Goal: Task Accomplishment & Management: Use online tool/utility

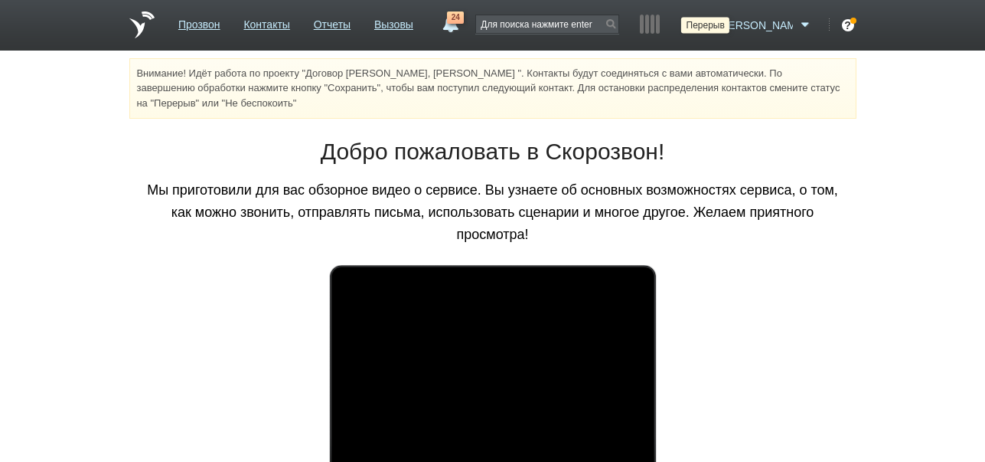
click at [715, 24] on icon at bounding box center [704, 25] width 21 height 15
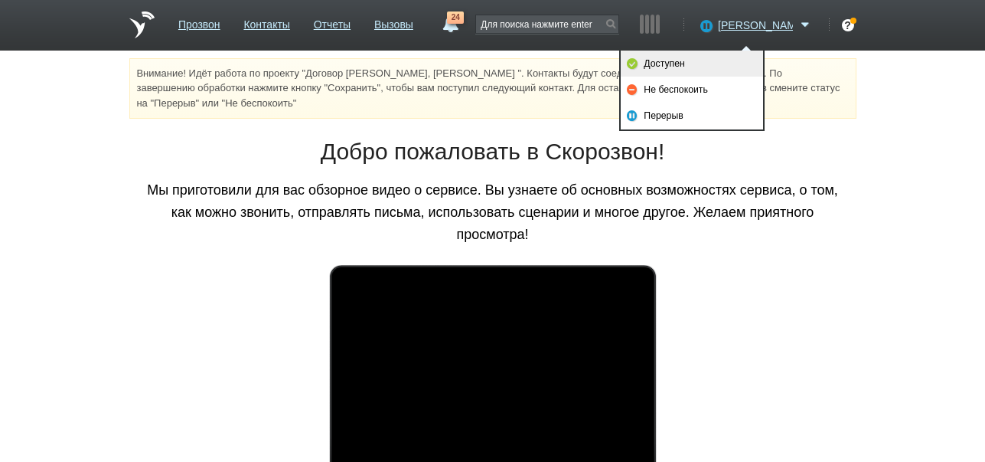
click at [716, 64] on link "Доступен" at bounding box center [692, 64] width 142 height 26
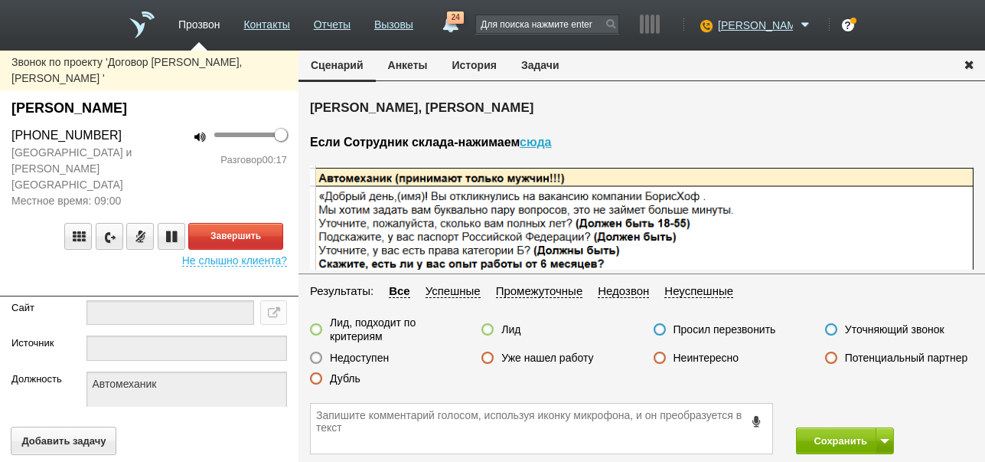
scroll to position [25, 0]
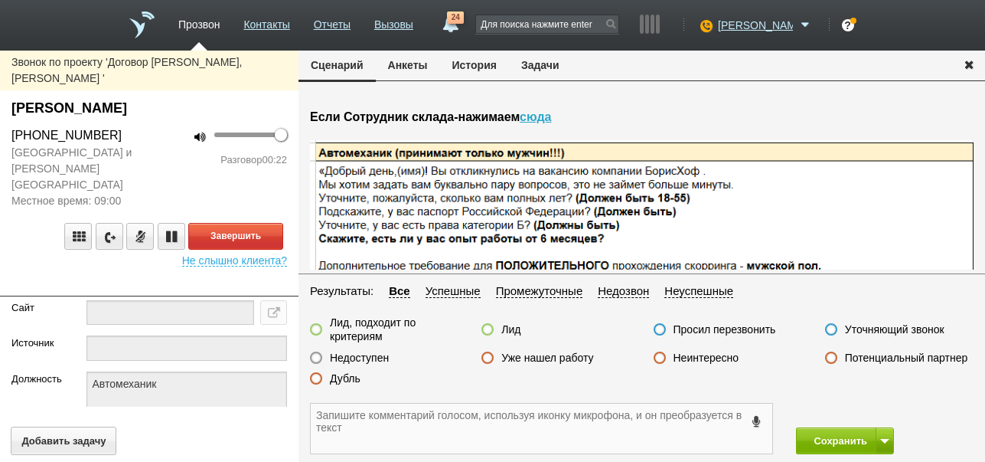
click at [515, 426] on textarea at bounding box center [542, 428] width 462 height 50
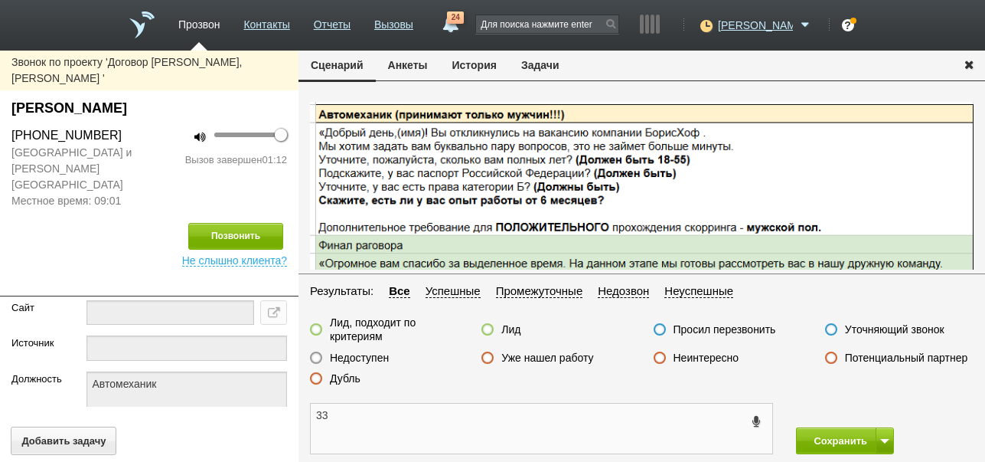
scroll to position [89, 0]
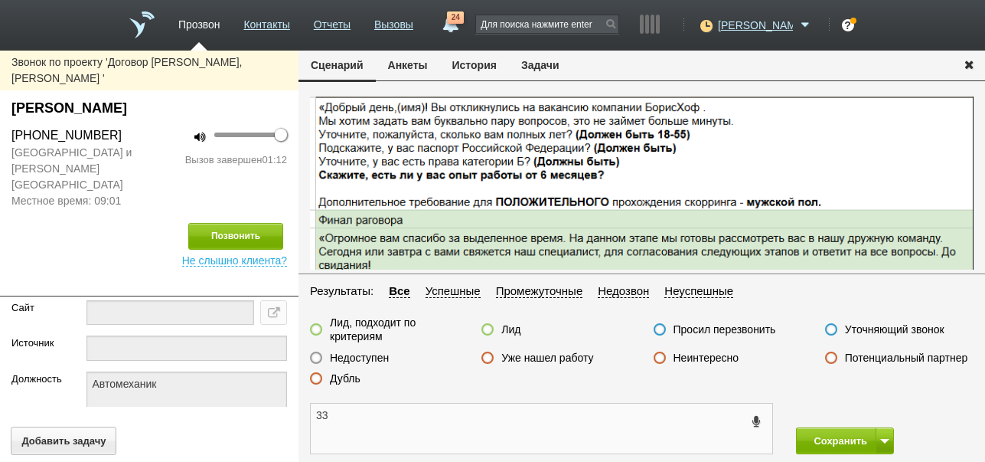
click at [314, 416] on textarea "33" at bounding box center [542, 428] width 462 height 50
drag, startPoint x: 14, startPoint y: 89, endPoint x: 198, endPoint y: 90, distance: 184.5
click at [198, 98] on div "Андонов Ален Георгиевич" at bounding box center [149, 108] width 276 height 21
copy div "Андонов Ален Георгиевич"
click at [393, 416] on textarea "Положительно 33" at bounding box center [542, 428] width 462 height 50
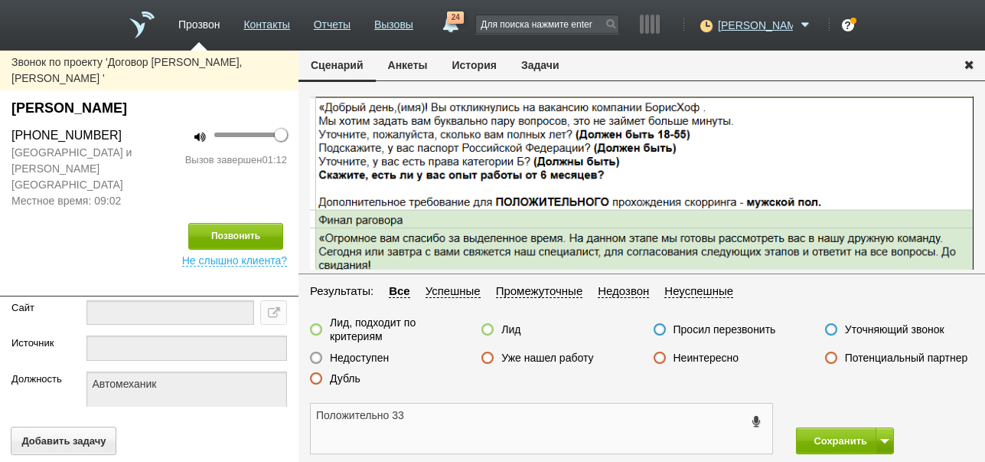
paste textarea "Андонов Ален Георгиевич"
click at [390, 413] on textarea "Положительно Андонов Ален Георгиевич 33" at bounding box center [542, 428] width 462 height 50
click at [576, 414] on textarea "Положительно: Андонов Ален Георгиевич 33" at bounding box center [542, 428] width 462 height 50
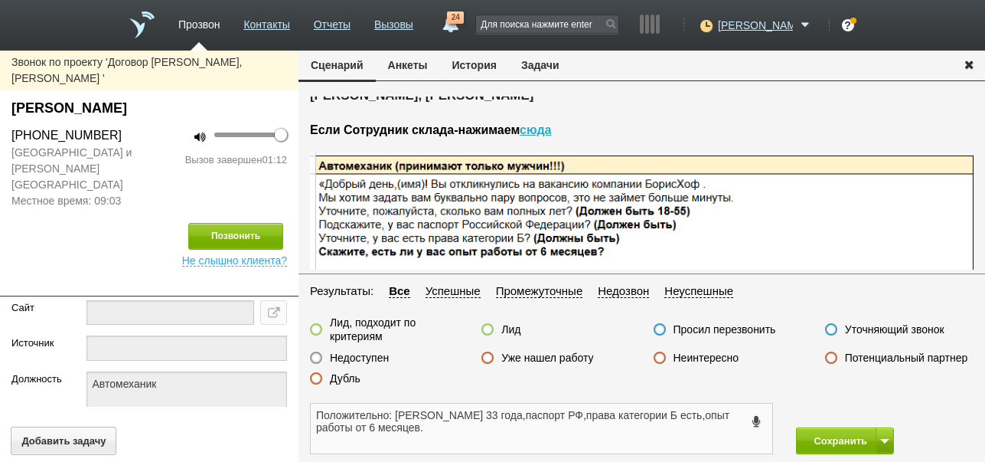
type textarea "Положительно: Андонов Ален Георгиевич 33 года,паспорт РФ,права категории Б есть…"
click at [318, 327] on label at bounding box center [316, 329] width 12 height 12
click at [0, 0] on input "Лид, подходит по критериям" at bounding box center [0, 0] width 0 height 0
click at [834, 439] on button "Сохранить" at bounding box center [836, 440] width 80 height 27
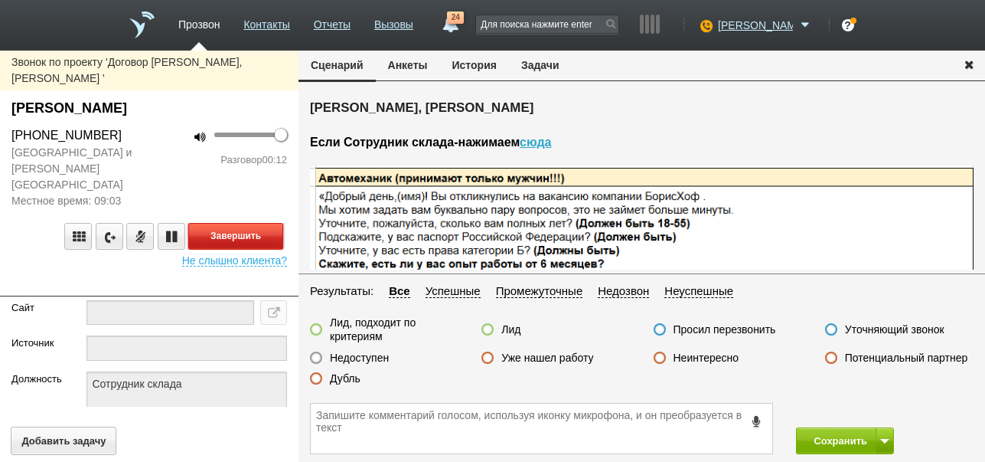
click at [259, 223] on button "Завершить" at bounding box center [235, 236] width 95 height 27
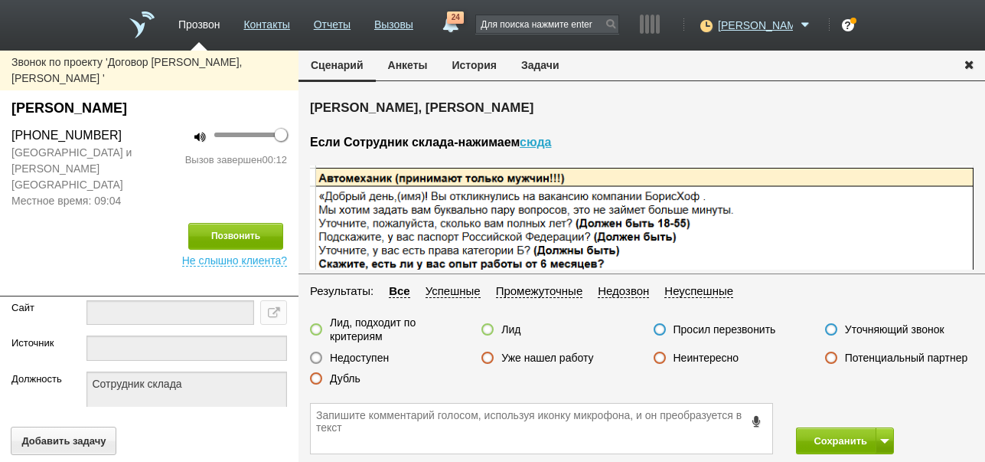
click at [375, 357] on label "Недоступен" at bounding box center [359, 358] width 59 height 14
click at [0, 0] on input "Недоступен" at bounding box center [0, 0] width 0 height 0
click at [877, 431] on button at bounding box center [885, 440] width 18 height 27
click at [869, 409] on button "Сохранить и остаться" at bounding box center [834, 412] width 119 height 27
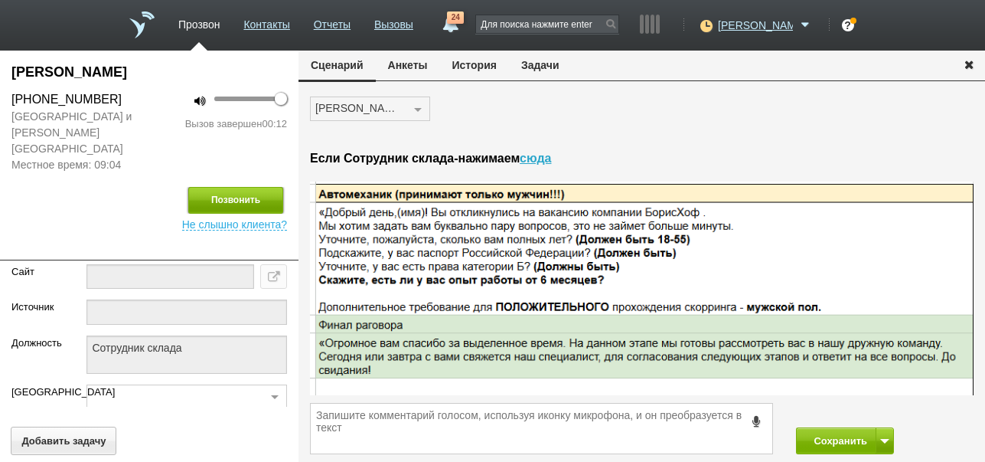
click at [265, 187] on button "Позвонить" at bounding box center [235, 200] width 95 height 27
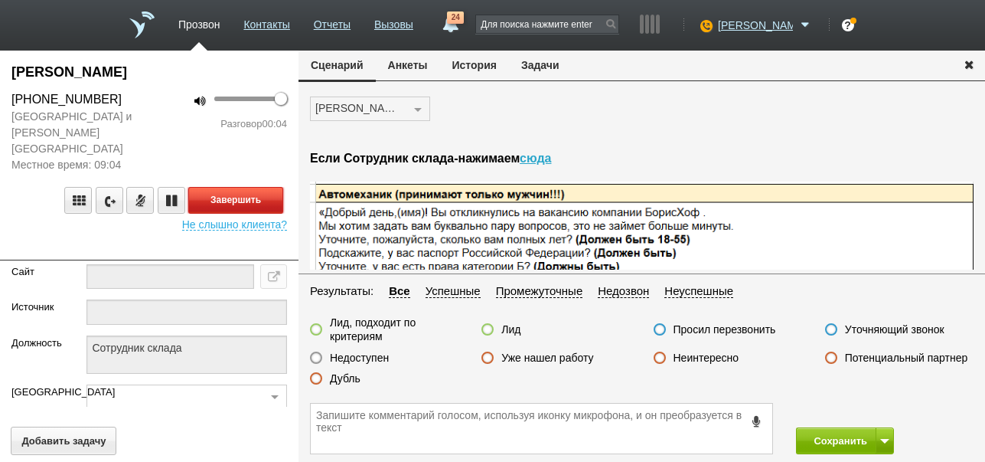
click at [273, 187] on button "Завершить" at bounding box center [235, 200] width 95 height 27
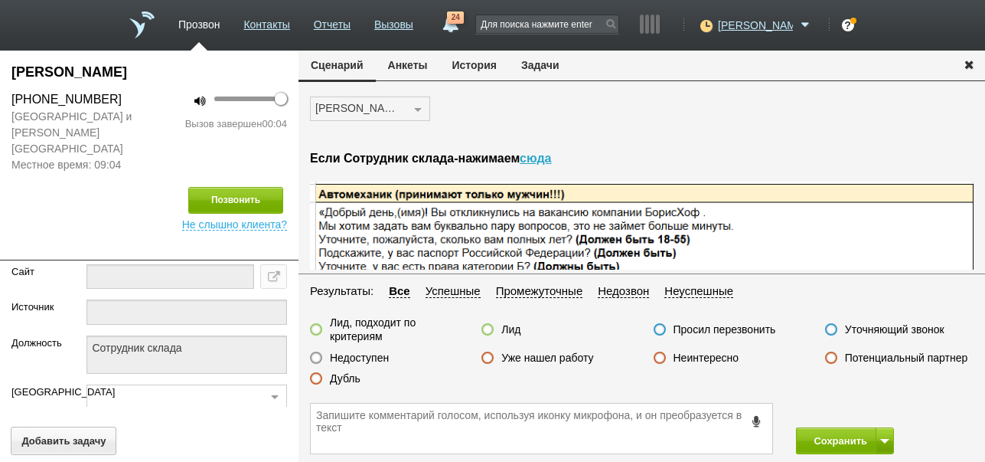
click at [382, 356] on label "Недоступен" at bounding box center [359, 358] width 59 height 14
click at [0, 0] on input "Недоступен" at bounding box center [0, 0] width 0 height 0
click at [843, 441] on button "Сохранить" at bounding box center [836, 440] width 80 height 27
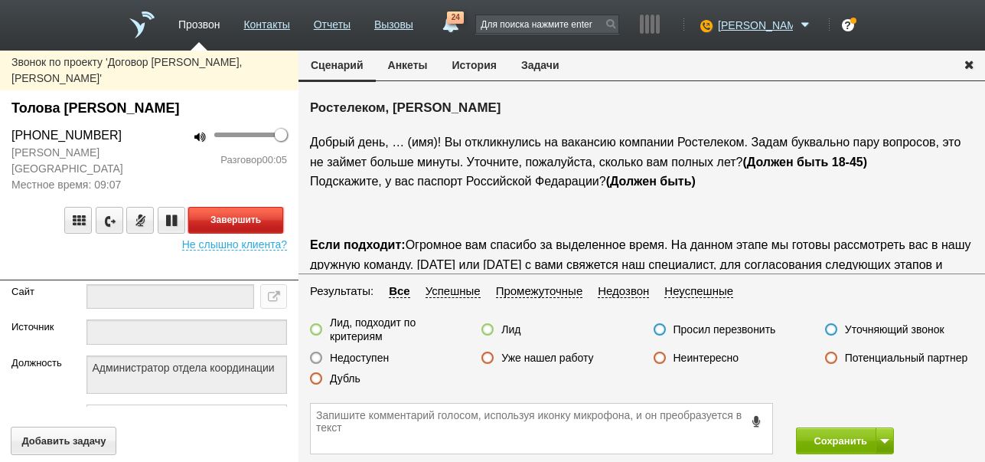
click at [266, 207] on button "Завершить" at bounding box center [235, 220] width 95 height 27
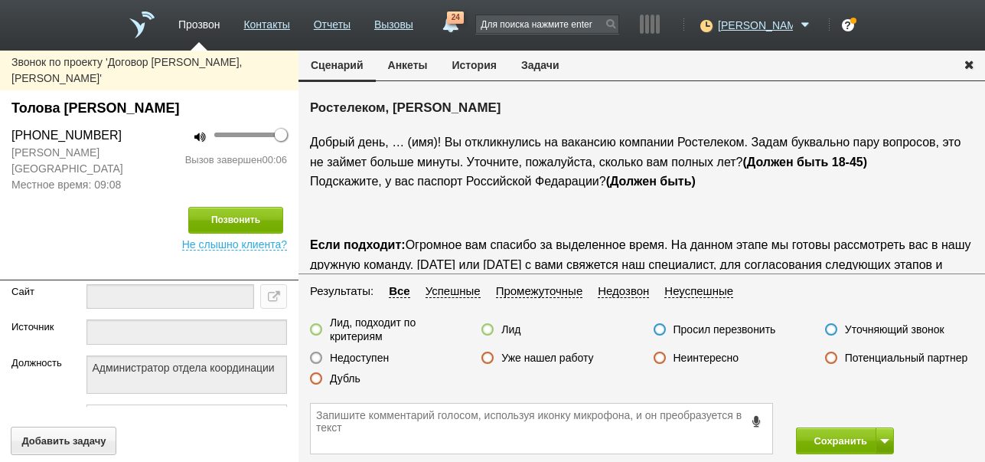
click at [385, 355] on label "Недоступен" at bounding box center [359, 358] width 59 height 14
click at [0, 0] on input "Недоступен" at bounding box center [0, 0] width 0 height 0
click at [880, 440] on span at bounding box center [884, 441] width 9 height 5
click at [874, 410] on button "Сохранить и остаться" at bounding box center [834, 412] width 119 height 27
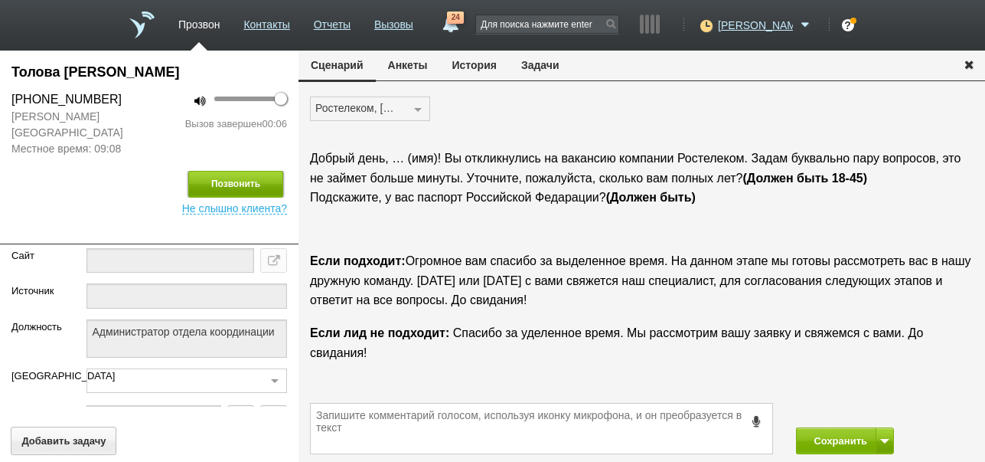
click at [236, 171] on button "Позвонить" at bounding box center [235, 184] width 95 height 27
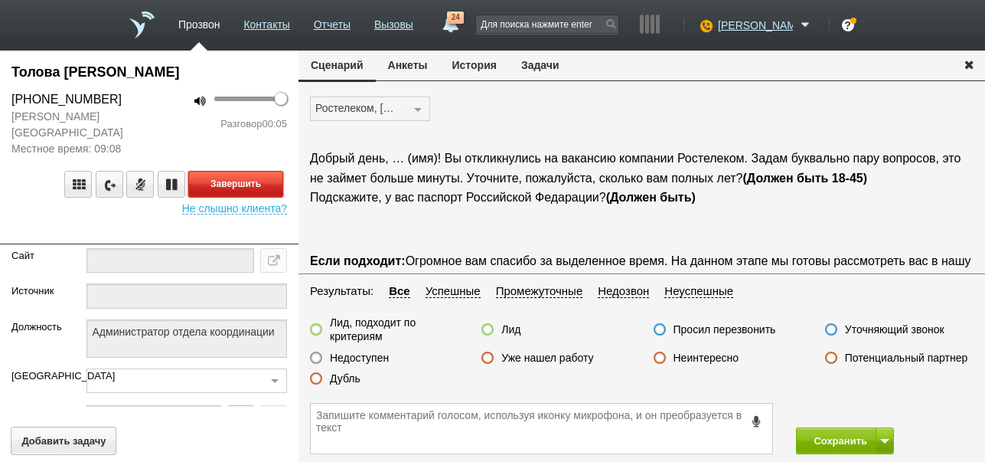
click at [245, 171] on button "Завершить" at bounding box center [235, 184] width 95 height 27
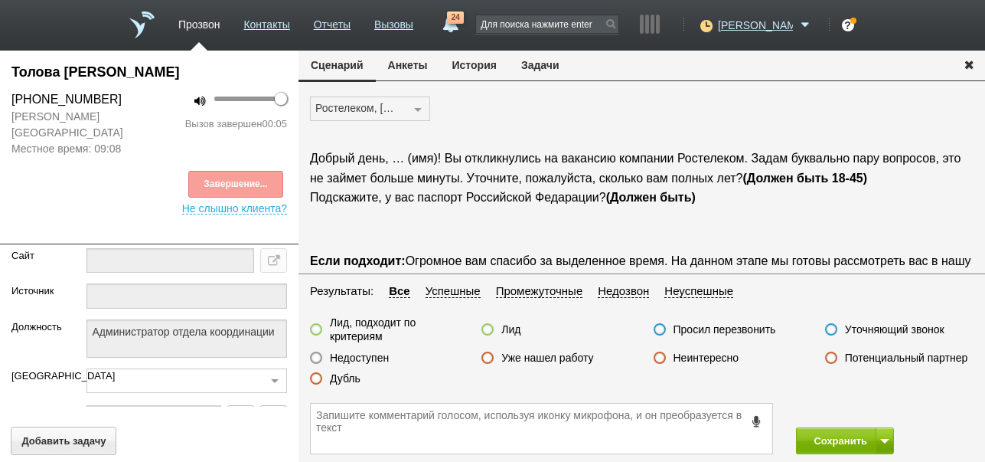
click at [352, 354] on label "Недоступен" at bounding box center [359, 358] width 59 height 14
click at [0, 0] on input "Недоступен" at bounding box center [0, 0] width 0 height 0
click at [821, 442] on button "Сохранить" at bounding box center [836, 440] width 80 height 27
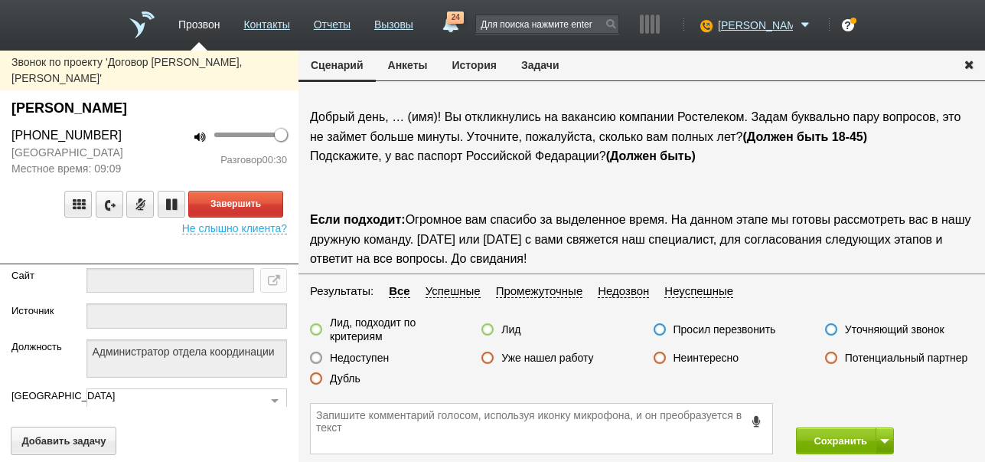
scroll to position [51, 0]
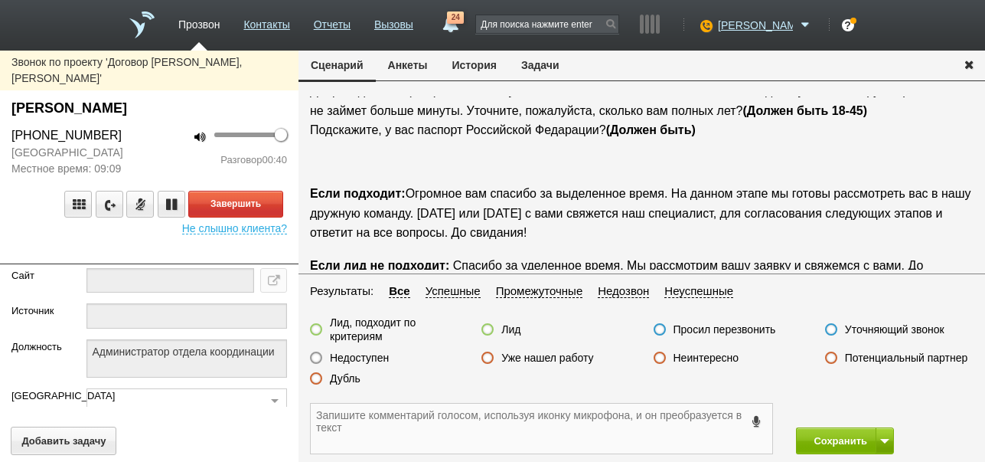
click at [518, 430] on textarea at bounding box center [542, 428] width 462 height 50
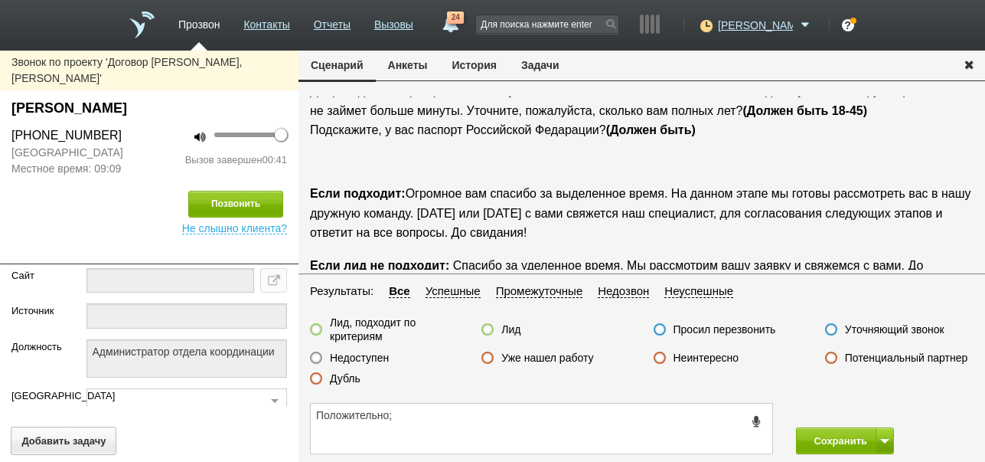
drag, startPoint x: 13, startPoint y: 87, endPoint x: 223, endPoint y: 93, distance: 209.8
click at [223, 98] on div "Сепеева Дарья Александровна" at bounding box center [149, 108] width 276 height 21
copy div "Сепеева Дарья Александровна"
click at [469, 416] on textarea "Положительно;" at bounding box center [542, 428] width 462 height 50
paste textarea "Сепеева Дарья Александровна"
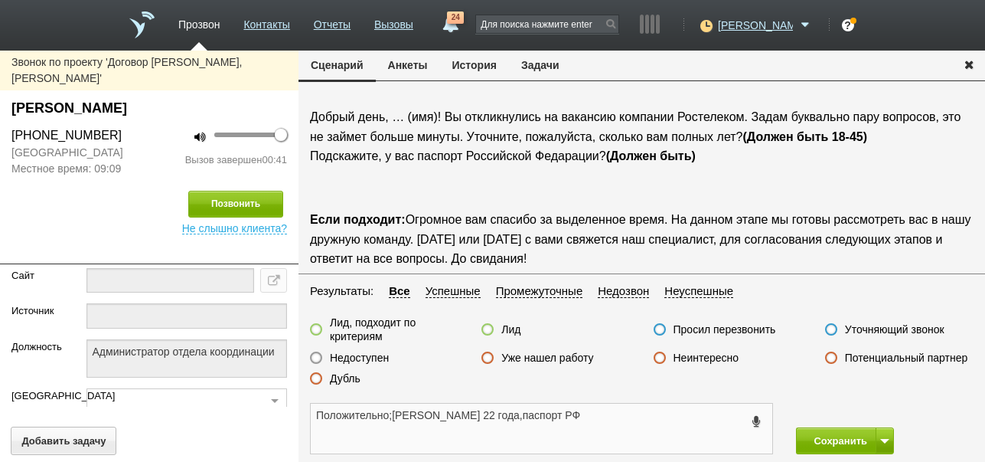
scroll to position [77, 0]
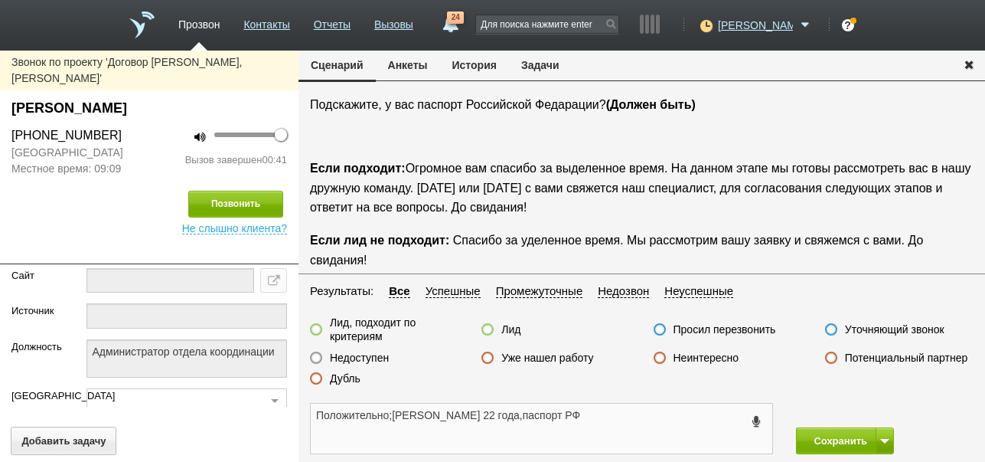
type textarea "Положительно;Сепеева Дарья Александровна 22 года,паспорт РФ"
click at [316, 330] on label at bounding box center [316, 329] width 12 height 12
click at [0, 0] on input "Лид, подходит по критериям" at bounding box center [0, 0] width 0 height 0
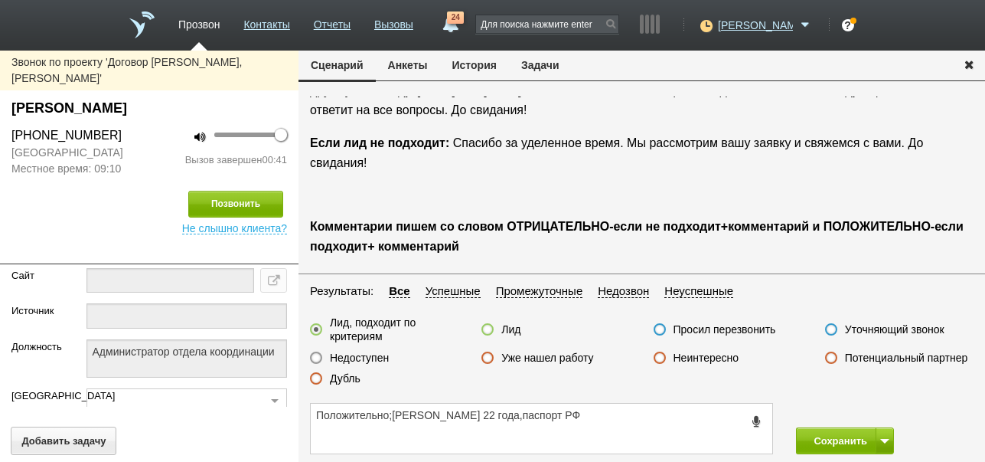
scroll to position [181, 0]
click at [850, 441] on button "Сохранить" at bounding box center [836, 440] width 80 height 27
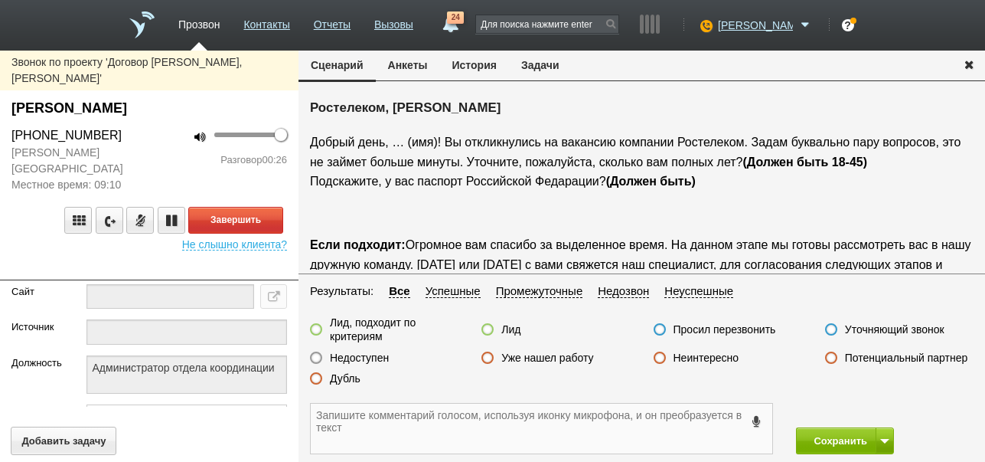
click at [658, 430] on textarea at bounding box center [542, 428] width 462 height 50
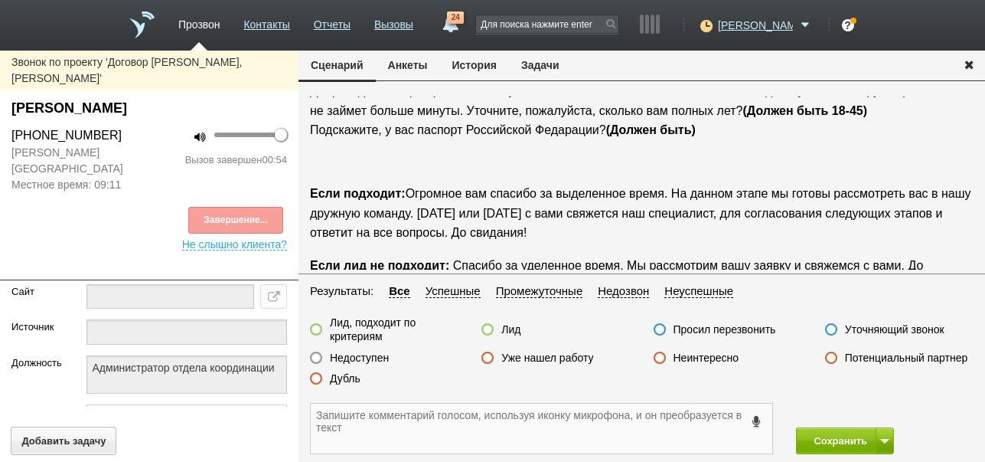
scroll to position [25, 0]
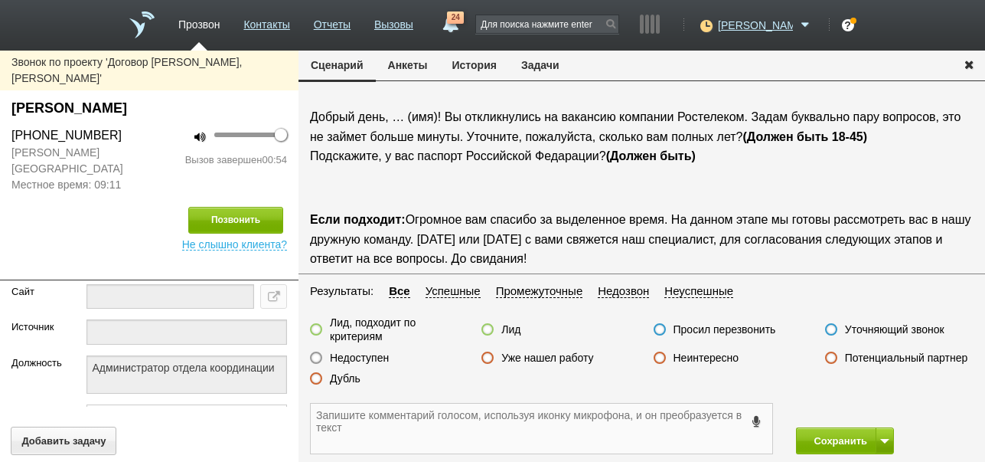
click at [489, 426] on textarea at bounding box center [542, 428] width 462 height 50
type textarea "П"
click at [413, 413] on textarea "ПОЛОЖИТЕЛЬНО: 43 года ,паспорт РФ" at bounding box center [542, 428] width 462 height 50
type textarea "ПОЛОЖИТЕЛЬНО: Юлия.43 года ,паспорт РФ"
click at [374, 356] on label "Недоступен" at bounding box center [359, 358] width 59 height 14
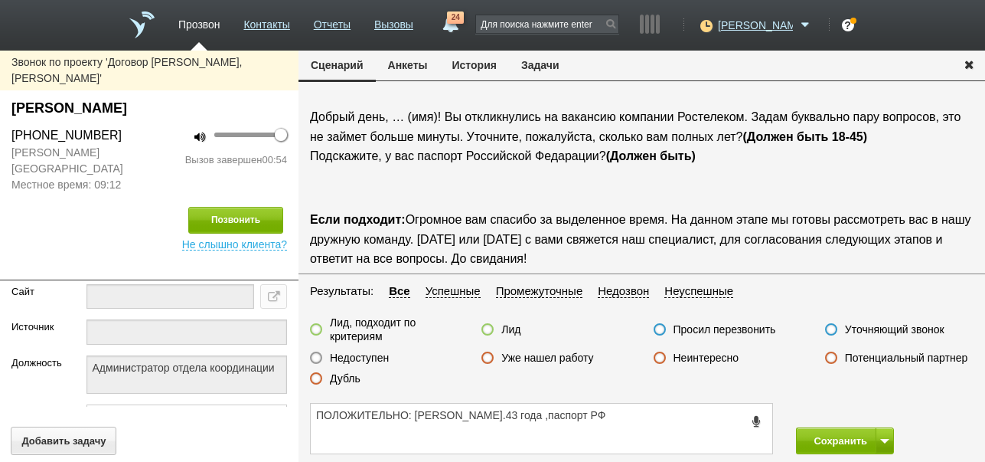
click at [0, 0] on input "Недоступен" at bounding box center [0, 0] width 0 height 0
click at [715, 30] on icon at bounding box center [704, 25] width 21 height 15
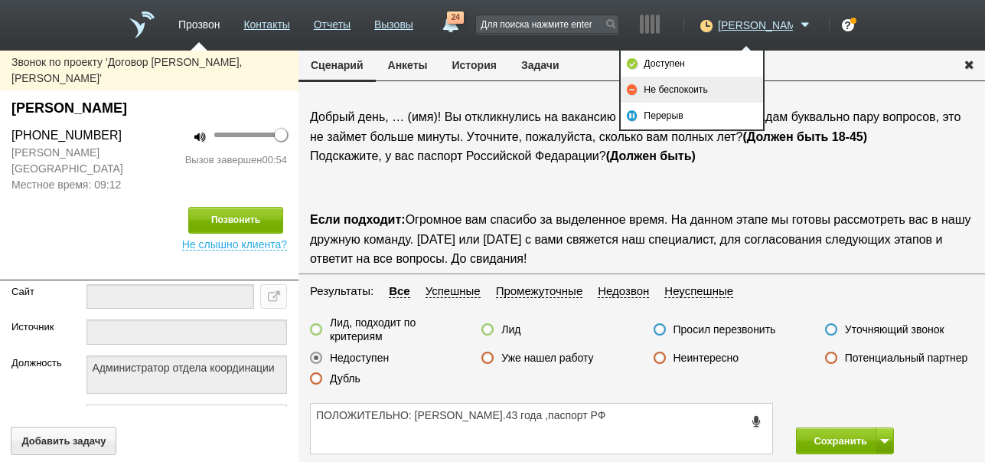
click at [687, 90] on link "Не беспокоить" at bounding box center [692, 90] width 142 height 26
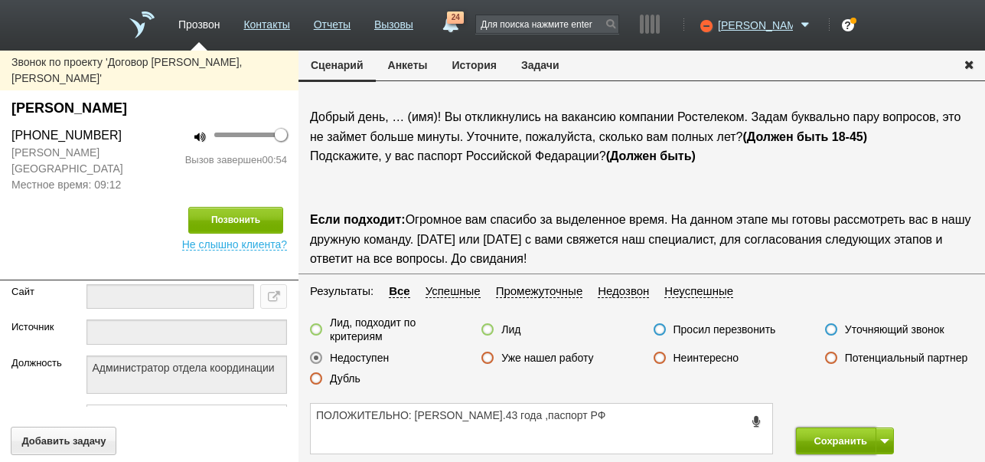
click at [818, 438] on button "Сохранить" at bounding box center [836, 440] width 80 height 27
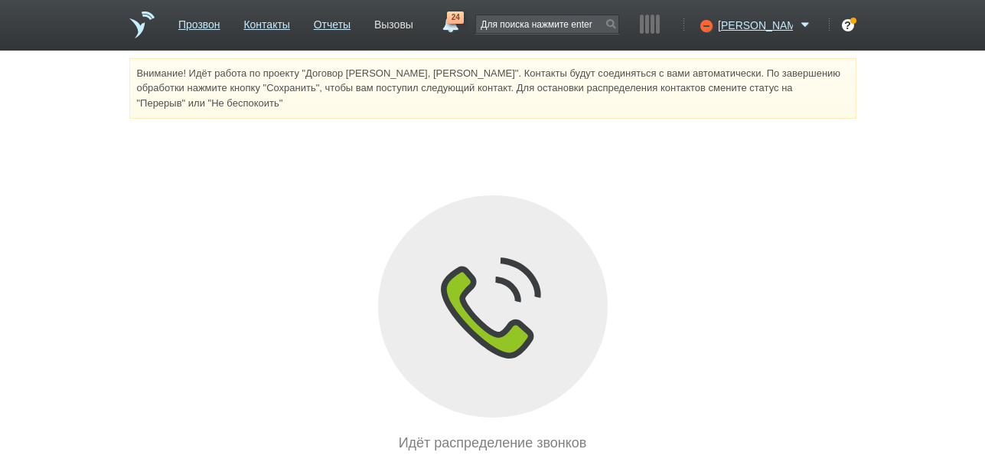
click at [413, 23] on link "Вызовы" at bounding box center [393, 22] width 39 height 22
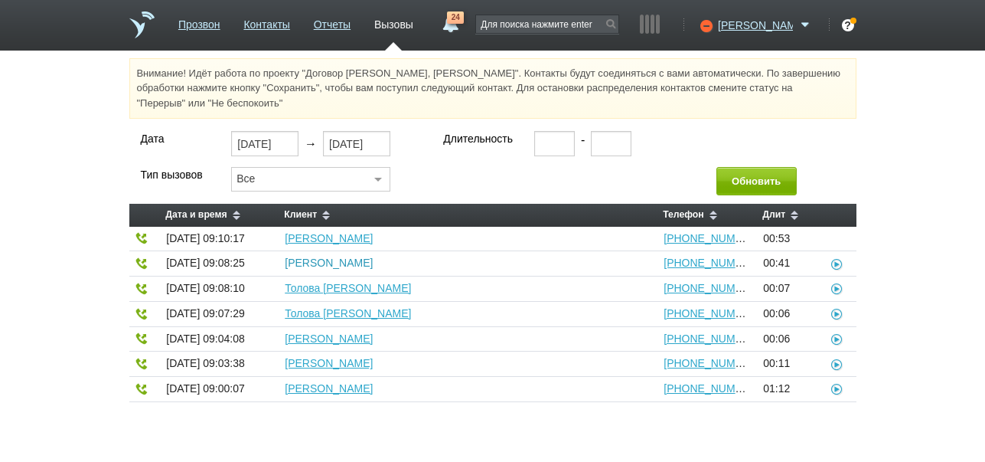
click at [373, 260] on link "Сепеева Дарья Александровна" at bounding box center [329, 262] width 88 height 12
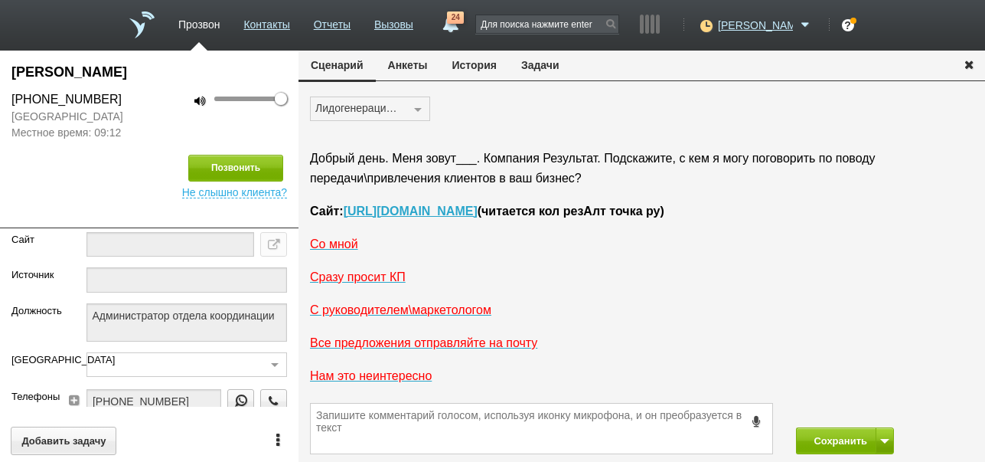
click at [477, 64] on button "История" at bounding box center [474, 65] width 69 height 29
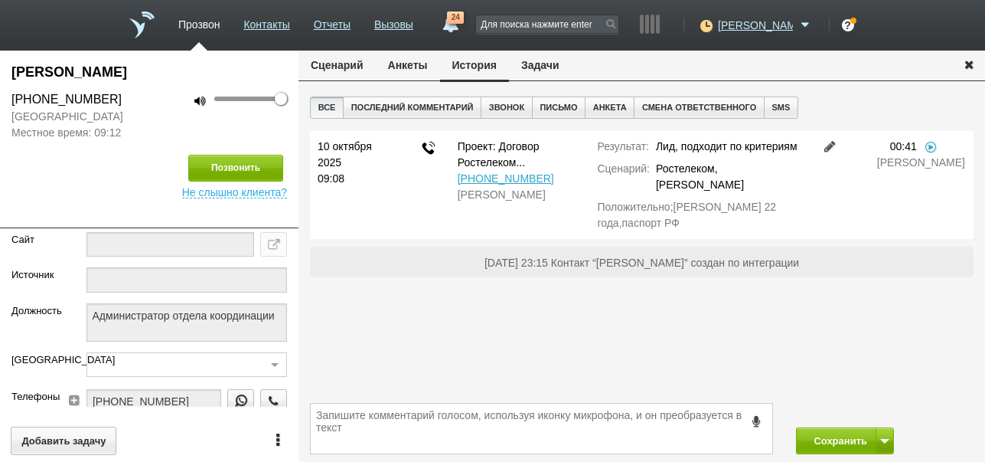
click at [828, 144] on link at bounding box center [830, 146] width 18 height 12
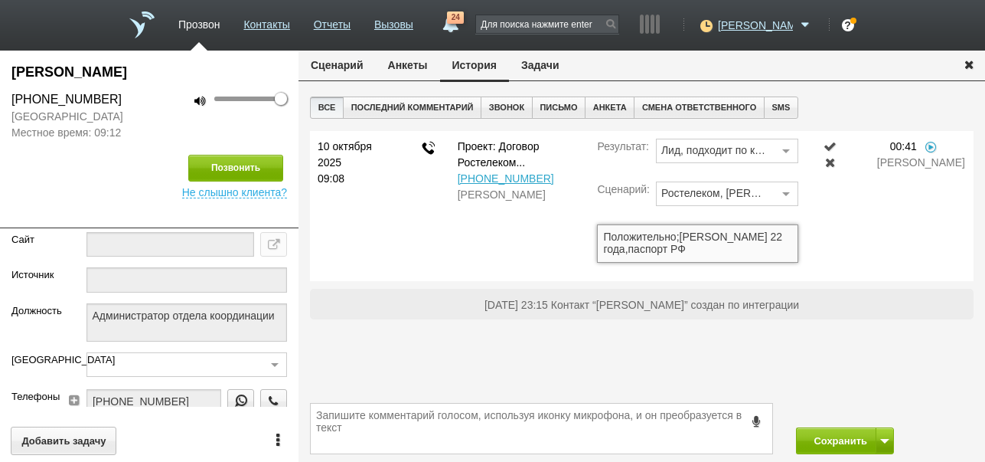
click at [676, 233] on textarea "Положительно;Сепеева Дарья Александровна 22 года,паспорт РФ" at bounding box center [697, 243] width 201 height 38
type textarea "ПОЛОЖИТЕЛЬНО;Сепеева Дарья Александровна 22 года,паспорт РФ"
click at [833, 143] on link at bounding box center [830, 146] width 18 height 12
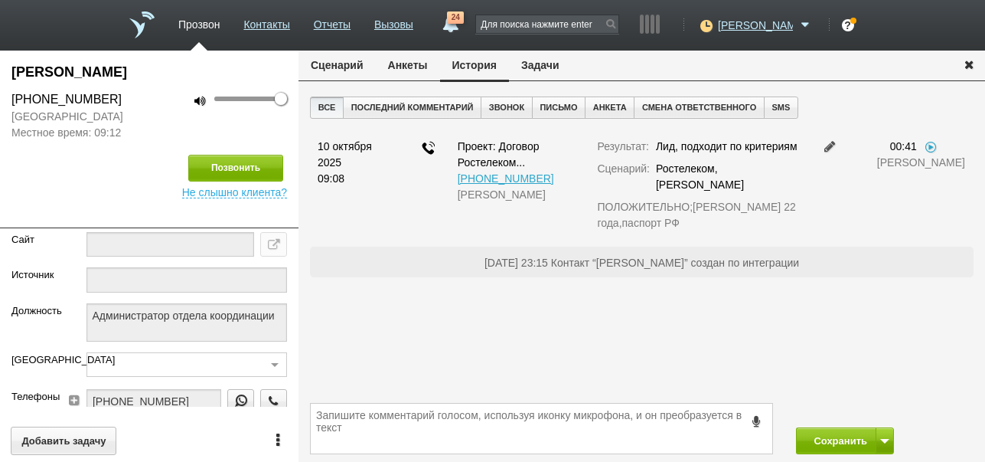
click at [968, 66] on icon "button" at bounding box center [969, 63] width 17 height 11
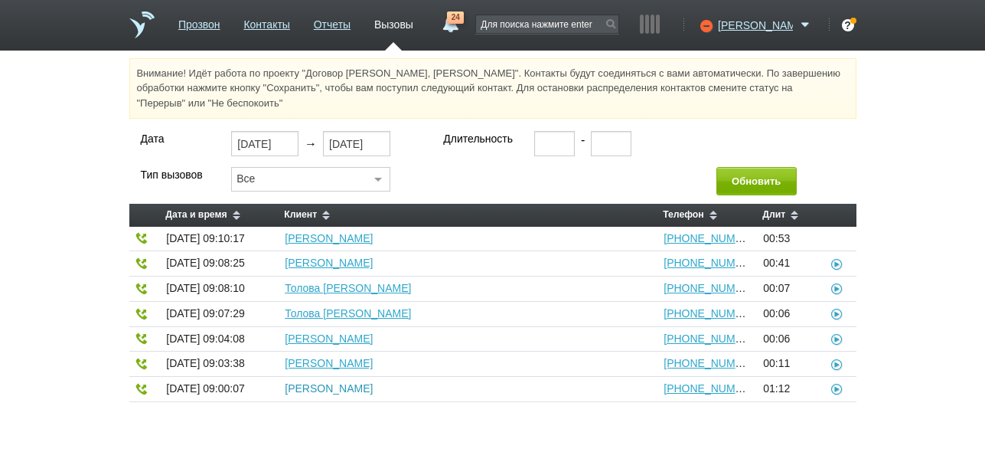
click at [373, 389] on link "Андонов Ален Георгиевич" at bounding box center [329, 388] width 88 height 12
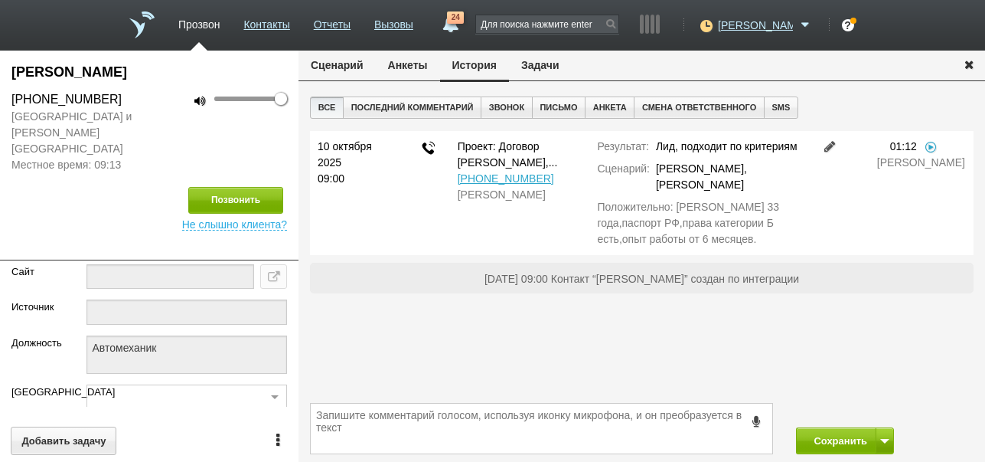
click at [825, 146] on link at bounding box center [830, 146] width 18 height 12
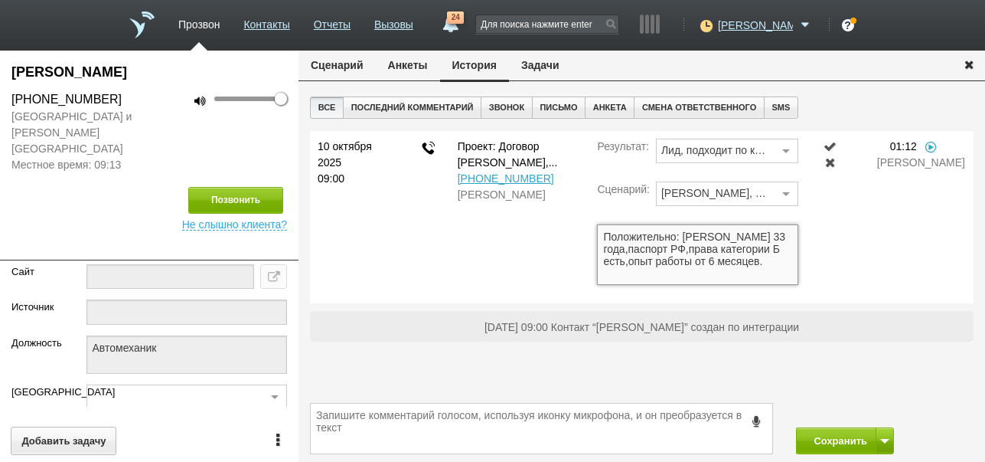
click at [676, 234] on textarea "Положительно: Андонов Ален Георгиевич 33 года,паспорт РФ,права категории Б есть…" at bounding box center [697, 254] width 201 height 60
type textarea "ПОЛОЖИТЕЛЬНО: Андонов Ален Георгиевич 33 года,паспорт РФ,права категории Б есть…"
click at [831, 150] on link at bounding box center [830, 146] width 18 height 12
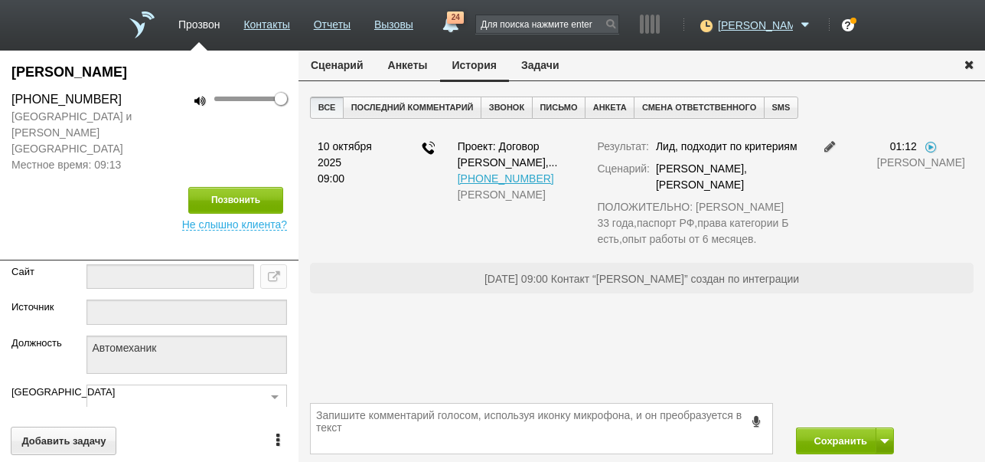
click at [967, 62] on icon "button" at bounding box center [969, 63] width 17 height 11
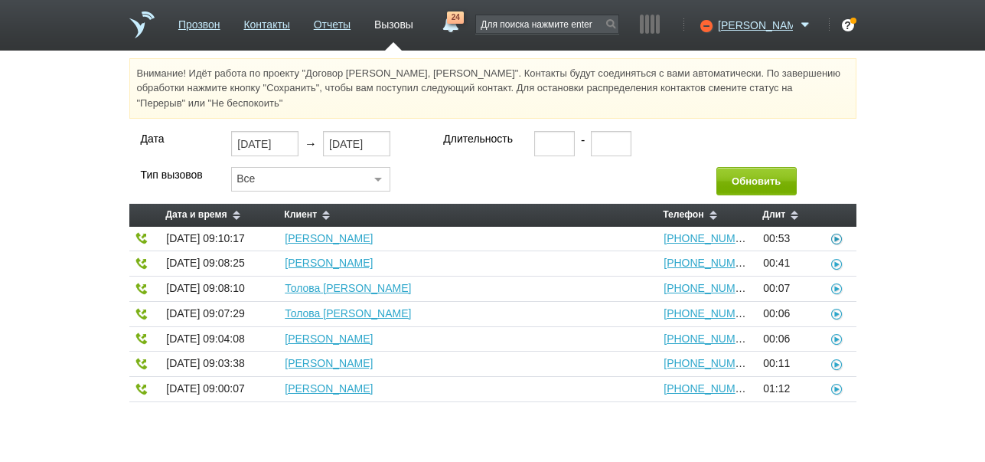
click at [838, 236] on icon at bounding box center [837, 238] width 15 height 12
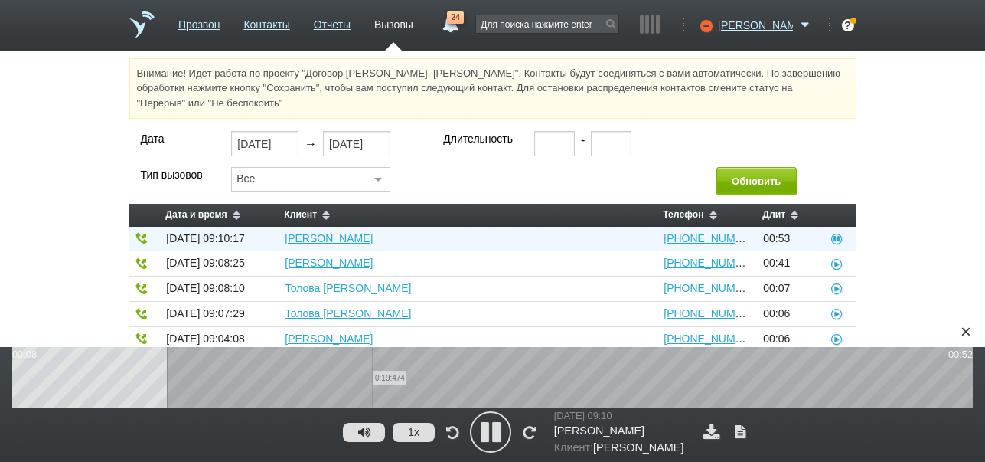
click at [372, 379] on wave "0:19:474" at bounding box center [492, 377] width 961 height 61
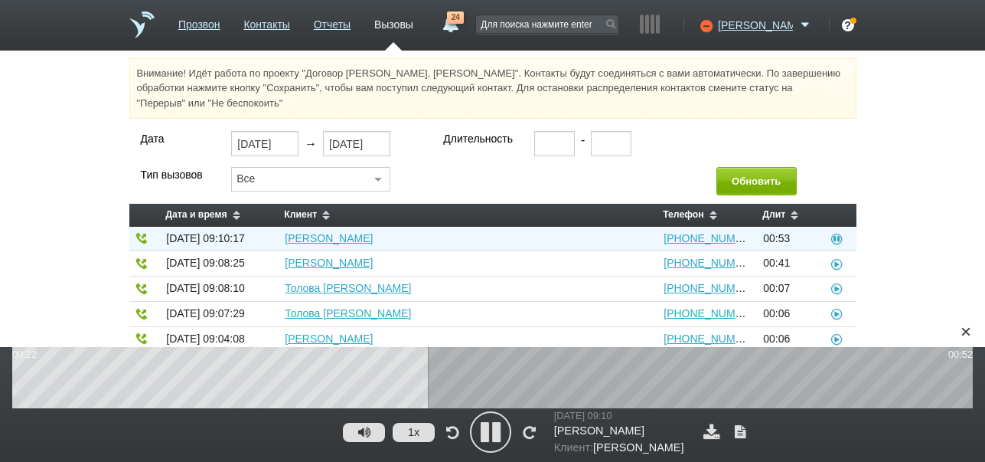
click at [485, 433] on icon at bounding box center [491, 432] width 38 height 38
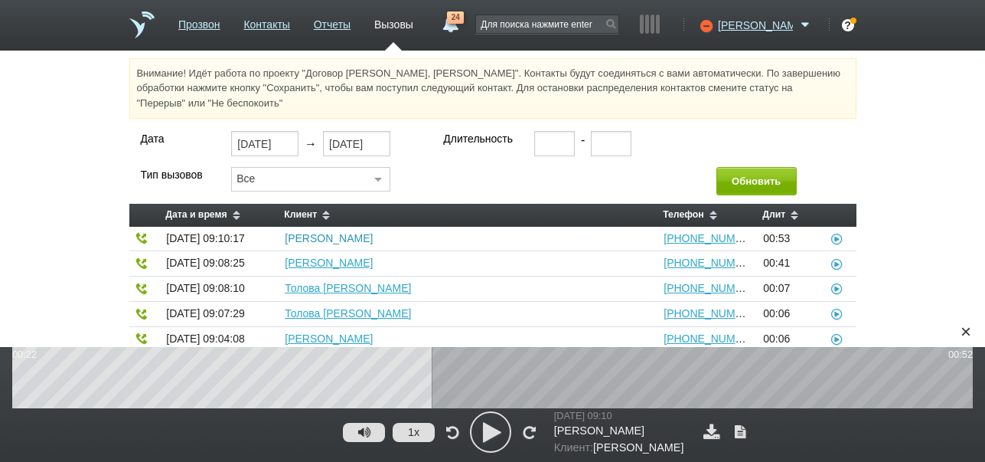
click at [303, 240] on link "Юлия" at bounding box center [329, 238] width 88 height 12
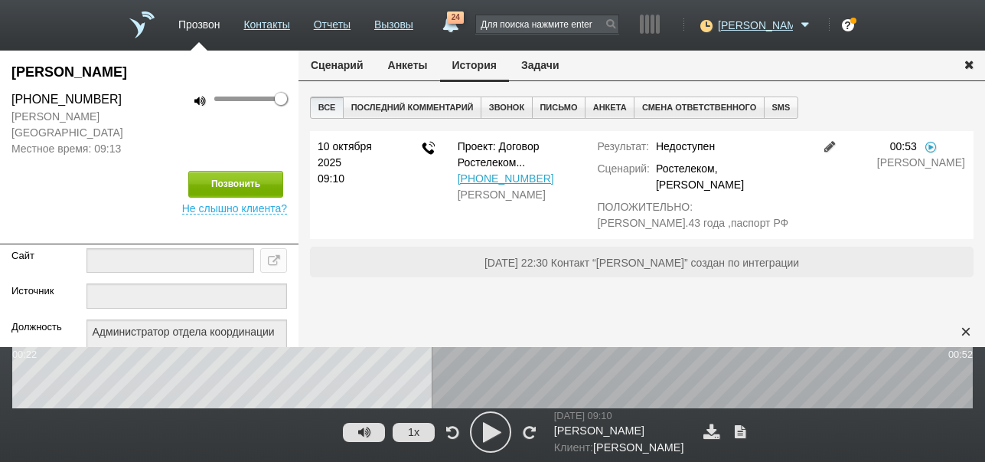
click at [831, 146] on link at bounding box center [830, 146] width 18 height 12
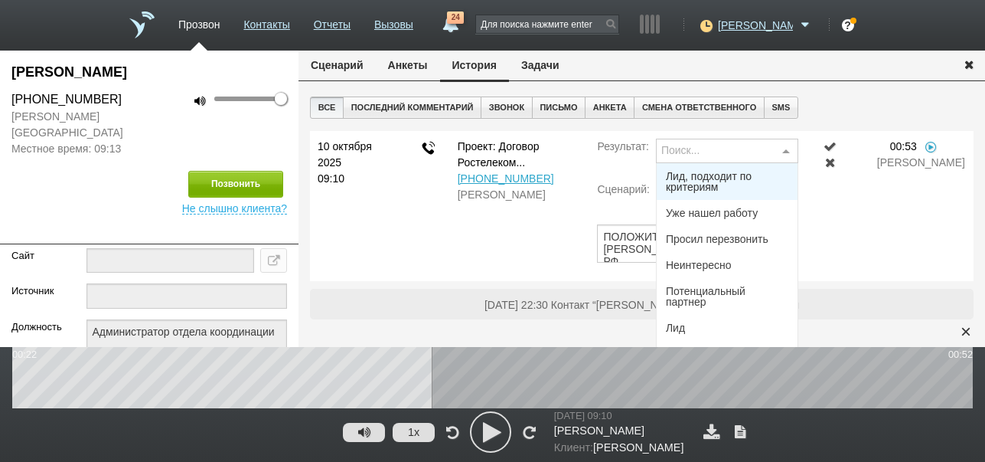
click at [788, 152] on div at bounding box center [786, 151] width 23 height 24
click at [730, 179] on span "Лид, подходит по критериям" at bounding box center [727, 181] width 122 height 21
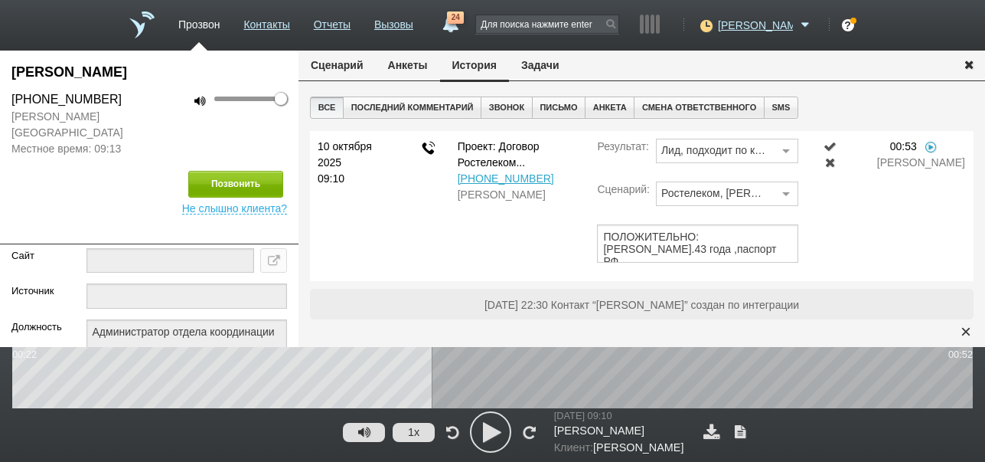
click at [831, 145] on link at bounding box center [830, 146] width 18 height 12
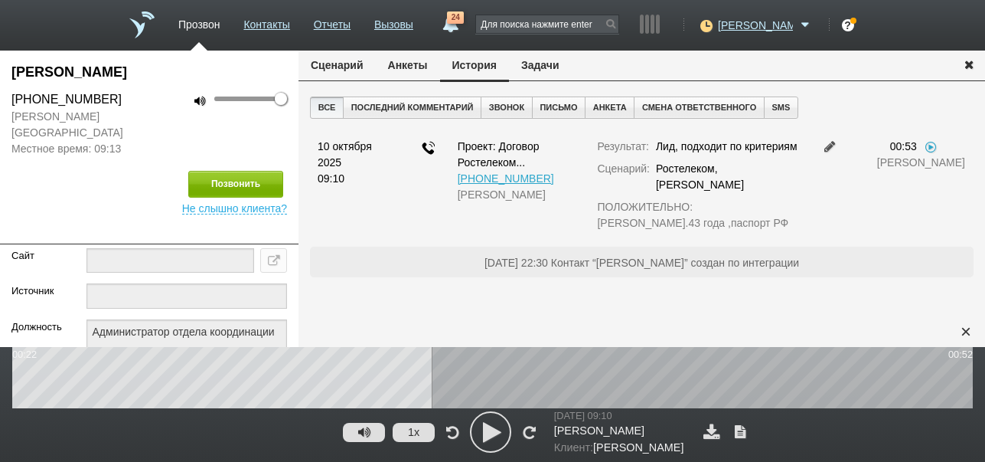
click at [974, 60] on icon "button" at bounding box center [969, 63] width 17 height 11
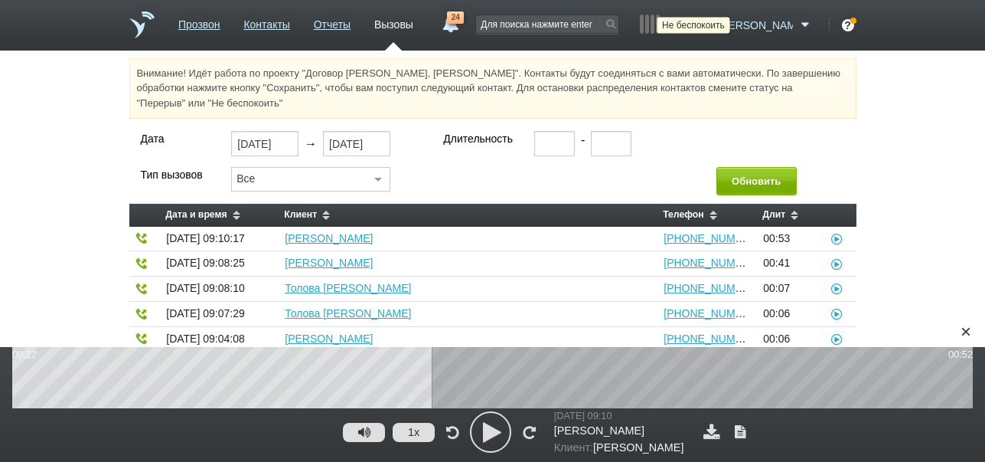
click at [715, 26] on icon at bounding box center [704, 25] width 21 height 15
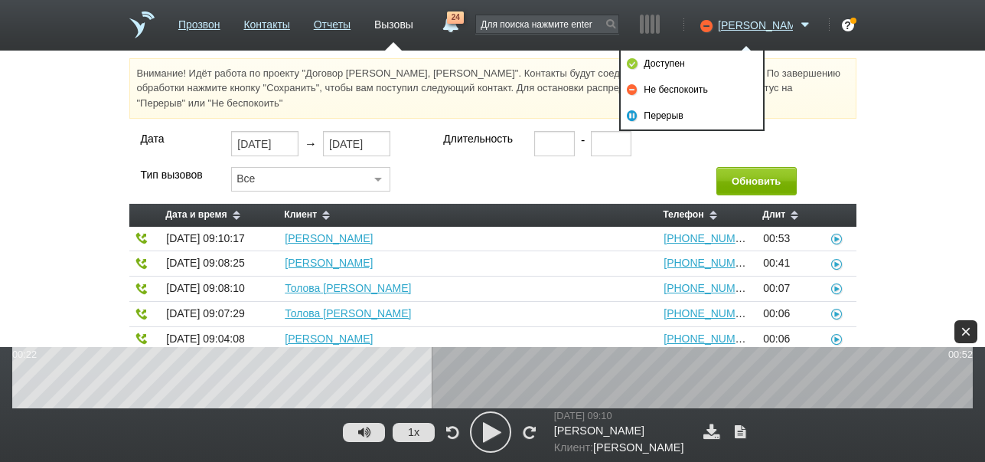
click at [960, 325] on div "×" at bounding box center [966, 331] width 23 height 23
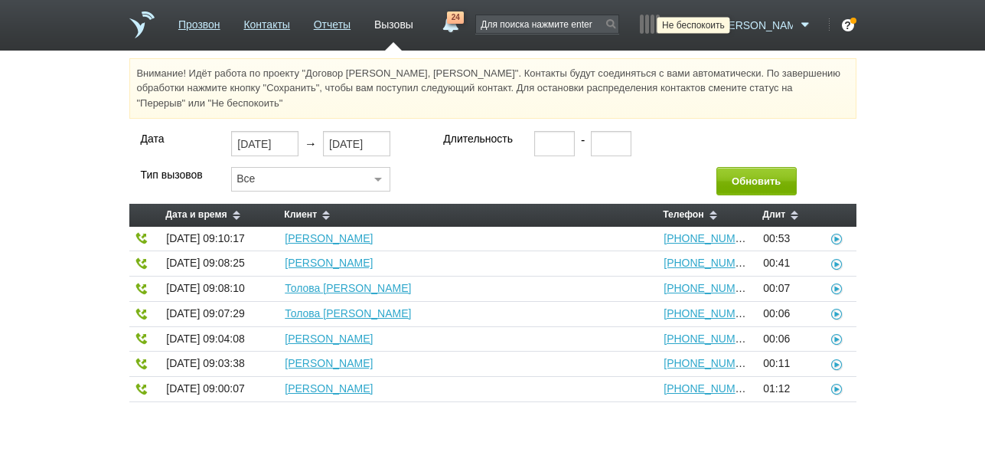
click at [715, 21] on icon at bounding box center [704, 25] width 21 height 15
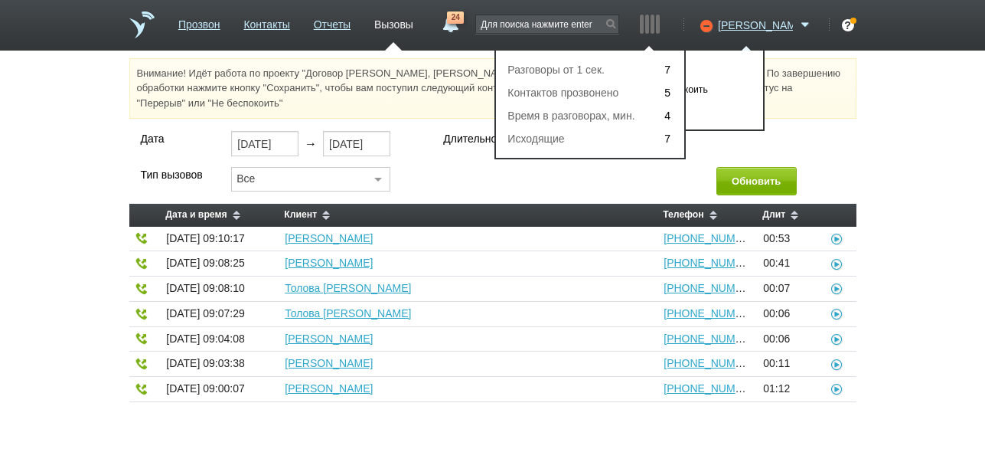
click at [684, 62] on div "7" at bounding box center [668, 69] width 31 height 23
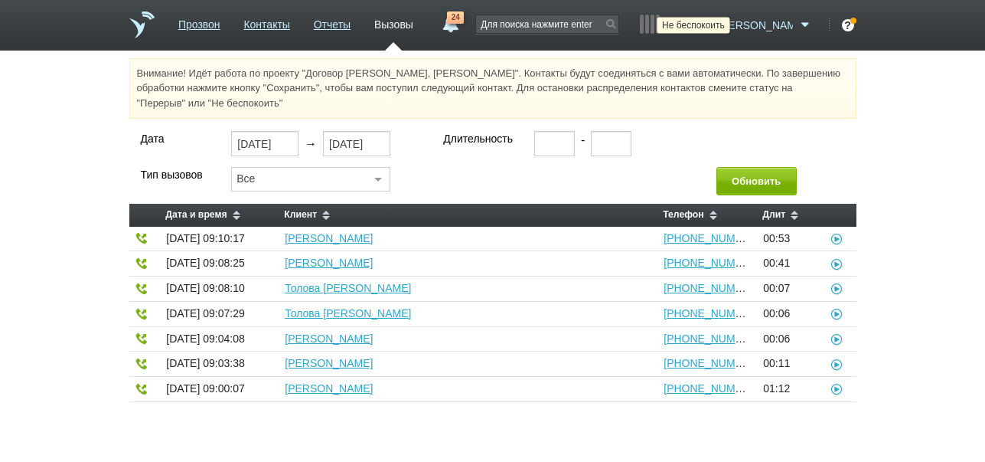
click at [715, 25] on icon at bounding box center [704, 25] width 21 height 15
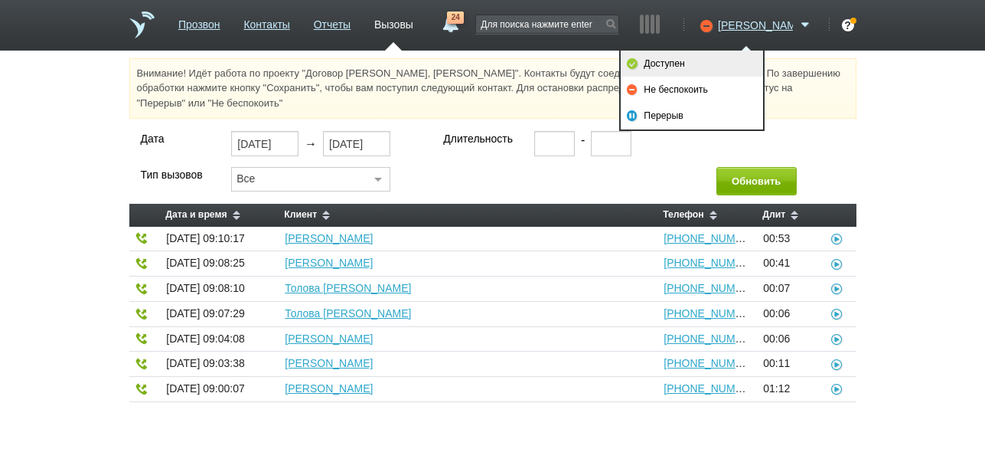
click at [735, 67] on link "Доступен" at bounding box center [692, 64] width 142 height 26
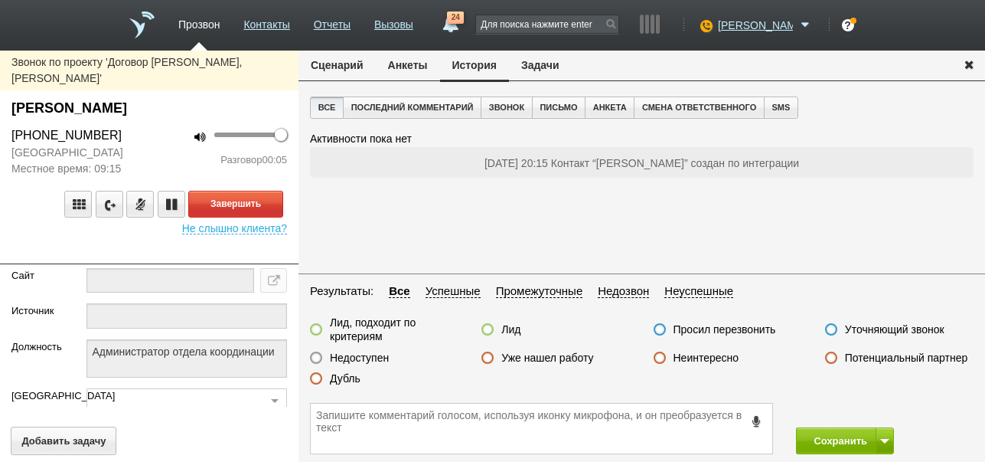
click at [344, 67] on button "Сценарий" at bounding box center [337, 65] width 77 height 29
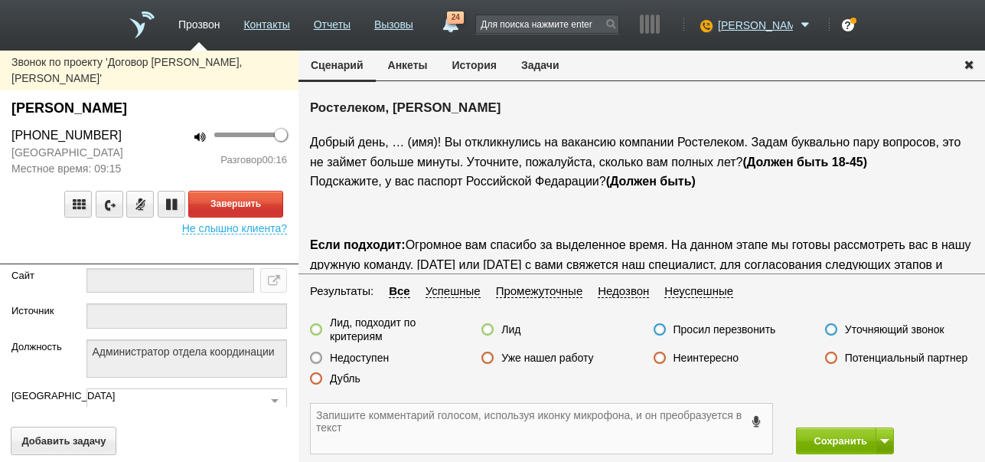
click at [559, 420] on textarea at bounding box center [542, 428] width 462 height 50
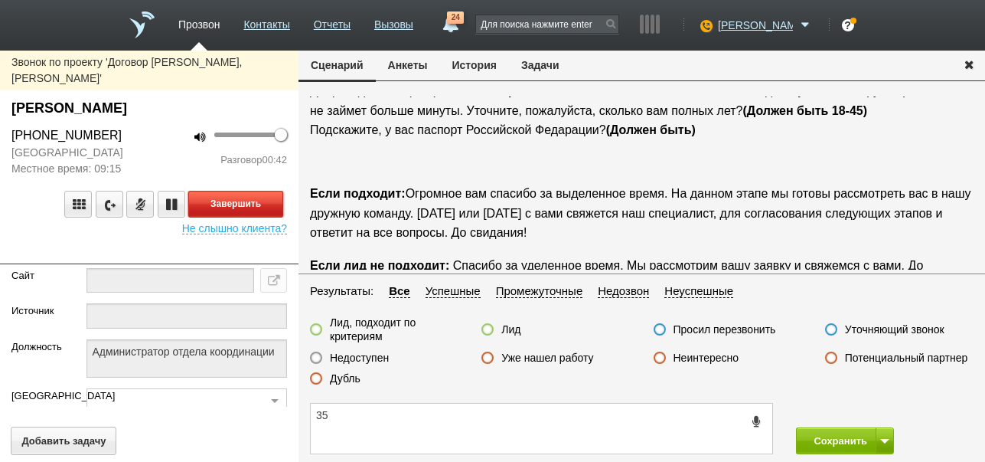
click at [279, 194] on button "Завершить" at bounding box center [235, 204] width 95 height 27
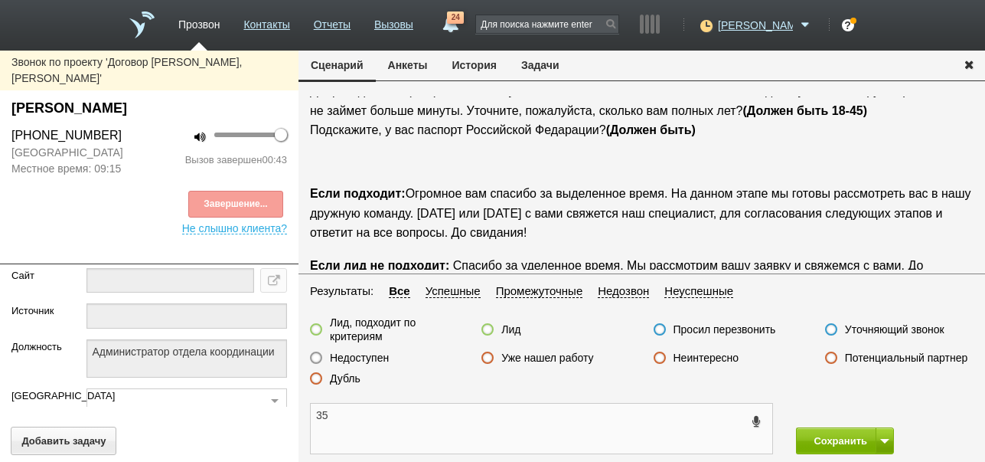
click at [315, 416] on textarea "35" at bounding box center [542, 428] width 462 height 50
drag, startPoint x: 12, startPoint y: 85, endPoint x: 163, endPoint y: 96, distance: 151.2
click at [163, 98] on div "Малышева Каролина" at bounding box center [149, 108] width 276 height 21
copy div "Малышева Каролина"
click at [414, 414] on textarea "ПОЛОЖИТЕЛЬНО; 35" at bounding box center [542, 428] width 462 height 50
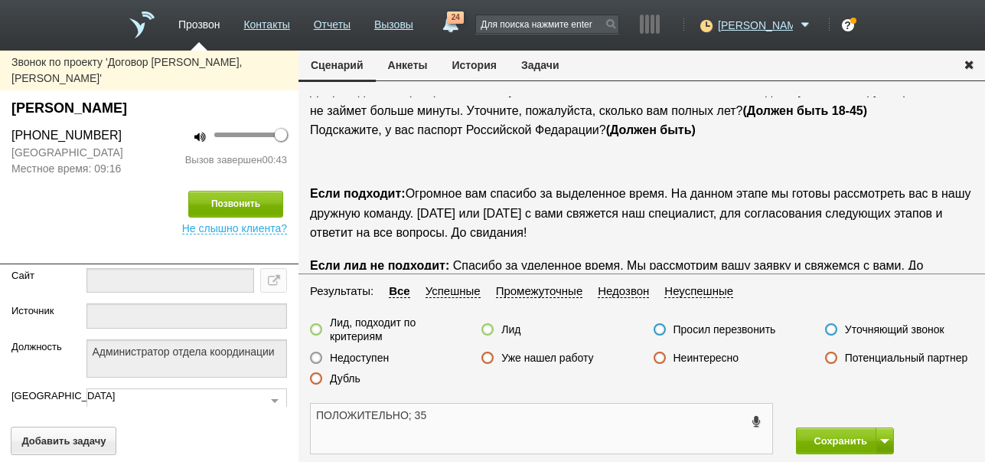
paste textarea "Малышева Каролина"
click at [547, 422] on textarea "ПОЛОЖИТЕЛЬНО; Малышева Каролина 35" at bounding box center [542, 428] width 462 height 50
type textarea "ПОЛОЖИТЕЛЬНО; Малышева Каролина 35 лет,паспорт РФ"
click at [318, 328] on label at bounding box center [316, 329] width 12 height 12
click at [0, 0] on input "Лид, подходит по критериям" at bounding box center [0, 0] width 0 height 0
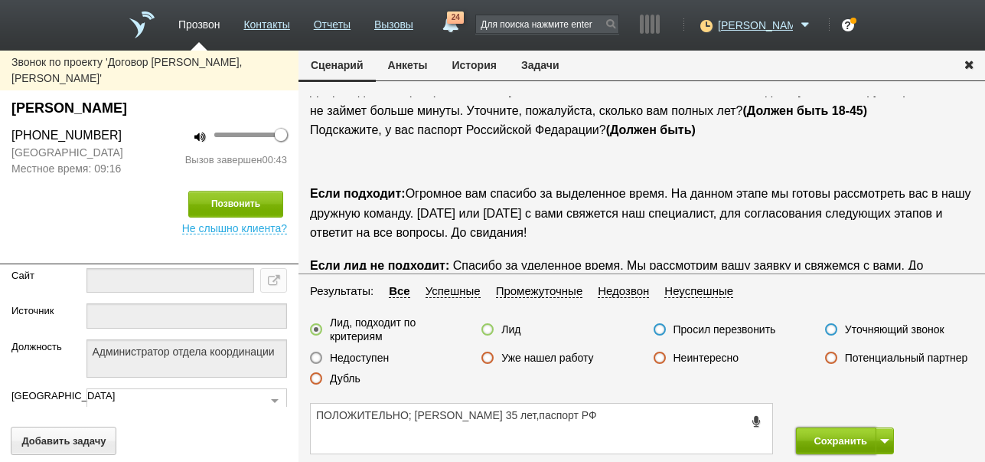
click at [831, 432] on button "Сохранить" at bounding box center [836, 440] width 80 height 27
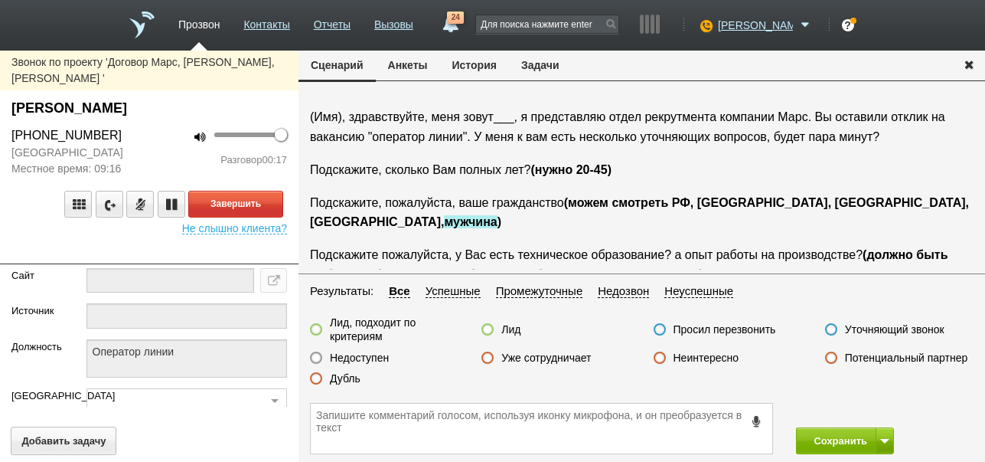
scroll to position [77, 0]
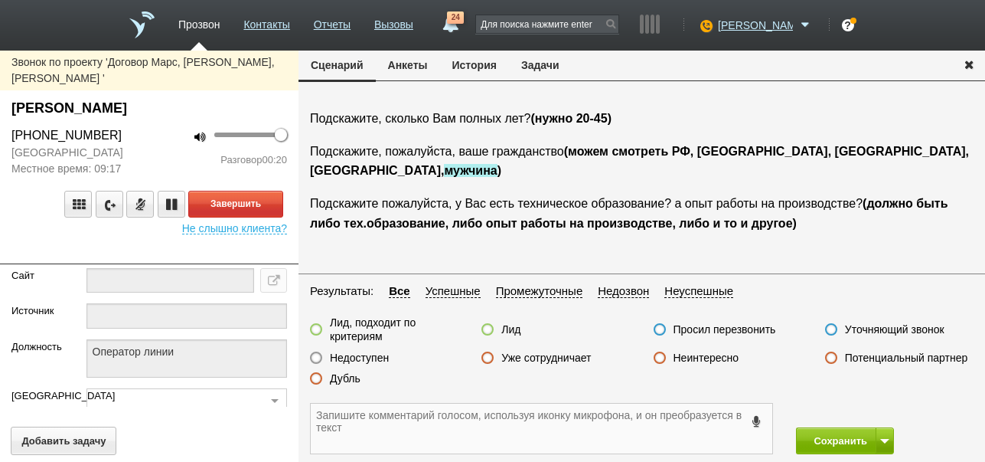
click at [517, 429] on textarea at bounding box center [542, 428] width 462 height 50
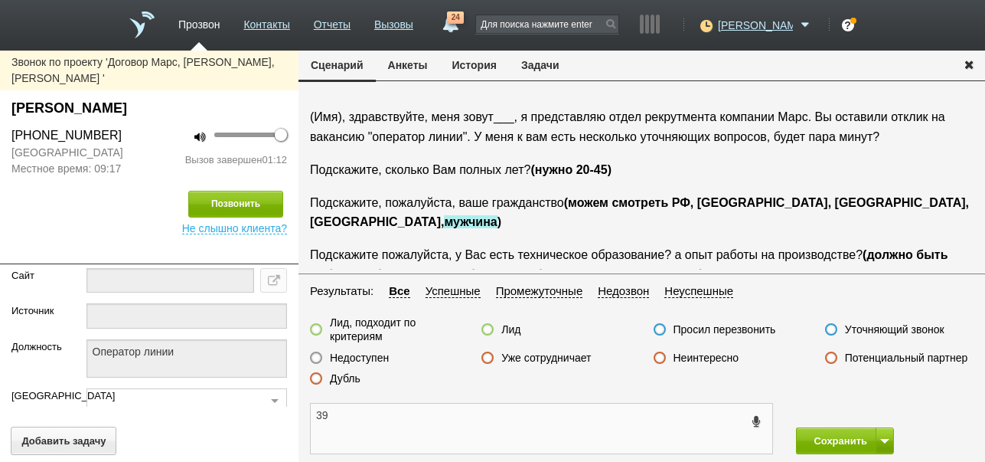
scroll to position [0, 0]
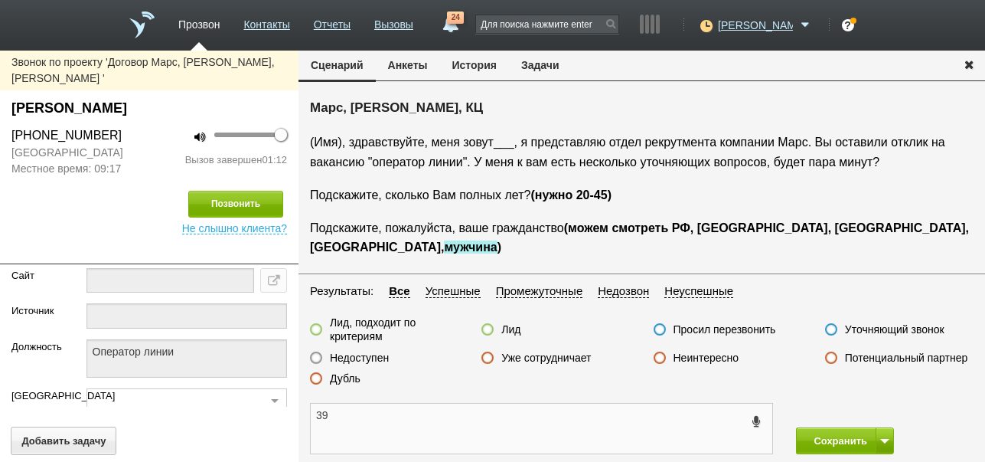
click at [316, 413] on textarea "39" at bounding box center [542, 428] width 462 height 50
drag, startPoint x: 11, startPoint y: 86, endPoint x: 204, endPoint y: 92, distance: 193.0
click at [204, 98] on div "Киселева Елена Петровна" at bounding box center [149, 108] width 276 height 21
copy div "Киселева Елена Петровна"
click at [413, 415] on textarea "ПОЛОЖИТЕЛЬНО: 39" at bounding box center [542, 428] width 462 height 50
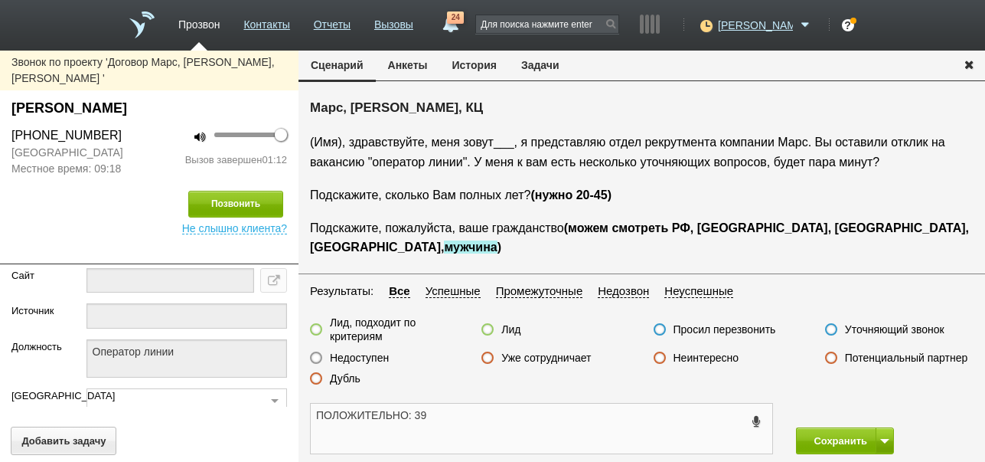
paste textarea "Киселева Елена Петровна"
click at [575, 419] on textarea "ПОЛОЖИТЕЛЬНО: Киселева Елена Петровна 39" at bounding box center [542, 428] width 462 height 50
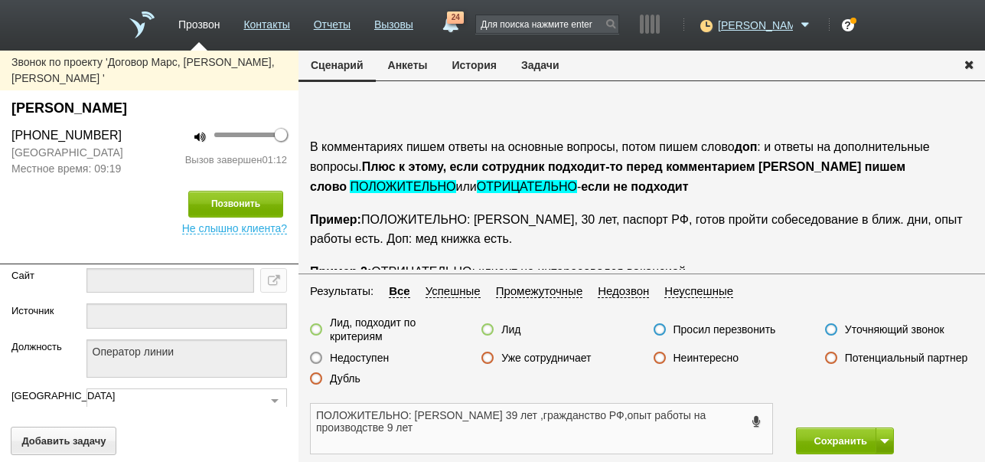
scroll to position [178, 0]
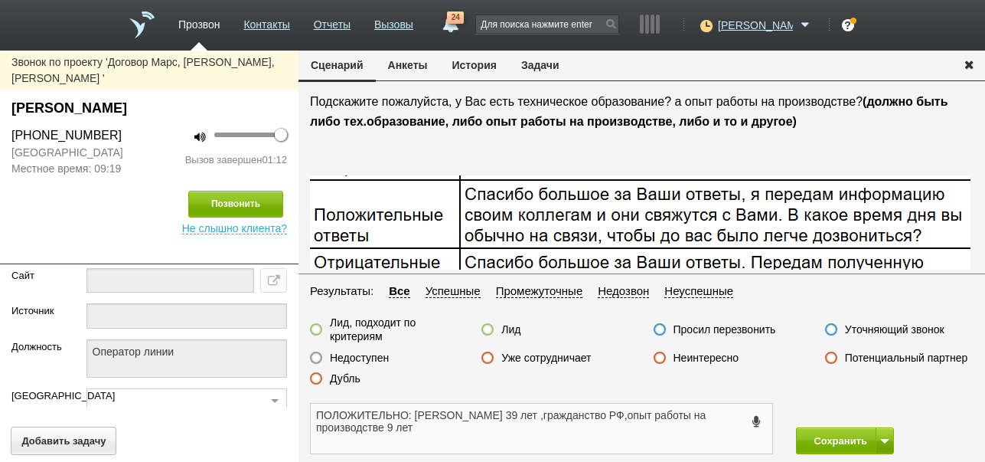
type textarea "ПОЛОЖИТЕЛЬНО: Киселева Елена Петровна 39 лет ,гражданство РФ,опыт работы на про…"
click at [316, 327] on label at bounding box center [316, 329] width 12 height 12
click at [0, 0] on input "Лид, подходит по критериям" at bounding box center [0, 0] width 0 height 0
click at [829, 445] on button "Сохранить" at bounding box center [836, 440] width 80 height 27
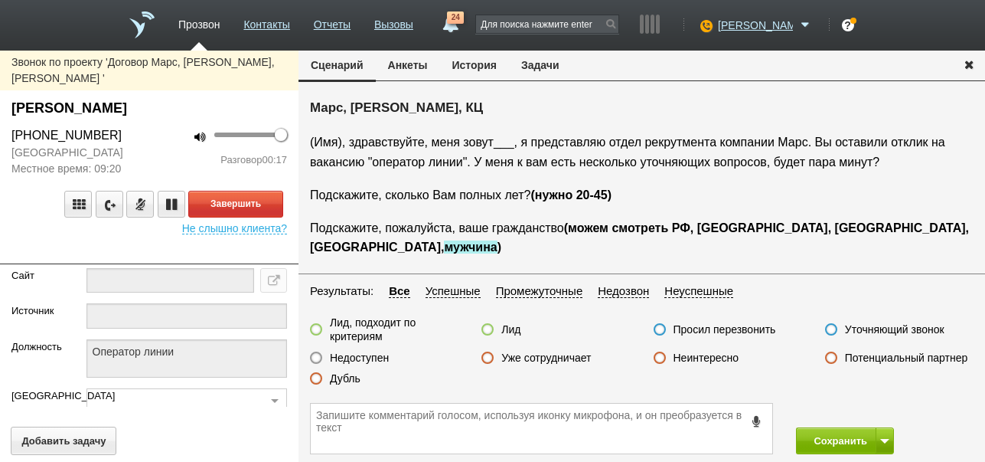
scroll to position [25, 0]
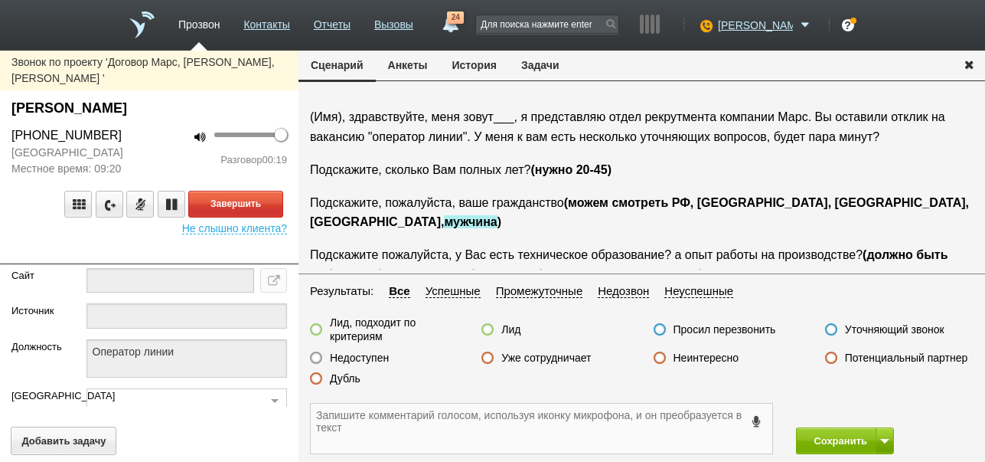
click at [543, 427] on textarea at bounding box center [542, 428] width 462 height 50
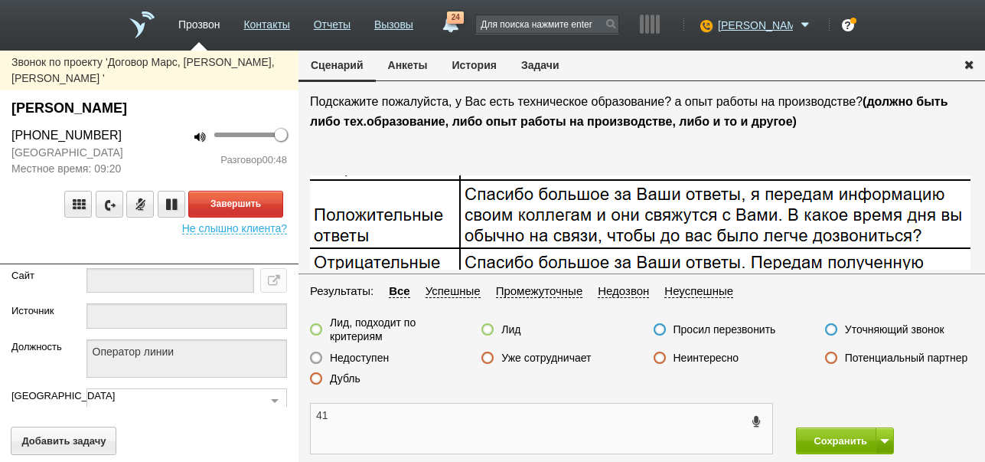
scroll to position [204, 0]
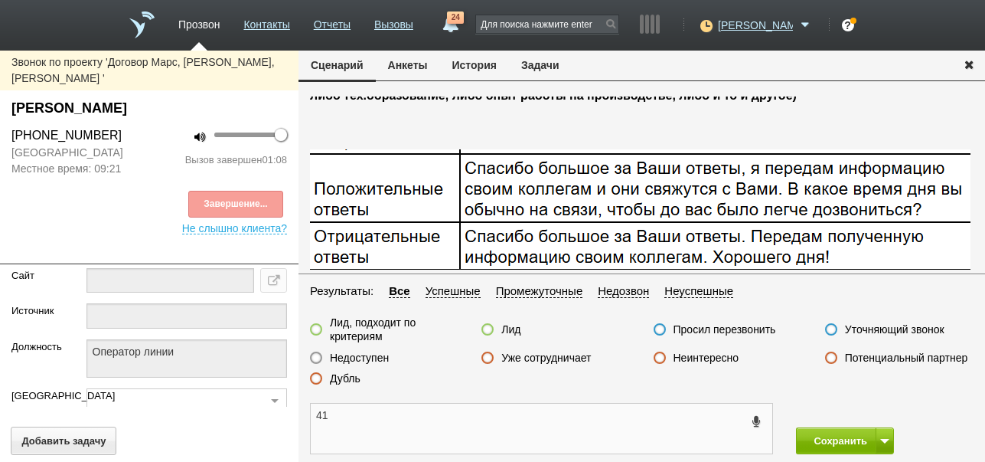
click at [313, 412] on textarea "41" at bounding box center [542, 428] width 462 height 50
click at [15, 80] on div "Звонок по проекту 'Договор Марс, Джейкет, КЦ ' Иванов Станислав +7 (919) 888-08…" at bounding box center [149, 148] width 299 height 172
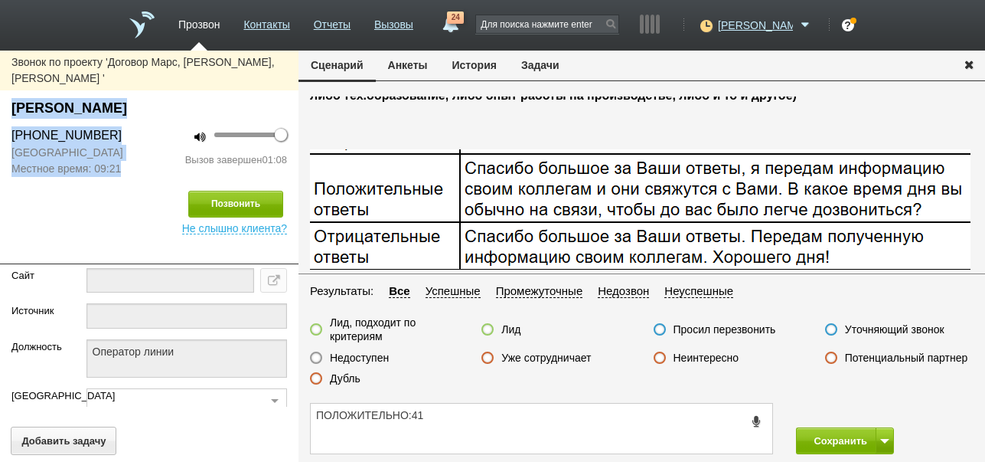
drag, startPoint x: 10, startPoint y: 90, endPoint x: 165, endPoint y: 112, distance: 156.2
click at [165, 112] on div "Звонок по проекту 'Договор Марс, Джейкет, КЦ ' Иванов Станислав +7 (919) 888-08…" at bounding box center [149, 148] width 299 height 172
click at [164, 98] on div "Иванов Станислав" at bounding box center [149, 108] width 276 height 21
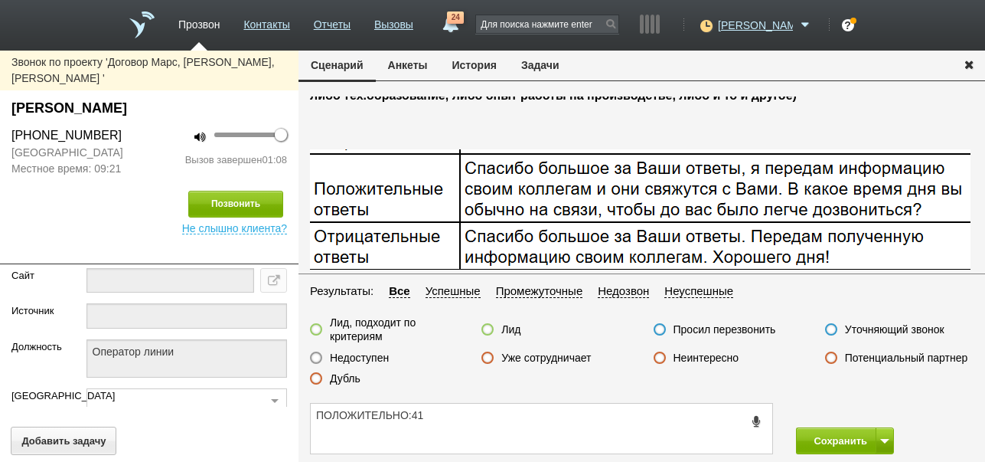
drag, startPoint x: 12, startPoint y: 83, endPoint x: 152, endPoint y: 97, distance: 140.8
click at [152, 98] on div "Иванов Станислав" at bounding box center [149, 108] width 276 height 21
copy div "Иванов Станислав"
click at [410, 416] on textarea "ПОЛОЖИТЕЛЬНО:41" at bounding box center [542, 428] width 462 height 50
paste textarea "Иванов Станислав"
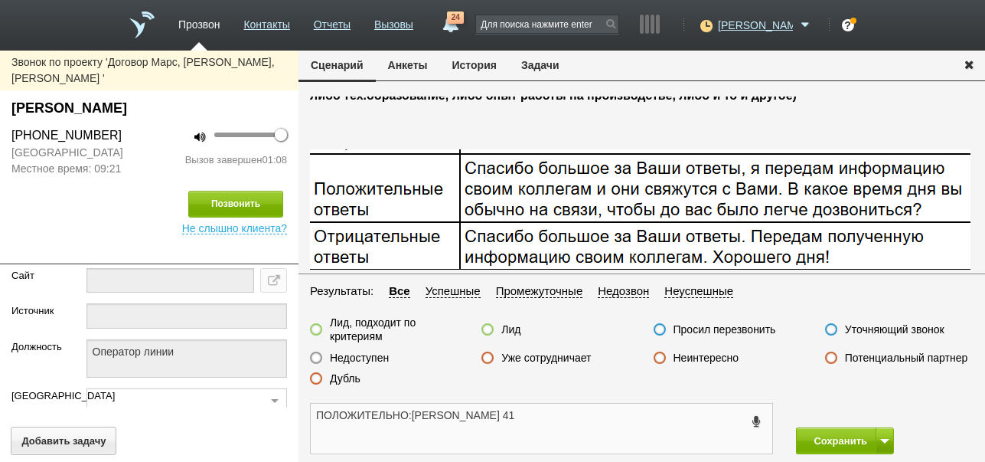
click at [537, 418] on textarea "ПОЛОЖИТЕЛЬНО:Иванов Станислав 41" at bounding box center [542, 428] width 462 height 50
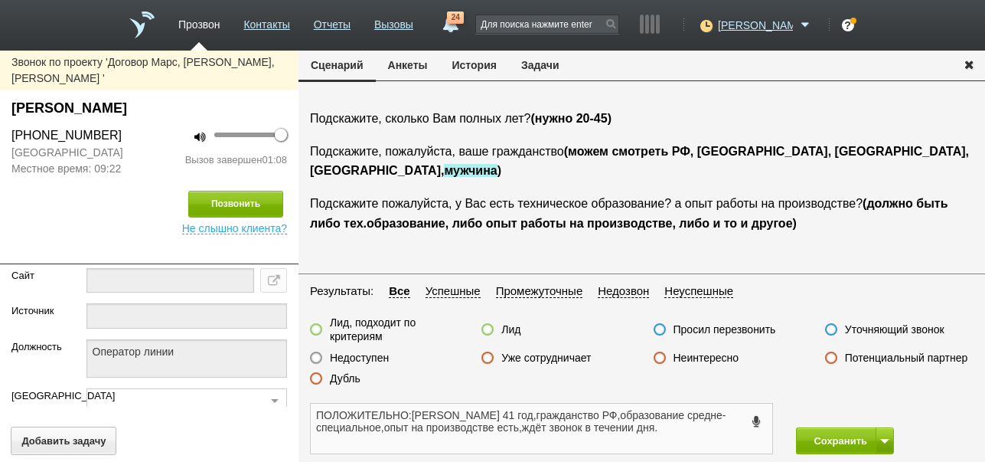
scroll to position [25, 0]
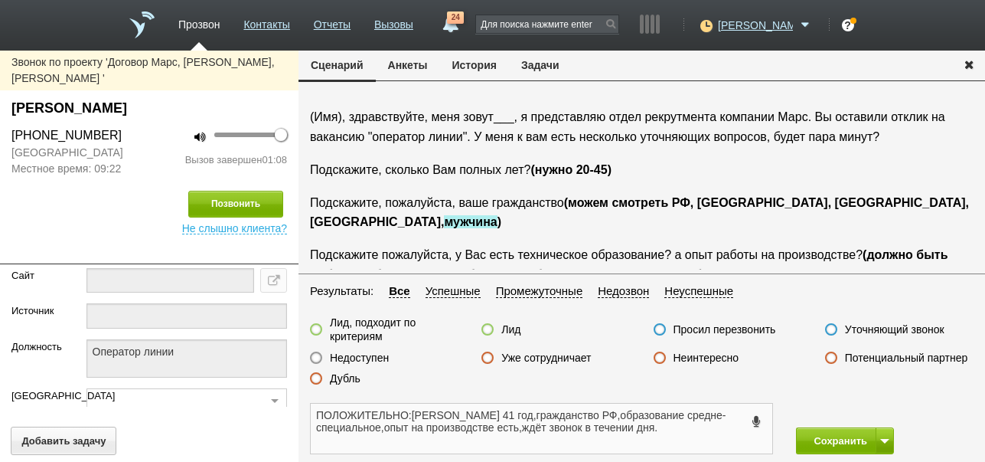
type textarea "ПОЛОЖИТЕЛЬНО:Иванов Станислав 41 год,гражданство РФ,образование средне-специаль…"
click at [312, 327] on label at bounding box center [316, 329] width 12 height 12
click at [0, 0] on input "Лид, подходит по критериям" at bounding box center [0, 0] width 0 height 0
click at [845, 442] on button "Сохранить" at bounding box center [836, 440] width 80 height 27
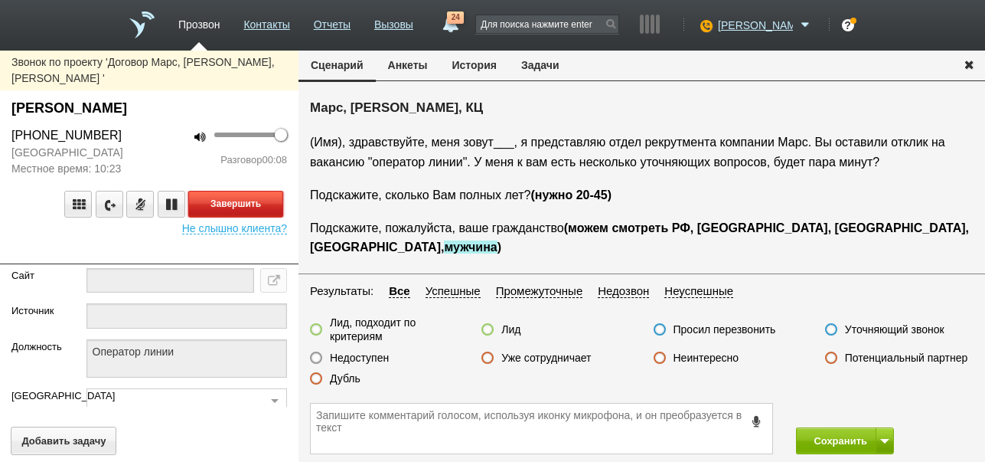
click at [273, 191] on button "Завершить" at bounding box center [235, 204] width 95 height 27
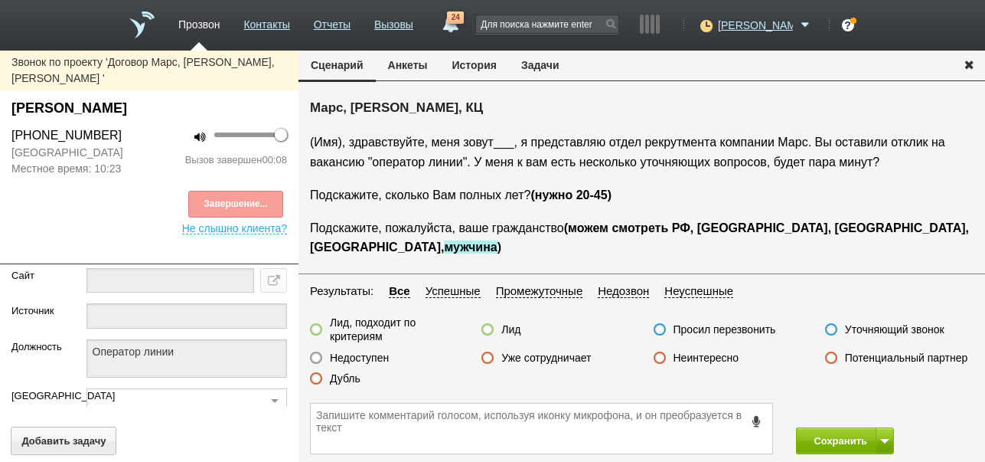
click at [377, 357] on label "Недоступен" at bounding box center [359, 358] width 59 height 14
click at [0, 0] on input "Недоступен" at bounding box center [0, 0] width 0 height 0
click at [886, 437] on button at bounding box center [885, 440] width 18 height 27
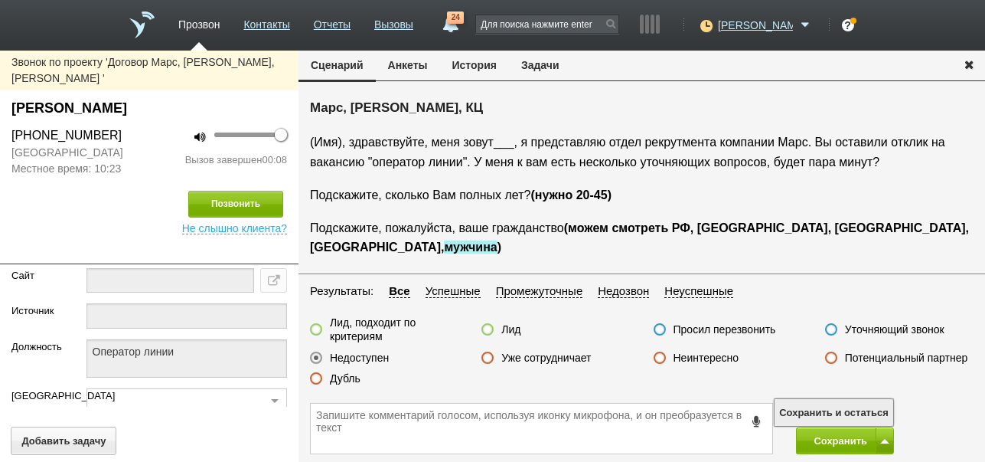
click at [875, 406] on button "Сохранить и остаться" at bounding box center [834, 412] width 119 height 27
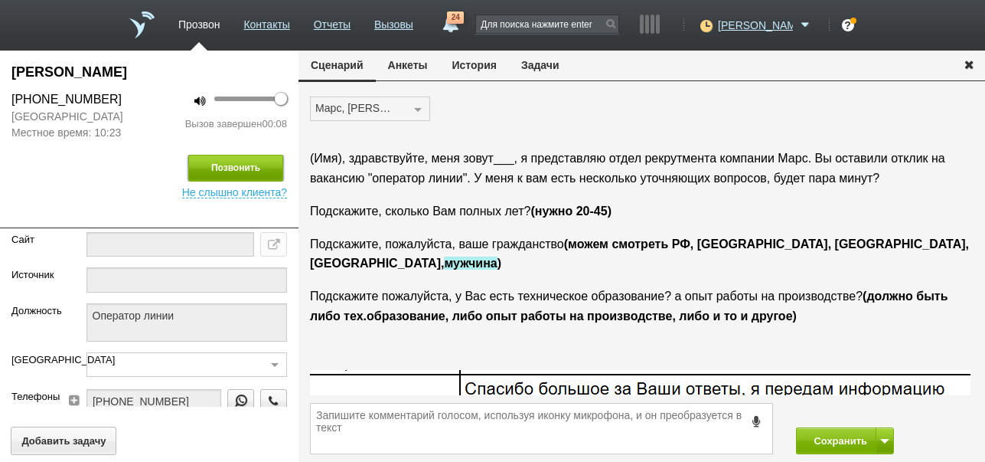
click at [252, 164] on button "Позвонить" at bounding box center [235, 168] width 95 height 27
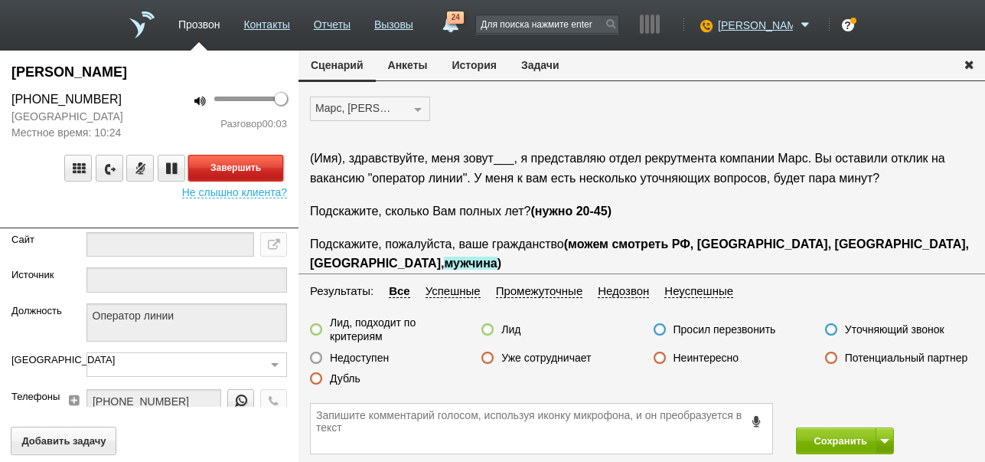
click at [241, 170] on button "Завершить" at bounding box center [235, 168] width 95 height 27
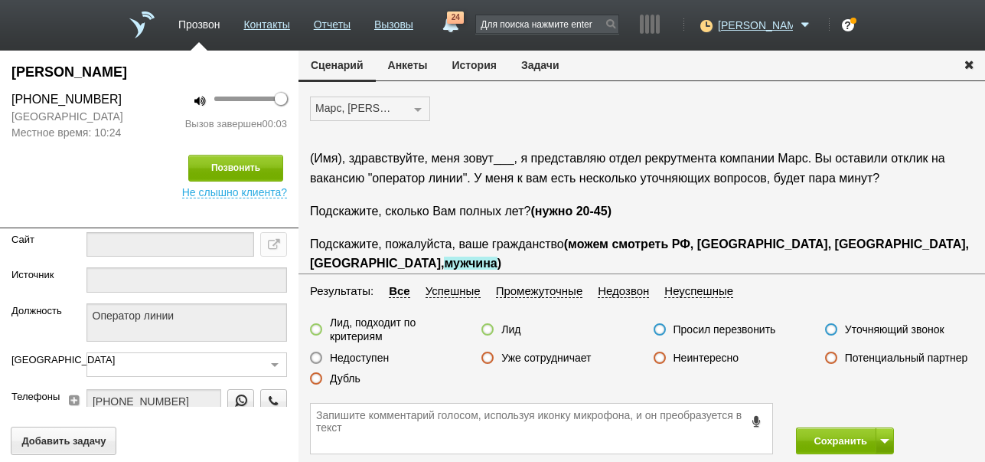
click at [372, 353] on label "Недоступен" at bounding box center [359, 358] width 59 height 14
click at [0, 0] on input "Недоступен" at bounding box center [0, 0] width 0 height 0
click at [822, 437] on button "Сохранить" at bounding box center [836, 440] width 80 height 27
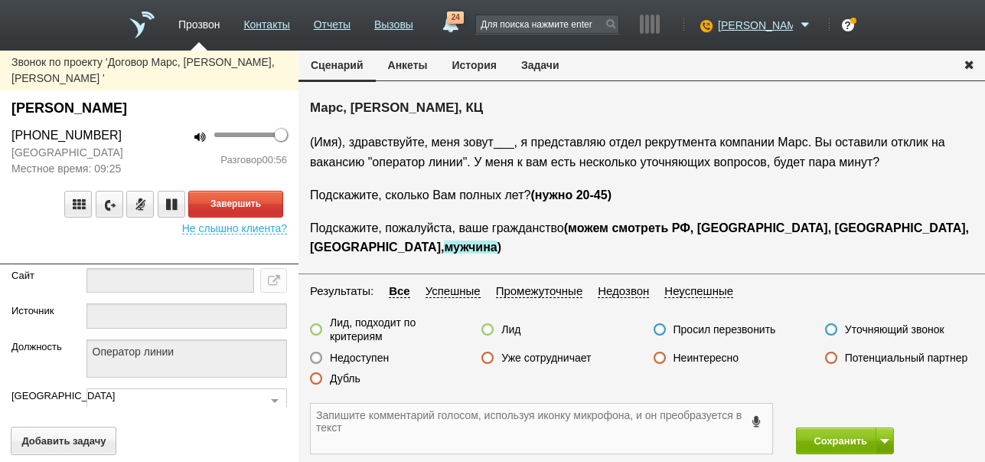
click at [547, 418] on textarea at bounding box center [542, 428] width 462 height 50
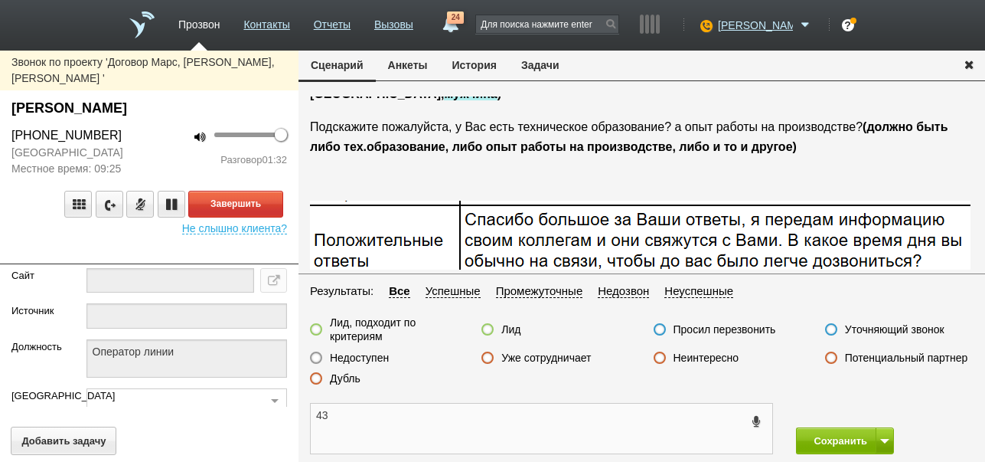
scroll to position [178, 0]
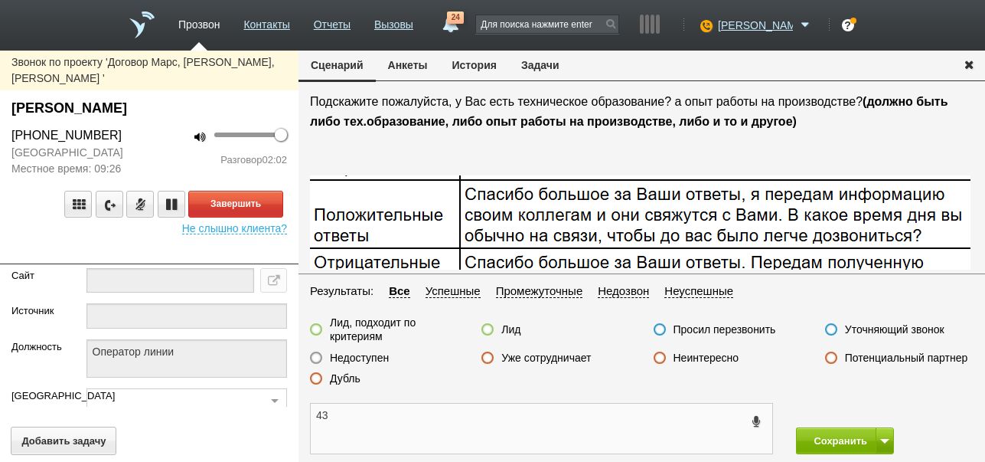
click at [315, 416] on textarea "43" at bounding box center [542, 428] width 462 height 50
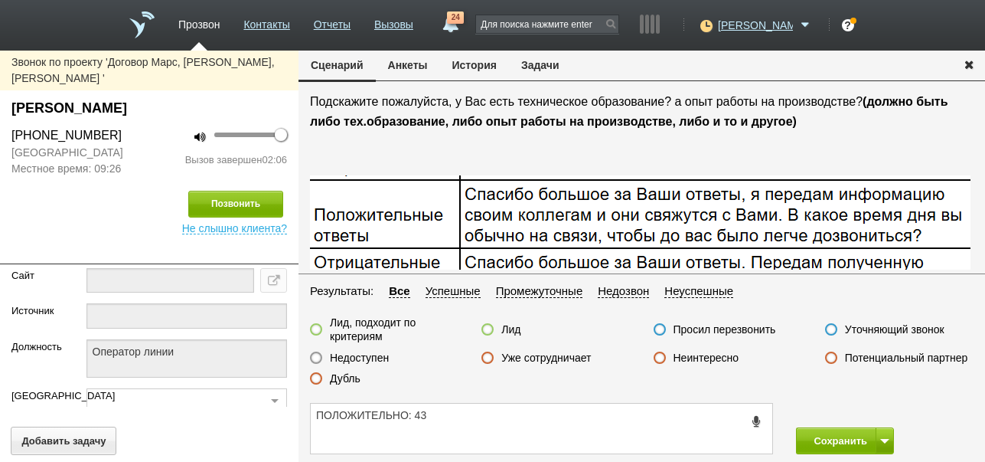
drag, startPoint x: 12, startPoint y: 90, endPoint x: 165, endPoint y: 87, distance: 153.1
click at [165, 98] on div "Егоров Олег Юрьевич" at bounding box center [149, 108] width 276 height 21
copy div "Егоров Олег Юрьевич"
click at [412, 416] on textarea "ПОЛОЖИТЕЛЬНО: 43" at bounding box center [542, 428] width 462 height 50
paste textarea "Егоров Олег Юрьевич"
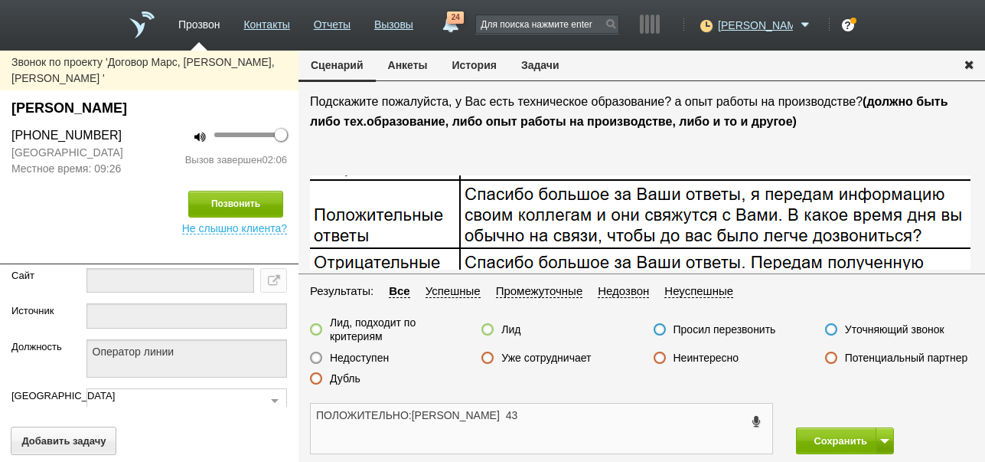
click at [547, 419] on textarea "ПОЛОЖИТЕЛЬНО:Егоров Олег Юрьевич 43" at bounding box center [542, 428] width 462 height 50
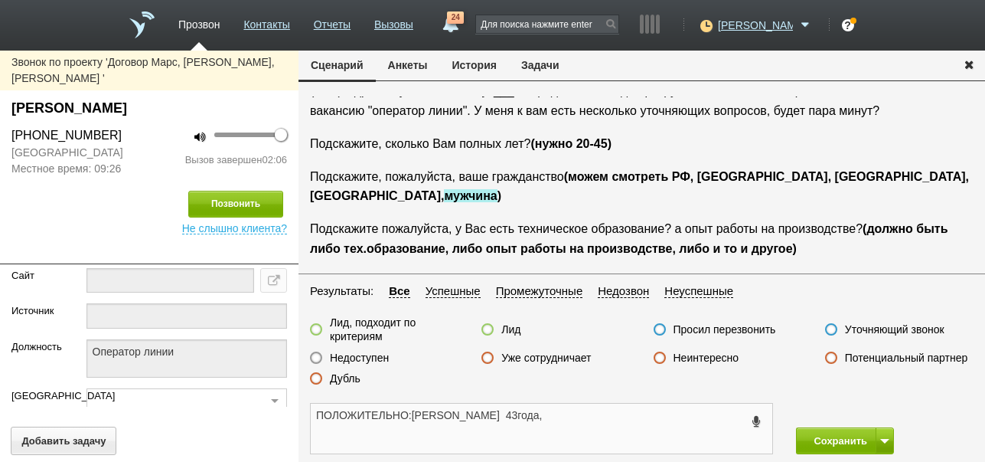
scroll to position [77, 0]
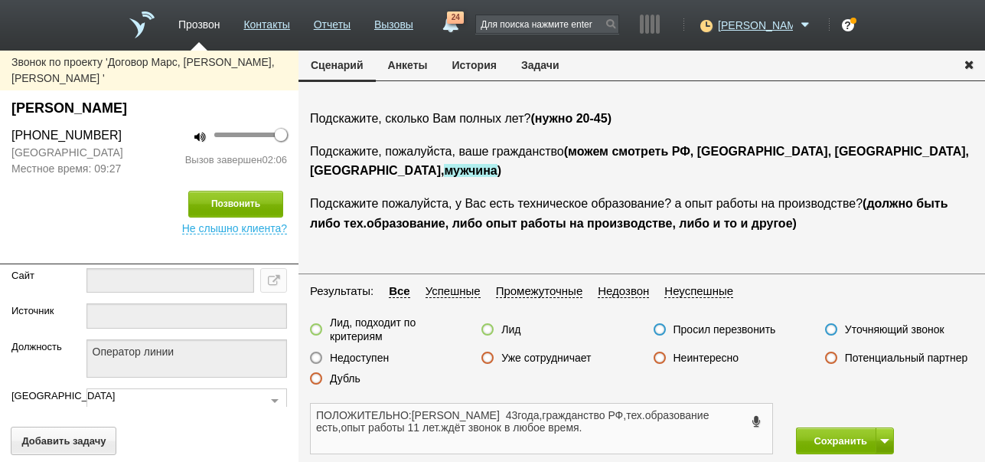
click at [538, 413] on textarea "ПОЛОЖИТЕЛЬНО:Егоров Олег Юрьевич 43года,гражданство РФ,тех.образование есть,опы…" at bounding box center [542, 428] width 462 height 50
type textarea "ПОЛОЖИТЕЛЬНО:Егоров Олег Юрьевич 43 года,гражданство РФ,тех.образование есть,оп…"
click at [314, 331] on label at bounding box center [316, 329] width 12 height 12
click at [0, 0] on input "Лид, подходит по критериям" at bounding box center [0, 0] width 0 height 0
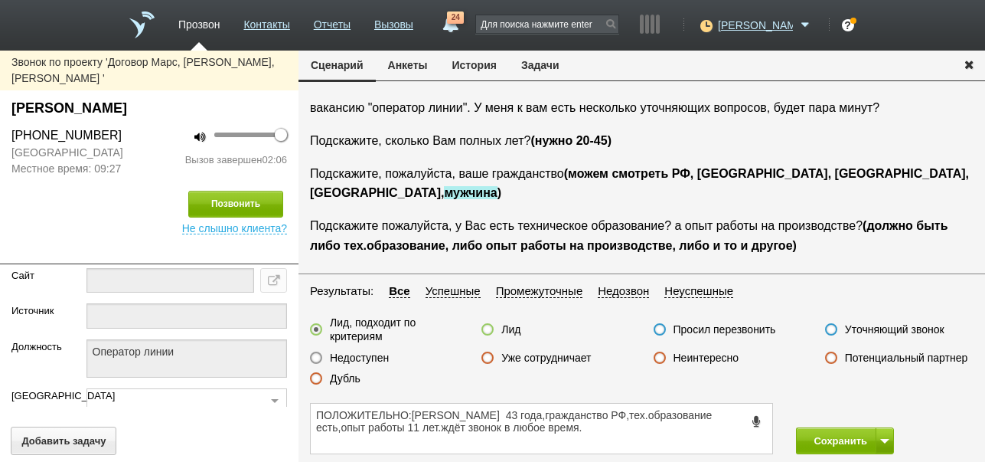
scroll to position [0, 0]
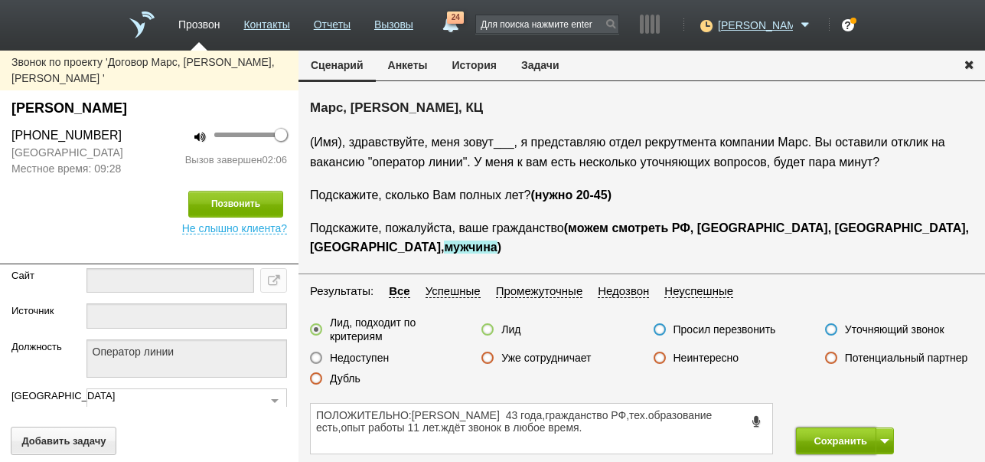
click at [812, 438] on button "Сохранить" at bounding box center [836, 440] width 80 height 27
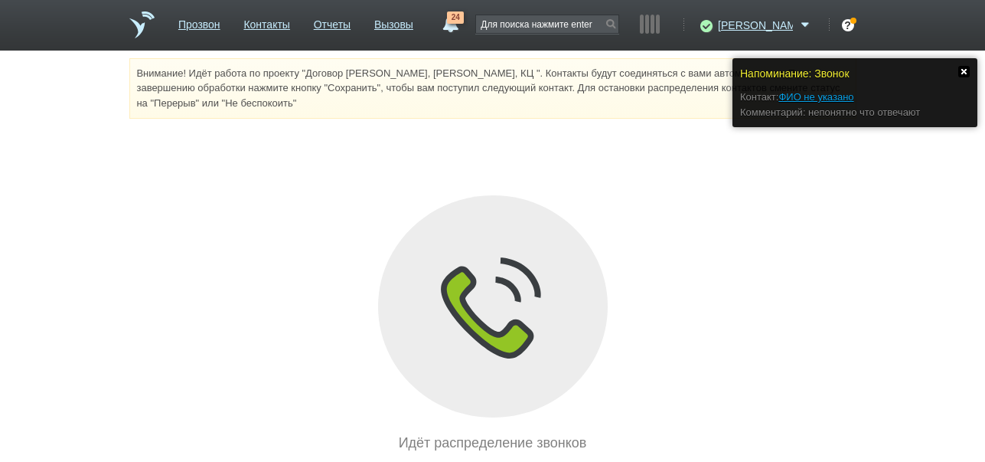
click at [967, 70] on link at bounding box center [963, 71] width 11 height 11
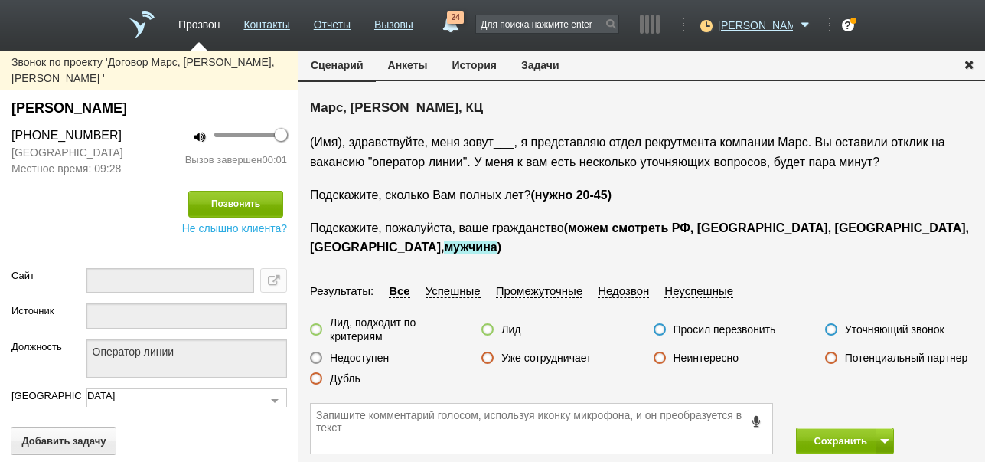
click at [380, 356] on label "Недоступен" at bounding box center [359, 358] width 59 height 14
click at [0, 0] on input "Недоступен" at bounding box center [0, 0] width 0 height 0
click at [880, 439] on span at bounding box center [884, 441] width 9 height 5
click at [874, 410] on button "Сохранить и остаться" at bounding box center [834, 412] width 119 height 27
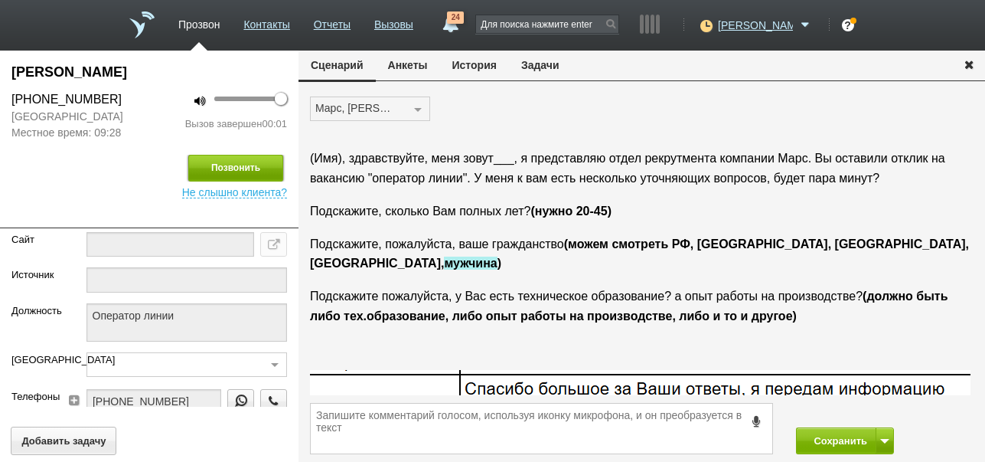
click at [245, 165] on button "Позвонить" at bounding box center [235, 168] width 95 height 27
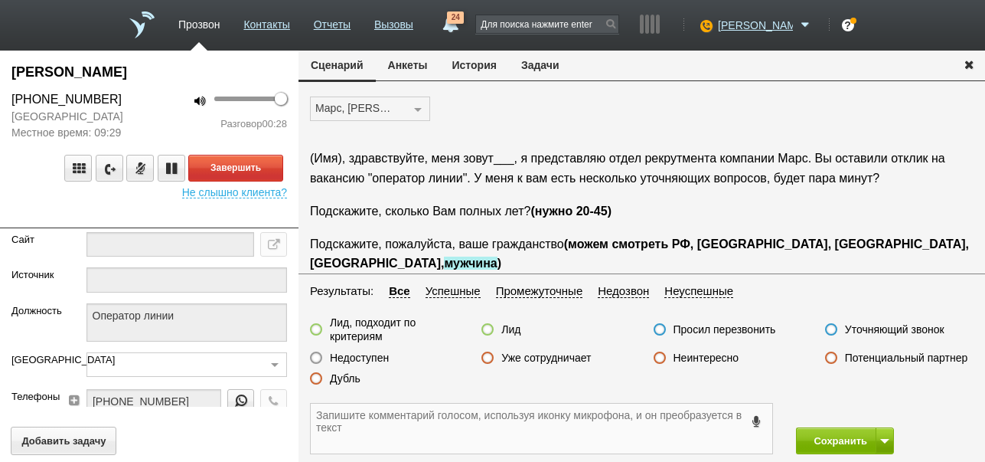
click at [342, 418] on textarea at bounding box center [542, 428] width 462 height 50
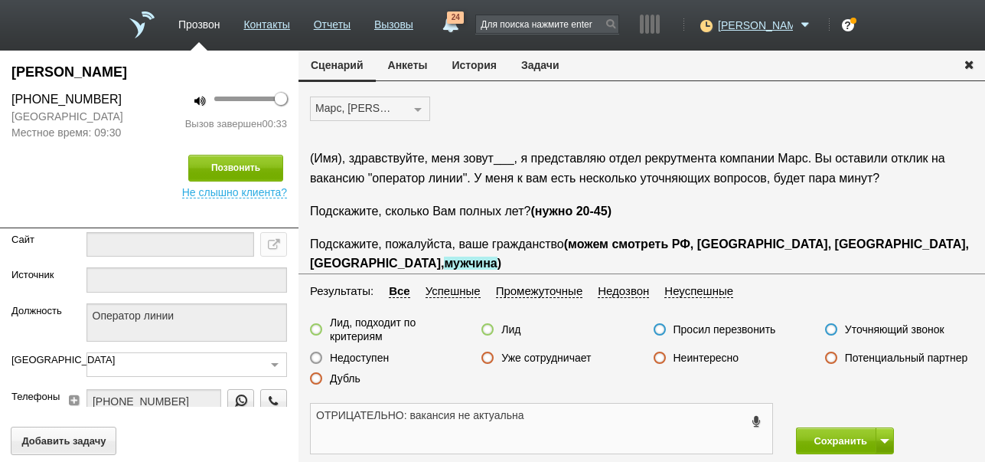
type textarea "ОТРИЦАТЕЛЬНО: вакансия не актуальна"
click at [489, 325] on label at bounding box center [487, 329] width 12 height 12
click at [0, 0] on input "Лид" at bounding box center [0, 0] width 0 height 0
click at [826, 438] on button "Сохранить" at bounding box center [836, 440] width 80 height 27
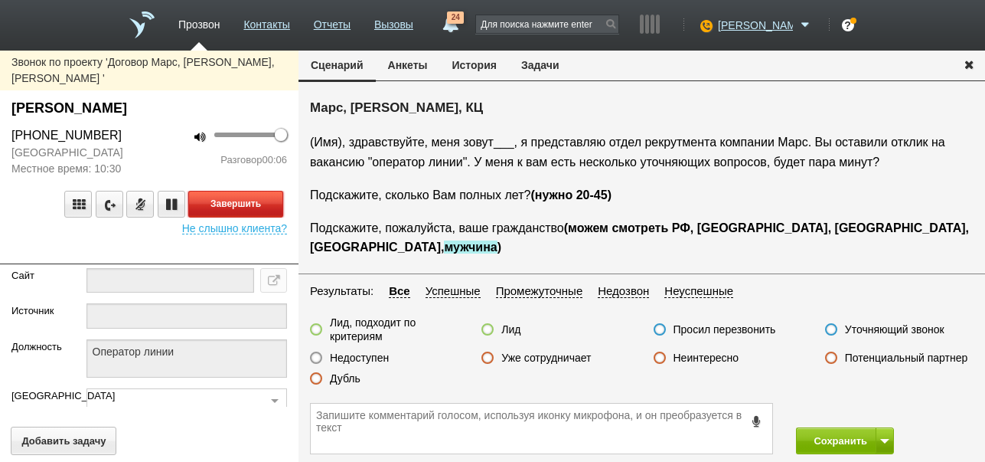
click at [266, 191] on button "Завершить" at bounding box center [235, 204] width 95 height 27
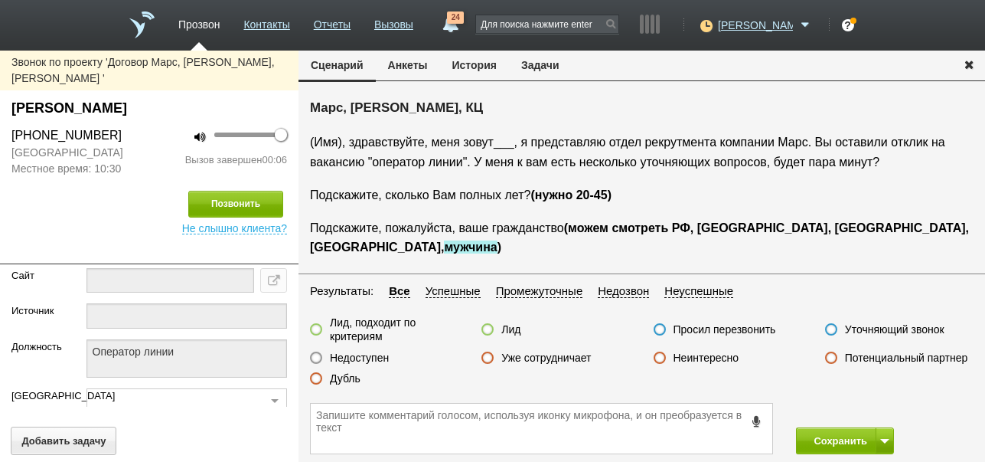
click at [377, 355] on label "Недоступен" at bounding box center [359, 358] width 59 height 14
click at [0, 0] on input "Недоступен" at bounding box center [0, 0] width 0 height 0
click at [884, 433] on button at bounding box center [885, 440] width 18 height 27
click at [882, 409] on button "Сохранить и остаться" at bounding box center [834, 412] width 119 height 27
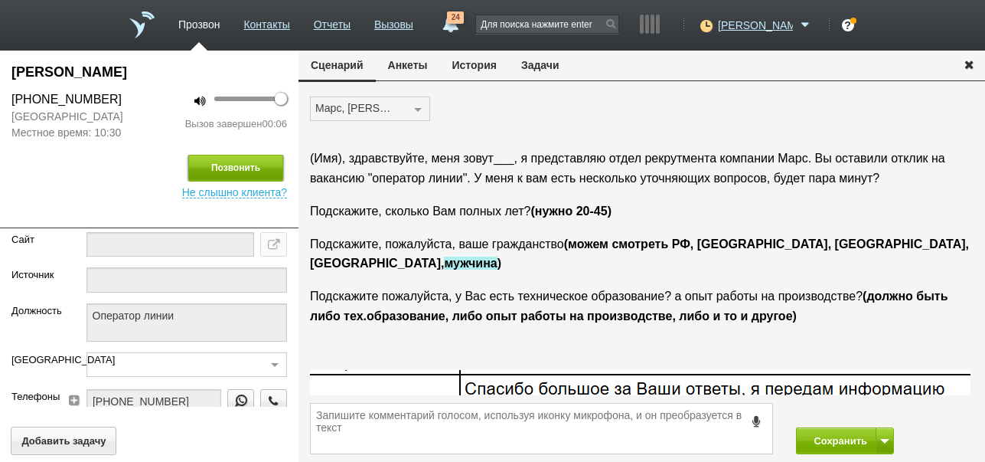
click at [250, 159] on button "Позвонить" at bounding box center [235, 168] width 95 height 27
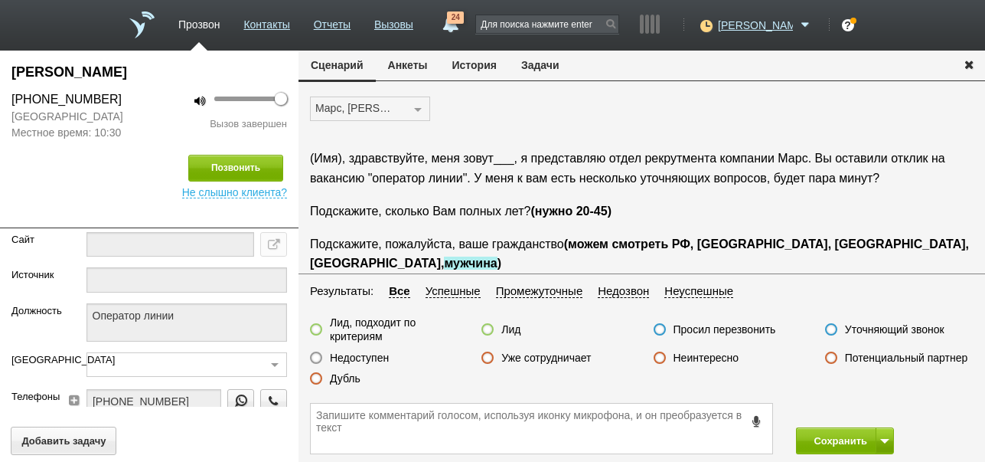
click at [382, 358] on label "Недоступен" at bounding box center [359, 358] width 59 height 14
click at [0, 0] on input "Недоступен" at bounding box center [0, 0] width 0 height 0
click at [810, 434] on button "Сохранить" at bounding box center [836, 440] width 80 height 27
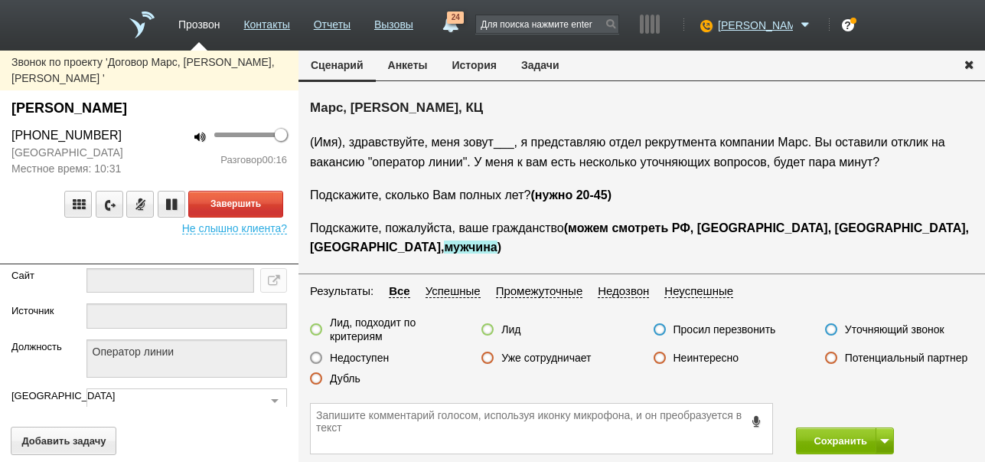
scroll to position [25, 0]
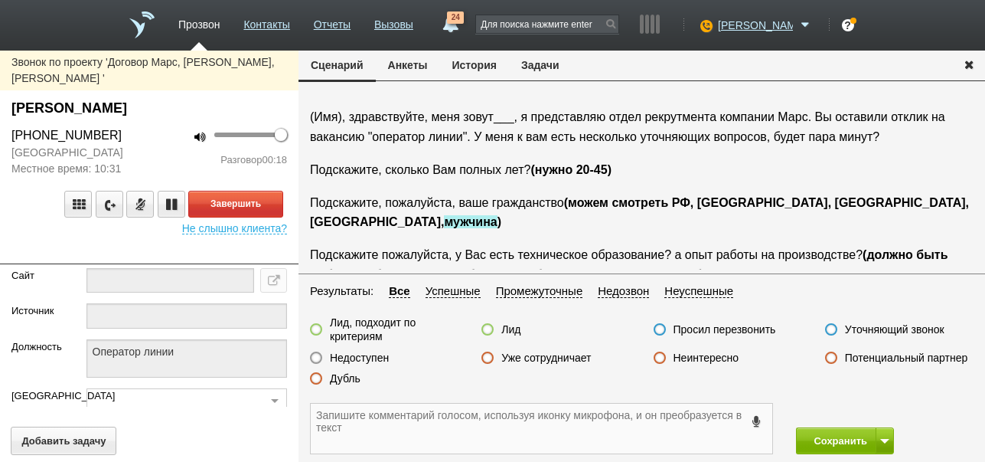
click at [537, 422] on textarea at bounding box center [542, 428] width 462 height 50
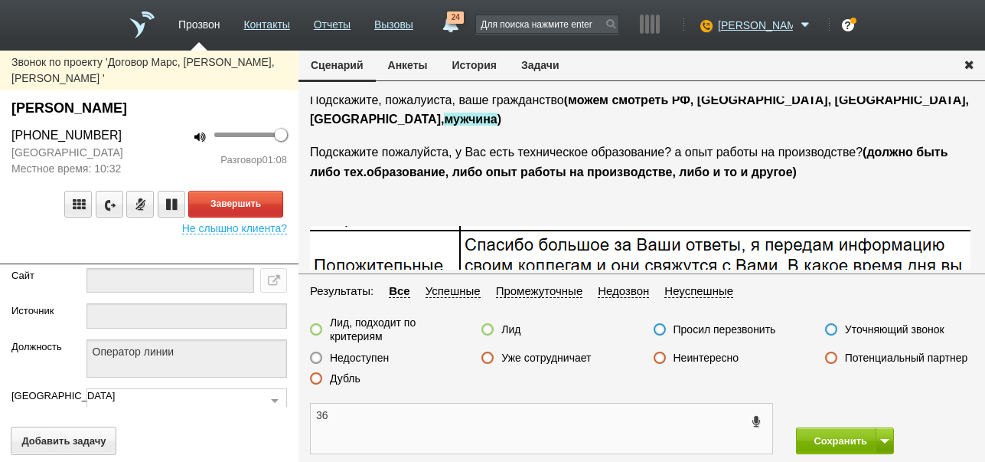
scroll to position [77, 0]
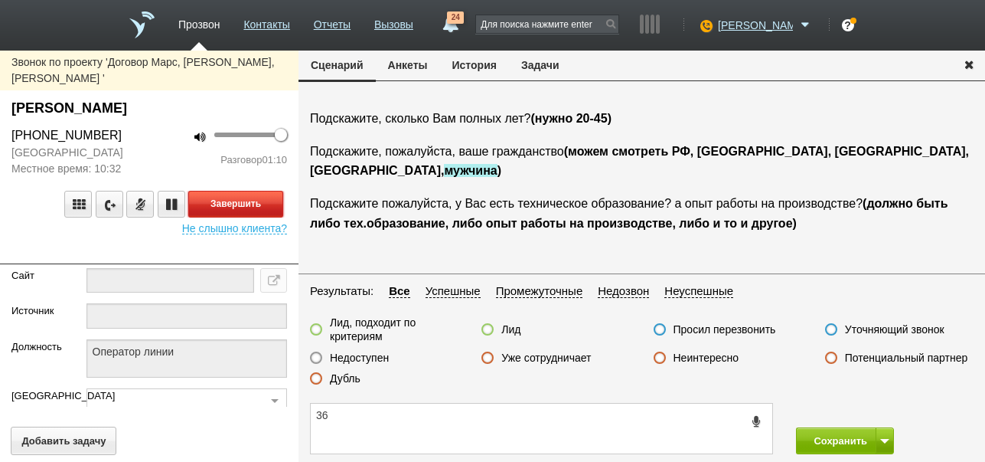
click at [277, 191] on button "Завершить" at bounding box center [235, 204] width 95 height 27
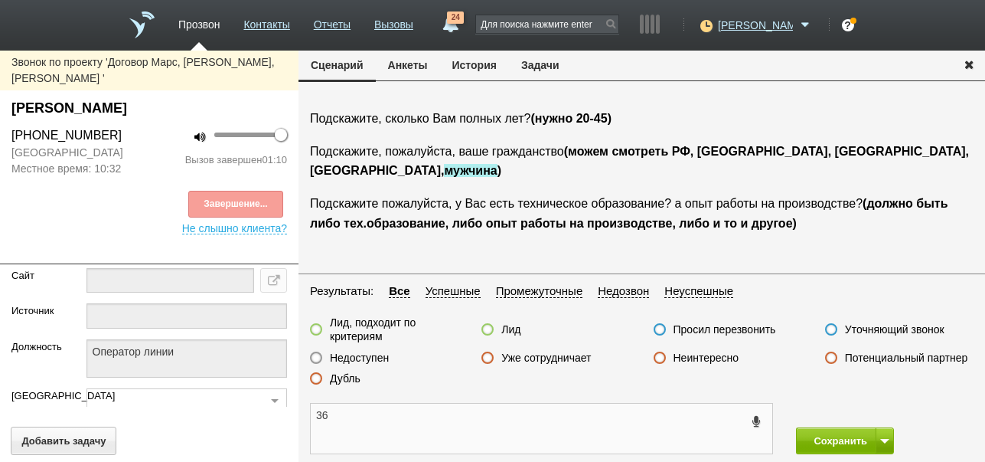
click at [315, 411] on textarea "36" at bounding box center [542, 428] width 462 height 50
drag, startPoint x: 13, startPoint y: 87, endPoint x: 204, endPoint y: 93, distance: 191.4
click at [204, 98] on div "Исаев Максим Максимович" at bounding box center [149, 108] width 276 height 21
copy div "Исаев Максим Максимович"
click at [411, 416] on textarea "ПОЛОЖИТЕЛЬНО: 36" at bounding box center [542, 428] width 462 height 50
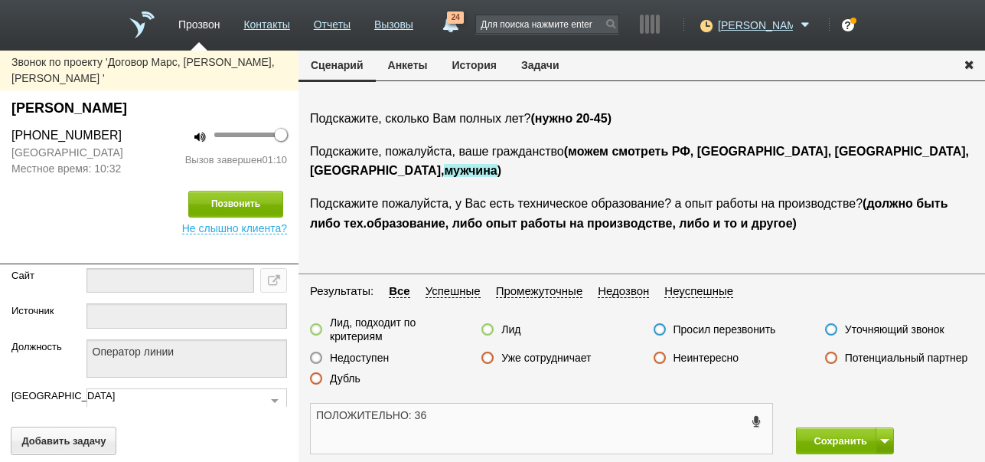
paste textarea "Исаев Максим Максимович"
click at [580, 423] on textarea "ПОЛОЖИТЕЛЬНО:Исаев Максим Максимович 36" at bounding box center [542, 428] width 462 height 50
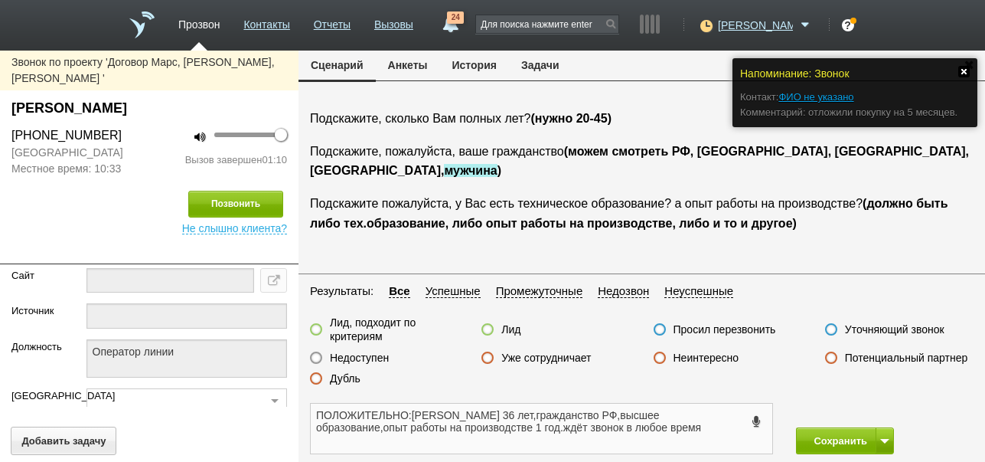
type textarea "ПОЛОЖИТЕЛЬНО:Исаев Максим Максимович 36 лет,гражданство РФ,высшее образование,о…"
click at [964, 69] on link at bounding box center [963, 71] width 11 height 11
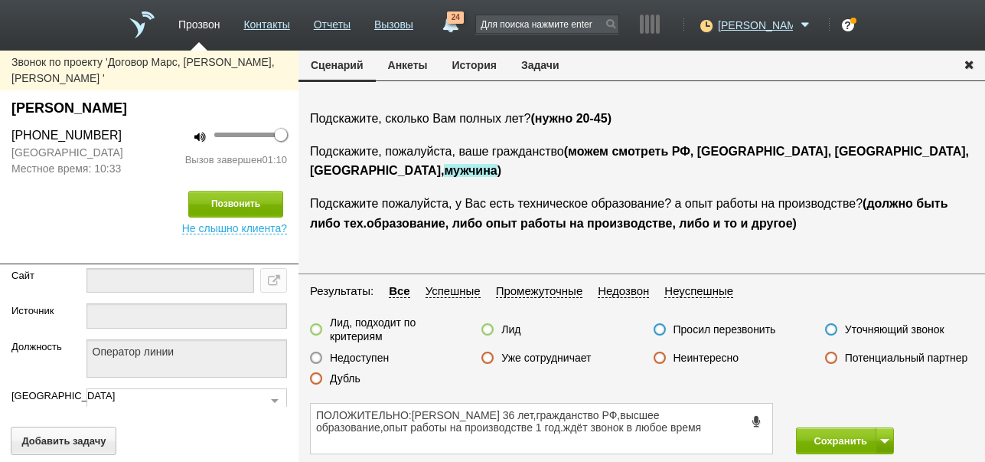
scroll to position [0, 0]
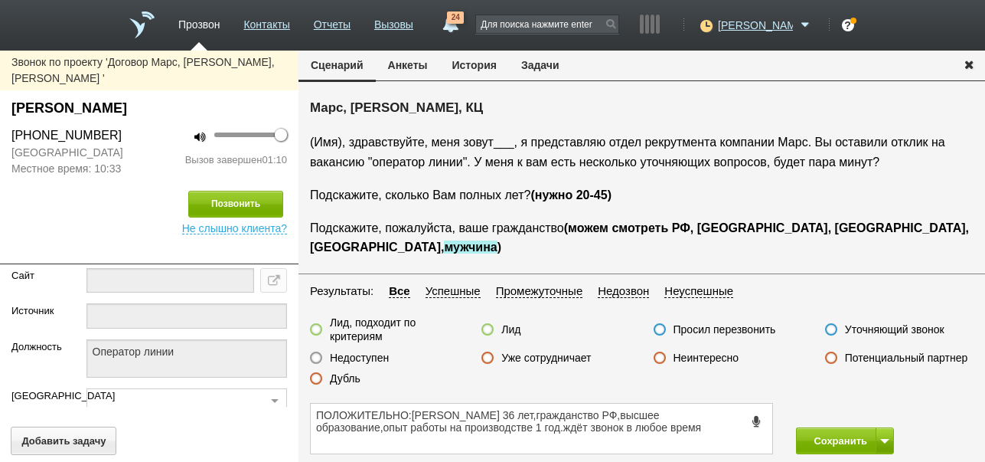
click at [315, 327] on label at bounding box center [316, 329] width 12 height 12
click at [0, 0] on input "Лид, подходит по критериям" at bounding box center [0, 0] width 0 height 0
click at [831, 438] on button "Сохранить" at bounding box center [836, 440] width 80 height 27
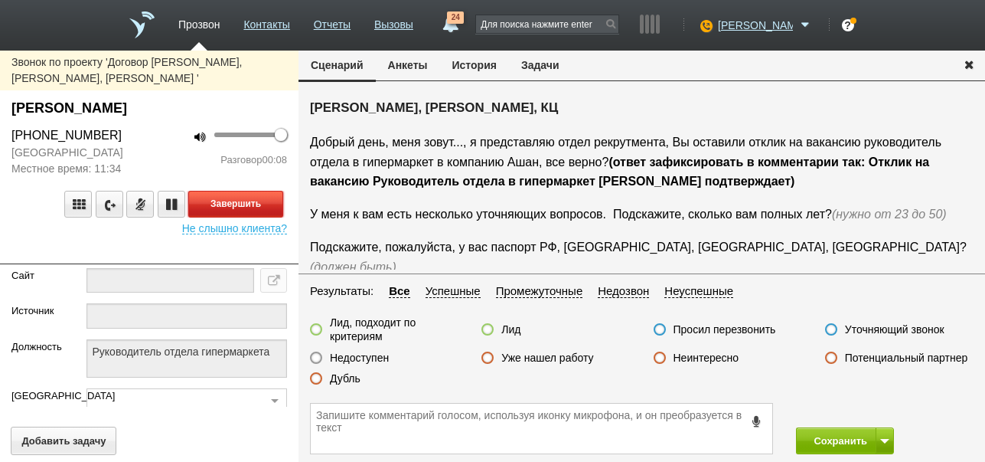
click at [256, 191] on button "Завершить" at bounding box center [235, 204] width 95 height 27
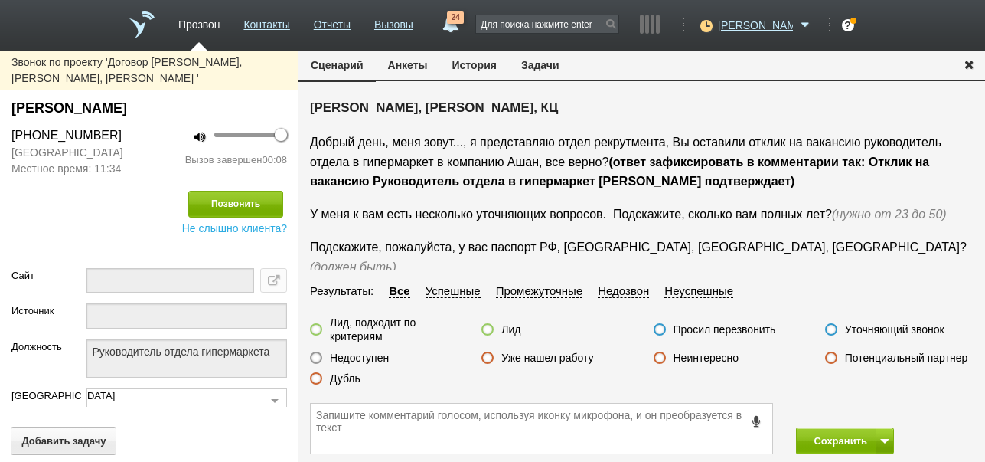
click at [377, 354] on label "Недоступен" at bounding box center [359, 358] width 59 height 14
click at [0, 0] on input "Недоступен" at bounding box center [0, 0] width 0 height 0
click at [886, 439] on span at bounding box center [884, 441] width 9 height 5
click at [878, 406] on button "Сохранить и остаться" at bounding box center [834, 412] width 119 height 27
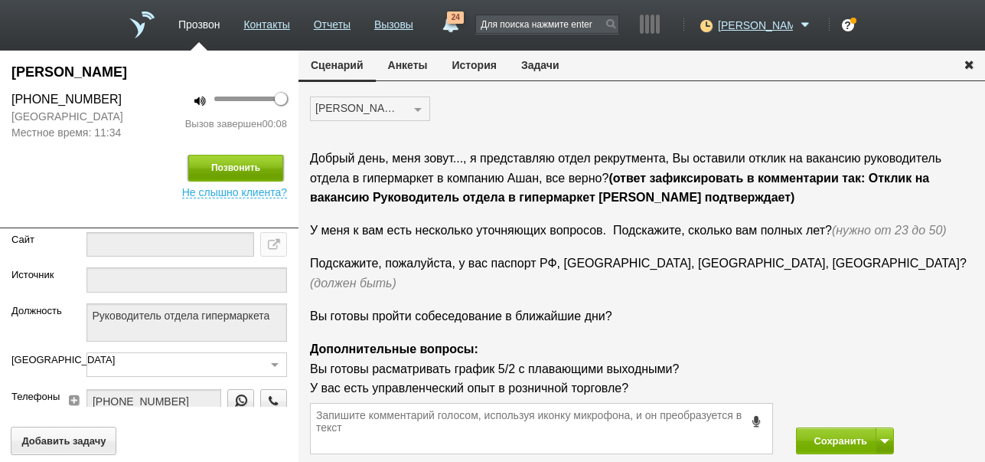
click at [253, 158] on button "Позвонить" at bounding box center [235, 168] width 95 height 27
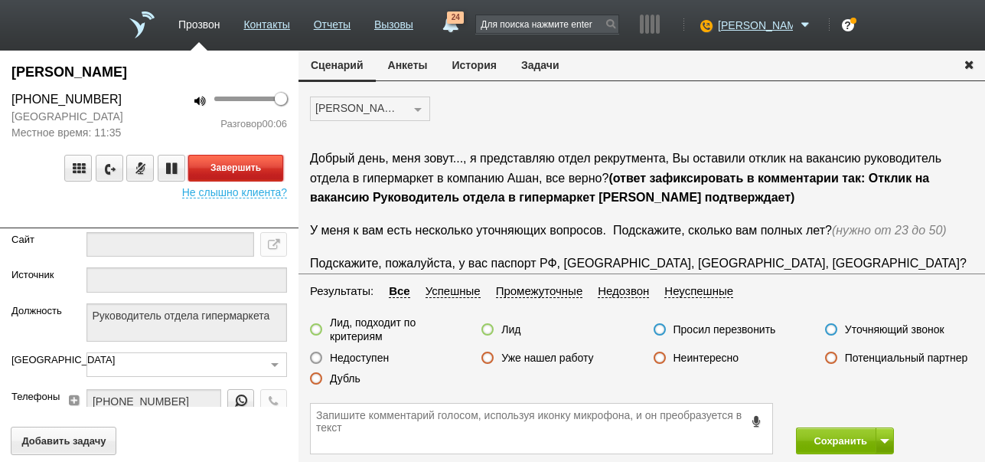
click at [268, 168] on button "Завершить" at bounding box center [235, 168] width 95 height 27
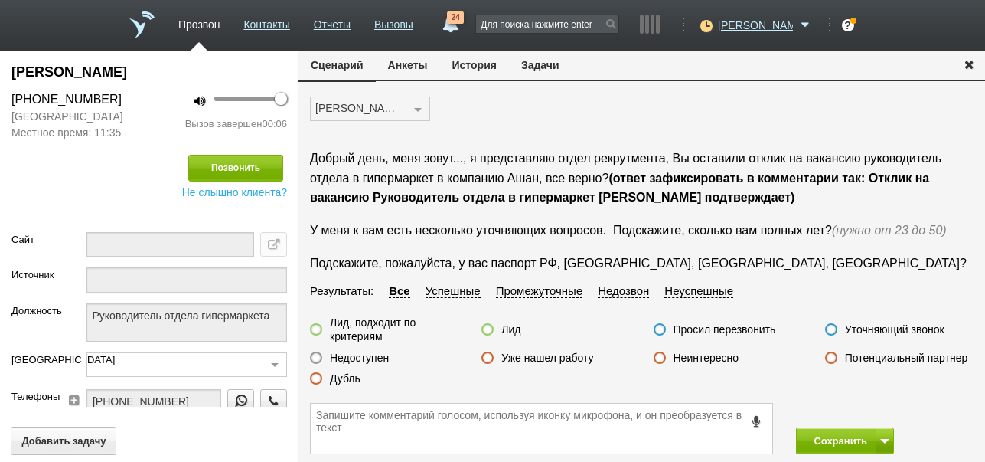
click at [370, 356] on label "Недоступен" at bounding box center [359, 358] width 59 height 14
click at [0, 0] on input "Недоступен" at bounding box center [0, 0] width 0 height 0
click at [838, 439] on button "Сохранить" at bounding box center [836, 440] width 80 height 27
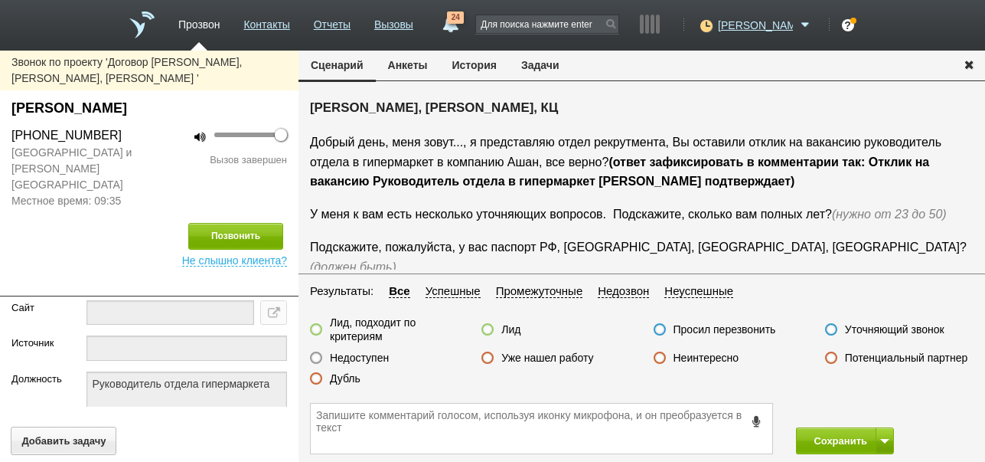
click at [380, 356] on label "Недоступен" at bounding box center [359, 358] width 59 height 14
click at [0, 0] on input "Недоступен" at bounding box center [0, 0] width 0 height 0
click at [475, 63] on button "История" at bounding box center [474, 65] width 69 height 29
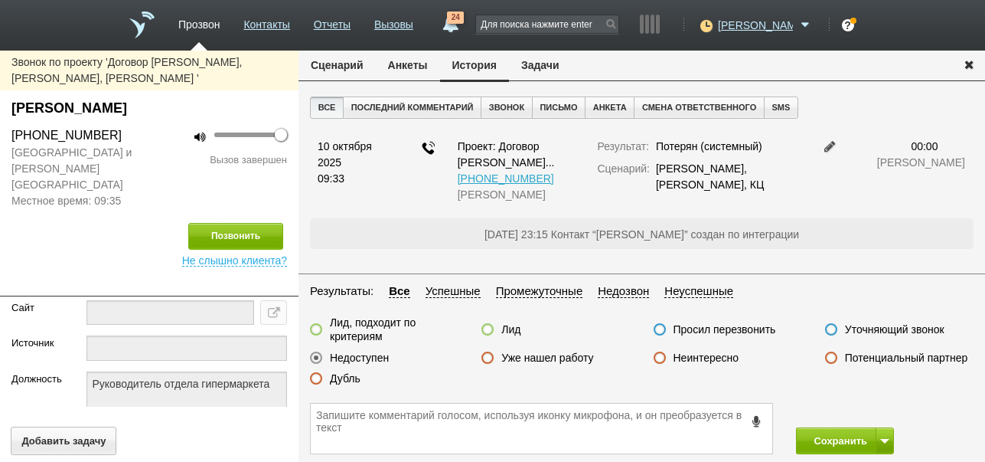
click at [331, 58] on button "Сценарий" at bounding box center [337, 65] width 77 height 29
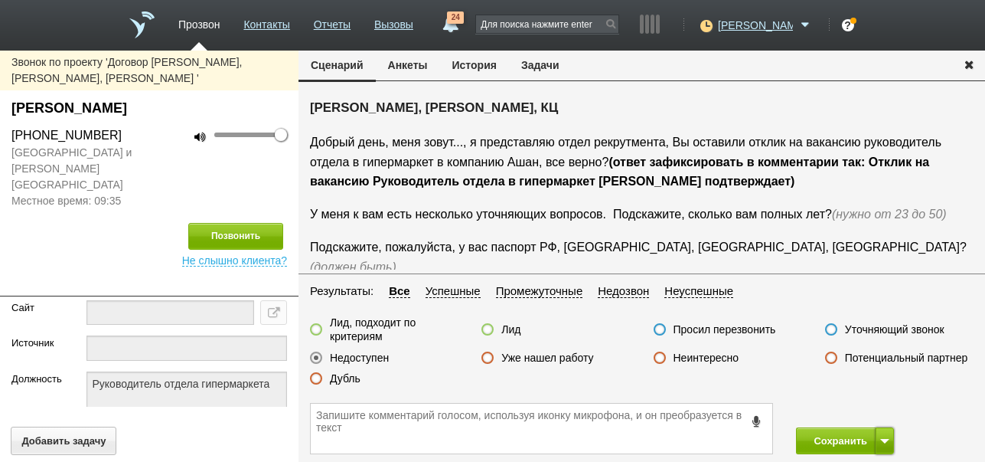
click at [884, 441] on span at bounding box center [884, 441] width 9 height 5
click at [873, 412] on button "Сохранить и остаться" at bounding box center [834, 412] width 119 height 27
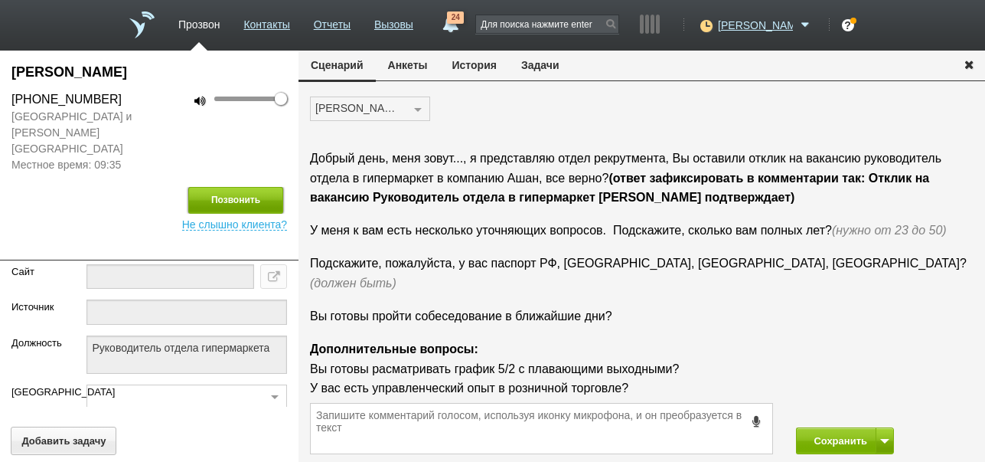
click at [254, 187] on button "Позвонить" at bounding box center [235, 200] width 95 height 27
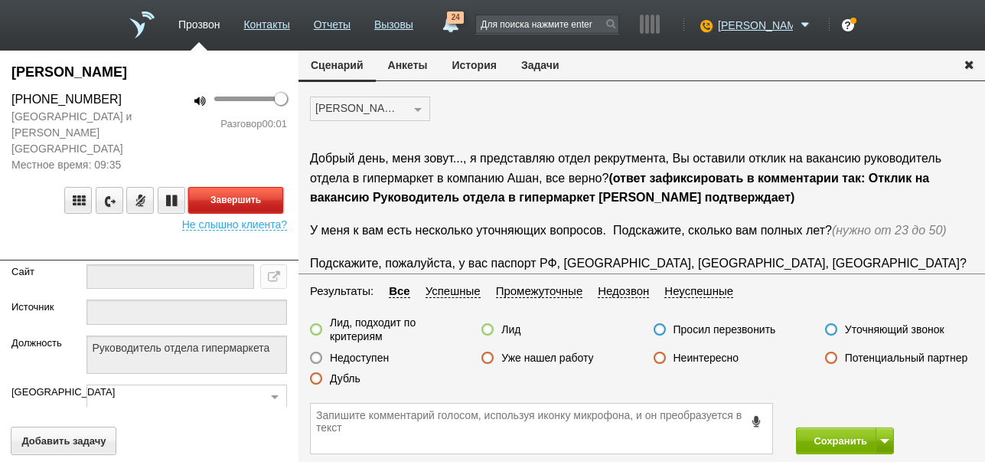
click at [225, 187] on button "Завершить" at bounding box center [235, 200] width 95 height 27
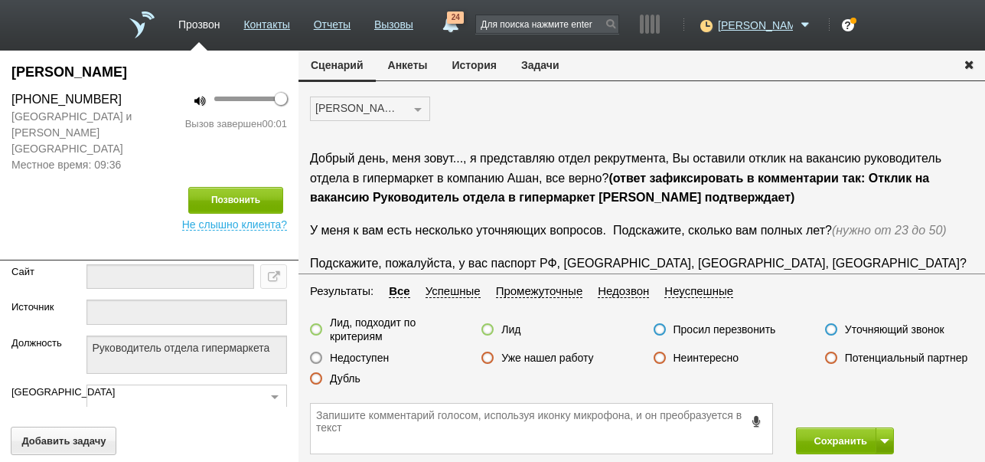
click at [382, 361] on label "Недоступен" at bounding box center [359, 358] width 59 height 14
click at [0, 0] on input "Недоступен" at bounding box center [0, 0] width 0 height 0
click at [847, 440] on button "Сохранить" at bounding box center [836, 440] width 80 height 27
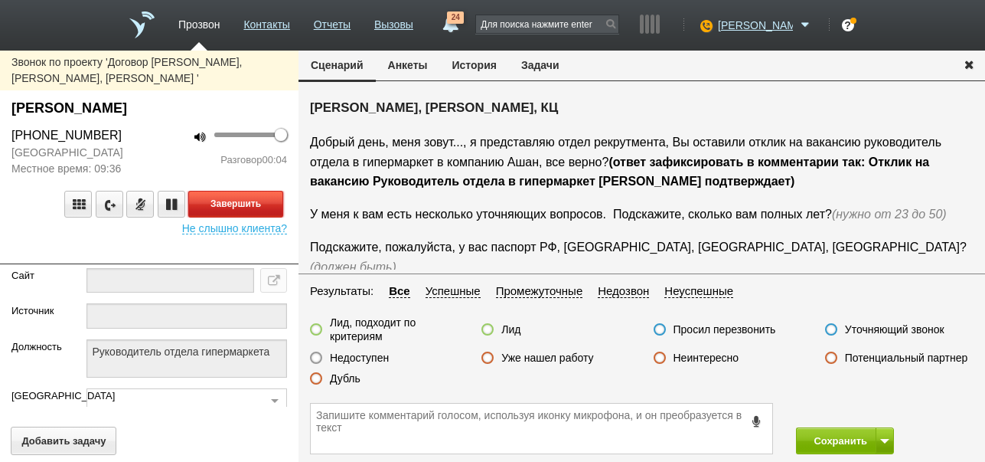
click at [274, 191] on button "Завершить" at bounding box center [235, 204] width 95 height 27
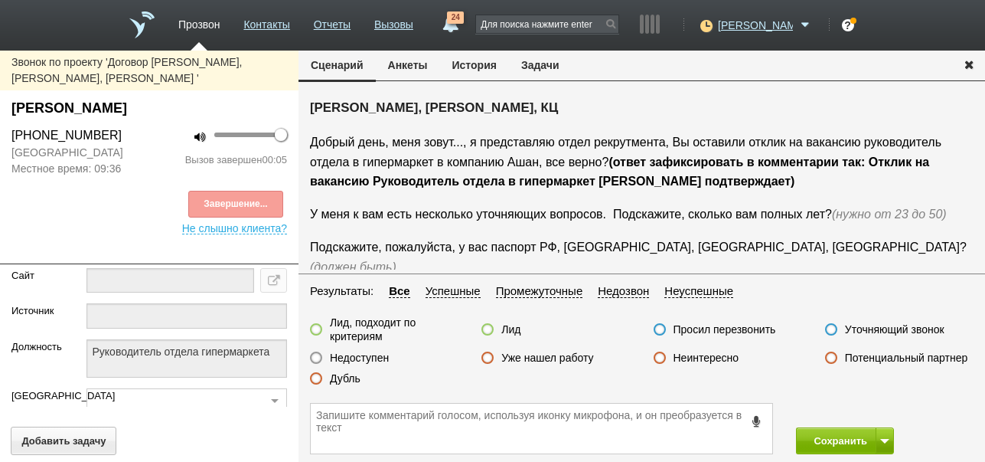
click at [381, 354] on label "Недоступен" at bounding box center [359, 358] width 59 height 14
click at [0, 0] on input "Недоступен" at bounding box center [0, 0] width 0 height 0
click at [881, 436] on button at bounding box center [885, 440] width 18 height 27
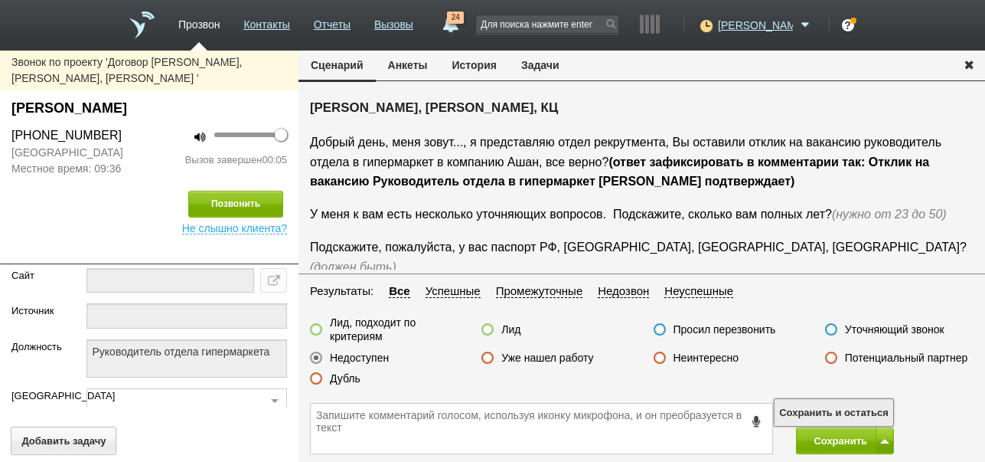
click at [878, 413] on button "Сохранить и остаться" at bounding box center [834, 412] width 119 height 27
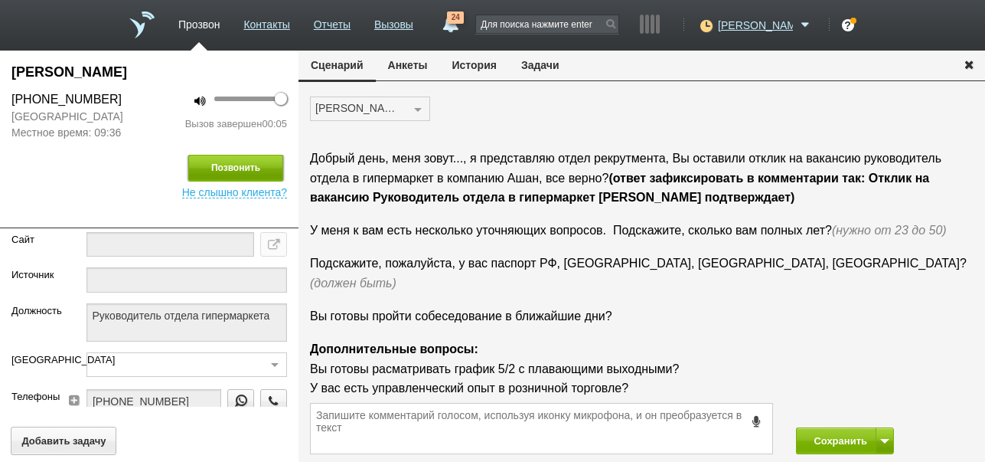
click at [253, 165] on button "Позвонить" at bounding box center [235, 168] width 95 height 27
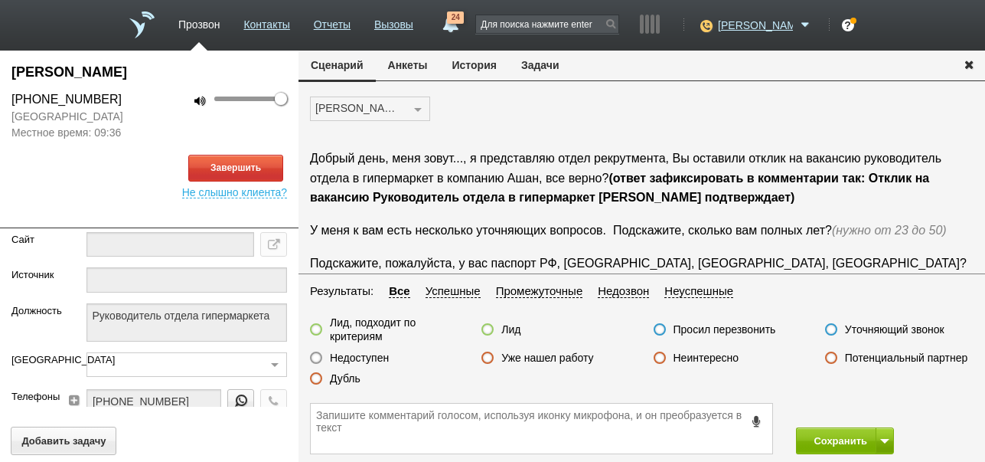
click at [466, 66] on button "История" at bounding box center [474, 65] width 69 height 29
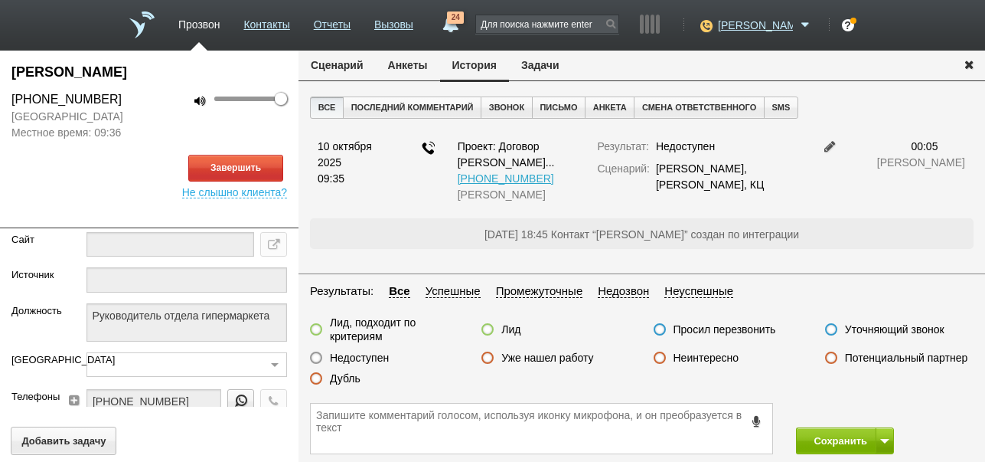
click at [340, 63] on button "Сценарий" at bounding box center [337, 65] width 77 height 29
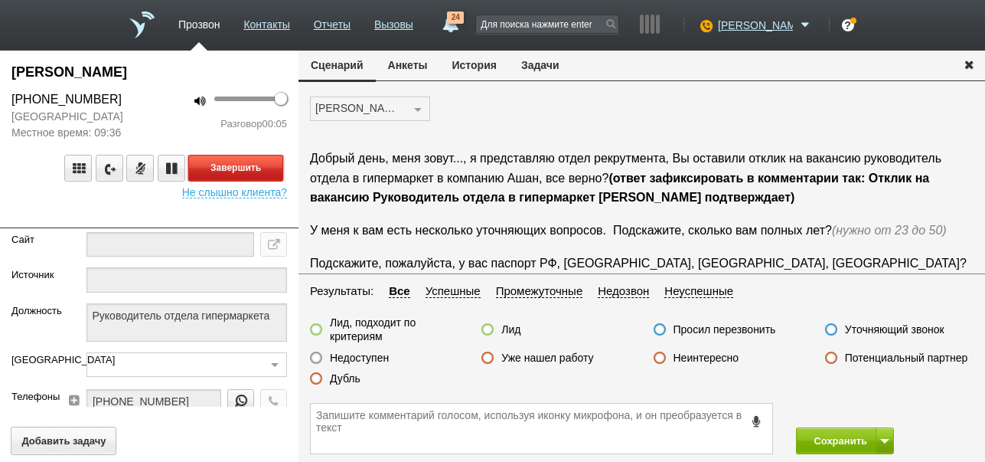
click at [234, 168] on button "Завершить" at bounding box center [235, 168] width 95 height 27
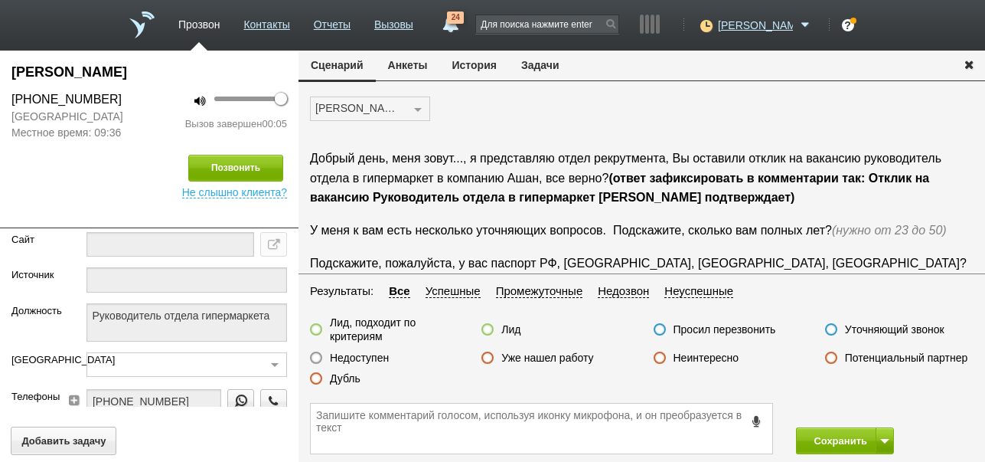
click at [369, 359] on label "Недоступен" at bounding box center [359, 358] width 59 height 14
click at [0, 0] on input "Недоступен" at bounding box center [0, 0] width 0 height 0
click at [820, 433] on button "Сохранить" at bounding box center [836, 440] width 80 height 27
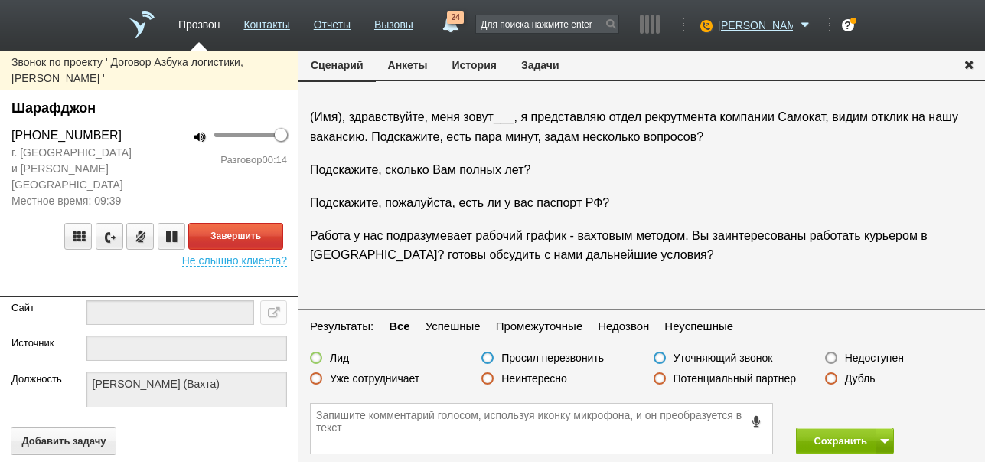
scroll to position [51, 0]
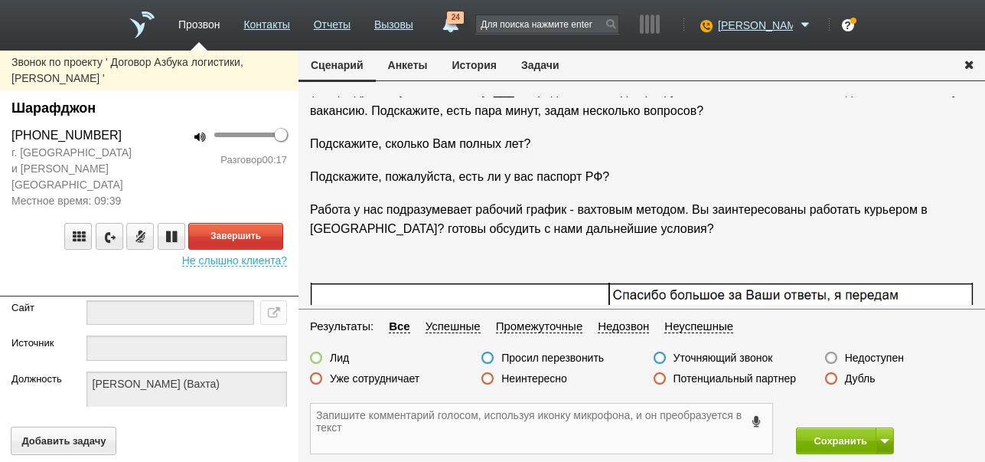
click at [495, 421] on textarea at bounding box center [542, 428] width 462 height 50
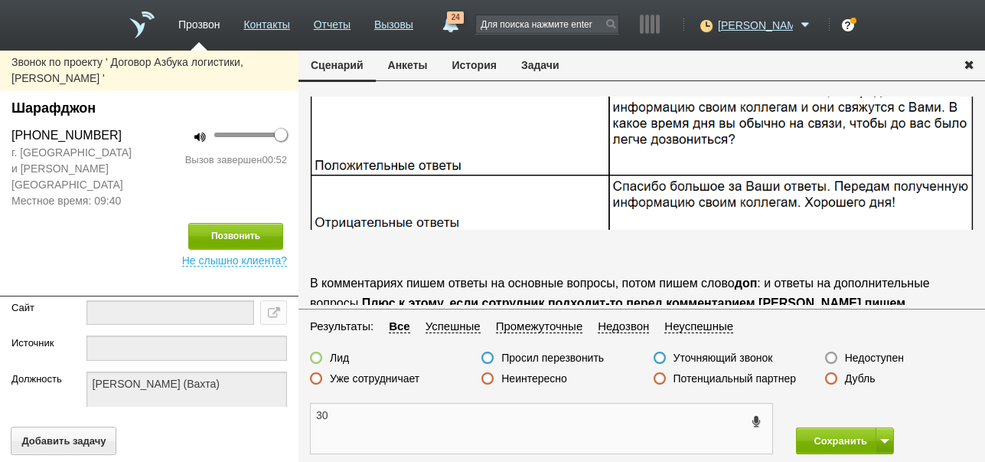
scroll to position [178, 0]
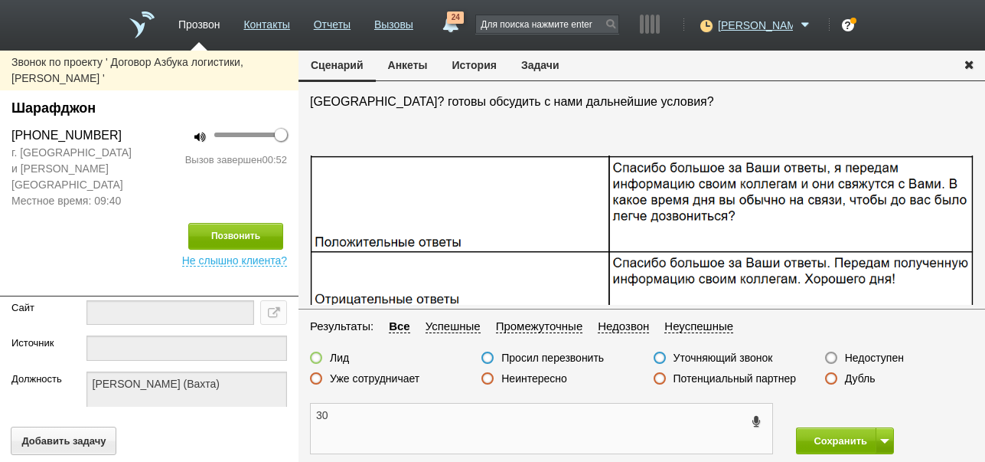
click at [315, 413] on textarea "30" at bounding box center [542, 428] width 462 height 50
drag, startPoint x: 11, startPoint y: 103, endPoint x: 114, endPoint y: 113, distance: 103.1
click at [114, 113] on div "Шарафджон" at bounding box center [149, 108] width 276 height 21
copy div "Шарафджон"
click at [408, 413] on textarea "ОТРИЦАТЕЛЬНО: 30" at bounding box center [542, 428] width 462 height 50
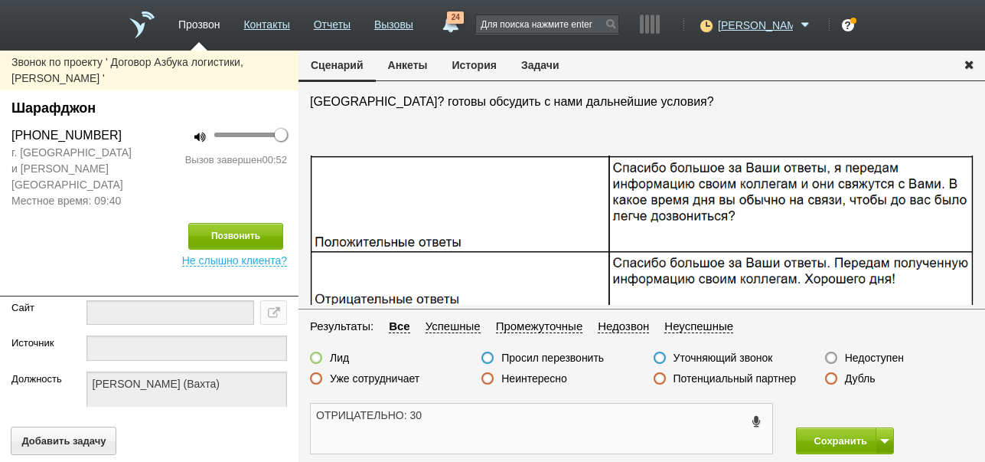
paste textarea "Шарафджон"
click at [508, 419] on textarea "ОТРИЦАТЕЛЬНО:Шарафджон 30" at bounding box center [542, 428] width 462 height 50
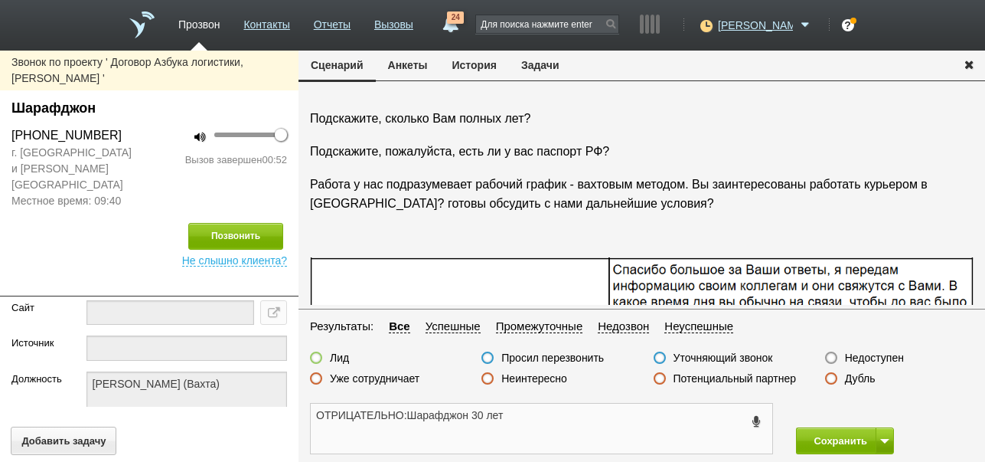
scroll to position [51, 0]
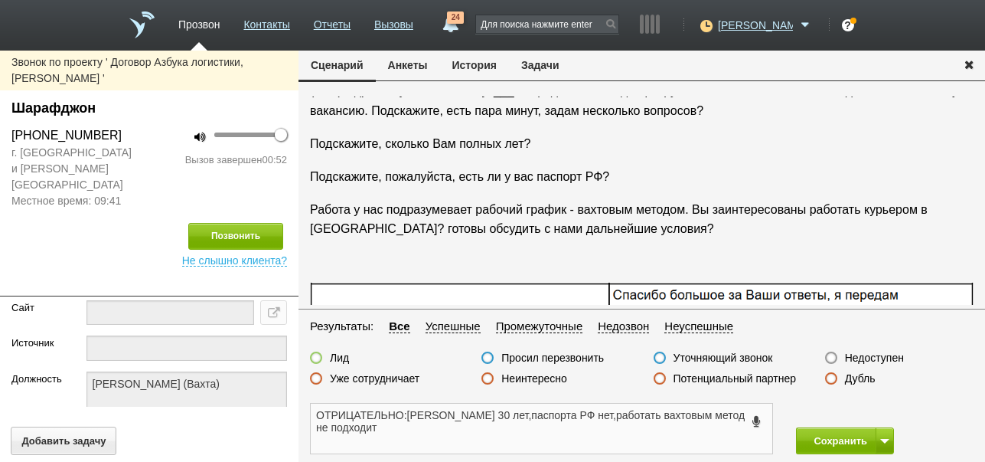
click at [631, 416] on textarea "ОТРИЦАТЕЛЬНО:Шарафджон 30 лет,паспорта РФ нет,работать вахтовым метод не подход…" at bounding box center [542, 428] width 462 height 50
click at [633, 416] on textarea "ОТРИЦАТЕЛЬНО:Шарафджон 30 лет,паспорта РФ нет,работать вахтовым метод не подход…" at bounding box center [542, 428] width 462 height 50
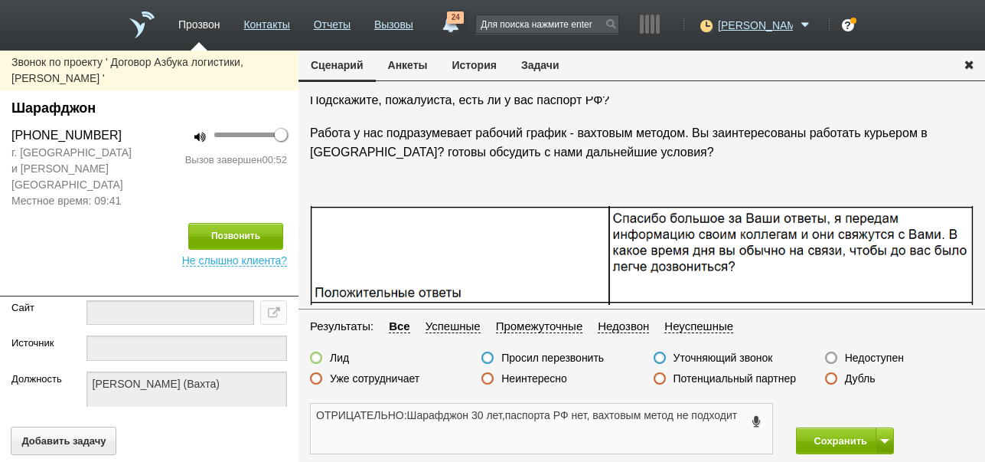
scroll to position [0, 0]
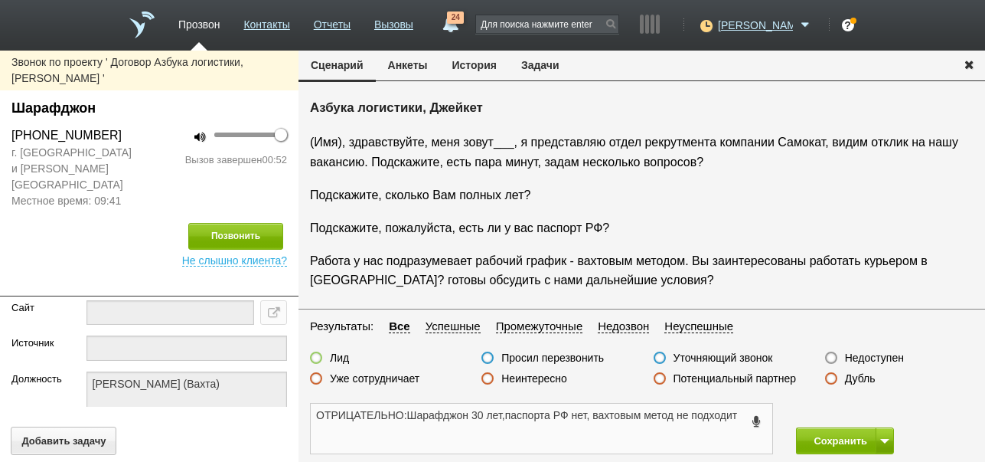
type textarea "ОТРИЦАТЕЛЬНО:Шарафджон 30 лет,паспорта РФ нет, вахтовым метод не подходит"
click at [315, 359] on label at bounding box center [316, 357] width 12 height 12
click at [0, 0] on input "Лид" at bounding box center [0, 0] width 0 height 0
click at [825, 439] on button "Сохранить" at bounding box center [836, 440] width 80 height 27
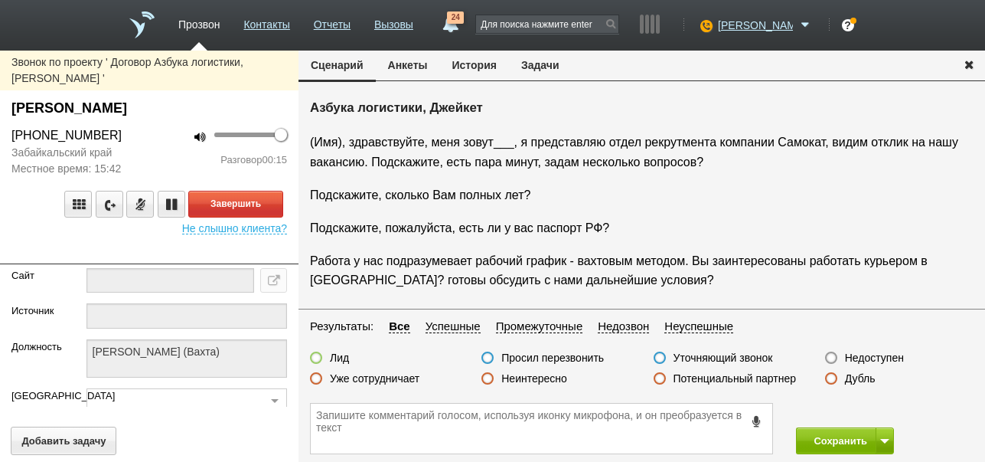
scroll to position [25, 0]
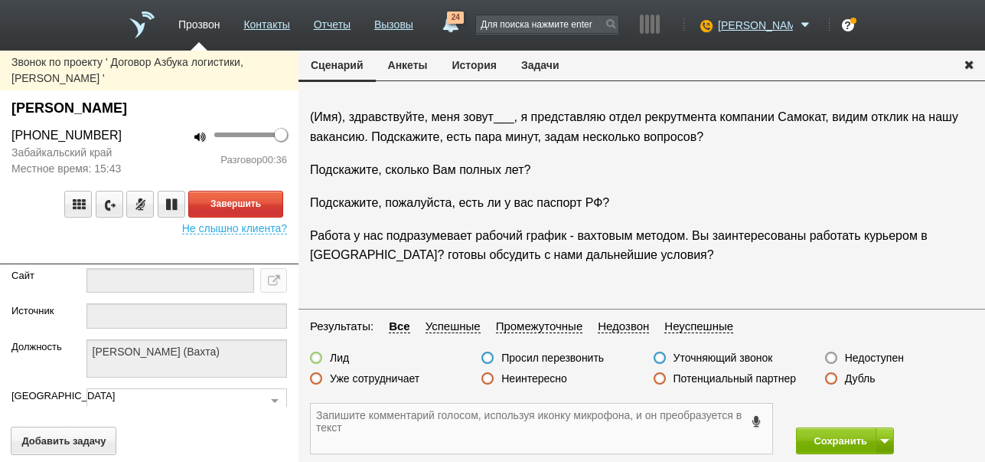
click at [576, 428] on textarea at bounding box center [542, 428] width 462 height 50
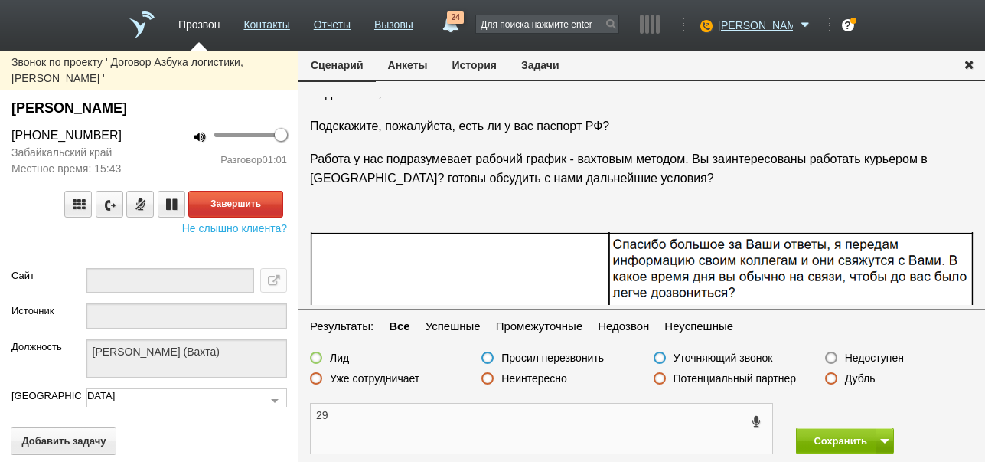
scroll to position [128, 0]
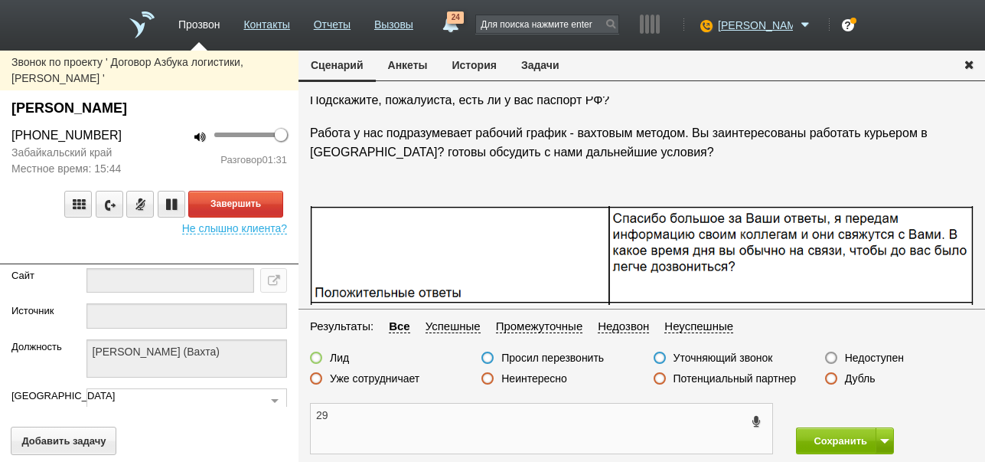
click at [315, 415] on textarea "29" at bounding box center [542, 428] width 462 height 50
click at [241, 207] on button "Завершить" at bounding box center [235, 204] width 95 height 27
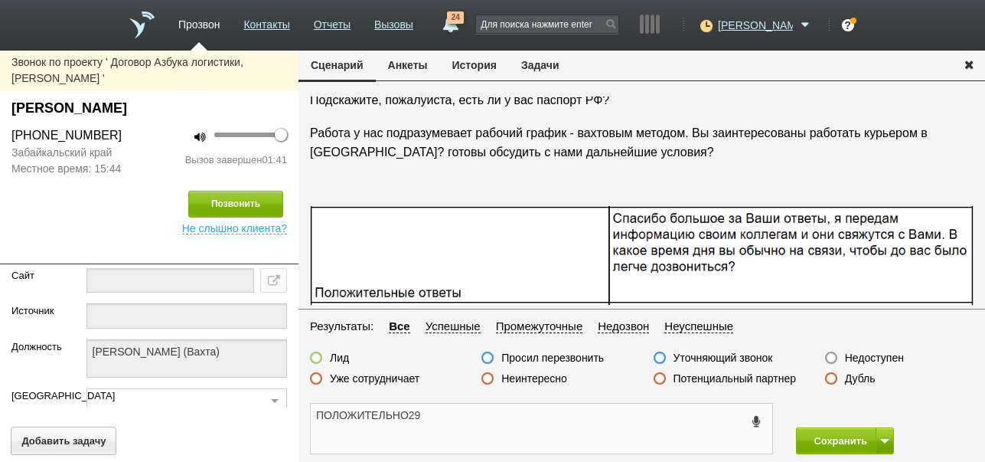
click at [410, 416] on textarea "ПОЛОЖИТЕЛЬНО29" at bounding box center [542, 428] width 462 height 50
click at [475, 419] on textarea "ПОЛОЖИТЕЛЬНО: Пётр 29" at bounding box center [542, 428] width 462 height 50
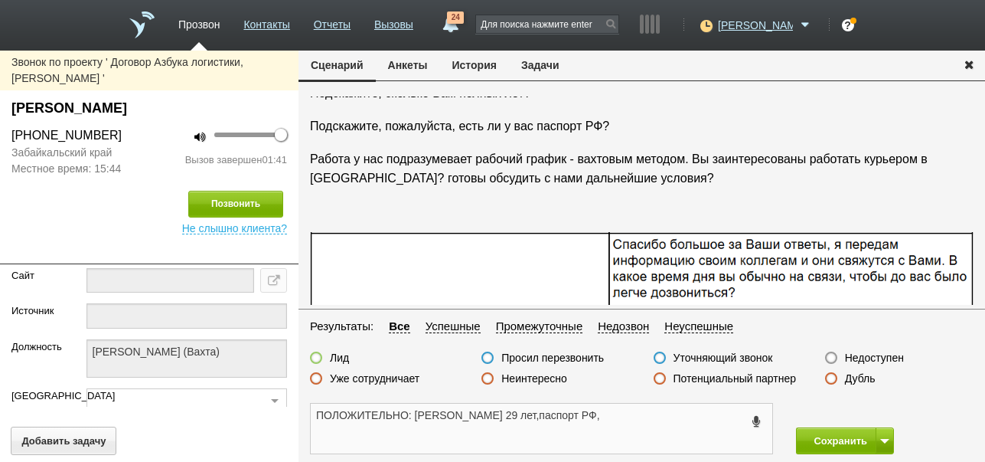
scroll to position [77, 0]
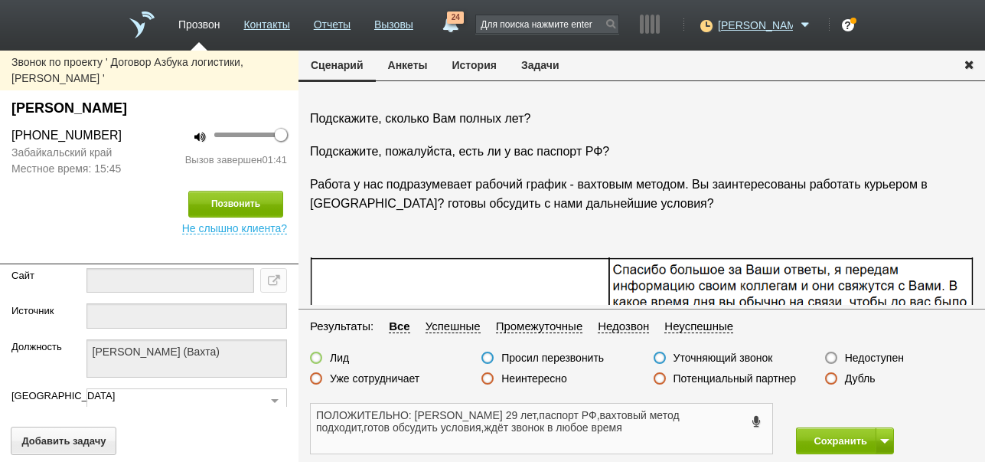
type textarea "ПОЛОЖИТЕЛЬНО: Пётр 29 лет,паспорт РФ,вахтовый метод подходит,готов обсудить усл…"
click at [316, 358] on label at bounding box center [316, 357] width 12 height 12
click at [0, 0] on input "Лид" at bounding box center [0, 0] width 0 height 0
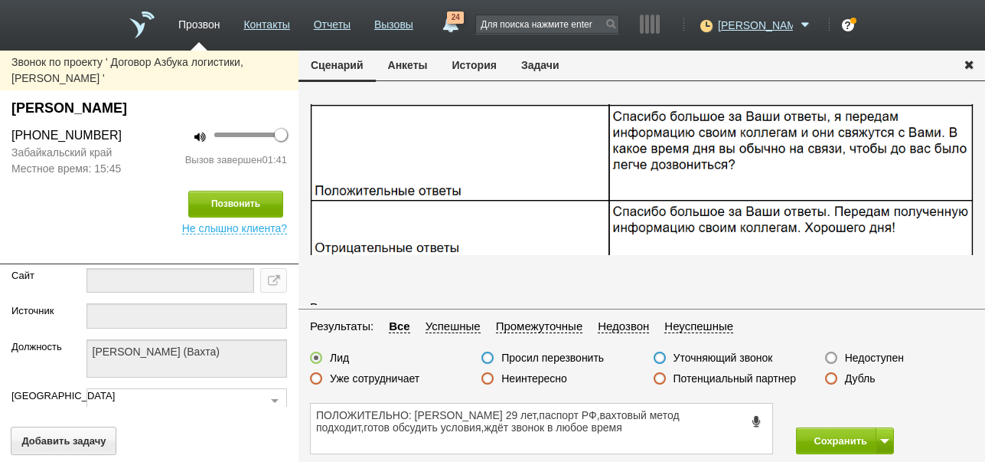
scroll to position [204, 0]
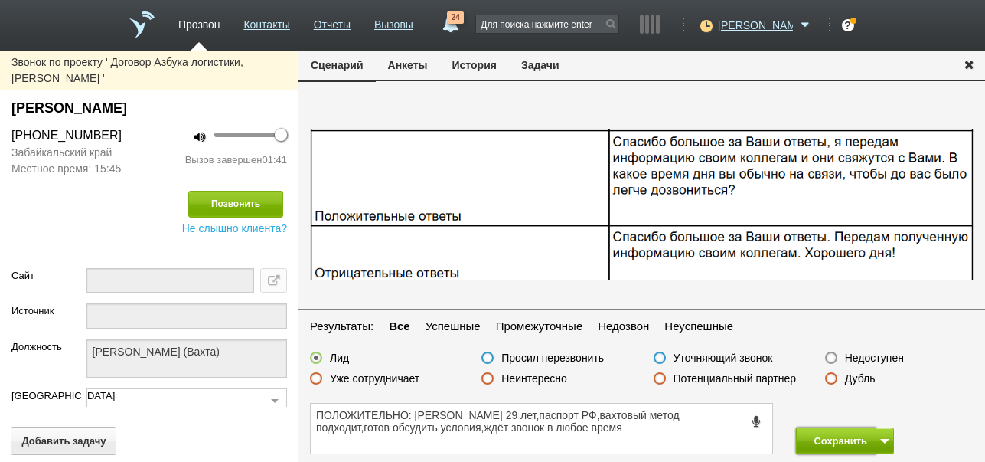
click at [844, 439] on button "Сохранить" at bounding box center [836, 440] width 80 height 27
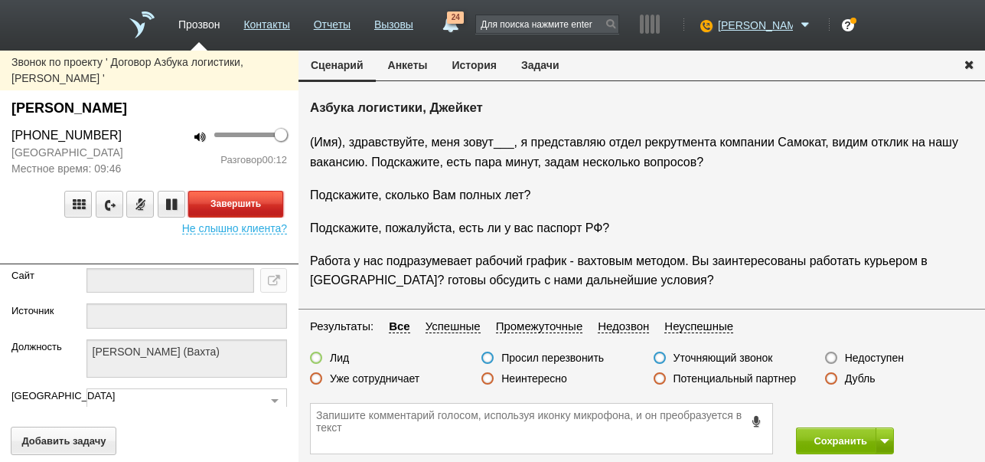
click at [268, 204] on button "Завершить" at bounding box center [235, 204] width 95 height 27
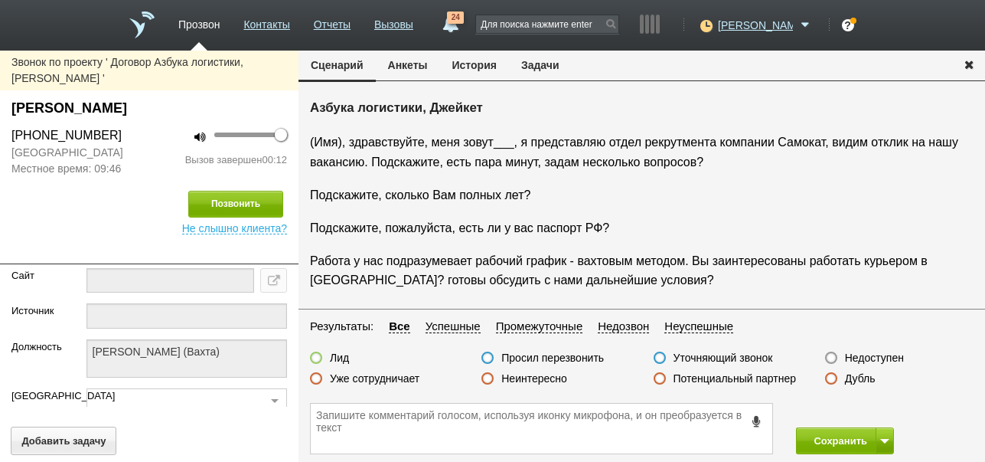
click at [887, 356] on label "Недоступен" at bounding box center [874, 358] width 59 height 14
click at [0, 0] on input "Недоступен" at bounding box center [0, 0] width 0 height 0
click at [886, 441] on span at bounding box center [884, 441] width 9 height 5
click at [876, 409] on button "Сохранить и остаться" at bounding box center [834, 412] width 119 height 27
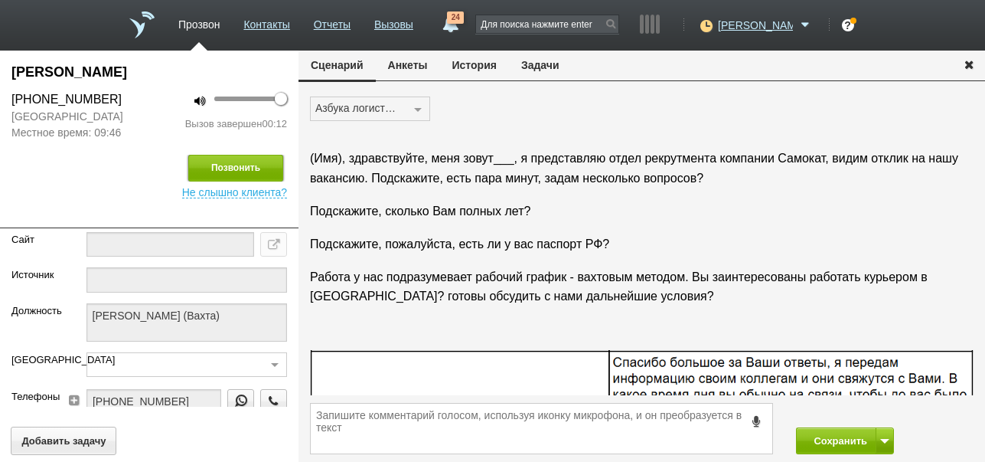
click at [246, 165] on button "Позвонить" at bounding box center [235, 168] width 95 height 27
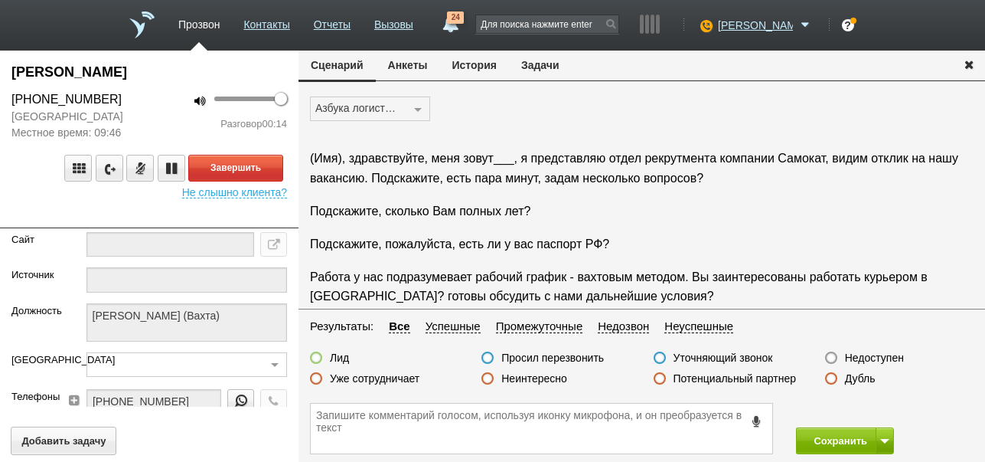
scroll to position [25, 0]
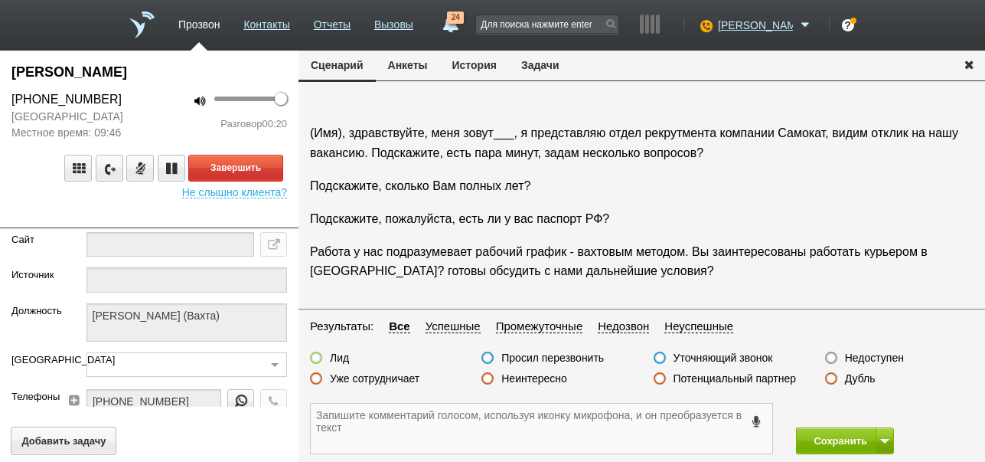
click at [448, 416] on textarea at bounding box center [542, 428] width 462 height 50
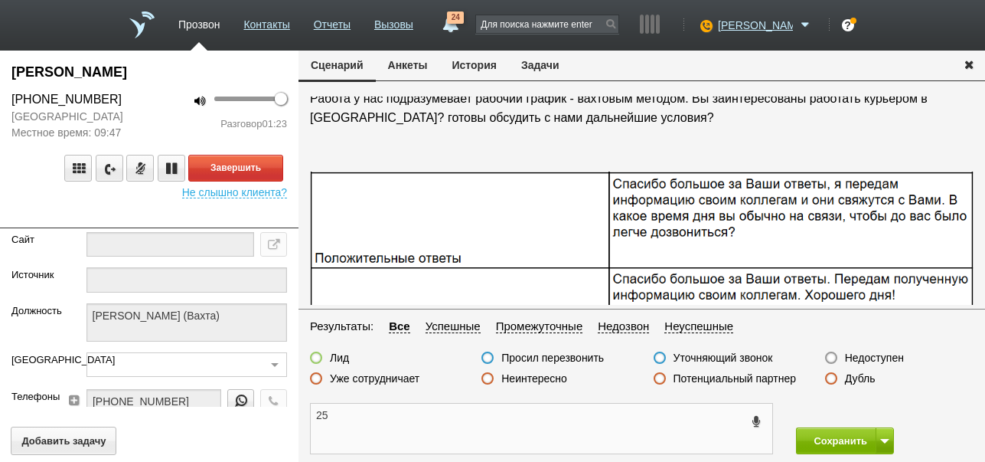
scroll to position [153, 0]
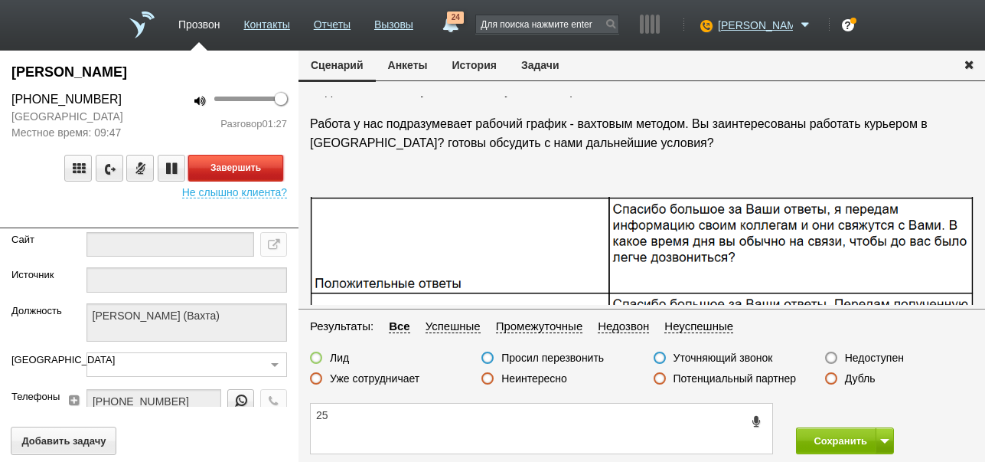
click at [265, 171] on button "Завершить" at bounding box center [235, 168] width 95 height 27
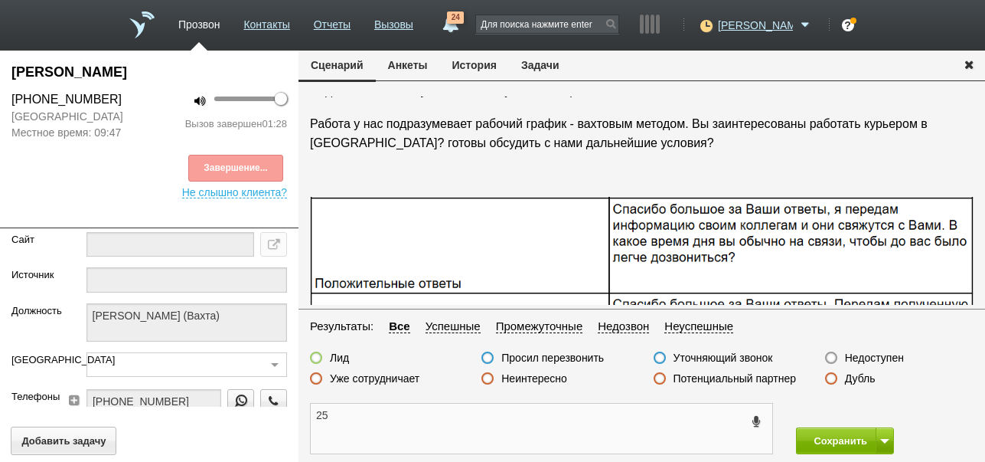
click at [315, 418] on textarea "25" at bounding box center [542, 428] width 462 height 50
drag, startPoint x: 9, startPoint y: 68, endPoint x: 132, endPoint y: 73, distance: 123.4
click at [137, 75] on div "Сморкалов Денис" at bounding box center [149, 76] width 299 height 28
copy div "Сморкалов Денис"
click at [410, 413] on textarea "ОТРИЦАТЕЛЬНО: 25" at bounding box center [542, 428] width 462 height 50
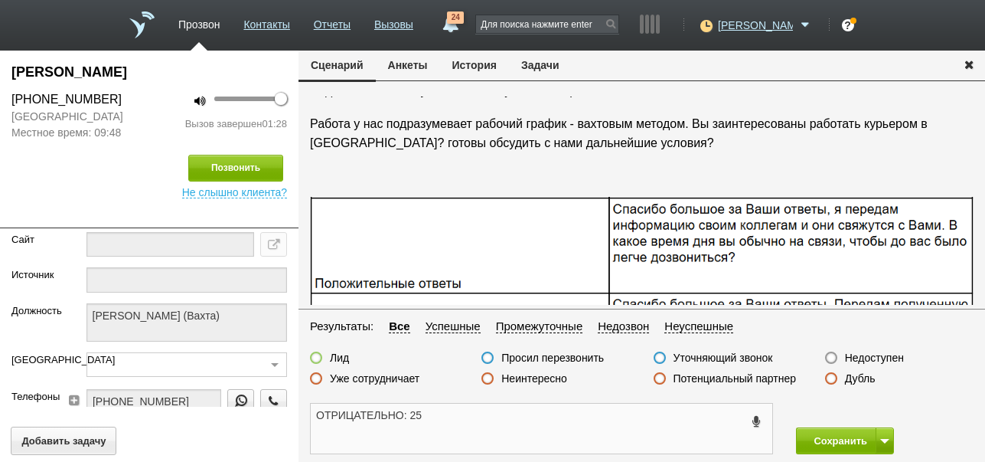
paste textarea "Сморкалов Денис"
click at [542, 417] on textarea "ОТРИЦАТЕЛЬНО: Сморкалов Денис 25" at bounding box center [542, 428] width 462 height 50
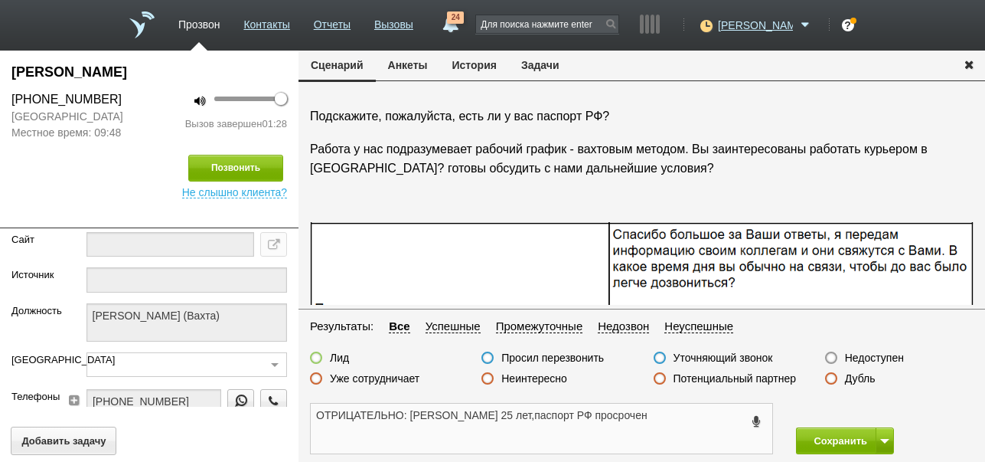
scroll to position [77, 0]
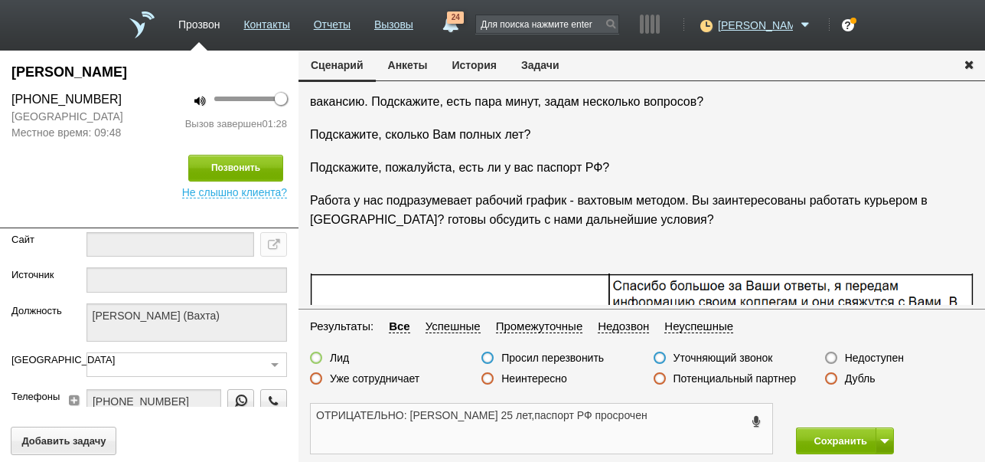
type textarea "ОТРИЦАТЕЛЬНО: Сморкалов Денис 25 лет,паспорт РФ просрочен"
click at [317, 359] on label at bounding box center [316, 357] width 12 height 12
click at [0, 0] on input "Лид" at bounding box center [0, 0] width 0 height 0
click at [830, 436] on button "Сохранить" at bounding box center [836, 440] width 80 height 27
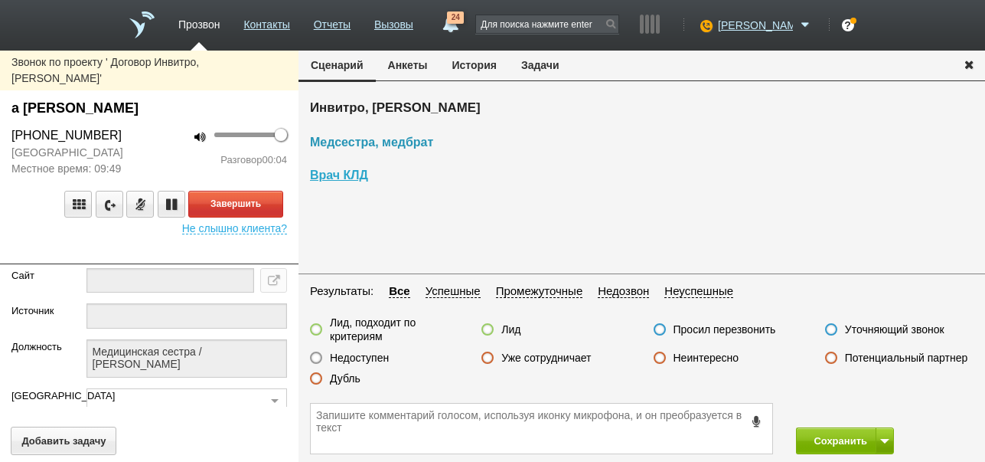
click at [351, 141] on span "Медсестра, медбрат" at bounding box center [371, 141] width 123 height 13
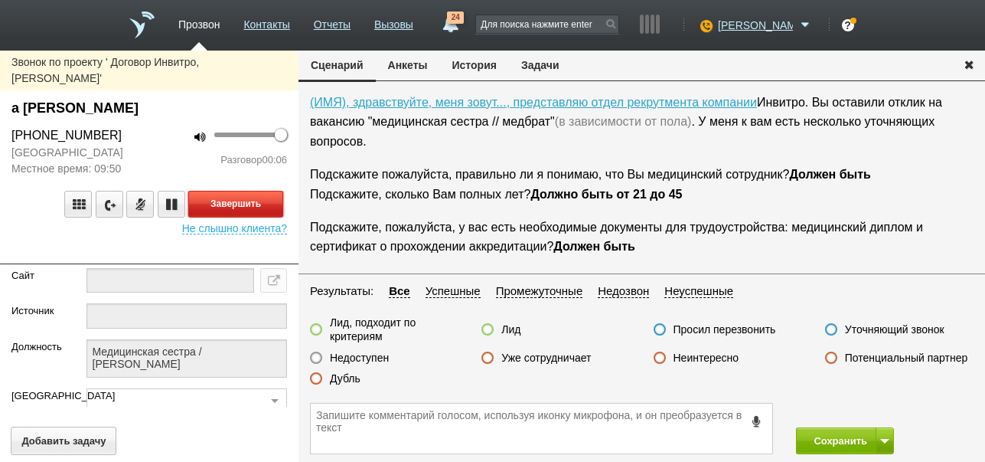
click at [246, 194] on button "Завершить" at bounding box center [235, 204] width 95 height 27
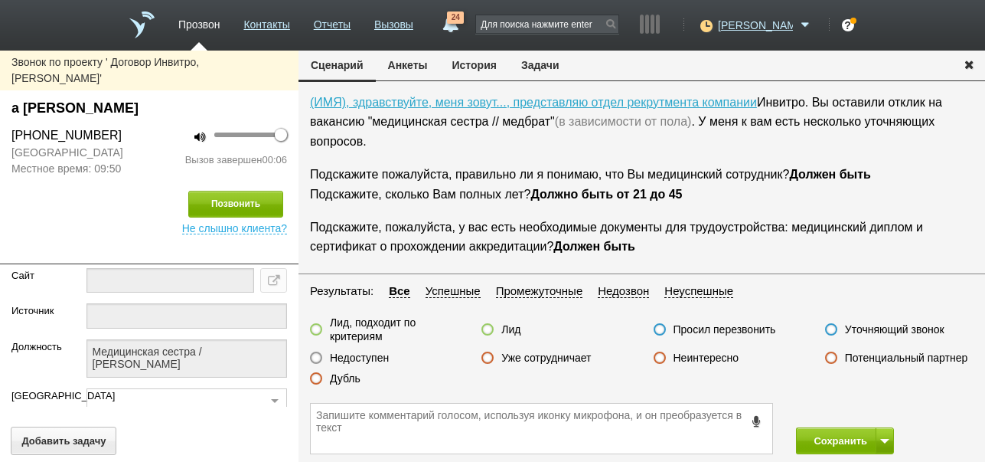
click at [377, 357] on label "Недоступен" at bounding box center [359, 358] width 59 height 14
click at [0, 0] on input "Недоступен" at bounding box center [0, 0] width 0 height 0
click at [889, 429] on button at bounding box center [885, 440] width 18 height 27
click at [880, 407] on button "Сохранить и остаться" at bounding box center [834, 412] width 119 height 27
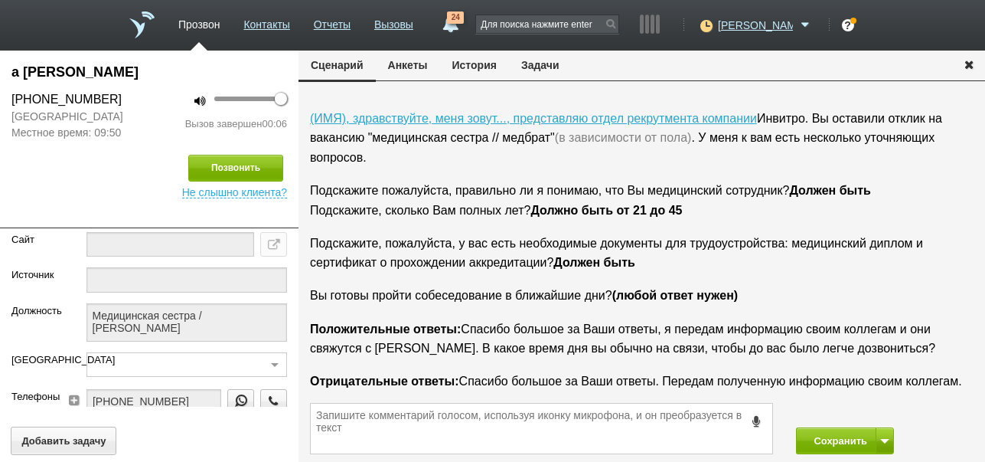
scroll to position [244, 0]
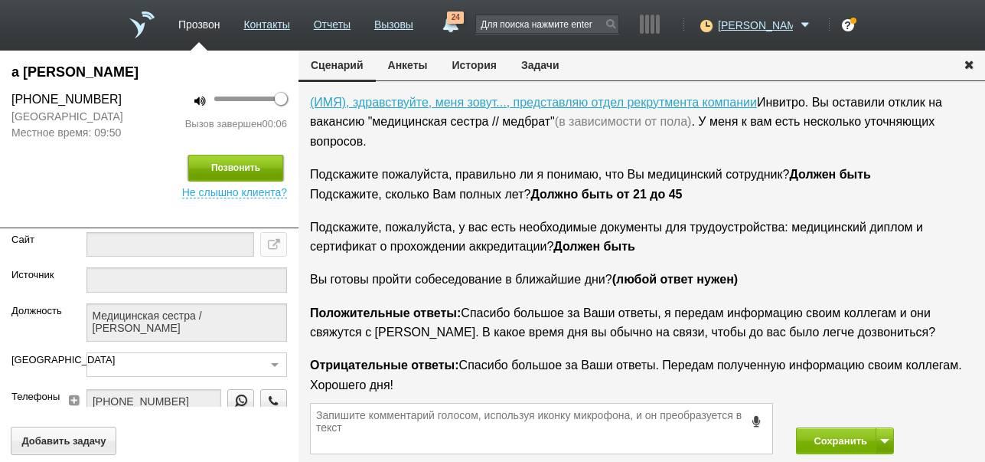
click at [238, 162] on button "Позвонить" at bounding box center [235, 168] width 95 height 27
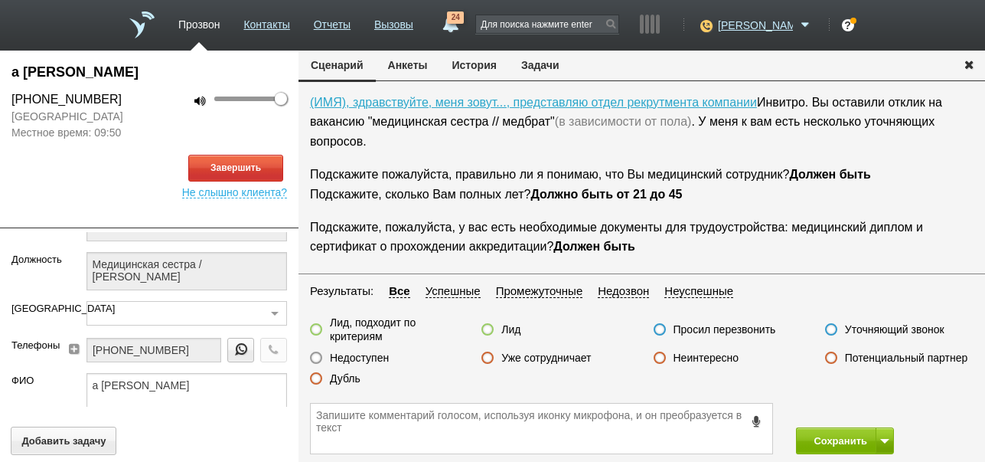
scroll to position [0, 0]
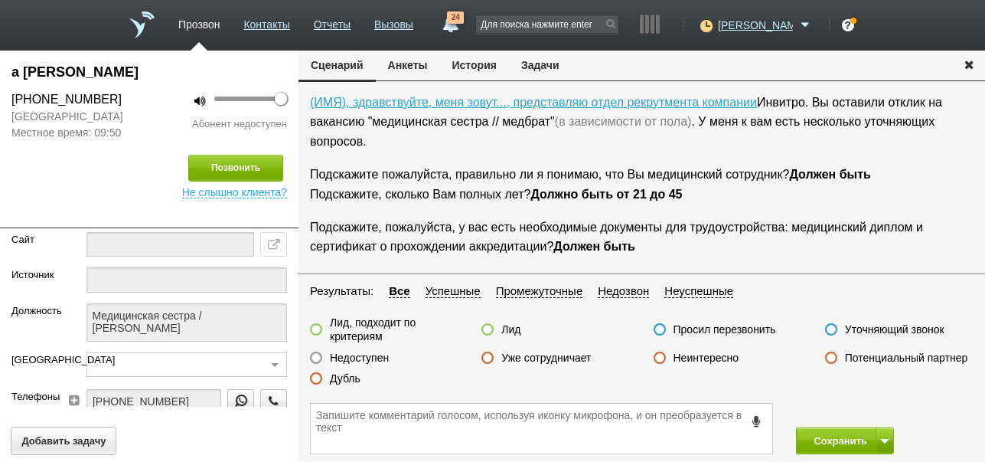
click at [361, 354] on label "Недоступен" at bounding box center [359, 358] width 59 height 14
click at [0, 0] on input "Недоступен" at bounding box center [0, 0] width 0 height 0
click at [817, 439] on button "Сохранить" at bounding box center [836, 440] width 80 height 27
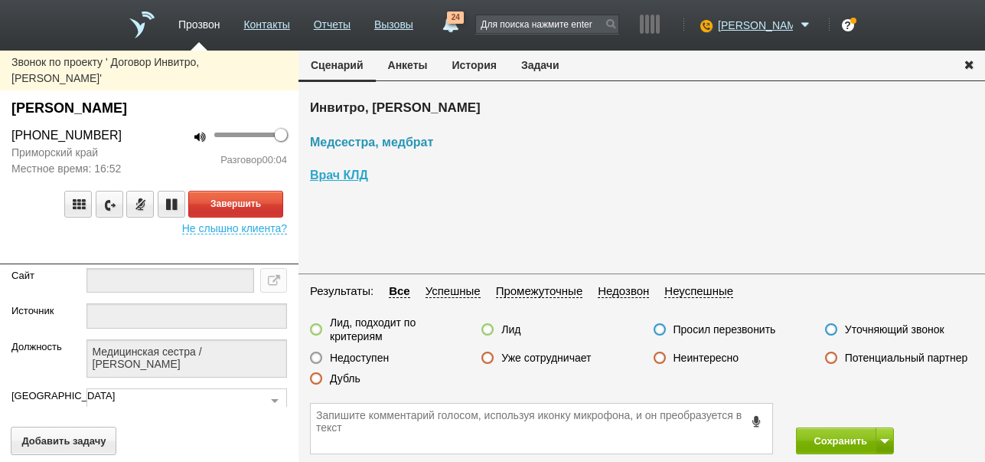
click at [368, 139] on span "Медсестра, медбрат" at bounding box center [371, 141] width 123 height 13
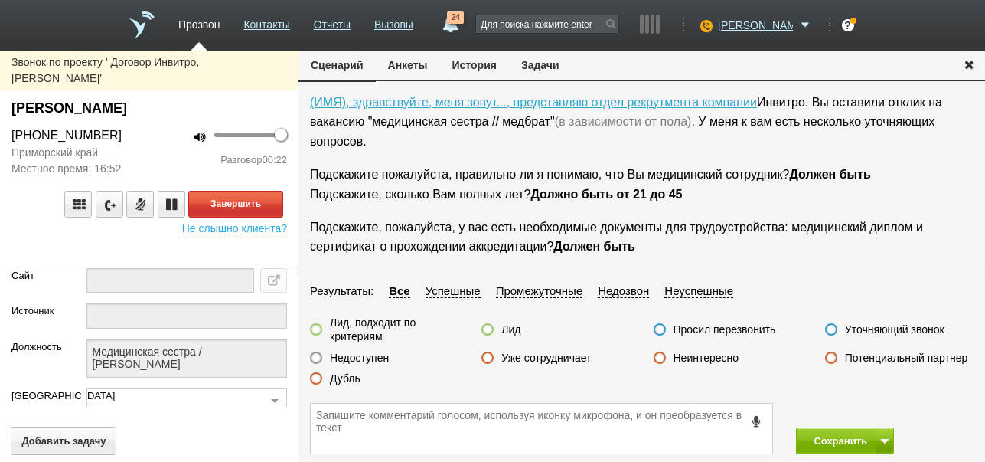
scroll to position [253, 0]
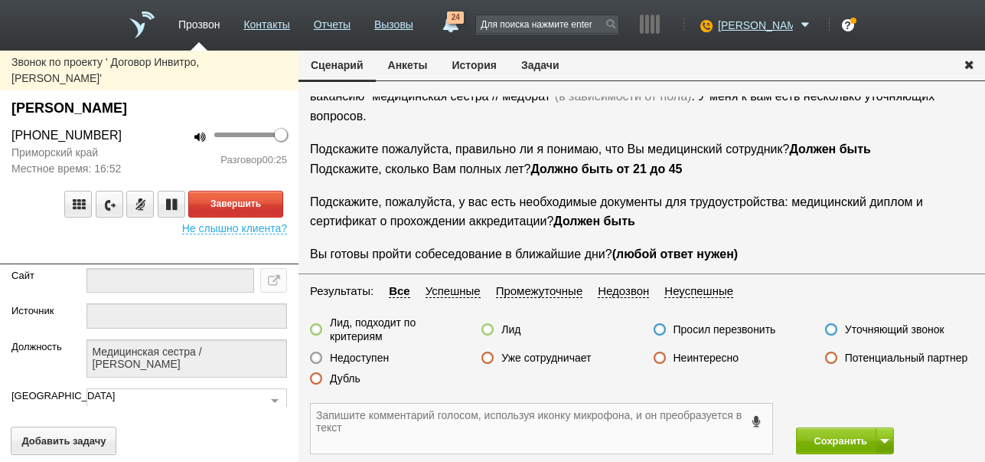
click at [356, 418] on textarea at bounding box center [542, 428] width 462 height 50
click at [259, 194] on button "Завершить" at bounding box center [235, 204] width 95 height 27
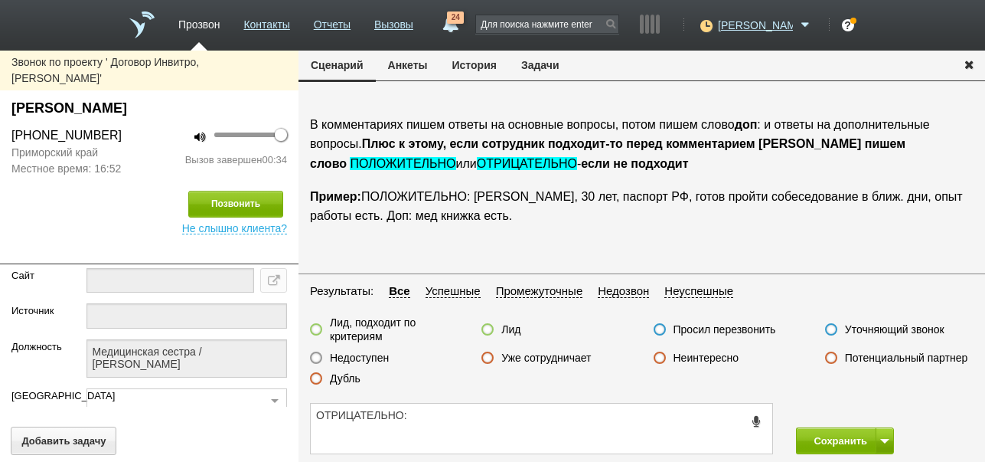
scroll to position [1225, 0]
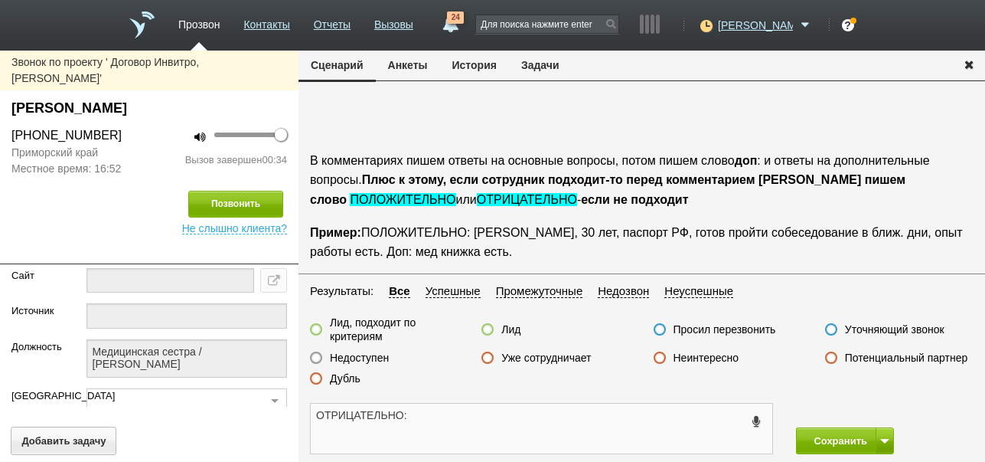
click at [540, 413] on textarea "ОТРИЦАТЕЛЬНО:" at bounding box center [542, 428] width 462 height 50
type textarea "ОТРИЦАТЕЛЬНО:неактуально"
click at [484, 329] on label at bounding box center [487, 329] width 12 height 12
click at [0, 0] on input "Лид" at bounding box center [0, 0] width 0 height 0
click at [835, 436] on button "Сохранить" at bounding box center [836, 440] width 80 height 27
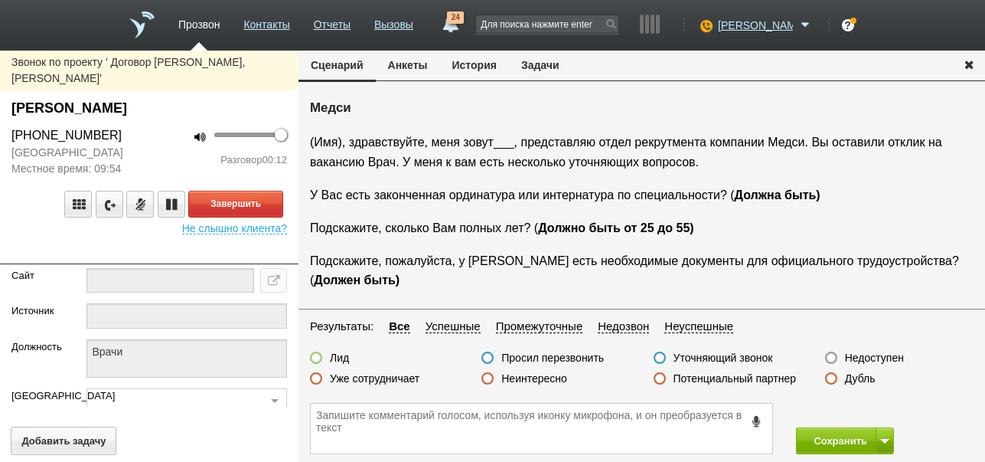
scroll to position [25, 0]
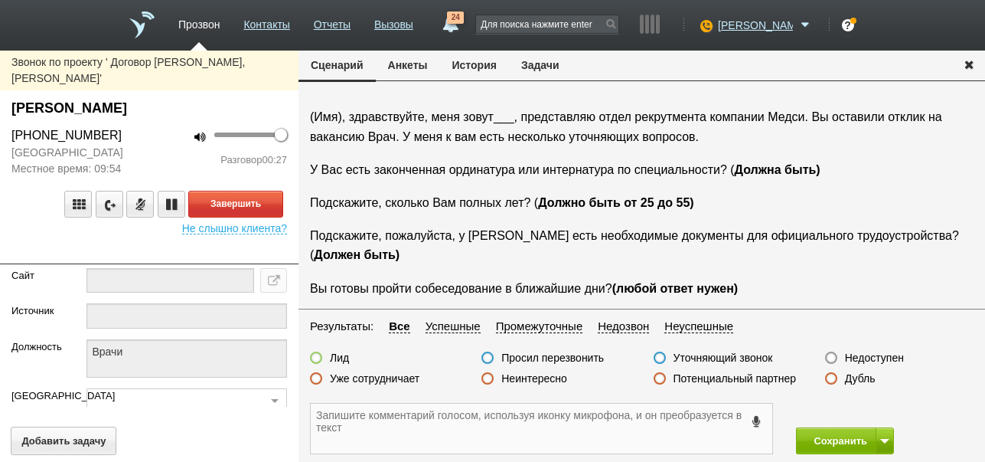
click at [511, 430] on textarea at bounding box center [542, 428] width 462 height 50
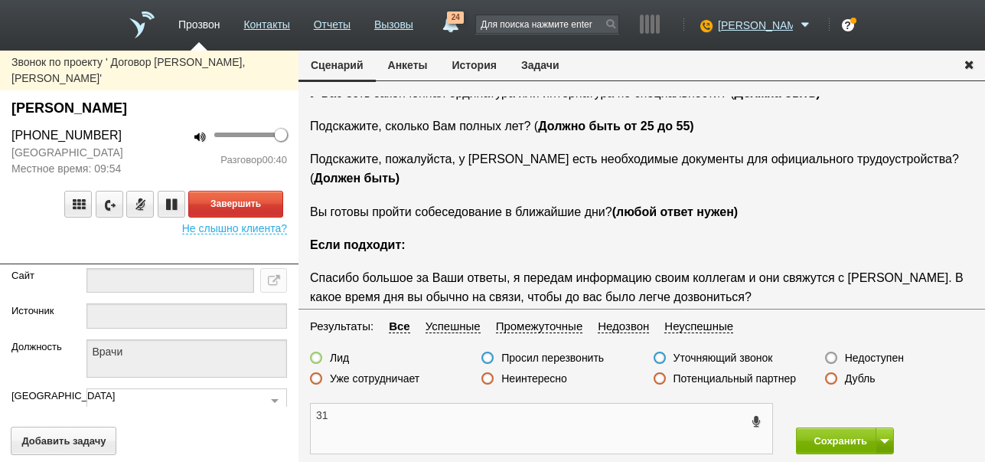
scroll to position [153, 0]
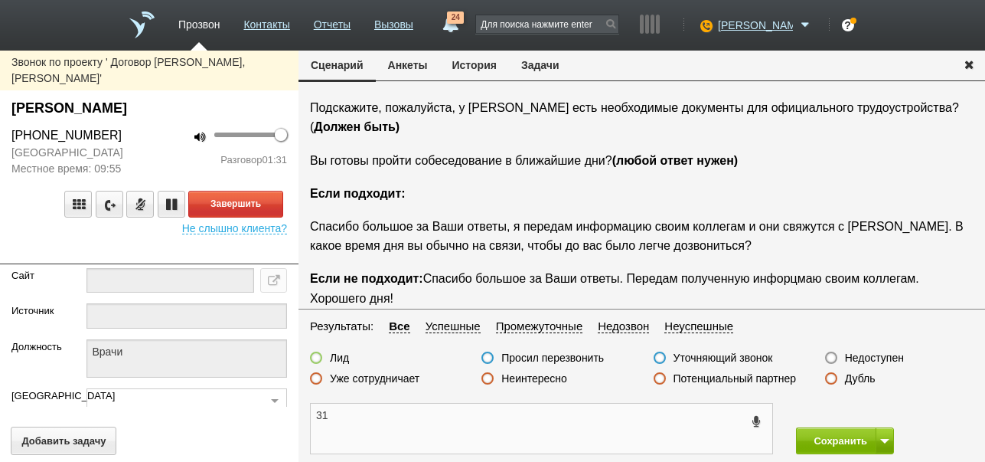
click at [313, 416] on textarea "31" at bounding box center [542, 428] width 462 height 50
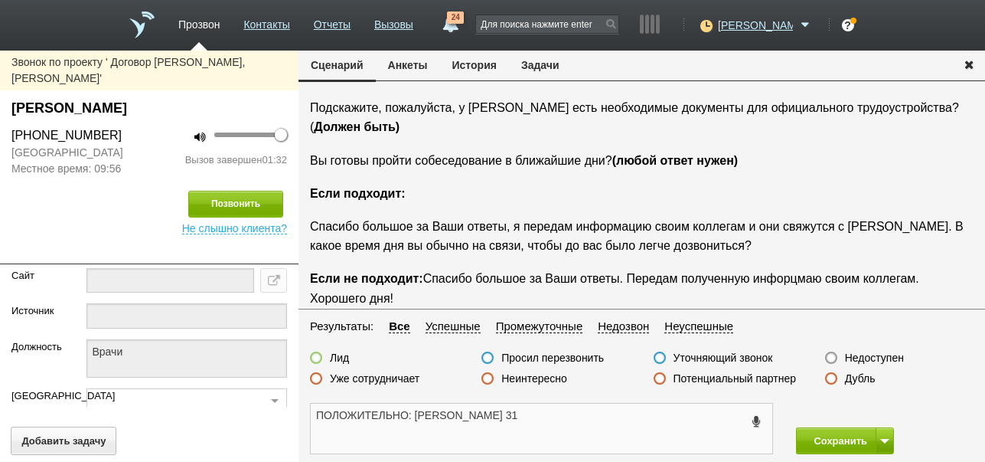
click at [478, 423] on textarea "ПОЛОЖИТЕЛЬНО: Иван 31" at bounding box center [542, 428] width 462 height 50
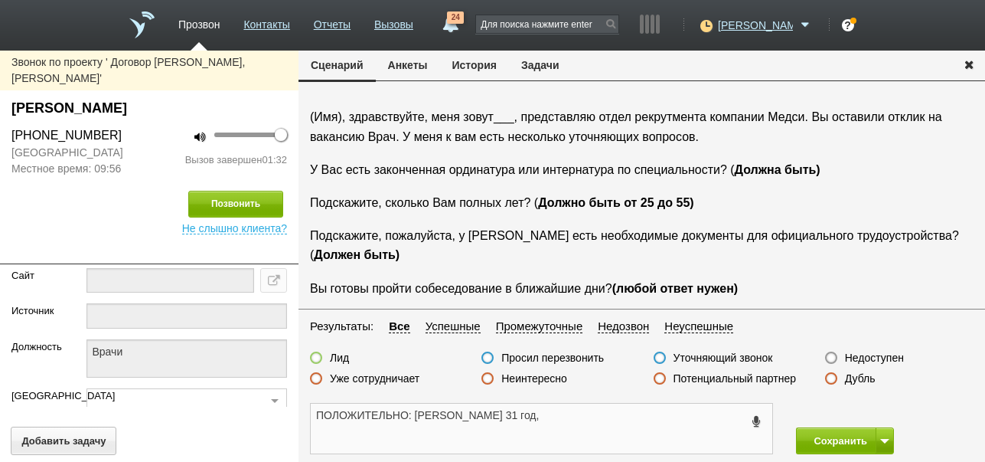
scroll to position [51, 0]
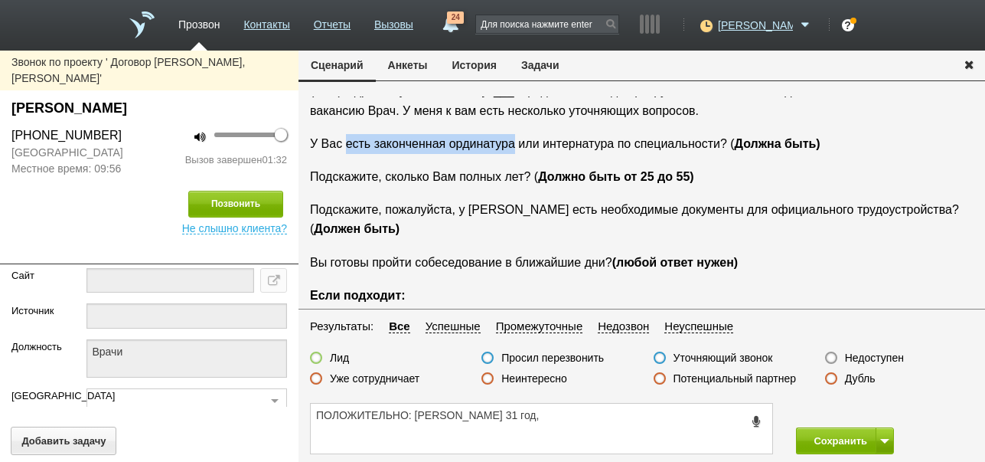
drag, startPoint x: 343, startPoint y: 144, endPoint x: 512, endPoint y: 148, distance: 169.2
click at [512, 148] on span "У Вас есть законченная ординатура или интернатура по специальности? ( Должна бы…" at bounding box center [565, 143] width 511 height 13
copy span "есть законченная ординатура"
click at [544, 414] on textarea "ПОЛОЖИТЕЛЬНО: Иван 31 год," at bounding box center [542, 428] width 462 height 50
paste textarea "есть законченная ординатура"
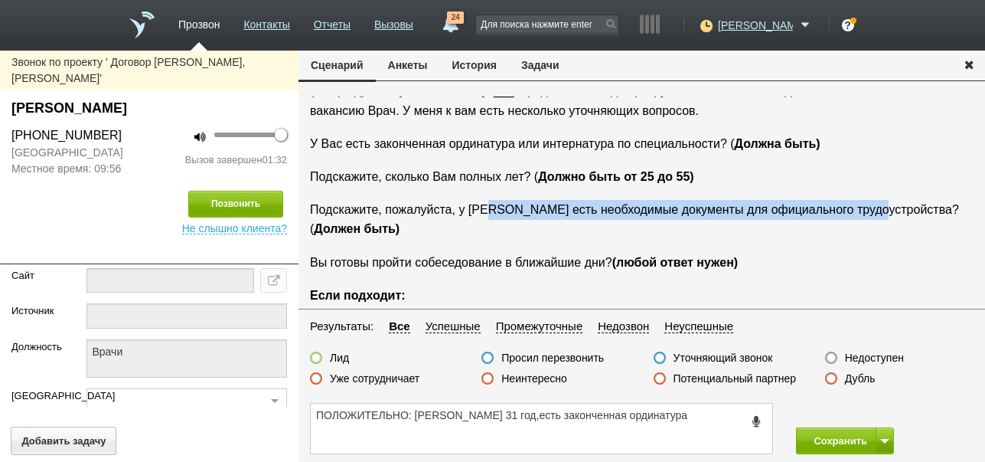
drag, startPoint x: 490, startPoint y: 211, endPoint x: 867, endPoint y: 204, distance: 377.5
click at [867, 204] on span "Подскажите, пожалуйста, у Вас есть необходимые документы для официального трудо…" at bounding box center [634, 219] width 649 height 33
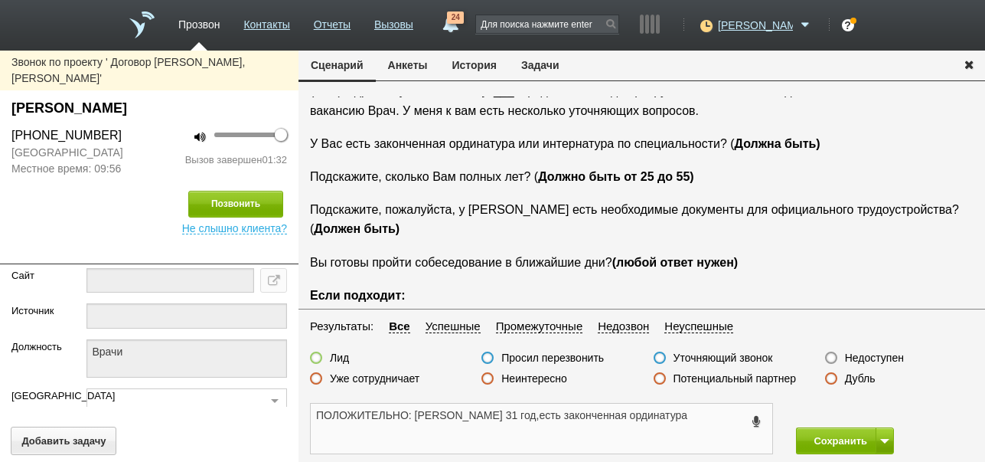
click at [664, 414] on textarea "ПОЛОЖИТЕЛЬНО: Иван 31 год,есть законченная ординатура" at bounding box center [542, 428] width 462 height 50
paste textarea "есть необходимые документы для официального трудоустройства"
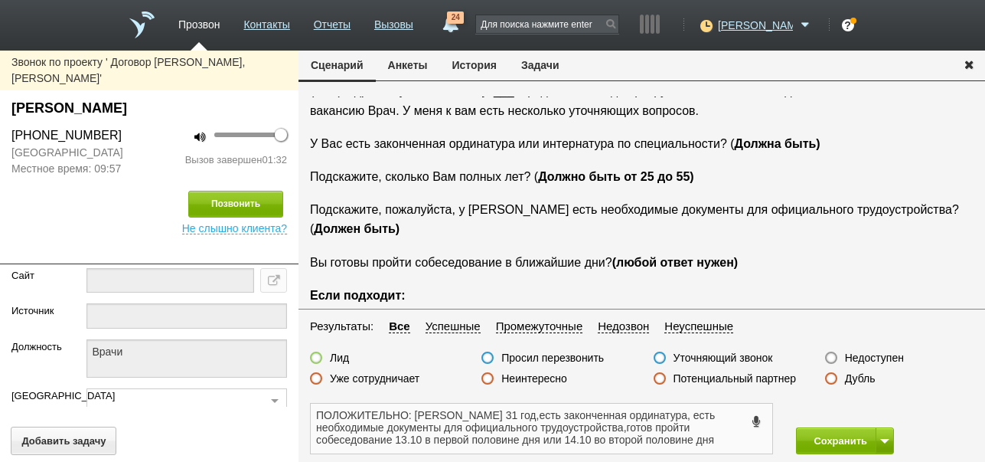
click at [701, 426] on textarea "ПОЛОЖИТЕЛЬНО: Иван 31 год,есть законченная ординатура, есть необходимые докумен…" at bounding box center [542, 428] width 462 height 50
type textarea "ПОЛОЖИТЕЛЬНО: Иван 31 год,есть законченная ординатура, есть необходимые докумен…"
click at [316, 358] on label at bounding box center [316, 357] width 12 height 12
click at [0, 0] on input "Лид" at bounding box center [0, 0] width 0 height 0
click at [808, 436] on button "Сохранить" at bounding box center [836, 440] width 80 height 27
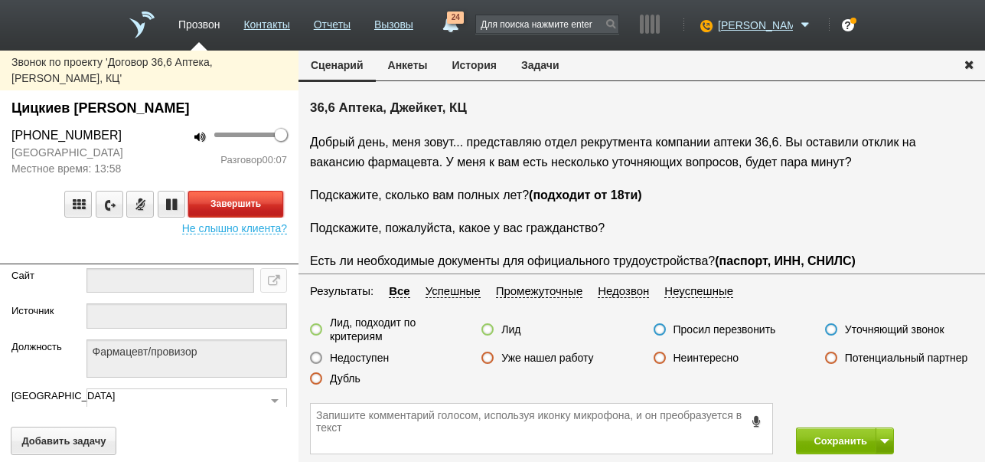
click at [269, 191] on button "Завершить" at bounding box center [235, 204] width 95 height 27
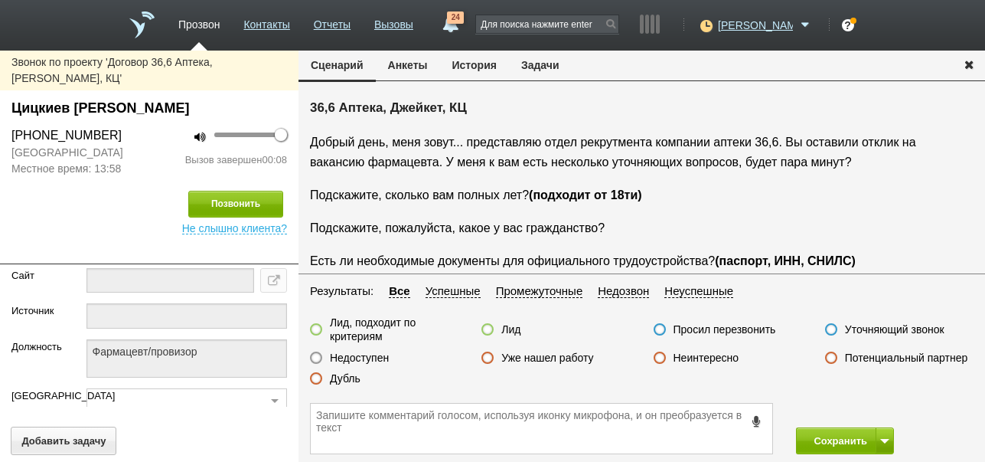
click at [371, 364] on div "Недоступен" at bounding box center [349, 359] width 79 height 16
click at [373, 357] on label "Недоступен" at bounding box center [359, 358] width 59 height 14
click at [0, 0] on input "Недоступен" at bounding box center [0, 0] width 0 height 0
click at [885, 435] on button at bounding box center [885, 440] width 18 height 27
click at [875, 403] on button "Сохранить и остаться" at bounding box center [834, 412] width 119 height 27
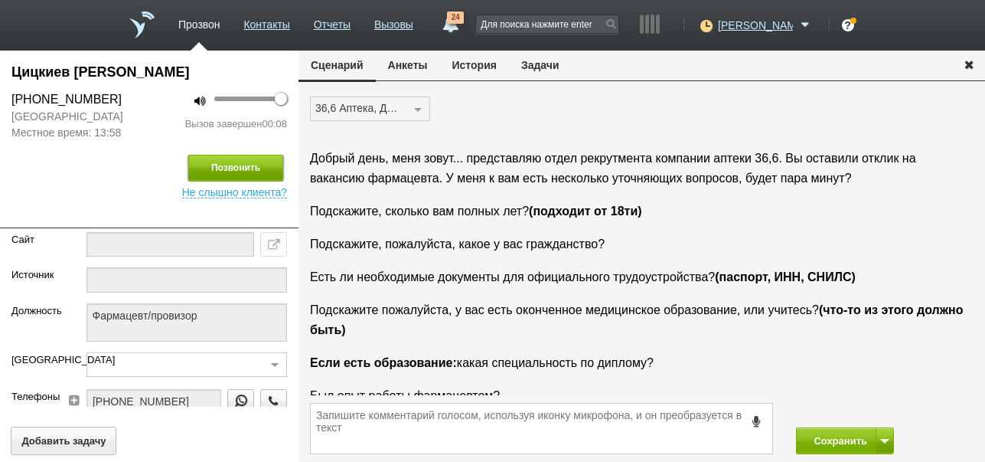
click at [234, 162] on button "Позвонить" at bounding box center [235, 168] width 95 height 27
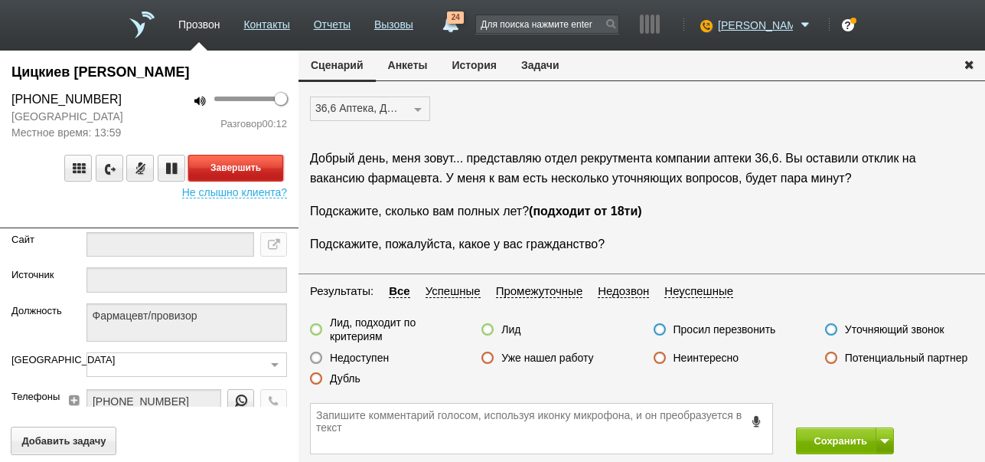
click at [262, 168] on button "Завершить" at bounding box center [235, 168] width 95 height 27
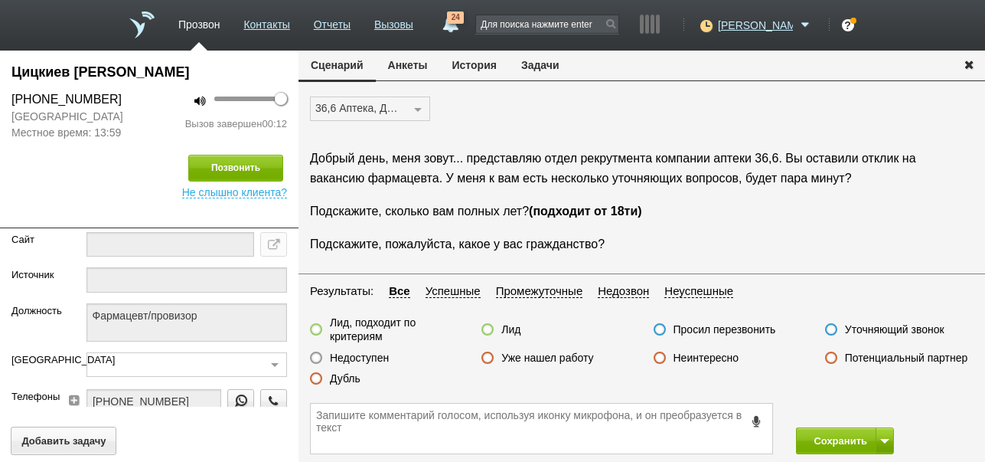
click at [385, 356] on label "Недоступен" at bounding box center [359, 358] width 59 height 14
click at [0, 0] on input "Недоступен" at bounding box center [0, 0] width 0 height 0
click at [821, 436] on button "Сохранить" at bounding box center [836, 440] width 80 height 27
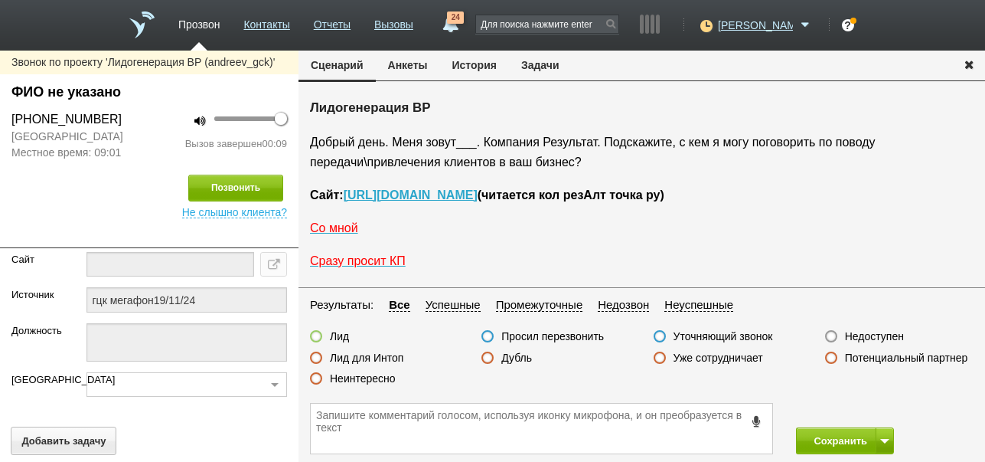
click at [372, 379] on label "Неинтересно" at bounding box center [363, 378] width 66 height 14
click at [0, 0] on input "Неинтересно" at bounding box center [0, 0] width 0 height 0
click at [831, 439] on button "Сохранить" at bounding box center [836, 440] width 80 height 27
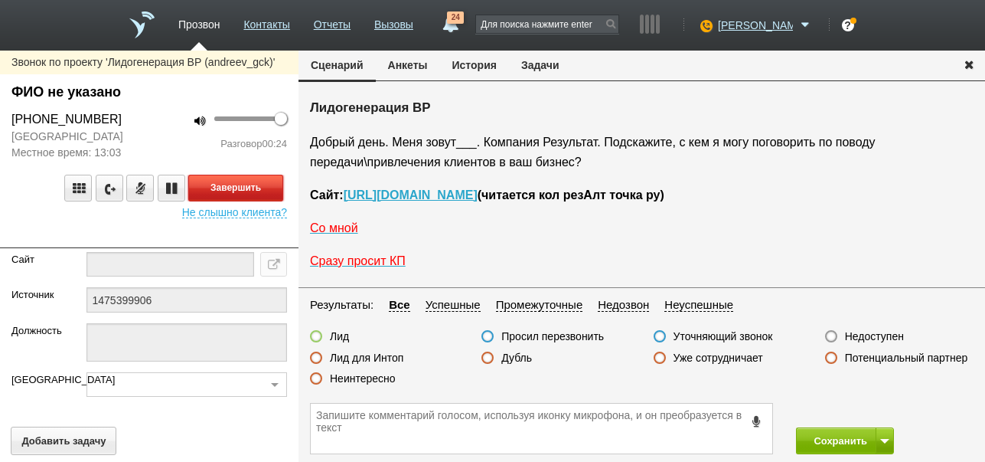
click at [266, 185] on button "Завершить" at bounding box center [235, 188] width 95 height 27
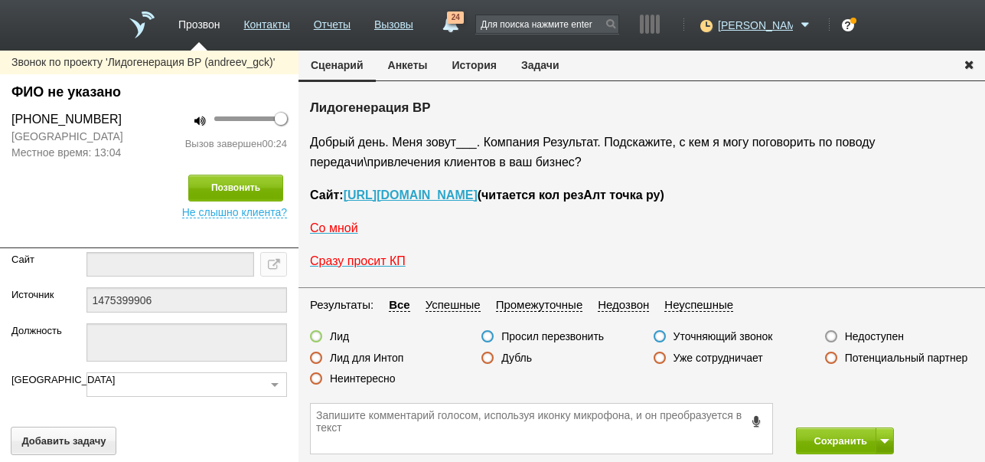
click at [391, 377] on label "Неинтересно" at bounding box center [363, 378] width 66 height 14
click at [0, 0] on input "Неинтересно" at bounding box center [0, 0] width 0 height 0
click at [887, 430] on button at bounding box center [885, 440] width 18 height 27
click at [883, 413] on button "Сохранить и остаться" at bounding box center [834, 412] width 119 height 27
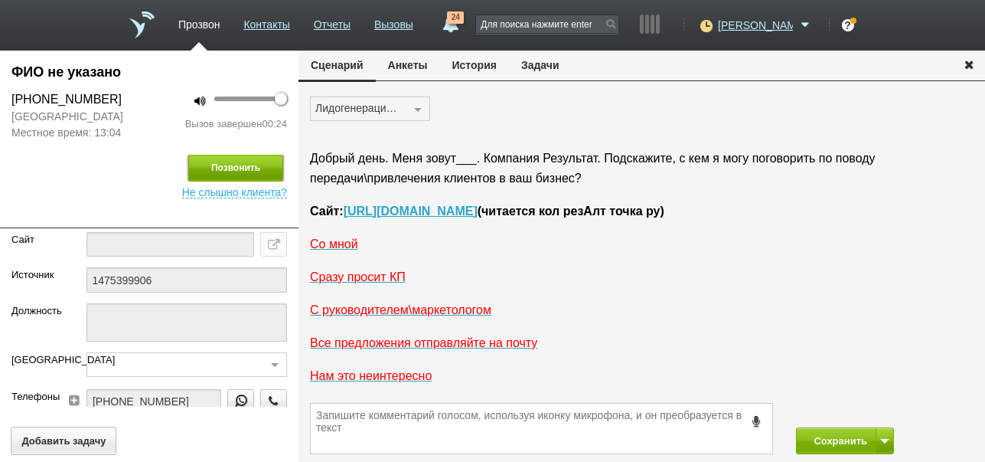
click at [217, 171] on button "Позвонить" at bounding box center [235, 168] width 95 height 27
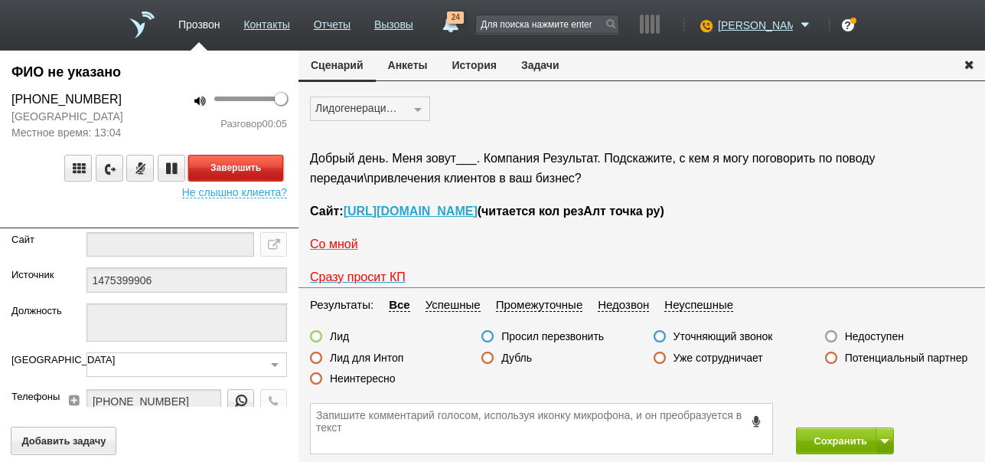
click at [276, 171] on button "Завершить" at bounding box center [235, 168] width 95 height 27
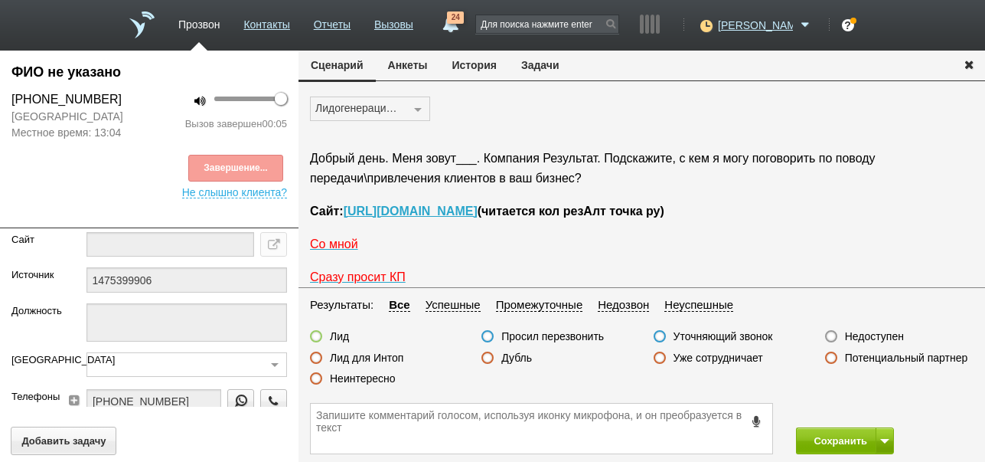
click at [881, 337] on label "Недоступен" at bounding box center [874, 336] width 59 height 14
click at [0, 0] on input "Недоступен" at bounding box center [0, 0] width 0 height 0
click at [844, 439] on button "Сохранить" at bounding box center [836, 440] width 80 height 27
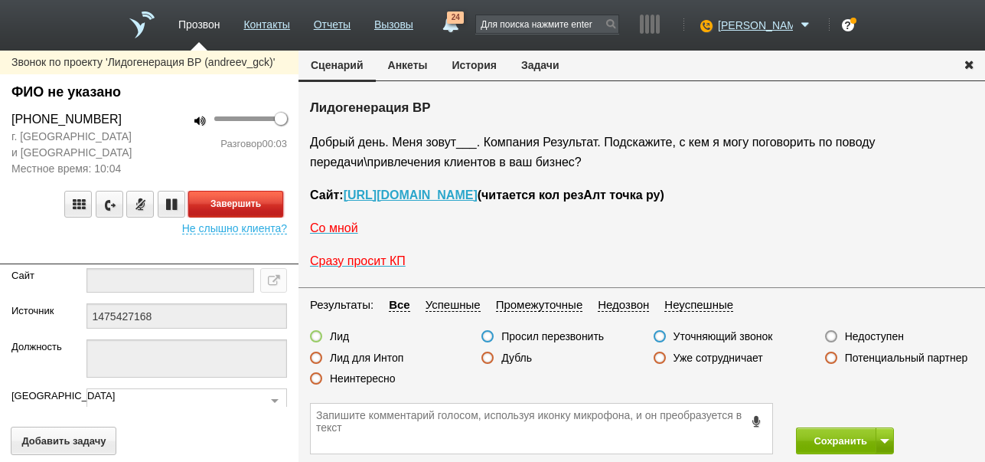
click at [258, 204] on button "Завершить" at bounding box center [235, 204] width 95 height 27
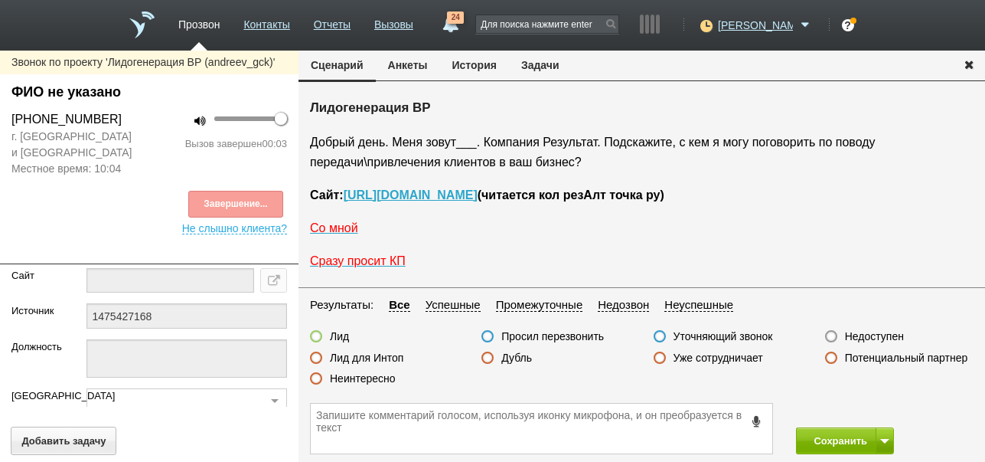
click at [874, 336] on label "Недоступен" at bounding box center [874, 336] width 59 height 14
click at [0, 0] on input "Недоступен" at bounding box center [0, 0] width 0 height 0
click at [884, 447] on button at bounding box center [885, 440] width 18 height 27
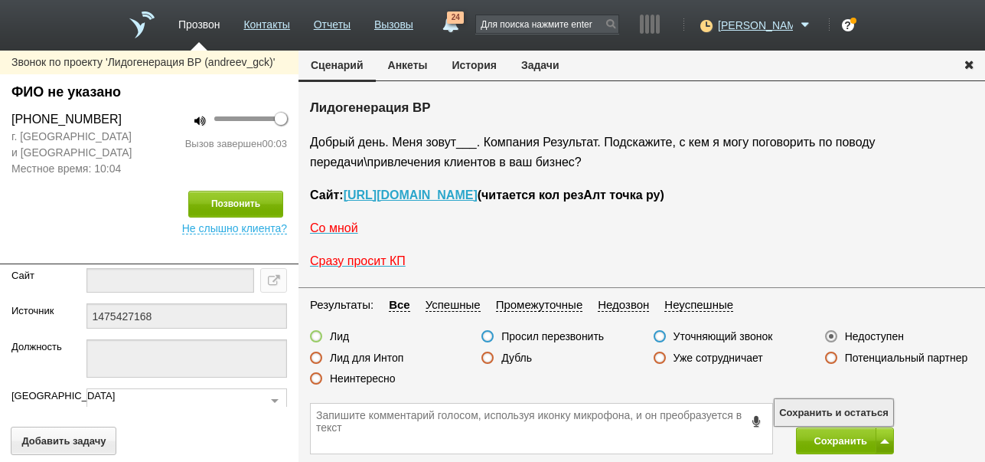
click at [876, 406] on button "Сохранить и остаться" at bounding box center [834, 412] width 119 height 27
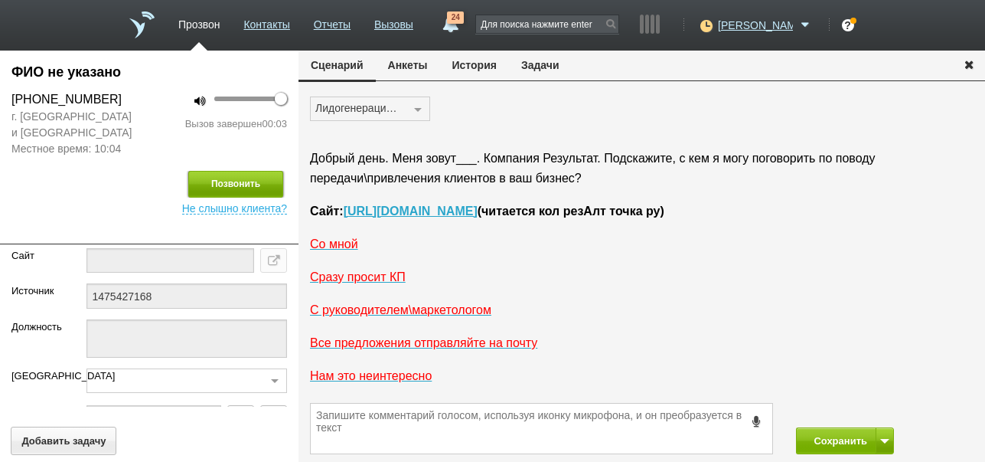
click at [259, 183] on button "Позвонить" at bounding box center [235, 184] width 95 height 27
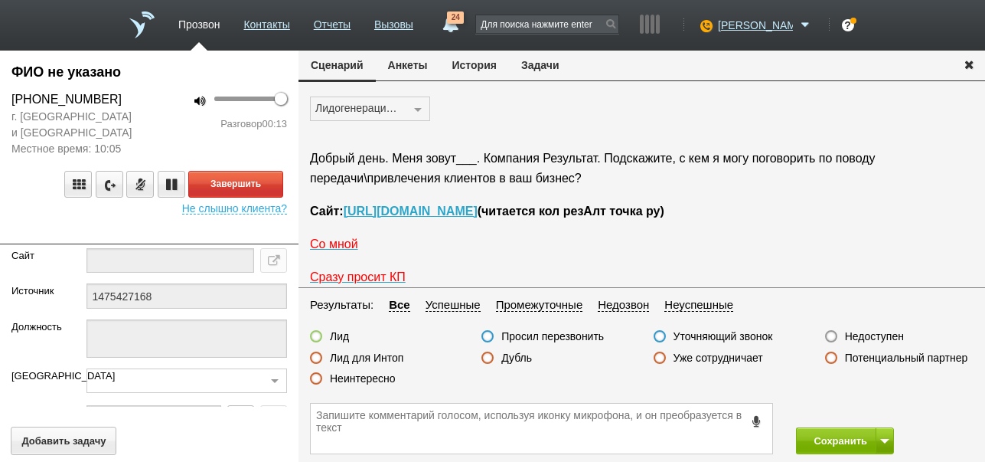
click at [380, 381] on label "Неинтересно" at bounding box center [363, 378] width 66 height 14
click at [0, 0] on input "Неинтересно" at bounding box center [0, 0] width 0 height 0
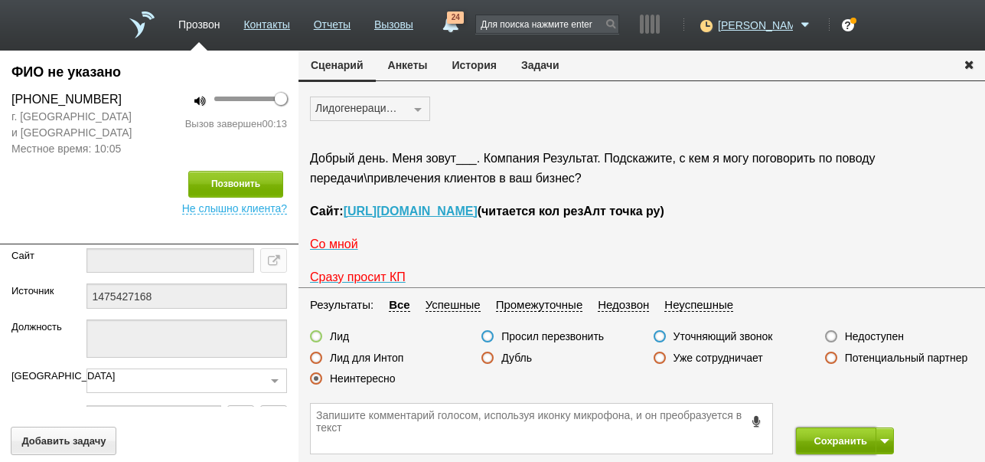
click at [860, 436] on button "Сохранить" at bounding box center [836, 440] width 80 height 27
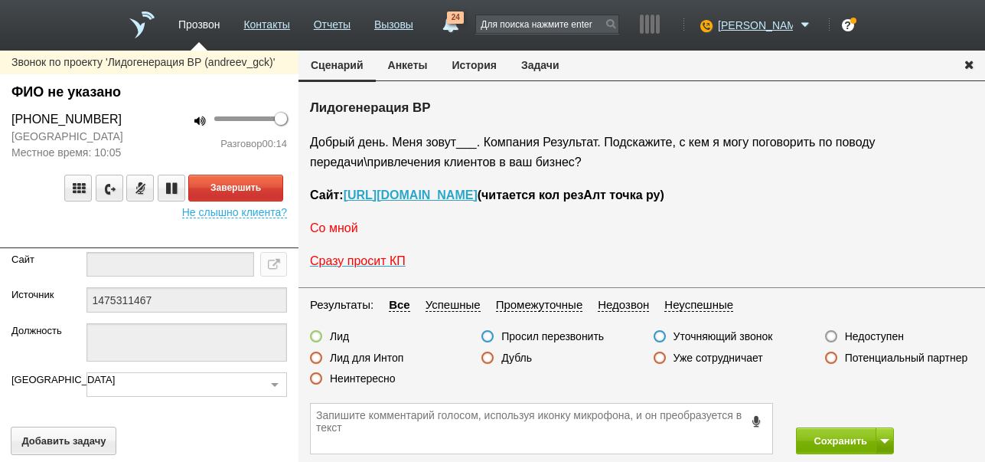
click at [341, 227] on span "Со мной" at bounding box center [334, 227] width 48 height 13
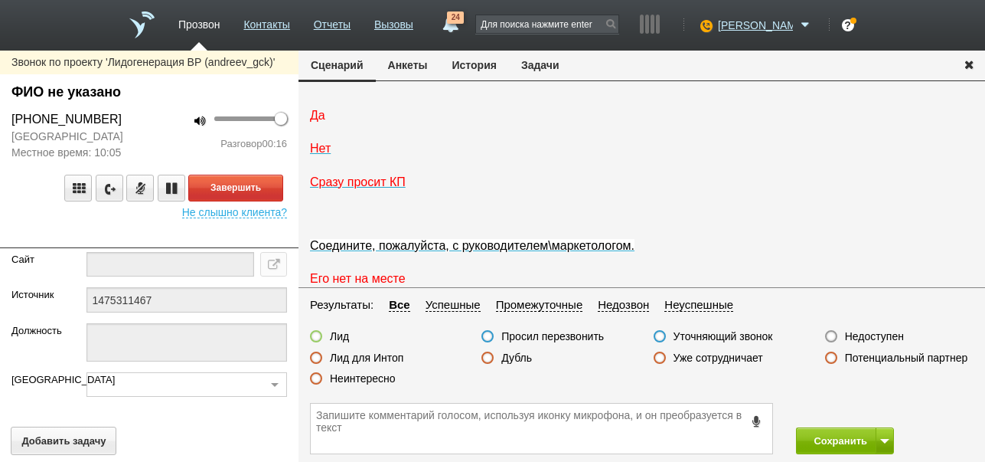
click at [312, 122] on span "Да" at bounding box center [317, 115] width 15 height 13
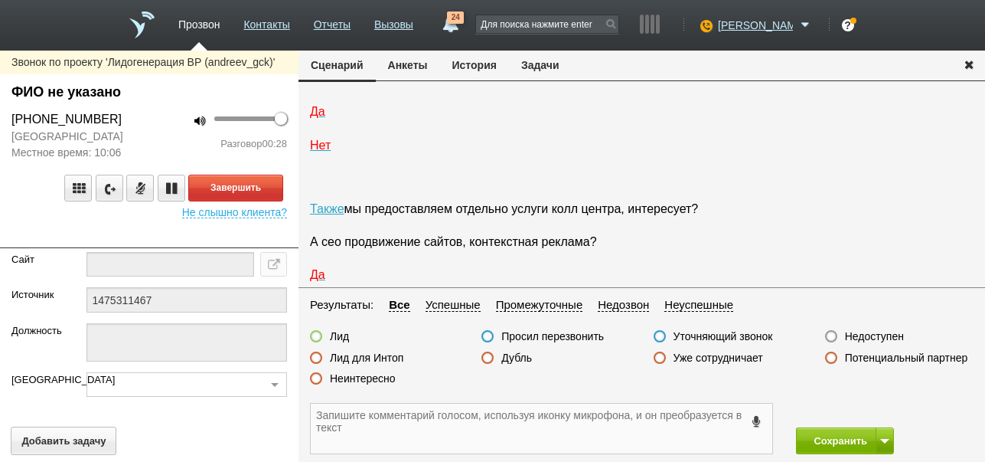
click at [445, 416] on textarea at bounding box center [542, 428] width 462 height 50
click at [367, 423] on textarea at bounding box center [542, 428] width 462 height 50
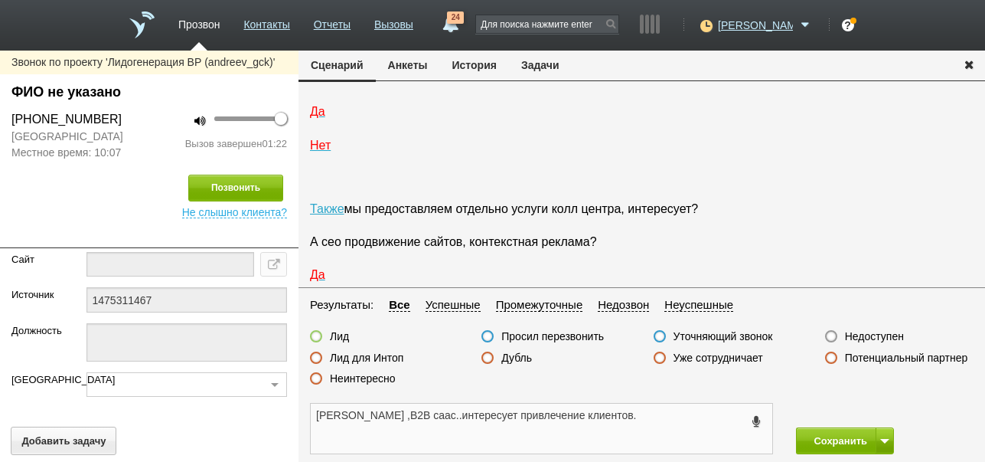
type textarea "Михаил ,В2В саас..интересует привлечение клиентов."
click at [871, 334] on label "Недоступен" at bounding box center [874, 336] width 59 height 14
click at [0, 0] on input "Недоступен" at bounding box center [0, 0] width 0 height 0
click at [854, 440] on button "Сохранить" at bounding box center [836, 440] width 80 height 27
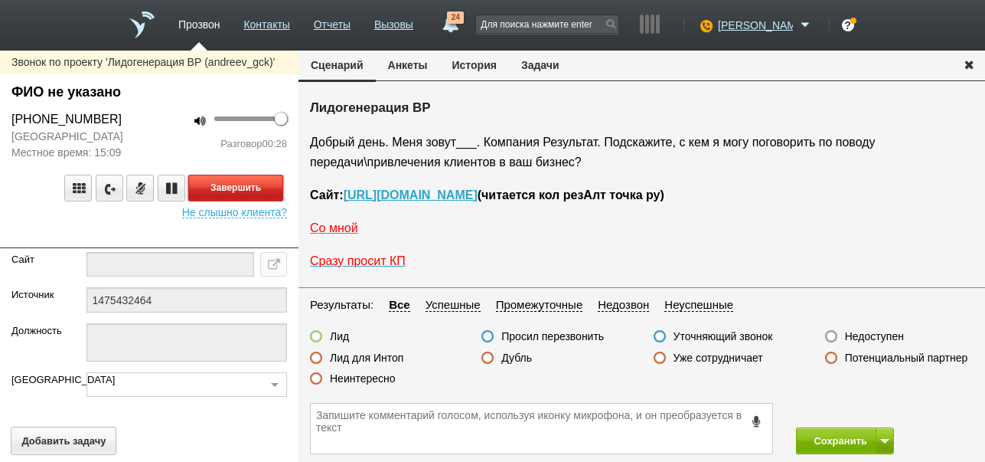
click at [268, 187] on button "Завершить" at bounding box center [235, 188] width 95 height 27
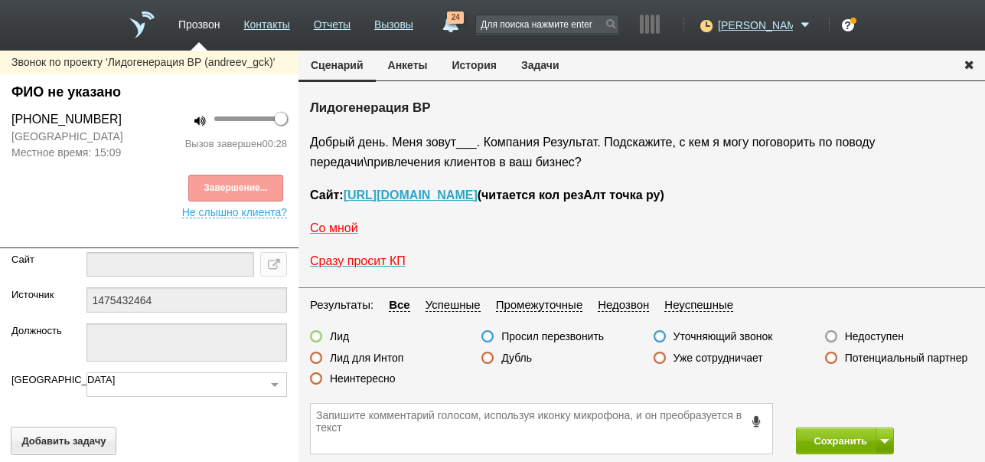
click at [887, 329] on label "Недоступен" at bounding box center [874, 336] width 59 height 14
click at [0, 0] on input "Недоступен" at bounding box center [0, 0] width 0 height 0
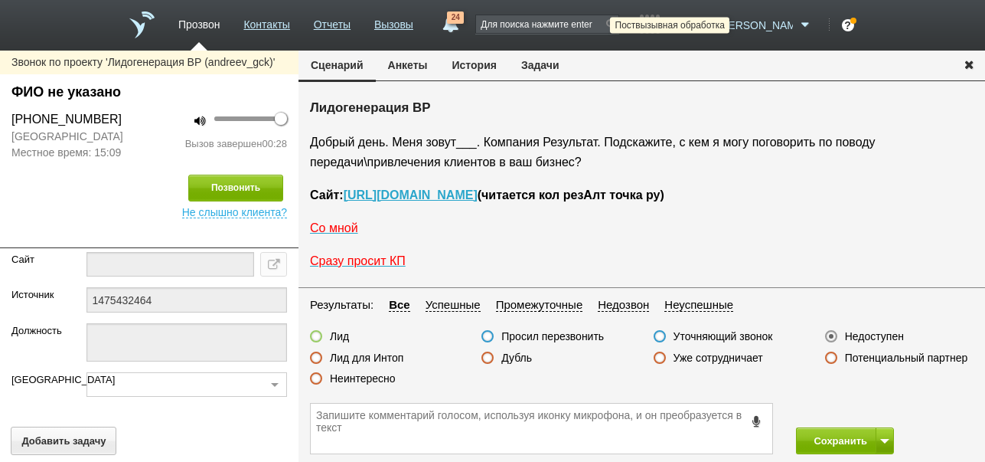
click at [715, 25] on icon at bounding box center [704, 25] width 21 height 15
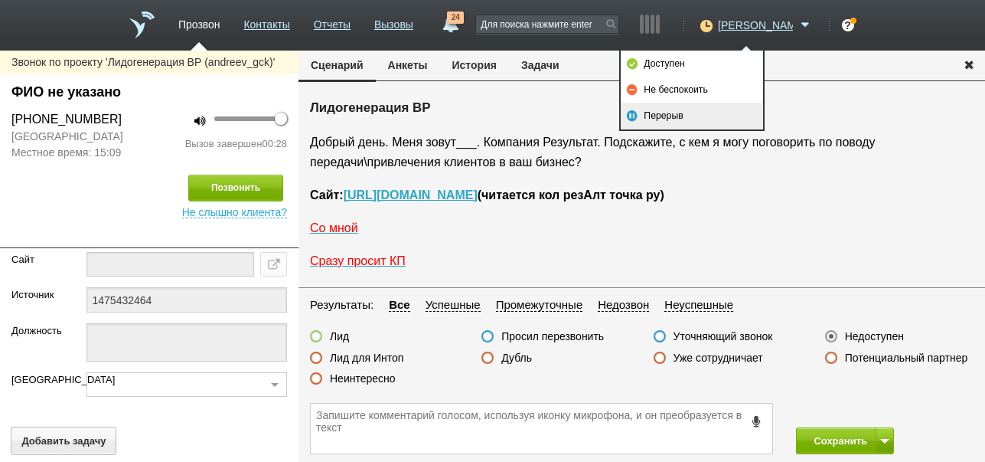
click at [683, 109] on link "Перерыв" at bounding box center [692, 116] width 142 height 26
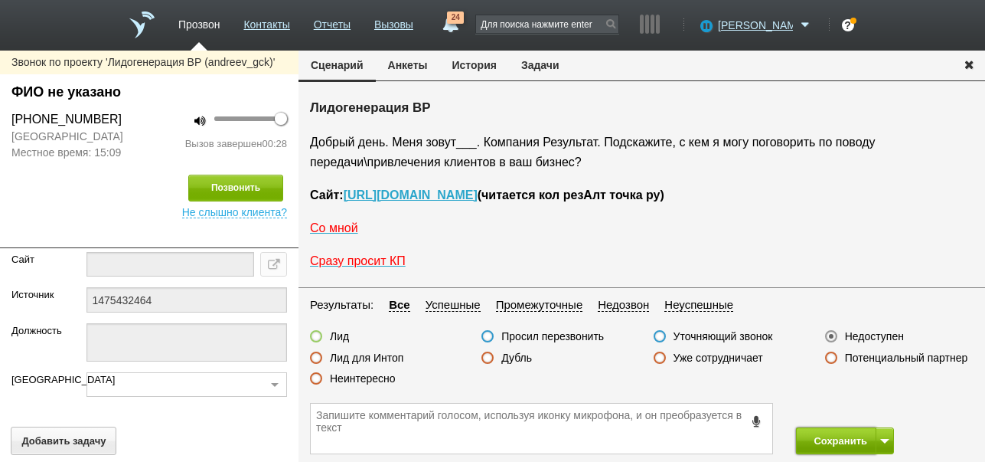
click at [842, 440] on button "Сохранить" at bounding box center [836, 440] width 80 height 27
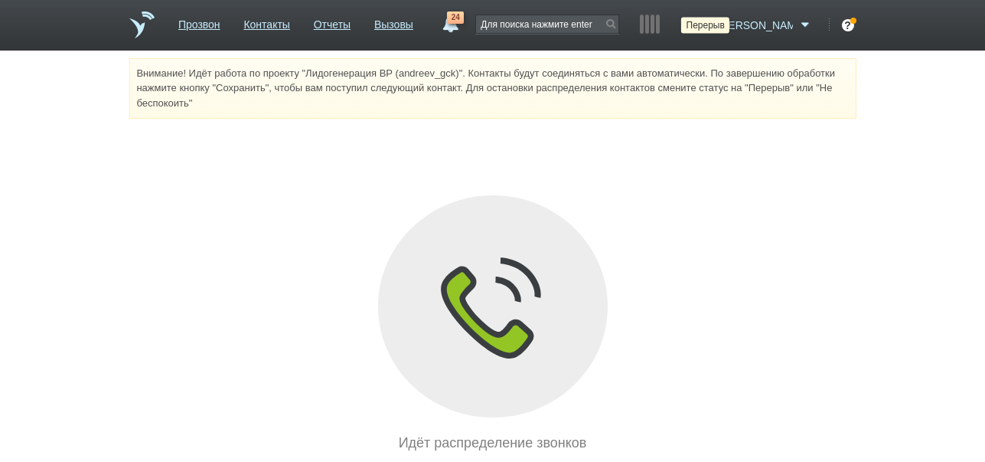
click at [715, 24] on icon at bounding box center [704, 25] width 21 height 15
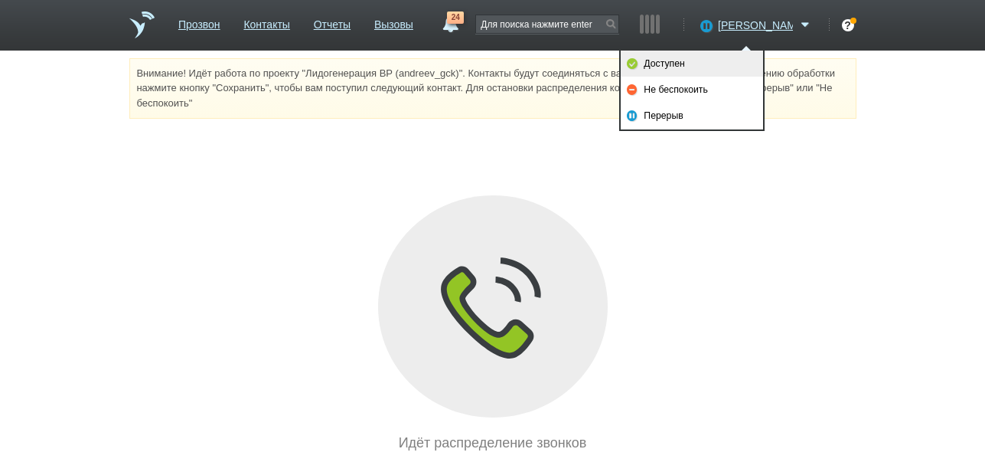
click at [718, 70] on link "Доступен" at bounding box center [692, 64] width 142 height 26
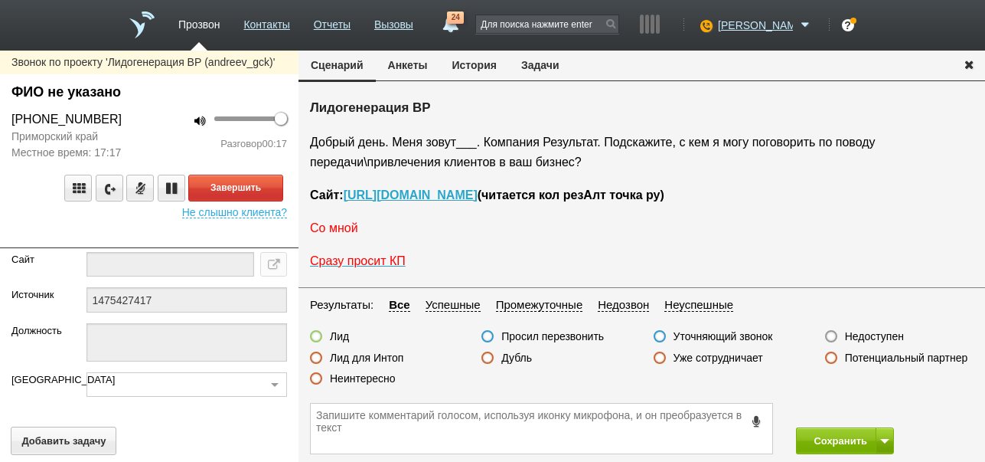
click at [330, 233] on span "Со мной" at bounding box center [334, 227] width 48 height 13
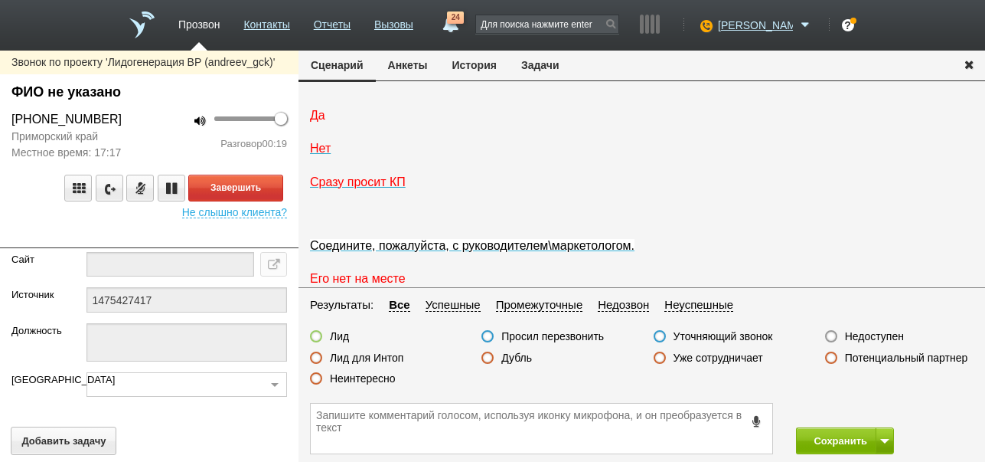
click at [320, 122] on span "Да" at bounding box center [317, 115] width 15 height 13
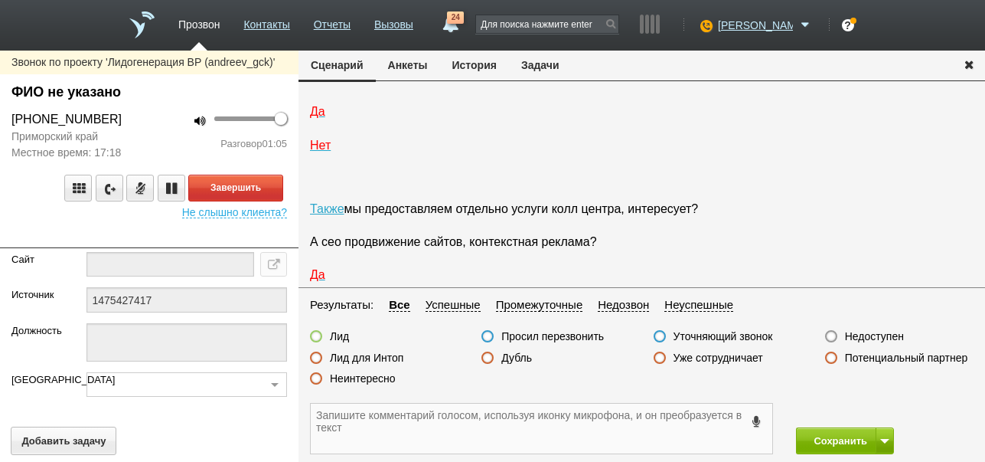
click at [487, 420] on textarea at bounding box center [542, 428] width 462 height 50
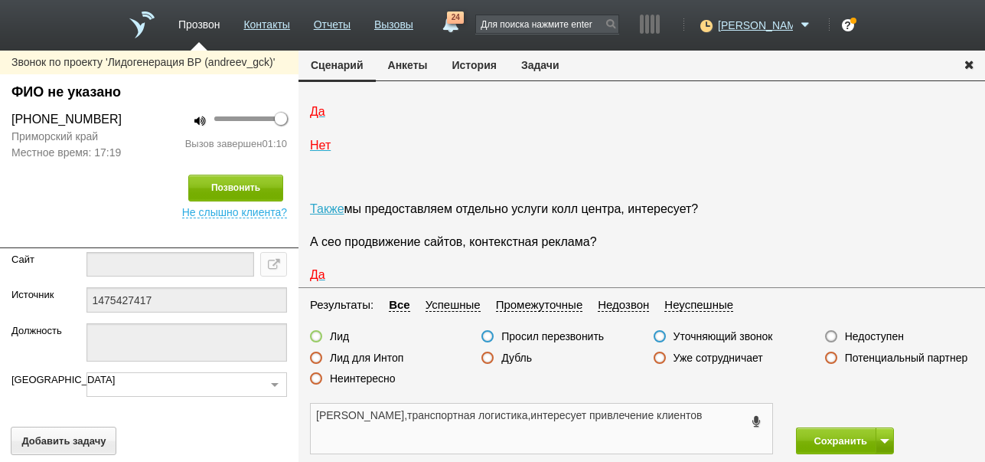
type textarea "[PERSON_NAME],транспортная логистика,интересует привлечение клиентов"
click at [317, 339] on label at bounding box center [316, 336] width 12 height 12
click at [0, 0] on input "Лид" at bounding box center [0, 0] width 0 height 0
click at [831, 442] on button "Сохранить" at bounding box center [836, 440] width 80 height 27
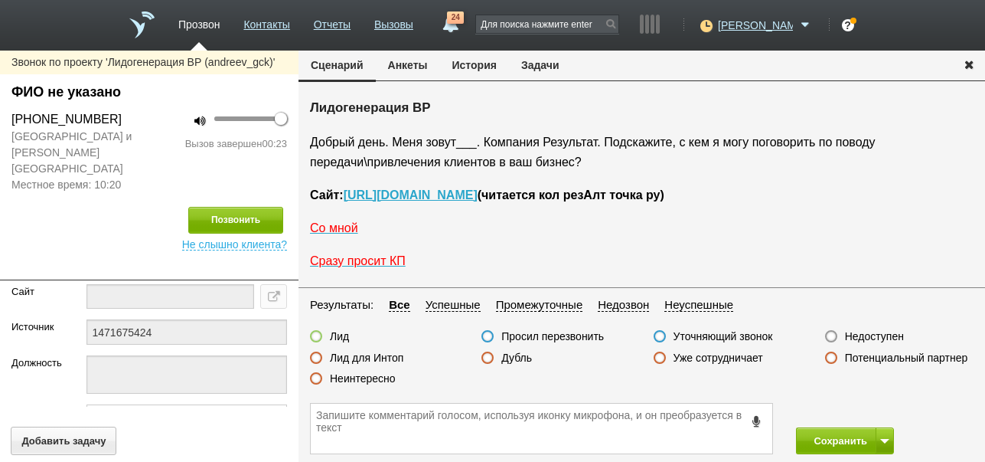
click at [385, 376] on label "Неинтересно" at bounding box center [363, 378] width 66 height 14
click at [0, 0] on input "Неинтересно" at bounding box center [0, 0] width 0 height 0
click at [878, 340] on label "Недоступен" at bounding box center [874, 336] width 59 height 14
click at [0, 0] on input "Недоступен" at bounding box center [0, 0] width 0 height 0
click at [890, 439] on button at bounding box center [885, 440] width 18 height 27
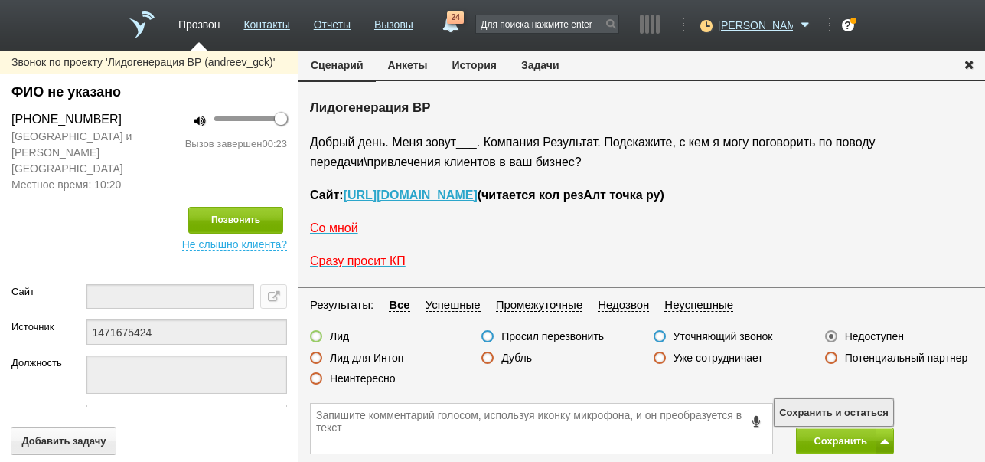
click at [871, 410] on button "Сохранить и остаться" at bounding box center [834, 412] width 119 height 27
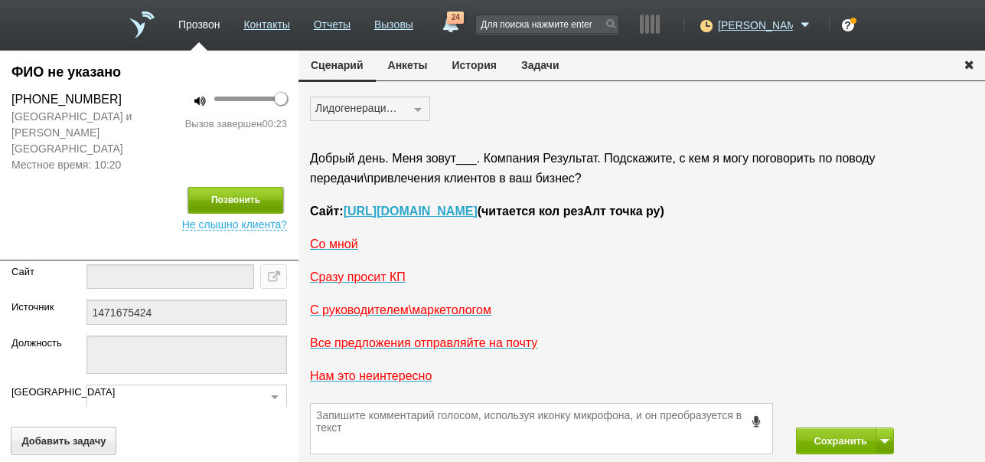
click at [256, 187] on button "Позвонить" at bounding box center [235, 200] width 95 height 27
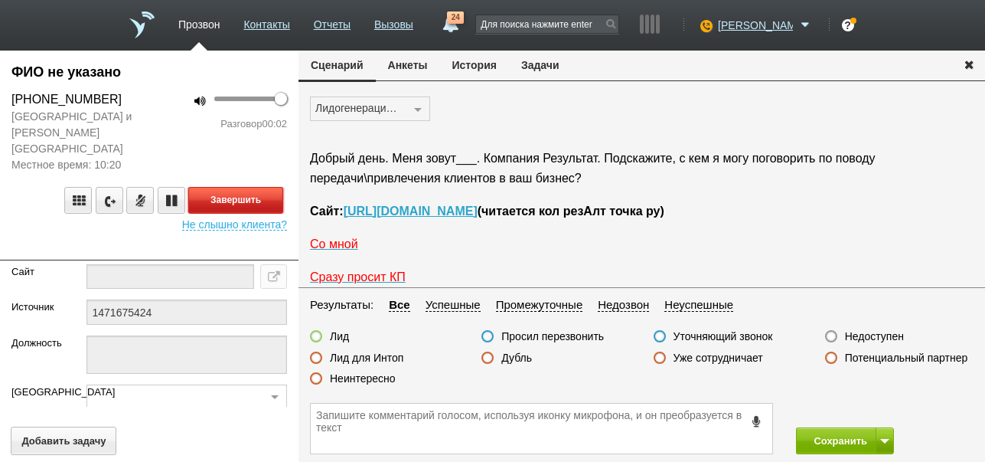
click at [279, 191] on button "Завершить" at bounding box center [235, 200] width 95 height 27
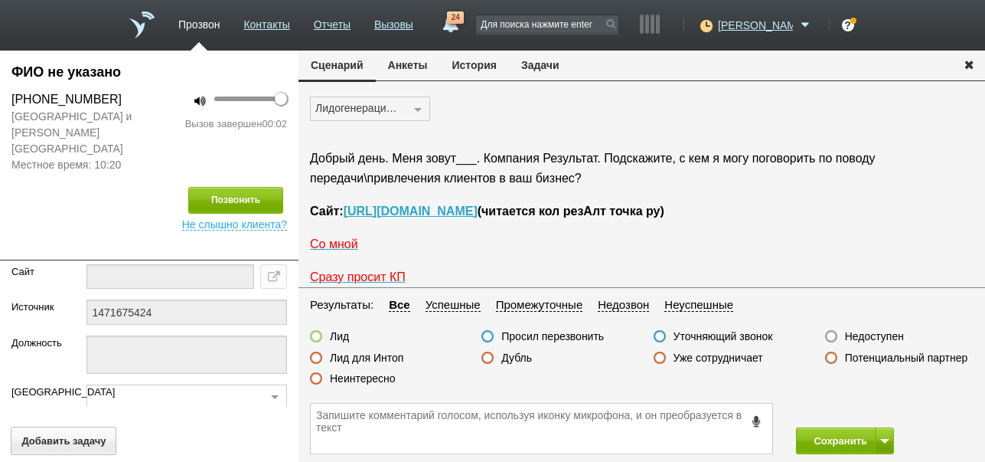
click at [859, 335] on label "Недоступен" at bounding box center [874, 336] width 59 height 14
click at [0, 0] on input "Недоступен" at bounding box center [0, 0] width 0 height 0
click at [820, 442] on button "Сохранить" at bounding box center [836, 440] width 80 height 27
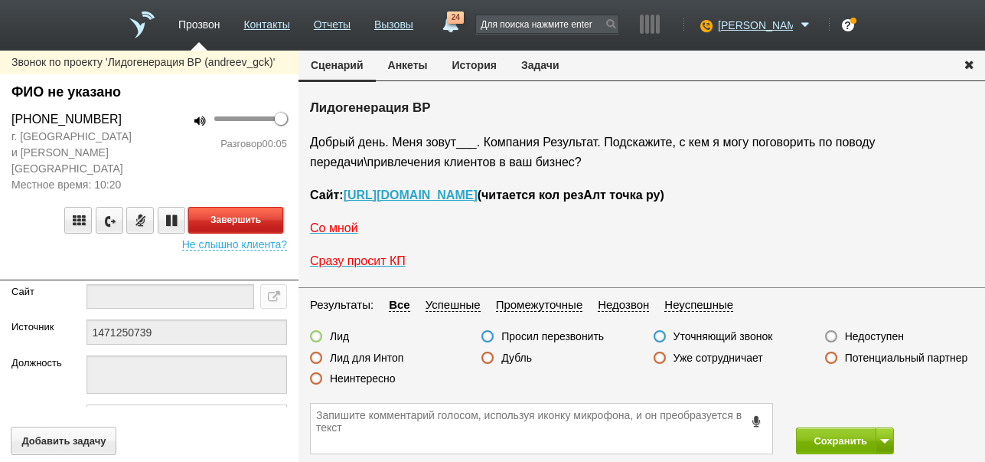
click at [231, 207] on button "Завершить" at bounding box center [235, 220] width 95 height 27
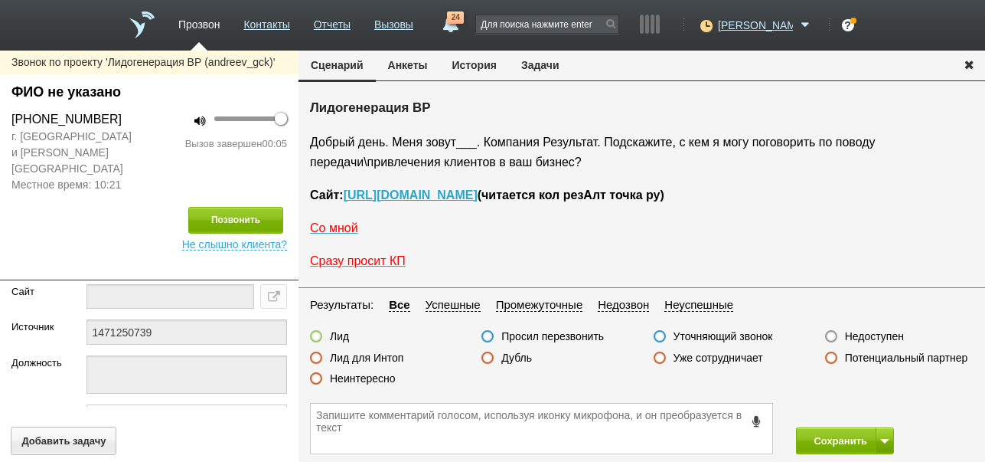
click at [857, 337] on label "Недоступен" at bounding box center [874, 336] width 59 height 14
click at [0, 0] on input "Недоступен" at bounding box center [0, 0] width 0 height 0
click at [885, 435] on button at bounding box center [885, 440] width 18 height 27
click at [885, 413] on button "Сохранить и остаться" at bounding box center [834, 412] width 119 height 27
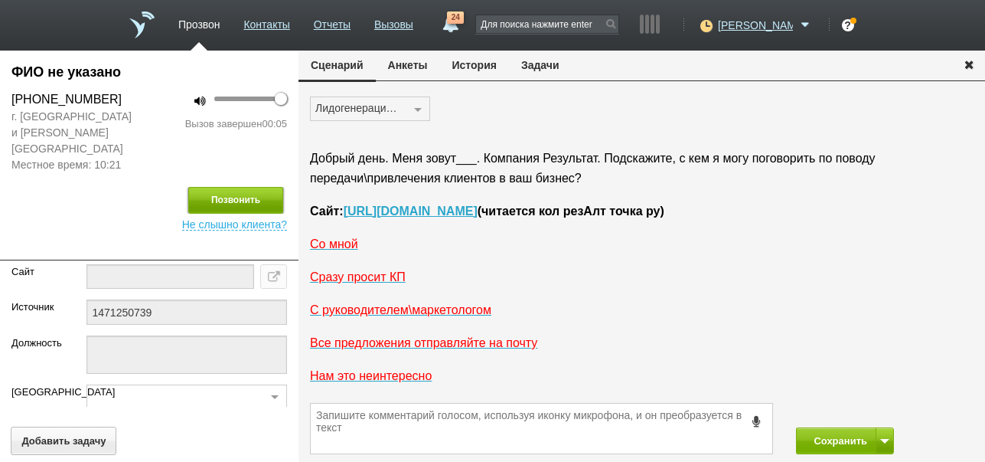
click at [243, 187] on button "Позвонить" at bounding box center [235, 200] width 95 height 27
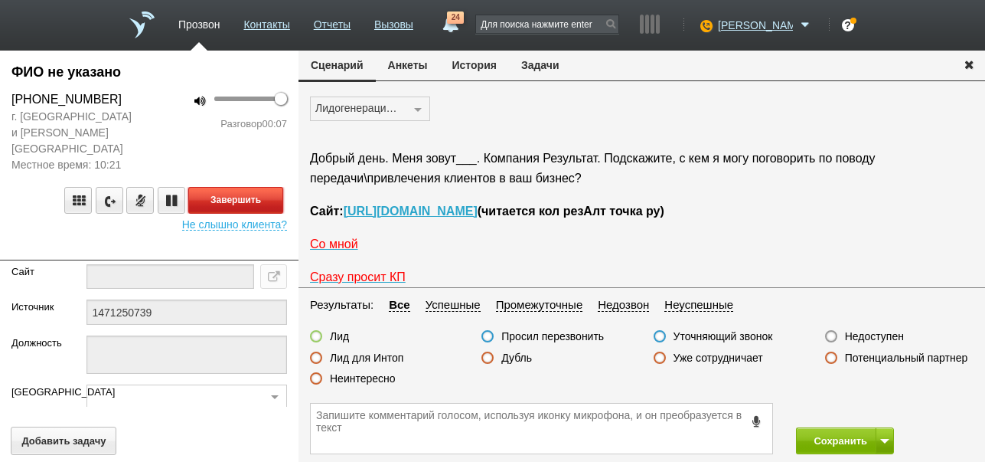
click at [211, 187] on button "Завершить" at bounding box center [235, 200] width 95 height 27
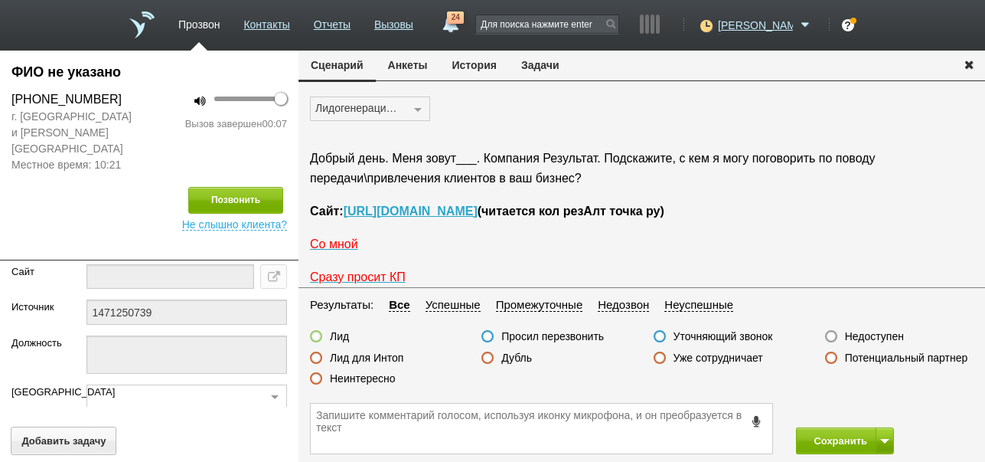
click at [893, 331] on label "Недоступен" at bounding box center [874, 336] width 59 height 14
click at [0, 0] on input "Недоступен" at bounding box center [0, 0] width 0 height 0
click at [841, 436] on button "Сохранить" at bounding box center [836, 440] width 80 height 27
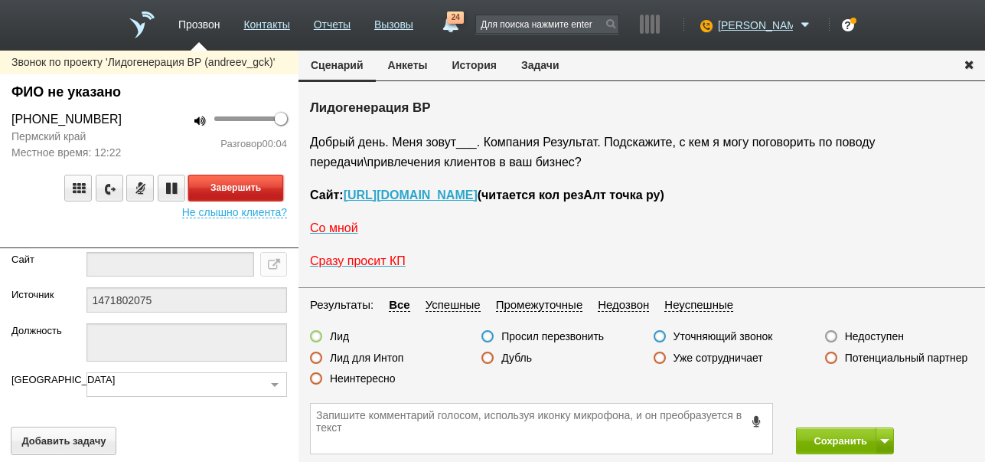
click at [250, 187] on button "Завершить" at bounding box center [235, 188] width 95 height 27
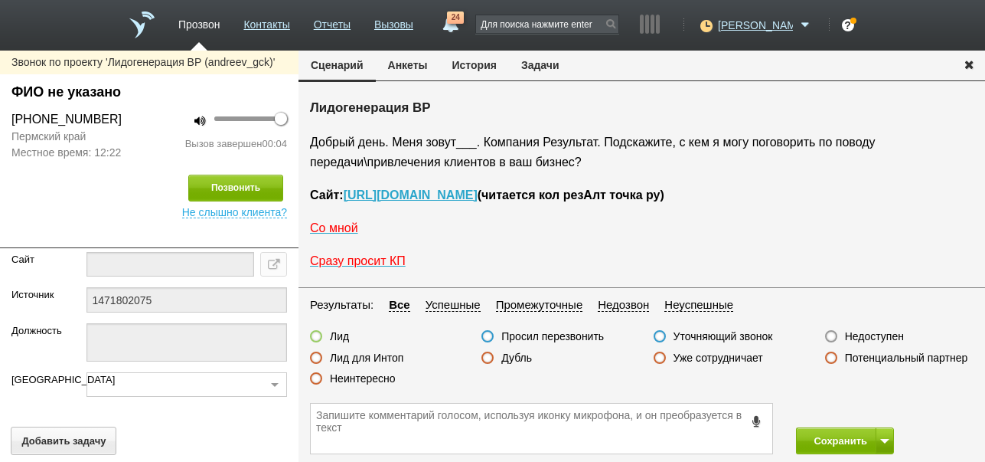
click at [869, 334] on label "Недоступен" at bounding box center [874, 336] width 59 height 14
click at [0, 0] on input "Недоступен" at bounding box center [0, 0] width 0 height 0
click at [883, 439] on span at bounding box center [884, 441] width 9 height 5
click at [867, 410] on button "Сохранить и остаться" at bounding box center [834, 412] width 119 height 27
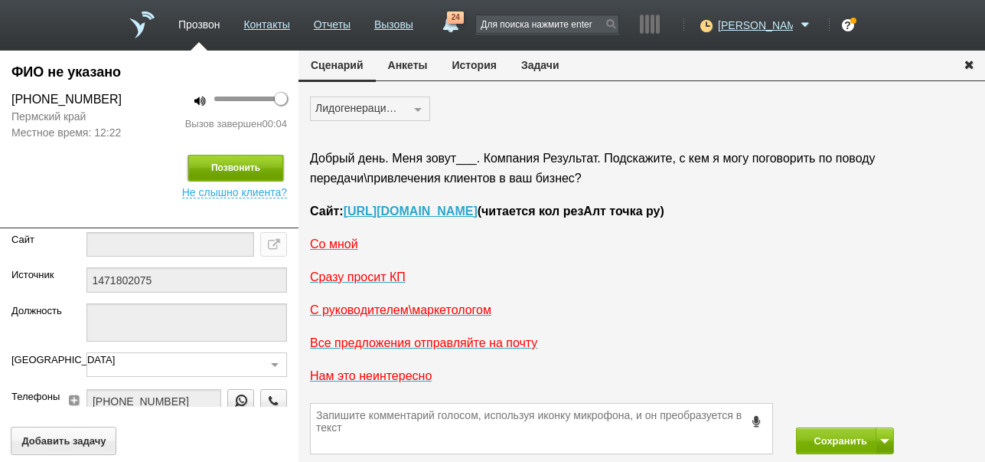
click at [240, 168] on button "Позвонить" at bounding box center [235, 168] width 95 height 27
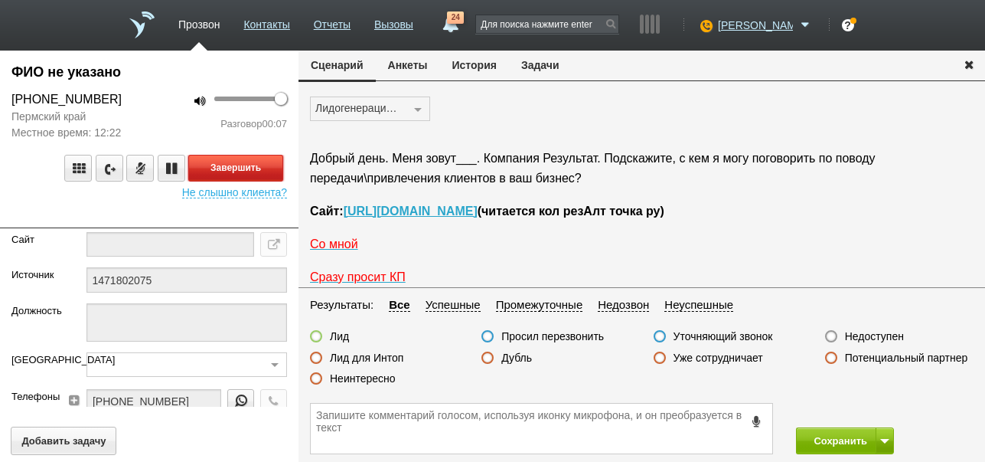
click at [259, 167] on button "Завершить" at bounding box center [235, 168] width 95 height 27
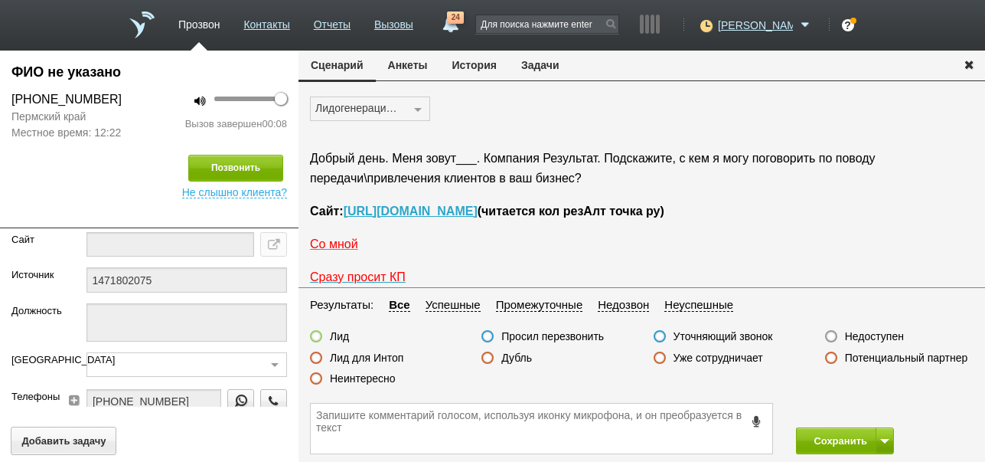
click at [883, 336] on label "Недоступен" at bounding box center [874, 336] width 59 height 14
click at [0, 0] on input "Недоступен" at bounding box center [0, 0] width 0 height 0
click at [835, 437] on button "Сохранить" at bounding box center [836, 440] width 80 height 27
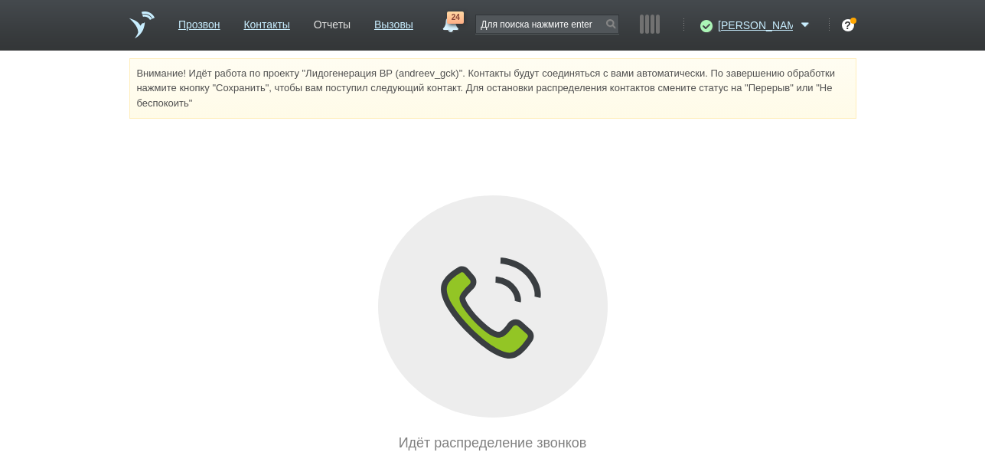
click at [344, 26] on link "Отчеты" at bounding box center [332, 22] width 37 height 22
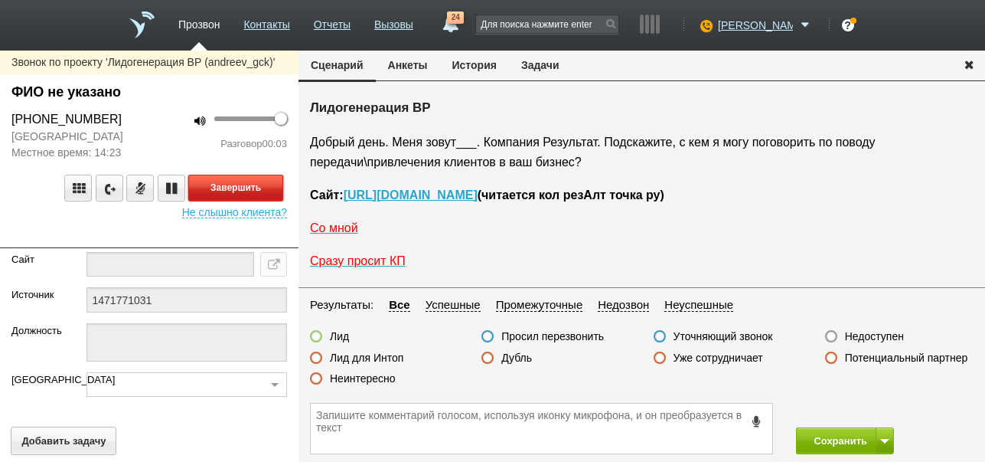
click at [276, 184] on button "Завершить" at bounding box center [235, 188] width 95 height 27
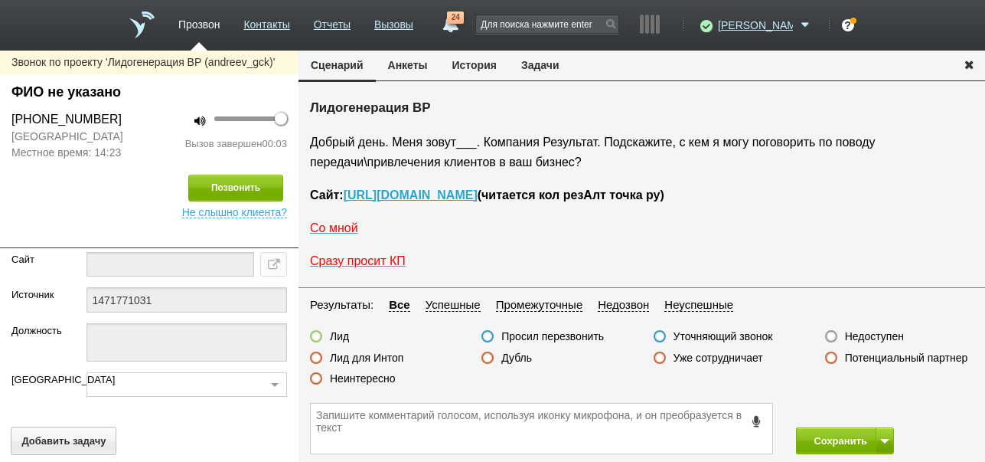
click at [891, 332] on label "Недоступен" at bounding box center [874, 336] width 59 height 14
click at [0, 0] on input "Недоступен" at bounding box center [0, 0] width 0 height 0
click at [886, 431] on button at bounding box center [885, 440] width 18 height 27
click at [873, 401] on button "Сохранить и остаться" at bounding box center [834, 412] width 119 height 27
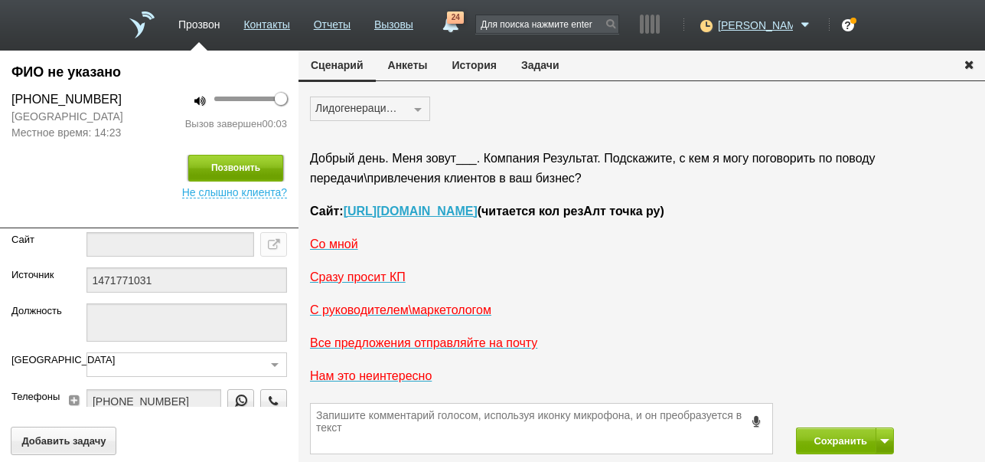
click at [240, 160] on button "Позвонить" at bounding box center [235, 168] width 95 height 27
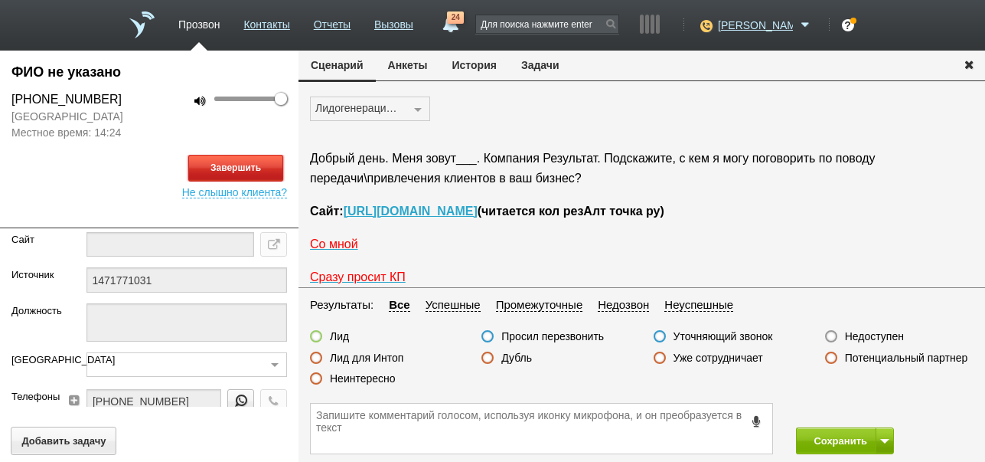
click at [270, 173] on button "Завершить" at bounding box center [235, 168] width 95 height 27
click at [854, 336] on label "Недоступен" at bounding box center [874, 336] width 59 height 14
click at [0, 0] on input "Недоступен" at bounding box center [0, 0] width 0 height 0
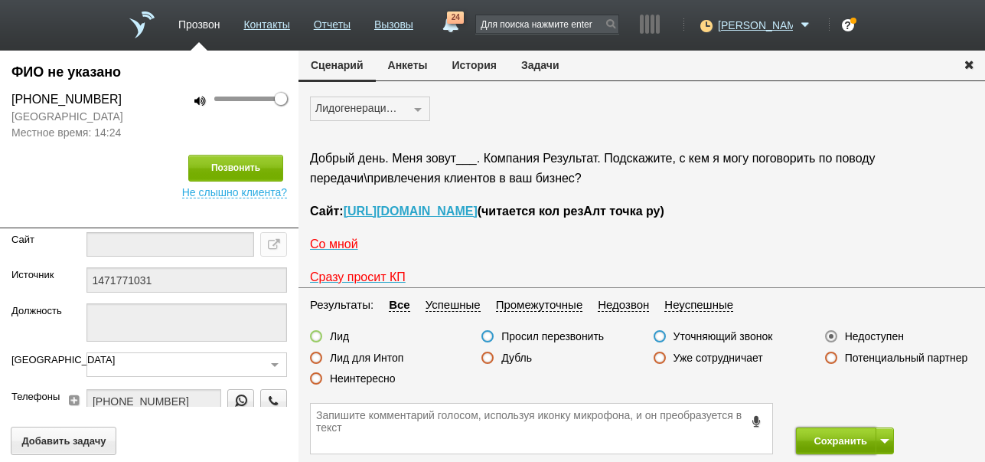
click at [831, 442] on button "Сохранить" at bounding box center [836, 440] width 80 height 27
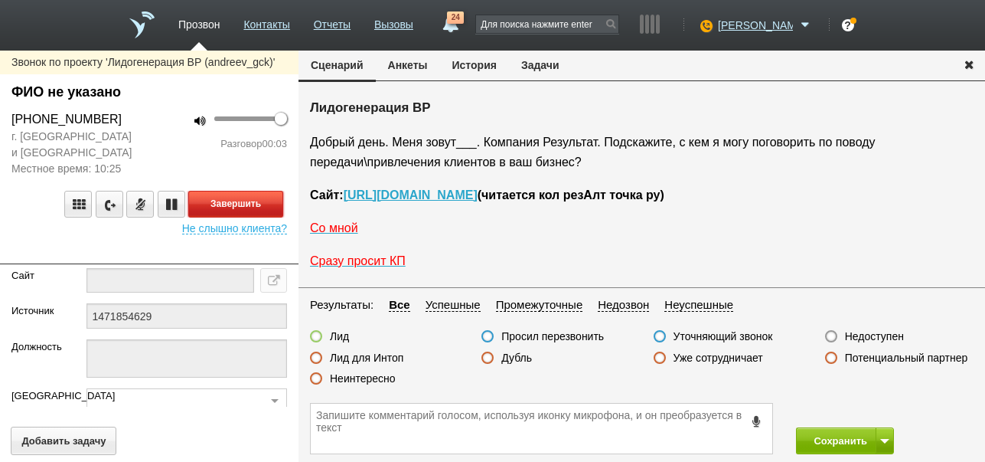
click at [256, 200] on button "Завершить" at bounding box center [235, 204] width 95 height 27
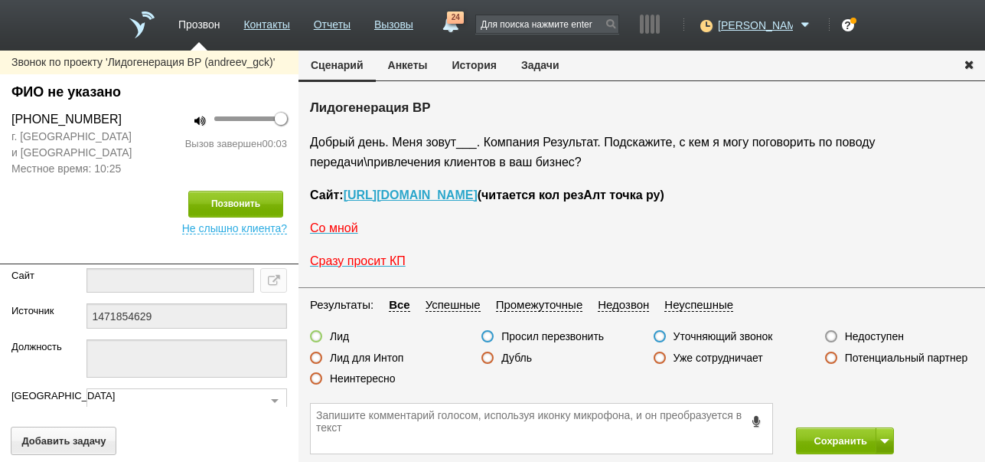
click at [875, 332] on label "Недоступен" at bounding box center [874, 336] width 59 height 14
click at [0, 0] on input "Недоступен" at bounding box center [0, 0] width 0 height 0
click at [890, 439] on button at bounding box center [885, 440] width 18 height 27
click at [883, 406] on button "Сохранить и остаться" at bounding box center [834, 412] width 119 height 27
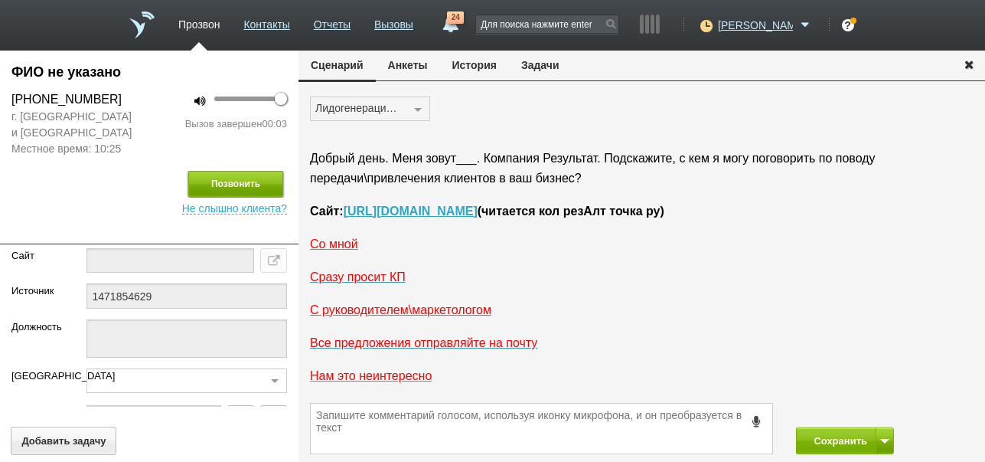
click at [261, 189] on button "Позвонить" at bounding box center [235, 184] width 95 height 27
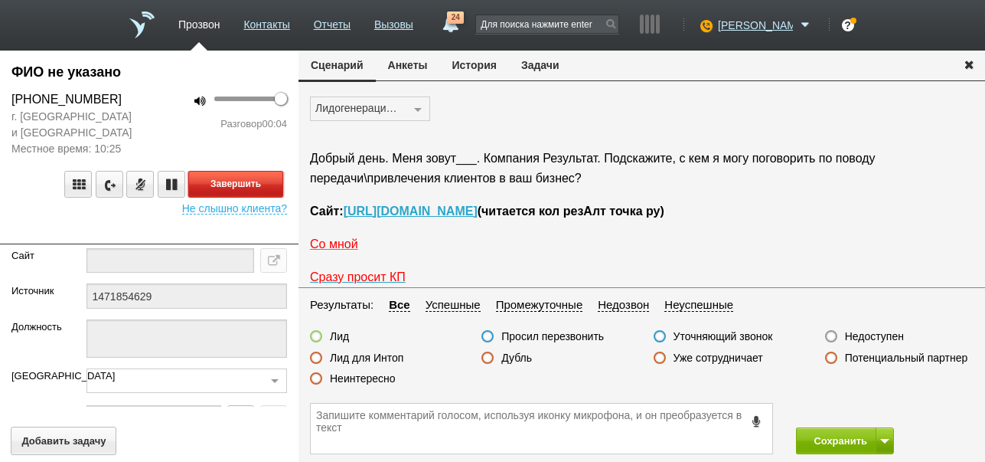
click at [269, 179] on button "Завершить" at bounding box center [235, 184] width 95 height 27
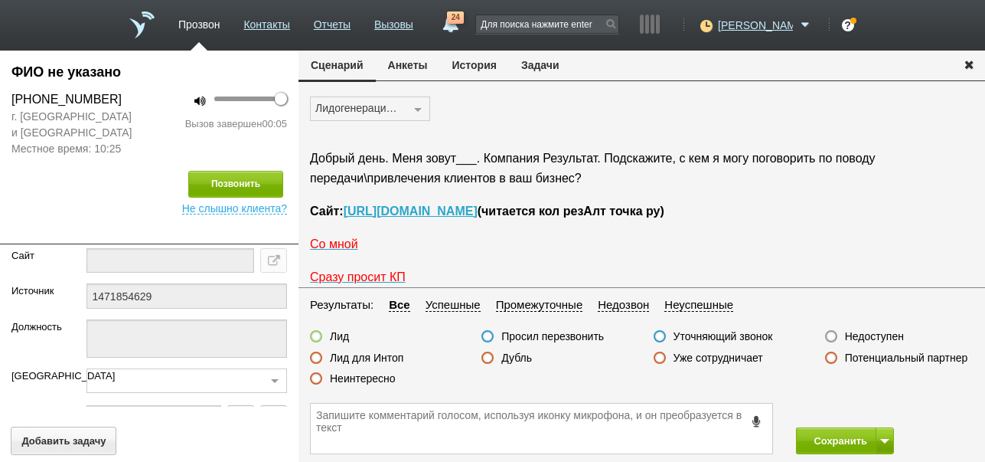
click at [872, 335] on label "Недоступен" at bounding box center [874, 336] width 59 height 14
click at [0, 0] on input "Недоступен" at bounding box center [0, 0] width 0 height 0
click at [838, 435] on button "Сохранить" at bounding box center [836, 440] width 80 height 27
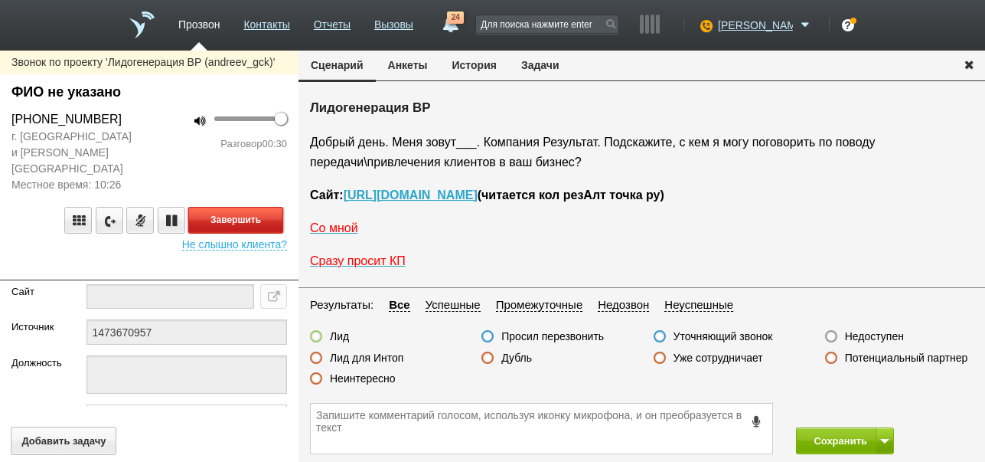
click at [248, 207] on button "Завершить" at bounding box center [235, 220] width 95 height 27
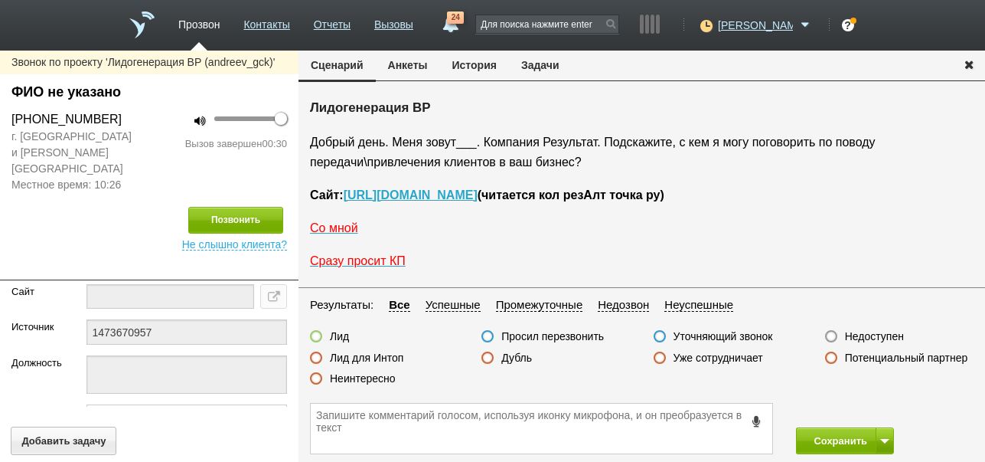
click at [872, 337] on label "Недоступен" at bounding box center [874, 336] width 59 height 14
click at [0, 0] on input "Недоступен" at bounding box center [0, 0] width 0 height 0
click at [880, 441] on span at bounding box center [884, 441] width 9 height 5
click at [874, 412] on button "Сохранить и остаться" at bounding box center [834, 412] width 119 height 27
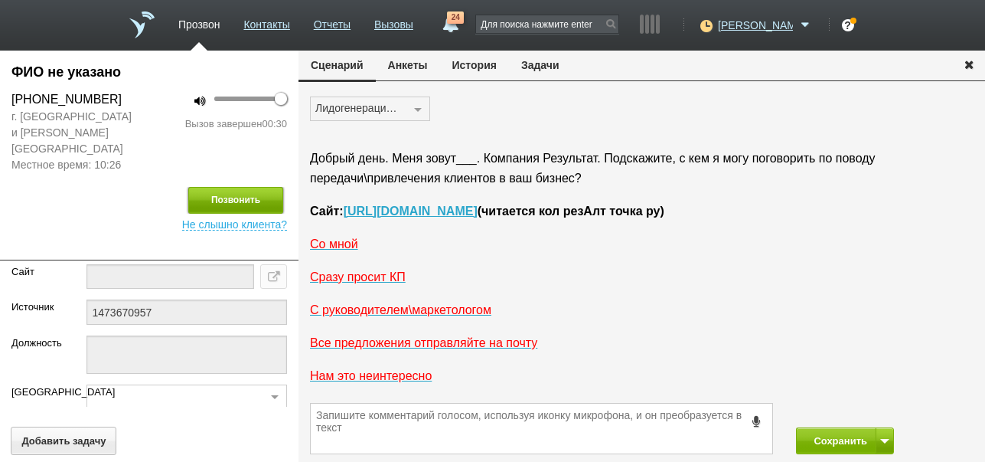
click at [227, 187] on button "Позвонить" at bounding box center [235, 200] width 95 height 27
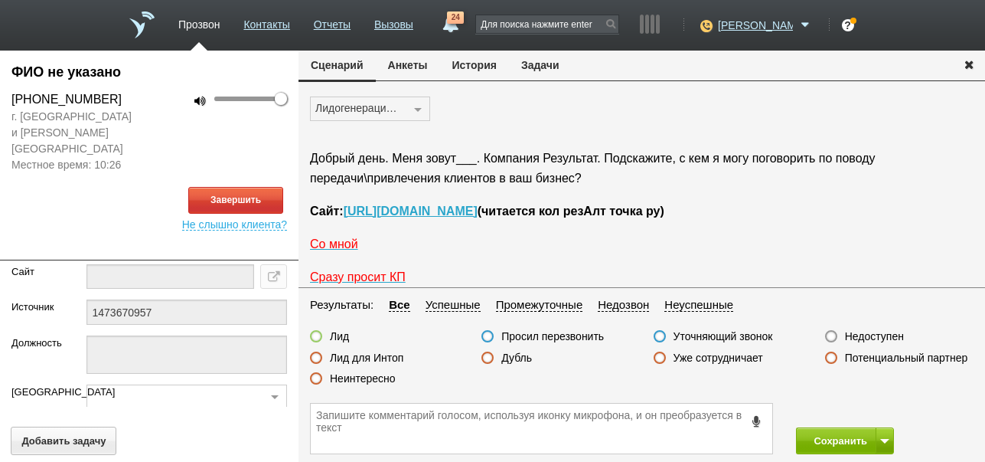
click at [485, 70] on button "История" at bounding box center [474, 65] width 69 height 29
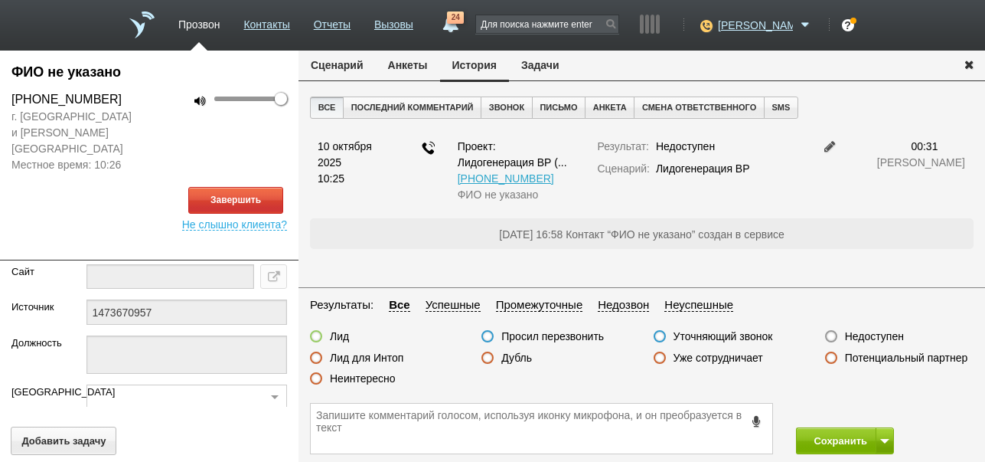
click at [316, 67] on button "Сценарий" at bounding box center [337, 65] width 77 height 29
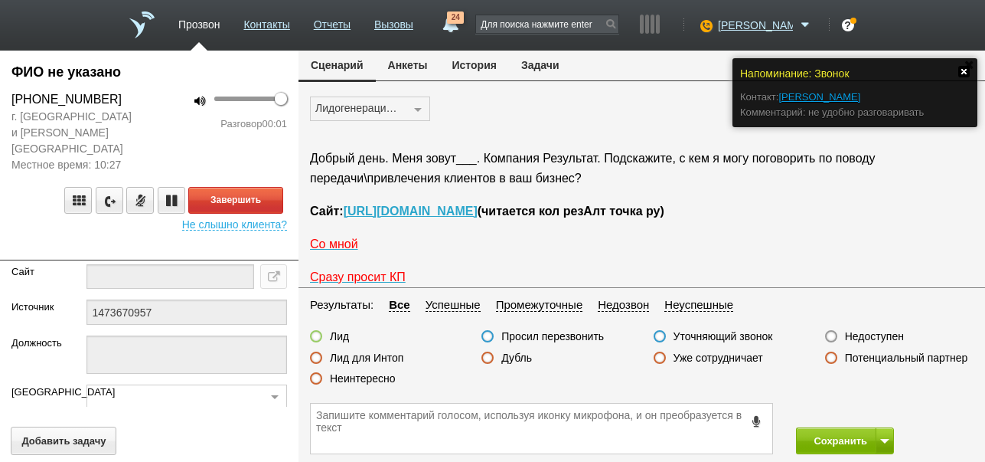
click at [962, 71] on link at bounding box center [963, 71] width 11 height 11
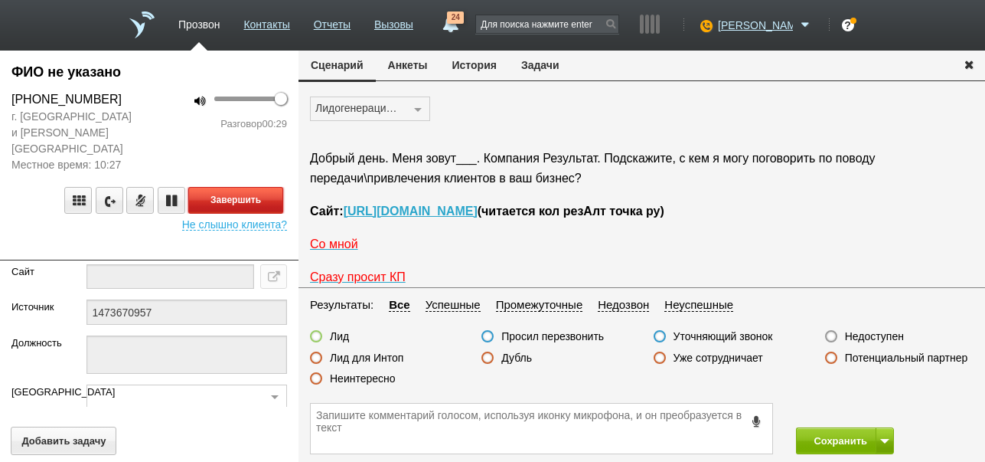
click at [250, 187] on button "Завершить" at bounding box center [235, 200] width 95 height 27
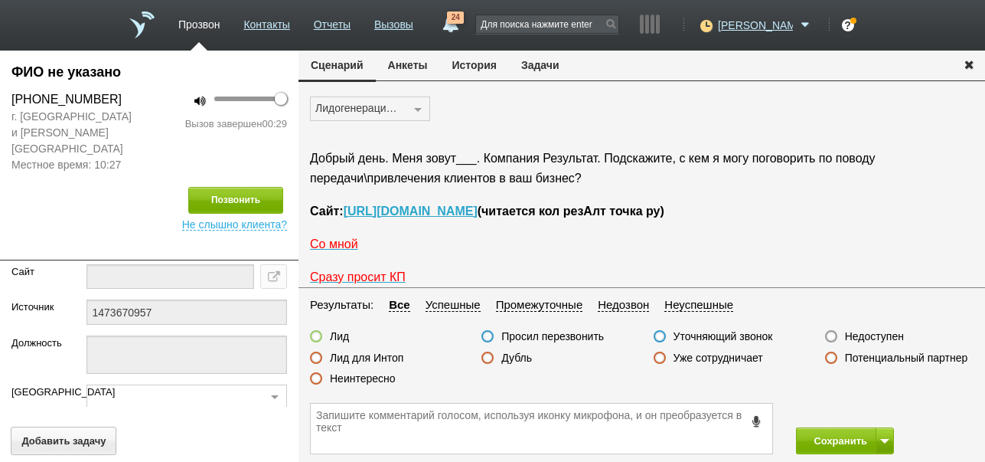
click at [896, 335] on label "Недоступен" at bounding box center [874, 336] width 59 height 14
click at [0, 0] on input "Недоступен" at bounding box center [0, 0] width 0 height 0
click at [837, 437] on button "Сохранить" at bounding box center [836, 440] width 80 height 27
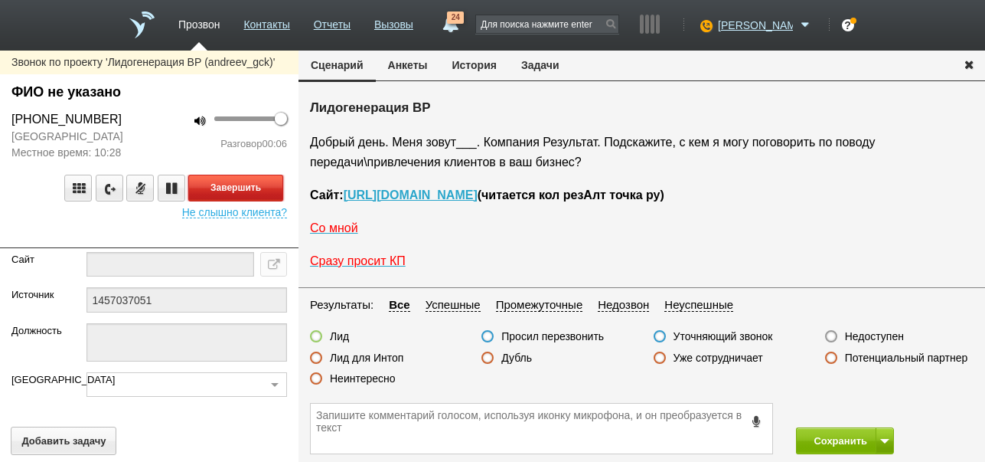
click at [273, 196] on button "Завершить" at bounding box center [235, 188] width 95 height 27
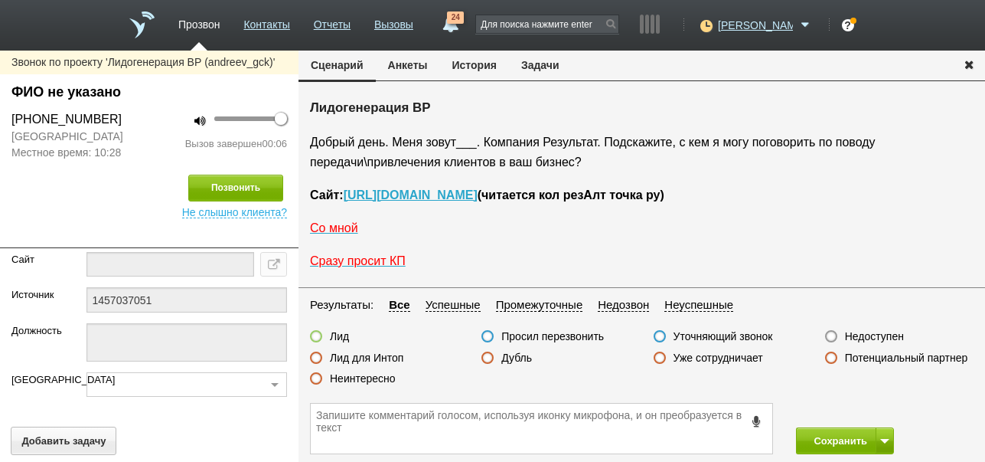
click at [882, 335] on label "Недоступен" at bounding box center [874, 336] width 59 height 14
click at [0, 0] on input "Недоступен" at bounding box center [0, 0] width 0 height 0
click at [884, 448] on button at bounding box center [885, 440] width 18 height 27
click at [879, 402] on button "Сохранить и остаться" at bounding box center [834, 412] width 119 height 27
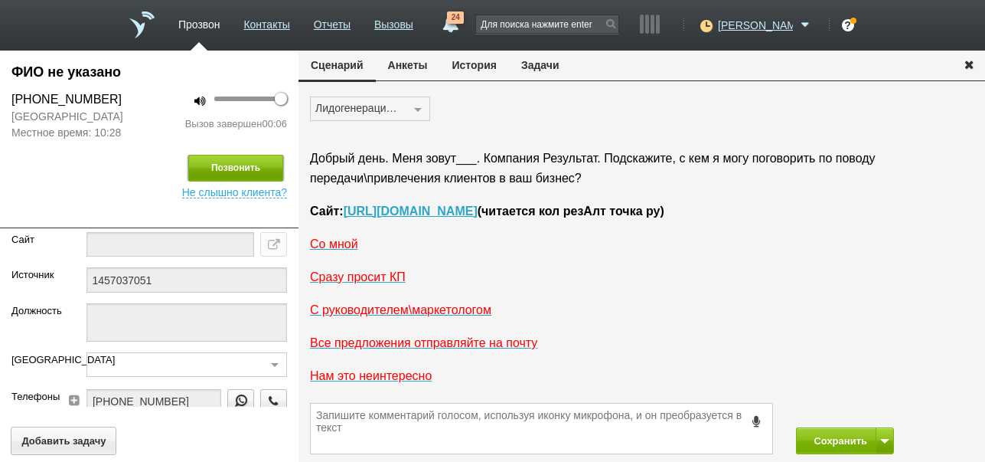
click at [270, 175] on button "Позвонить" at bounding box center [235, 168] width 95 height 27
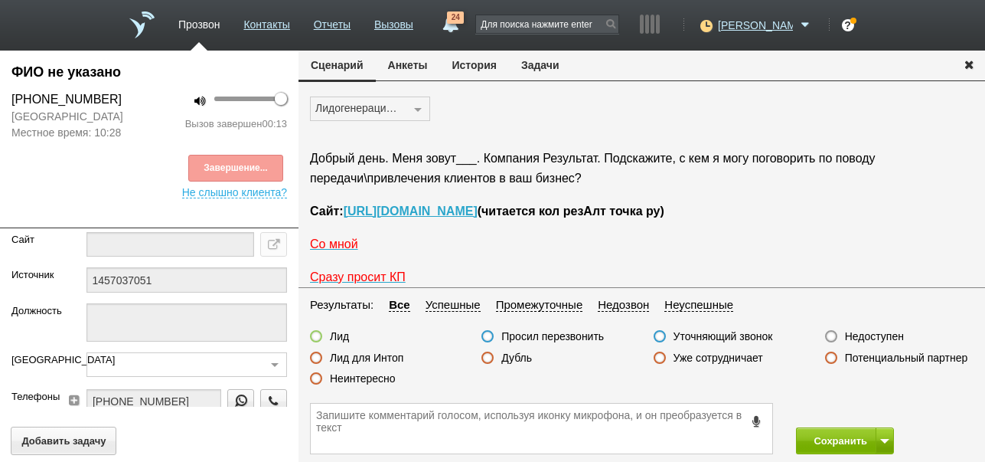
click at [389, 378] on label "Неинтересно" at bounding box center [363, 378] width 66 height 14
click at [0, 0] on input "Неинтересно" at bounding box center [0, 0] width 0 height 0
click at [822, 442] on button "Сохранить" at bounding box center [836, 440] width 80 height 27
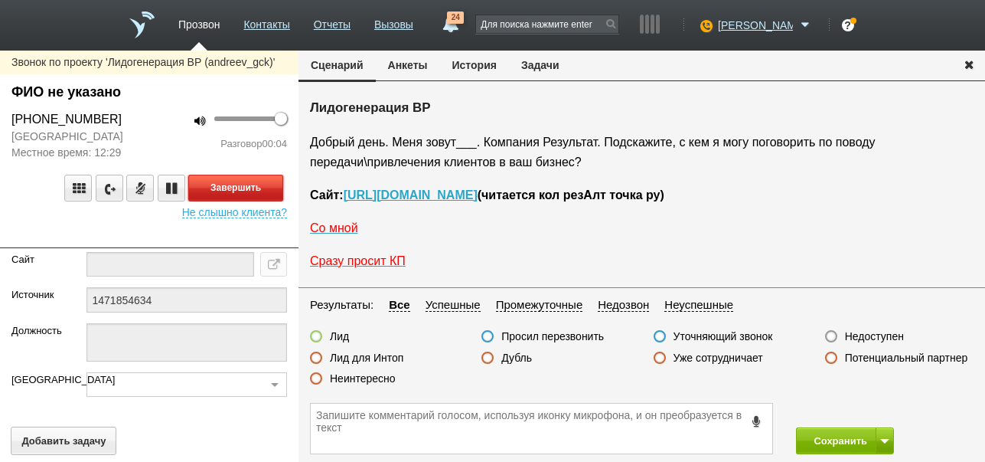
click at [260, 181] on button "Завершить" at bounding box center [235, 188] width 95 height 27
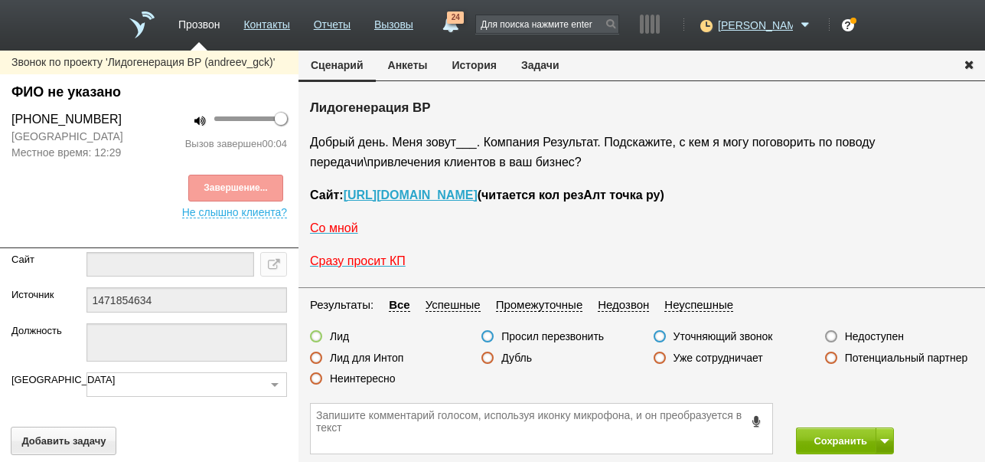
click at [862, 338] on label "Недоступен" at bounding box center [874, 336] width 59 height 14
click at [888, 338] on label "Недоступен" at bounding box center [874, 336] width 59 height 14
click at [0, 0] on input "Недоступен" at bounding box center [0, 0] width 0 height 0
click at [882, 439] on span at bounding box center [884, 441] width 9 height 5
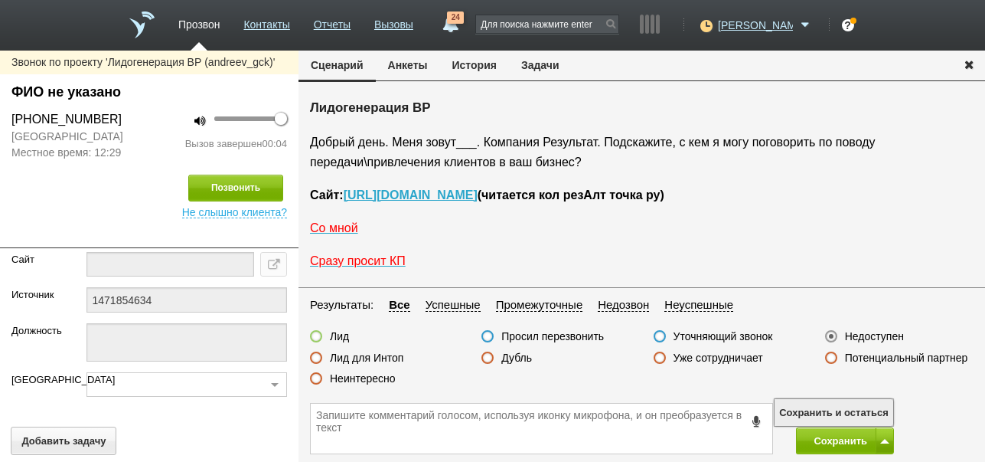
click at [872, 407] on button "Сохранить и остаться" at bounding box center [834, 412] width 119 height 27
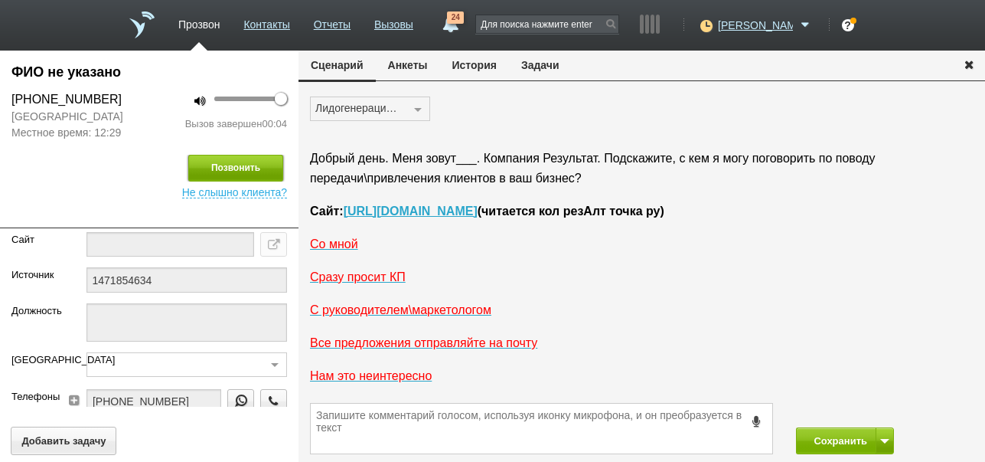
click at [252, 167] on button "Позвонить" at bounding box center [235, 168] width 95 height 27
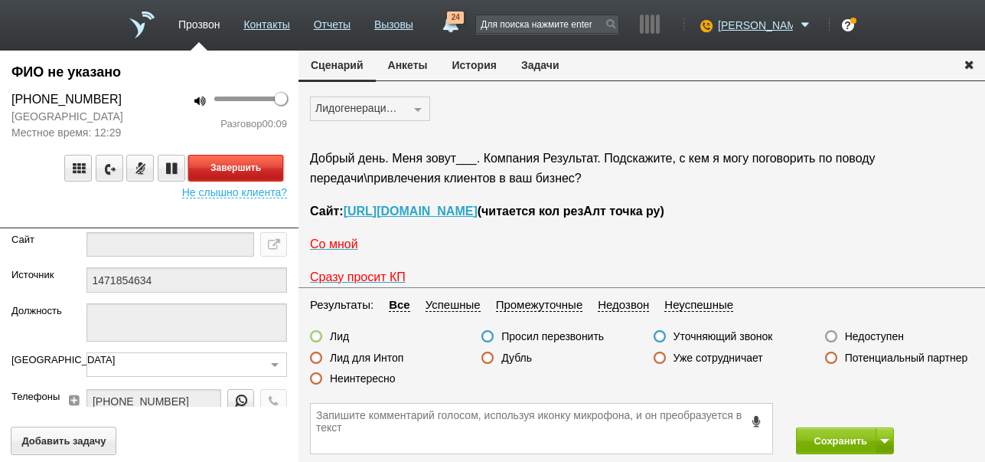
click at [212, 162] on button "Завершить" at bounding box center [235, 168] width 95 height 27
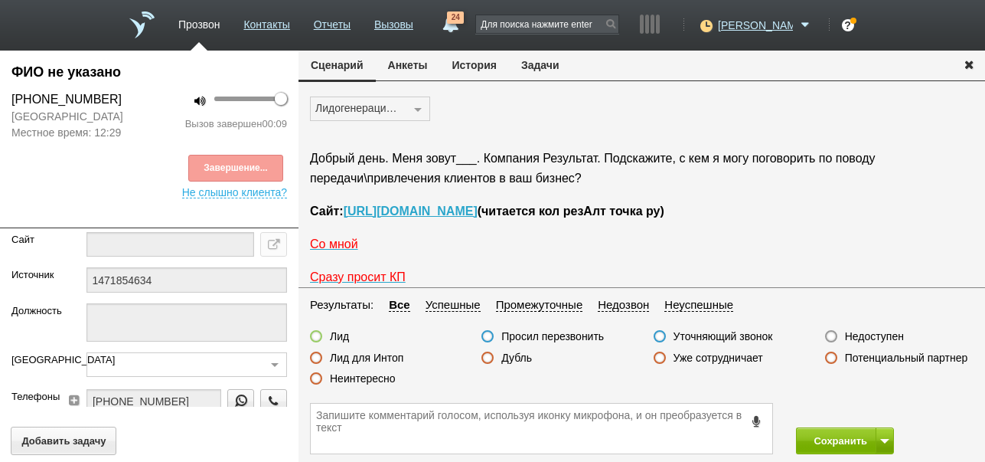
click at [854, 338] on label "Недоступен" at bounding box center [874, 336] width 59 height 14
click at [0, 0] on input "Недоступен" at bounding box center [0, 0] width 0 height 0
click at [839, 435] on button "Сохранить" at bounding box center [836, 440] width 80 height 27
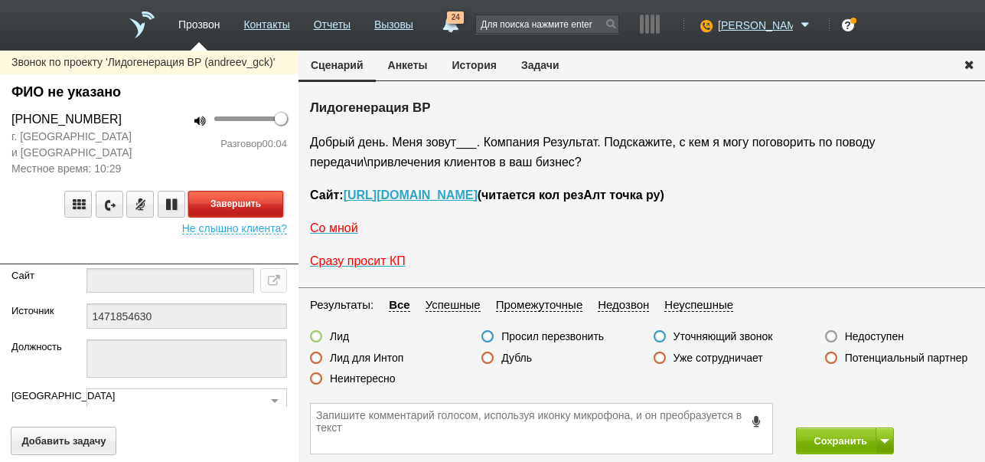
click at [263, 205] on button "Завершить" at bounding box center [235, 204] width 95 height 27
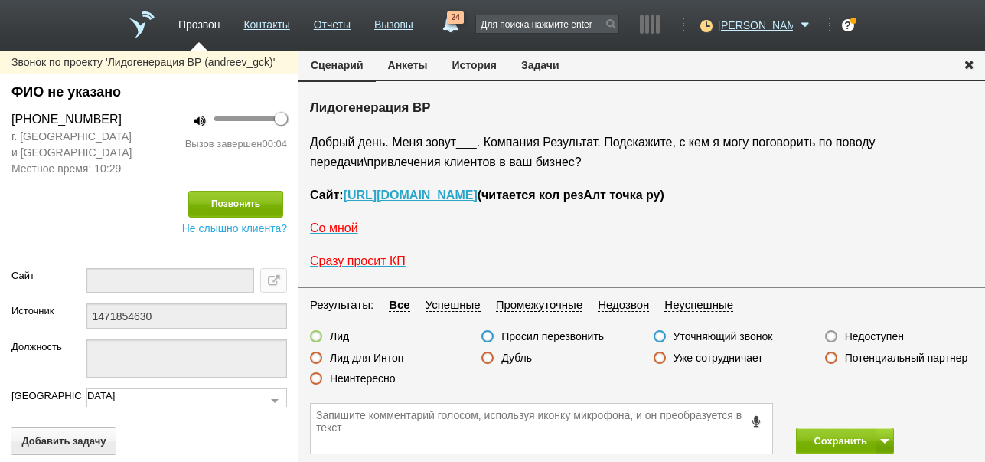
click at [863, 335] on label "Недоступен" at bounding box center [874, 336] width 59 height 14
click at [0, 0] on input "Недоступен" at bounding box center [0, 0] width 0 height 0
click at [884, 440] on span at bounding box center [884, 441] width 9 height 5
click at [878, 410] on button "Сохранить и остаться" at bounding box center [834, 412] width 119 height 27
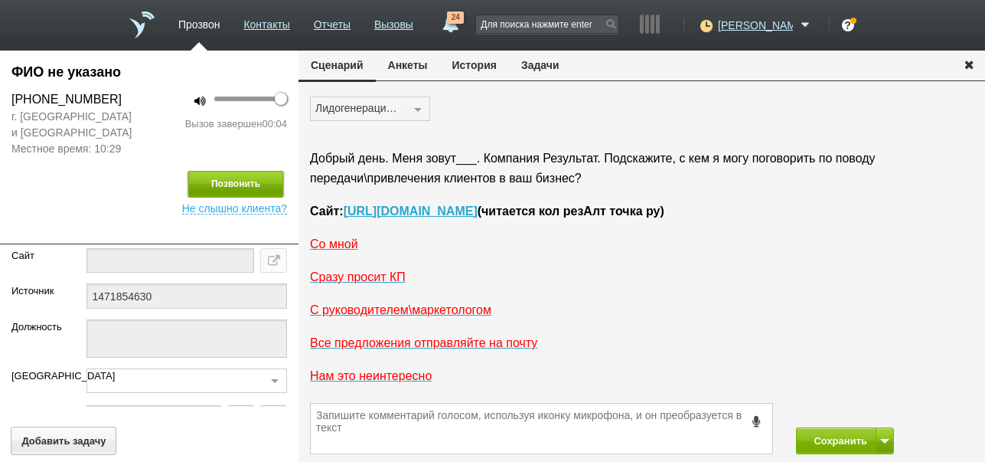
click at [219, 183] on button "Позвонить" at bounding box center [235, 184] width 95 height 27
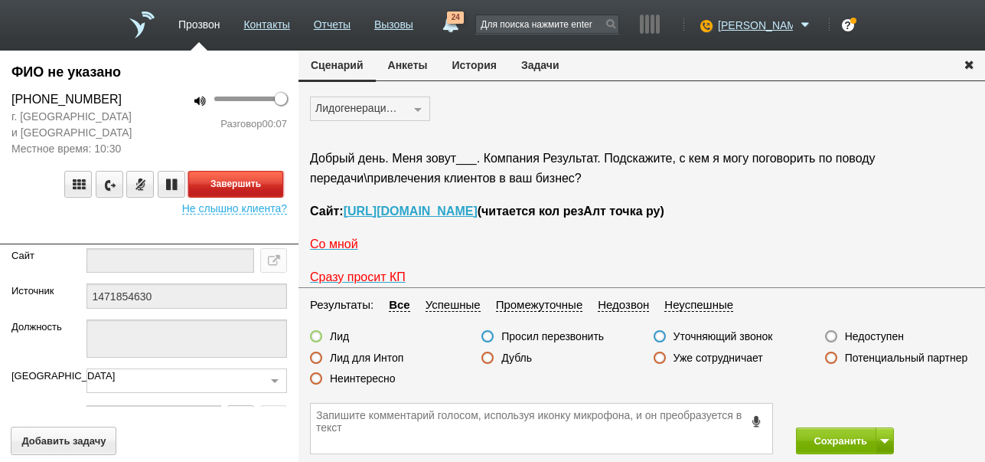
click at [239, 179] on button "Завершить" at bounding box center [235, 184] width 95 height 27
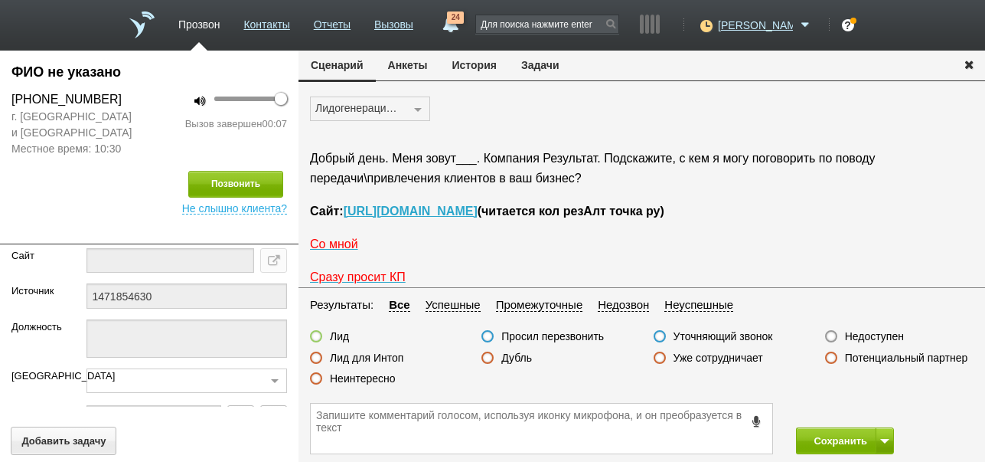
click at [873, 331] on label "Недоступен" at bounding box center [874, 336] width 59 height 14
click at [0, 0] on input "Недоступен" at bounding box center [0, 0] width 0 height 0
click at [850, 437] on button "Сохранить" at bounding box center [836, 440] width 80 height 27
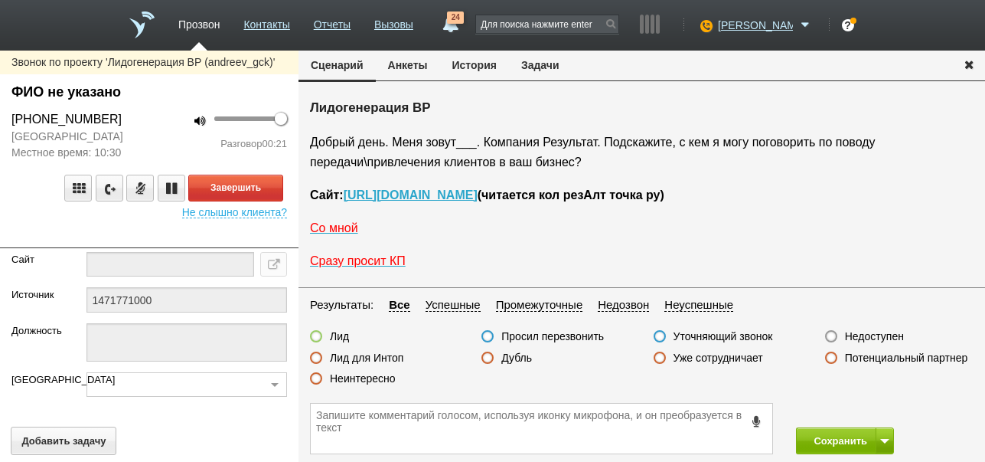
click at [374, 380] on label "Неинтересно" at bounding box center [363, 378] width 66 height 14
click at [0, 0] on input "Неинтересно" at bounding box center [0, 0] width 0 height 0
click at [276, 183] on button "Завершить" at bounding box center [235, 188] width 95 height 27
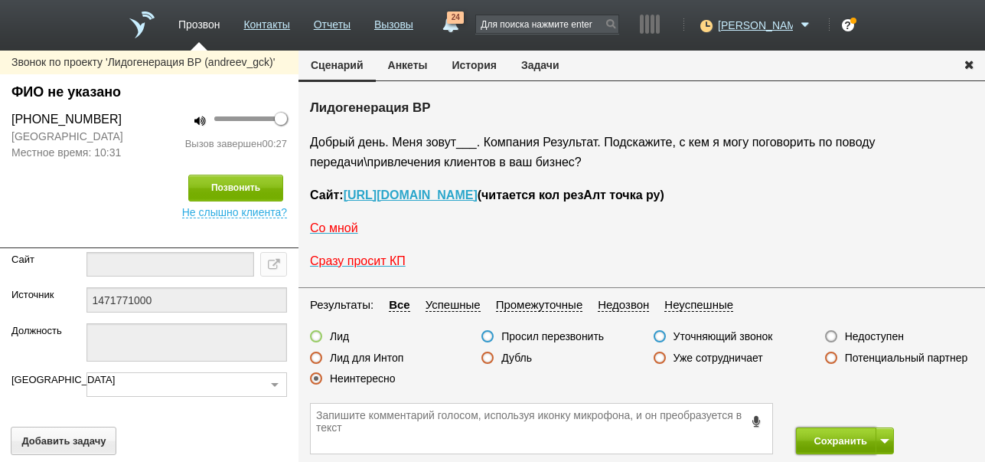
click at [824, 436] on button "Сохранить" at bounding box center [836, 440] width 80 height 27
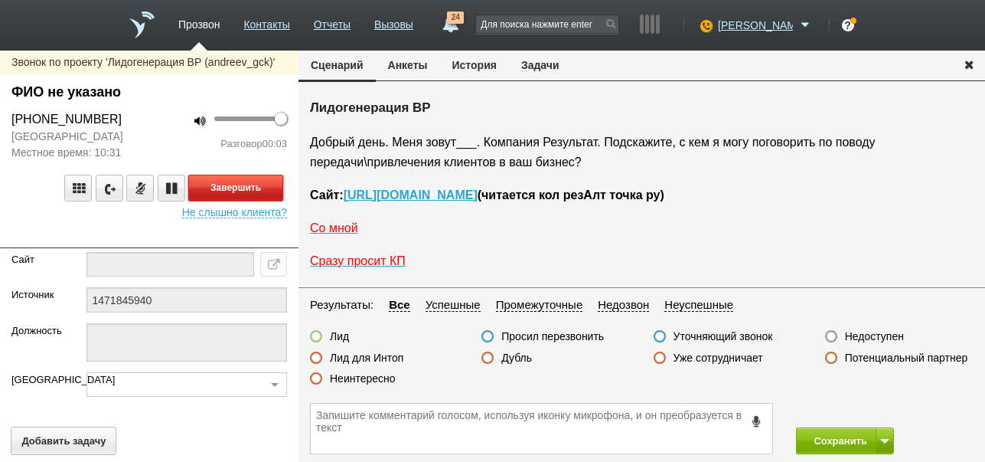
click at [254, 186] on button "Завершить" at bounding box center [235, 188] width 95 height 27
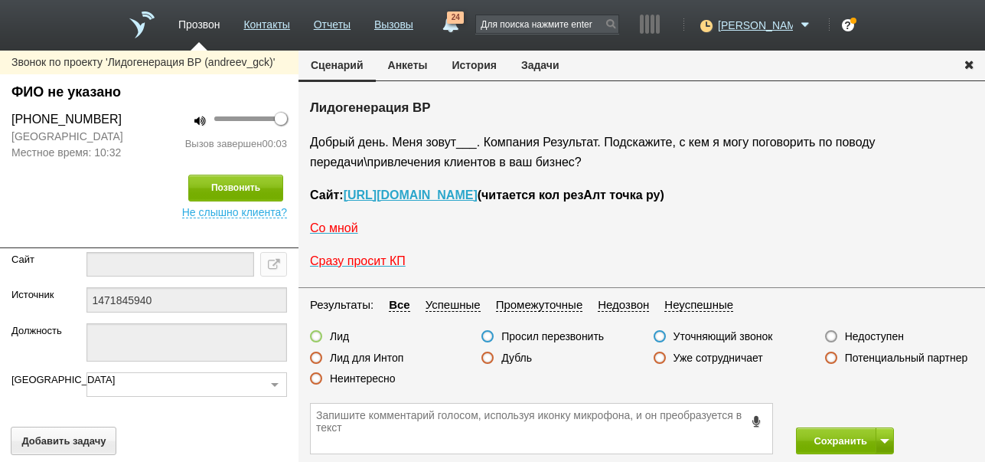
click at [889, 335] on label "Недоступен" at bounding box center [874, 336] width 59 height 14
click at [0, 0] on input "Недоступен" at bounding box center [0, 0] width 0 height 0
click at [887, 436] on button at bounding box center [885, 440] width 18 height 27
click at [879, 405] on button "Сохранить и остаться" at bounding box center [834, 412] width 119 height 27
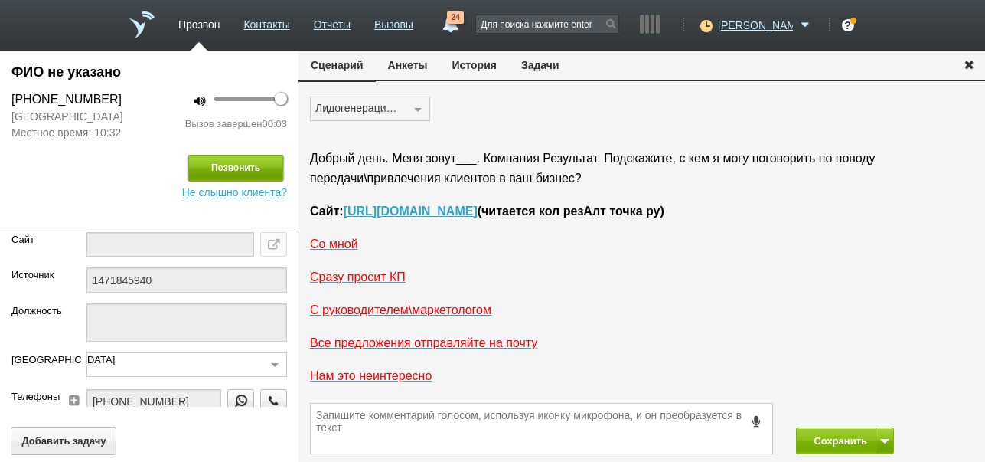
click at [248, 173] on button "Позвонить" at bounding box center [235, 168] width 95 height 27
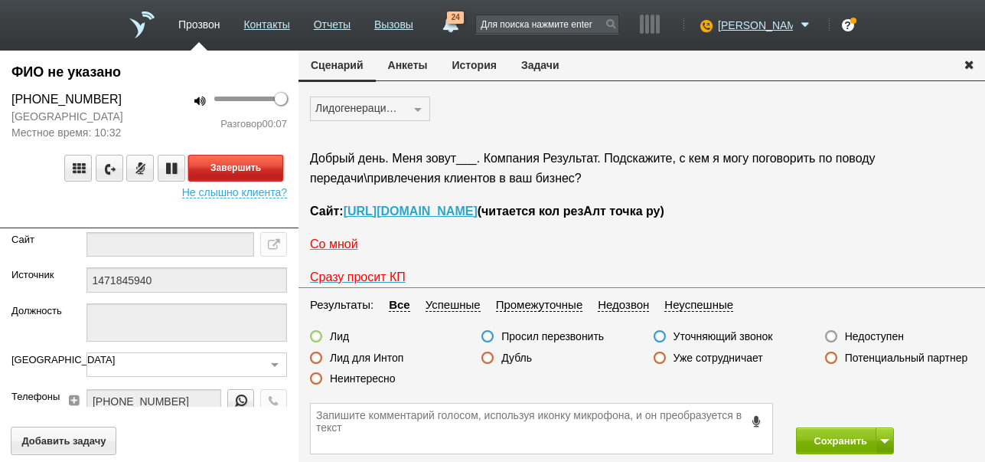
click at [255, 168] on button "Завершить" at bounding box center [235, 168] width 95 height 27
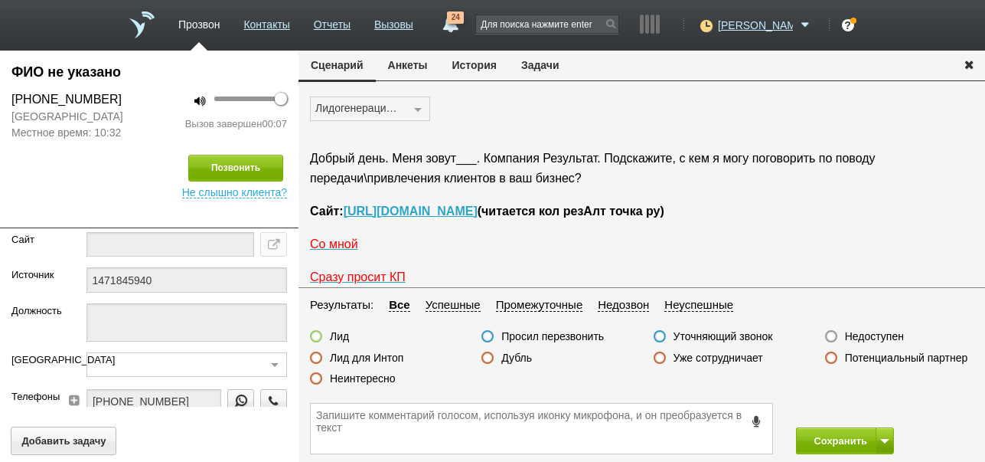
click at [889, 335] on label "Недоступен" at bounding box center [874, 336] width 59 height 14
click at [0, 0] on input "Недоступен" at bounding box center [0, 0] width 0 height 0
click at [850, 435] on button "Сохранить" at bounding box center [836, 440] width 80 height 27
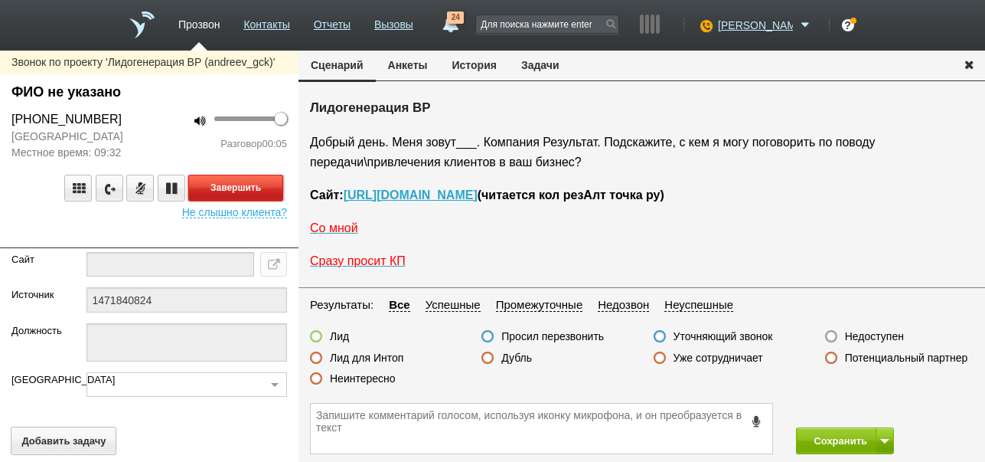
click at [269, 201] on button "Завершить" at bounding box center [235, 188] width 95 height 27
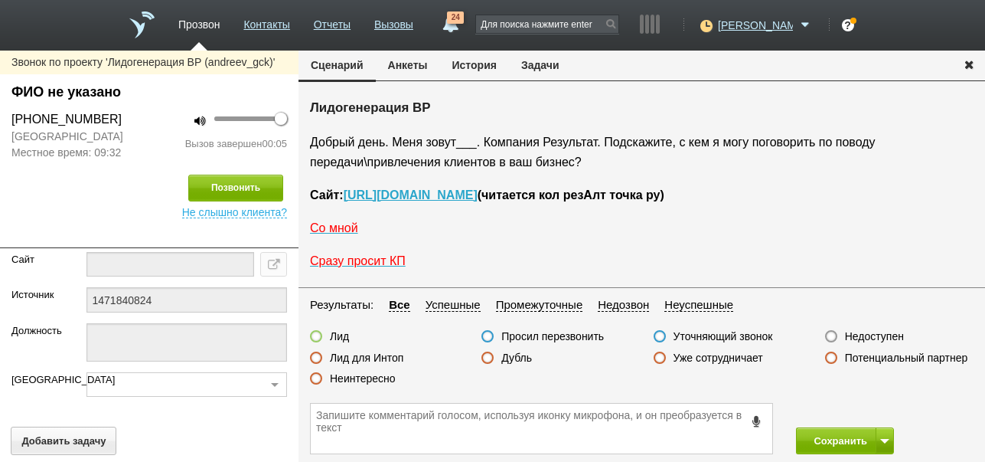
click at [893, 333] on label "Недоступен" at bounding box center [874, 336] width 59 height 14
click at [0, 0] on input "Недоступен" at bounding box center [0, 0] width 0 height 0
click at [882, 444] on button at bounding box center [885, 440] width 18 height 27
click at [883, 413] on button "Сохранить и остаться" at bounding box center [834, 412] width 119 height 27
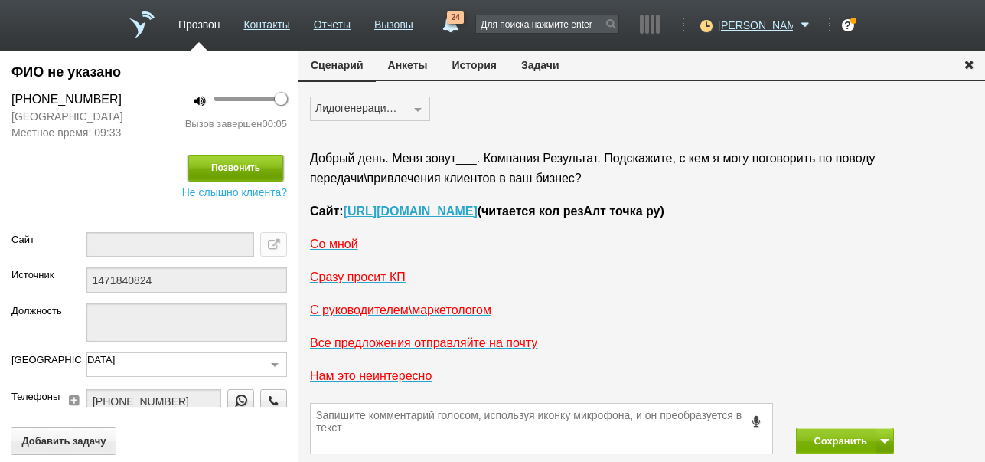
click at [253, 181] on button "Позвонить" at bounding box center [235, 168] width 95 height 27
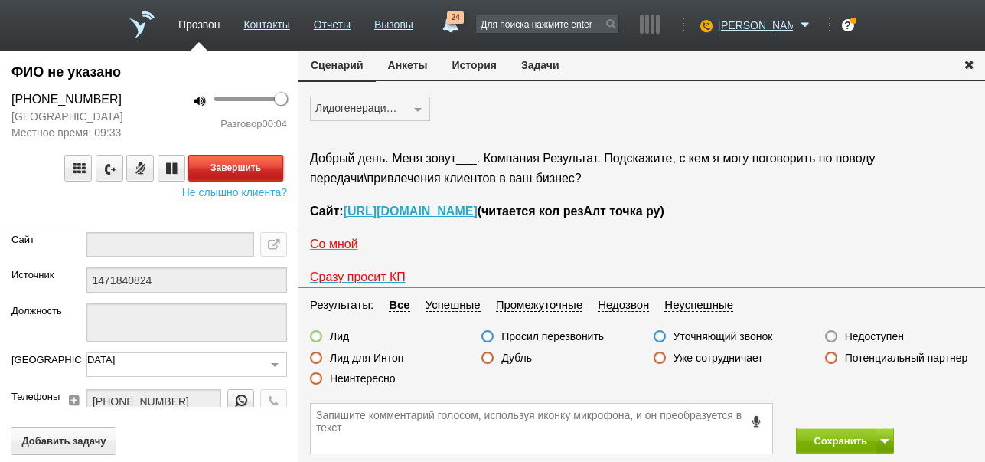
click at [265, 181] on button "Завершить" at bounding box center [235, 168] width 95 height 27
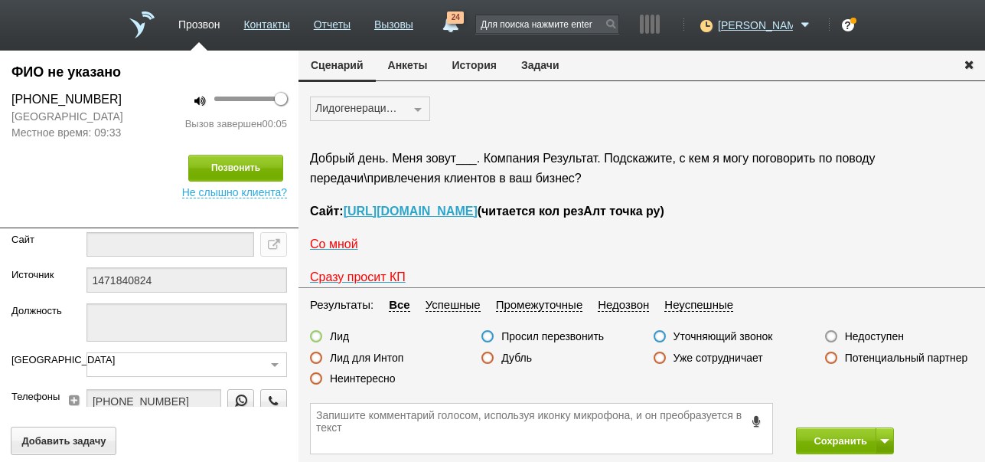
click at [871, 338] on label "Недоступен" at bounding box center [874, 336] width 59 height 14
click at [0, 0] on input "Недоступен" at bounding box center [0, 0] width 0 height 0
click at [818, 442] on button "Сохранить" at bounding box center [836, 440] width 80 height 27
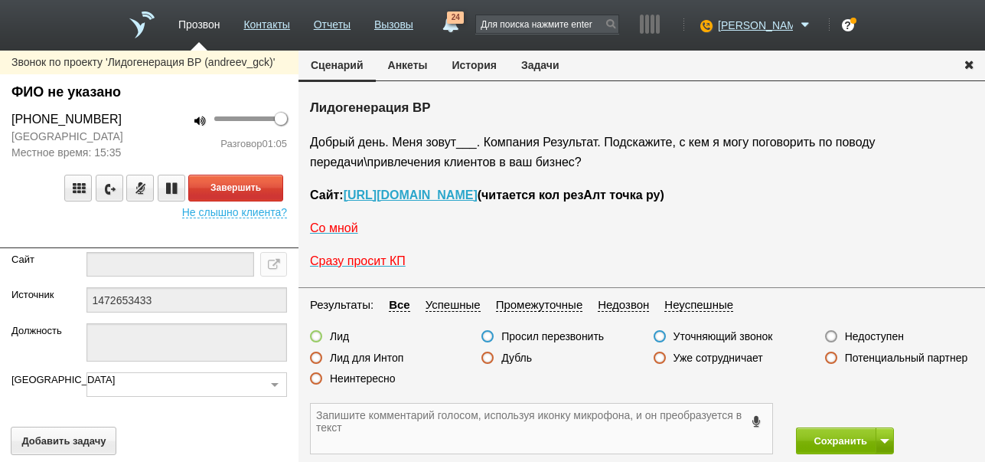
click at [494, 422] on textarea at bounding box center [542, 428] width 462 height 50
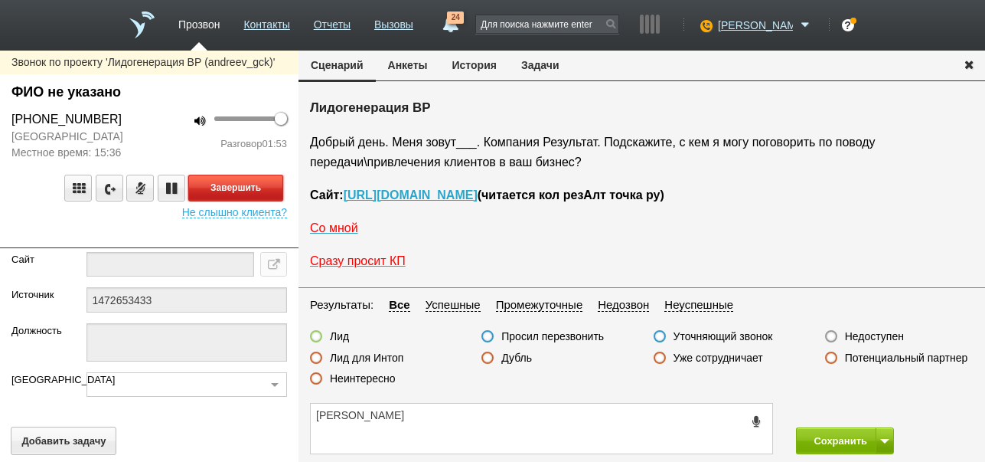
click at [217, 186] on button "Завершить" at bounding box center [235, 188] width 95 height 27
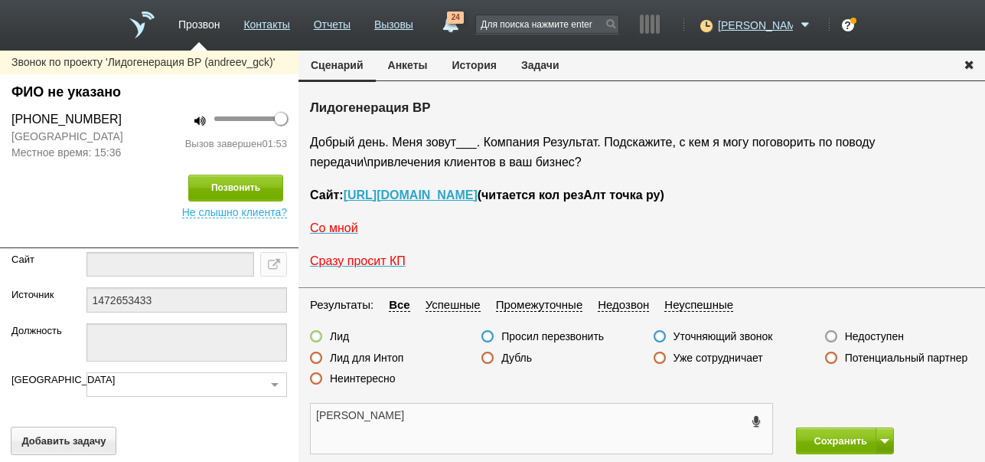
click at [406, 418] on textarea "[PERSON_NAME]" at bounding box center [542, 428] width 462 height 50
type textarea "[PERSON_NAME] ,тур базы пульты управления внутренних программ,интересует привле…"
click at [319, 332] on label at bounding box center [316, 336] width 12 height 12
click at [0, 0] on input "Лид" at bounding box center [0, 0] width 0 height 0
click at [840, 436] on button "Сохранить" at bounding box center [836, 440] width 80 height 27
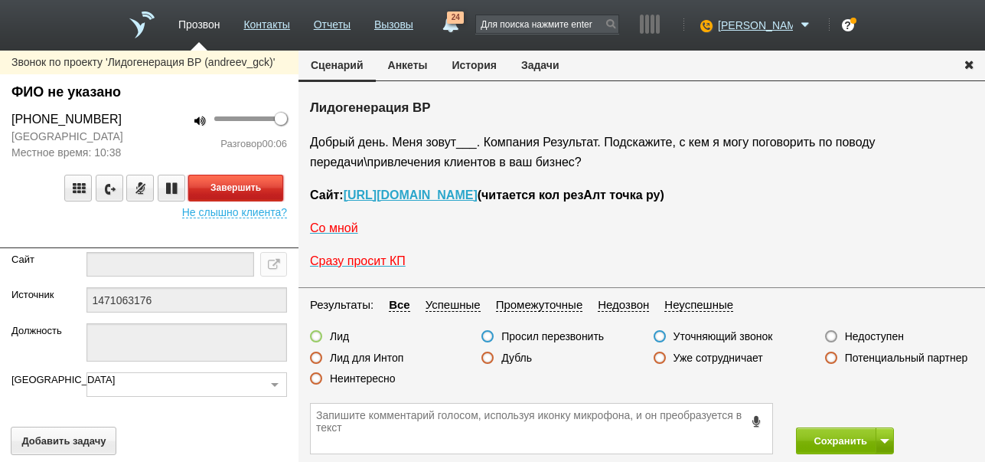
click at [262, 184] on button "Завершить" at bounding box center [235, 188] width 95 height 27
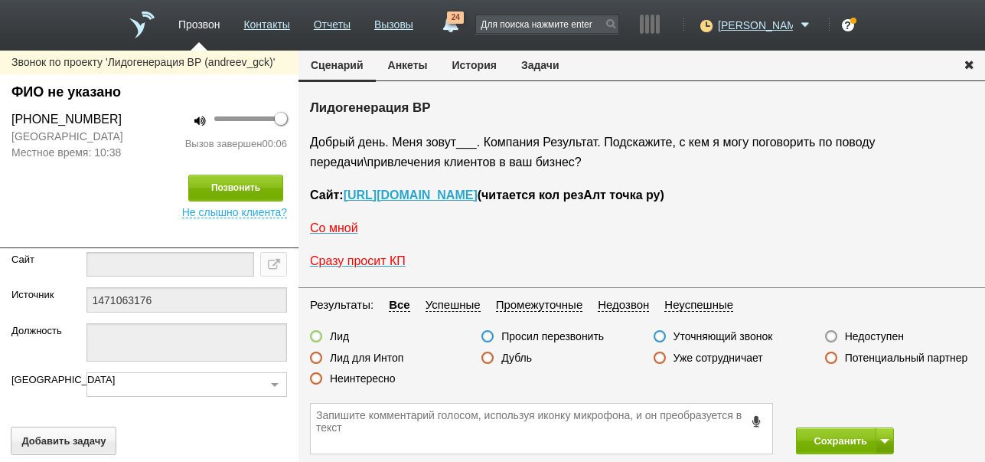
click at [865, 332] on label "Недоступен" at bounding box center [874, 336] width 59 height 14
click at [0, 0] on input "Недоступен" at bounding box center [0, 0] width 0 height 0
click at [882, 431] on button at bounding box center [885, 440] width 18 height 27
click at [867, 404] on button "Сохранить и остаться" at bounding box center [834, 412] width 119 height 27
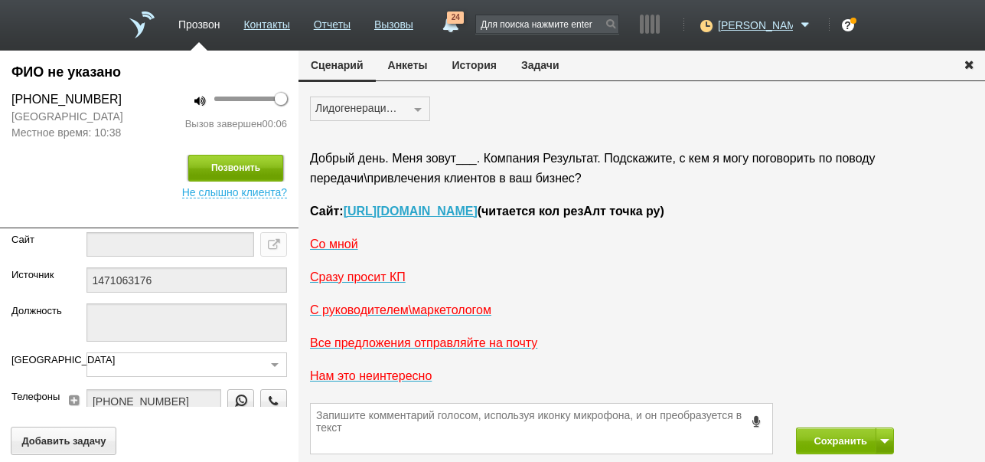
click at [246, 171] on button "Позвонить" at bounding box center [235, 168] width 95 height 27
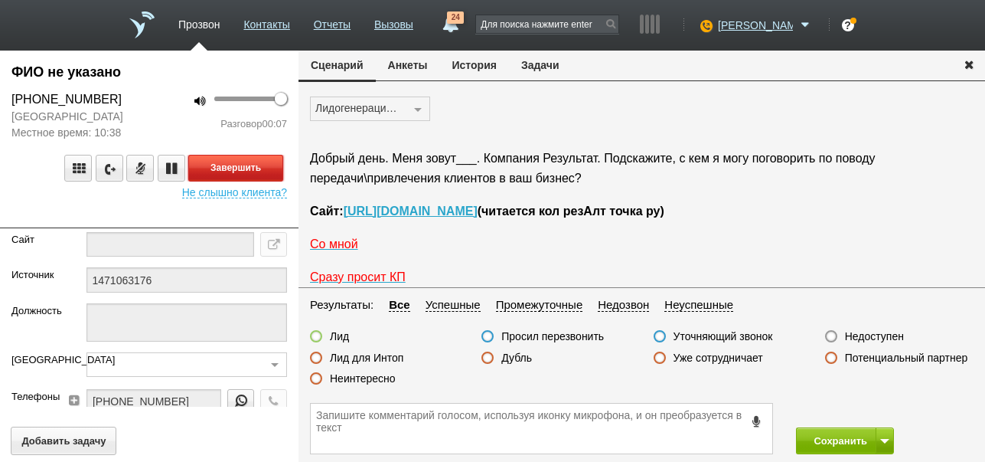
click at [255, 165] on button "Завершить" at bounding box center [235, 168] width 95 height 27
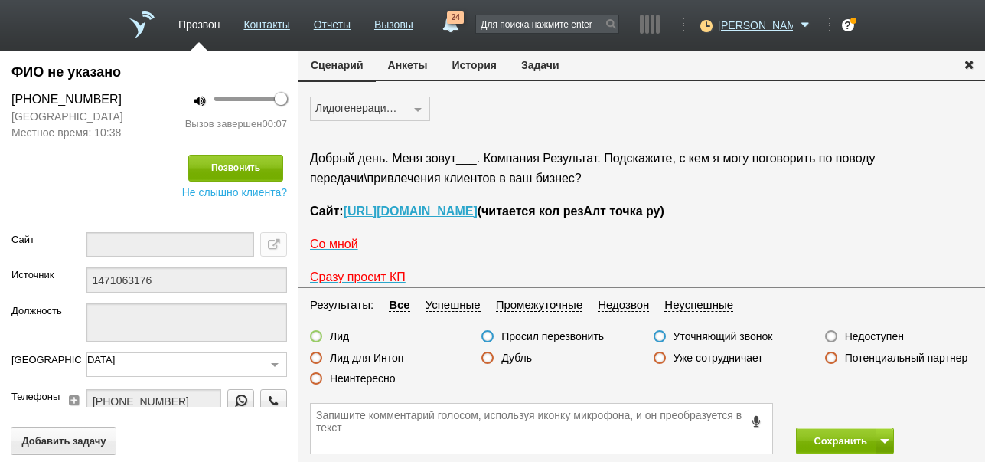
click at [887, 333] on label "Недоступен" at bounding box center [874, 336] width 59 height 14
click at [0, 0] on input "Недоступен" at bounding box center [0, 0] width 0 height 0
click at [860, 441] on button "Сохранить" at bounding box center [836, 440] width 80 height 27
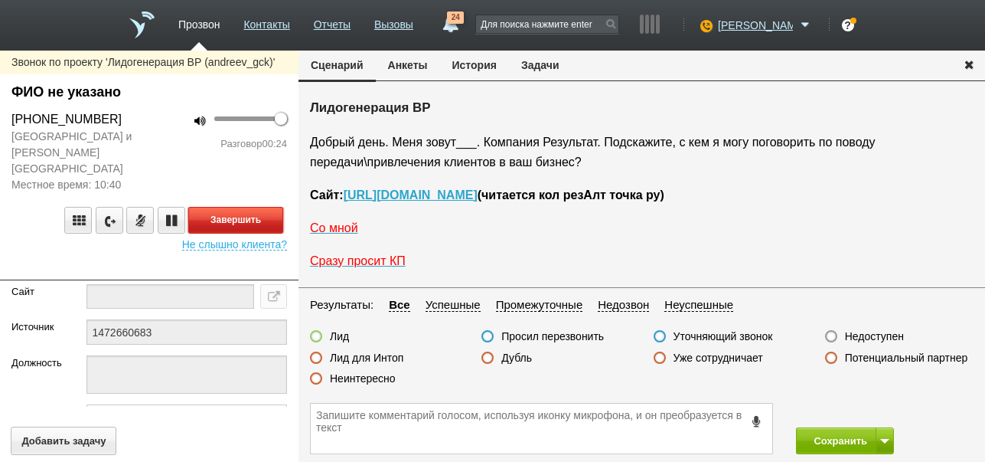
click at [263, 207] on button "Завершить" at bounding box center [235, 220] width 95 height 27
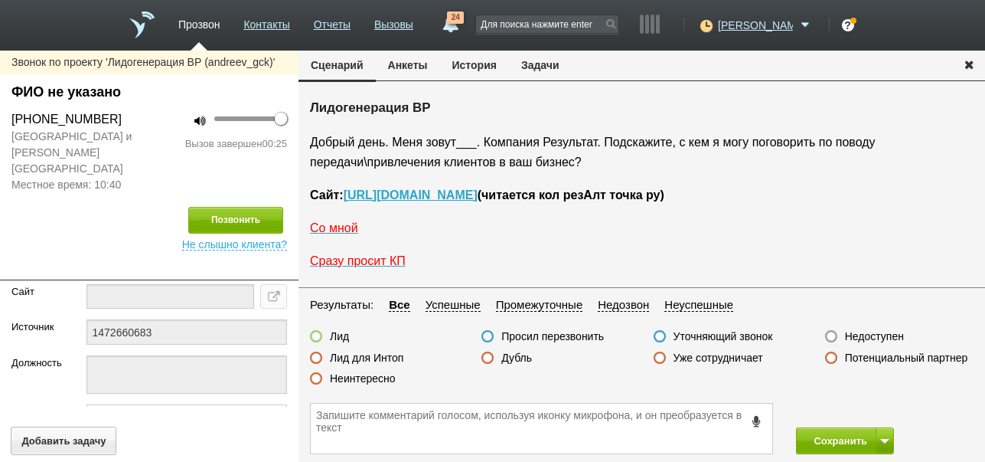
drag, startPoint x: 874, startPoint y: 332, endPoint x: 857, endPoint y: 354, distance: 27.7
click at [874, 333] on label "Недоступен" at bounding box center [874, 336] width 59 height 14
click at [0, 0] on input "Недоступен" at bounding box center [0, 0] width 0 height 0
click at [830, 440] on button "Сохранить" at bounding box center [836, 440] width 80 height 27
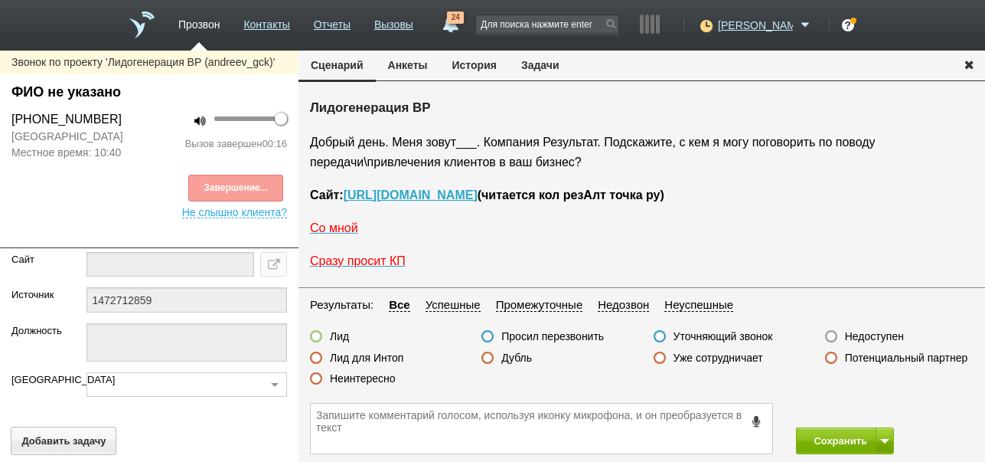
click at [385, 374] on label "Неинтересно" at bounding box center [363, 378] width 66 height 14
click at [0, 0] on input "Неинтересно" at bounding box center [0, 0] width 0 height 0
click at [855, 442] on button "Сохранить" at bounding box center [836, 440] width 80 height 27
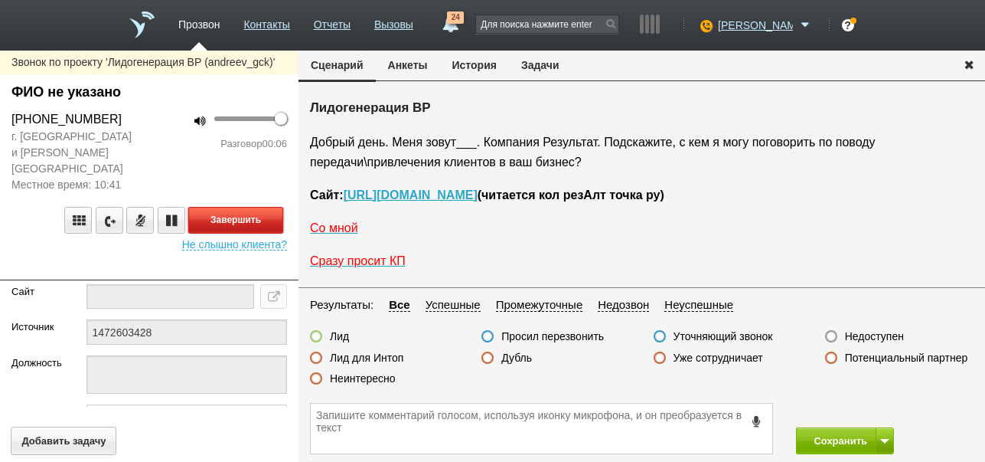
click at [269, 207] on button "Завершить" at bounding box center [235, 220] width 95 height 27
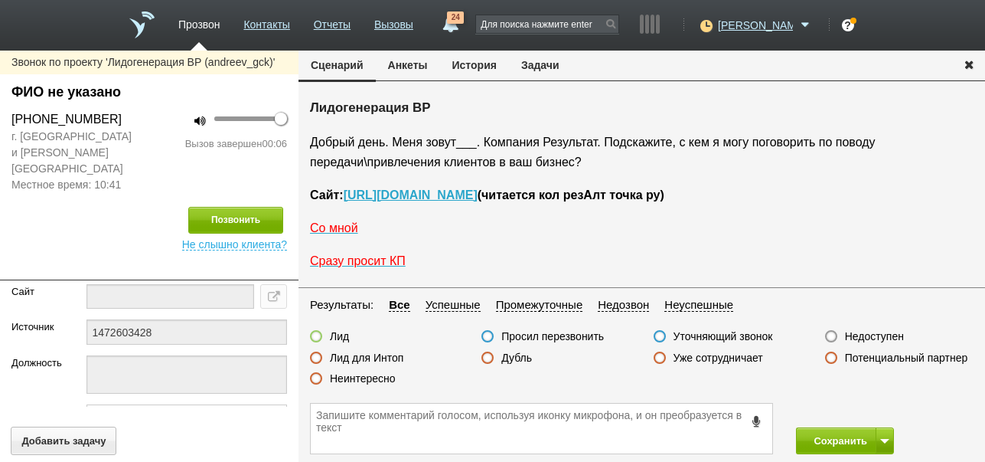
click at [872, 336] on label "Недоступен" at bounding box center [874, 336] width 59 height 14
click at [0, 0] on input "Недоступен" at bounding box center [0, 0] width 0 height 0
click at [886, 442] on span at bounding box center [884, 441] width 9 height 5
click at [879, 404] on button "Сохранить и остаться" at bounding box center [834, 412] width 119 height 27
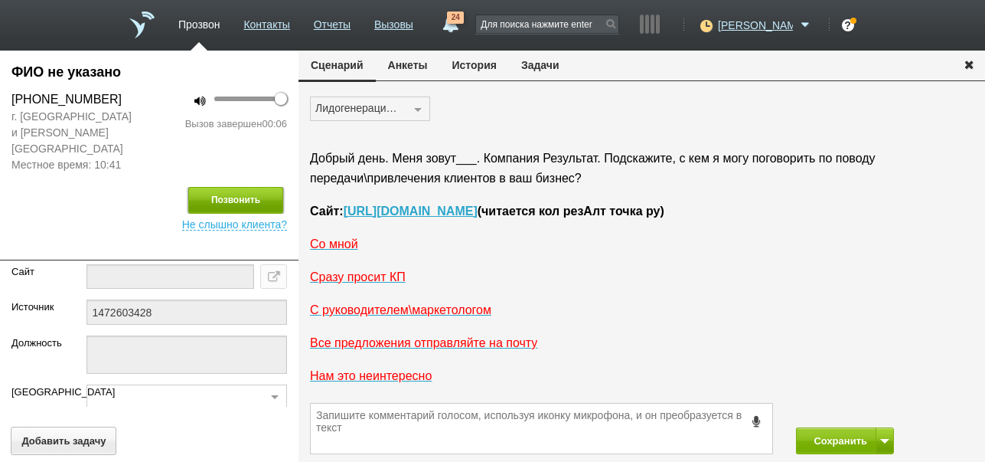
click at [246, 187] on button "Позвонить" at bounding box center [235, 200] width 95 height 27
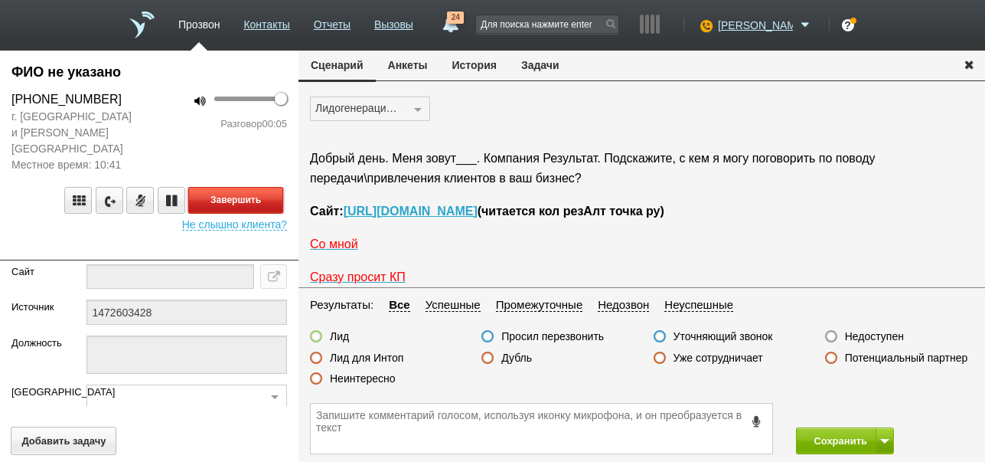
click at [260, 187] on button "Завершить" at bounding box center [235, 200] width 95 height 27
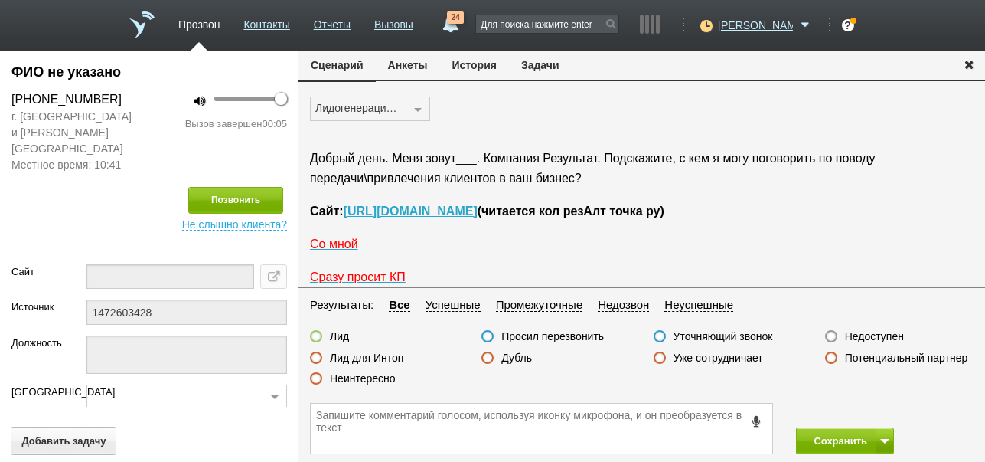
click at [885, 337] on label "Недоступен" at bounding box center [874, 336] width 59 height 14
click at [0, 0] on input "Недоступен" at bounding box center [0, 0] width 0 height 0
click at [831, 436] on button "Сохранить" at bounding box center [836, 440] width 80 height 27
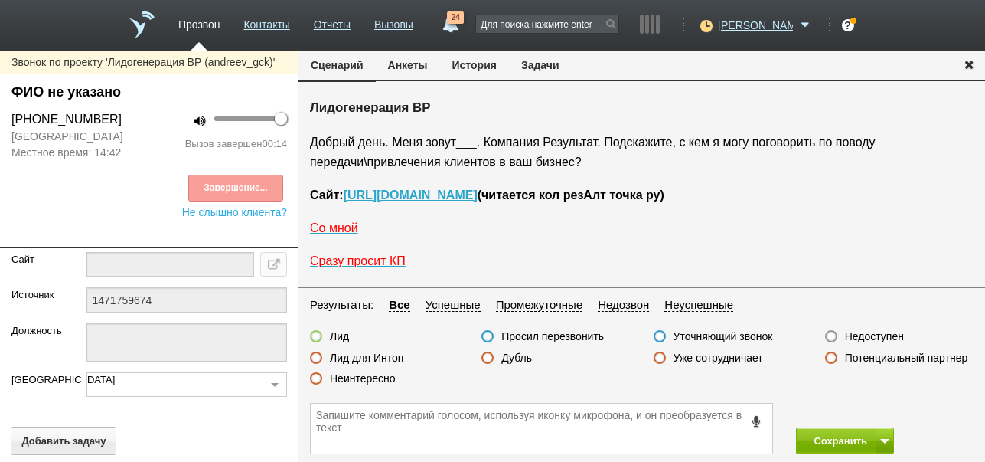
click at [384, 375] on label "Неинтересно" at bounding box center [363, 378] width 66 height 14
click at [0, 0] on input "Неинтересно" at bounding box center [0, 0] width 0 height 0
click at [847, 443] on button "Сохранить" at bounding box center [836, 440] width 80 height 27
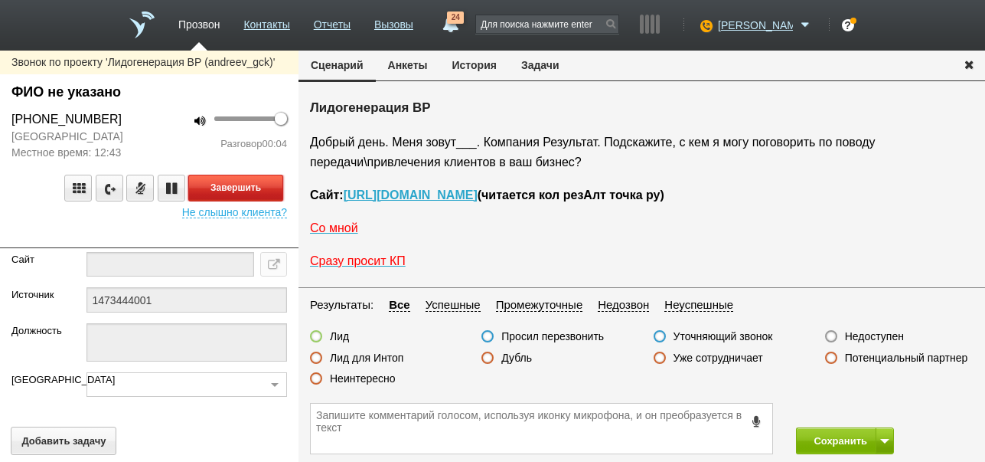
click at [253, 182] on button "Завершить" at bounding box center [235, 188] width 95 height 27
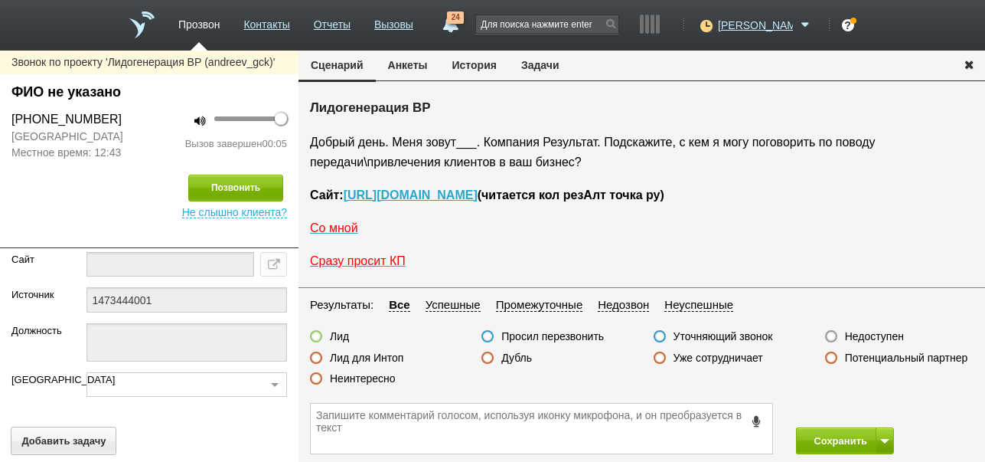
click at [863, 337] on label "Недоступен" at bounding box center [874, 336] width 59 height 14
click at [0, 0] on input "Недоступен" at bounding box center [0, 0] width 0 height 0
click at [886, 436] on button at bounding box center [885, 440] width 18 height 27
click at [882, 406] on button "Сохранить и остаться" at bounding box center [834, 412] width 119 height 27
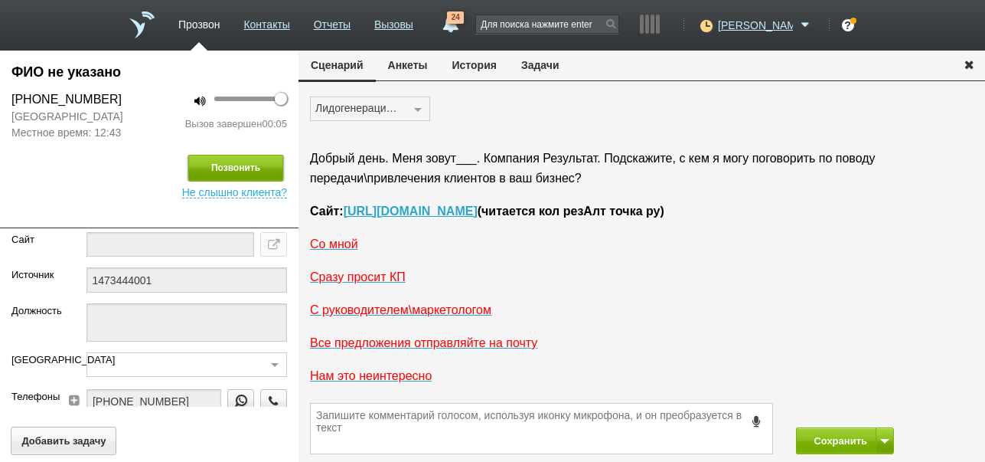
click at [260, 175] on button "Позвонить" at bounding box center [235, 168] width 95 height 27
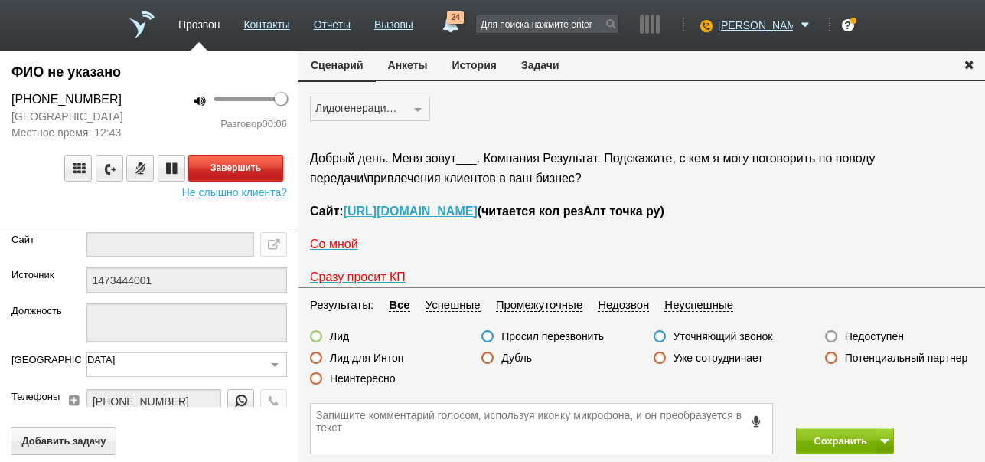
click at [278, 171] on button "Завершить" at bounding box center [235, 168] width 95 height 27
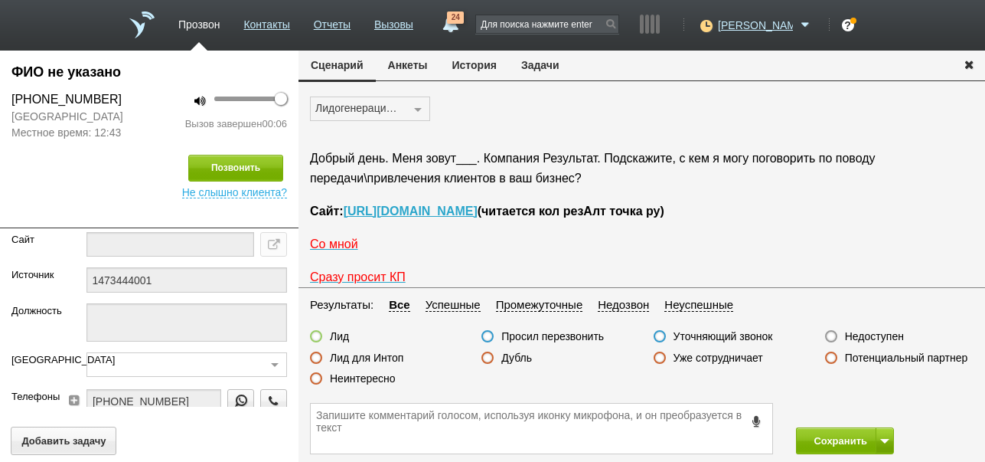
click at [884, 335] on label "Недоступен" at bounding box center [874, 336] width 59 height 14
click at [0, 0] on input "Недоступен" at bounding box center [0, 0] width 0 height 0
click at [815, 436] on button "Сохранить" at bounding box center [836, 440] width 80 height 27
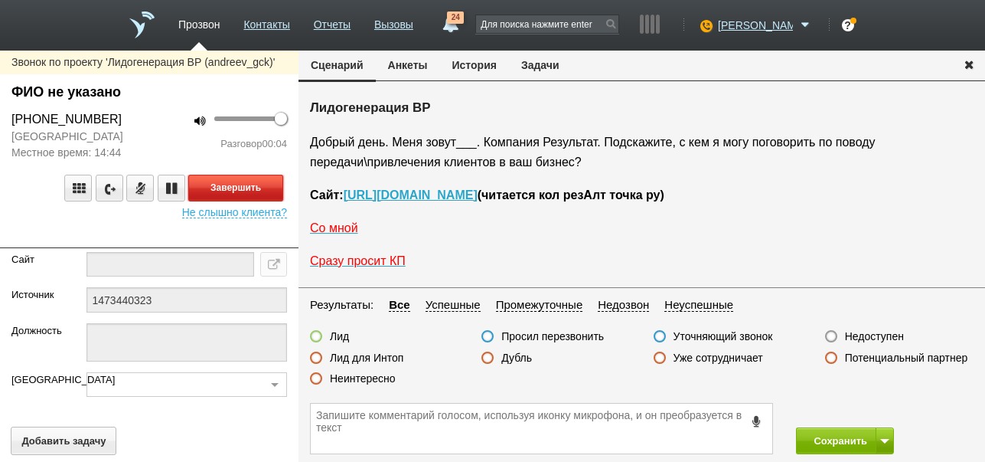
click at [245, 189] on button "Завершить" at bounding box center [235, 188] width 95 height 27
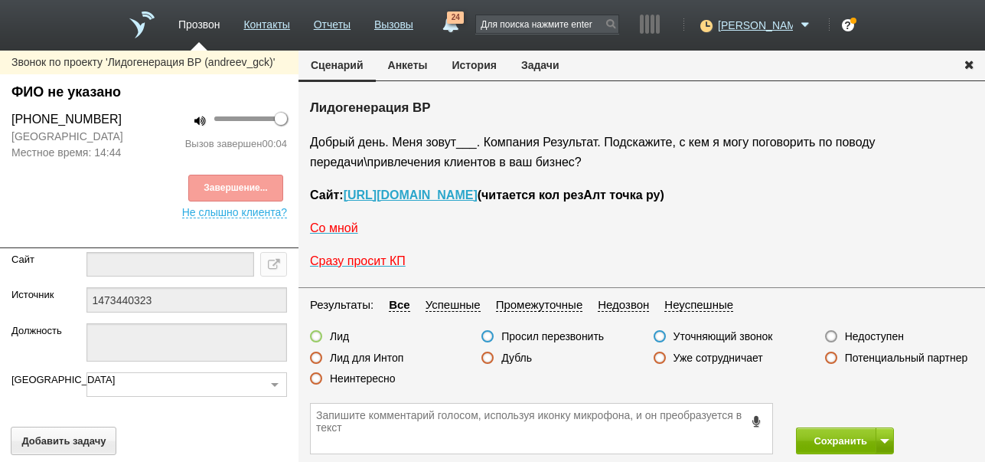
click at [857, 338] on label "Недоступен" at bounding box center [874, 336] width 59 height 14
click at [0, 0] on input "Недоступен" at bounding box center [0, 0] width 0 height 0
click at [888, 448] on button at bounding box center [885, 440] width 18 height 27
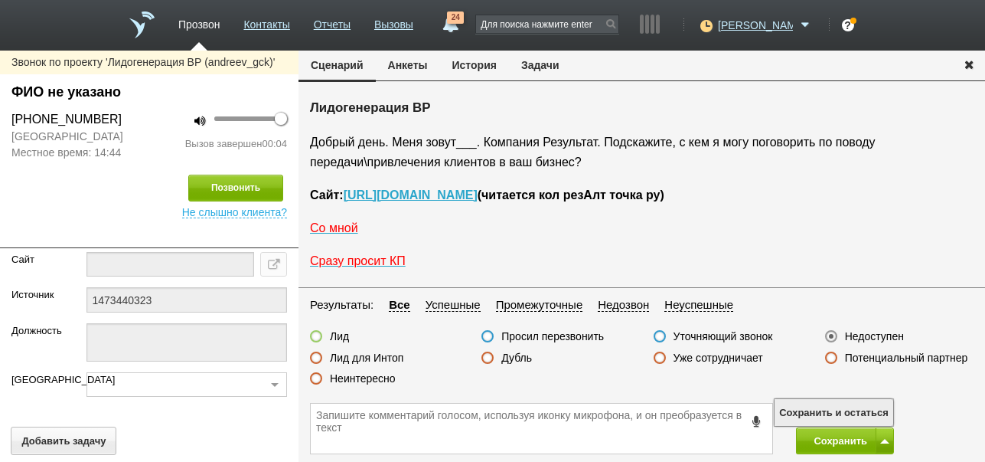
click at [874, 409] on button "Сохранить и остаться" at bounding box center [834, 412] width 119 height 27
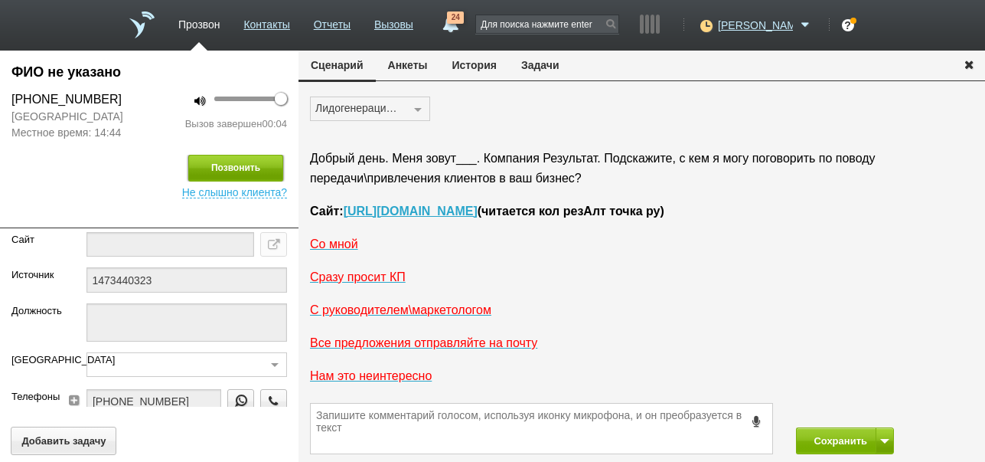
click at [272, 173] on button "Позвонить" at bounding box center [235, 168] width 95 height 27
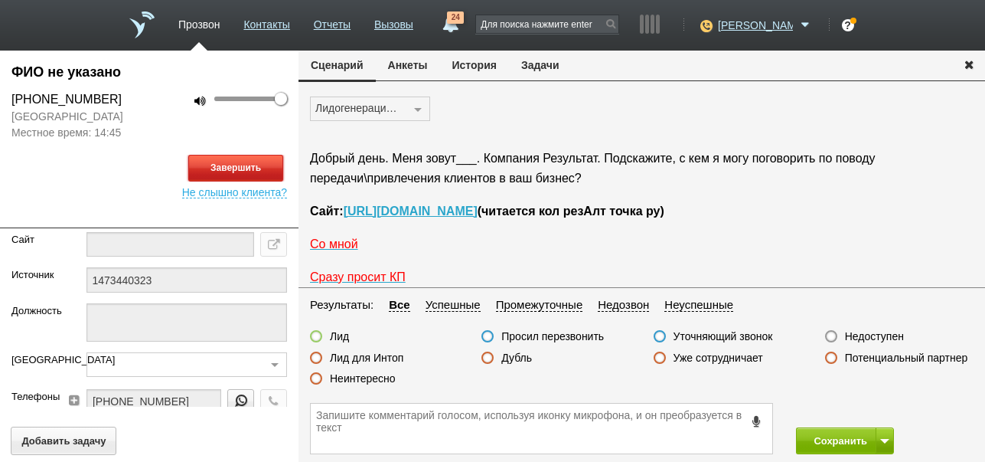
click at [223, 169] on button "Завершить" at bounding box center [235, 168] width 95 height 27
click at [895, 333] on label "Недоступен" at bounding box center [874, 336] width 59 height 14
click at [0, 0] on input "Недоступен" at bounding box center [0, 0] width 0 height 0
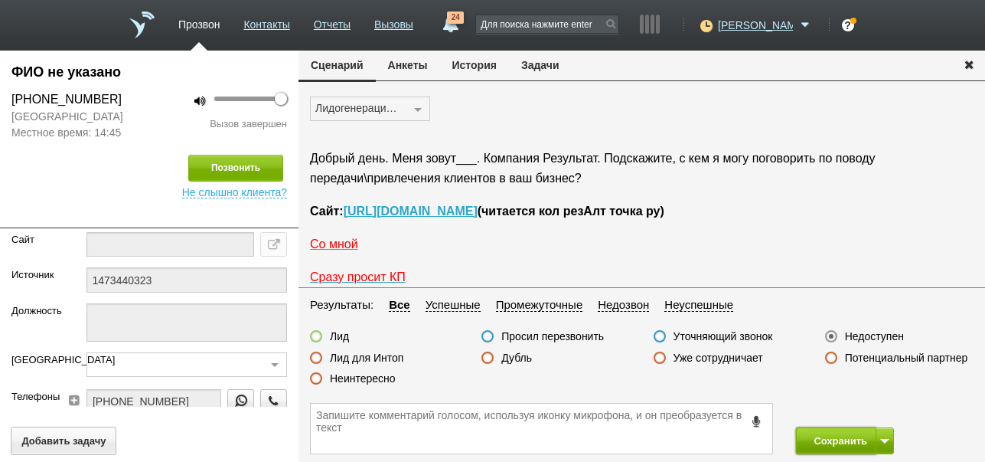
click at [827, 440] on button "Сохранить" at bounding box center [836, 440] width 80 height 27
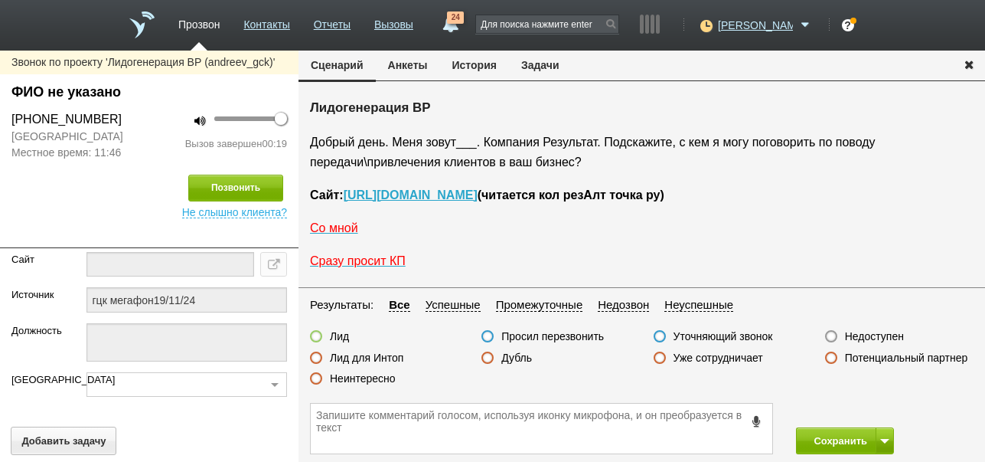
click at [756, 420] on icon at bounding box center [757, 420] width 17 height 11
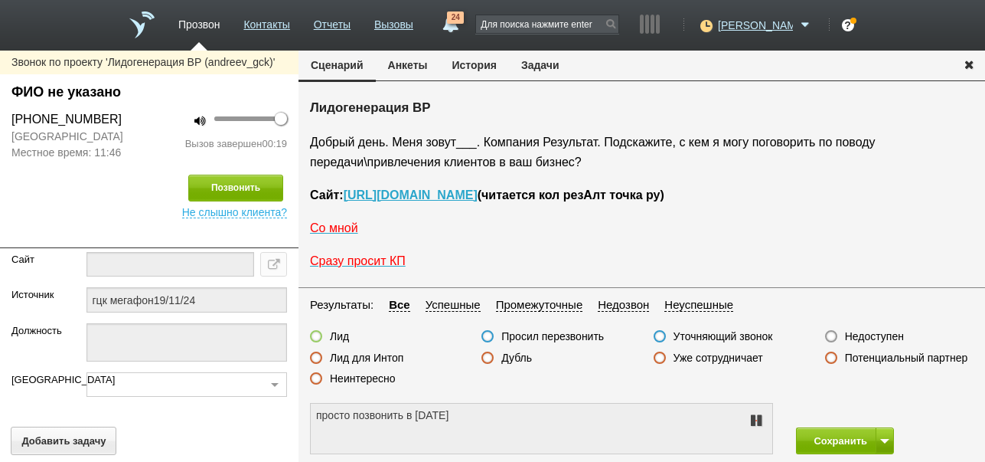
click at [756, 420] on icon at bounding box center [756, 420] width 18 height 12
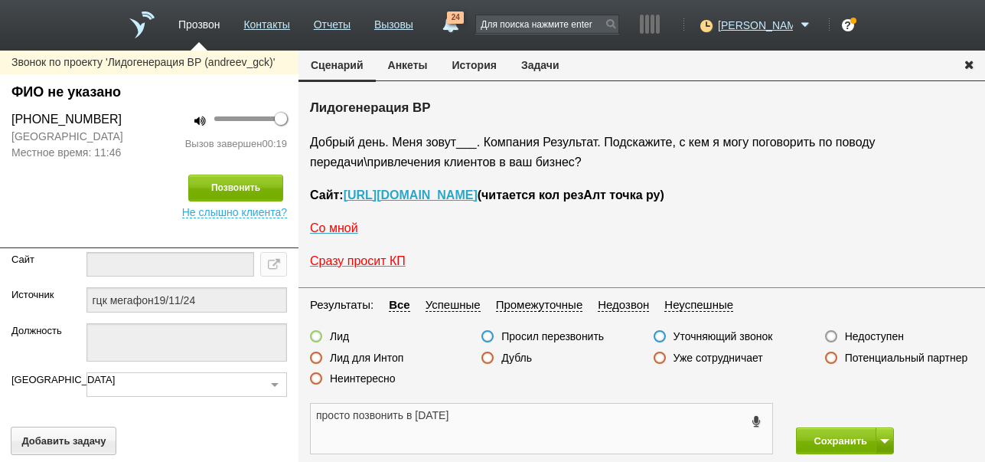
click at [351, 411] on textarea "просто позвонить в [DATE]" at bounding box center [542, 428] width 462 height 50
drag, startPoint x: 314, startPoint y: 413, endPoint x: 530, endPoint y: 421, distance: 216.8
click at [530, 421] on textarea "просят позвонить в [DATE]" at bounding box center [542, 428] width 462 height 50
type textarea "просят позвонить в [DATE]"
click at [540, 66] on button "Задачи" at bounding box center [540, 65] width 63 height 29
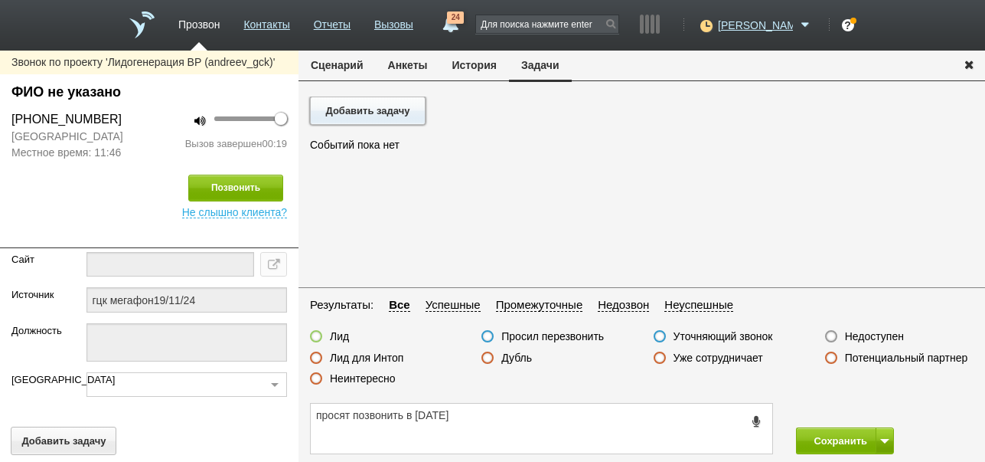
click at [400, 115] on button "Добавить задачу" at bounding box center [368, 110] width 116 height 28
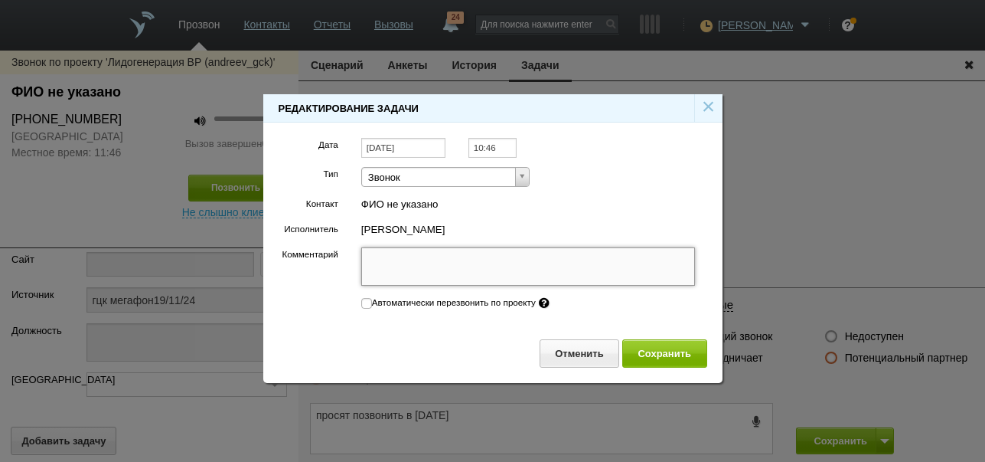
click at [436, 268] on textarea "Комментарий" at bounding box center [528, 266] width 335 height 38
paste textarea "просят позвонить в [DATE]"
type textarea "просят позвонить в [DATE]"
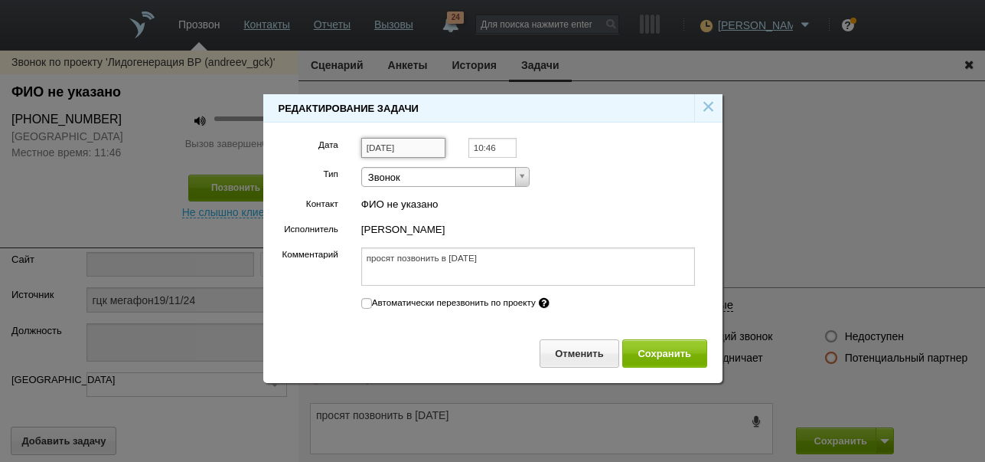
click at [416, 145] on input "[DATE]" at bounding box center [403, 148] width 84 height 21
type textarea "просят позвонить в [DATE]"
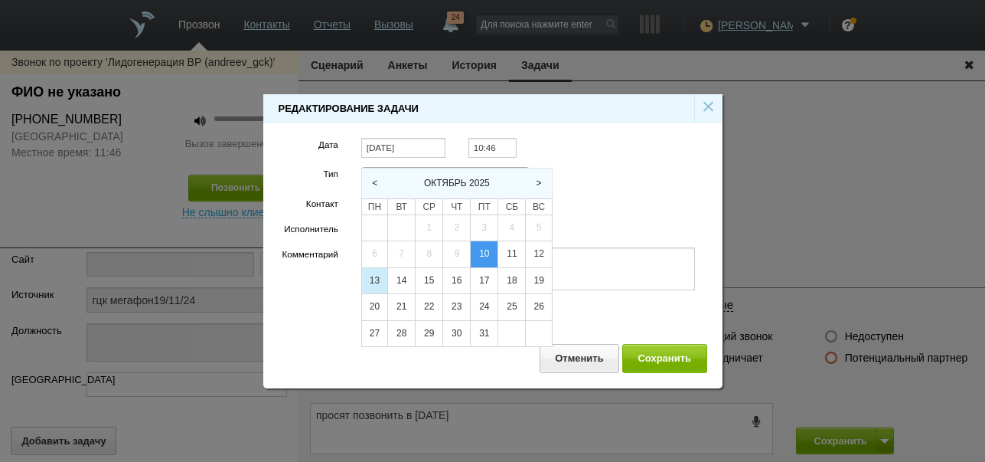
click at [377, 279] on div "13" at bounding box center [374, 281] width 25 height 26
type input "[DATE]"
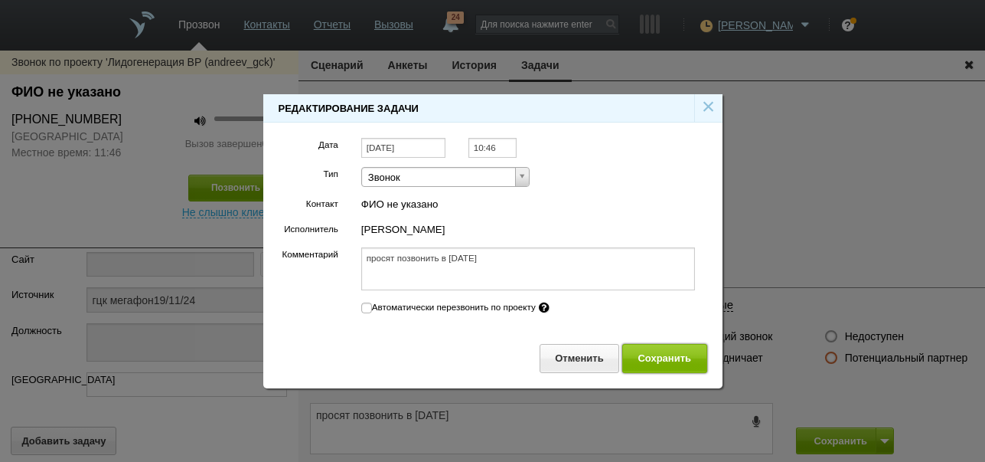
drag, startPoint x: 668, startPoint y: 357, endPoint x: 667, endPoint y: 338, distance: 18.4
click at [668, 357] on button "Сохранить" at bounding box center [664, 358] width 85 height 28
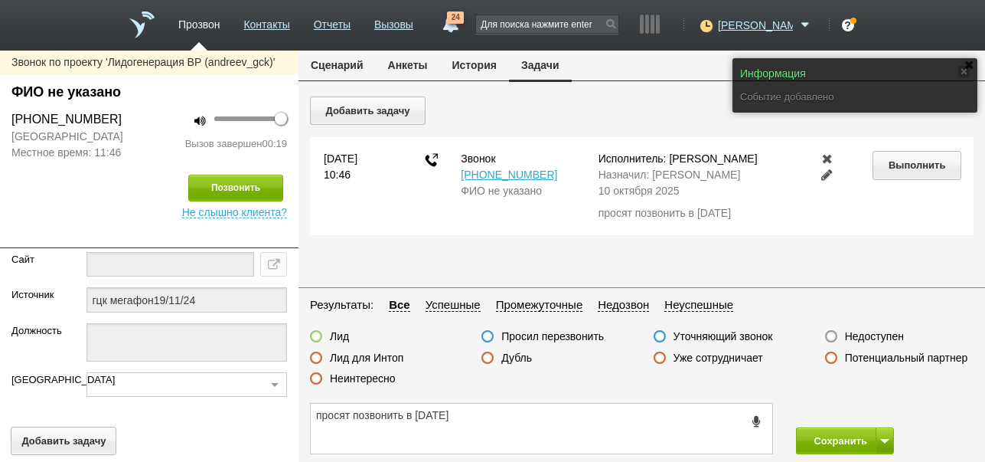
click at [351, 64] on button "Сценарий" at bounding box center [337, 65] width 77 height 29
click at [589, 328] on fieldset "Результаты: Все Успешные Промежуточные Недозвон Неуспешные Лид Просил перезвони…" at bounding box center [642, 345] width 687 height 100
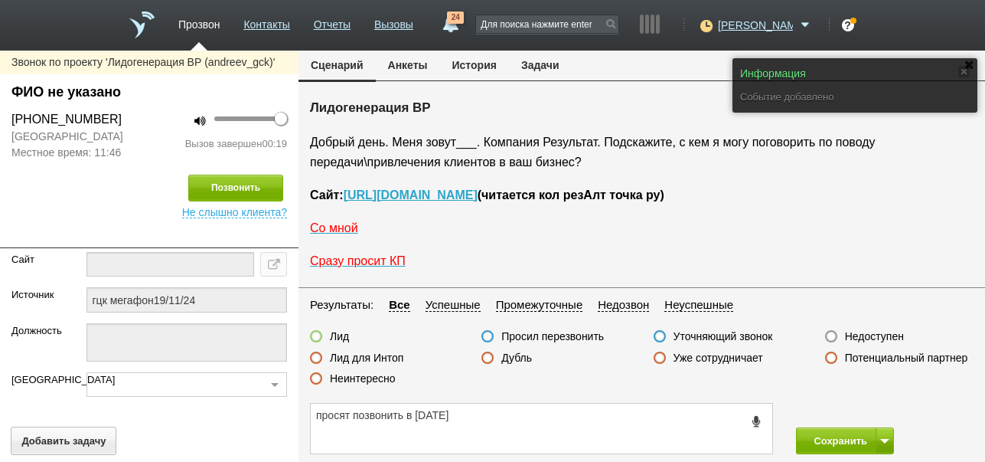
click at [585, 332] on label "Просил перезвонить" at bounding box center [552, 336] width 103 height 14
click at [0, 0] on input "Просил перезвонить" at bounding box center [0, 0] width 0 height 0
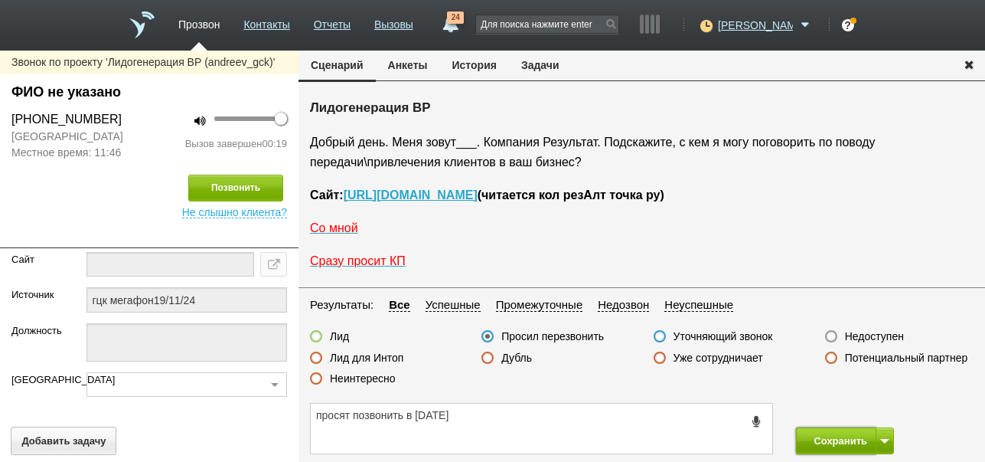
click at [837, 442] on button "Сохранить" at bounding box center [836, 440] width 80 height 27
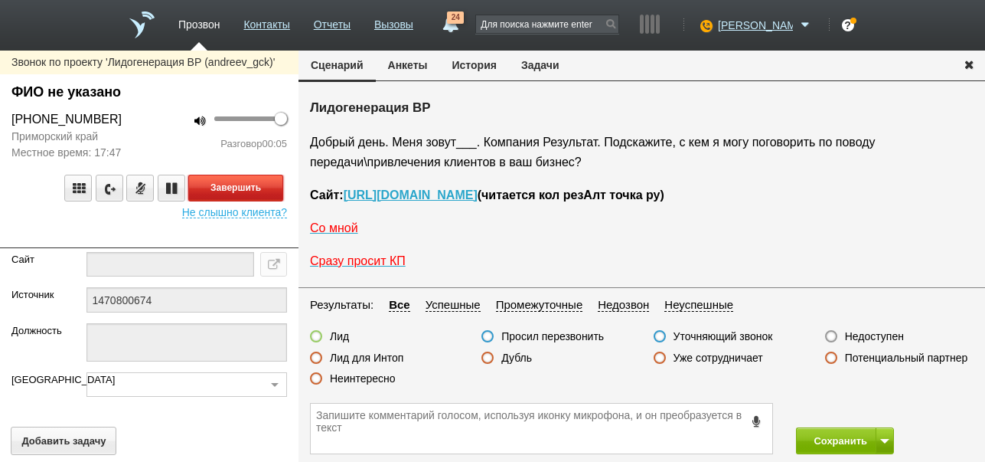
click at [237, 188] on button "Завершить" at bounding box center [235, 188] width 95 height 27
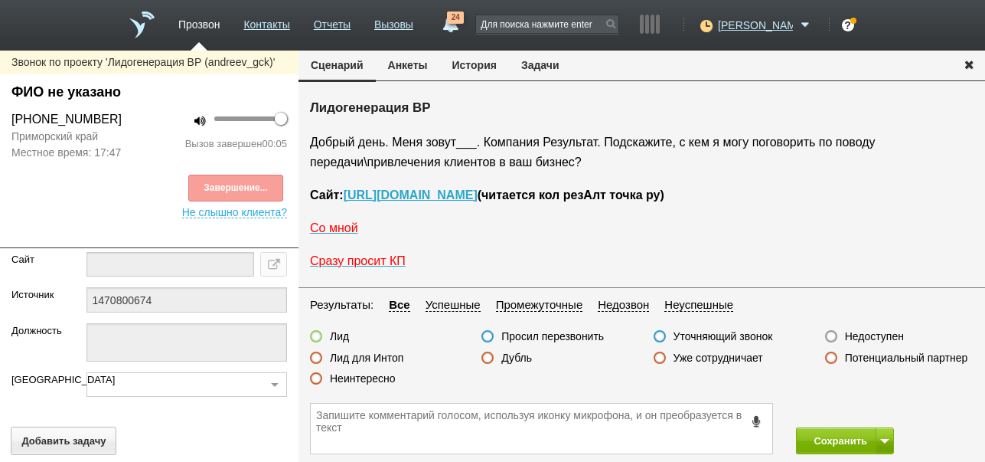
click at [898, 339] on label "Недоступен" at bounding box center [874, 336] width 59 height 14
click at [0, 0] on input "Недоступен" at bounding box center [0, 0] width 0 height 0
click at [262, 191] on button "Позвонить" at bounding box center [235, 188] width 95 height 27
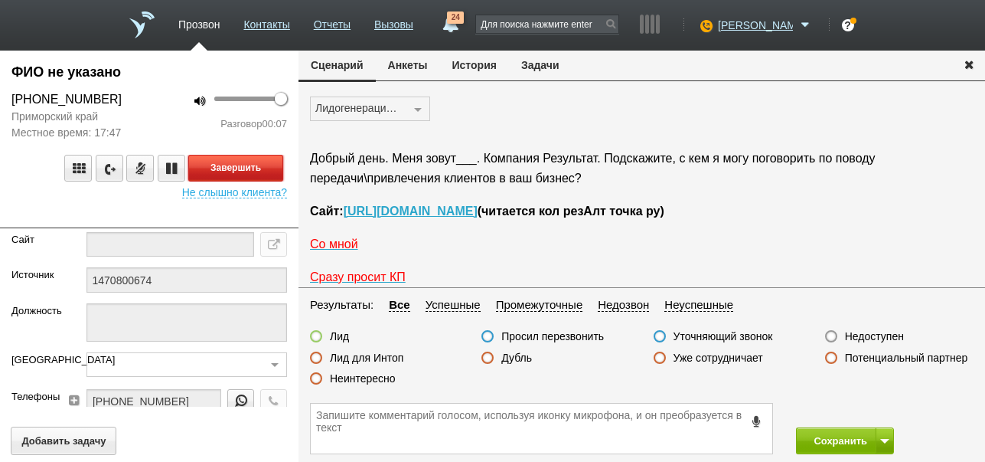
click at [275, 168] on button "Завершить" at bounding box center [235, 168] width 95 height 27
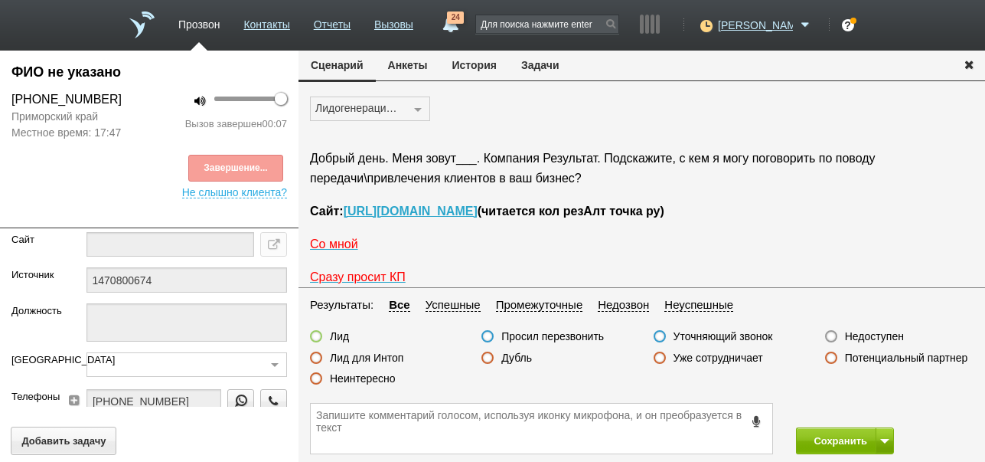
click at [880, 335] on label "Недоступен" at bounding box center [874, 336] width 59 height 14
click at [0, 0] on input "Недоступен" at bounding box center [0, 0] width 0 height 0
click at [842, 439] on button "Сохранить" at bounding box center [836, 440] width 80 height 27
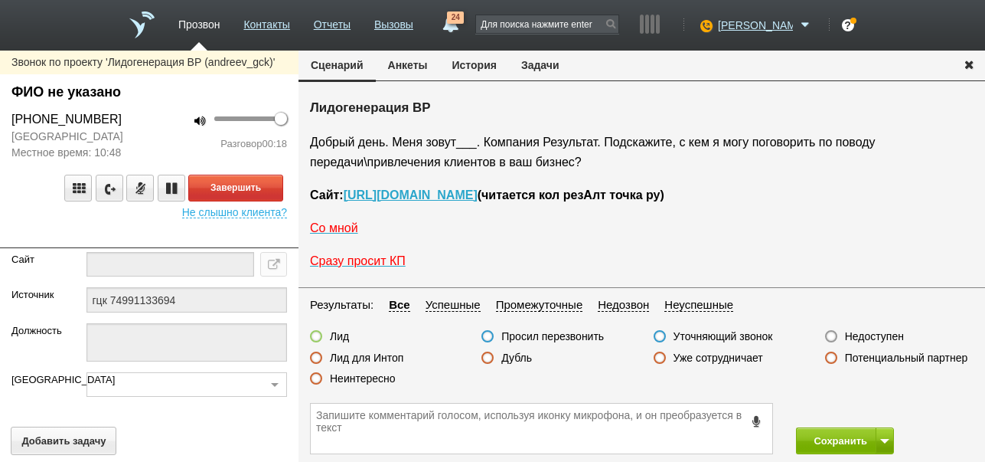
click at [361, 377] on label "Неинтересно" at bounding box center [363, 378] width 66 height 14
click at [0, 0] on input "Неинтересно" at bounding box center [0, 0] width 0 height 0
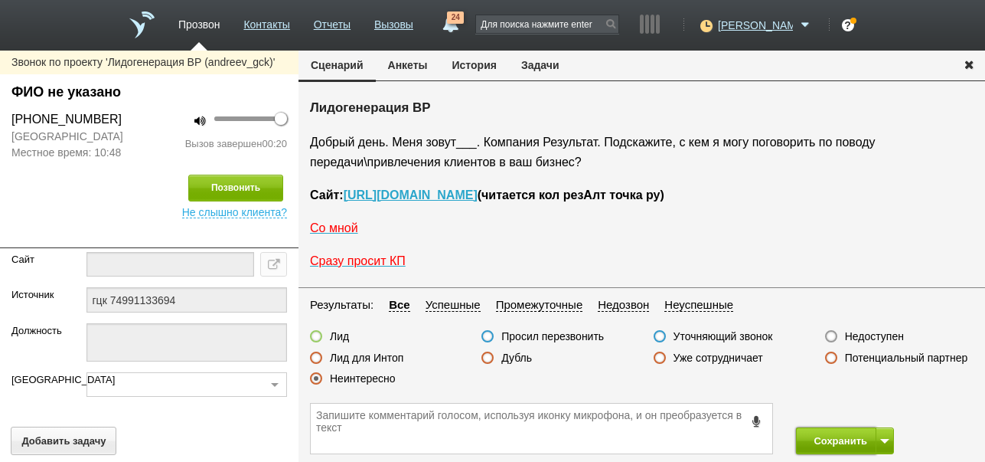
click at [840, 431] on button "Сохранить" at bounding box center [836, 440] width 80 height 27
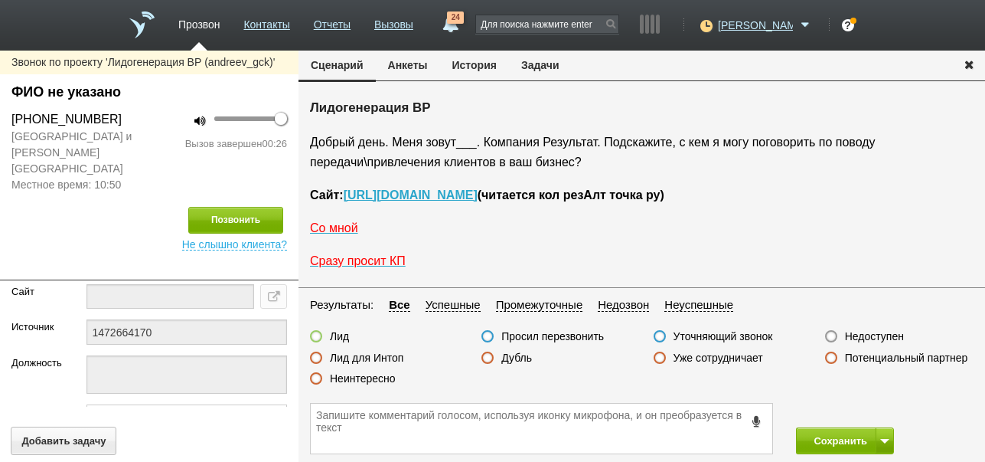
click at [756, 420] on icon at bounding box center [757, 420] width 17 height 11
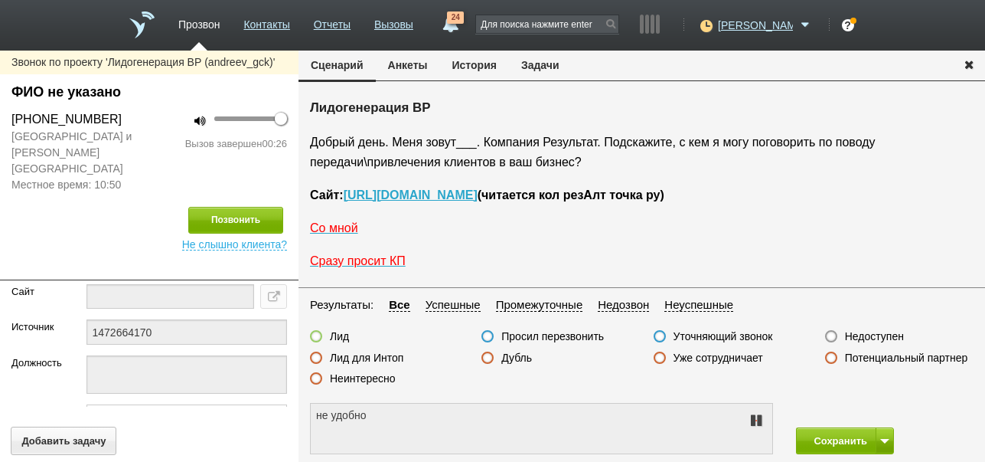
type textarea "не удобно разговаривать"
click at [756, 420] on icon at bounding box center [756, 420] width 18 height 12
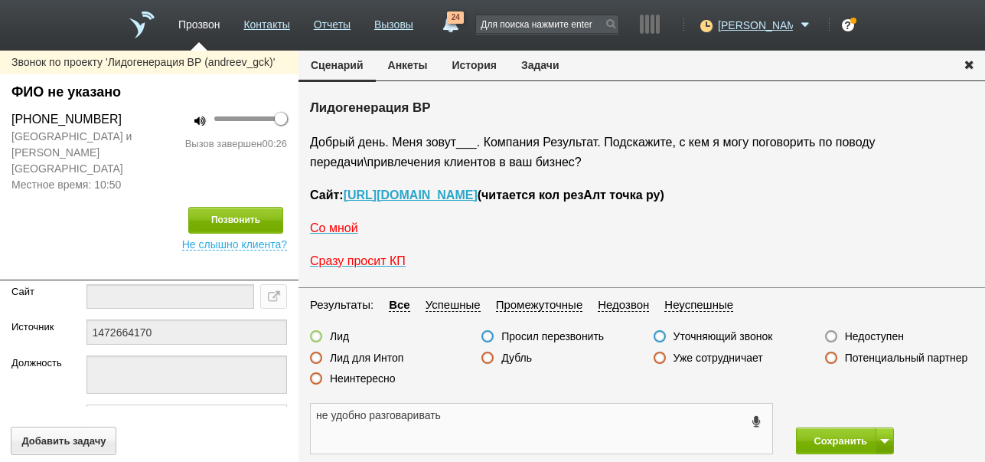
drag, startPoint x: 317, startPoint y: 412, endPoint x: 491, endPoint y: 422, distance: 174.8
click at [491, 422] on textarea "не удобно разговаривать" at bounding box center [542, 428] width 462 height 50
click at [553, 64] on button "Задачи" at bounding box center [540, 65] width 63 height 29
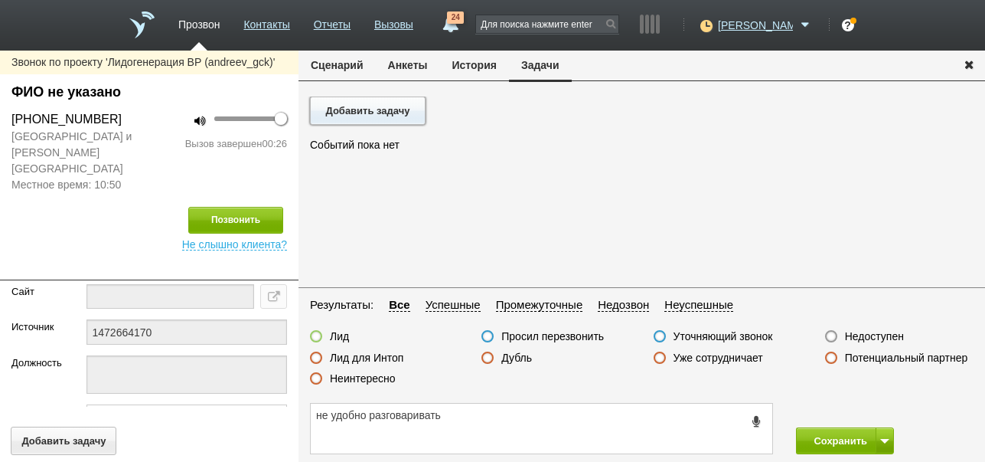
click at [419, 108] on button "Добавить задачу" at bounding box center [368, 110] width 116 height 28
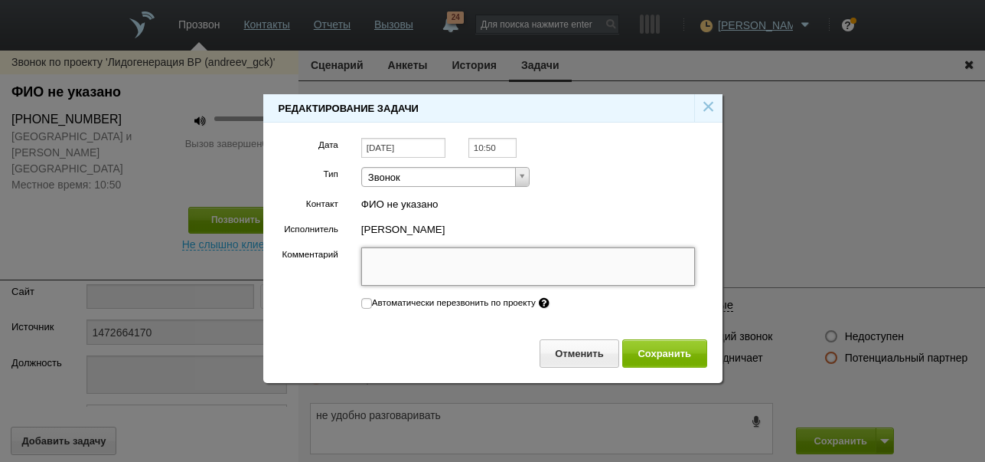
click at [426, 256] on textarea "Комментарий" at bounding box center [528, 266] width 335 height 38
paste textarea "не удобно разговаривать"
type textarea "не удобно разговаривать"
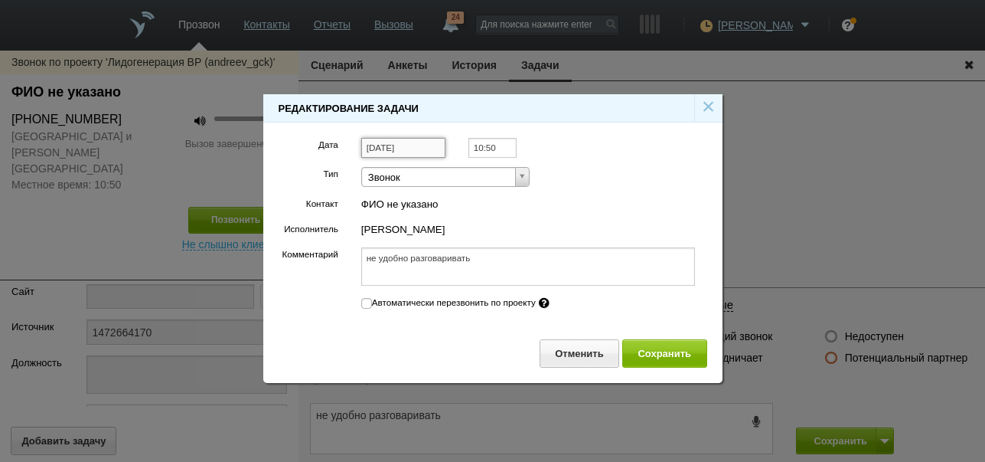
type textarea "не удобно разговаривать"
click at [416, 146] on input "[DATE]" at bounding box center [403, 148] width 84 height 21
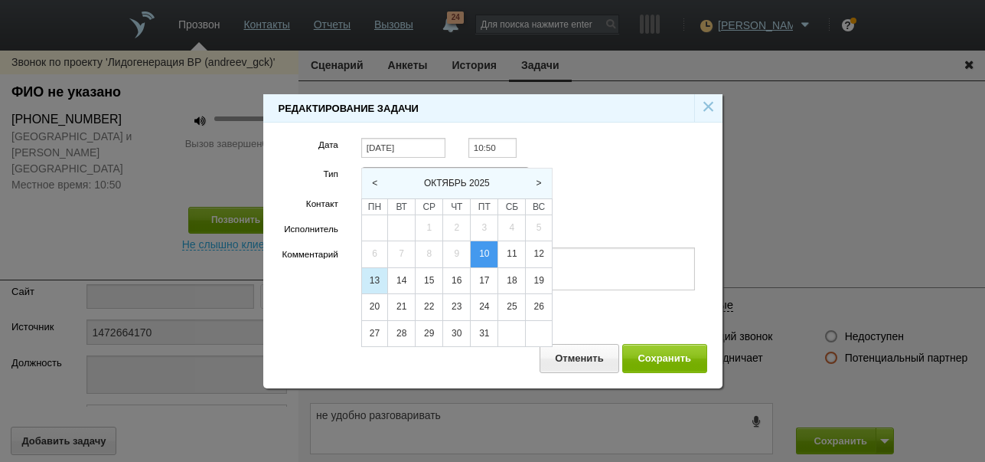
click at [374, 279] on div "13" at bounding box center [374, 281] width 25 height 26
type input "[DATE]"
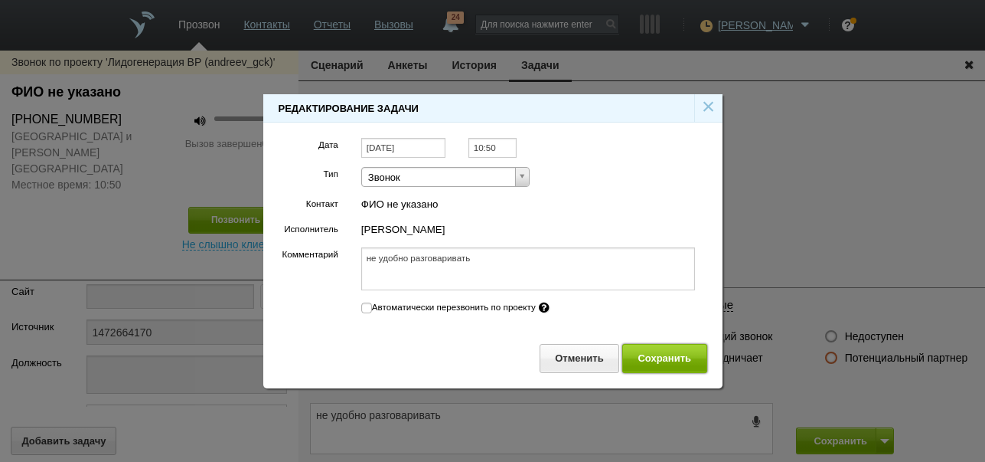
click at [671, 354] on button "Сохранить" at bounding box center [664, 358] width 85 height 28
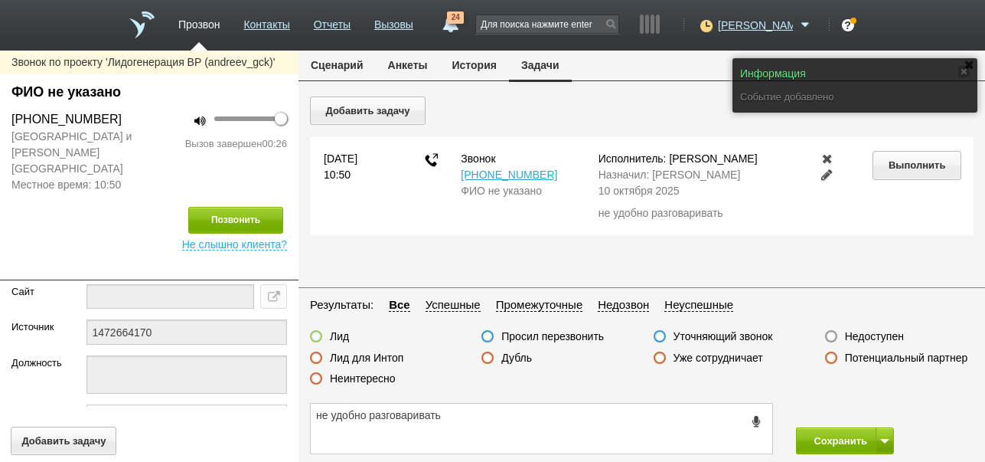
click at [348, 68] on button "Сценарий" at bounding box center [337, 65] width 77 height 29
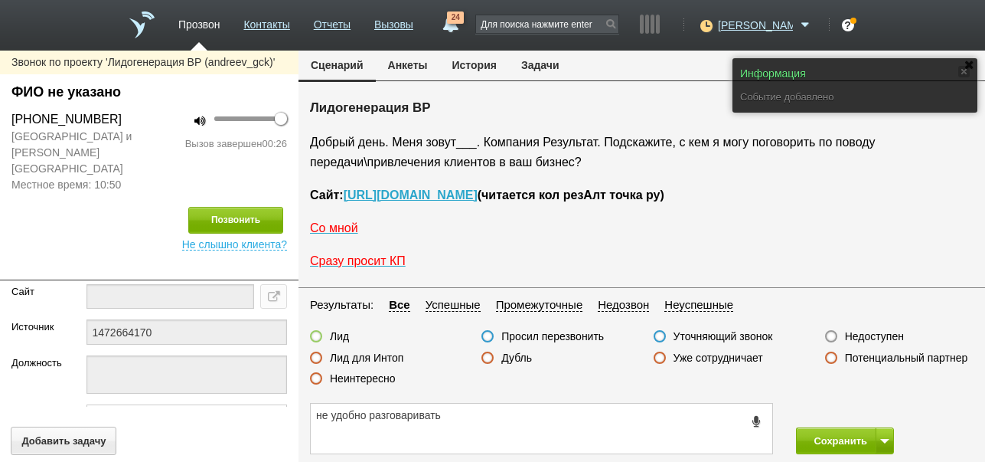
click at [570, 340] on label "Просил перезвонить" at bounding box center [552, 336] width 103 height 14
click at [0, 0] on input "Просил перезвонить" at bounding box center [0, 0] width 0 height 0
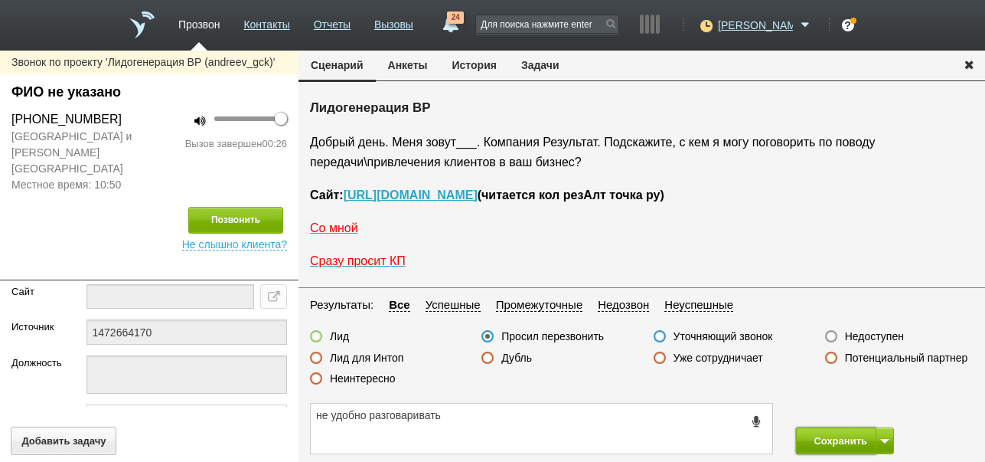
click at [850, 446] on button "Сохранить" at bounding box center [836, 440] width 80 height 27
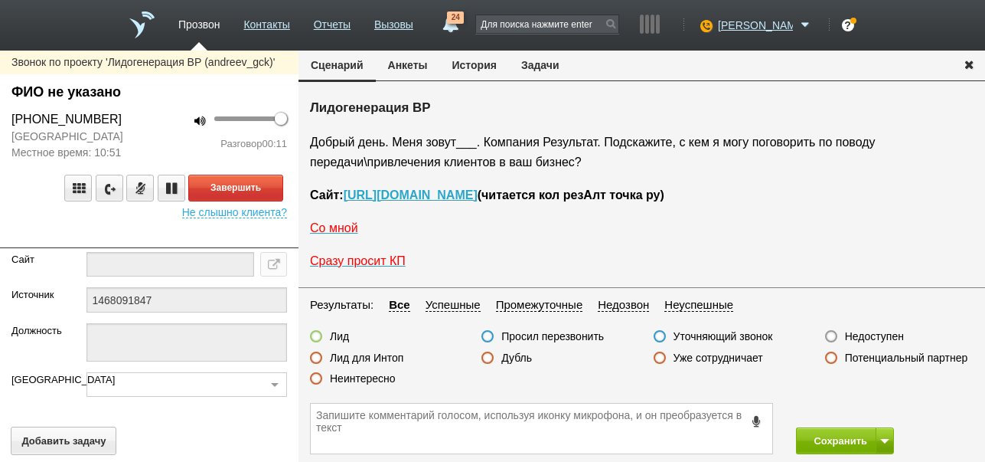
click at [380, 377] on label "Неинтересно" at bounding box center [363, 378] width 66 height 14
click at [0, 0] on input "Неинтересно" at bounding box center [0, 0] width 0 height 0
click at [271, 183] on button "Завершить" at bounding box center [235, 188] width 95 height 27
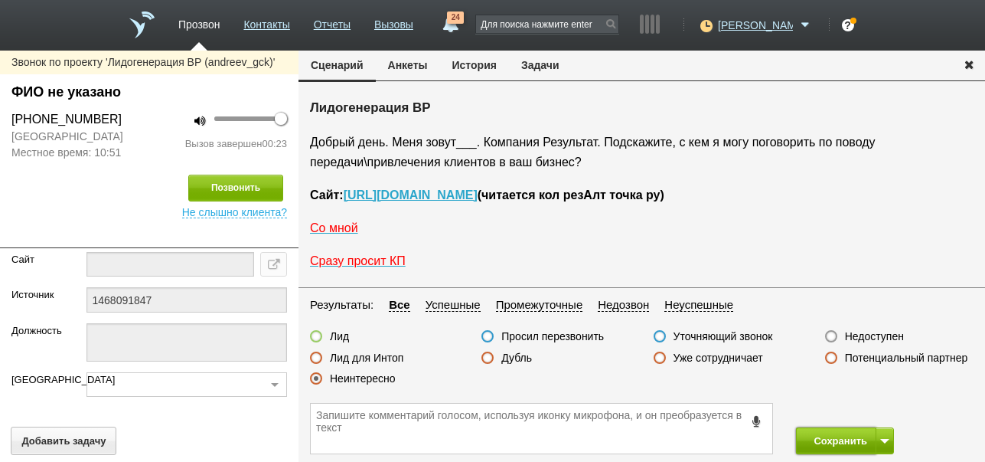
click at [855, 439] on button "Сохранить" at bounding box center [836, 440] width 80 height 27
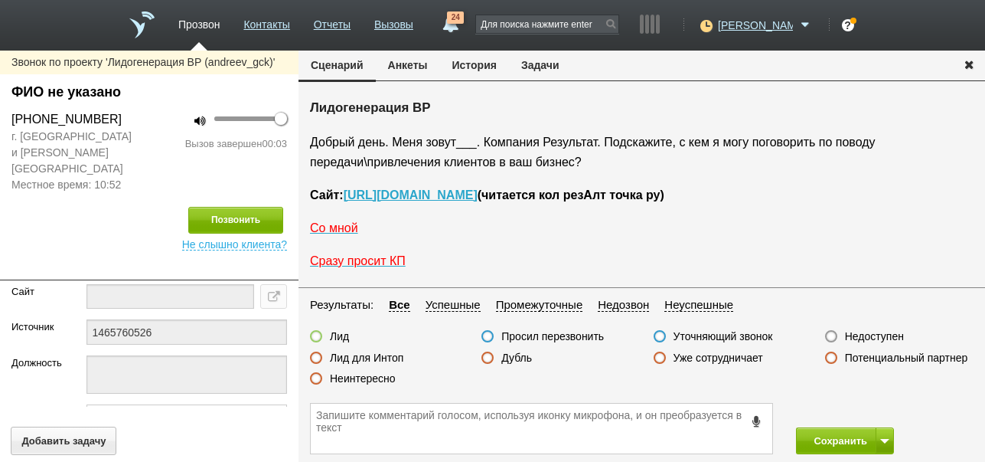
click at [880, 332] on label "Недоступен" at bounding box center [874, 336] width 59 height 14
click at [0, 0] on input "Недоступен" at bounding box center [0, 0] width 0 height 0
click at [886, 436] on button at bounding box center [885, 440] width 18 height 27
click at [877, 409] on button "Сохранить и остаться" at bounding box center [834, 412] width 119 height 27
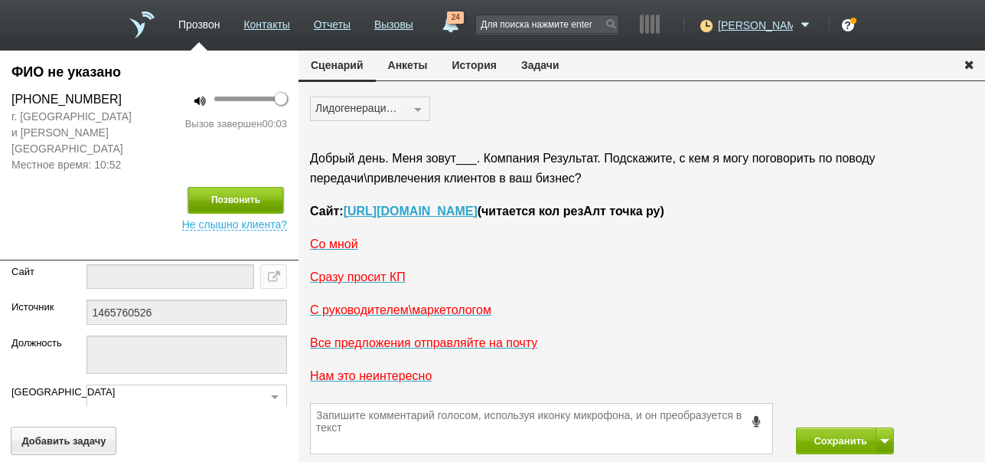
click at [252, 187] on button "Позвонить" at bounding box center [235, 200] width 95 height 27
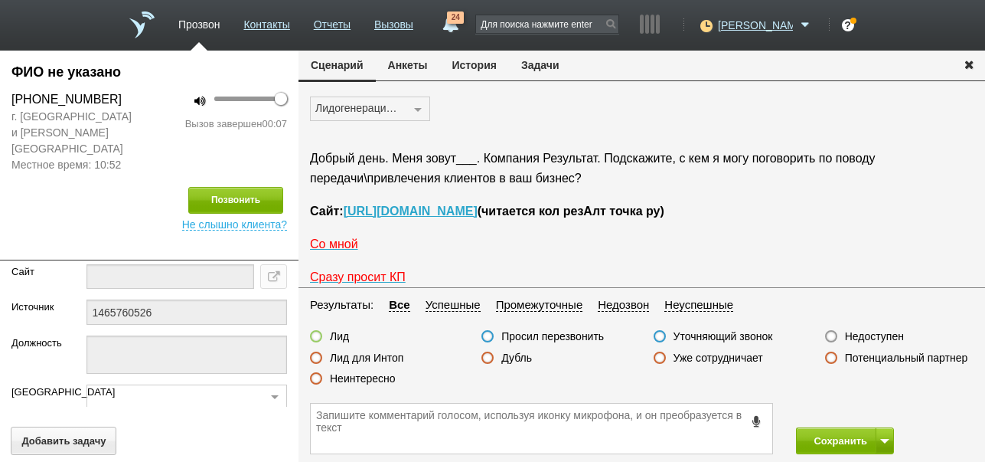
click at [882, 339] on label "Недоступен" at bounding box center [874, 336] width 59 height 14
click at [0, 0] on input "Недоступен" at bounding box center [0, 0] width 0 height 0
click at [854, 431] on button "Сохранить" at bounding box center [836, 440] width 80 height 27
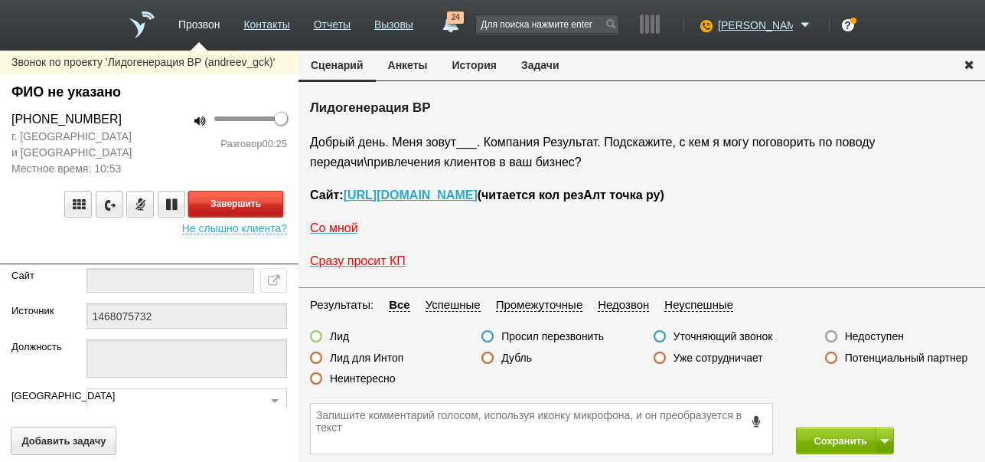
click at [274, 205] on button "Завершить" at bounding box center [235, 204] width 95 height 27
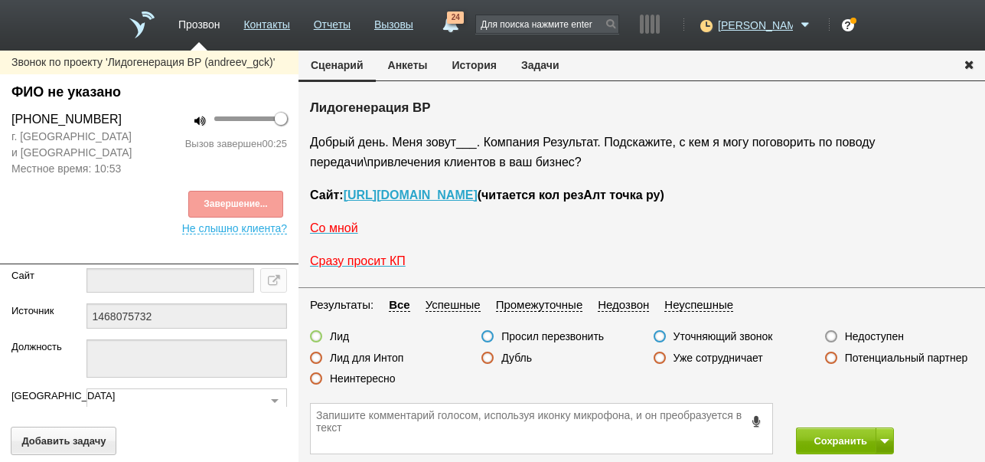
click at [884, 336] on label "Недоступен" at bounding box center [874, 336] width 59 height 14
click at [0, 0] on input "Недоступен" at bounding box center [0, 0] width 0 height 0
click at [880, 434] on button at bounding box center [885, 440] width 18 height 27
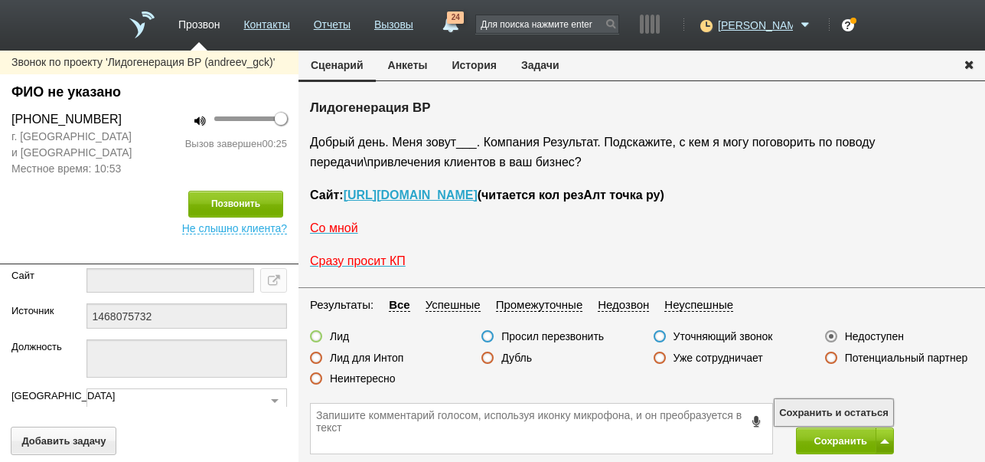
click at [872, 415] on button "Сохранить и остаться" at bounding box center [834, 412] width 119 height 27
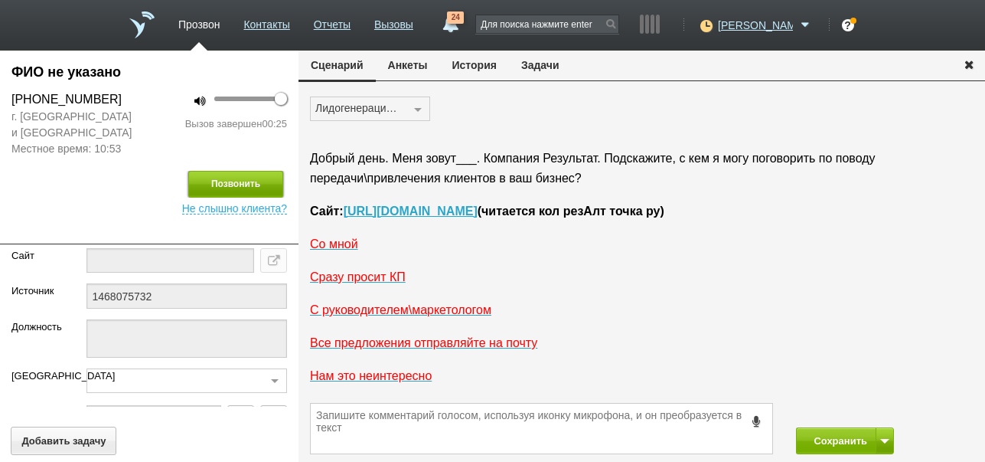
click at [251, 191] on button "Позвонить" at bounding box center [235, 184] width 95 height 27
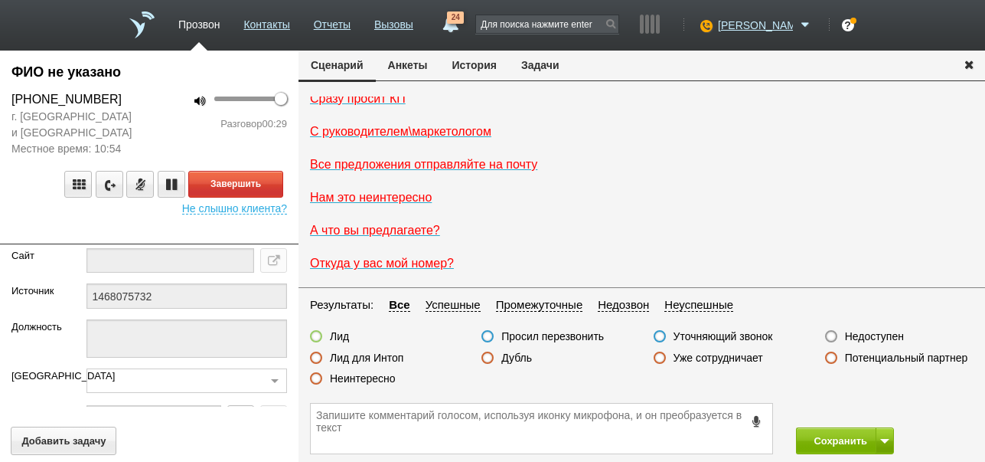
scroll to position [204, 0]
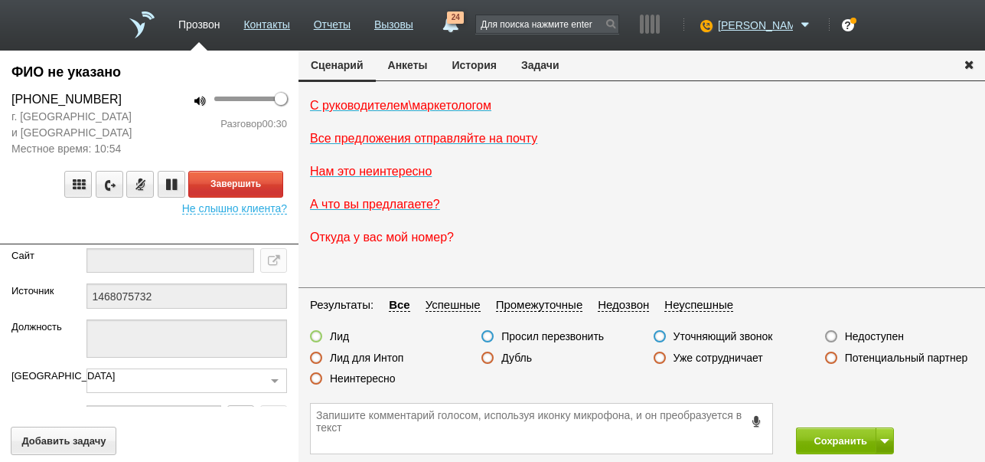
click at [382, 243] on span "Откуда у вас мой номер?" at bounding box center [382, 236] width 144 height 13
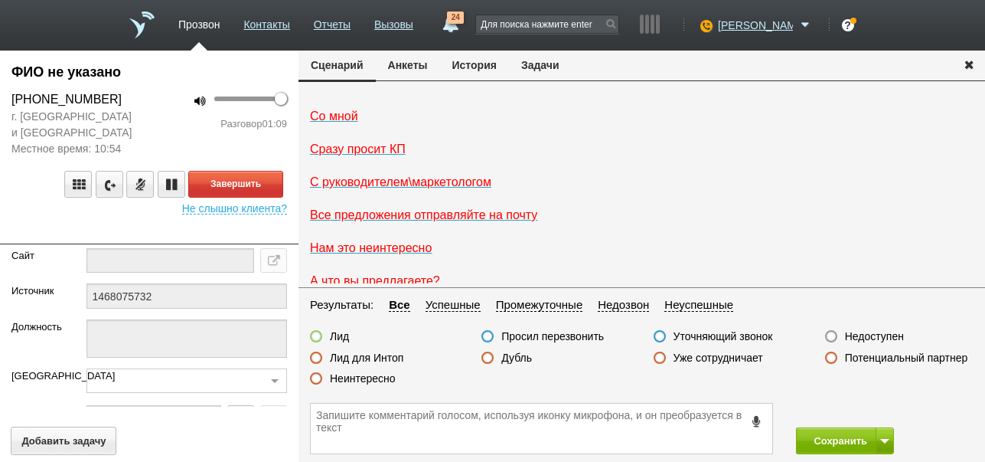
scroll to position [0, 0]
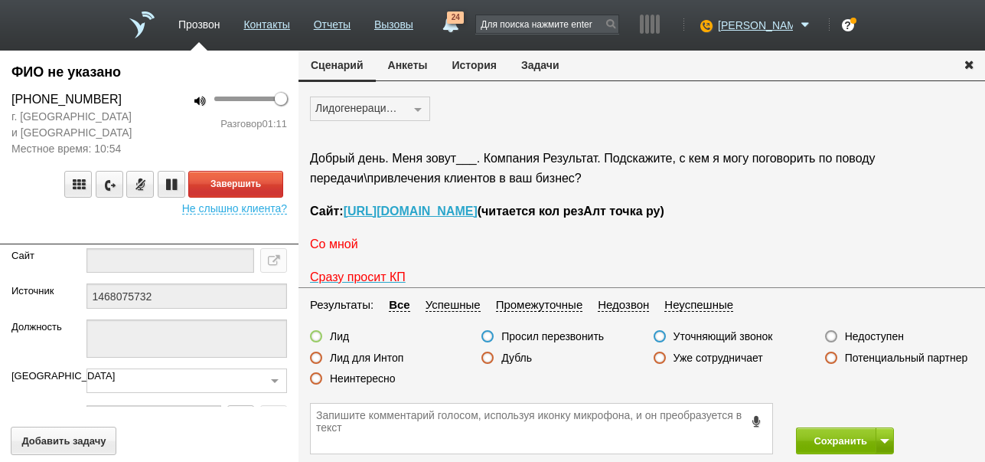
click at [335, 247] on span "Со мной" at bounding box center [334, 243] width 48 height 13
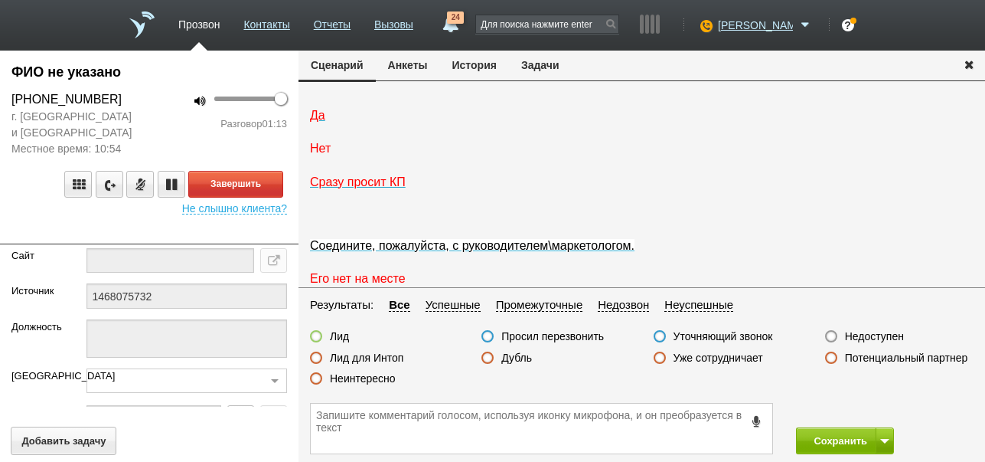
click at [326, 155] on span "Нет" at bounding box center [320, 148] width 21 height 13
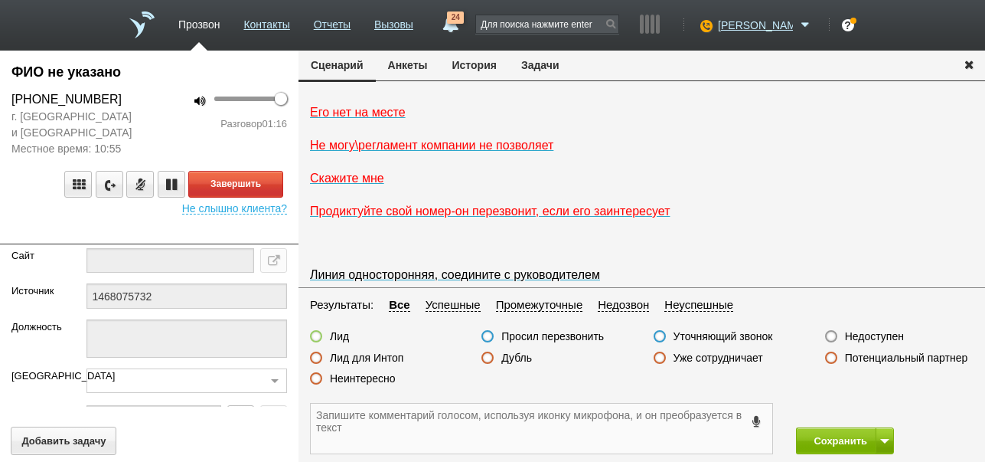
click at [468, 421] on textarea at bounding box center [542, 428] width 462 height 50
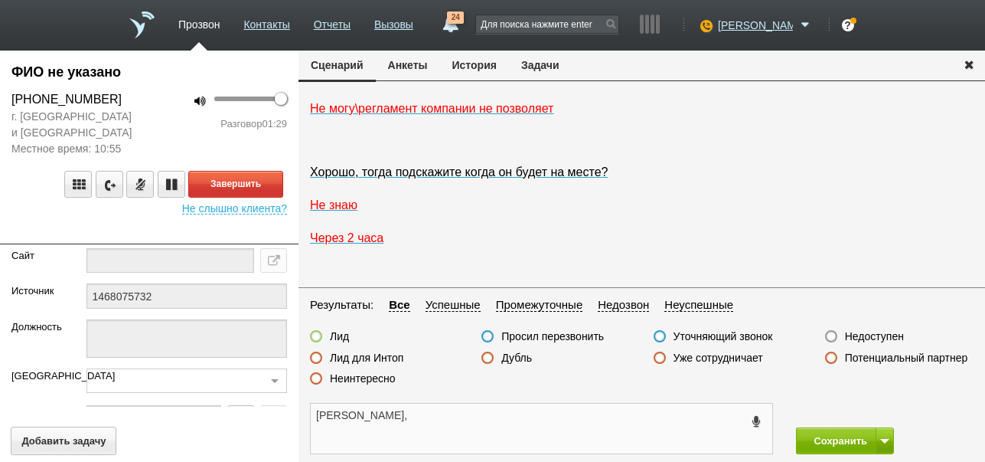
scroll to position [1675, 0]
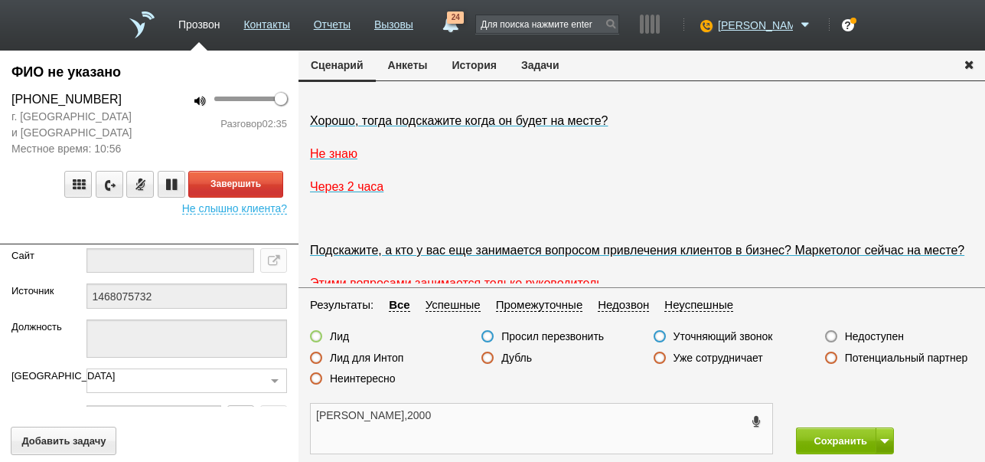
click at [394, 416] on textarea "[PERSON_NAME],2000" at bounding box center [542, 428] width 462 height 50
click at [250, 182] on button "Завершить" at bounding box center [235, 184] width 95 height 27
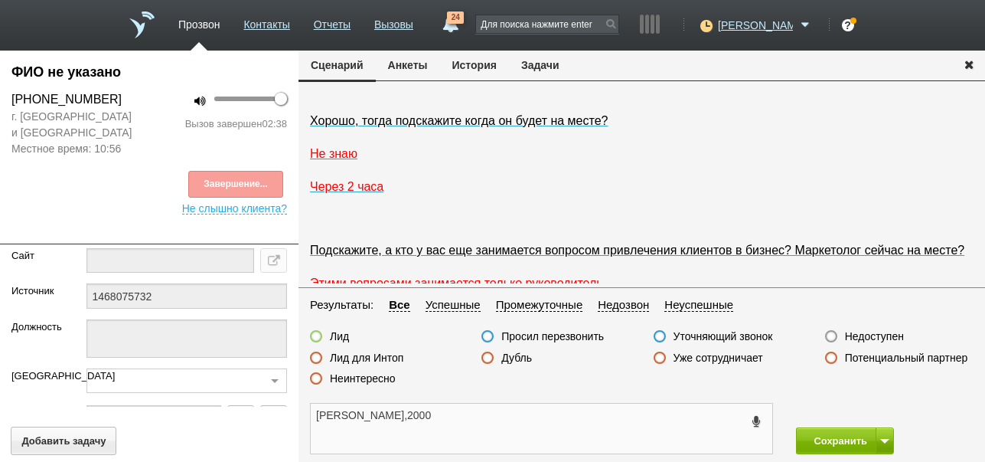
click at [361, 416] on textarea "[PERSON_NAME],2000" at bounding box center [542, 428] width 462 height 50
click at [553, 413] on textarea "[PERSON_NAME],интересует КЦ входящая линия 2000" at bounding box center [542, 428] width 462 height 50
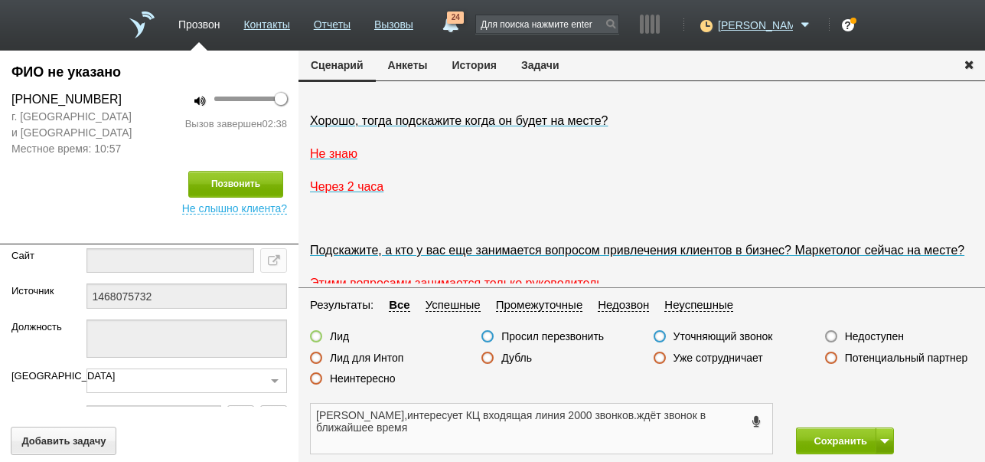
type textarea "[PERSON_NAME],интересует КЦ входящая линия 2000 звонков.ждёт звонок в ближайшее…"
click at [318, 337] on label at bounding box center [316, 336] width 12 height 12
click at [0, 0] on input "Лид" at bounding box center [0, 0] width 0 height 0
click at [836, 438] on button "Сохранить" at bounding box center [836, 440] width 80 height 27
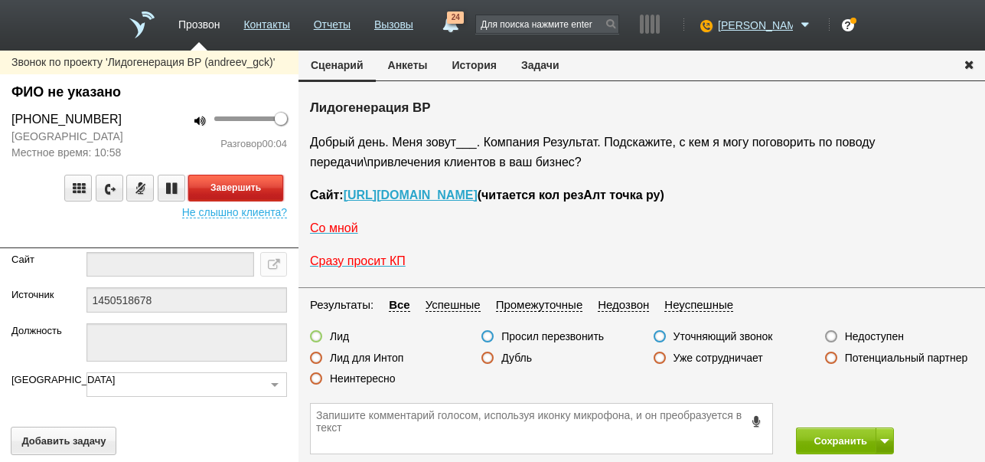
click at [270, 185] on button "Завершить" at bounding box center [235, 188] width 95 height 27
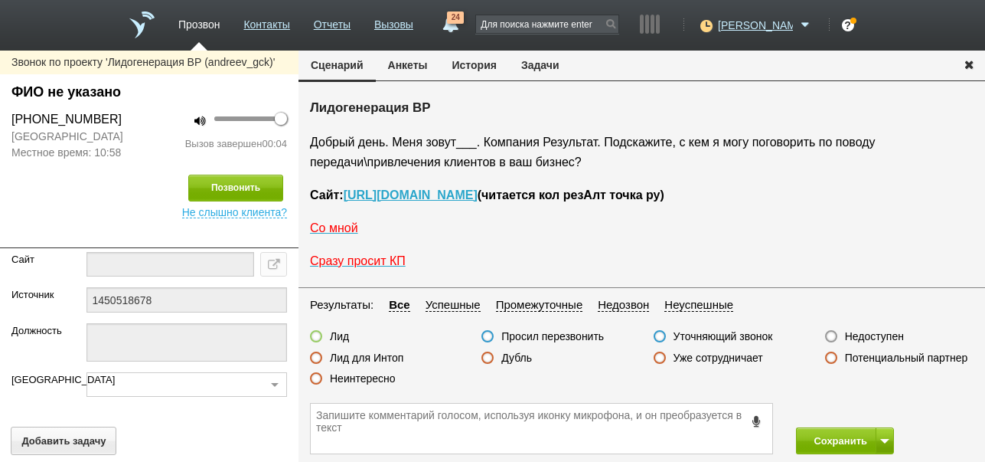
click at [877, 336] on label "Недоступен" at bounding box center [874, 336] width 59 height 14
click at [0, 0] on input "Недоступен" at bounding box center [0, 0] width 0 height 0
click at [880, 436] on button at bounding box center [885, 440] width 18 height 27
click at [867, 408] on button "Сохранить и остаться" at bounding box center [834, 412] width 119 height 27
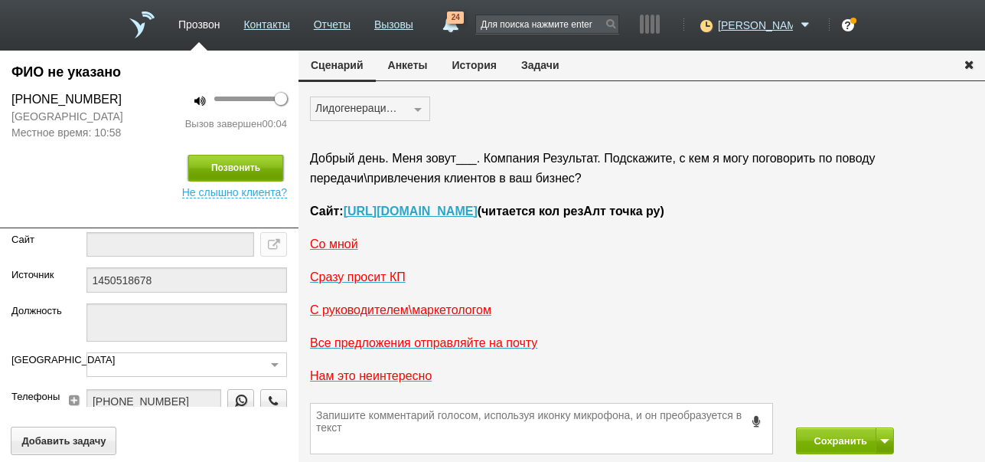
click at [233, 168] on button "Позвонить" at bounding box center [235, 168] width 95 height 27
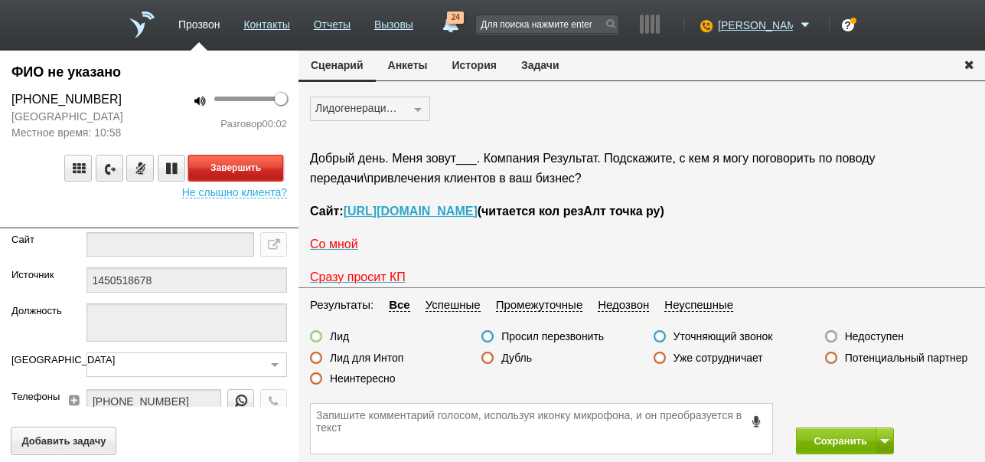
click at [266, 164] on button "Завершить" at bounding box center [235, 168] width 95 height 27
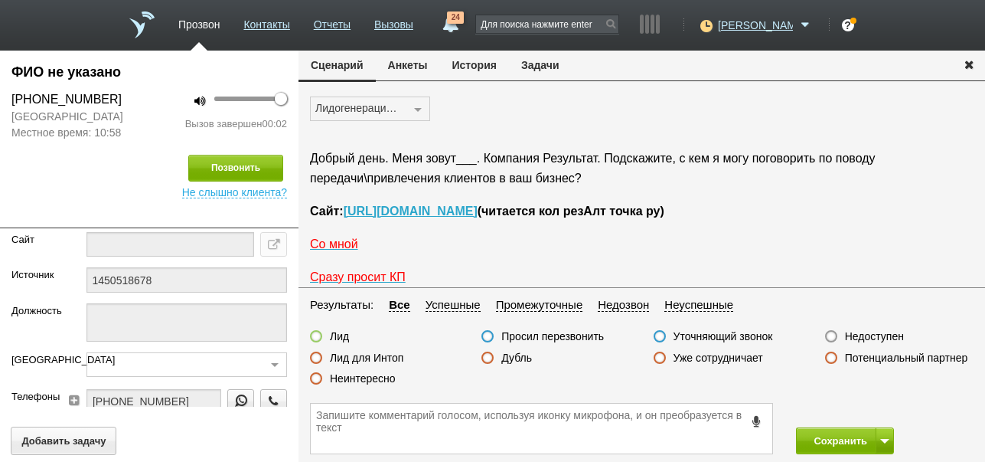
click at [865, 335] on label "Недоступен" at bounding box center [874, 336] width 59 height 14
click at [0, 0] on input "Недоступен" at bounding box center [0, 0] width 0 height 0
click at [844, 442] on button "Сохранить" at bounding box center [836, 440] width 80 height 27
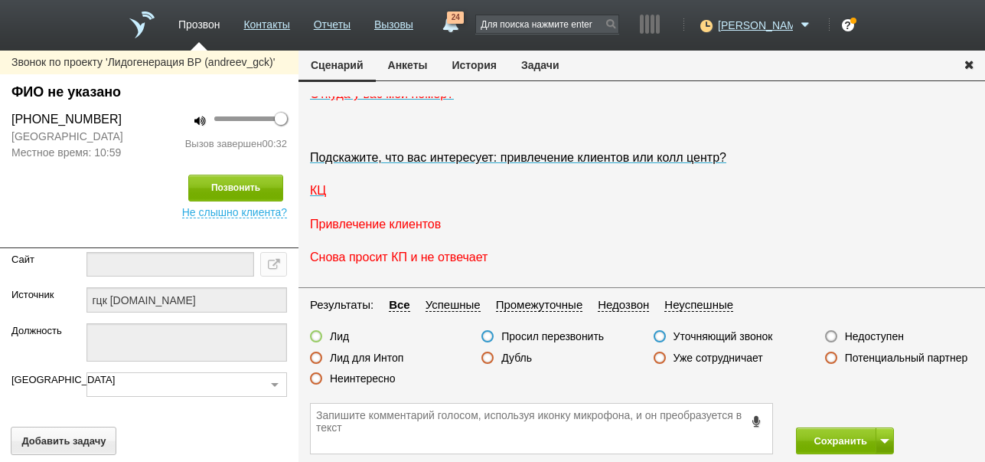
scroll to position [383, 0]
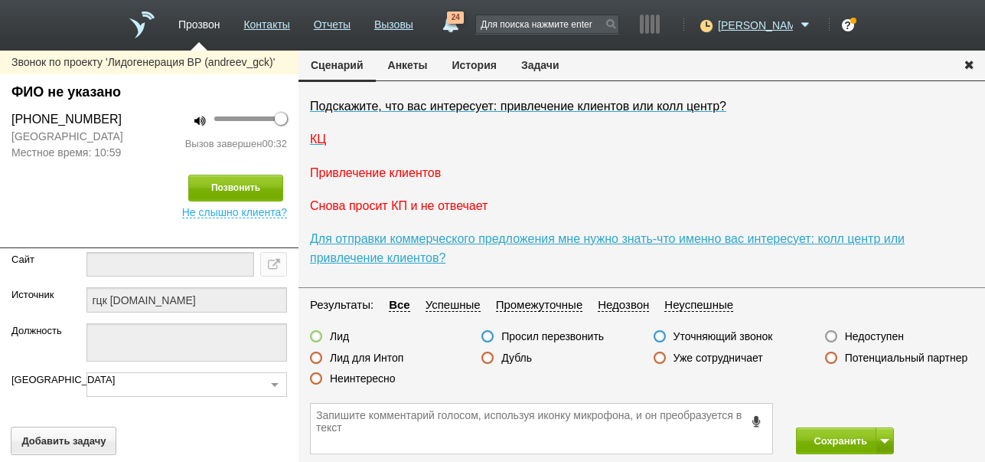
click at [384, 179] on span "Привлечение клиентов" at bounding box center [375, 172] width 131 height 13
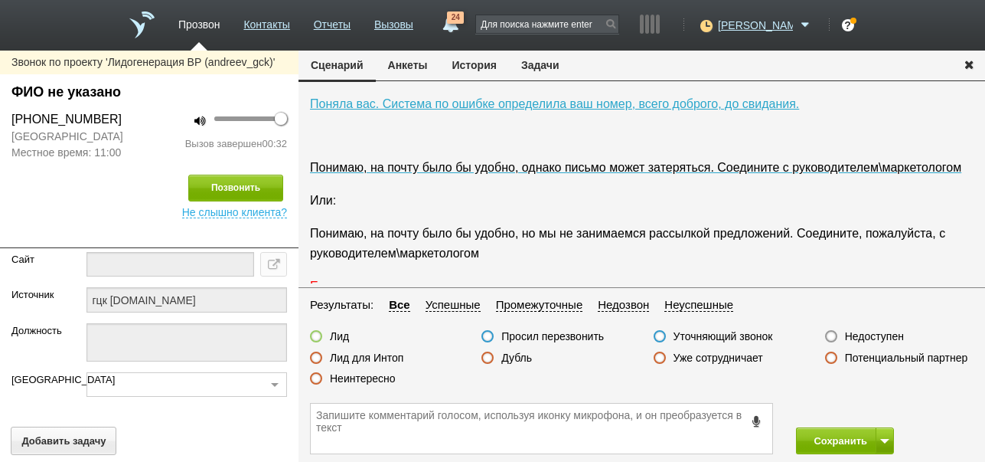
scroll to position [260, 0]
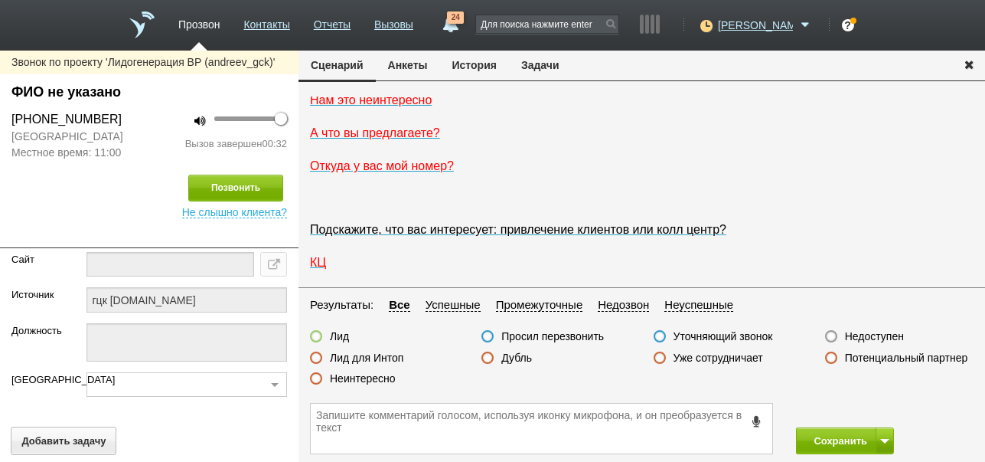
click at [364, 377] on label "Неинтересно" at bounding box center [363, 378] width 66 height 14
click at [0, 0] on input "Неинтересно" at bounding box center [0, 0] width 0 height 0
click at [850, 442] on button "Сохранить" at bounding box center [836, 440] width 80 height 27
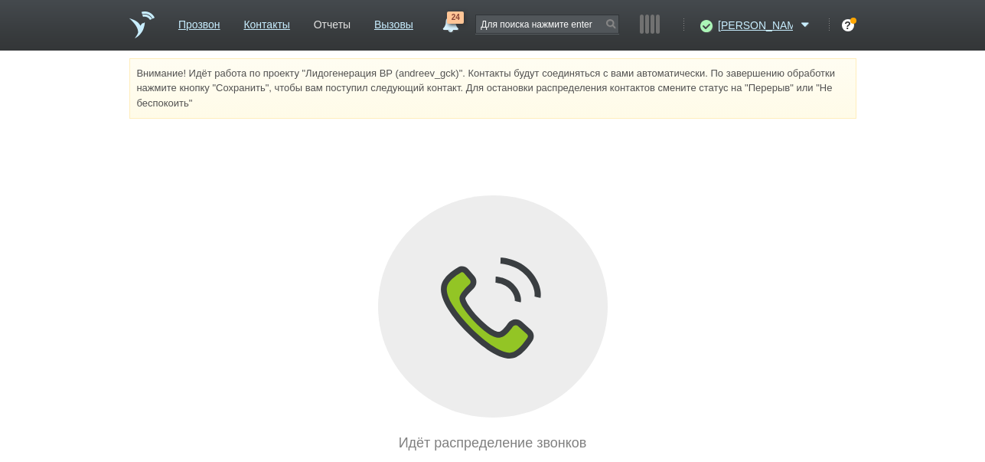
click at [345, 18] on link "Отчеты" at bounding box center [332, 22] width 37 height 22
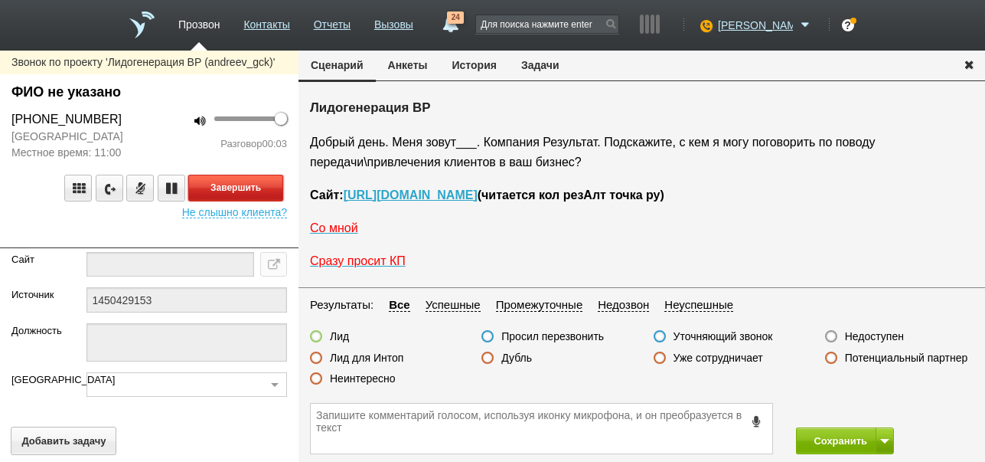
click at [236, 184] on button "Завершить" at bounding box center [235, 188] width 95 height 27
click at [878, 336] on label "Недоступен" at bounding box center [874, 336] width 59 height 14
click at [0, 0] on input "Недоступен" at bounding box center [0, 0] width 0 height 0
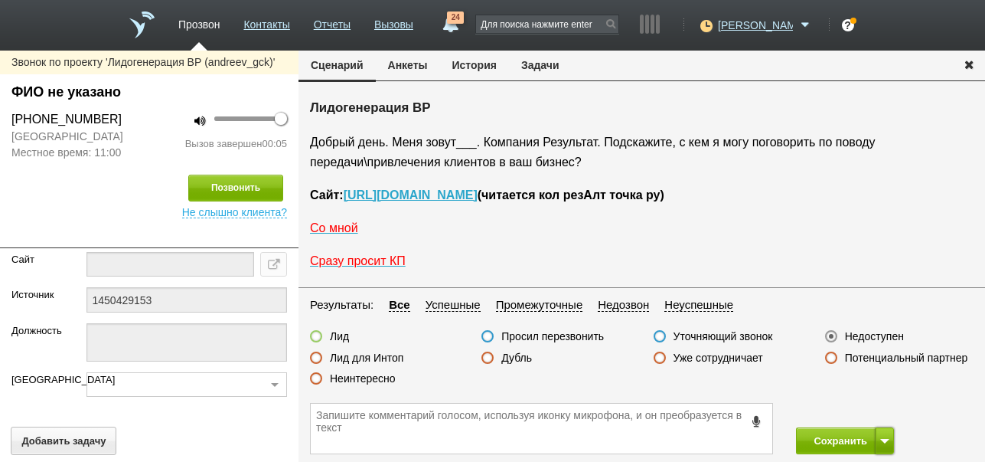
click at [888, 436] on button at bounding box center [885, 440] width 18 height 27
click at [877, 400] on button "Сохранить и остаться" at bounding box center [834, 412] width 119 height 27
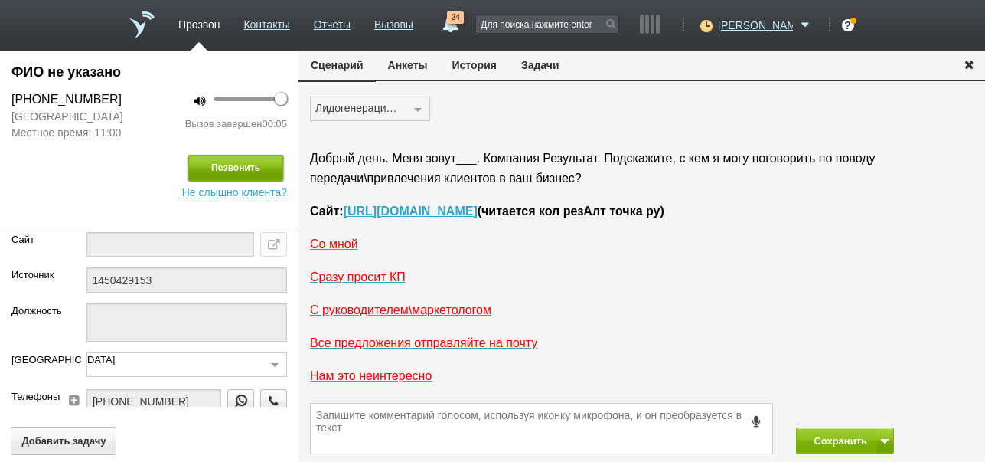
click at [227, 159] on button "Позвонить" at bounding box center [235, 168] width 95 height 27
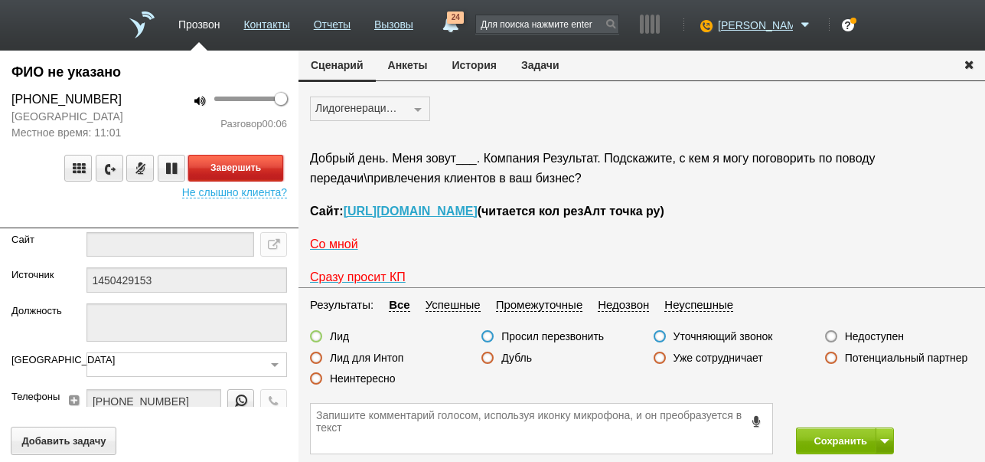
click at [207, 165] on button "Завершить" at bounding box center [235, 168] width 95 height 27
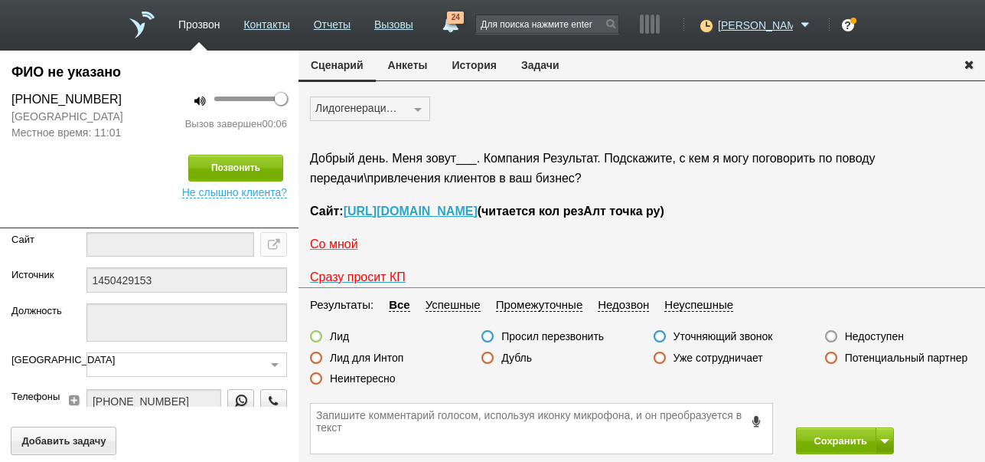
click at [872, 331] on label "Недоступен" at bounding box center [874, 336] width 59 height 14
click at [0, 0] on input "Недоступен" at bounding box center [0, 0] width 0 height 0
click at [842, 439] on button "Сохранить" at bounding box center [836, 440] width 80 height 27
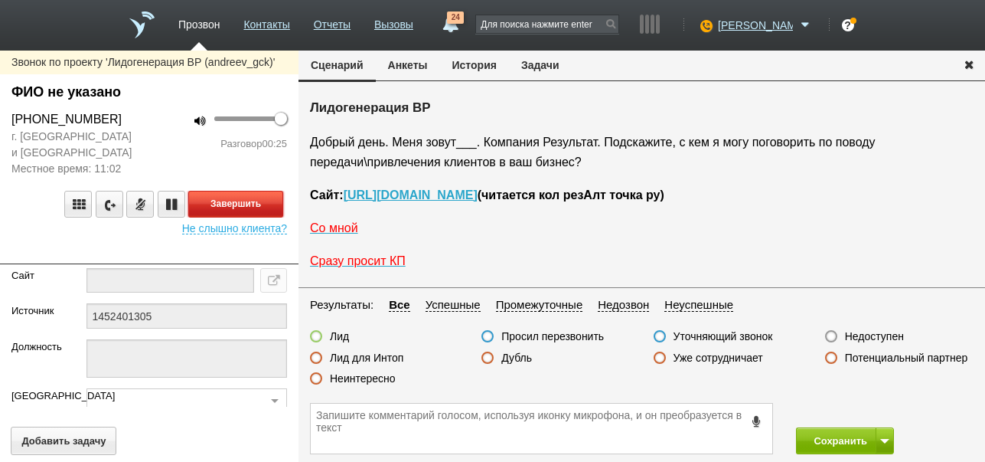
click at [255, 206] on button "Завершить" at bounding box center [235, 204] width 95 height 27
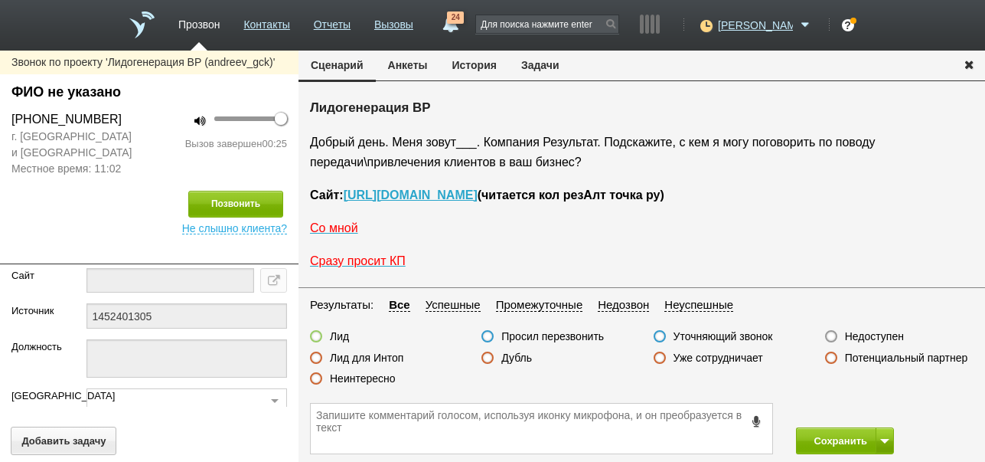
click at [858, 337] on label "Недоступен" at bounding box center [874, 336] width 59 height 14
click at [0, 0] on input "Недоступен" at bounding box center [0, 0] width 0 height 0
click at [883, 439] on span at bounding box center [884, 441] width 9 height 5
click at [876, 409] on button "Сохранить и остаться" at bounding box center [834, 412] width 119 height 27
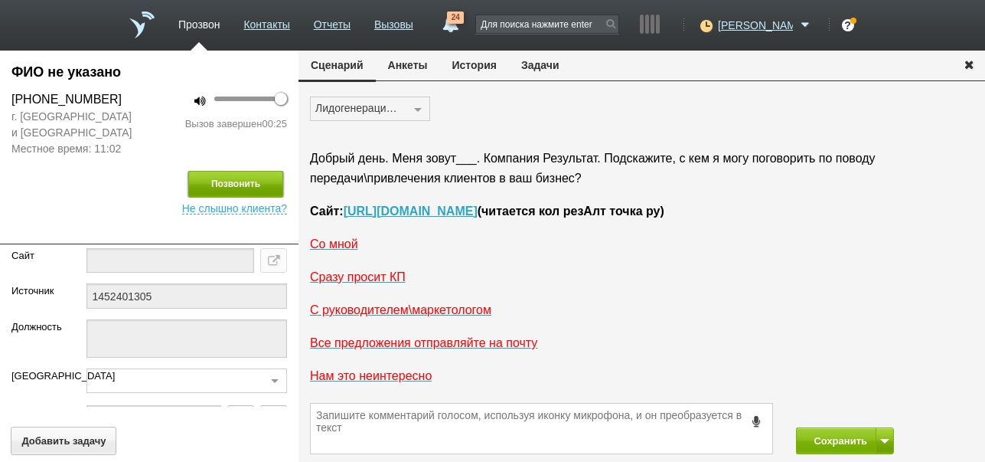
click at [254, 179] on button "Позвонить" at bounding box center [235, 184] width 95 height 27
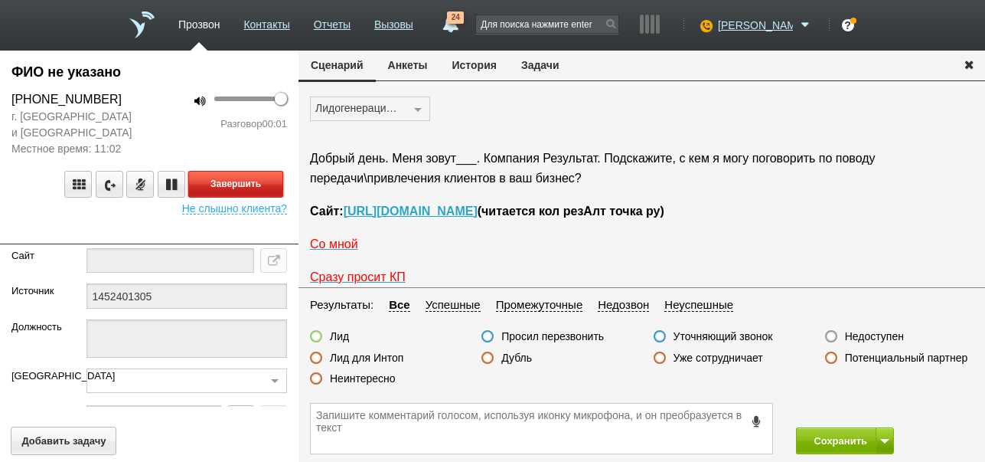
click at [261, 181] on button "Завершить" at bounding box center [235, 184] width 95 height 27
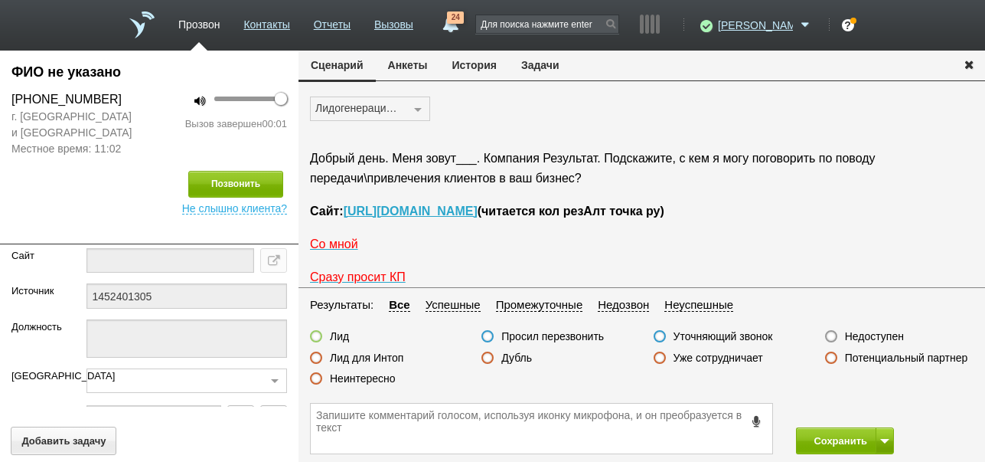
click at [868, 333] on label "Недоступен" at bounding box center [874, 336] width 59 height 14
click at [0, 0] on input "Недоступен" at bounding box center [0, 0] width 0 height 0
click at [836, 434] on button "Сохранить" at bounding box center [836, 440] width 80 height 27
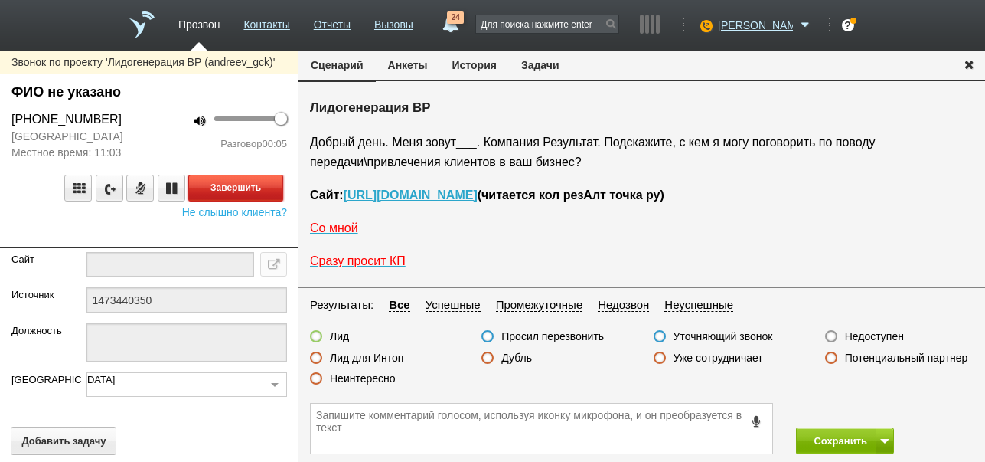
click at [266, 186] on button "Завершить" at bounding box center [235, 188] width 95 height 27
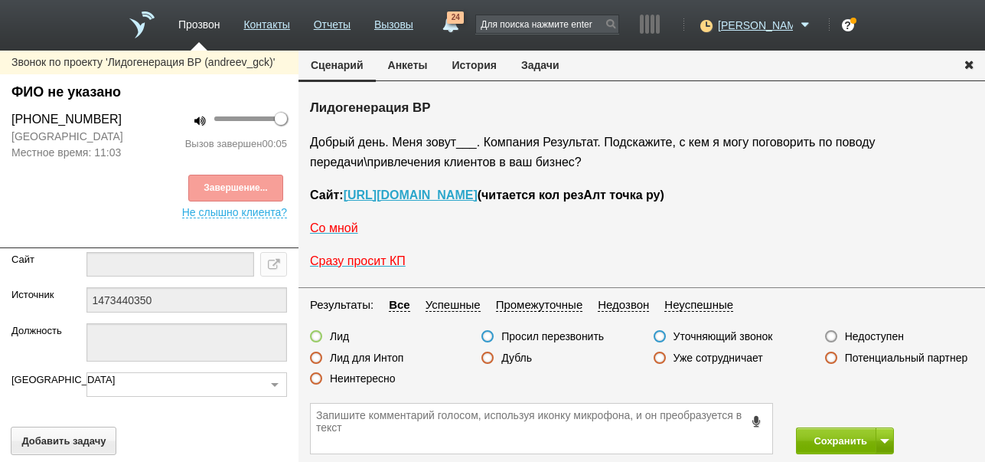
drag, startPoint x: 890, startPoint y: 335, endPoint x: 899, endPoint y: 420, distance: 86.3
click at [891, 335] on label "Недоступен" at bounding box center [874, 336] width 59 height 14
click at [0, 0] on input "Недоступен" at bounding box center [0, 0] width 0 height 0
click at [886, 442] on span at bounding box center [884, 441] width 9 height 5
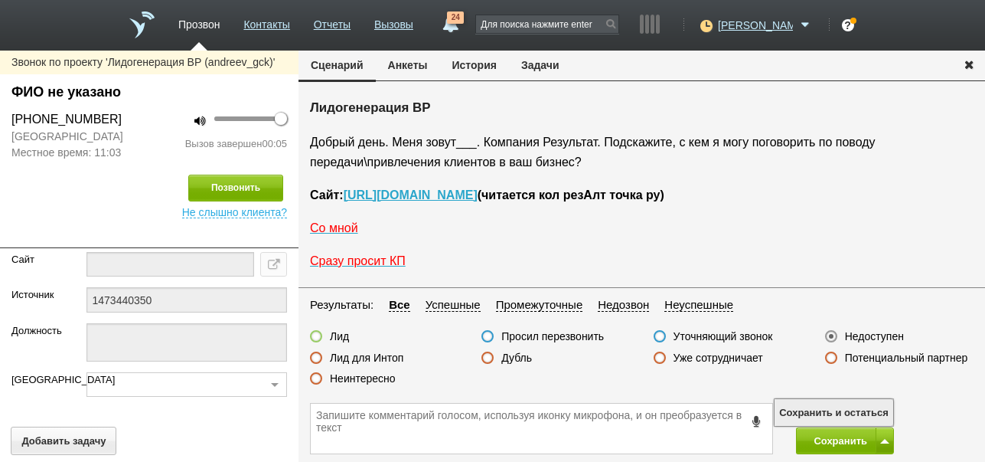
click at [860, 410] on button "Сохранить и остаться" at bounding box center [834, 412] width 119 height 27
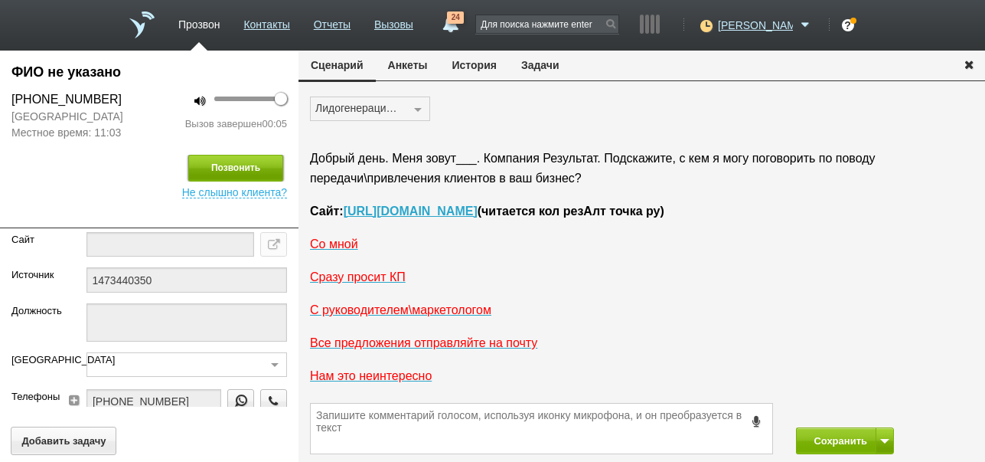
click at [242, 168] on button "Позвонить" at bounding box center [235, 168] width 95 height 27
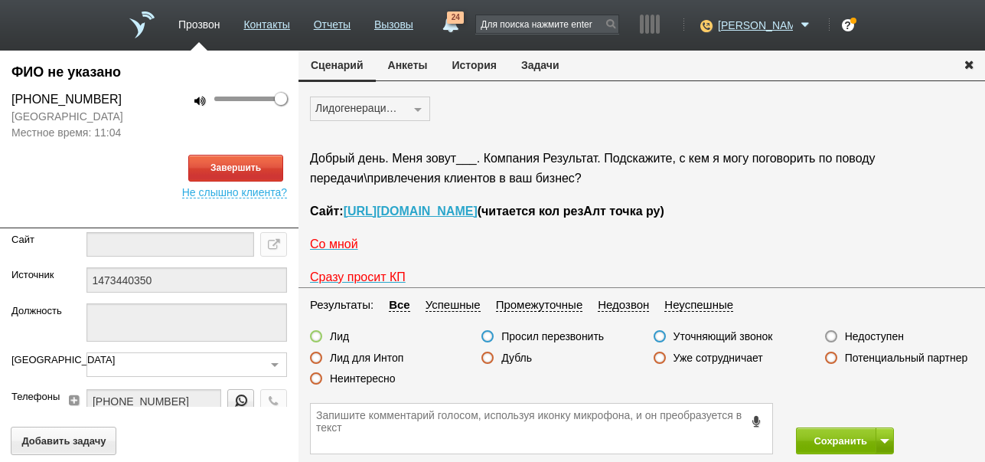
click at [464, 26] on link "24" at bounding box center [450, 20] width 28 height 18
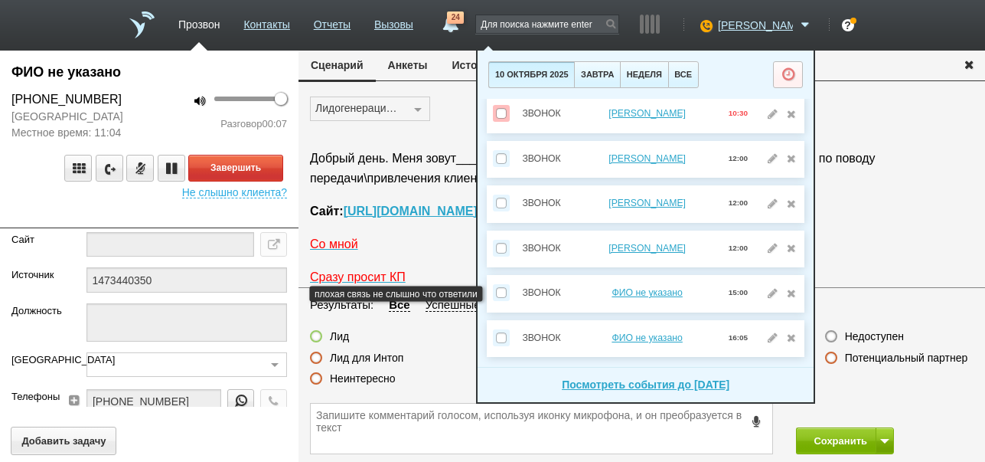
scroll to position [109, 0]
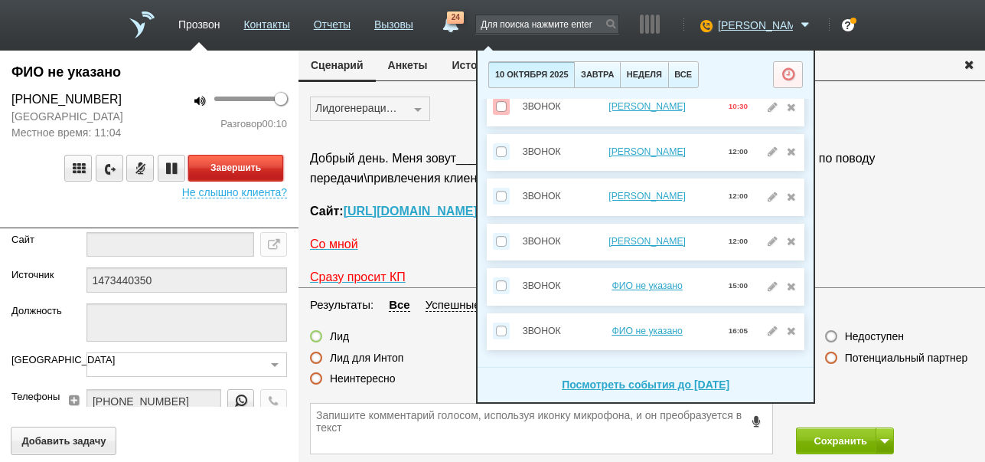
click at [246, 168] on button "Завершить" at bounding box center [235, 168] width 95 height 27
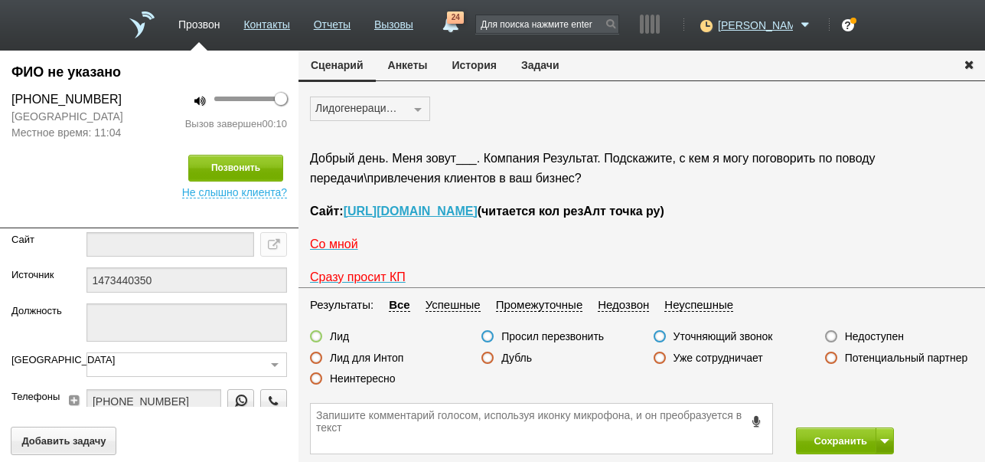
click at [888, 335] on label "Недоступен" at bounding box center [874, 336] width 59 height 14
click at [0, 0] on input "Недоступен" at bounding box center [0, 0] width 0 height 0
click at [833, 444] on button "Сохранить" at bounding box center [836, 440] width 80 height 27
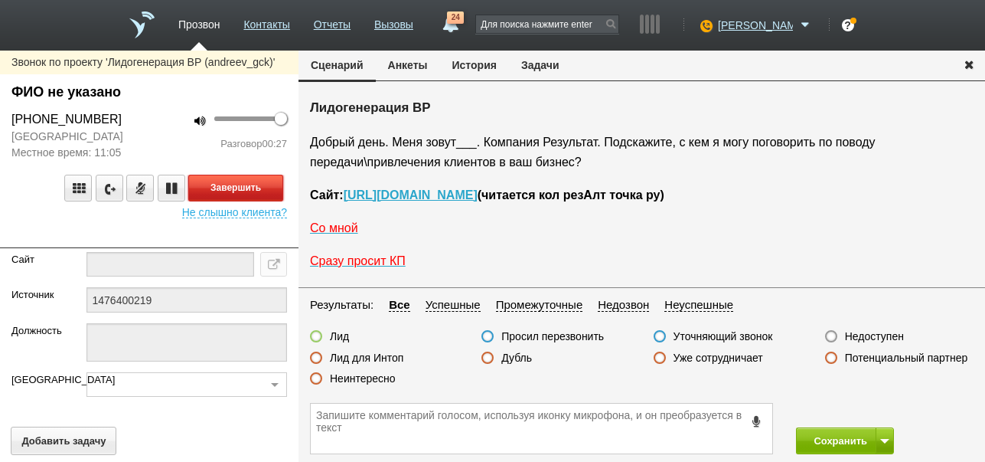
click at [245, 194] on button "Завершить" at bounding box center [235, 188] width 95 height 27
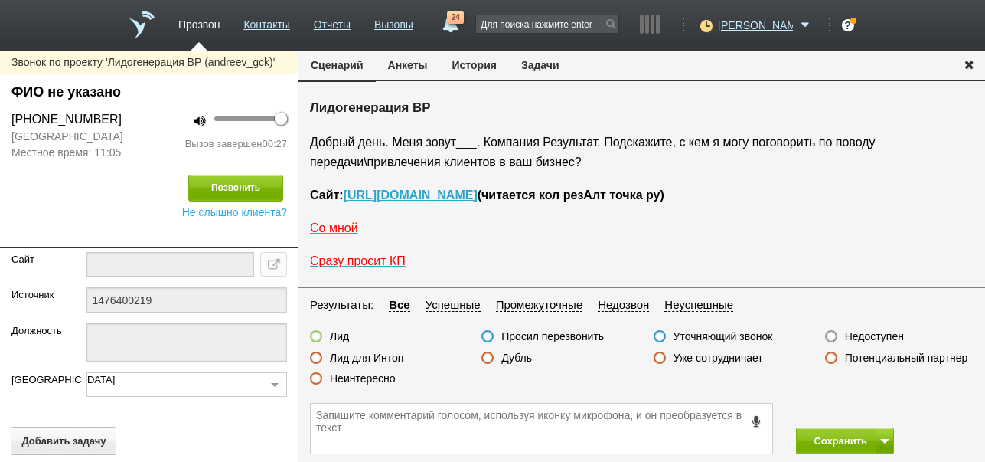
click at [864, 333] on label "Недоступен" at bounding box center [874, 336] width 59 height 14
click at [0, 0] on input "Недоступен" at bounding box center [0, 0] width 0 height 0
click at [882, 439] on span at bounding box center [884, 441] width 9 height 5
click at [882, 405] on button "Сохранить и остаться" at bounding box center [834, 412] width 119 height 27
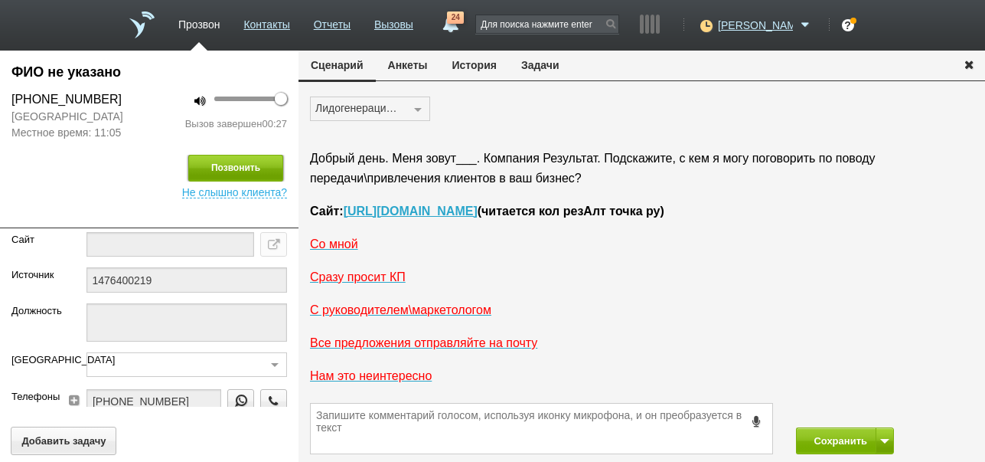
click at [251, 173] on button "Позвонить" at bounding box center [235, 168] width 95 height 27
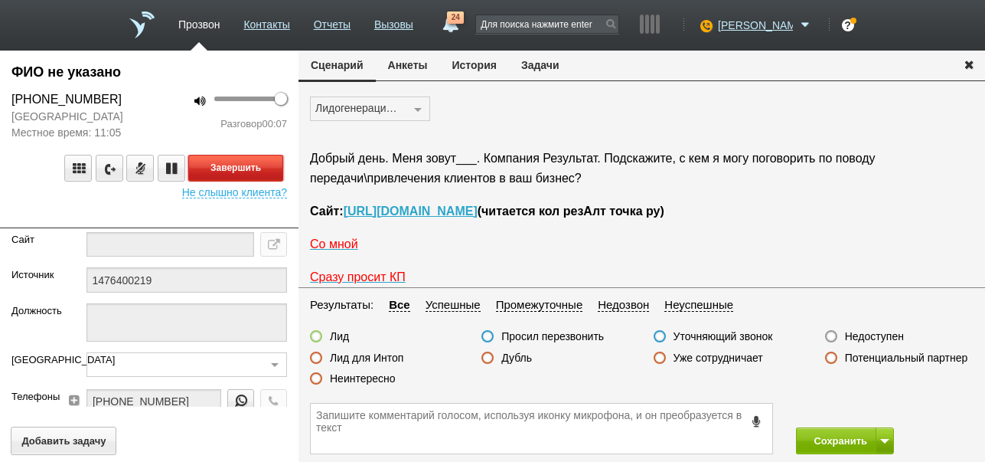
click at [262, 165] on button "Завершить" at bounding box center [235, 168] width 95 height 27
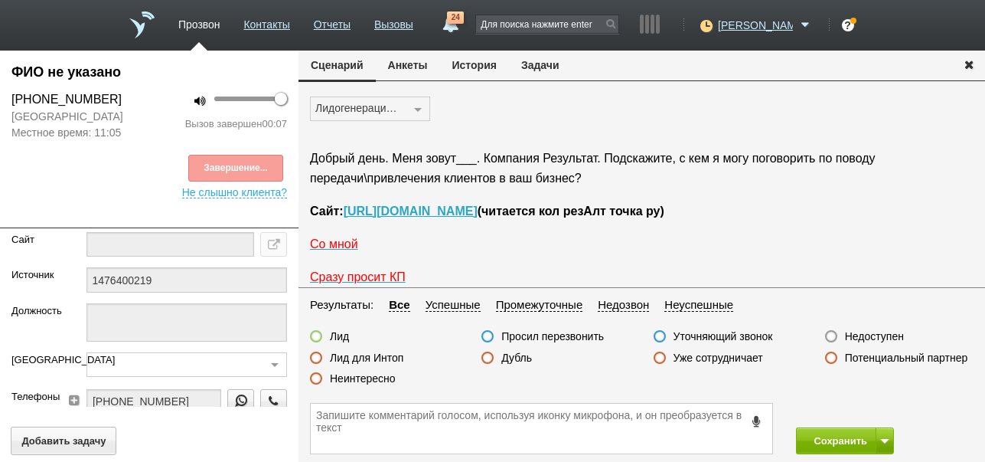
click at [870, 335] on label "Недоступен" at bounding box center [874, 336] width 59 height 14
click at [0, 0] on input "Недоступен" at bounding box center [0, 0] width 0 height 0
click at [824, 437] on button "Сохранить" at bounding box center [836, 440] width 80 height 27
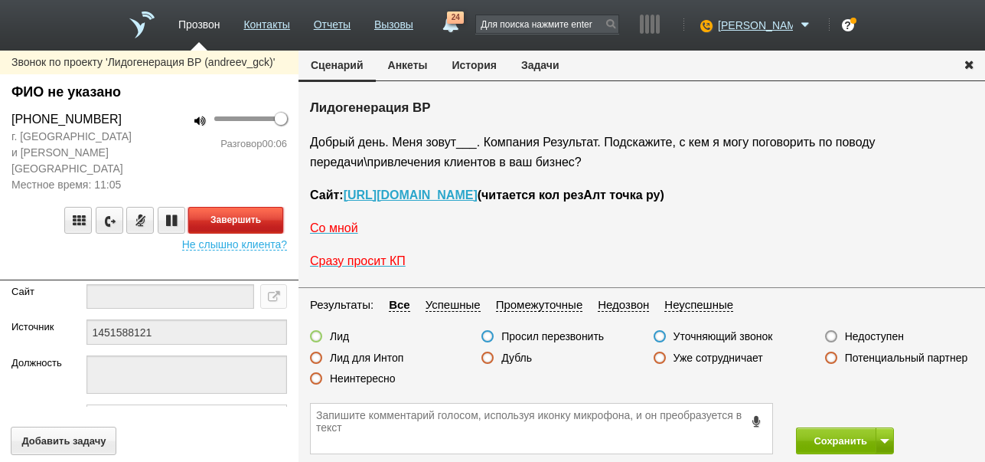
click at [265, 207] on button "Завершить" at bounding box center [235, 220] width 95 height 27
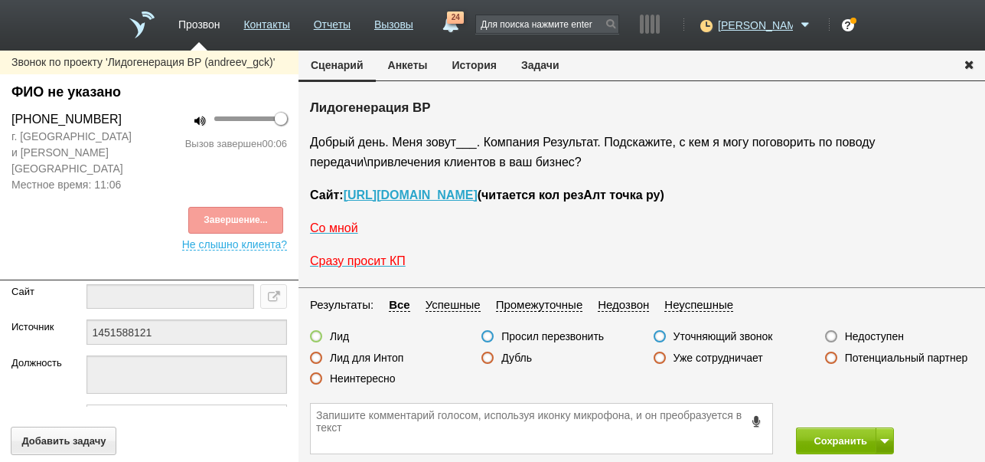
click at [870, 334] on label "Недоступен" at bounding box center [874, 336] width 59 height 14
click at [0, 0] on input "Недоступен" at bounding box center [0, 0] width 0 height 0
click at [887, 439] on span at bounding box center [884, 441] width 9 height 5
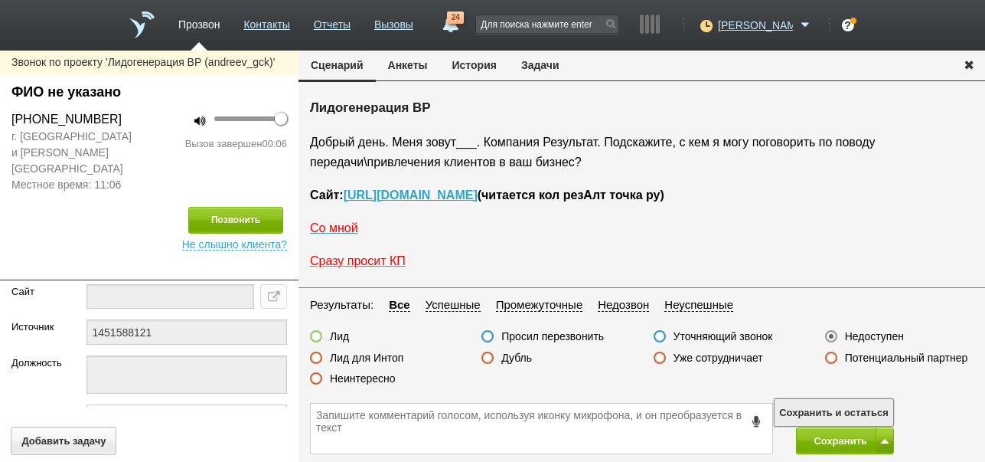
click at [875, 410] on button "Сохранить и остаться" at bounding box center [834, 412] width 119 height 27
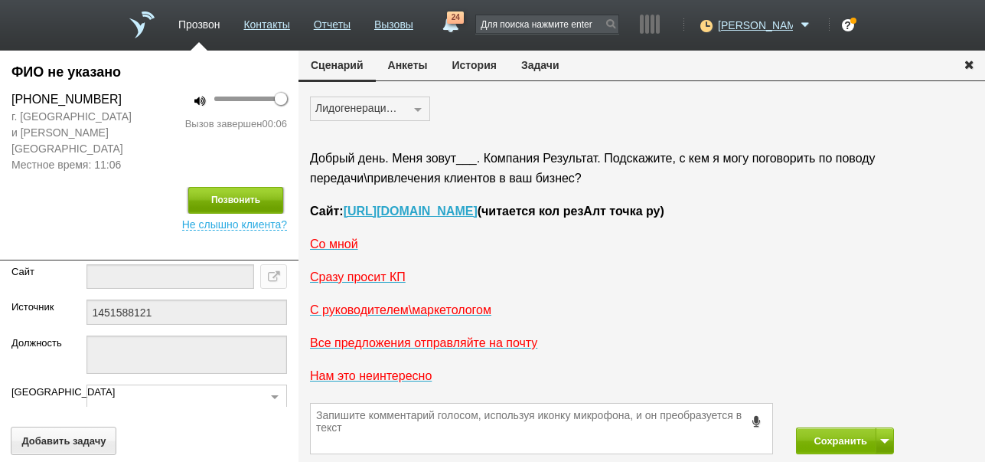
click at [252, 187] on button "Позвонить" at bounding box center [235, 200] width 95 height 27
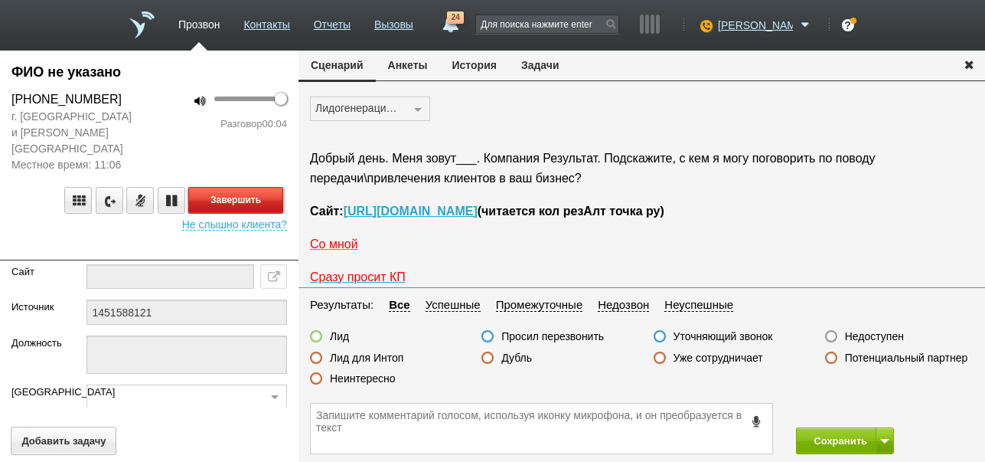
click at [252, 187] on button "Завершить" at bounding box center [235, 200] width 95 height 27
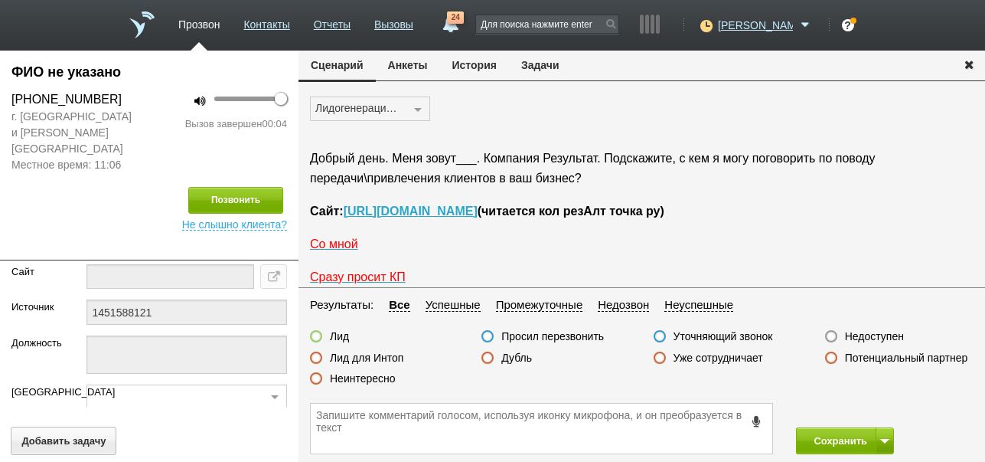
click at [867, 339] on label "Недоступен" at bounding box center [874, 336] width 59 height 14
click at [0, 0] on input "Недоступен" at bounding box center [0, 0] width 0 height 0
click at [838, 437] on button "Сохранить" at bounding box center [836, 440] width 80 height 27
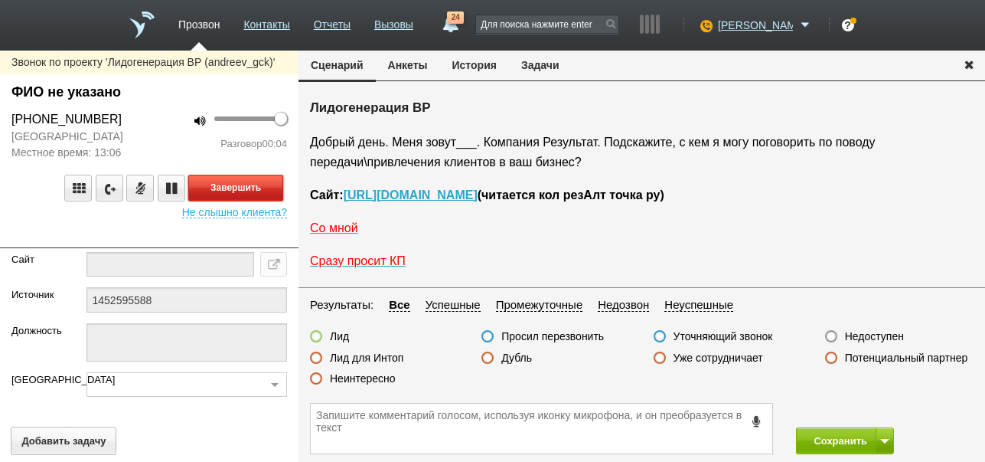
click at [259, 183] on button "Завершить" at bounding box center [235, 188] width 95 height 27
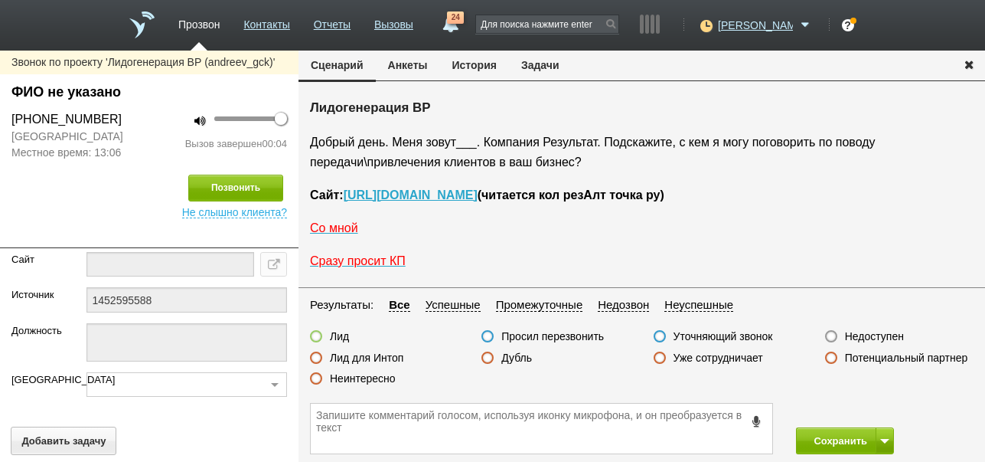
click at [876, 336] on label "Недоступен" at bounding box center [874, 336] width 59 height 14
click at [0, 0] on input "Недоступен" at bounding box center [0, 0] width 0 height 0
click at [883, 437] on button at bounding box center [885, 440] width 18 height 27
click at [879, 412] on button "Сохранить и остаться" at bounding box center [834, 412] width 119 height 27
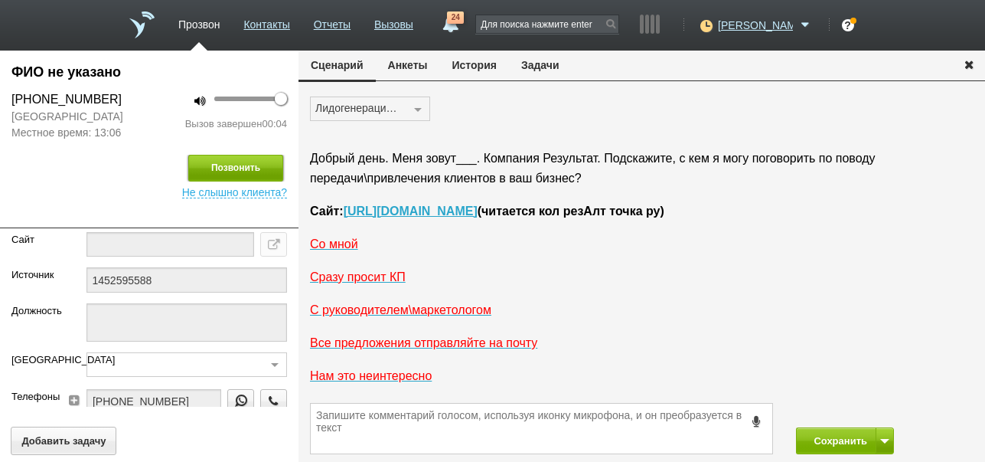
click at [243, 168] on button "Позвонить" at bounding box center [235, 168] width 95 height 27
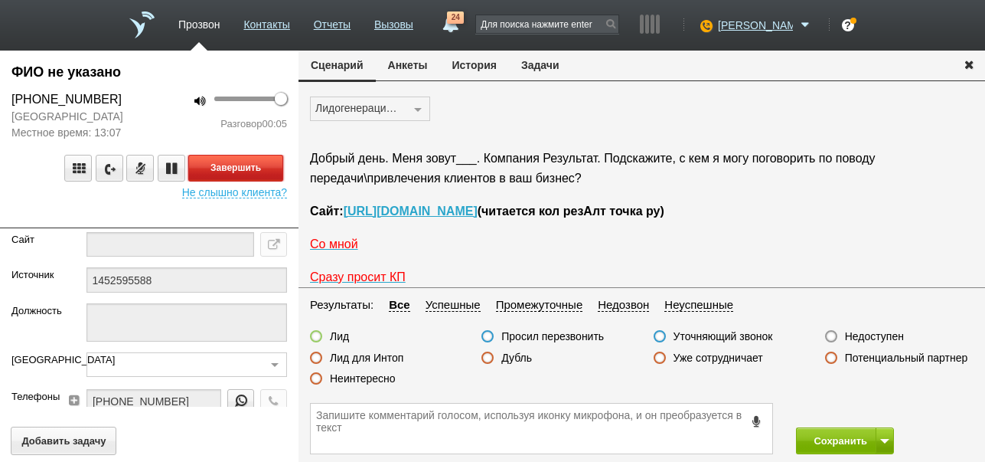
click at [263, 165] on button "Завершить" at bounding box center [235, 168] width 95 height 27
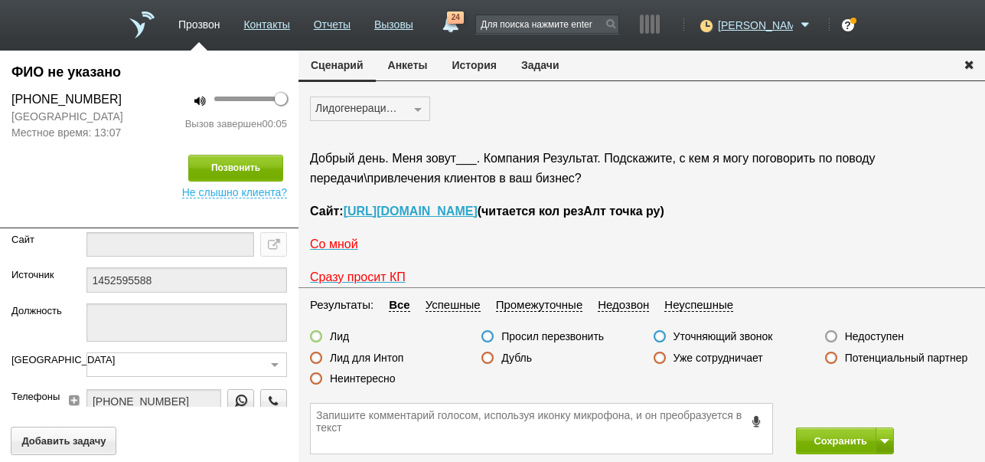
click at [853, 331] on label "Недоступен" at bounding box center [874, 336] width 59 height 14
click at [0, 0] on input "Недоступен" at bounding box center [0, 0] width 0 height 0
click at [842, 441] on button "Сохранить" at bounding box center [836, 440] width 80 height 27
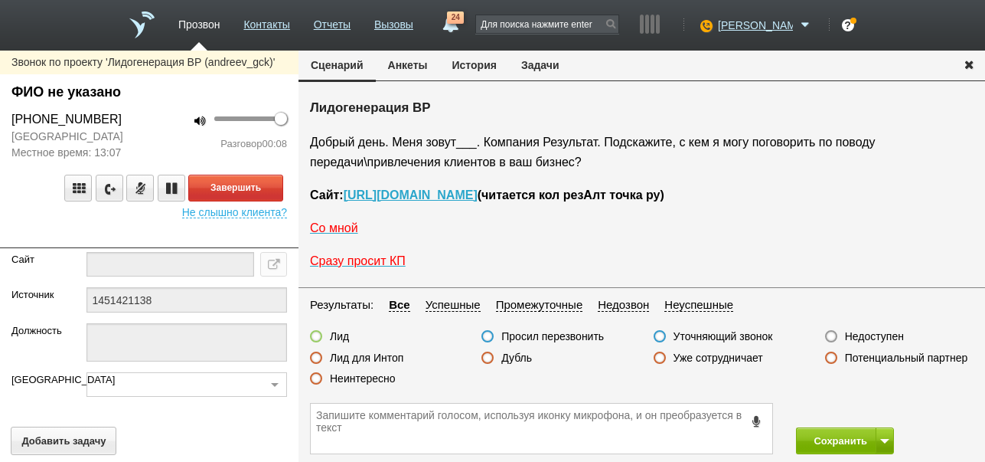
click at [484, 63] on button "История" at bounding box center [474, 65] width 69 height 29
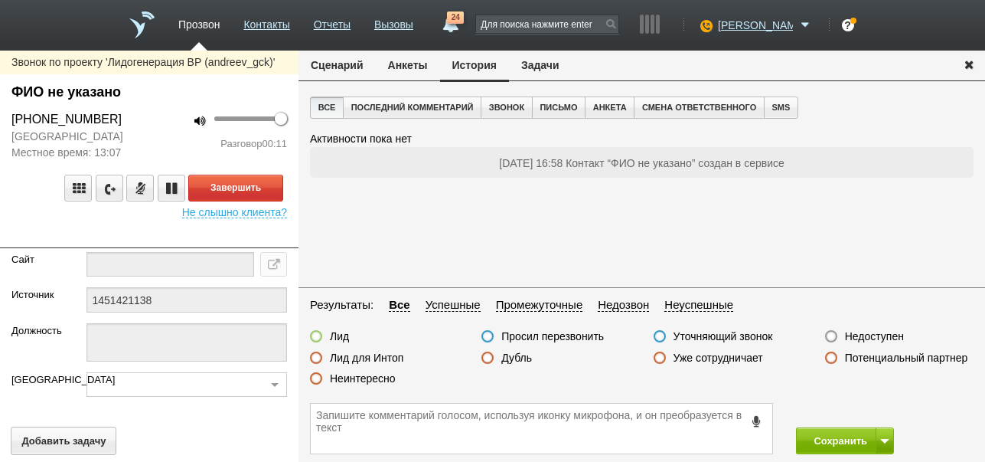
click at [337, 62] on button "Сценарий" at bounding box center [337, 65] width 77 height 29
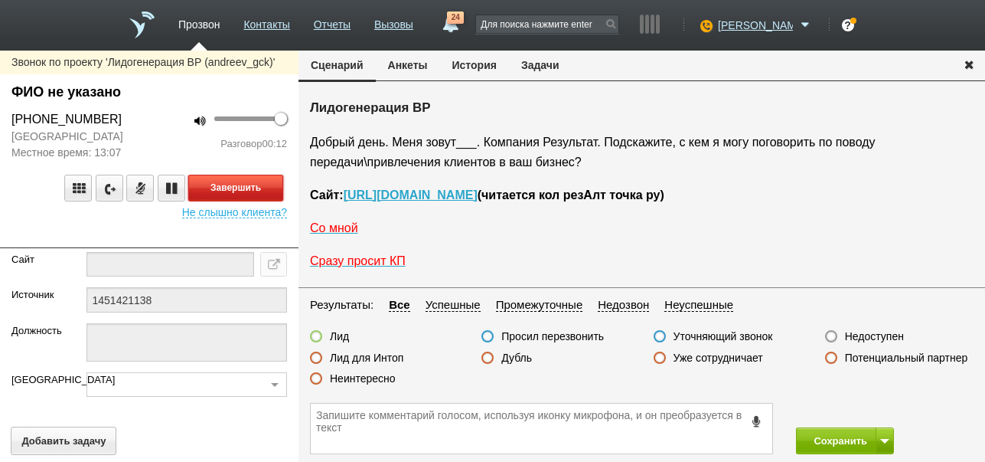
click at [260, 185] on button "Завершить" at bounding box center [235, 188] width 95 height 27
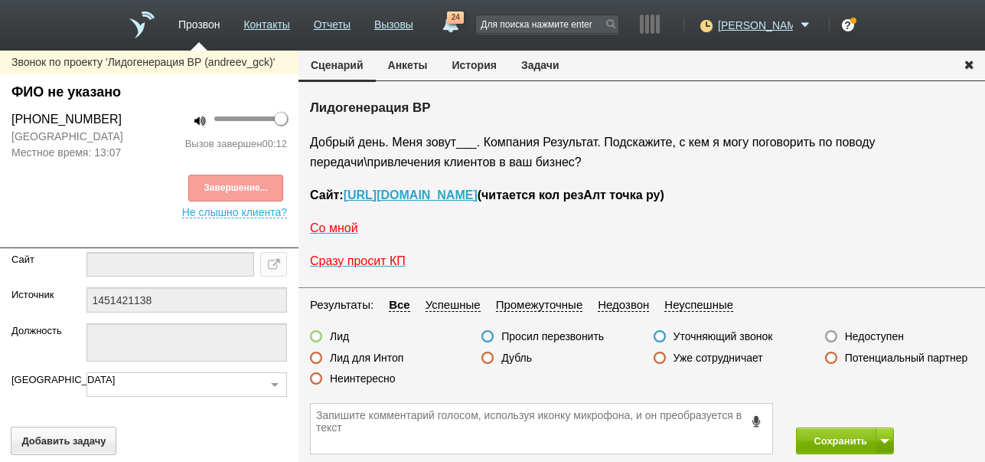
click at [850, 331] on label "Недоступен" at bounding box center [874, 336] width 59 height 14
click at [0, 0] on input "Недоступен" at bounding box center [0, 0] width 0 height 0
click at [887, 439] on span at bounding box center [884, 441] width 9 height 5
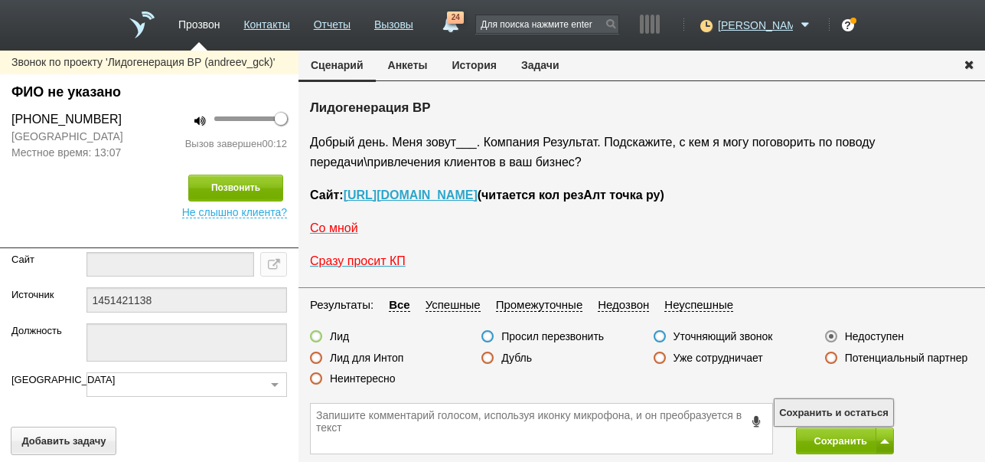
click at [877, 406] on button "Сохранить и остаться" at bounding box center [834, 412] width 119 height 27
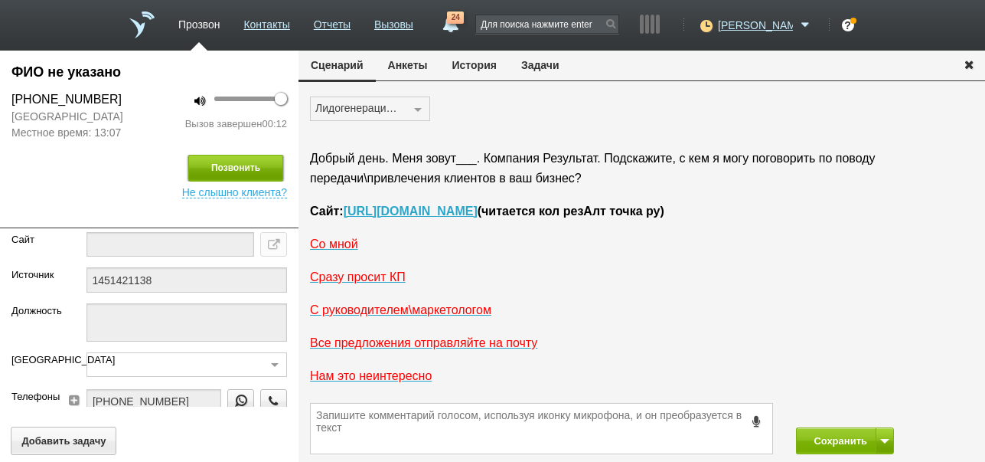
click at [224, 158] on button "Позвонить" at bounding box center [235, 168] width 95 height 27
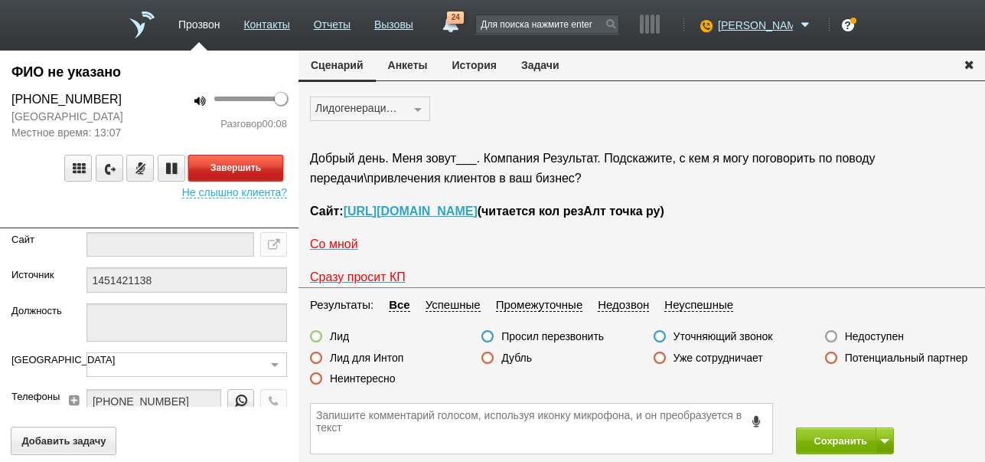
click at [256, 168] on button "Завершить" at bounding box center [235, 168] width 95 height 27
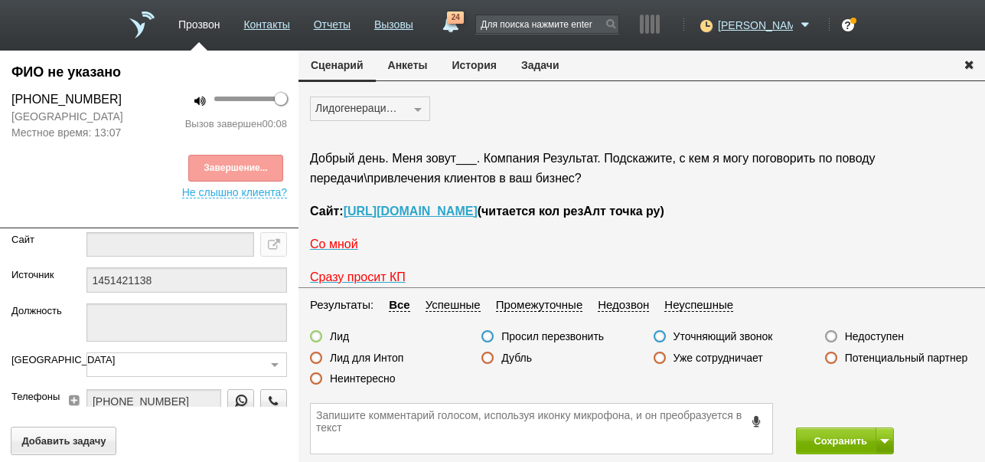
click at [876, 334] on label "Недоступен" at bounding box center [874, 336] width 59 height 14
click at [0, 0] on input "Недоступен" at bounding box center [0, 0] width 0 height 0
click at [835, 439] on button "Сохранить" at bounding box center [836, 440] width 80 height 27
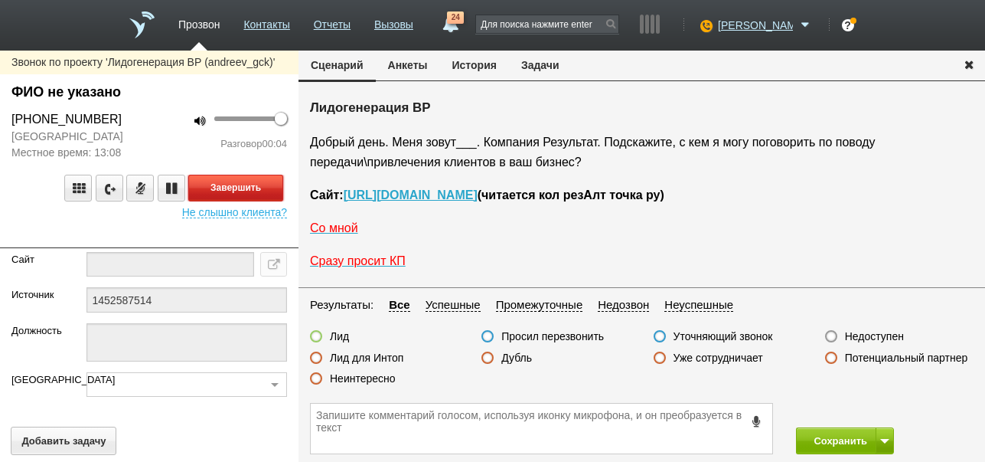
click at [247, 201] on button "Завершить" at bounding box center [235, 188] width 95 height 27
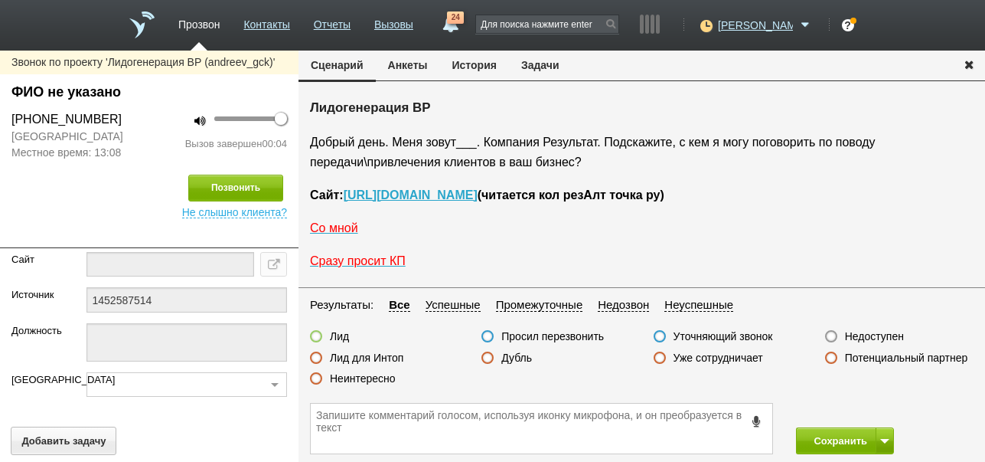
click at [861, 331] on label "Недоступен" at bounding box center [874, 336] width 59 height 14
click at [0, 0] on input "Недоступен" at bounding box center [0, 0] width 0 height 0
click at [884, 445] on button at bounding box center [885, 440] width 18 height 27
click at [884, 403] on button "Сохранить и остаться" at bounding box center [834, 412] width 119 height 27
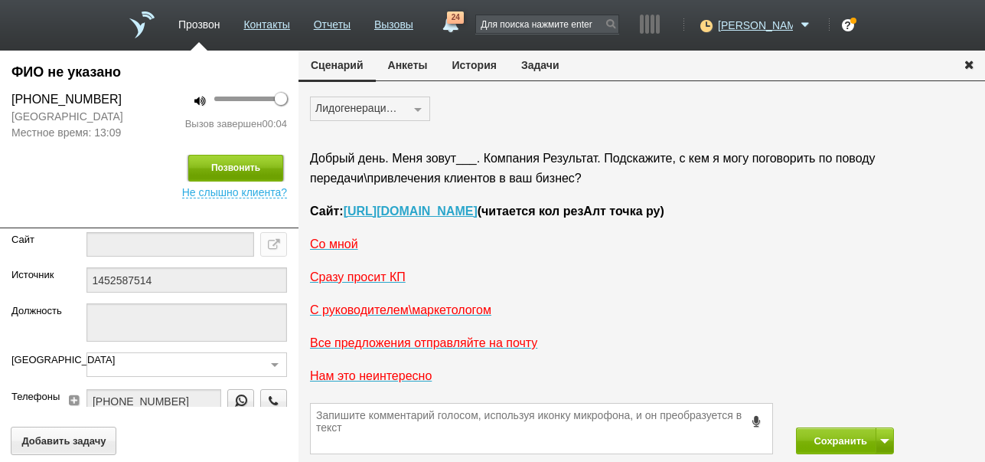
click at [264, 181] on button "Позвонить" at bounding box center [235, 168] width 95 height 27
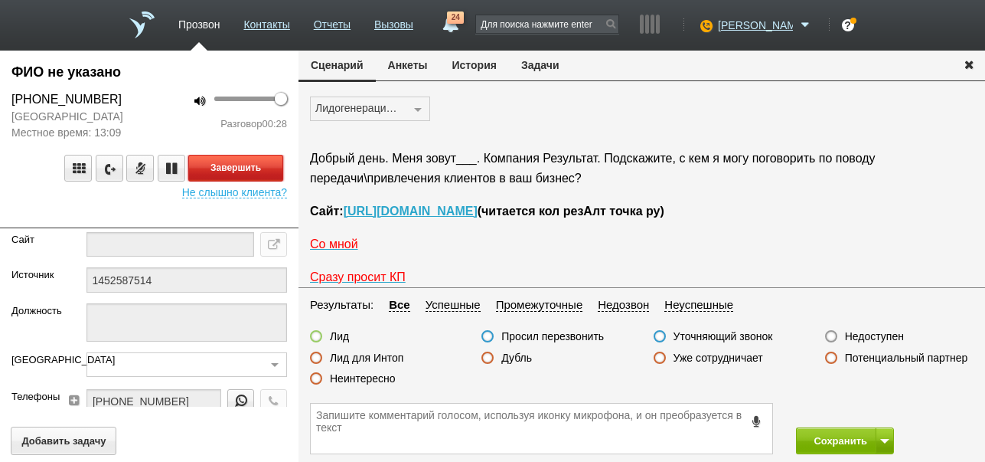
click at [268, 181] on button "Завершить" at bounding box center [235, 168] width 95 height 27
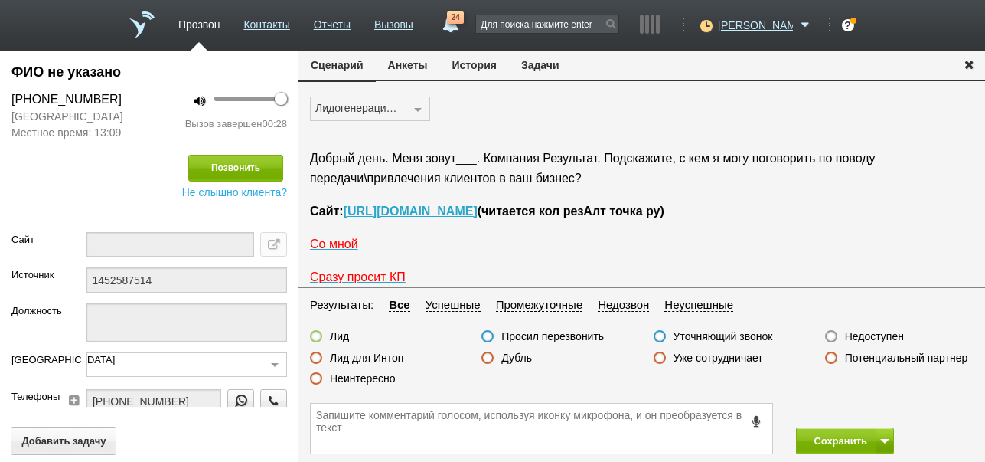
click at [863, 336] on label "Недоступен" at bounding box center [874, 336] width 59 height 14
click at [0, 0] on input "Недоступен" at bounding box center [0, 0] width 0 height 0
click at [829, 435] on button "Сохранить" at bounding box center [836, 440] width 80 height 27
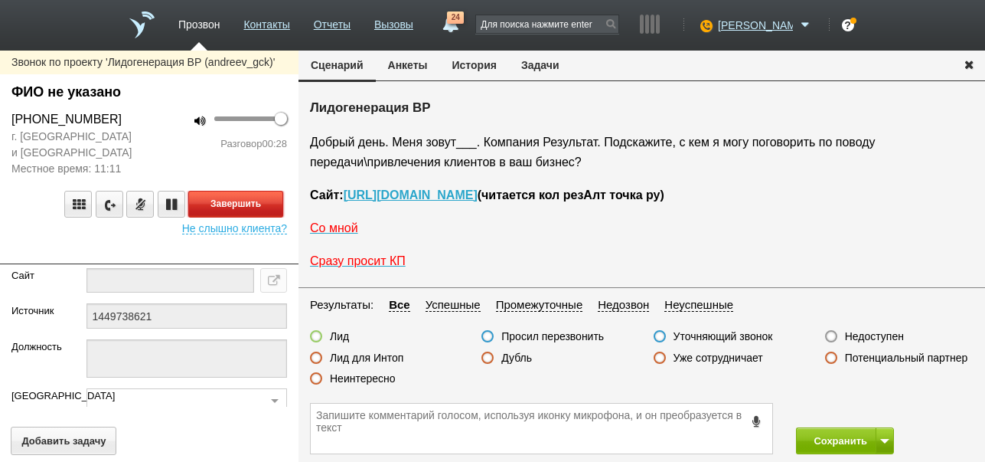
click at [263, 201] on button "Завершить" at bounding box center [235, 204] width 95 height 27
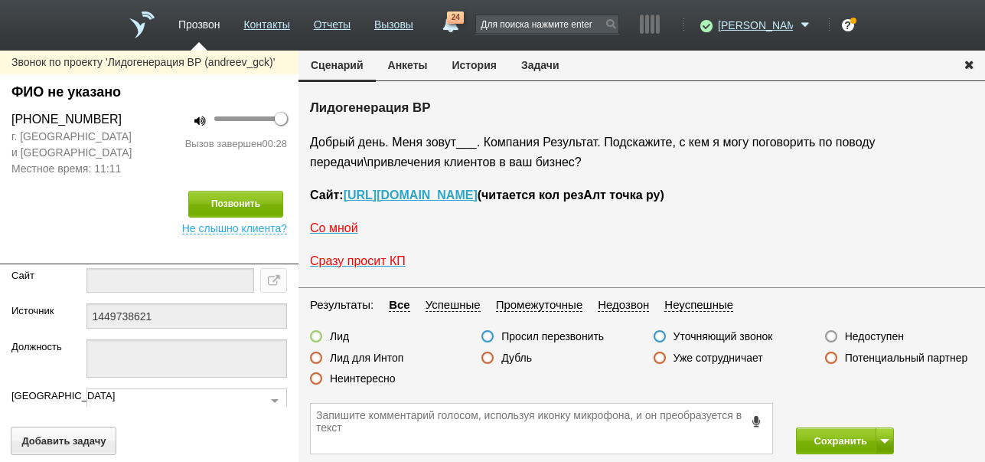
click at [851, 338] on label "Недоступен" at bounding box center [874, 336] width 59 height 14
click at [0, 0] on input "Недоступен" at bounding box center [0, 0] width 0 height 0
click at [889, 436] on button at bounding box center [885, 440] width 18 height 27
click at [263, 198] on button "Позвонить" at bounding box center [235, 204] width 95 height 27
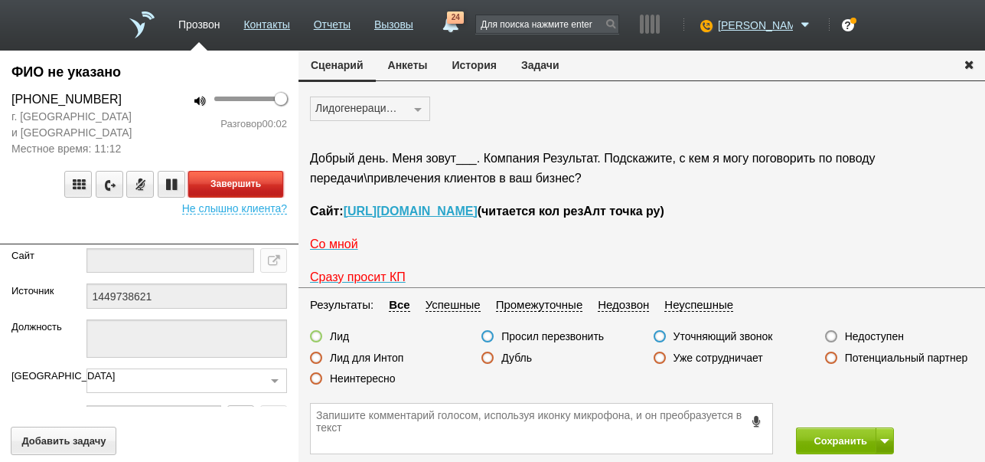
click at [270, 179] on button "Завершить" at bounding box center [235, 184] width 95 height 27
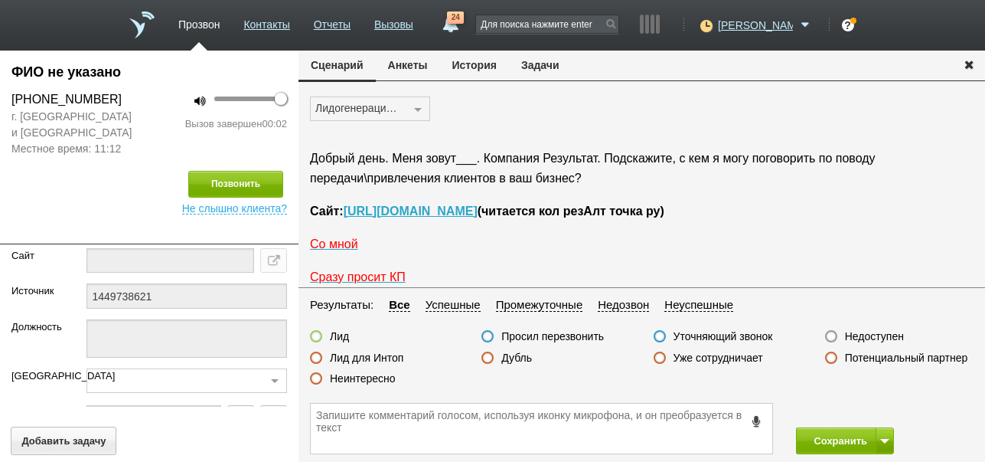
click at [877, 335] on label "Недоступен" at bounding box center [874, 336] width 59 height 14
click at [0, 0] on input "Недоступен" at bounding box center [0, 0] width 0 height 0
click at [846, 438] on button "Сохранить" at bounding box center [836, 440] width 80 height 27
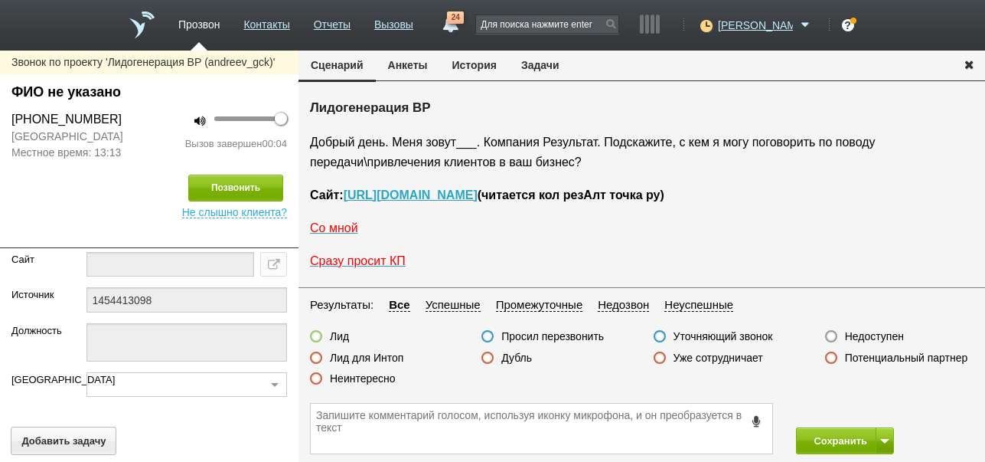
click at [873, 334] on label "Недоступен" at bounding box center [874, 336] width 59 height 14
click at [0, 0] on input "Недоступен" at bounding box center [0, 0] width 0 height 0
click at [883, 440] on span at bounding box center [884, 441] width 9 height 5
click at [870, 411] on button "Сохранить и остаться" at bounding box center [834, 412] width 119 height 27
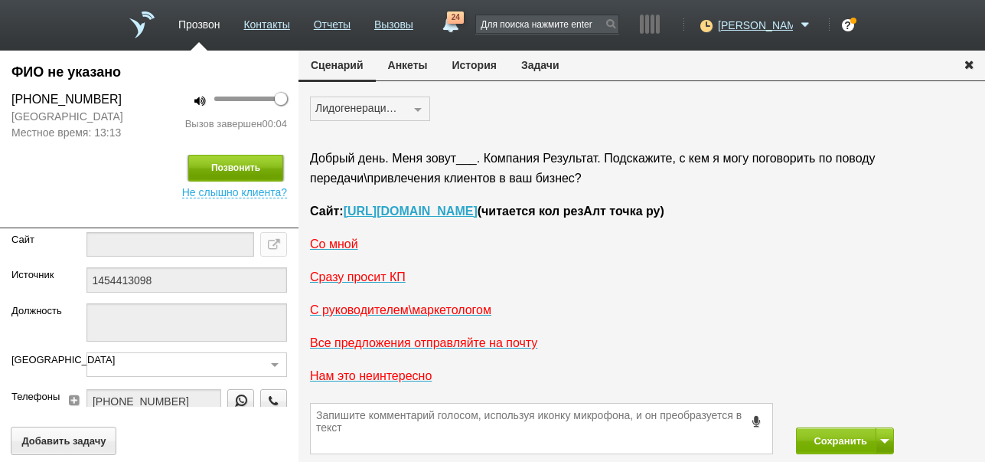
click at [246, 169] on button "Позвонить" at bounding box center [235, 168] width 95 height 27
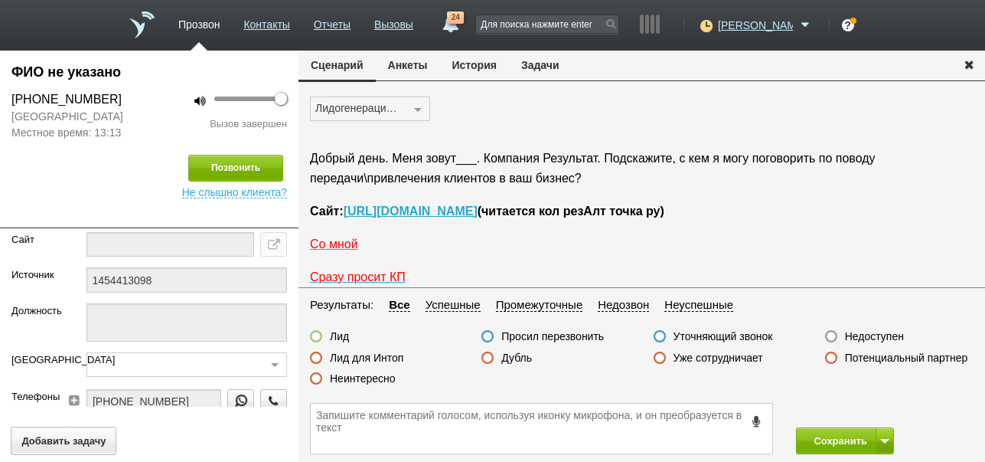
click at [889, 335] on label "Недоступен" at bounding box center [874, 336] width 59 height 14
click at [0, 0] on input "Недоступен" at bounding box center [0, 0] width 0 height 0
click at [831, 435] on button "Сохранить" at bounding box center [836, 440] width 80 height 27
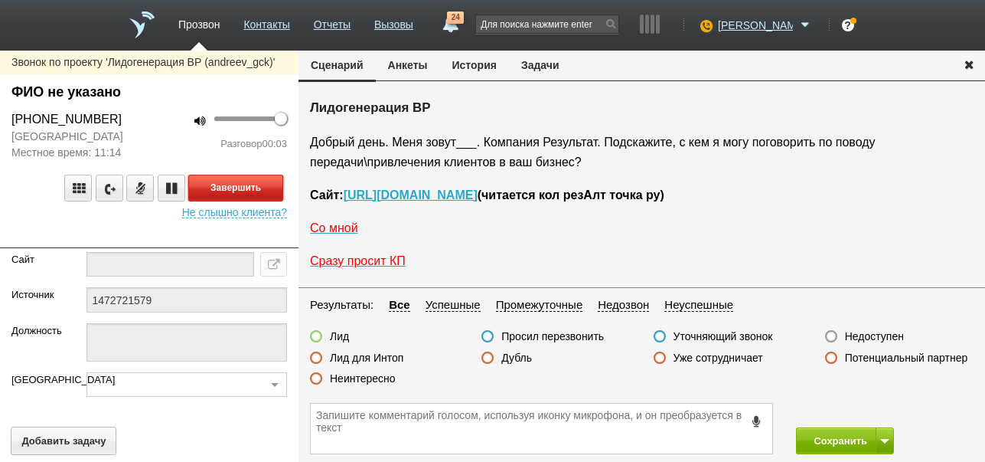
click at [262, 181] on button "Завершить" at bounding box center [235, 188] width 95 height 27
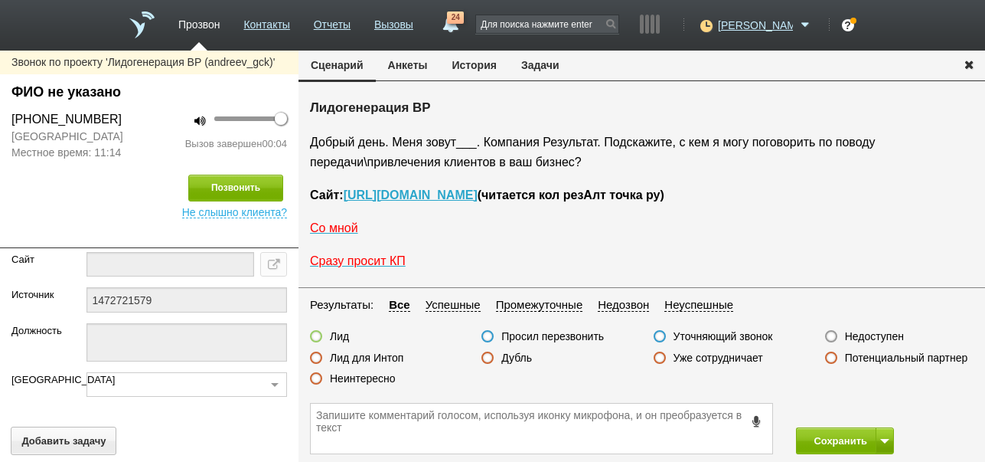
click at [863, 335] on label "Недоступен" at bounding box center [874, 336] width 59 height 14
click at [0, 0] on input "Недоступен" at bounding box center [0, 0] width 0 height 0
click at [883, 435] on button at bounding box center [885, 440] width 18 height 27
click at [877, 409] on button "Сохранить и остаться" at bounding box center [834, 412] width 119 height 27
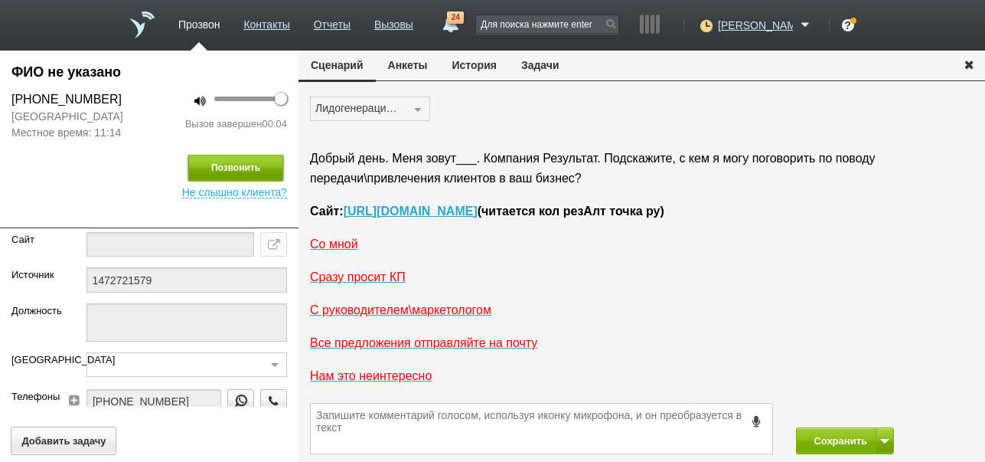
click at [235, 171] on button "Позвонить" at bounding box center [235, 168] width 95 height 27
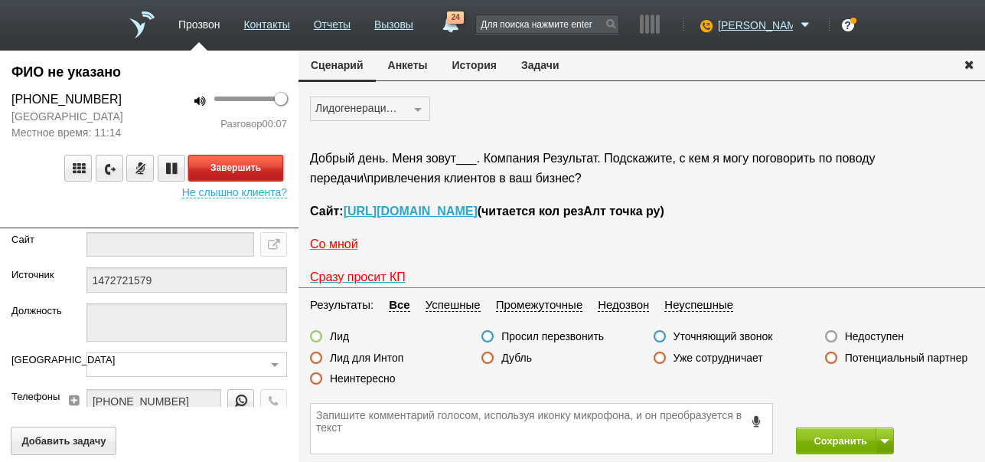
click at [262, 165] on button "Завершить" at bounding box center [235, 168] width 95 height 27
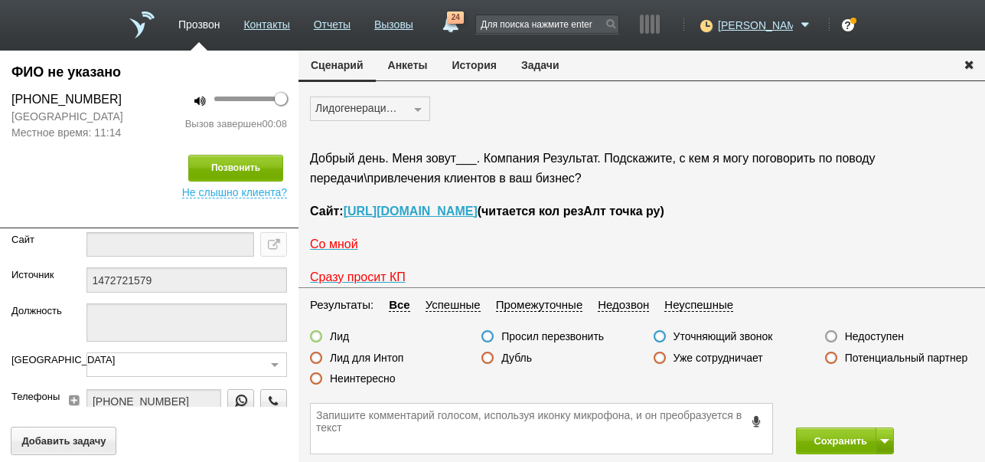
click at [886, 338] on label "Недоступен" at bounding box center [874, 336] width 59 height 14
click at [0, 0] on input "Недоступен" at bounding box center [0, 0] width 0 height 0
click at [831, 439] on button "Сохранить" at bounding box center [836, 440] width 80 height 27
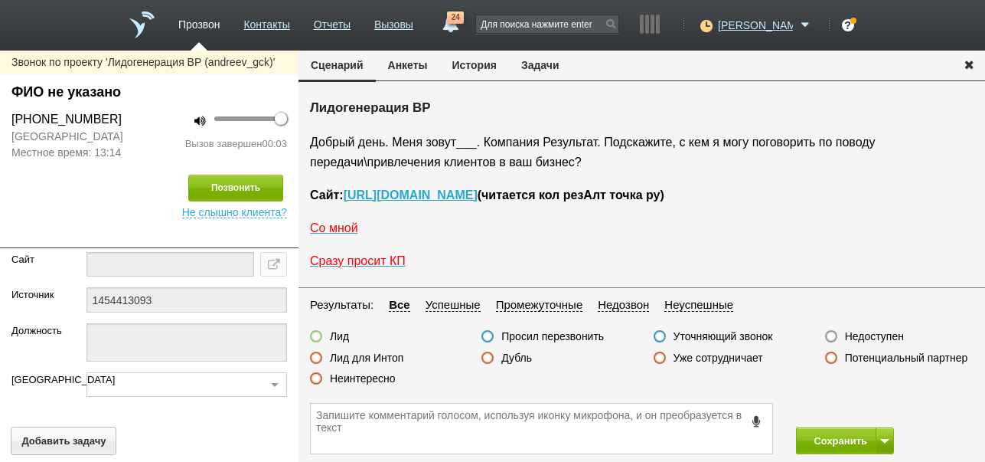
click at [869, 334] on label "Недоступен" at bounding box center [874, 336] width 59 height 14
click at [0, 0] on input "Недоступен" at bounding box center [0, 0] width 0 height 0
click at [880, 436] on button at bounding box center [885, 440] width 18 height 27
click at [875, 406] on button "Сохранить и остаться" at bounding box center [834, 412] width 119 height 27
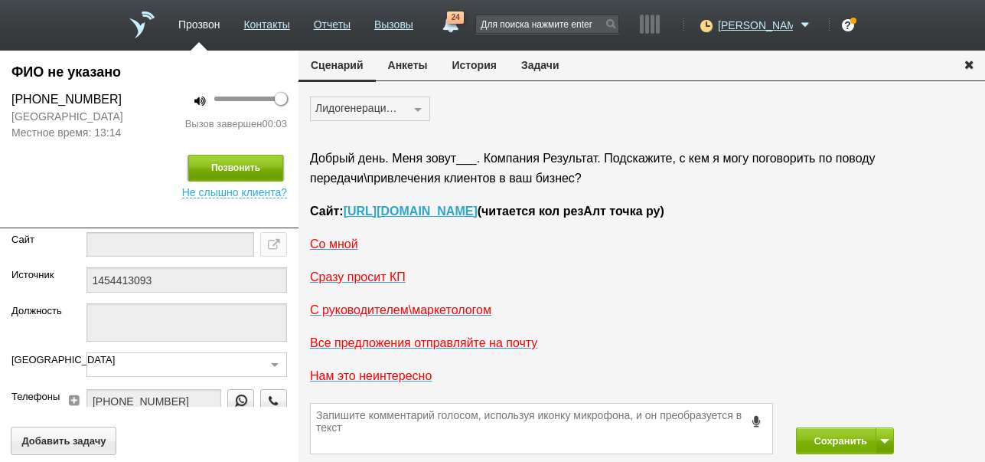
click at [261, 166] on button "Позвонить" at bounding box center [235, 168] width 95 height 27
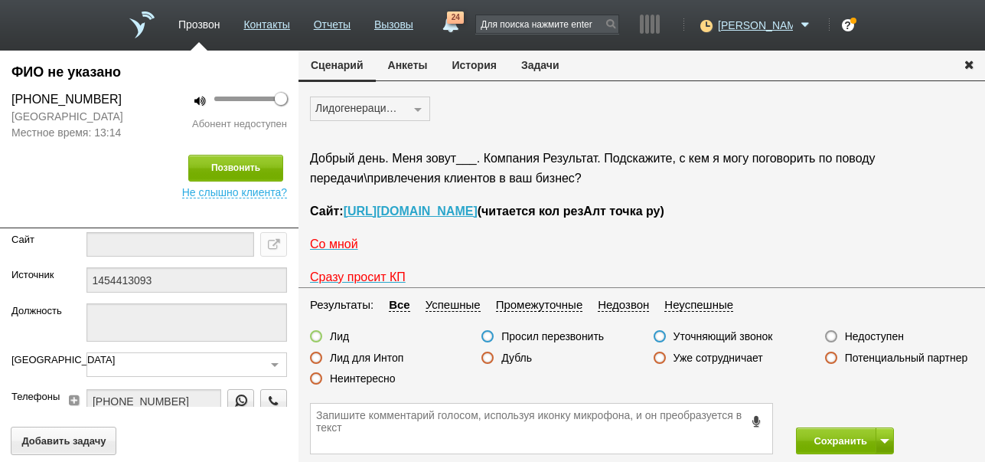
click at [887, 335] on label "Недоступен" at bounding box center [874, 336] width 59 height 14
click at [0, 0] on input "Недоступен" at bounding box center [0, 0] width 0 height 0
click at [826, 442] on button "Сохранить" at bounding box center [836, 440] width 80 height 27
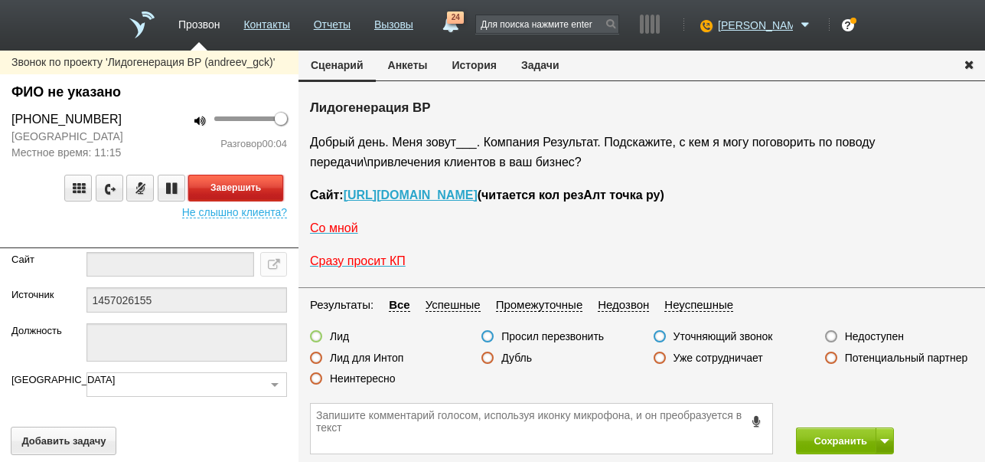
click at [277, 187] on button "Завершить" at bounding box center [235, 188] width 95 height 27
click at [469, 69] on button "История" at bounding box center [474, 65] width 69 height 29
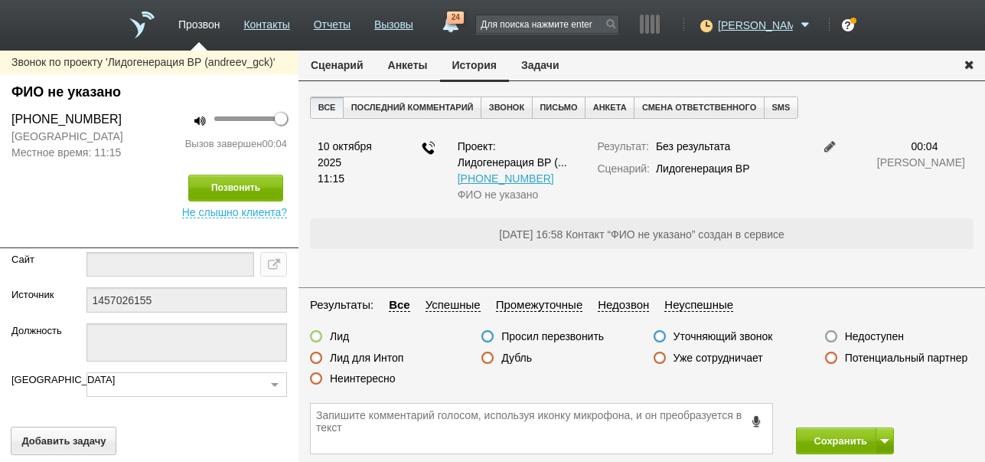
click at [883, 333] on label "Недоступен" at bounding box center [874, 336] width 59 height 14
click at [0, 0] on input "Недоступен" at bounding box center [0, 0] width 0 height 0
click at [878, 437] on button at bounding box center [885, 440] width 18 height 27
click at [867, 414] on button "Сохранить и остаться" at bounding box center [834, 412] width 119 height 27
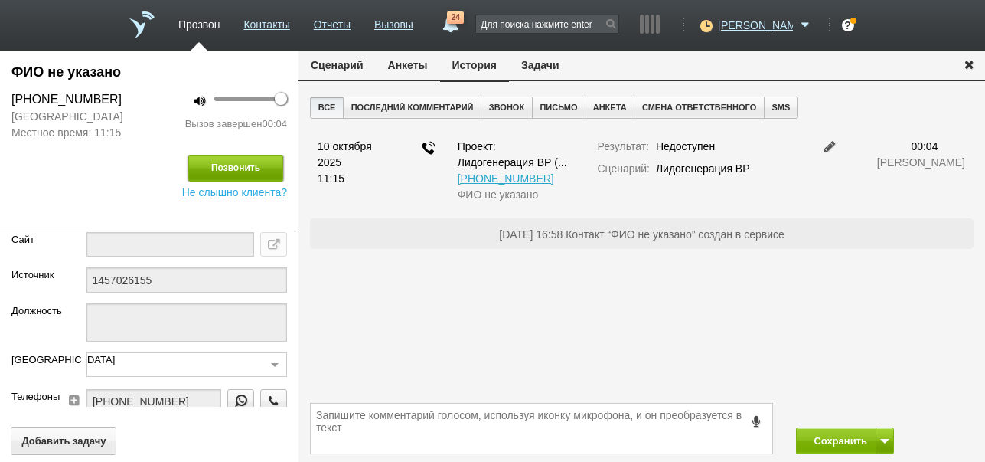
click at [240, 159] on button "Позвонить" at bounding box center [235, 168] width 95 height 27
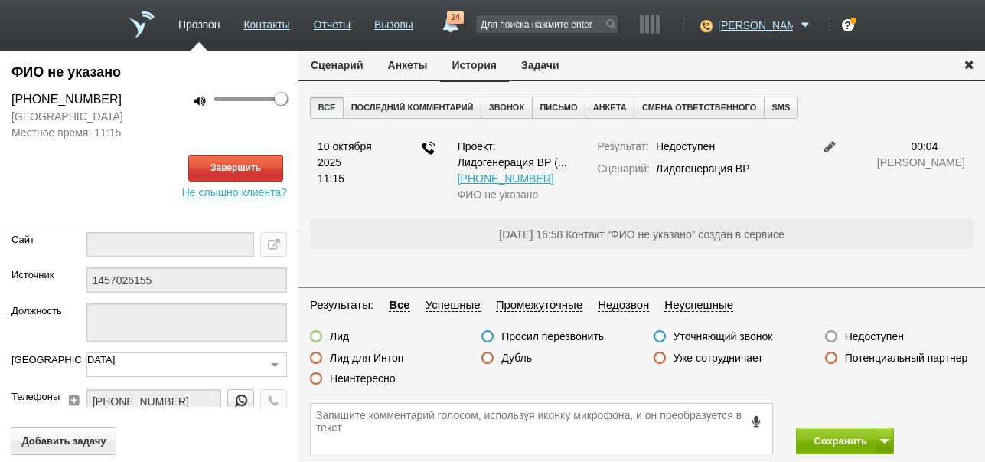
click at [333, 66] on button "Сценарий" at bounding box center [337, 65] width 77 height 29
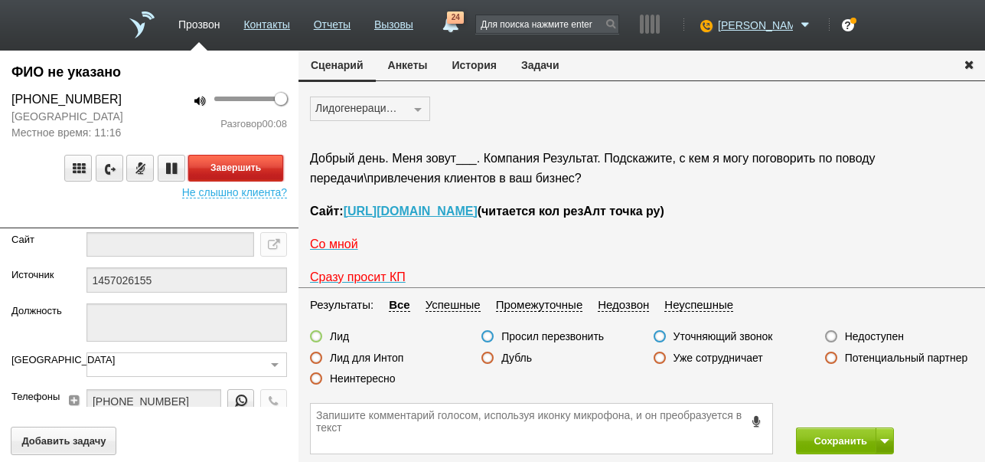
click at [266, 166] on button "Завершить" at bounding box center [235, 168] width 95 height 27
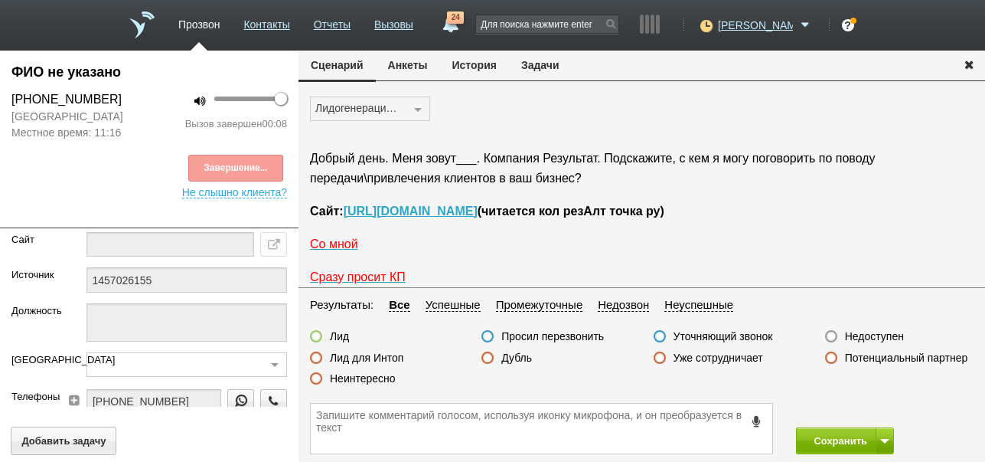
click at [865, 334] on label "Недоступен" at bounding box center [874, 336] width 59 height 14
click at [0, 0] on input "Недоступен" at bounding box center [0, 0] width 0 height 0
click at [819, 434] on button "Сохранить" at bounding box center [836, 440] width 80 height 27
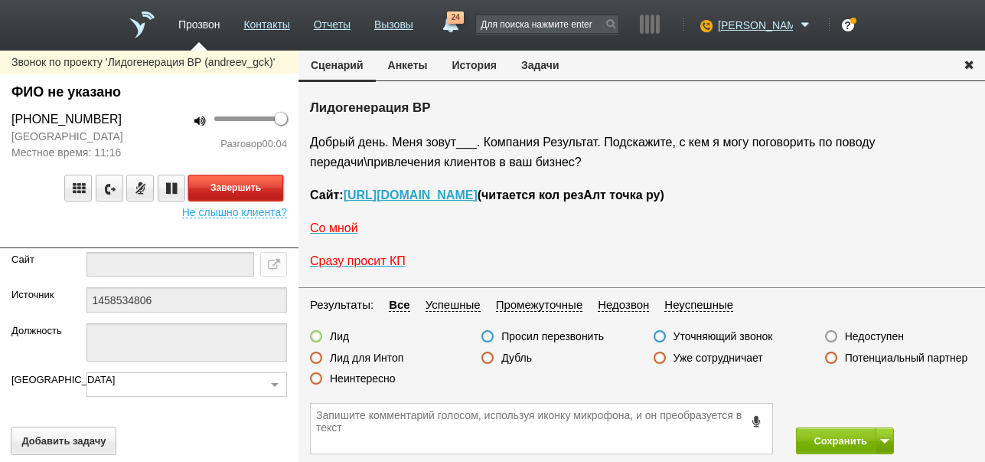
click at [255, 188] on button "Завершить" at bounding box center [235, 188] width 95 height 27
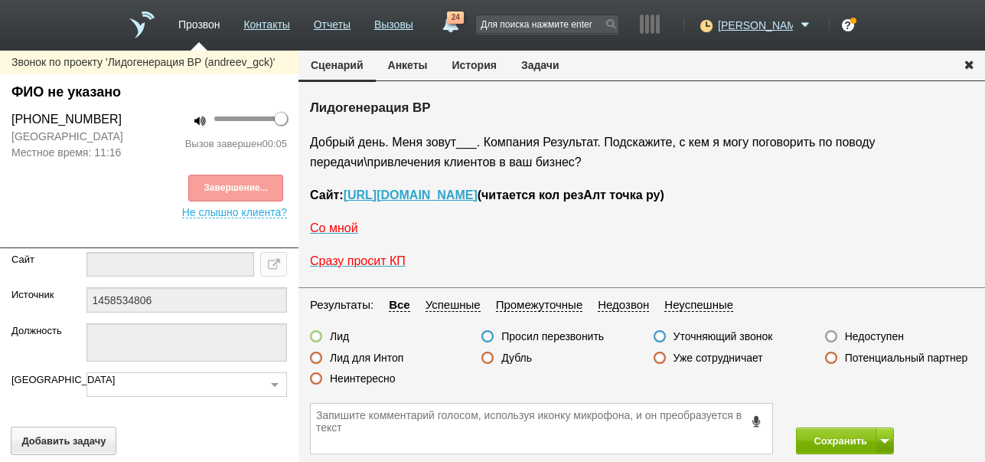
click at [870, 332] on label "Недоступен" at bounding box center [874, 336] width 59 height 14
click at [0, 0] on input "Недоступен" at bounding box center [0, 0] width 0 height 0
click at [883, 436] on button at bounding box center [885, 440] width 18 height 27
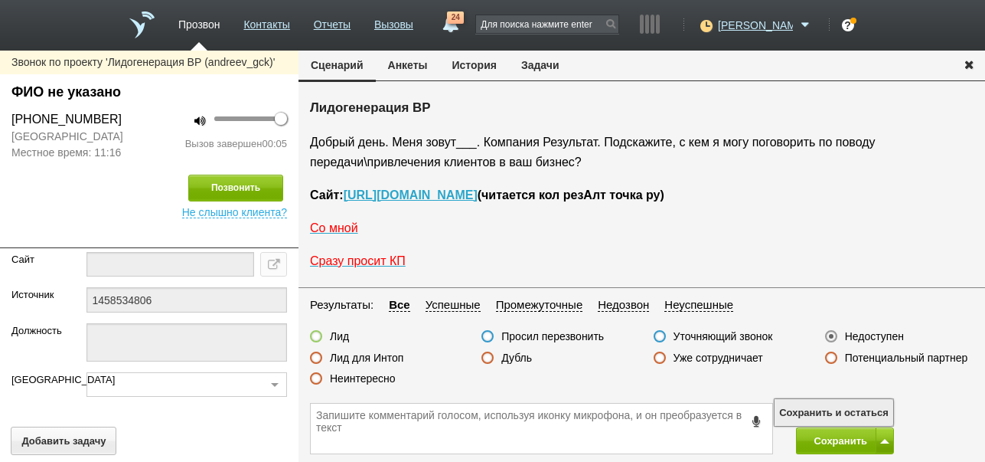
click at [876, 410] on button "Сохранить и остаться" at bounding box center [834, 412] width 119 height 27
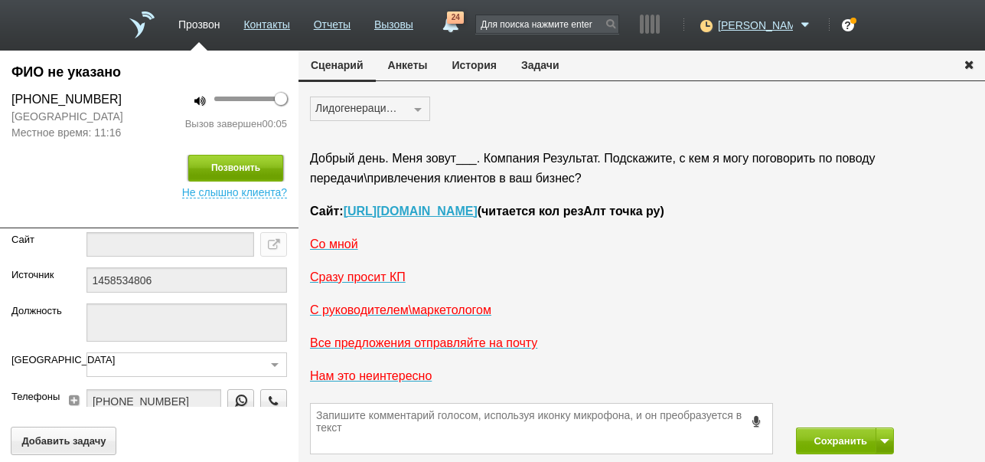
click at [253, 169] on button "Позвонить" at bounding box center [235, 168] width 95 height 27
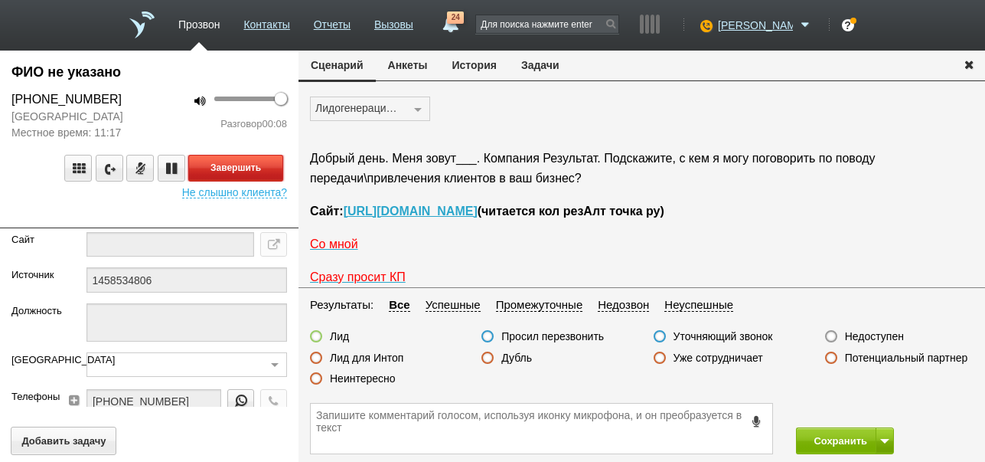
click at [258, 169] on button "Завершить" at bounding box center [235, 168] width 95 height 27
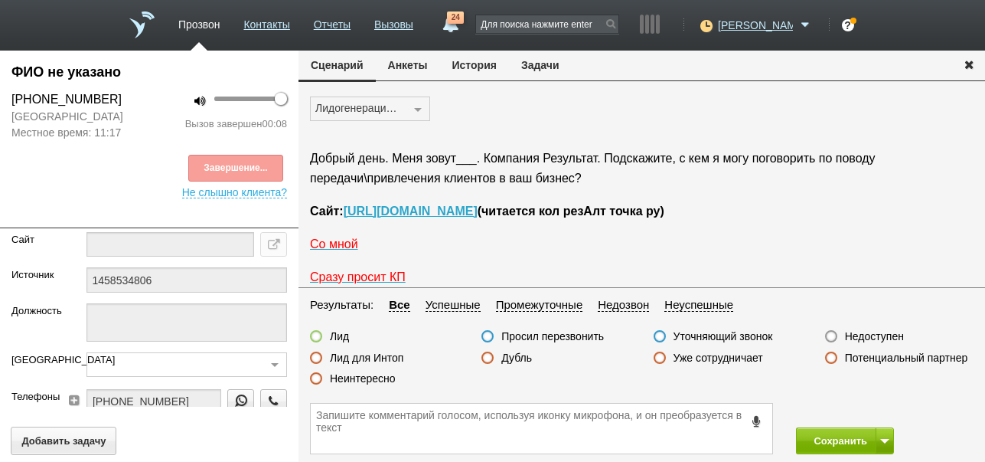
click at [898, 336] on label "Недоступен" at bounding box center [874, 336] width 59 height 14
click at [0, 0] on input "Недоступен" at bounding box center [0, 0] width 0 height 0
click at [839, 441] on button "Сохранить" at bounding box center [836, 440] width 80 height 27
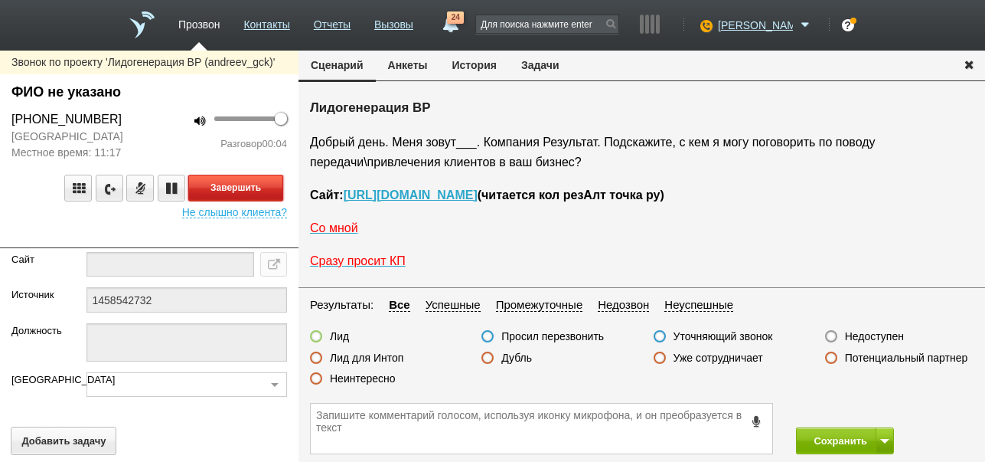
click at [269, 193] on button "Завершить" at bounding box center [235, 188] width 95 height 27
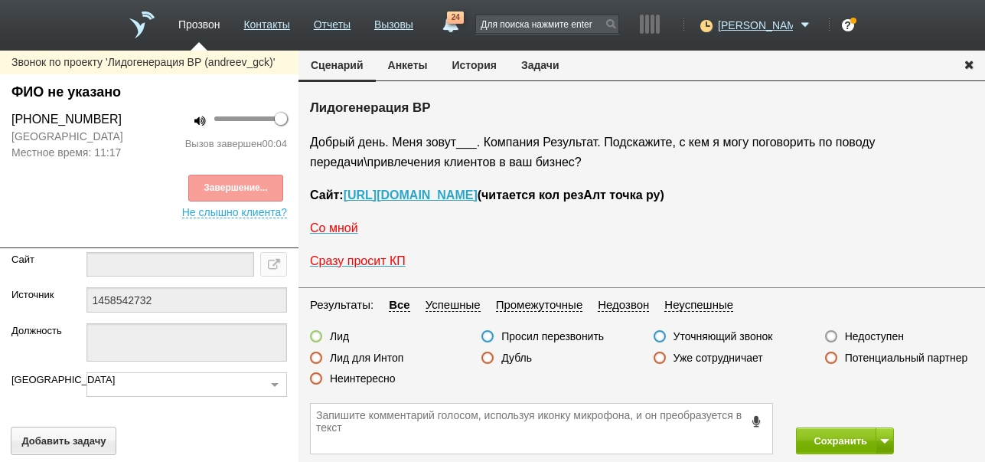
click at [871, 334] on label "Недоступен" at bounding box center [874, 336] width 59 height 14
click at [0, 0] on input "Недоступен" at bounding box center [0, 0] width 0 height 0
click at [886, 431] on button at bounding box center [885, 440] width 18 height 27
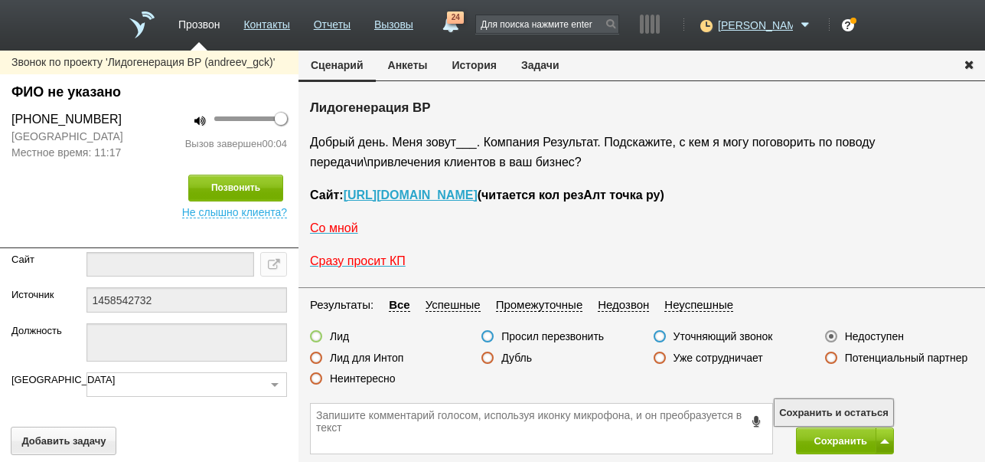
click at [880, 406] on button "Сохранить и остаться" at bounding box center [834, 412] width 119 height 27
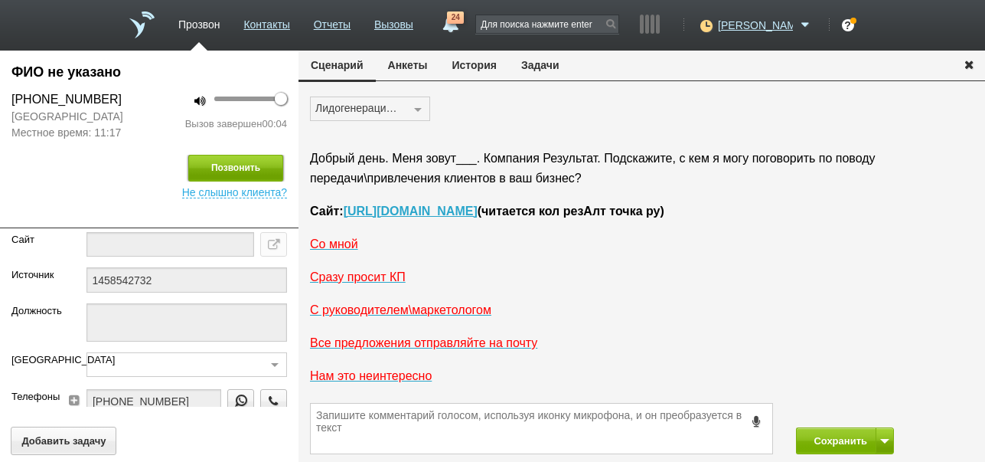
click at [243, 165] on button "Позвонить" at bounding box center [235, 168] width 95 height 27
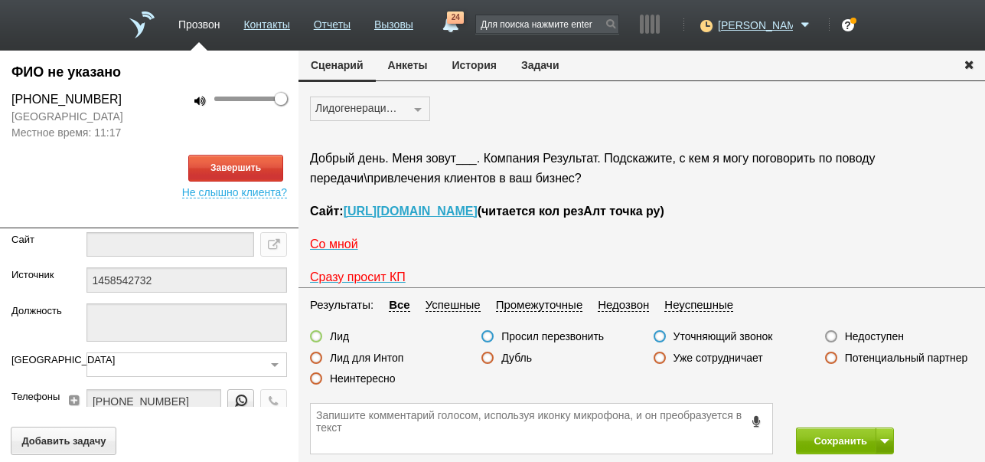
click at [481, 65] on button "История" at bounding box center [474, 65] width 69 height 29
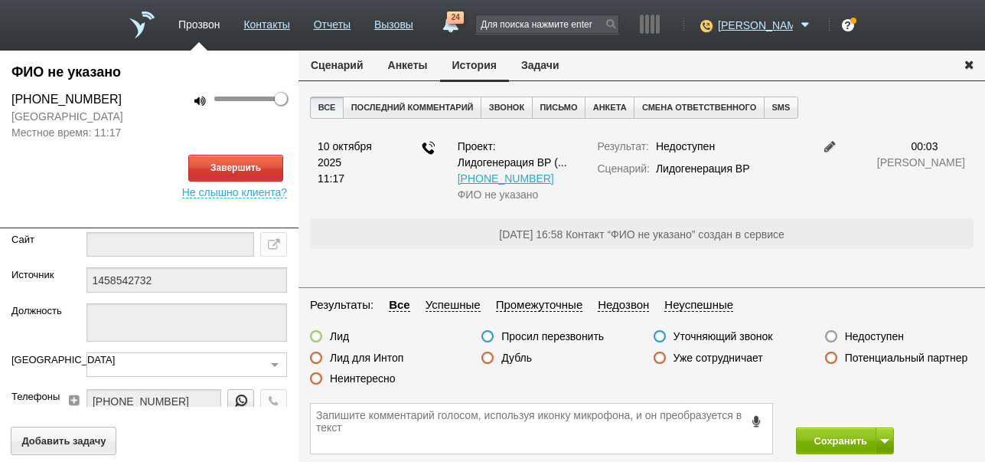
click at [336, 68] on button "Сценарий" at bounding box center [337, 65] width 77 height 29
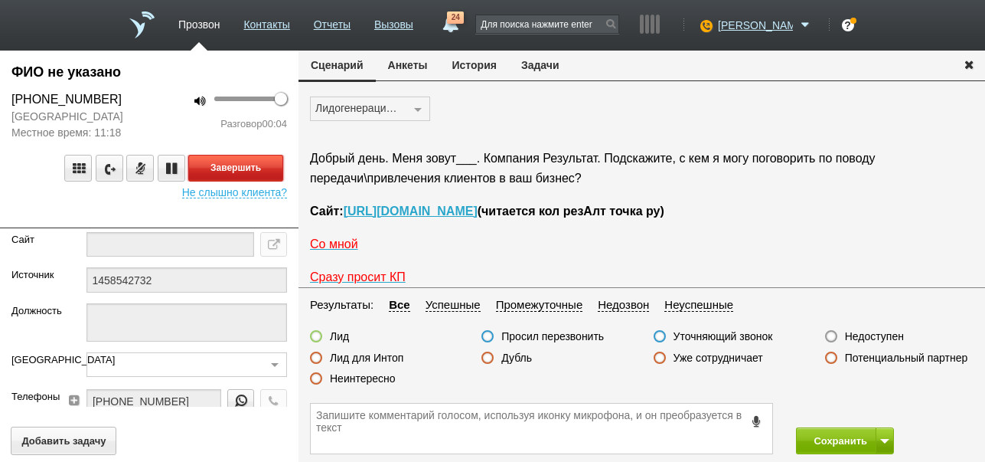
click at [271, 165] on button "Завершить" at bounding box center [235, 168] width 95 height 27
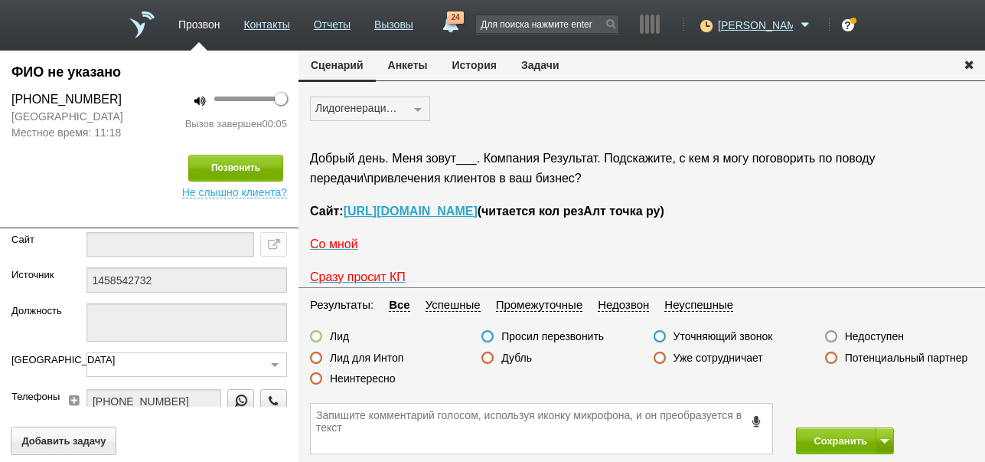
click at [890, 338] on label "Недоступен" at bounding box center [874, 336] width 59 height 14
click at [0, 0] on input "Недоступен" at bounding box center [0, 0] width 0 height 0
drag, startPoint x: 851, startPoint y: 438, endPoint x: 809, endPoint y: 244, distance: 198.2
click at [851, 437] on button "Сохранить" at bounding box center [836, 440] width 80 height 27
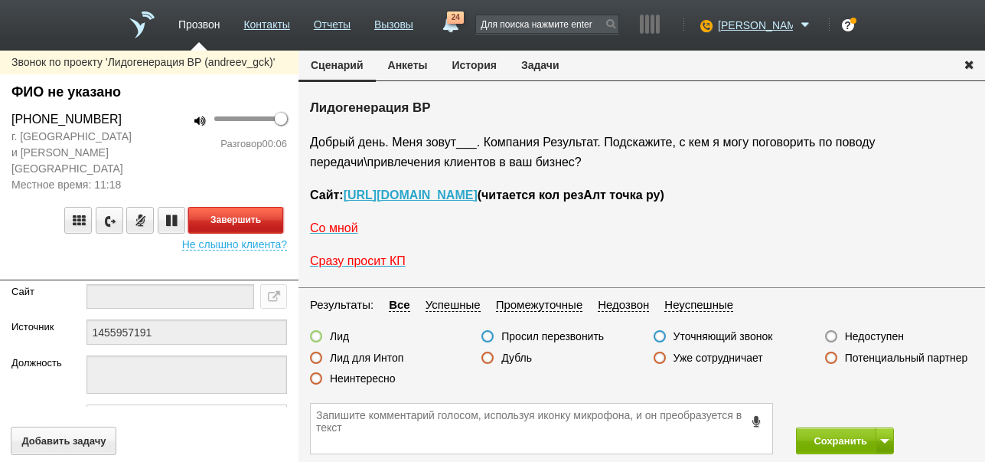
click at [261, 207] on button "Завершить" at bounding box center [235, 220] width 95 height 27
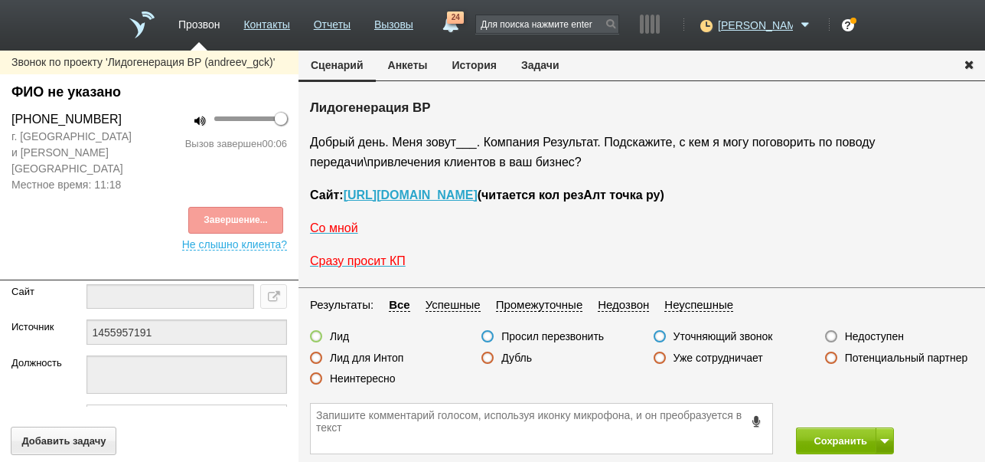
click at [892, 333] on label "Недоступен" at bounding box center [874, 336] width 59 height 14
click at [0, 0] on input "Недоступен" at bounding box center [0, 0] width 0 height 0
click at [888, 437] on button at bounding box center [885, 440] width 18 height 27
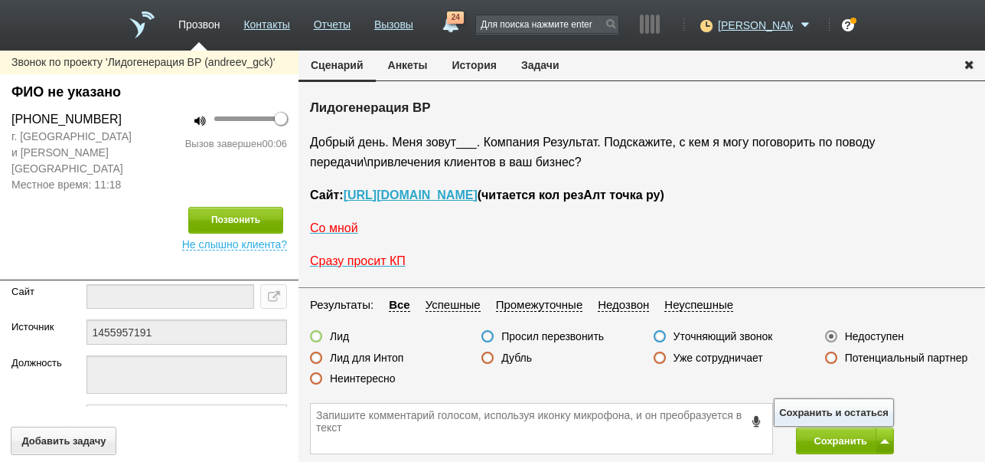
click at [876, 406] on button "Сохранить и остаться" at bounding box center [834, 412] width 119 height 27
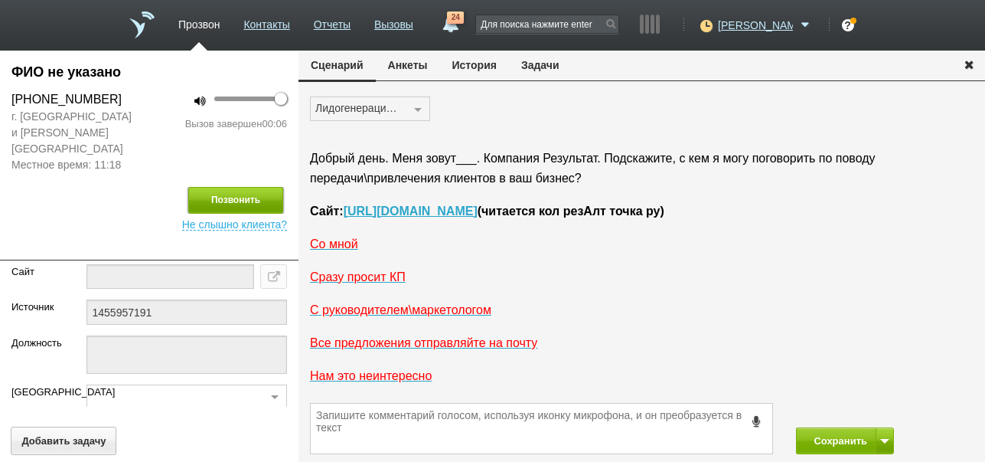
click at [219, 187] on button "Позвонить" at bounding box center [235, 200] width 95 height 27
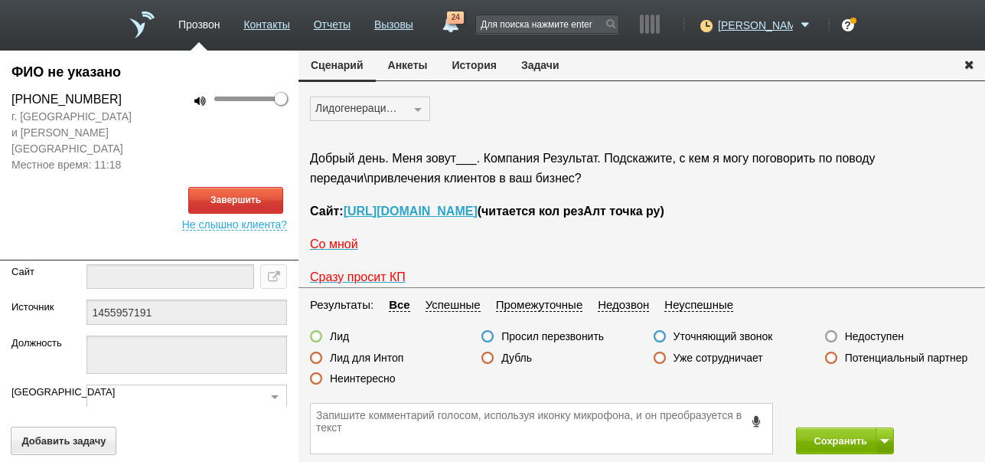
click at [485, 66] on button "История" at bounding box center [474, 65] width 69 height 29
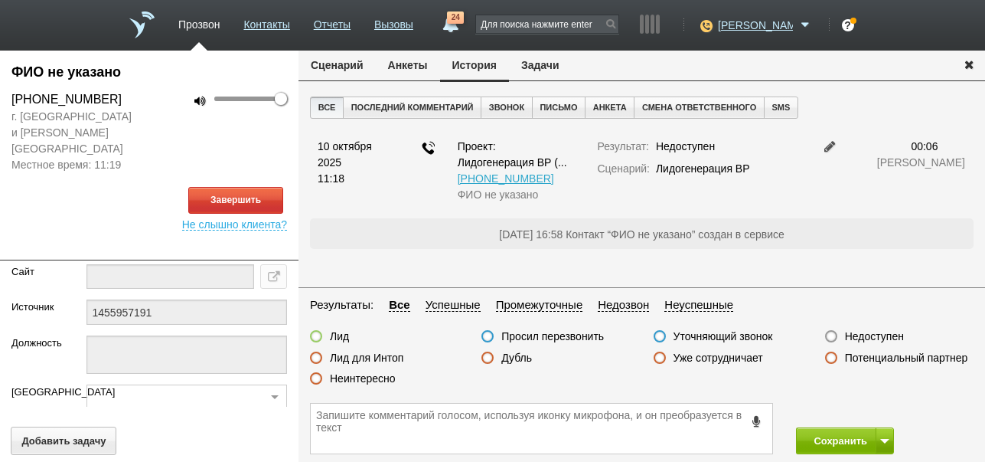
click at [363, 60] on button "Сценарий" at bounding box center [337, 65] width 77 height 29
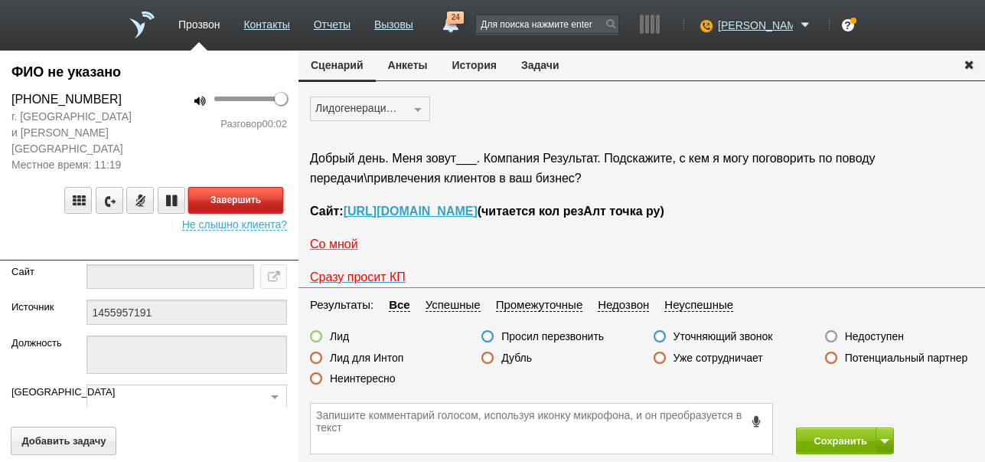
click at [273, 192] on button "Завершить" at bounding box center [235, 200] width 95 height 27
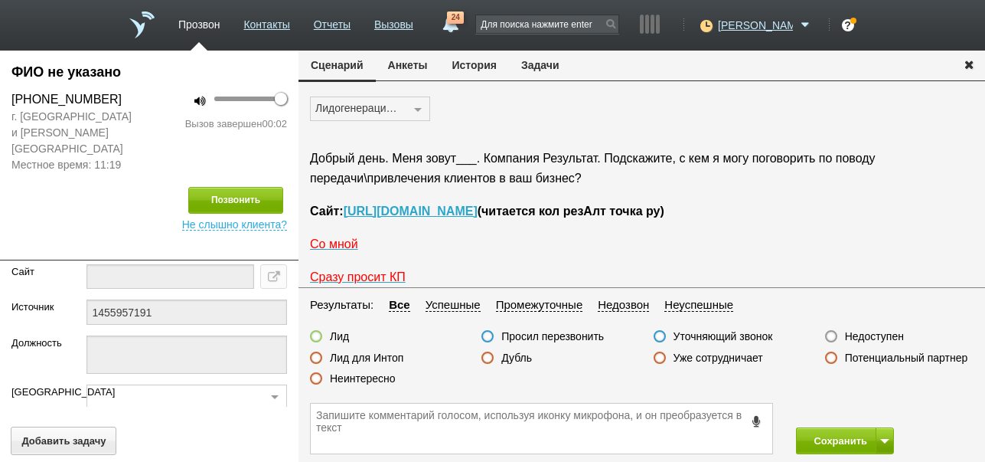
click at [855, 339] on label "Недоступен" at bounding box center [874, 336] width 59 height 14
click at [0, 0] on input "Недоступен" at bounding box center [0, 0] width 0 height 0
click at [823, 436] on button "Сохранить" at bounding box center [836, 440] width 80 height 27
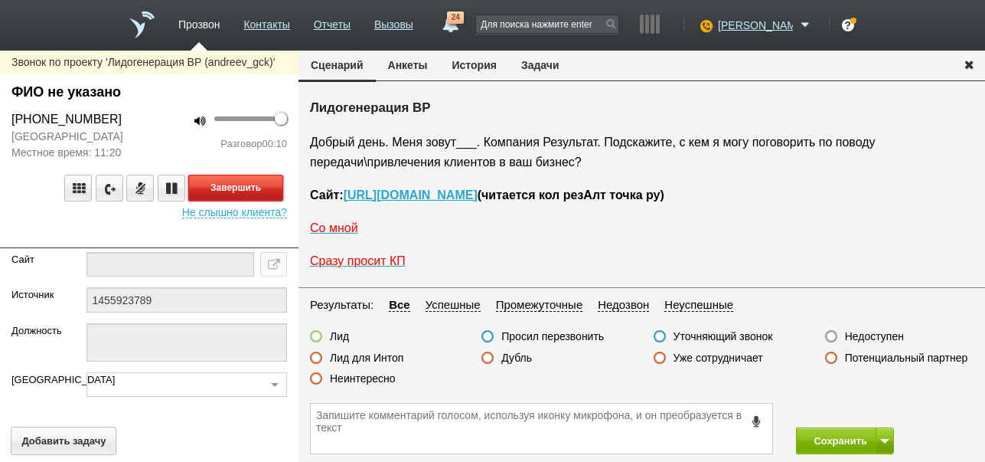
click at [275, 194] on button "Завершить" at bounding box center [235, 188] width 95 height 27
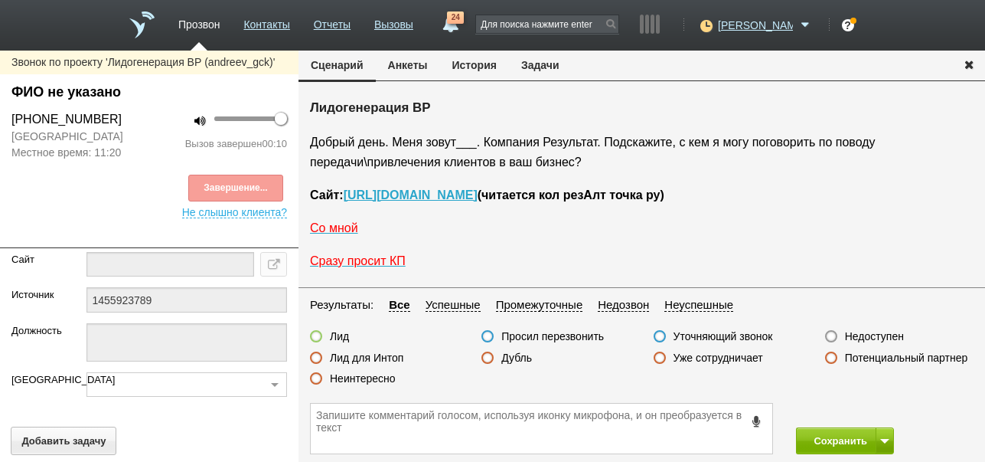
click at [866, 333] on label "Недоступен" at bounding box center [874, 336] width 59 height 14
click at [0, 0] on input "Недоступен" at bounding box center [0, 0] width 0 height 0
click at [883, 442] on span at bounding box center [884, 441] width 9 height 5
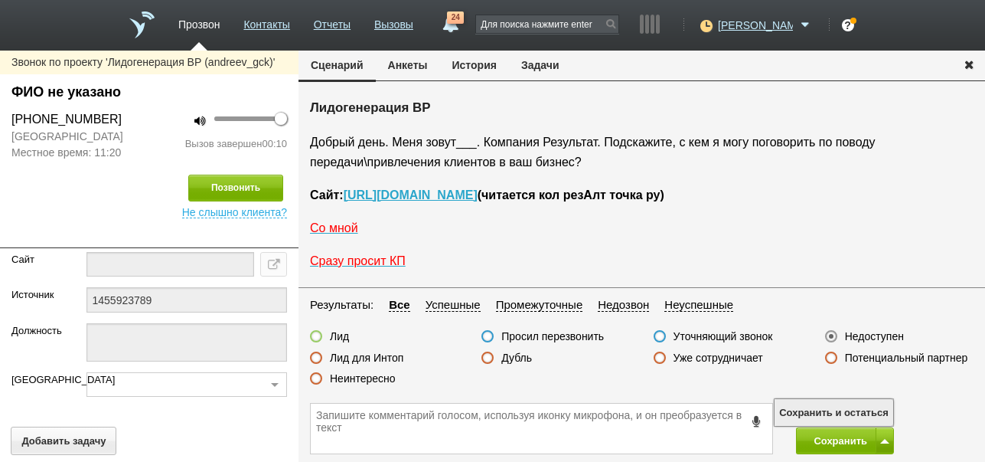
click at [863, 408] on button "Сохранить и остаться" at bounding box center [834, 412] width 119 height 27
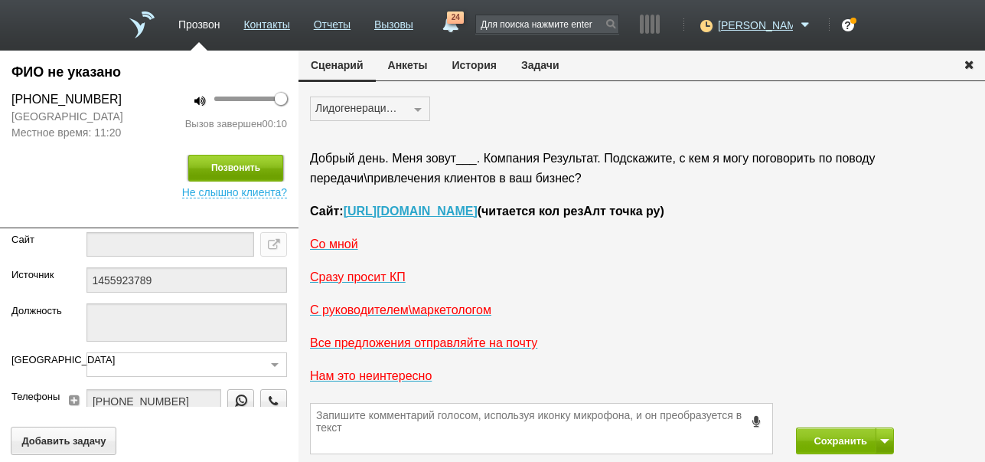
click at [250, 168] on button "Позвонить" at bounding box center [235, 168] width 95 height 27
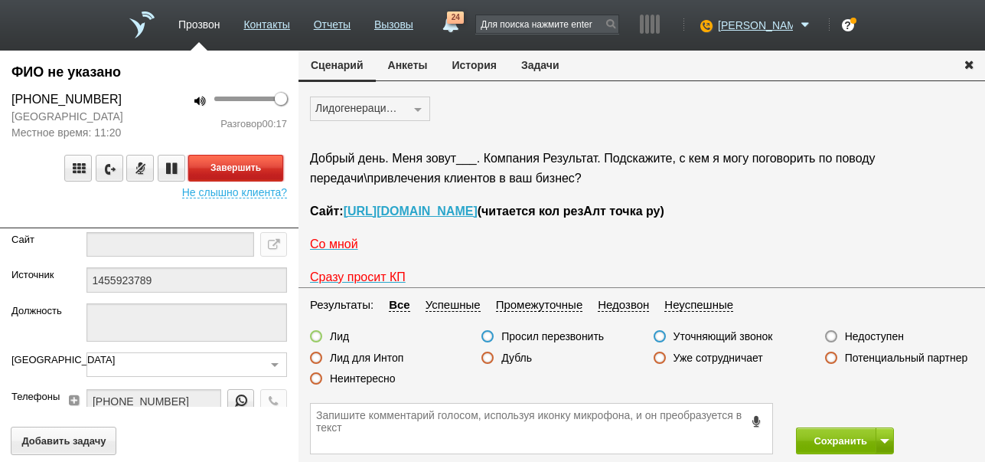
click at [256, 170] on button "Завершить" at bounding box center [235, 168] width 95 height 27
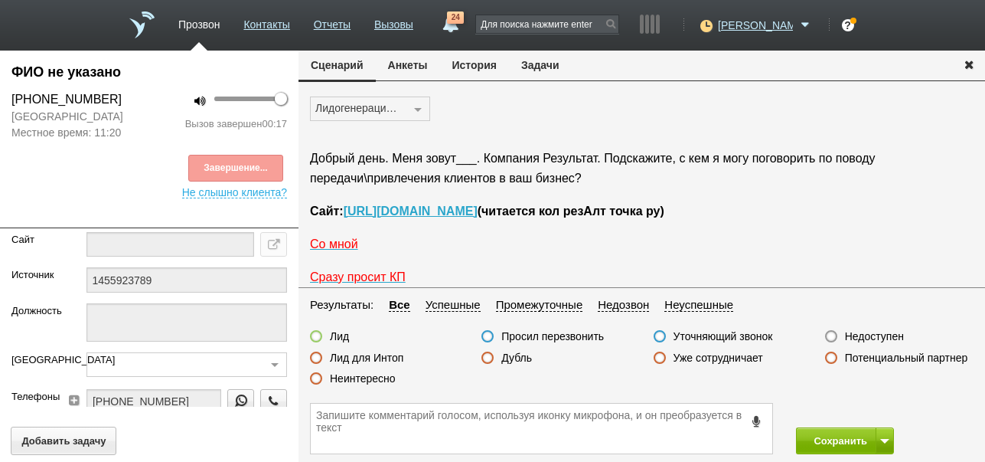
click at [888, 335] on label "Недоступен" at bounding box center [874, 336] width 59 height 14
click at [0, 0] on input "Недоступен" at bounding box center [0, 0] width 0 height 0
click at [831, 442] on button "Сохранить" at bounding box center [836, 440] width 80 height 27
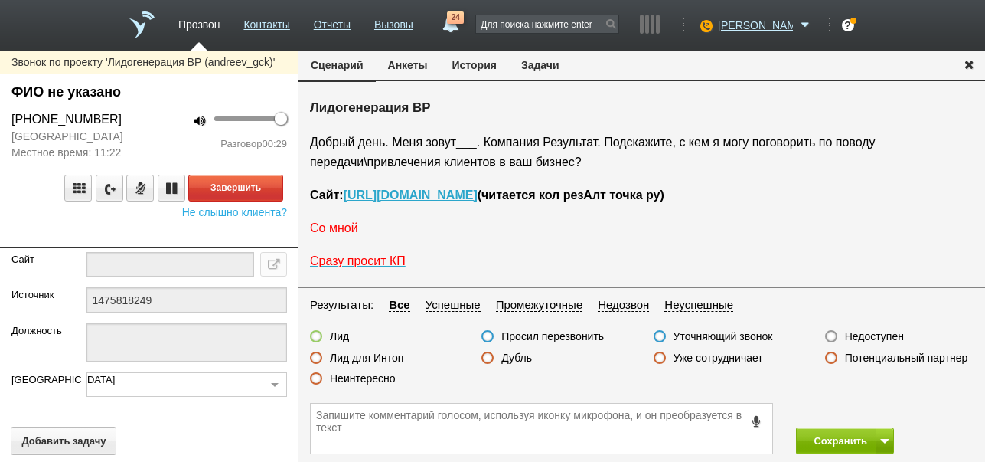
click at [344, 225] on span "Со мной" at bounding box center [334, 227] width 48 height 13
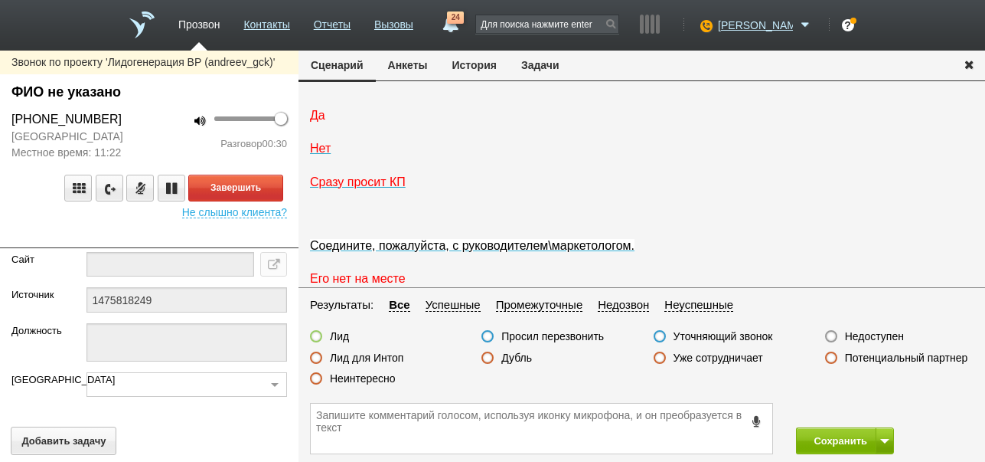
click at [318, 122] on span "Да" at bounding box center [317, 115] width 15 height 13
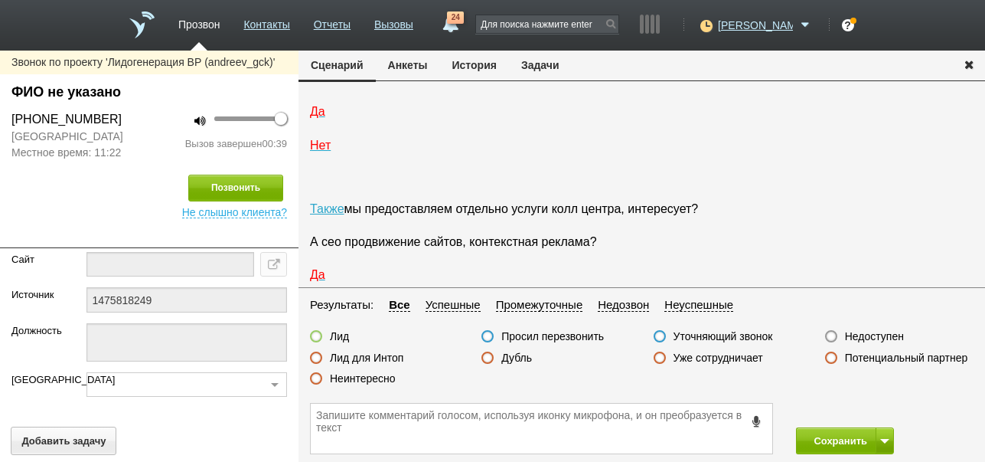
click at [389, 376] on label "Неинтересно" at bounding box center [363, 378] width 66 height 14
click at [0, 0] on input "Неинтересно" at bounding box center [0, 0] width 0 height 0
drag, startPoint x: 835, startPoint y: 444, endPoint x: 792, endPoint y: 232, distance: 216.3
click at [834, 442] on button "Сохранить" at bounding box center [836, 440] width 80 height 27
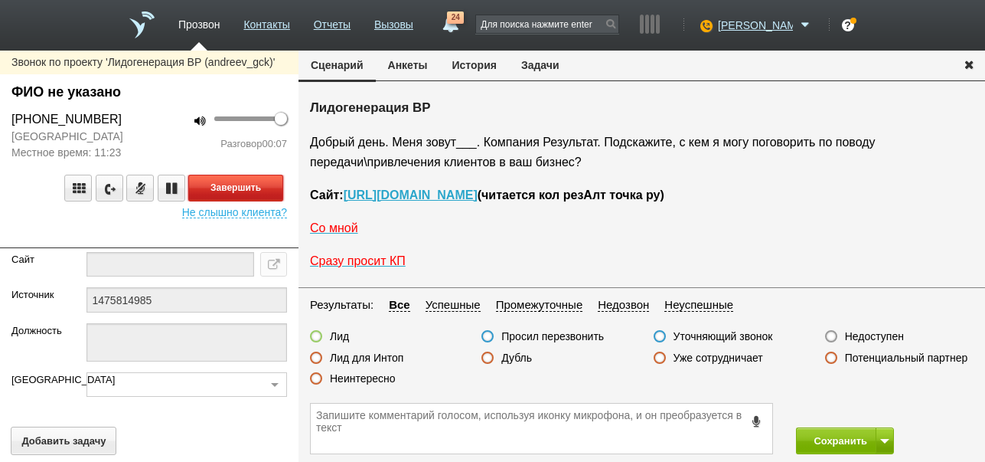
click at [245, 181] on button "Завершить" at bounding box center [235, 188] width 95 height 27
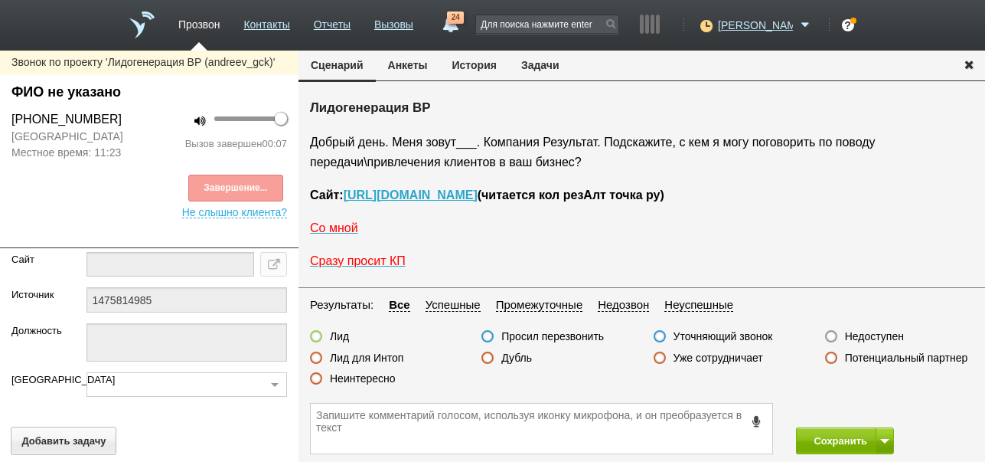
click at [874, 335] on label "Недоступен" at bounding box center [874, 336] width 59 height 14
click at [0, 0] on input "Недоступен" at bounding box center [0, 0] width 0 height 0
click at [885, 439] on span at bounding box center [884, 441] width 9 height 5
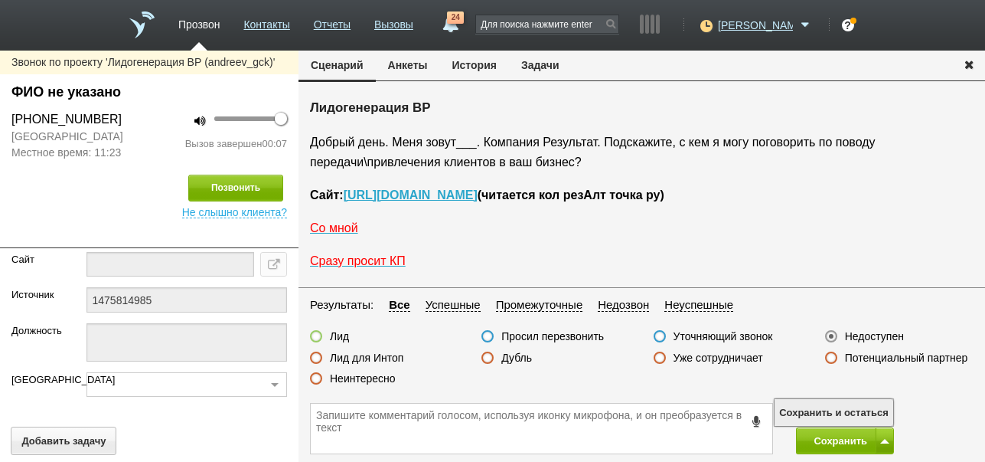
click at [869, 411] on button "Сохранить и остаться" at bounding box center [834, 412] width 119 height 27
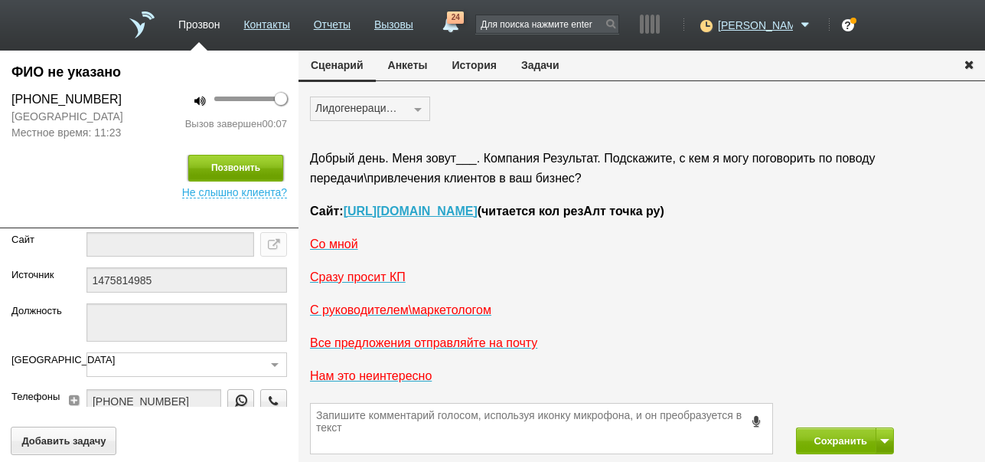
click at [270, 161] on button "Позвонить" at bounding box center [235, 168] width 95 height 27
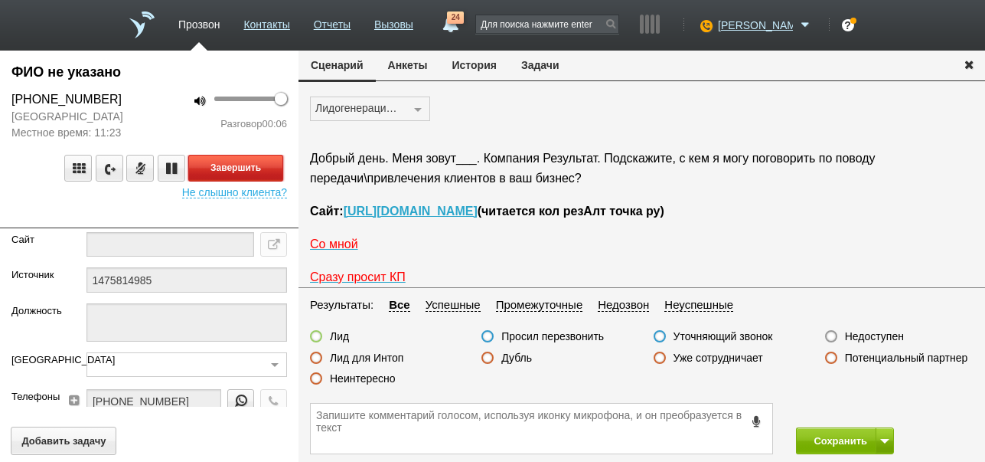
click at [270, 165] on button "Завершить" at bounding box center [235, 168] width 95 height 27
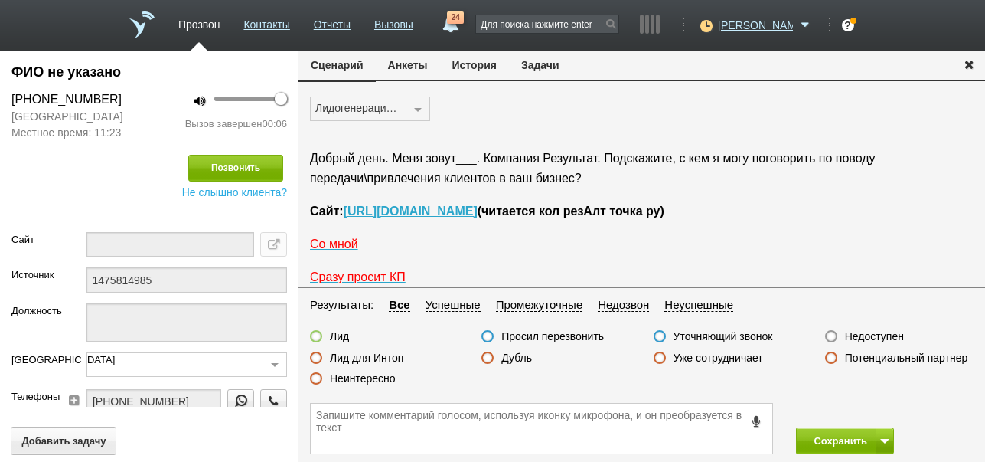
click at [887, 332] on label "Недоступен" at bounding box center [874, 336] width 59 height 14
click at [0, 0] on input "Недоступен" at bounding box center [0, 0] width 0 height 0
click at [835, 439] on button "Сохранить" at bounding box center [836, 440] width 80 height 27
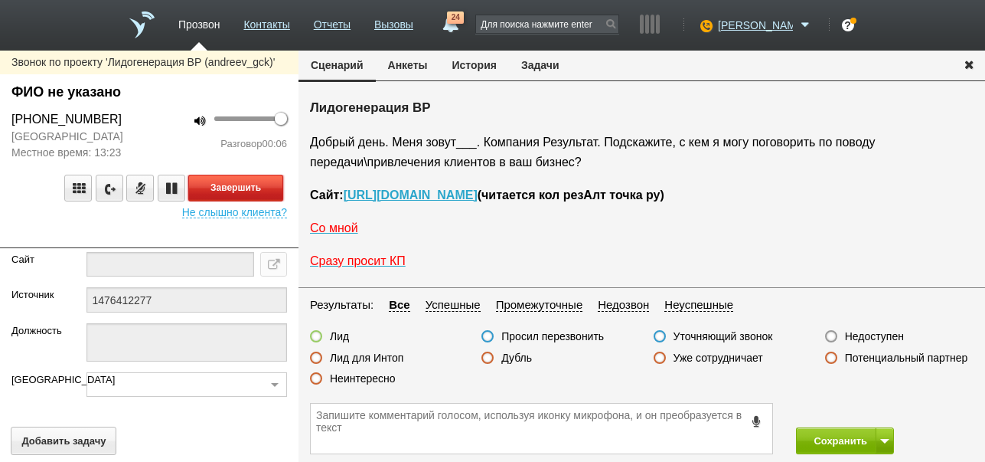
click at [240, 190] on button "Завершить" at bounding box center [235, 188] width 95 height 27
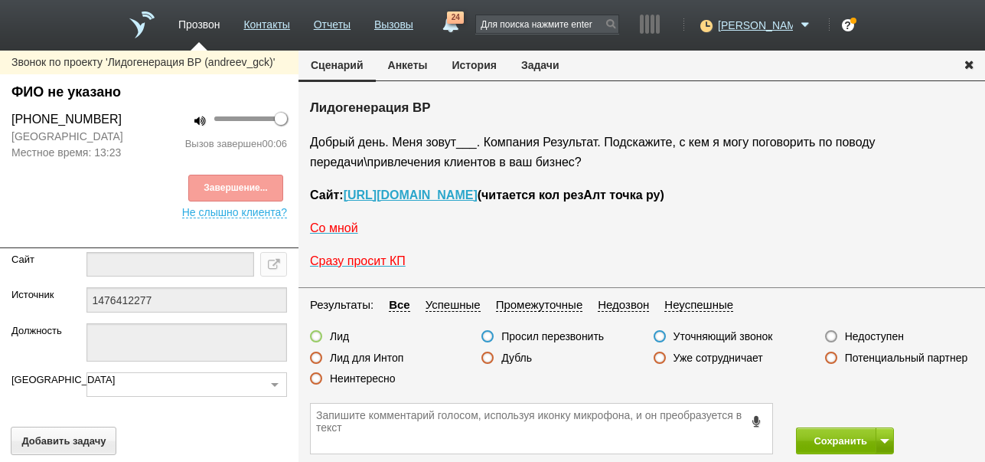
click at [864, 335] on label "Недоступен" at bounding box center [874, 336] width 59 height 14
click at [0, 0] on input "Недоступен" at bounding box center [0, 0] width 0 height 0
click at [883, 430] on button at bounding box center [885, 440] width 18 height 27
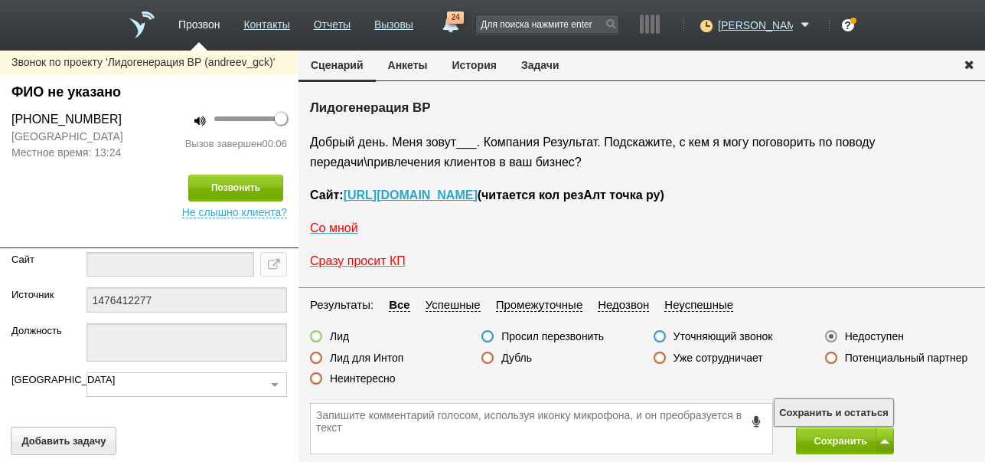
click at [868, 406] on button "Сохранить и остаться" at bounding box center [834, 412] width 119 height 27
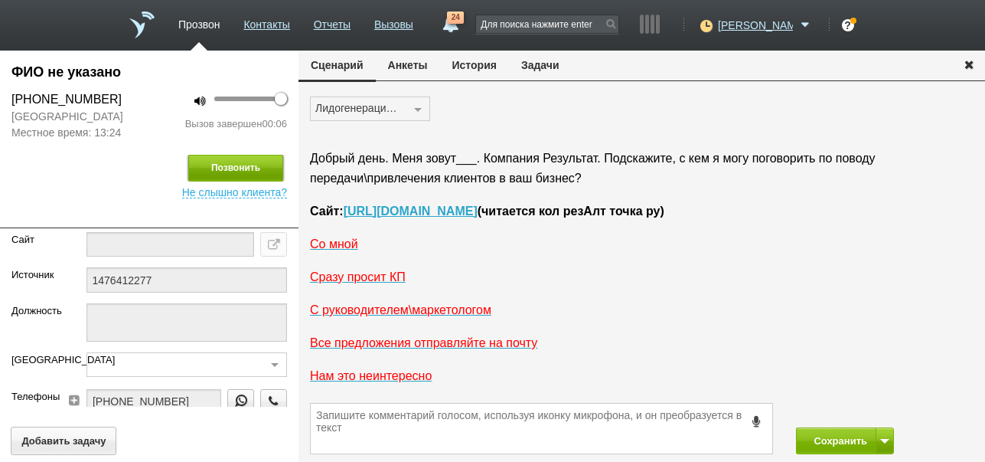
click at [257, 165] on button "Позвонить" at bounding box center [235, 168] width 95 height 27
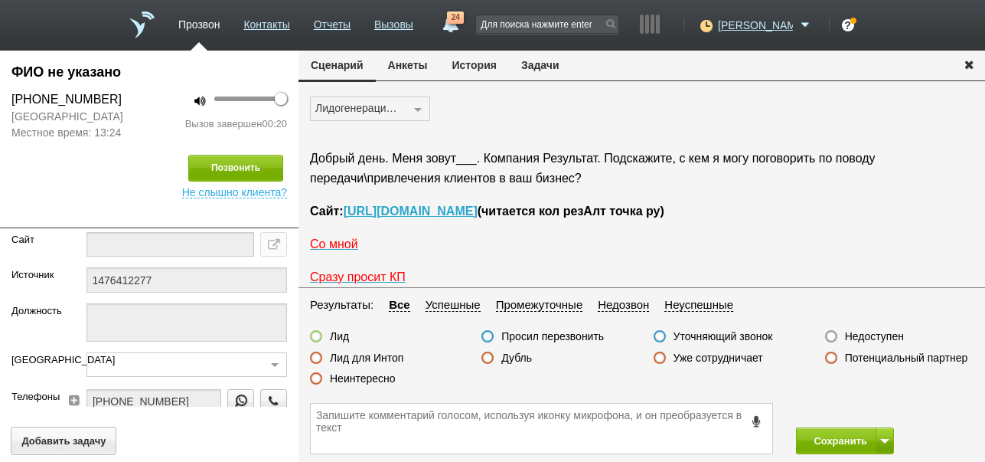
click at [886, 338] on label "Недоступен" at bounding box center [874, 336] width 59 height 14
click at [0, 0] on input "Недоступен" at bounding box center [0, 0] width 0 height 0
click at [844, 443] on button "Сохранить" at bounding box center [836, 440] width 80 height 27
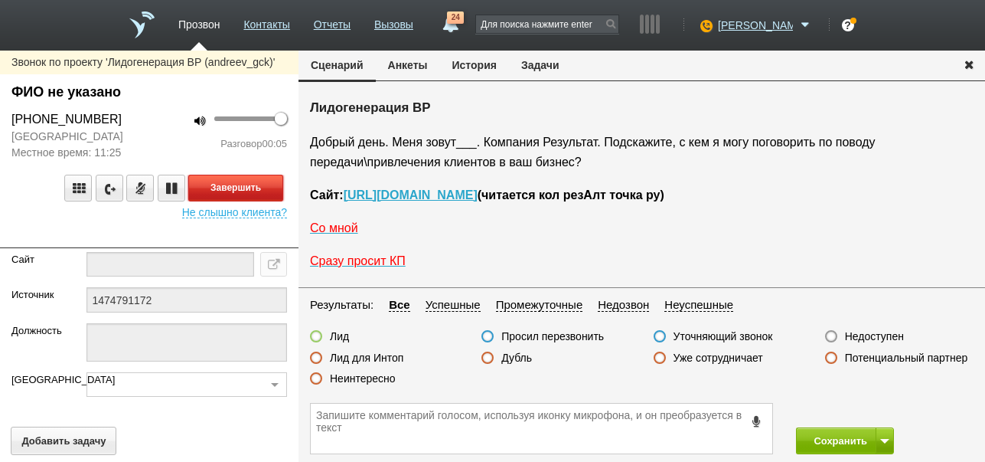
click at [264, 188] on button "Завершить" at bounding box center [235, 188] width 95 height 27
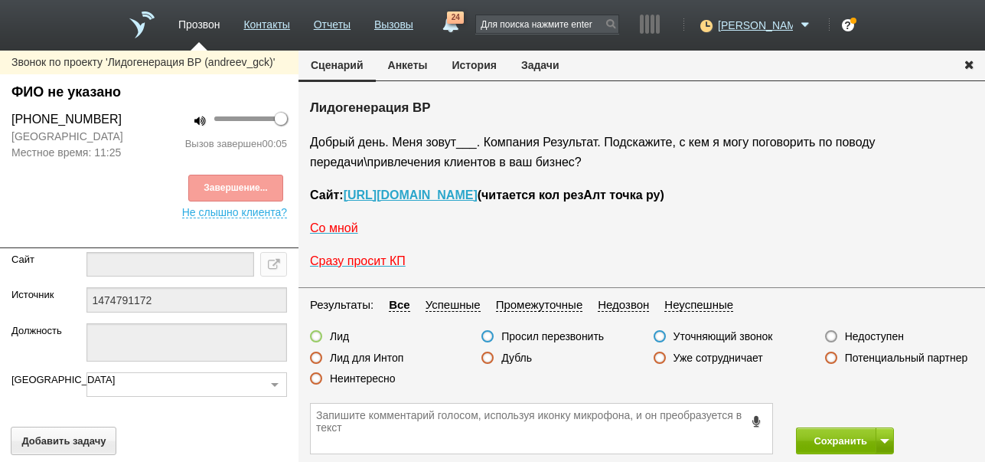
click at [855, 335] on label "Недоступен" at bounding box center [874, 336] width 59 height 14
click at [0, 0] on input "Недоступен" at bounding box center [0, 0] width 0 height 0
click at [887, 441] on span at bounding box center [884, 441] width 9 height 5
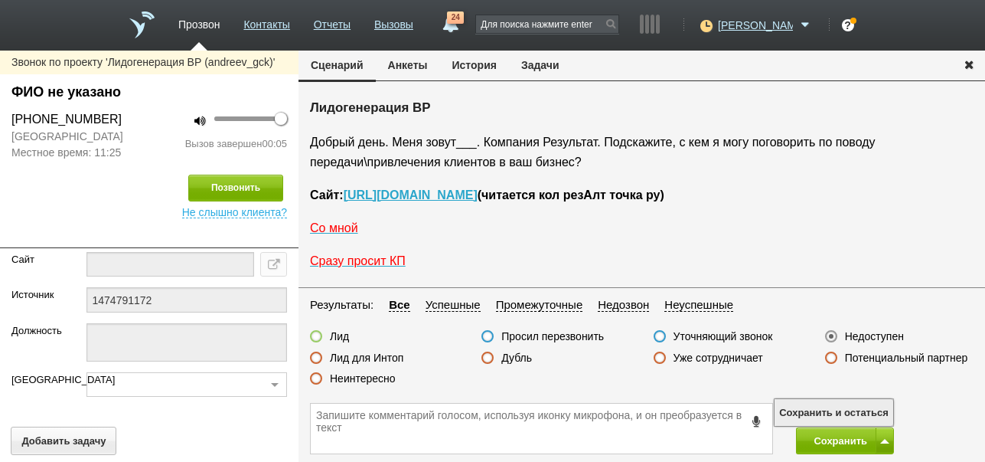
click at [878, 409] on button "Сохранить и остаться" at bounding box center [834, 412] width 119 height 27
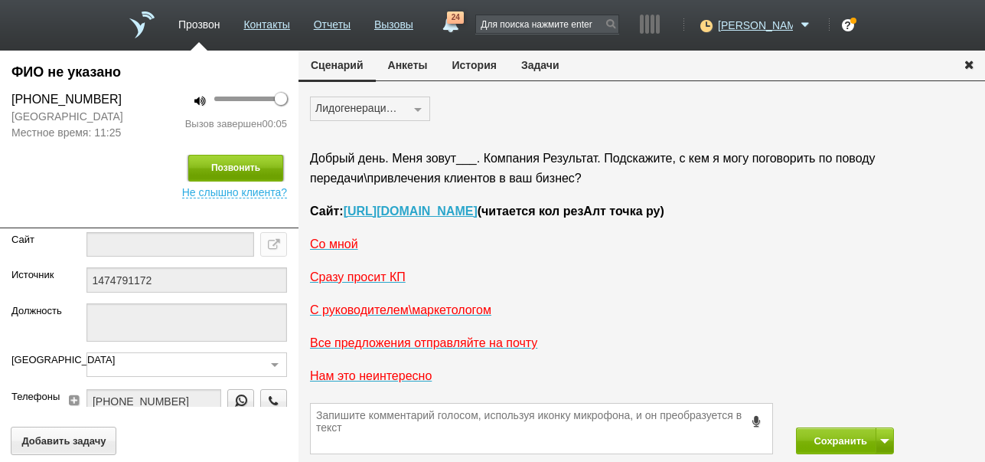
click at [253, 171] on button "Позвонить" at bounding box center [235, 168] width 95 height 27
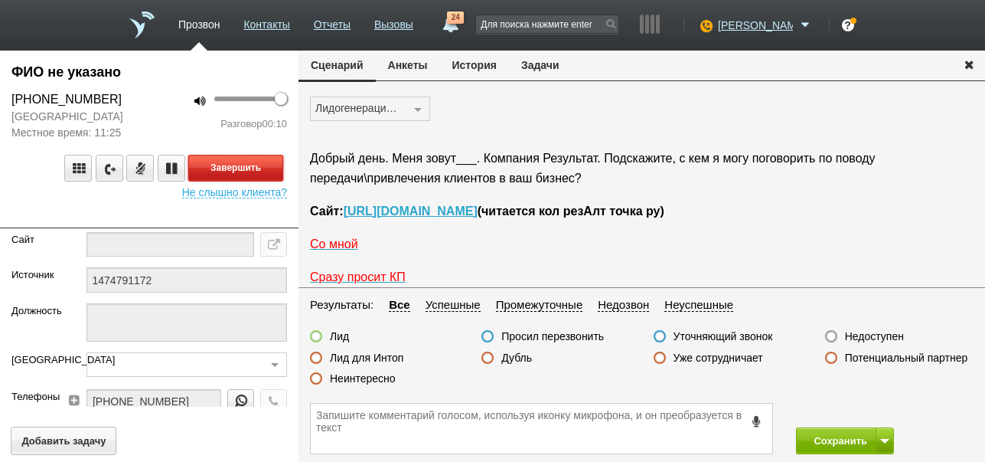
click at [266, 162] on button "Завершить" at bounding box center [235, 168] width 95 height 27
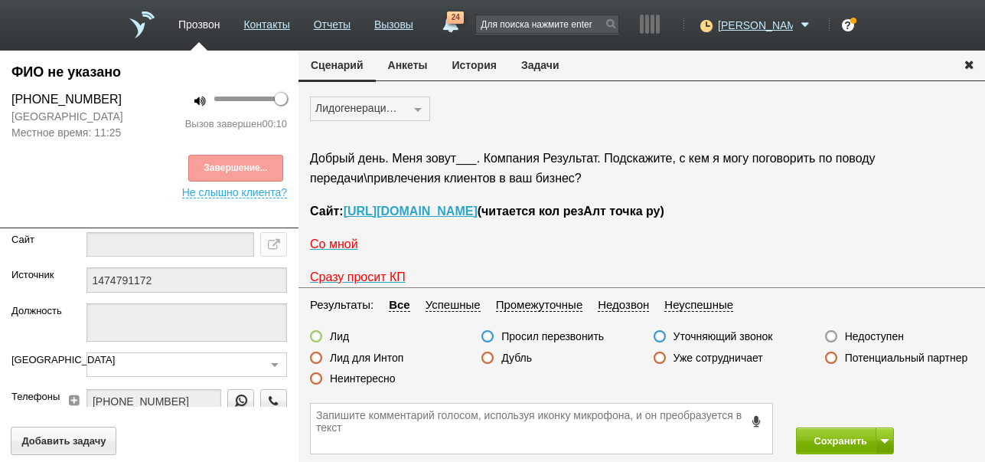
click at [867, 334] on label "Недоступен" at bounding box center [874, 336] width 59 height 14
click at [0, 0] on input "Недоступен" at bounding box center [0, 0] width 0 height 0
click at [824, 437] on button "Сохранить" at bounding box center [836, 440] width 80 height 27
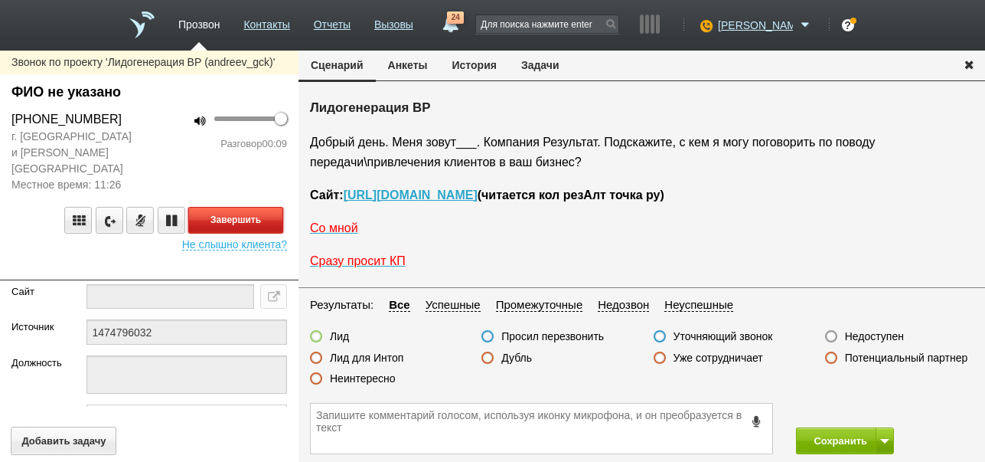
click at [273, 207] on button "Завершить" at bounding box center [235, 220] width 95 height 27
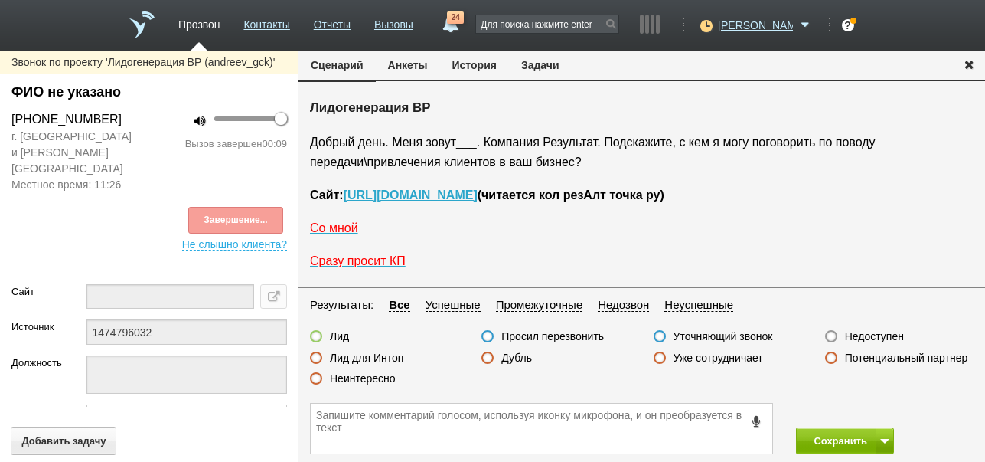
click at [883, 336] on label "Недоступен" at bounding box center [874, 336] width 59 height 14
click at [0, 0] on input "Недоступен" at bounding box center [0, 0] width 0 height 0
click at [880, 443] on button at bounding box center [885, 440] width 18 height 27
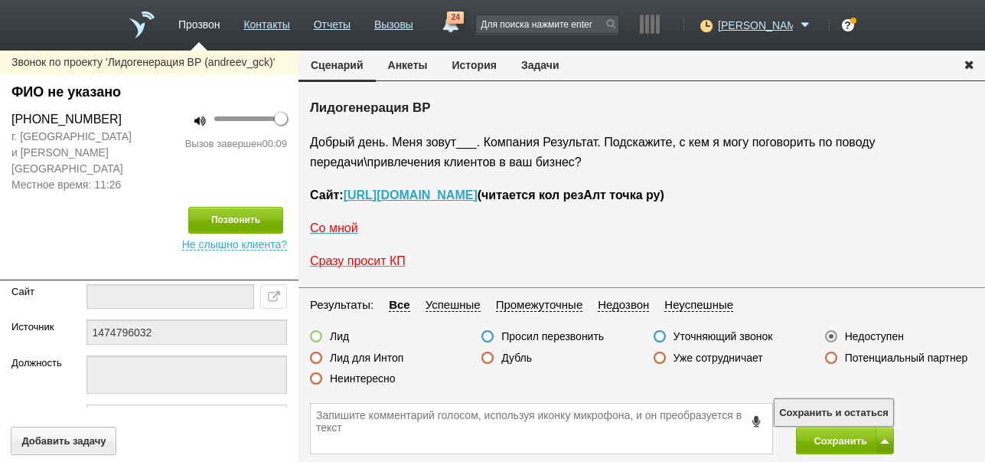
click at [872, 413] on button "Сохранить и остаться" at bounding box center [834, 412] width 119 height 27
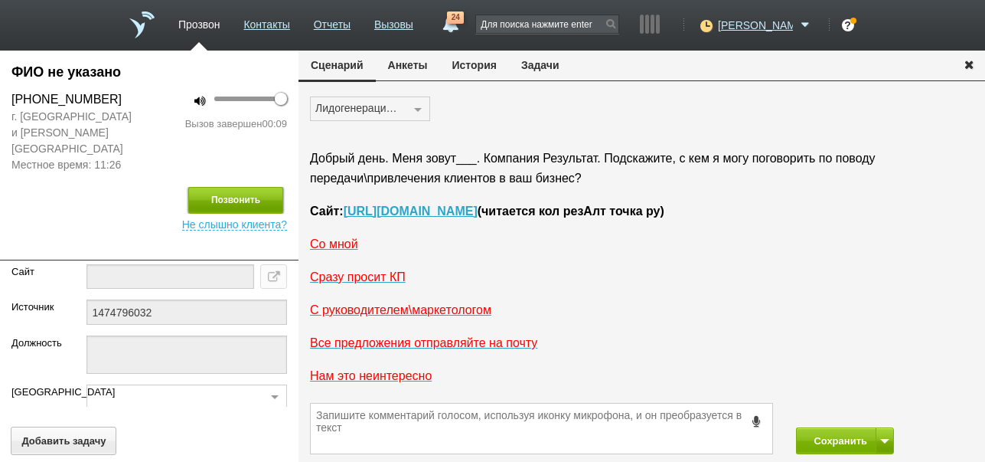
click at [260, 187] on button "Позвонить" at bounding box center [235, 200] width 95 height 27
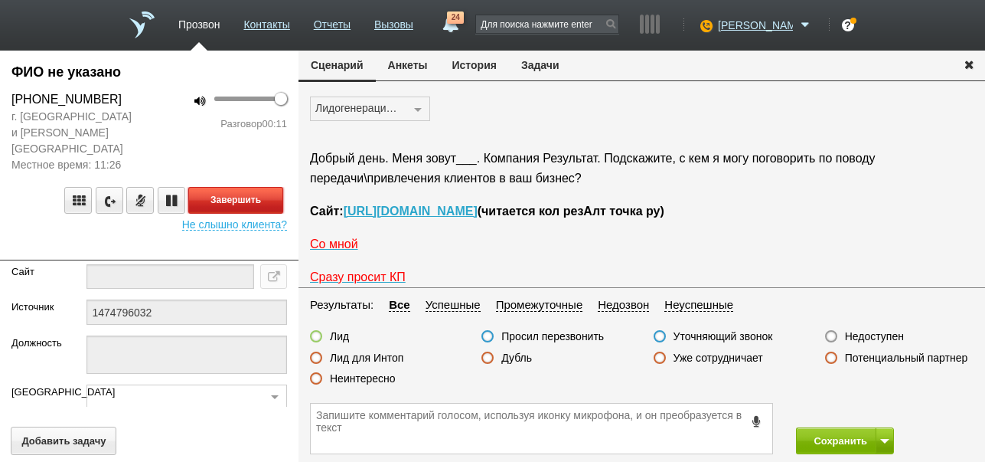
click at [271, 187] on button "Завершить" at bounding box center [235, 200] width 95 height 27
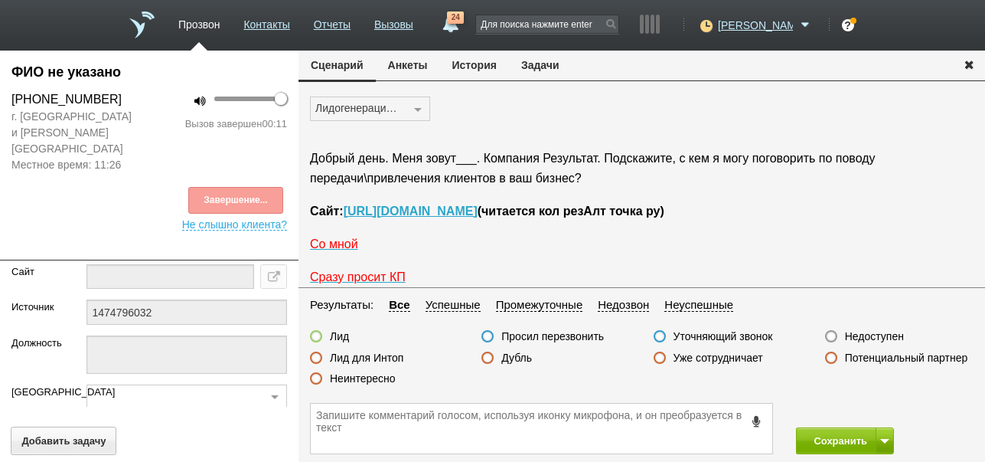
click at [862, 338] on label "Недоступен" at bounding box center [874, 336] width 59 height 14
click at [0, 0] on input "Недоступен" at bounding box center [0, 0] width 0 height 0
drag, startPoint x: 847, startPoint y: 443, endPoint x: 834, endPoint y: 298, distance: 146.1
click at [848, 442] on button "Сохранить" at bounding box center [836, 440] width 80 height 27
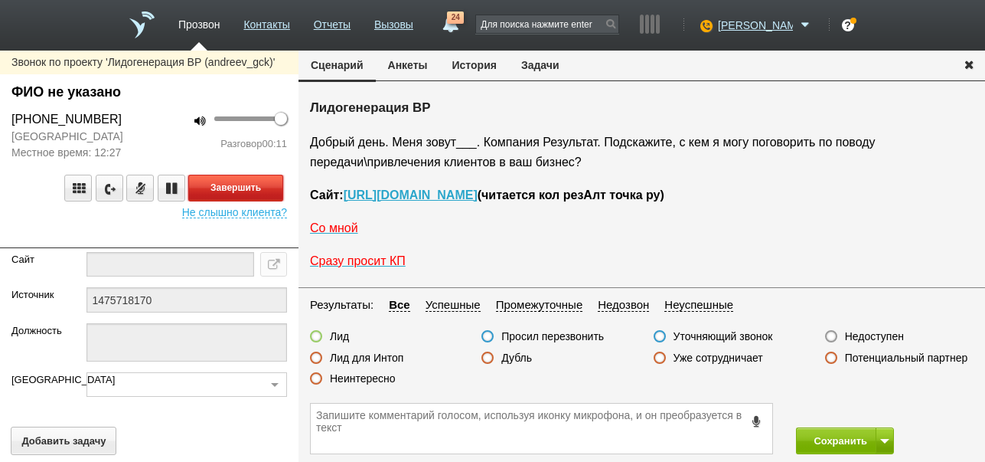
click at [269, 188] on button "Завершить" at bounding box center [235, 188] width 95 height 27
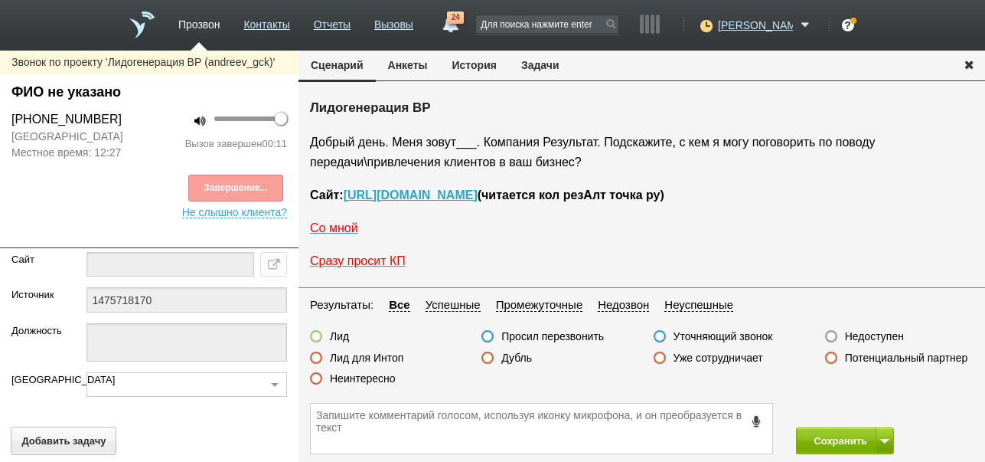
click at [863, 337] on label "Недоступен" at bounding box center [874, 336] width 59 height 14
click at [0, 0] on input "Недоступен" at bounding box center [0, 0] width 0 height 0
click at [890, 436] on button at bounding box center [885, 440] width 18 height 27
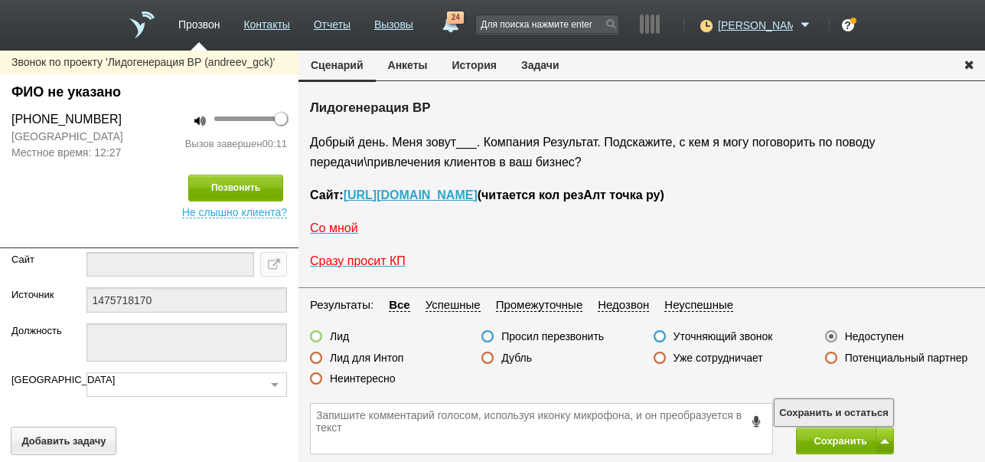
click at [867, 400] on button "Сохранить и остаться" at bounding box center [834, 412] width 119 height 27
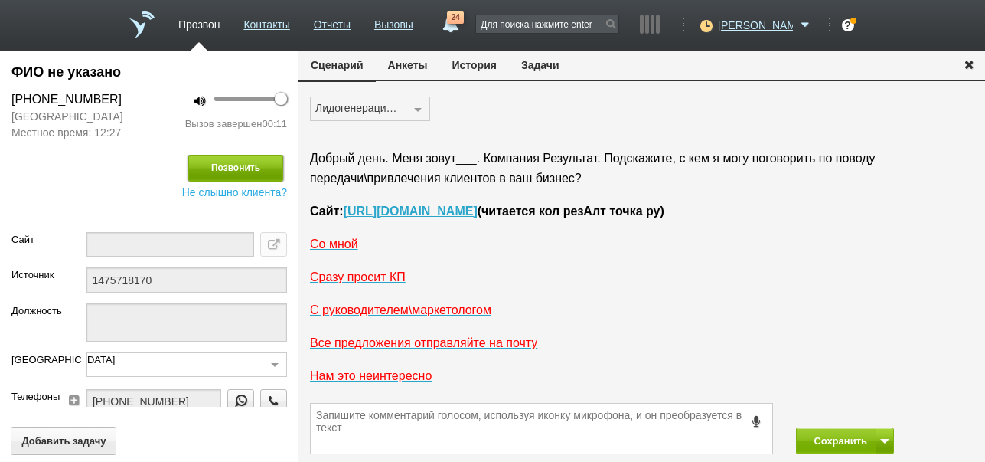
click at [264, 166] on button "Позвонить" at bounding box center [235, 168] width 95 height 27
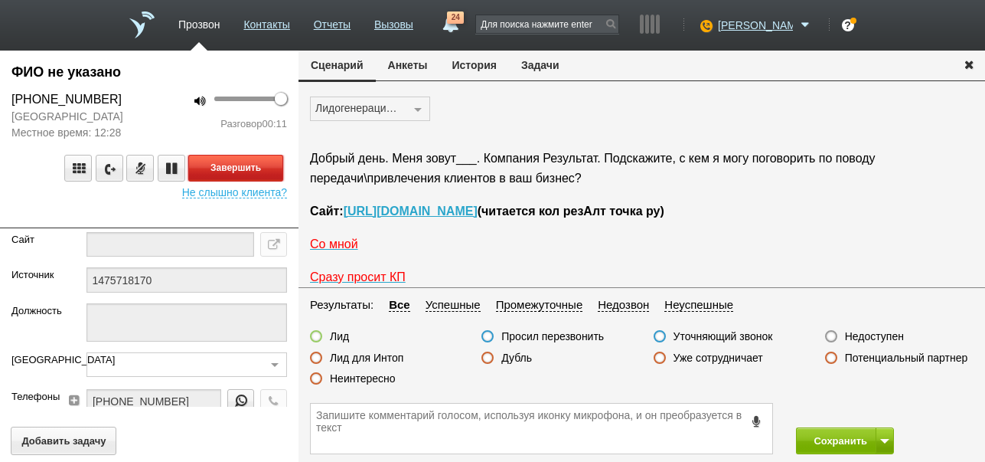
click at [246, 173] on button "Завершить" at bounding box center [235, 168] width 95 height 27
click at [873, 334] on label "Недоступен" at bounding box center [874, 336] width 59 height 14
click at [0, 0] on input "Недоступен" at bounding box center [0, 0] width 0 height 0
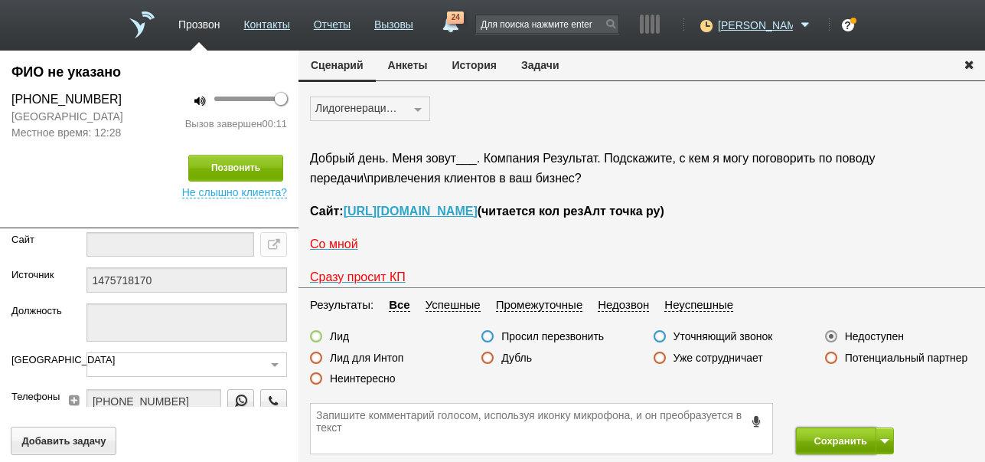
click at [818, 435] on button "Сохранить" at bounding box center [836, 440] width 80 height 27
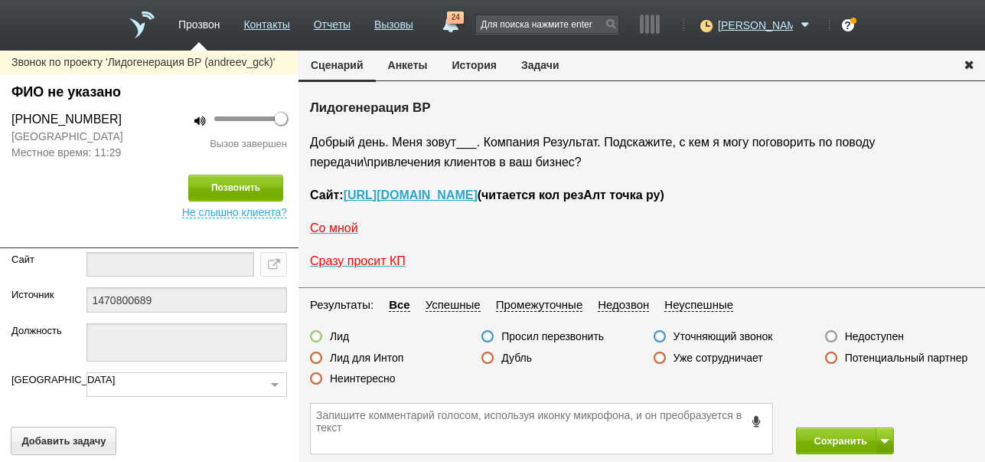
click at [879, 334] on label "Недоступен" at bounding box center [874, 336] width 59 height 14
click at [0, 0] on input "Недоступен" at bounding box center [0, 0] width 0 height 0
click at [887, 435] on button at bounding box center [885, 440] width 18 height 27
click at [874, 402] on button "Сохранить и остаться" at bounding box center [834, 412] width 119 height 27
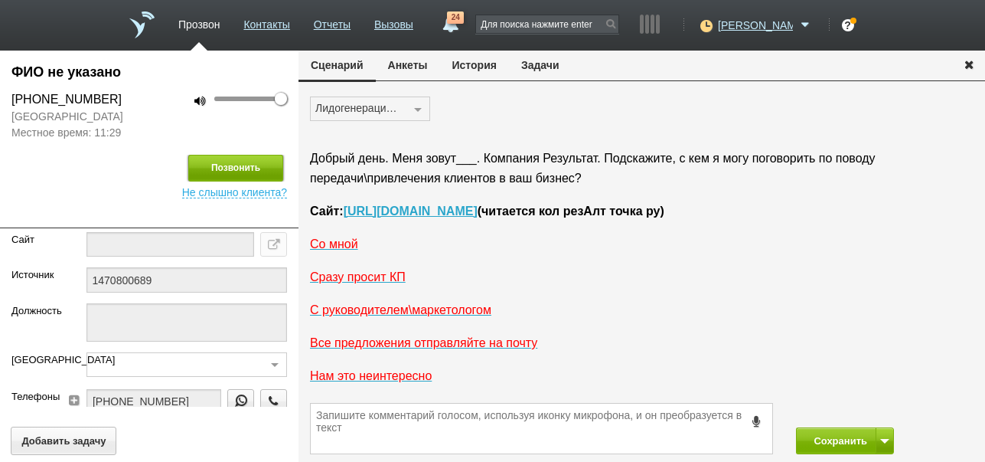
click at [266, 168] on button "Позвонить" at bounding box center [235, 168] width 95 height 27
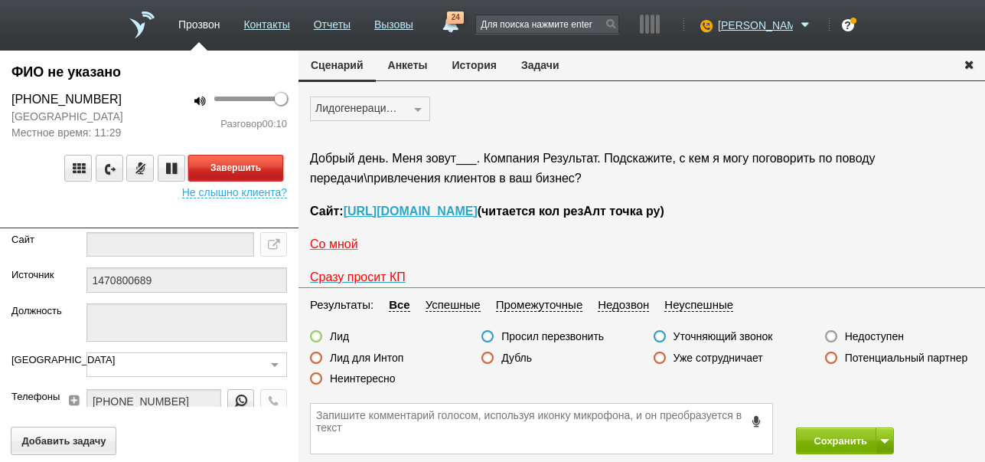
click at [266, 164] on button "Завершить" at bounding box center [235, 168] width 95 height 27
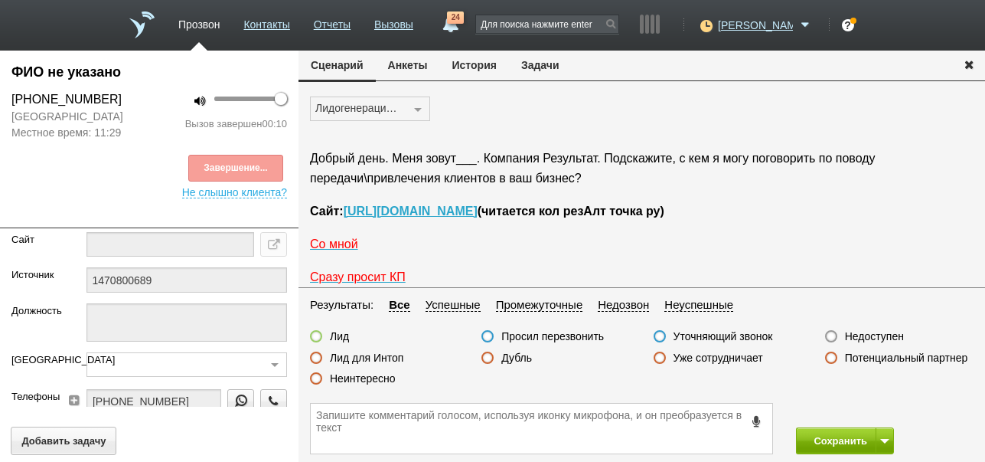
drag, startPoint x: 877, startPoint y: 339, endPoint x: 844, endPoint y: 446, distance: 112.1
click at [878, 338] on label "Недоступен" at bounding box center [874, 336] width 59 height 14
click at [0, 0] on input "Недоступен" at bounding box center [0, 0] width 0 height 0
click at [841, 439] on button "Сохранить" at bounding box center [836, 440] width 80 height 27
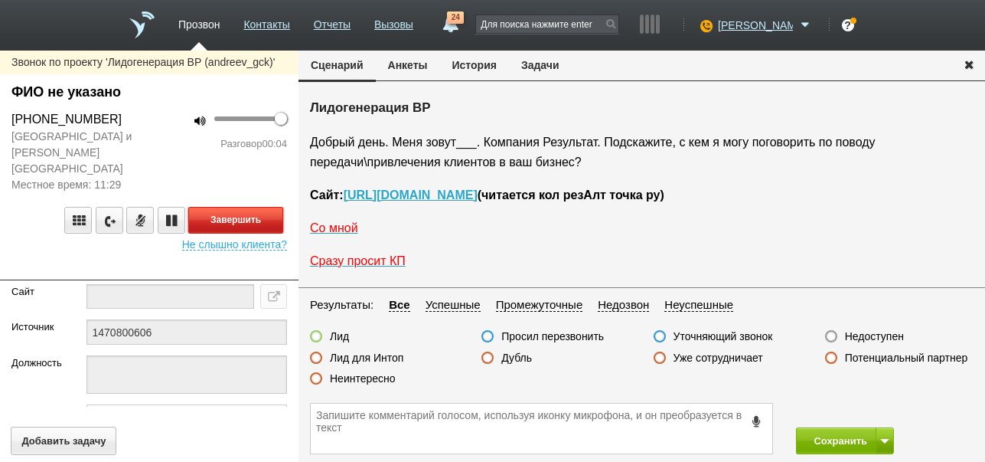
click at [262, 207] on button "Завершить" at bounding box center [235, 220] width 95 height 27
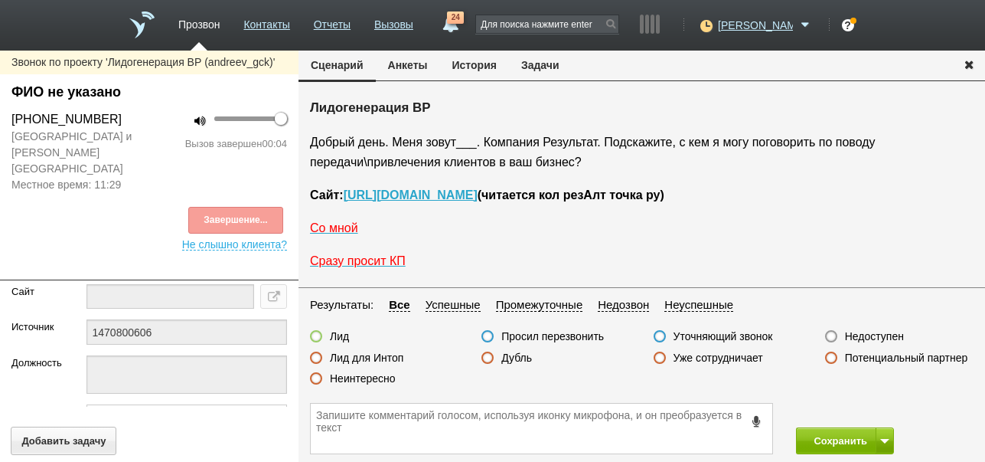
click at [485, 67] on button "История" at bounding box center [474, 65] width 69 height 29
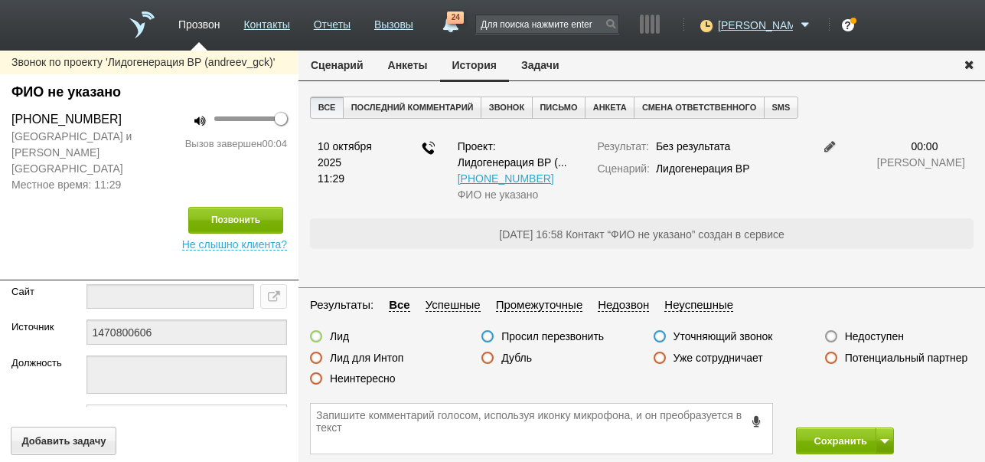
click at [883, 337] on label "Недоступен" at bounding box center [874, 336] width 59 height 14
click at [0, 0] on input "Недоступен" at bounding box center [0, 0] width 0 height 0
click at [883, 435] on button at bounding box center [885, 440] width 18 height 27
click at [874, 408] on button "Сохранить и остаться" at bounding box center [834, 412] width 119 height 27
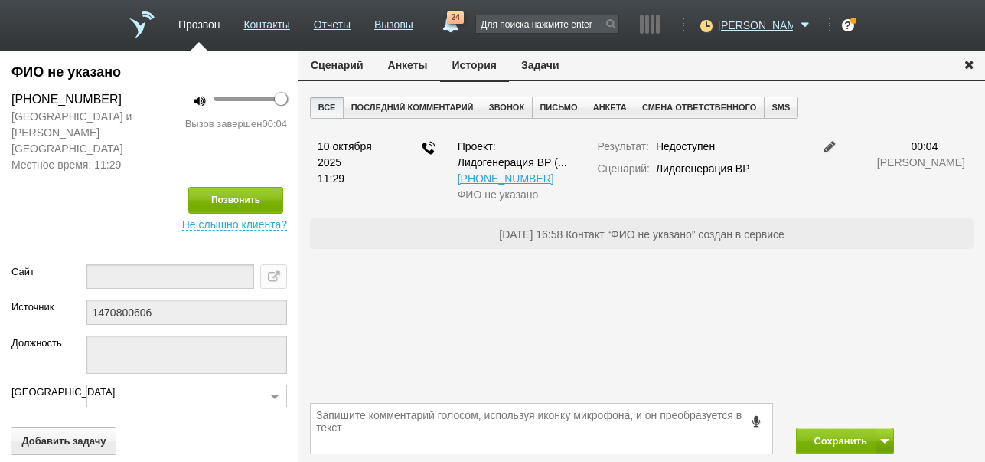
click at [357, 66] on button "Сценарий" at bounding box center [337, 65] width 77 height 29
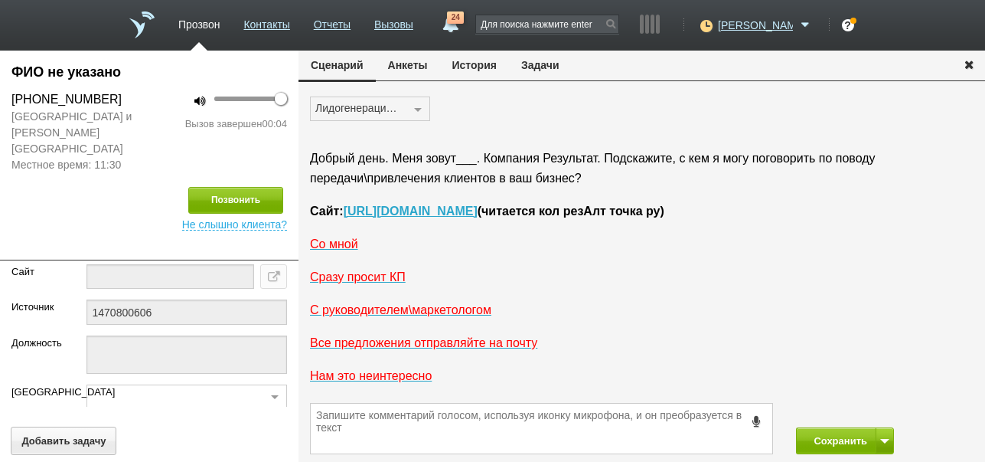
click at [480, 64] on button "История" at bounding box center [474, 65] width 69 height 29
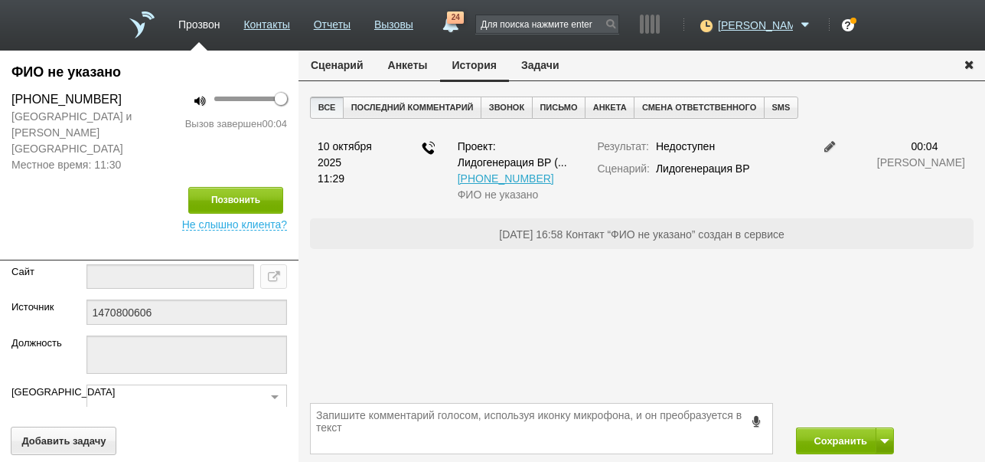
click at [346, 62] on button "Сценарий" at bounding box center [337, 65] width 77 height 29
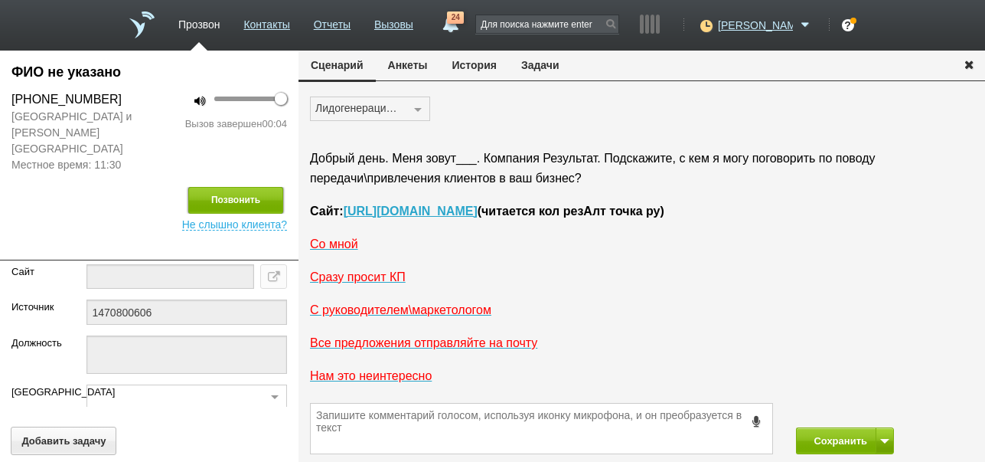
drag, startPoint x: 250, startPoint y: 178, endPoint x: 532, endPoint y: 250, distance: 290.9
click at [251, 187] on button "Позвонить" at bounding box center [235, 200] width 95 height 27
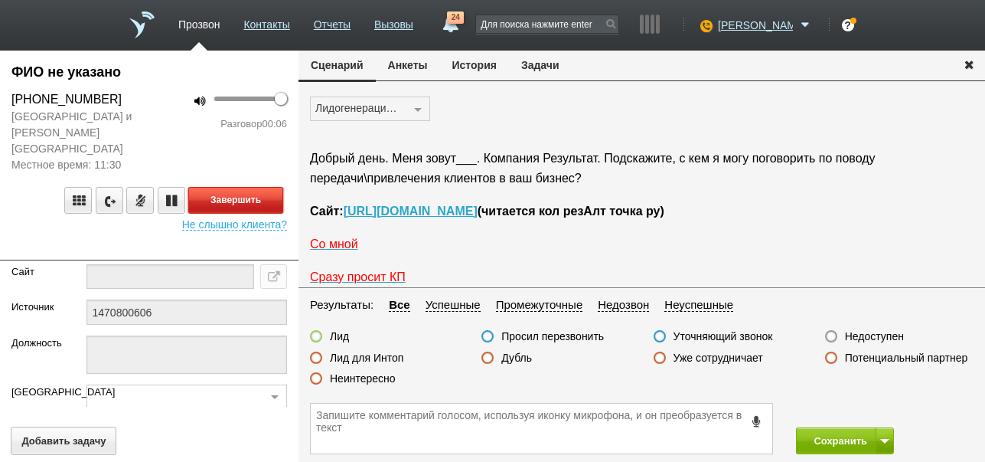
click at [255, 187] on button "Завершить" at bounding box center [235, 200] width 95 height 27
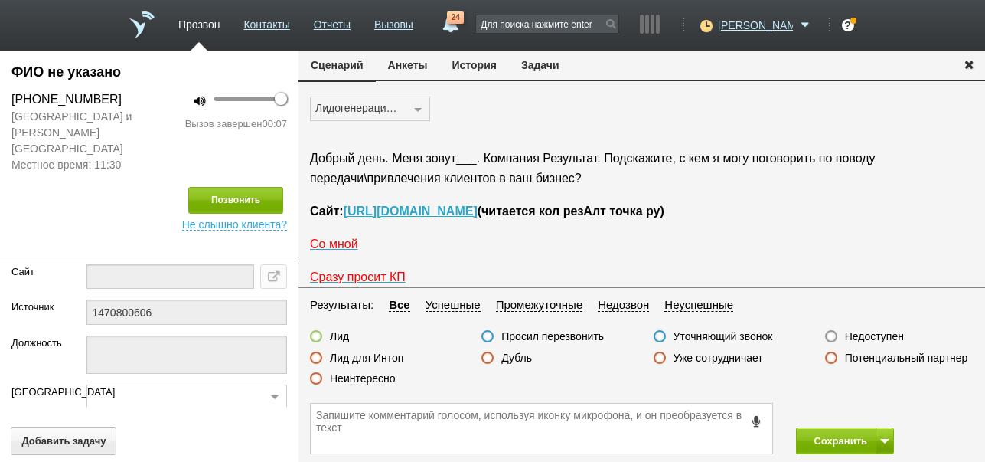
click at [878, 334] on label "Недоступен" at bounding box center [874, 336] width 59 height 14
click at [0, 0] on input "Недоступен" at bounding box center [0, 0] width 0 height 0
click at [841, 434] on button "Сохранить" at bounding box center [836, 440] width 80 height 27
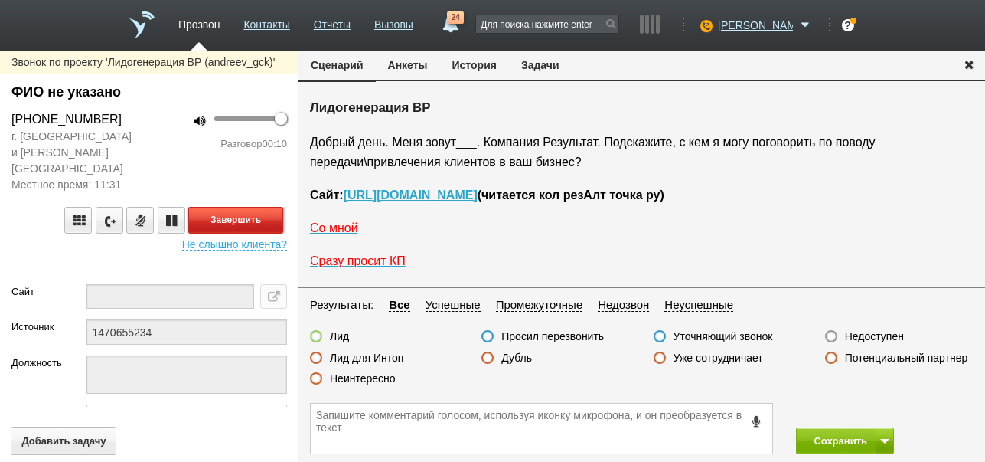
click at [237, 207] on button "Завершить" at bounding box center [235, 220] width 95 height 27
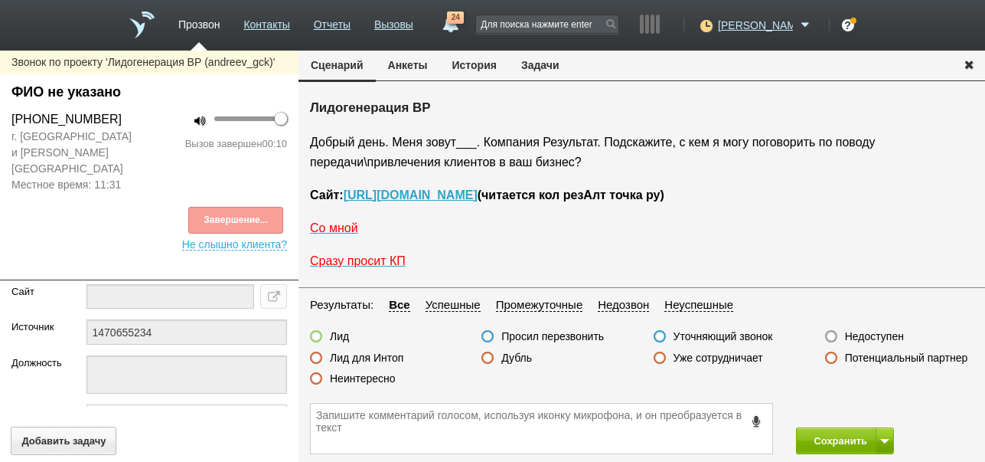
click at [886, 335] on label "Недоступен" at bounding box center [874, 336] width 59 height 14
click at [0, 0] on input "Недоступен" at bounding box center [0, 0] width 0 height 0
click at [888, 441] on span at bounding box center [884, 441] width 9 height 5
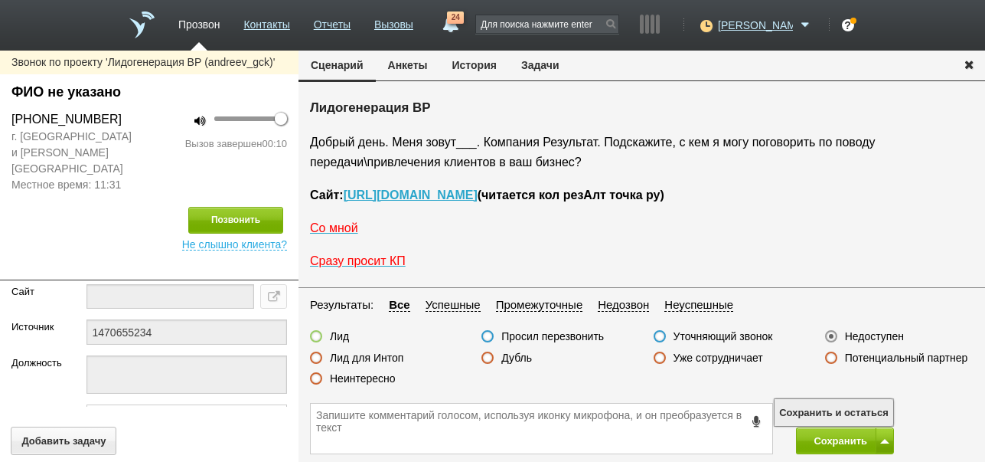
click at [879, 406] on button "Сохранить и остаться" at bounding box center [834, 412] width 119 height 27
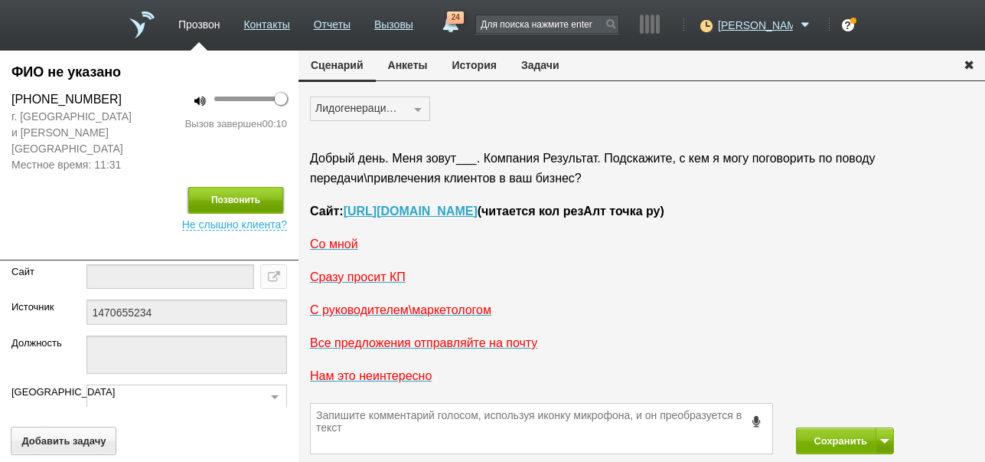
click at [251, 187] on button "Позвонить" at bounding box center [235, 200] width 95 height 27
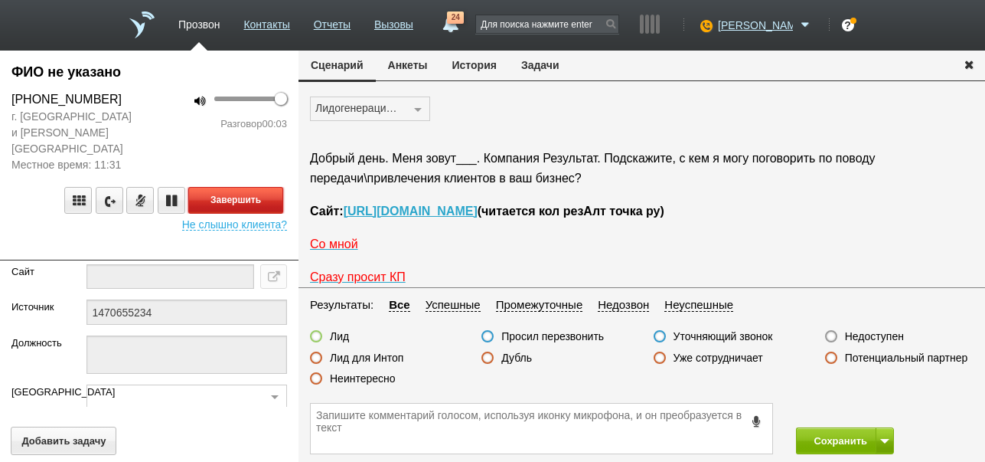
click at [273, 187] on button "Завершить" at bounding box center [235, 200] width 95 height 27
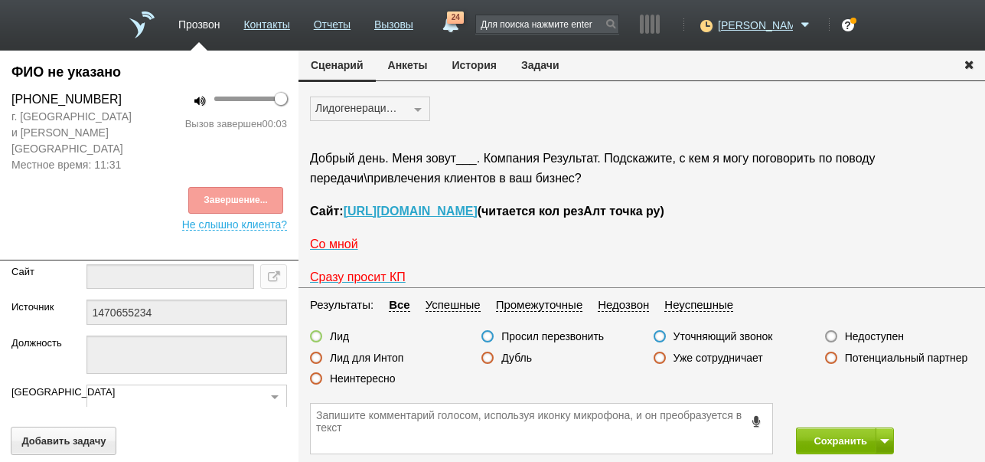
click at [876, 337] on label "Недоступен" at bounding box center [874, 336] width 59 height 14
click at [0, 0] on input "Недоступен" at bounding box center [0, 0] width 0 height 0
click at [817, 438] on button "Сохранить" at bounding box center [836, 440] width 80 height 27
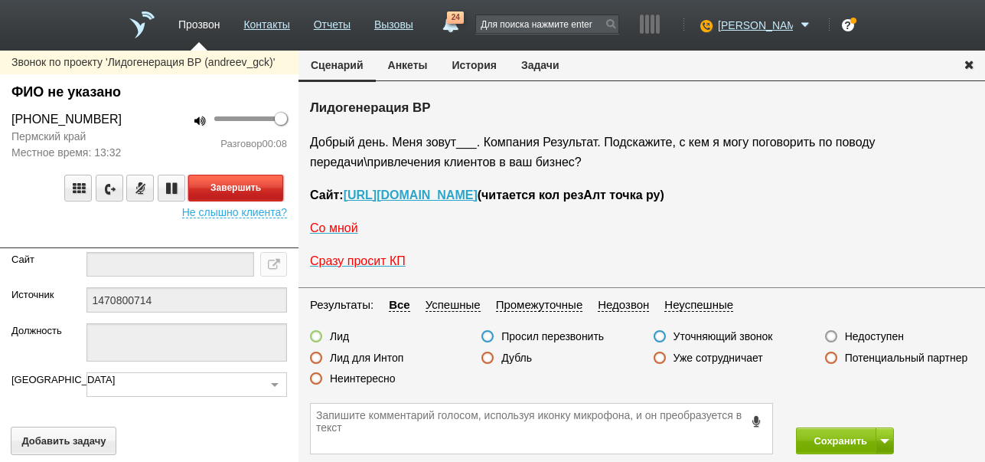
click at [271, 191] on button "Завершить" at bounding box center [235, 188] width 95 height 27
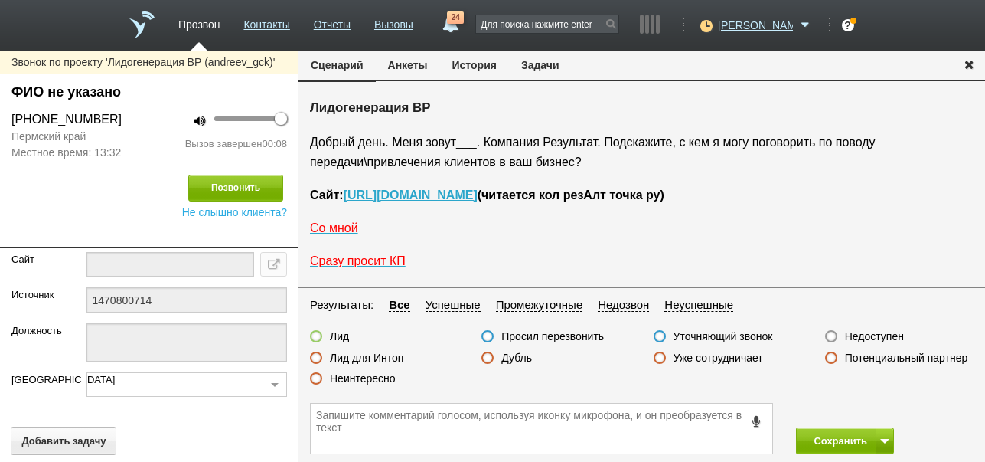
click at [874, 337] on label "Недоступен" at bounding box center [874, 336] width 59 height 14
click at [0, 0] on input "Недоступен" at bounding box center [0, 0] width 0 height 0
click at [253, 189] on button "Позвонить" at bounding box center [235, 188] width 95 height 27
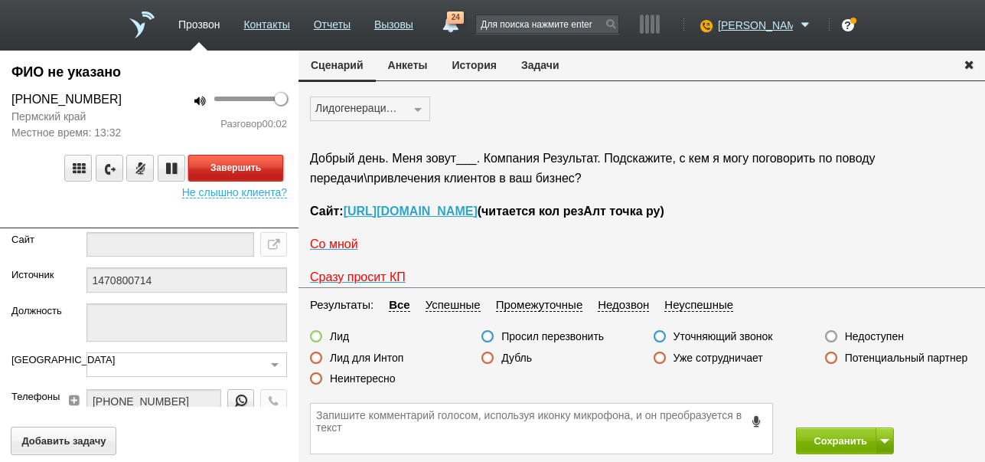
click at [222, 165] on button "Завершить" at bounding box center [235, 168] width 95 height 27
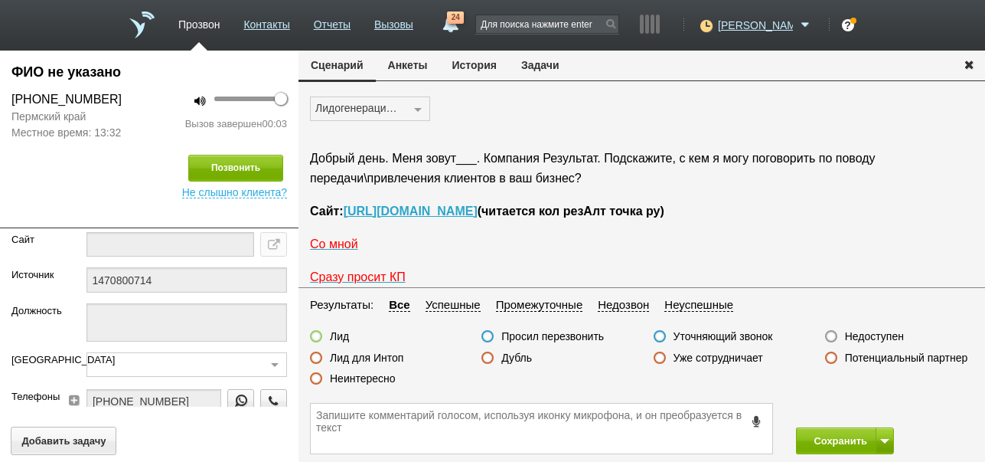
click at [889, 335] on label "Недоступен" at bounding box center [874, 336] width 59 height 14
click at [0, 0] on input "Недоступен" at bounding box center [0, 0] width 0 height 0
click at [828, 438] on button "Сохранить" at bounding box center [836, 440] width 80 height 27
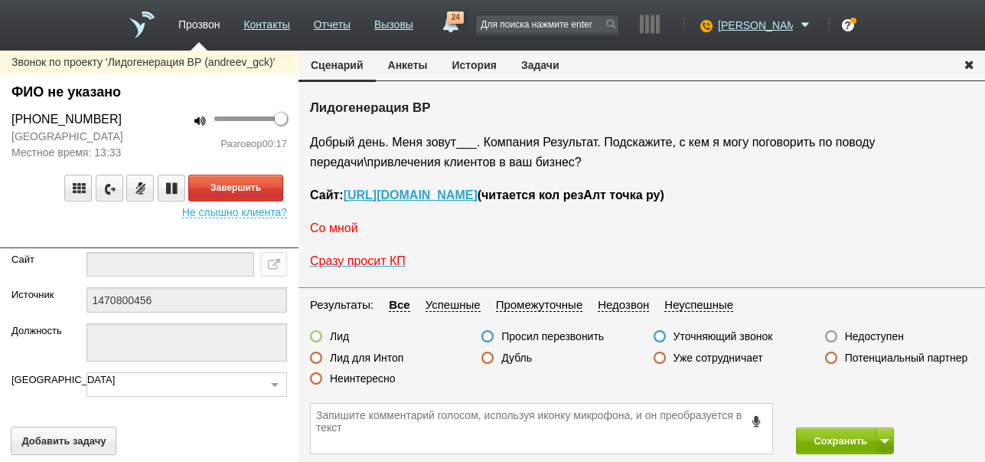
click at [344, 222] on span "Со мной" at bounding box center [334, 227] width 48 height 13
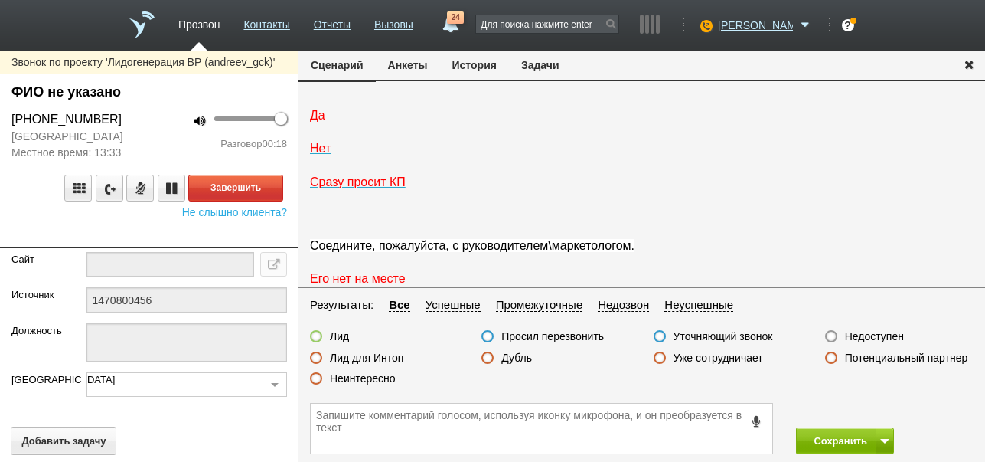
click at [315, 122] on span "Да" at bounding box center [317, 115] width 15 height 13
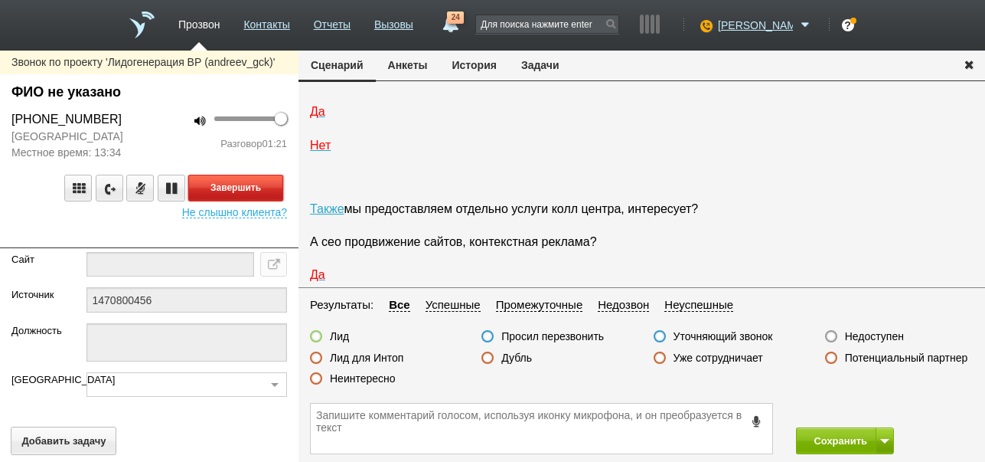
click at [278, 184] on button "Завершить" at bounding box center [235, 188] width 95 height 27
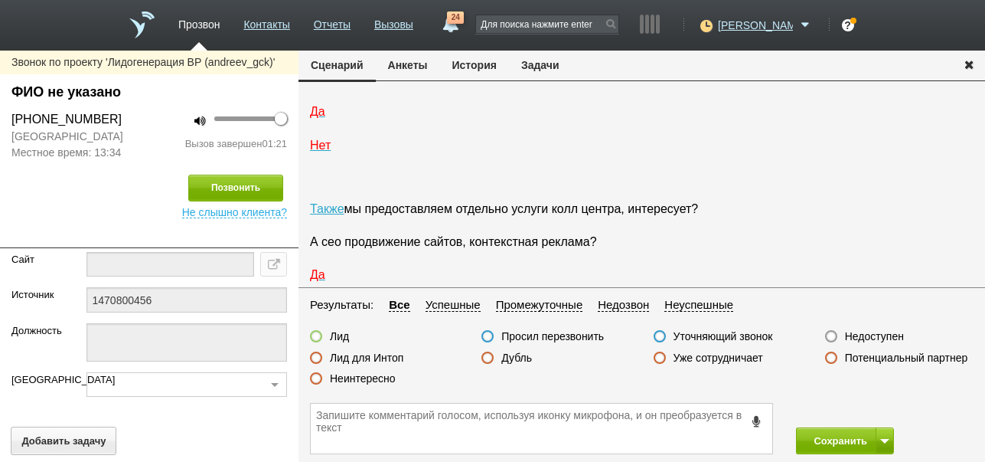
click at [377, 377] on label "Неинтересно" at bounding box center [363, 378] width 66 height 14
click at [0, 0] on input "Неинтересно" at bounding box center [0, 0] width 0 height 0
click at [807, 442] on button "Сохранить" at bounding box center [836, 440] width 80 height 27
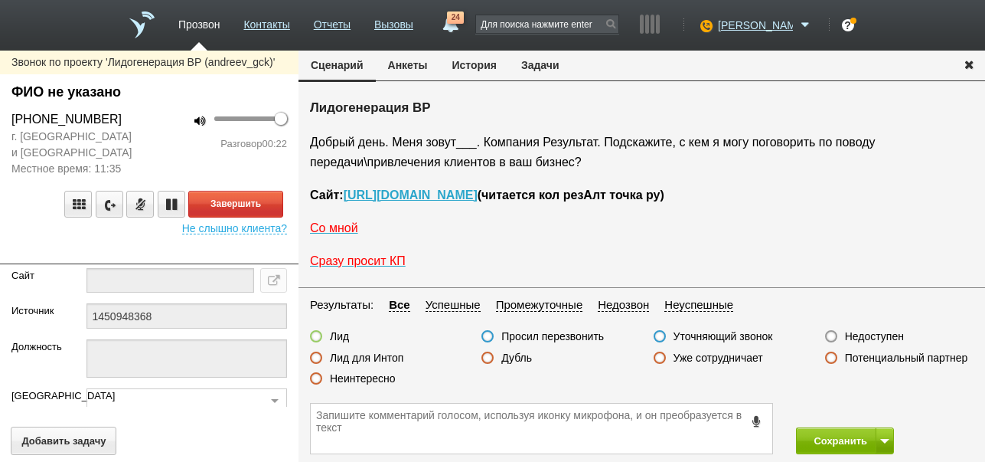
click at [371, 382] on label "Неинтересно" at bounding box center [363, 378] width 66 height 14
click at [0, 0] on input "Неинтересно" at bounding box center [0, 0] width 0 height 0
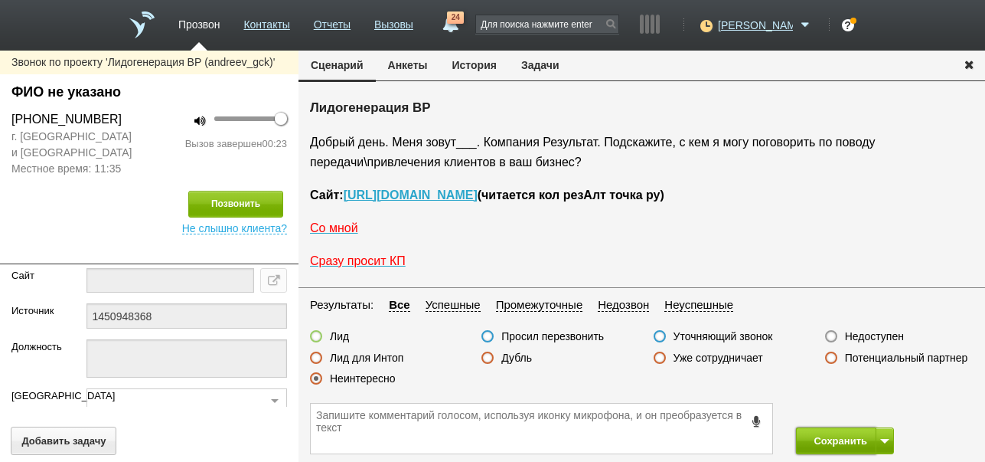
click at [822, 435] on button "Сохранить" at bounding box center [836, 440] width 80 height 27
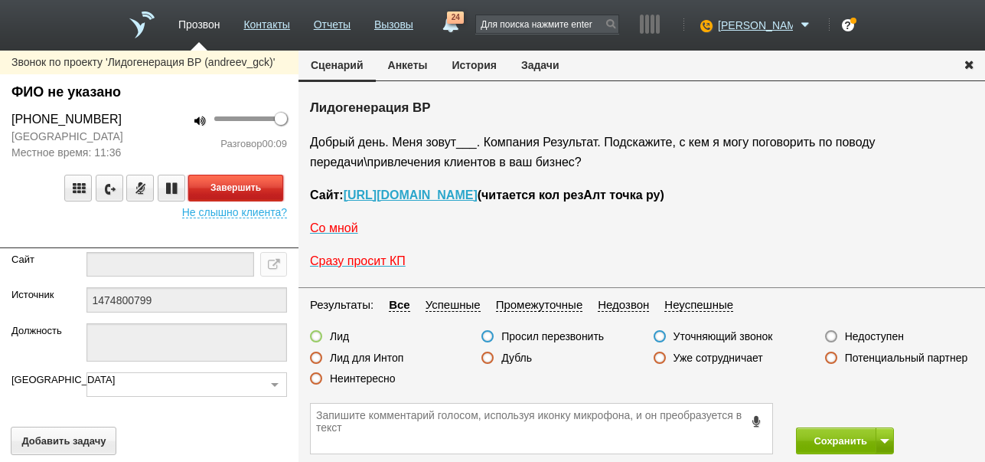
click at [268, 184] on button "Завершить" at bounding box center [235, 188] width 95 height 27
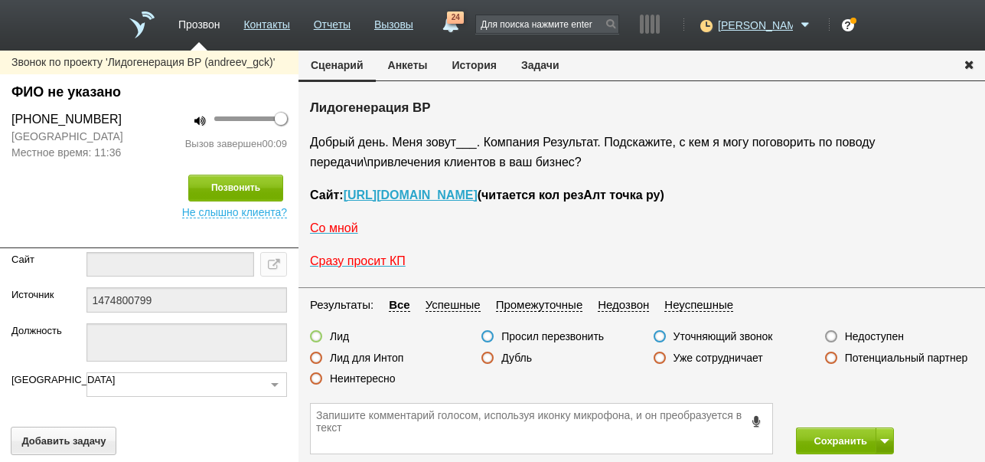
click at [895, 333] on label "Недоступен" at bounding box center [874, 336] width 59 height 14
click at [0, 0] on input "Недоступен" at bounding box center [0, 0] width 0 height 0
click at [884, 435] on button at bounding box center [885, 440] width 18 height 27
click at [868, 403] on button "Сохранить и остаться" at bounding box center [834, 412] width 119 height 27
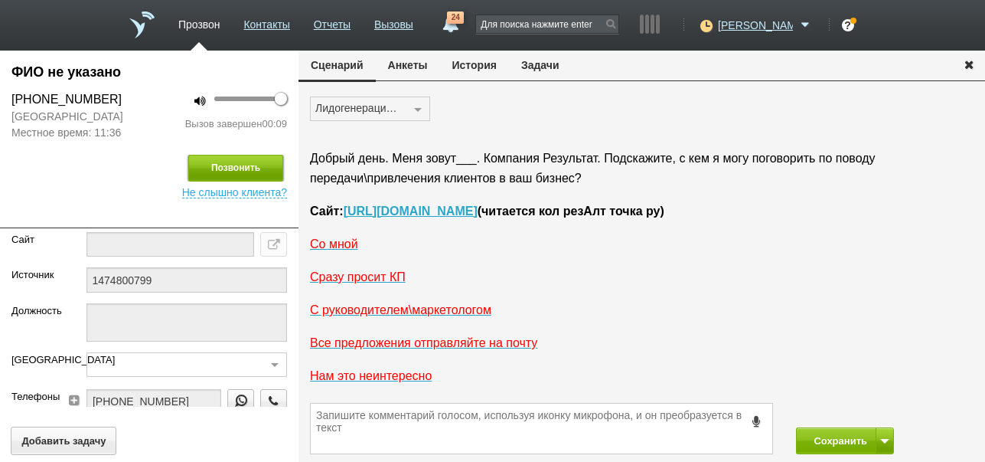
click at [263, 171] on button "Позвонить" at bounding box center [235, 168] width 95 height 27
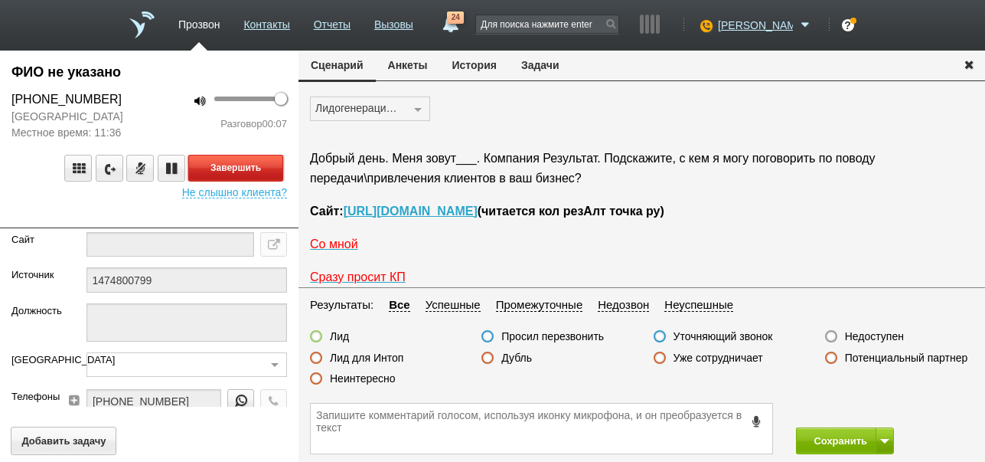
click at [276, 162] on button "Завершить" at bounding box center [235, 168] width 95 height 27
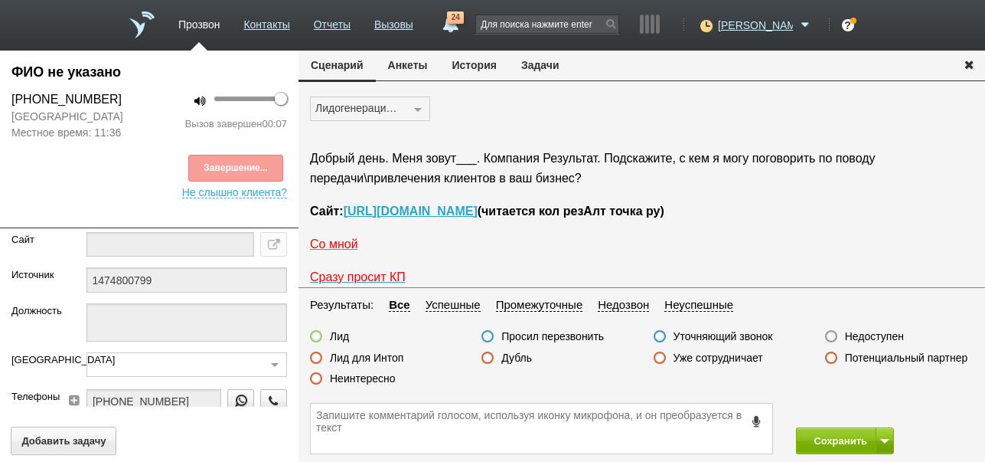
click at [873, 336] on label "Недоступен" at bounding box center [874, 336] width 59 height 14
click at [0, 0] on input "Недоступен" at bounding box center [0, 0] width 0 height 0
click at [844, 439] on button "Сохранить" at bounding box center [836, 440] width 80 height 27
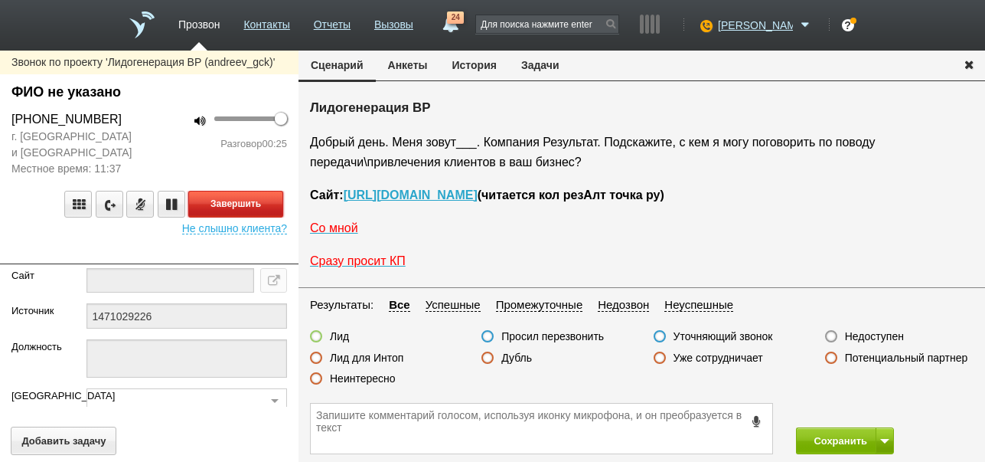
click at [254, 197] on button "Завершить" at bounding box center [235, 204] width 95 height 27
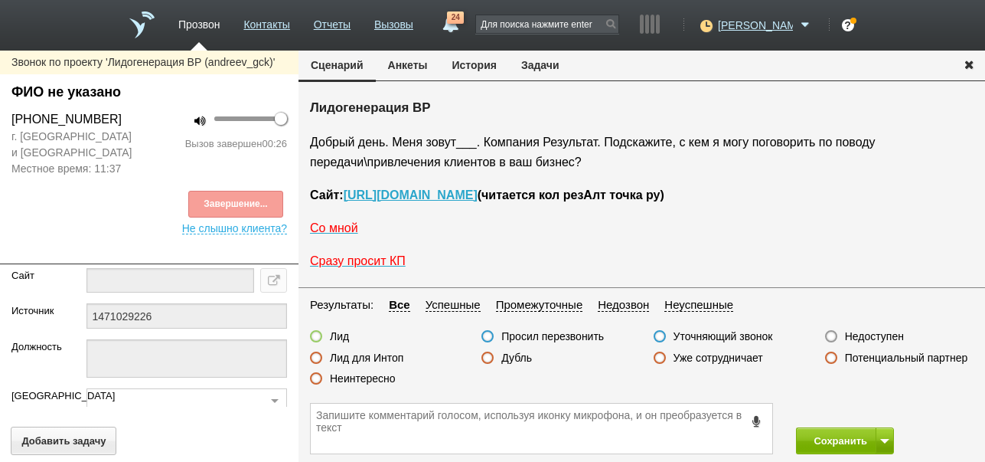
click at [886, 332] on label "Недоступен" at bounding box center [874, 336] width 59 height 14
click at [0, 0] on input "Недоступен" at bounding box center [0, 0] width 0 height 0
click at [883, 447] on button at bounding box center [885, 440] width 18 height 27
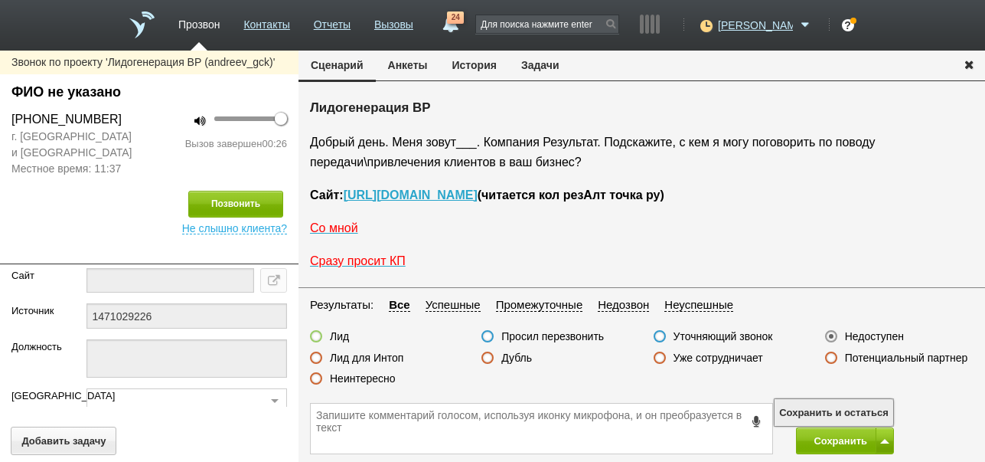
click at [863, 403] on button "Сохранить и остаться" at bounding box center [834, 412] width 119 height 27
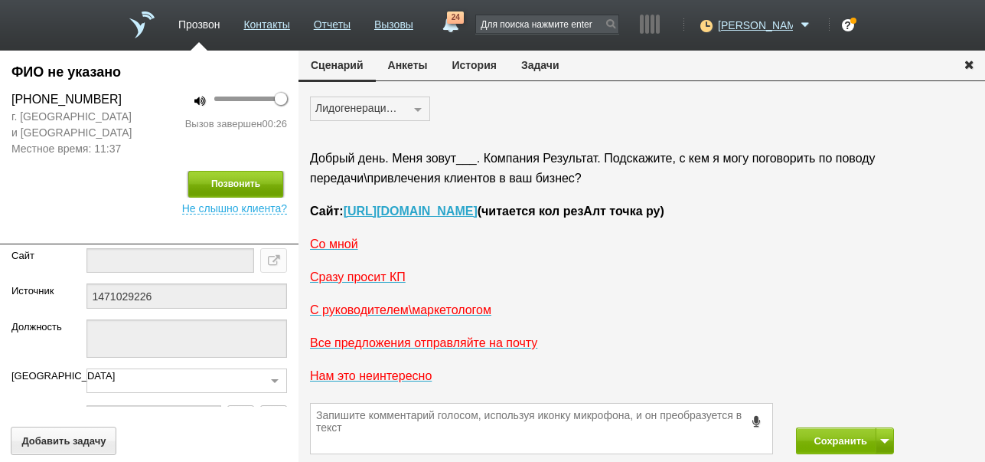
click at [256, 184] on button "Позвонить" at bounding box center [235, 184] width 95 height 27
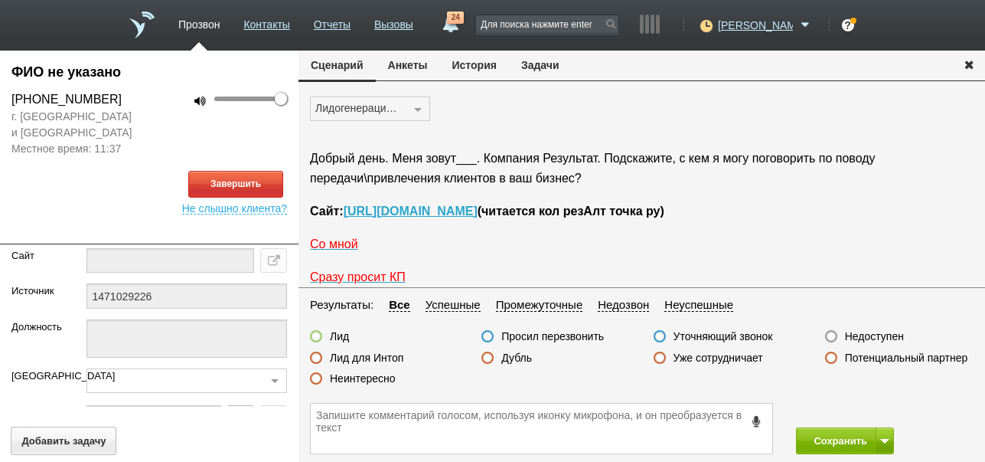
click at [479, 69] on button "История" at bounding box center [474, 65] width 69 height 29
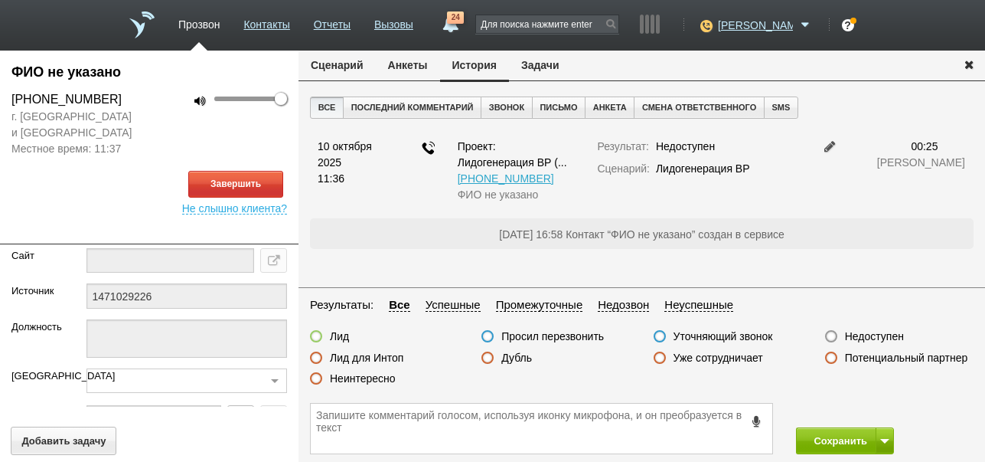
click at [328, 63] on button "Сценарий" at bounding box center [337, 65] width 77 height 29
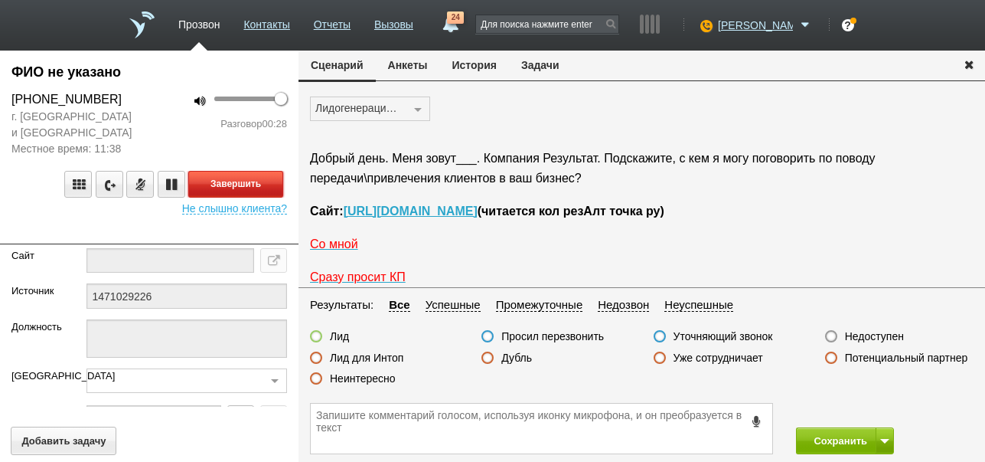
click at [276, 183] on button "Завершить" at bounding box center [235, 184] width 95 height 27
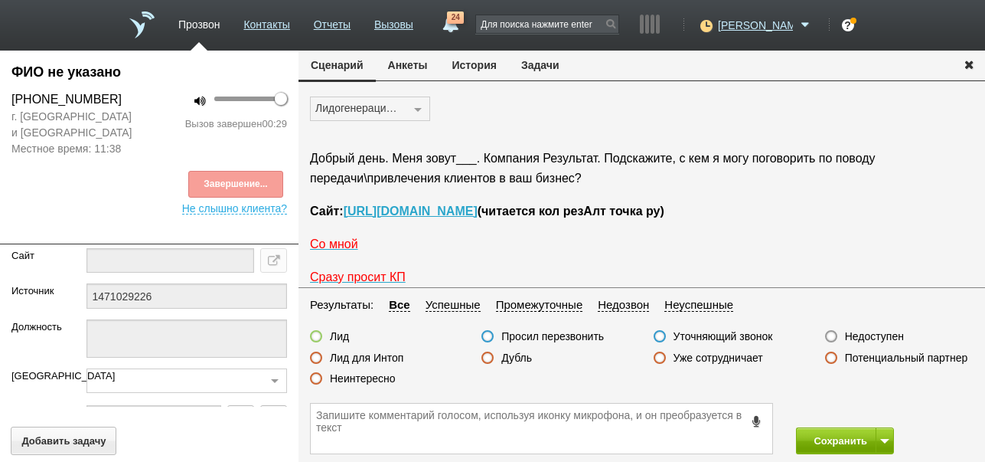
drag, startPoint x: 863, startPoint y: 334, endPoint x: 832, endPoint y: 427, distance: 98.5
click at [864, 335] on label "Недоступен" at bounding box center [874, 336] width 59 height 14
click at [0, 0] on input "Недоступен" at bounding box center [0, 0] width 0 height 0
click at [828, 438] on button "Сохранить" at bounding box center [836, 440] width 80 height 27
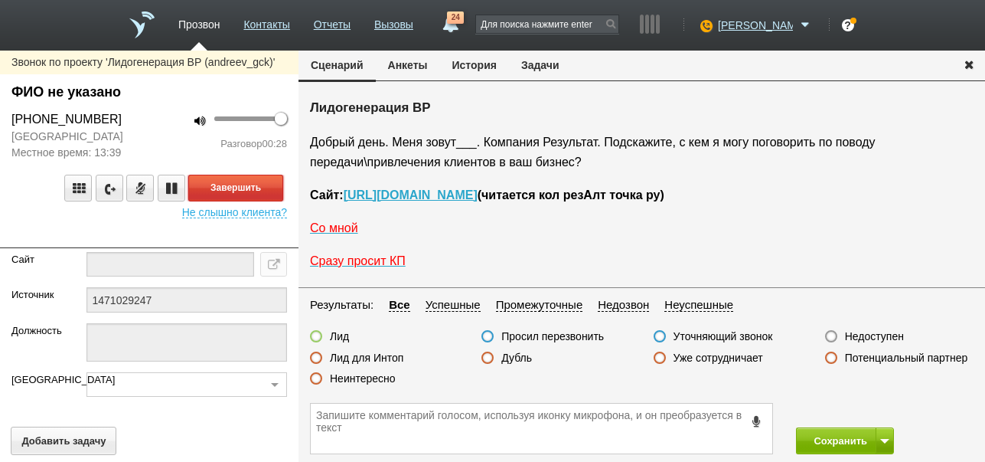
click at [267, 186] on button "Завершить" at bounding box center [235, 188] width 95 height 27
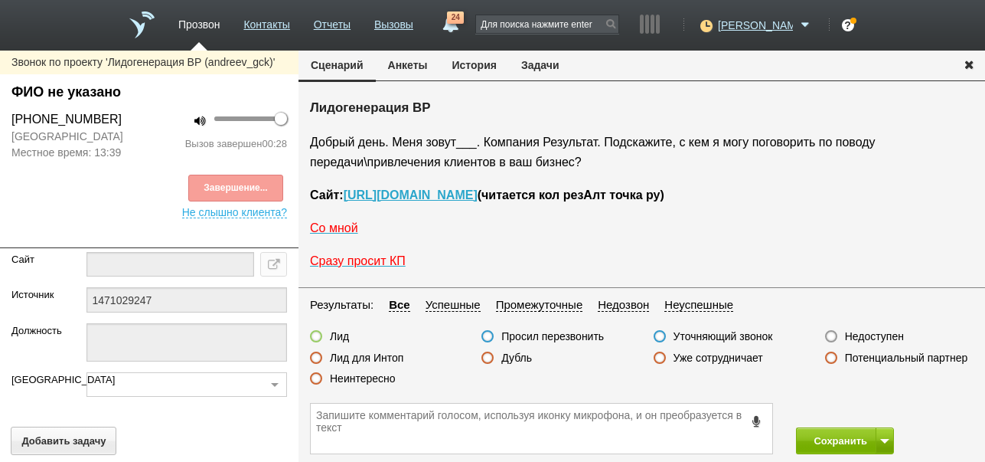
click at [872, 333] on label "Недоступен" at bounding box center [874, 336] width 59 height 14
click at [0, 0] on input "Недоступен" at bounding box center [0, 0] width 0 height 0
click at [885, 442] on span at bounding box center [884, 441] width 9 height 5
click at [872, 407] on button "Сохранить и остаться" at bounding box center [834, 412] width 119 height 27
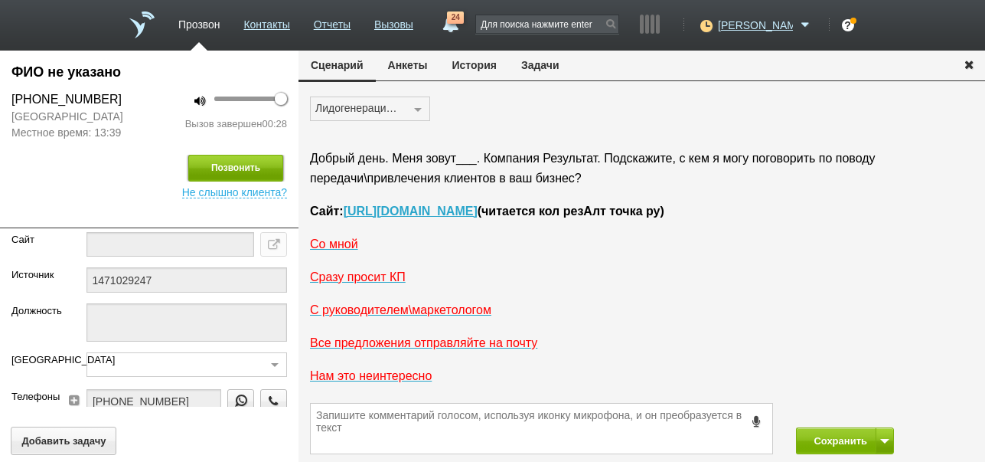
click at [262, 166] on button "Позвонить" at bounding box center [235, 168] width 95 height 27
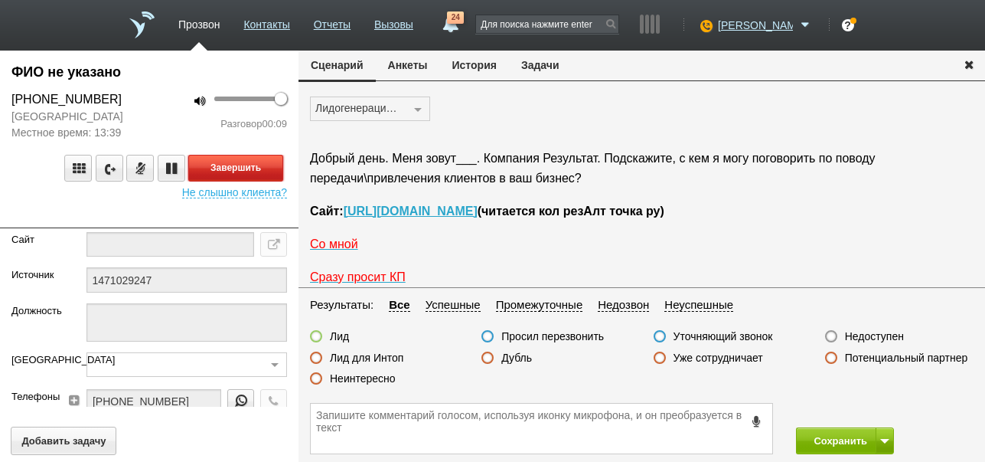
click at [229, 166] on button "Завершить" at bounding box center [235, 168] width 95 height 27
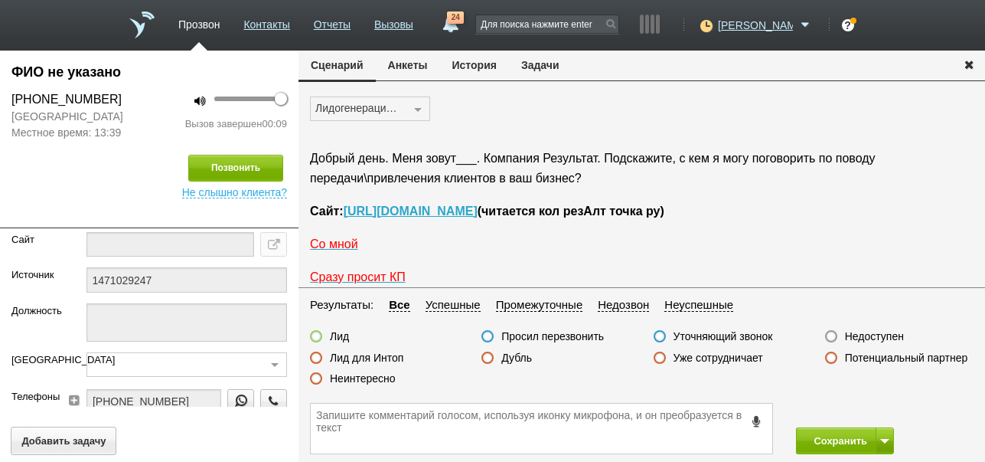
click at [890, 338] on label "Недоступен" at bounding box center [874, 336] width 59 height 14
click at [0, 0] on input "Недоступен" at bounding box center [0, 0] width 0 height 0
click at [824, 433] on button "Сохранить" at bounding box center [836, 440] width 80 height 27
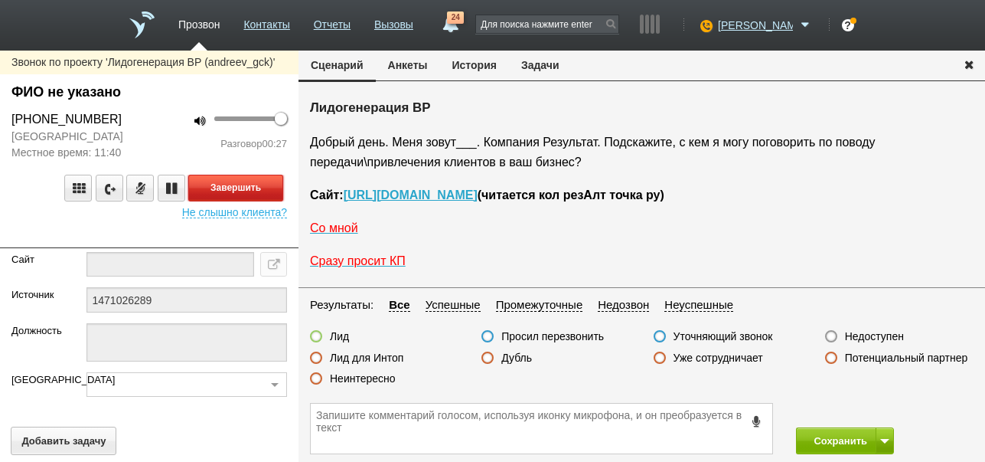
click at [268, 184] on button "Завершить" at bounding box center [235, 188] width 95 height 27
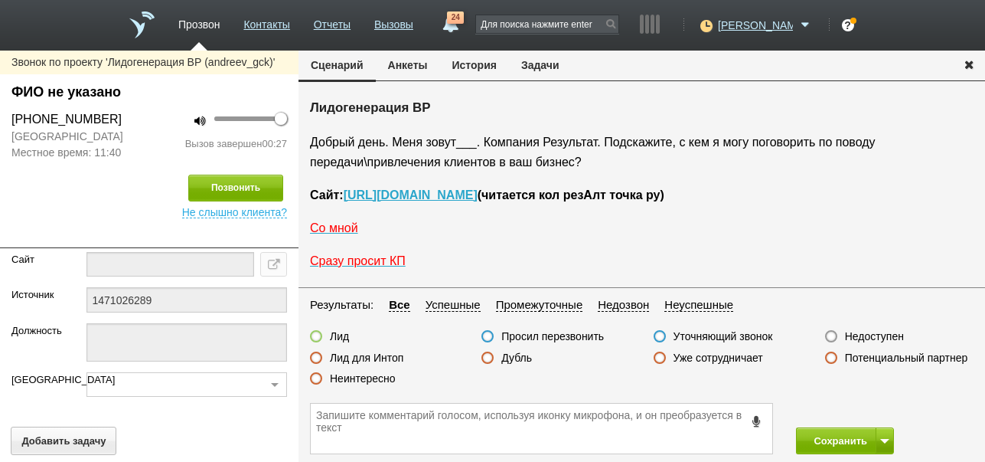
click at [896, 335] on label "Недоступен" at bounding box center [874, 336] width 59 height 14
click at [0, 0] on input "Недоступен" at bounding box center [0, 0] width 0 height 0
click at [885, 439] on span at bounding box center [884, 441] width 9 height 5
click at [879, 405] on button "Сохранить и остаться" at bounding box center [834, 412] width 119 height 27
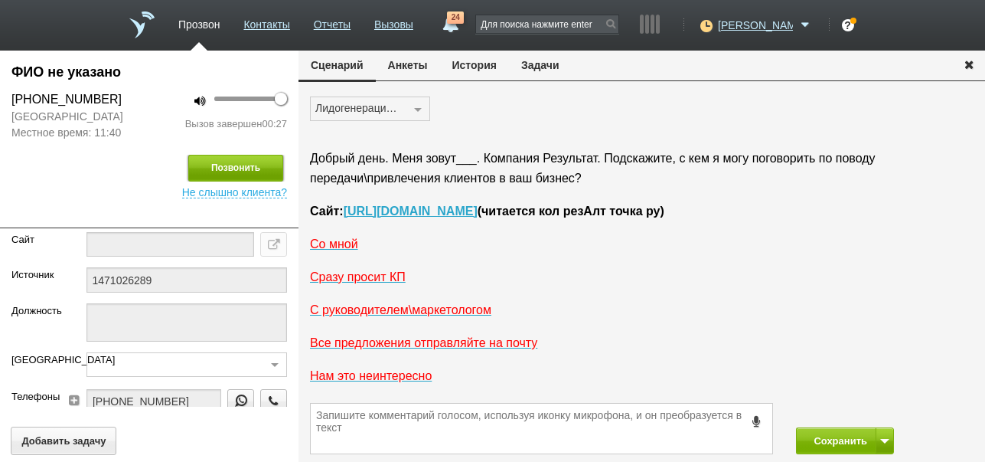
click at [246, 163] on button "Позвонить" at bounding box center [235, 168] width 95 height 27
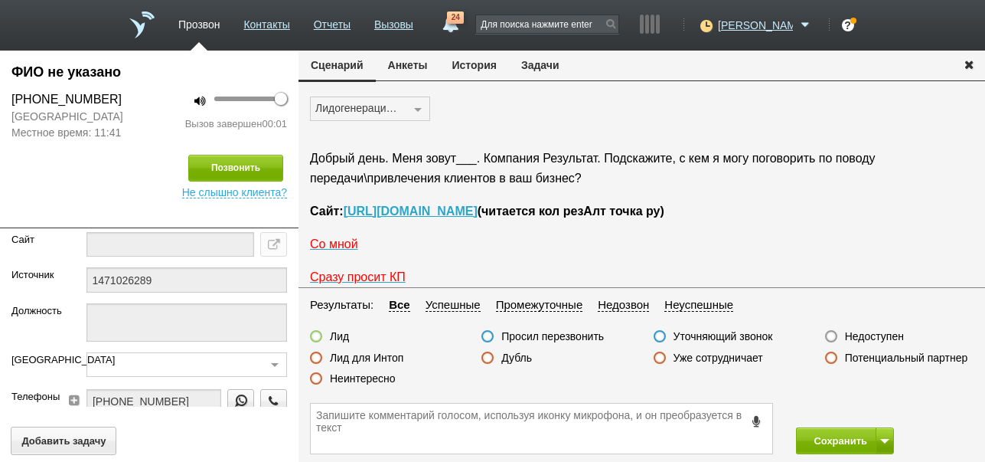
click at [867, 333] on label "Недоступен" at bounding box center [874, 336] width 59 height 14
click at [0, 0] on input "Недоступен" at bounding box center [0, 0] width 0 height 0
click at [835, 442] on button "Сохранить" at bounding box center [836, 440] width 80 height 27
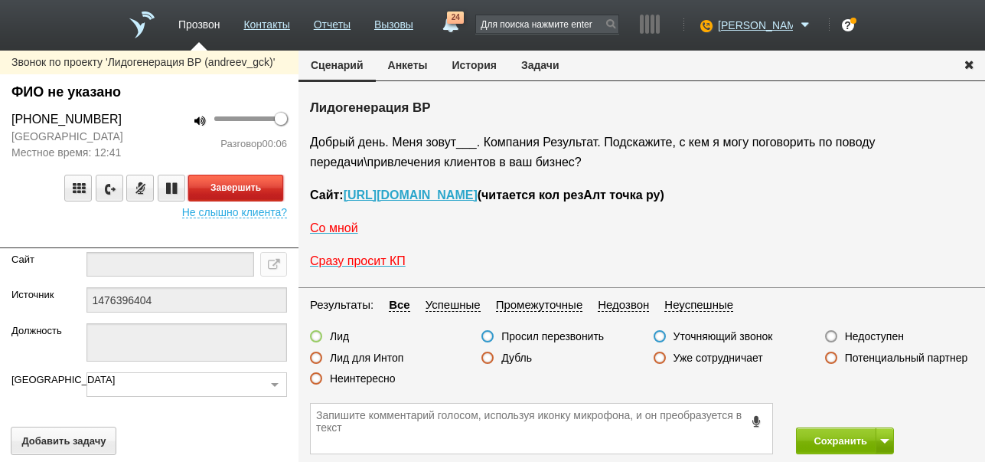
click at [273, 183] on button "Завершить" at bounding box center [235, 188] width 95 height 27
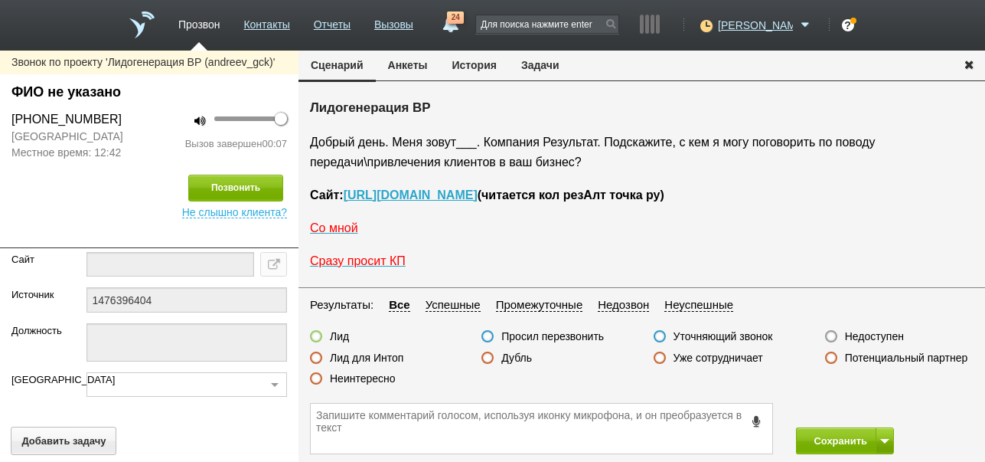
click at [871, 332] on label "Недоступен" at bounding box center [874, 336] width 59 height 14
click at [0, 0] on input "Недоступен" at bounding box center [0, 0] width 0 height 0
click at [887, 440] on span at bounding box center [884, 441] width 9 height 5
click at [887, 410] on button "Сохранить и остаться" at bounding box center [834, 412] width 119 height 27
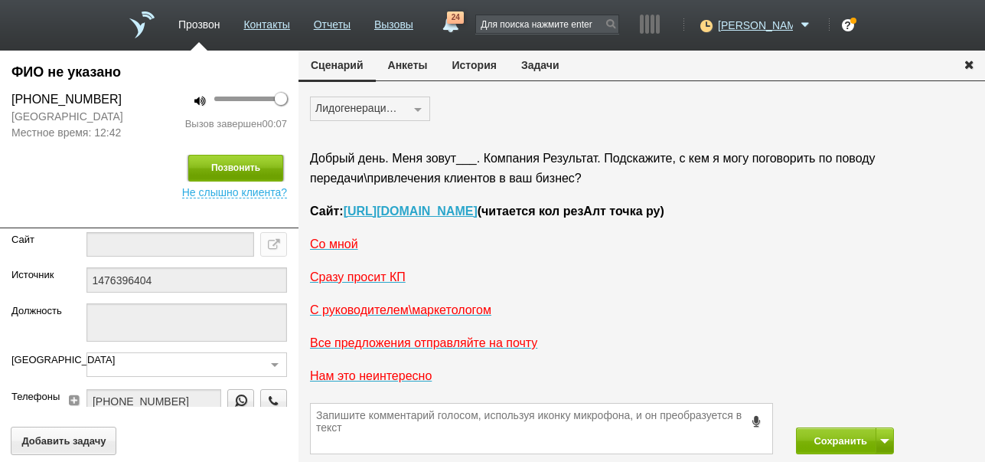
click at [234, 167] on button "Позвонить" at bounding box center [235, 168] width 95 height 27
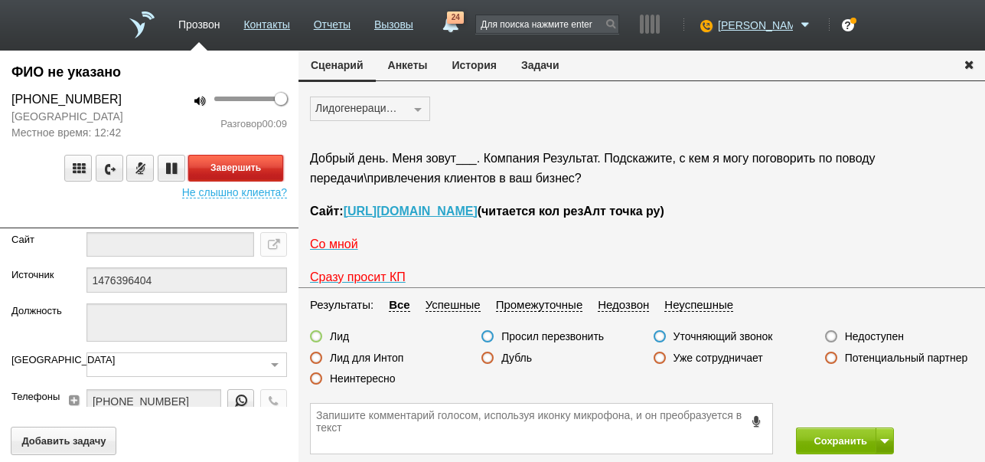
click at [201, 169] on button "Завершить" at bounding box center [235, 168] width 95 height 27
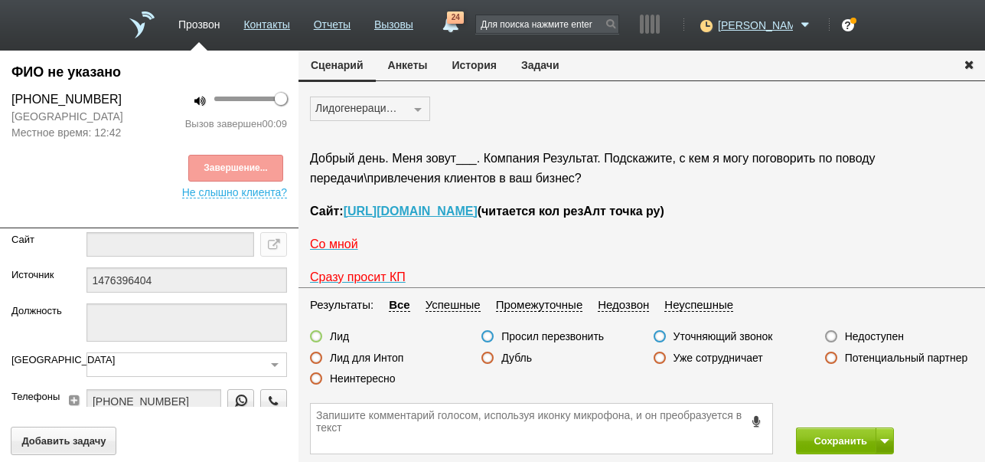
click at [871, 335] on label "Недоступен" at bounding box center [874, 336] width 59 height 14
click at [0, 0] on input "Недоступен" at bounding box center [0, 0] width 0 height 0
click at [833, 436] on button "Сохранить" at bounding box center [836, 440] width 80 height 27
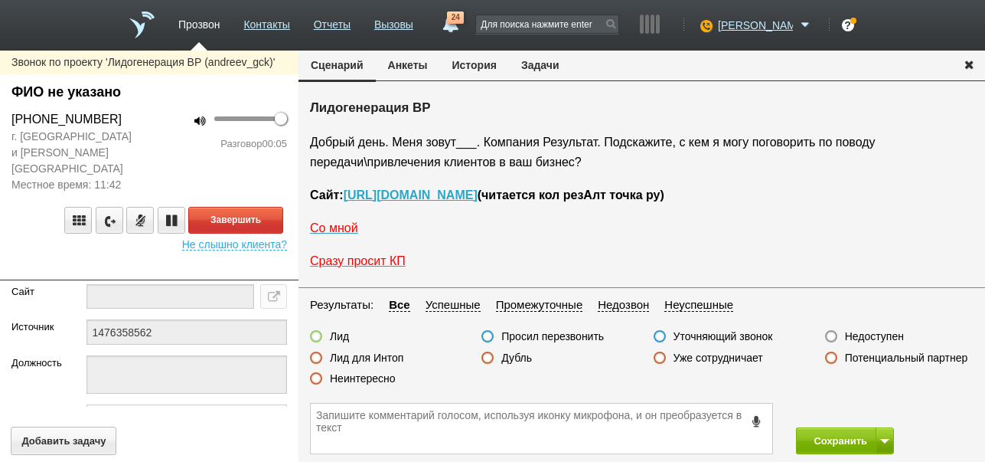
click at [876, 334] on label "Недоступен" at bounding box center [874, 336] width 59 height 14
click at [0, 0] on input "Недоступен" at bounding box center [0, 0] width 0 height 0
click at [260, 207] on button "Завершить" at bounding box center [235, 220] width 95 height 27
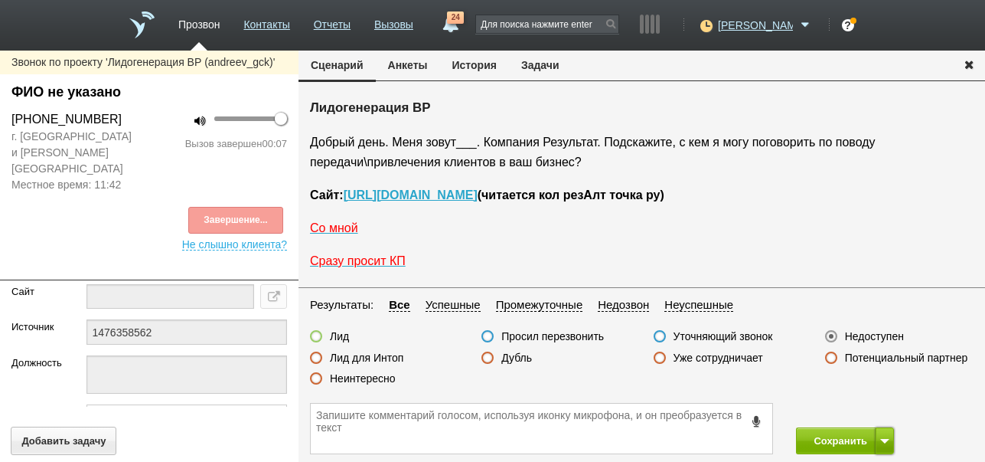
click at [888, 435] on button at bounding box center [885, 440] width 18 height 27
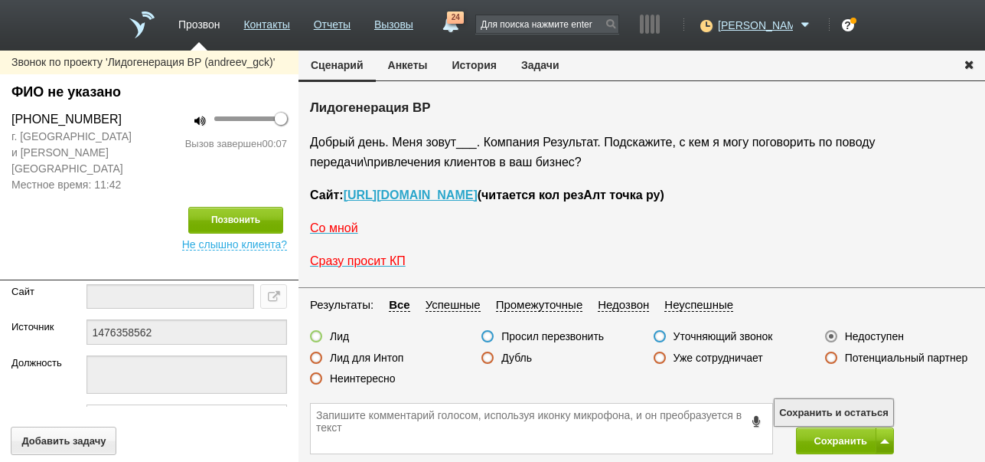
click at [872, 407] on button "Сохранить и остаться" at bounding box center [834, 412] width 119 height 27
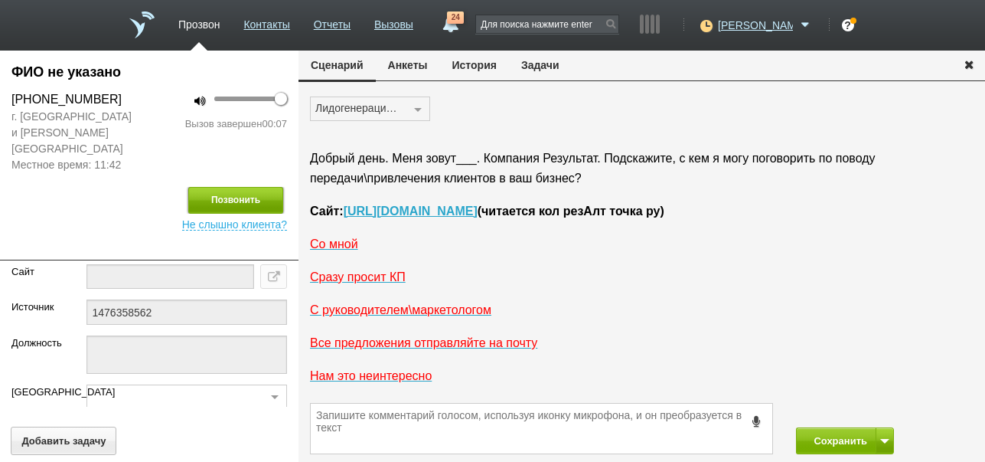
click at [265, 187] on button "Позвонить" at bounding box center [235, 200] width 95 height 27
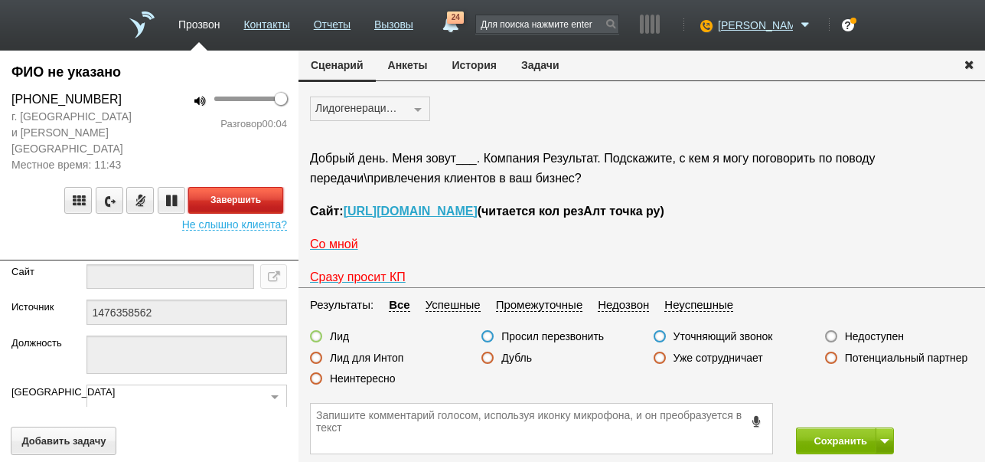
click at [248, 187] on button "Завершить" at bounding box center [235, 200] width 95 height 27
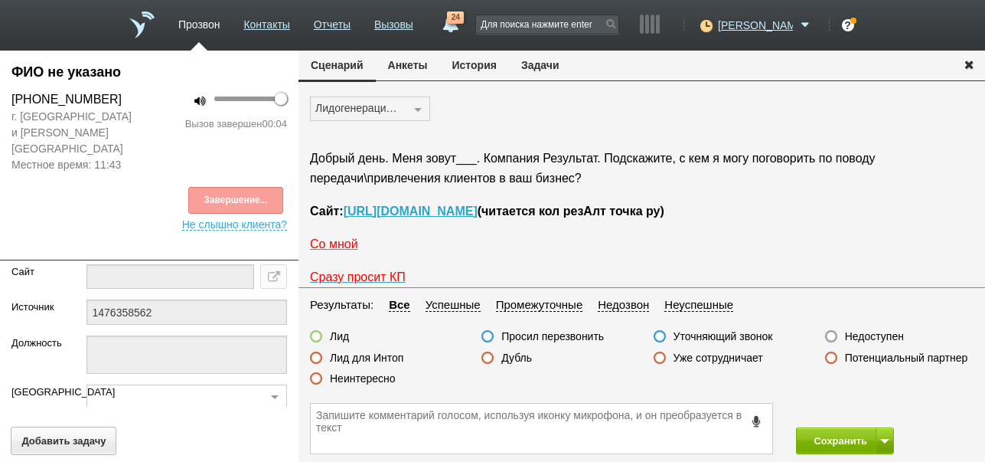
click at [380, 377] on label "Неинтересно" at bounding box center [363, 378] width 66 height 14
click at [0, 0] on input "Неинтересно" at bounding box center [0, 0] width 0 height 0
click at [823, 446] on button "Сохранить" at bounding box center [836, 440] width 80 height 27
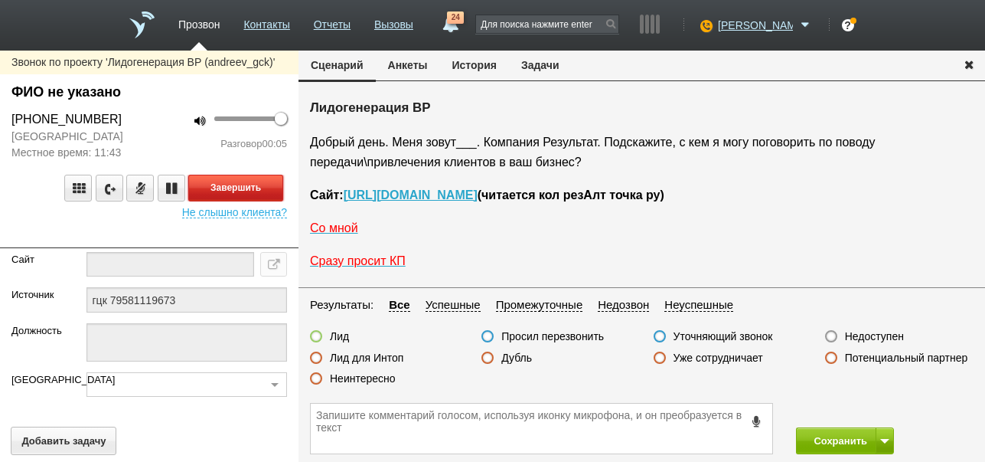
click at [267, 184] on button "Завершить" at bounding box center [235, 188] width 95 height 27
click at [862, 336] on label "Недоступен" at bounding box center [874, 336] width 59 height 14
click at [0, 0] on input "Недоступен" at bounding box center [0, 0] width 0 height 0
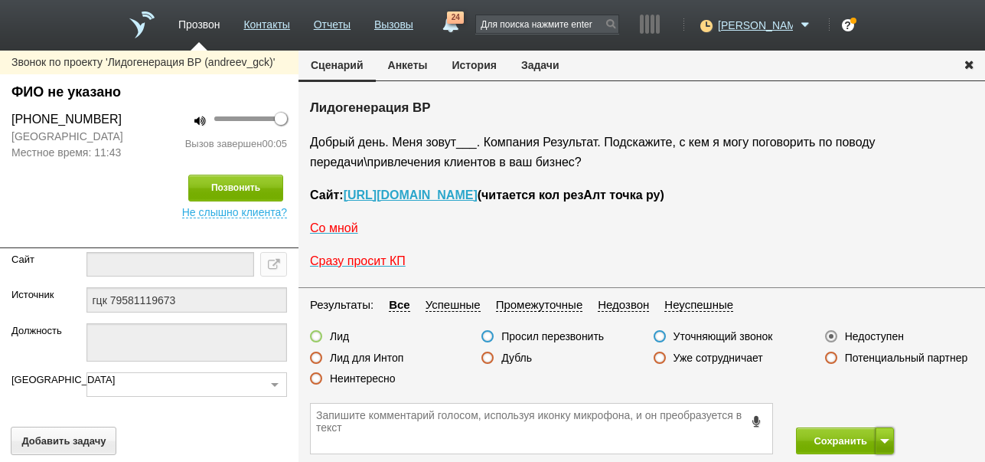
click at [885, 439] on span at bounding box center [884, 441] width 9 height 5
click at [876, 408] on button "Сохранить и остаться" at bounding box center [834, 412] width 119 height 27
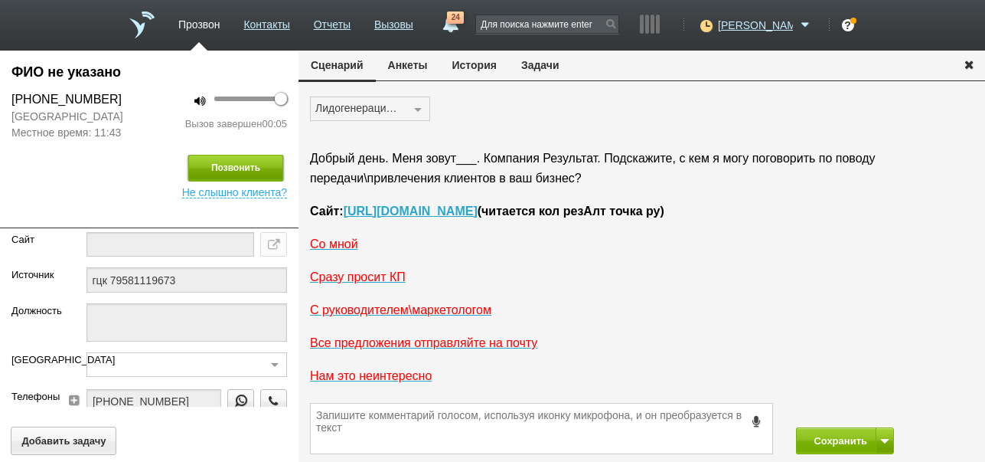
click at [262, 163] on button "Позвонить" at bounding box center [235, 168] width 95 height 27
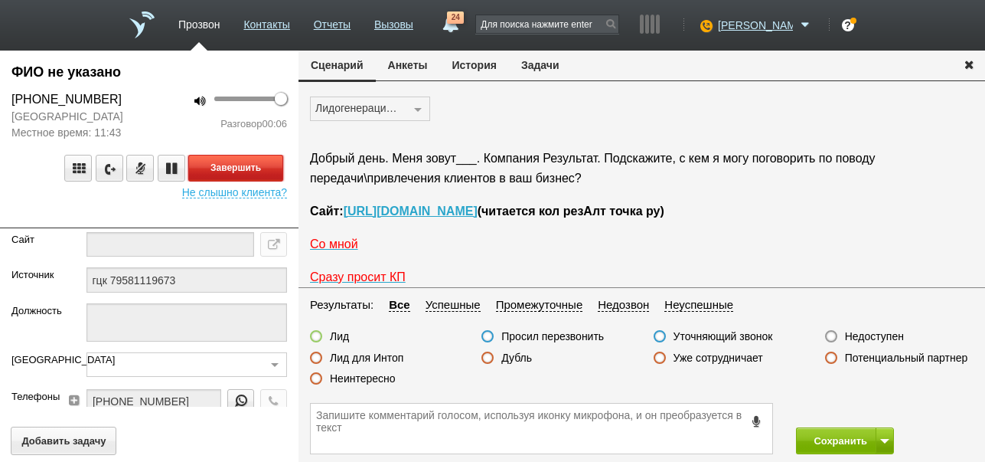
click at [270, 167] on button "Завершить" at bounding box center [235, 168] width 95 height 27
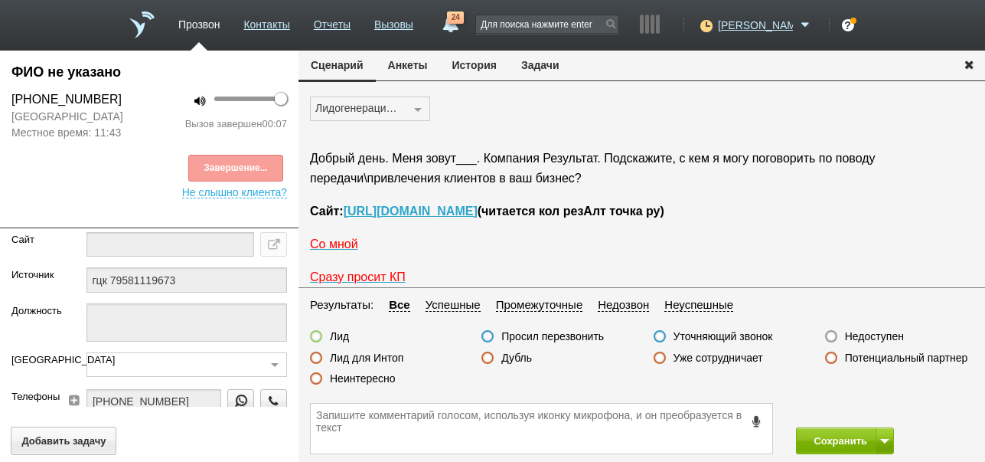
click at [876, 335] on label "Недоступен" at bounding box center [874, 336] width 59 height 14
click at [0, 0] on input "Недоступен" at bounding box center [0, 0] width 0 height 0
click at [841, 437] on button "Сохранить" at bounding box center [836, 440] width 80 height 27
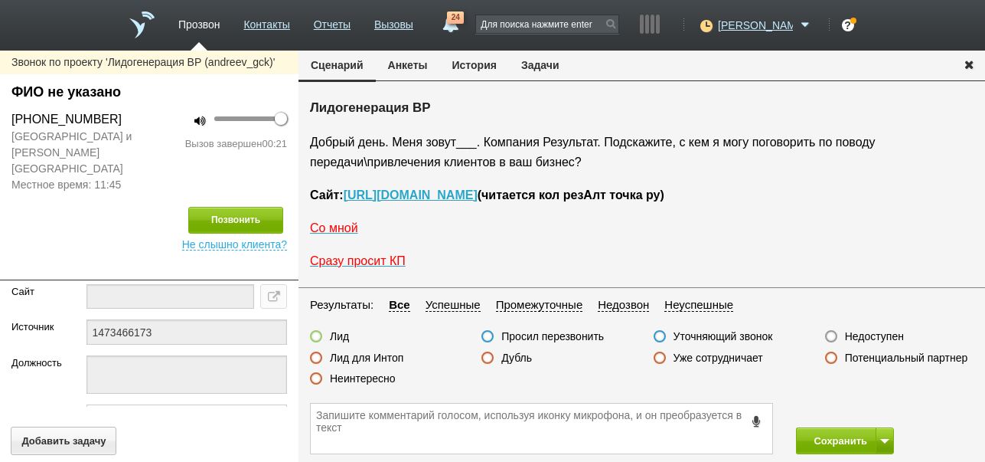
click at [393, 377] on label "Неинтересно" at bounding box center [363, 378] width 66 height 14
click at [0, 0] on input "Неинтересно" at bounding box center [0, 0] width 0 height 0
click at [830, 448] on button "Сохранить" at bounding box center [836, 440] width 80 height 27
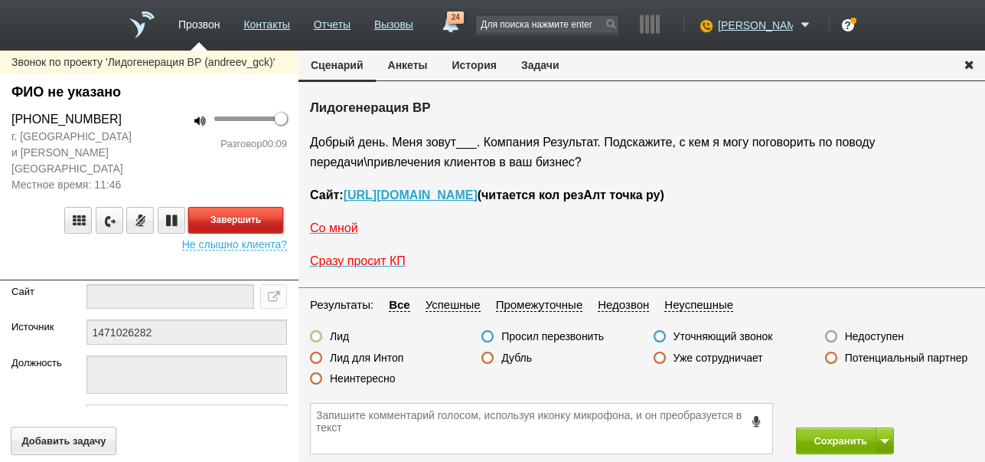
click at [274, 207] on button "Завершить" at bounding box center [235, 220] width 95 height 27
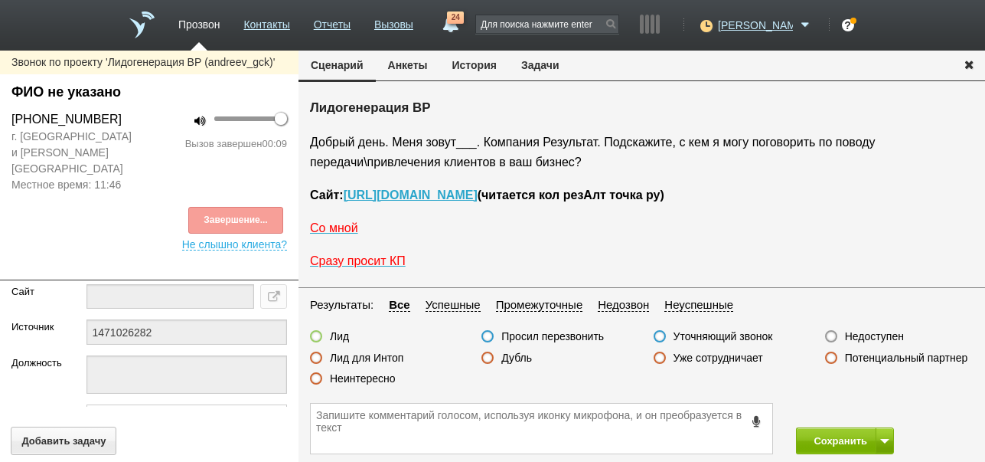
click at [861, 336] on label "Недоступен" at bounding box center [874, 336] width 59 height 14
click at [0, 0] on input "Недоступен" at bounding box center [0, 0] width 0 height 0
click at [880, 441] on span at bounding box center [884, 441] width 9 height 5
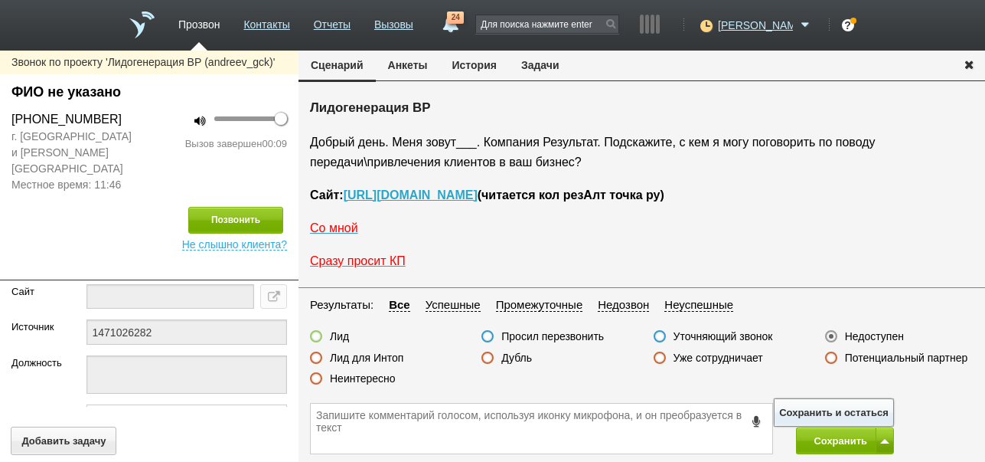
click at [864, 406] on button "Сохранить и остаться" at bounding box center [834, 412] width 119 height 27
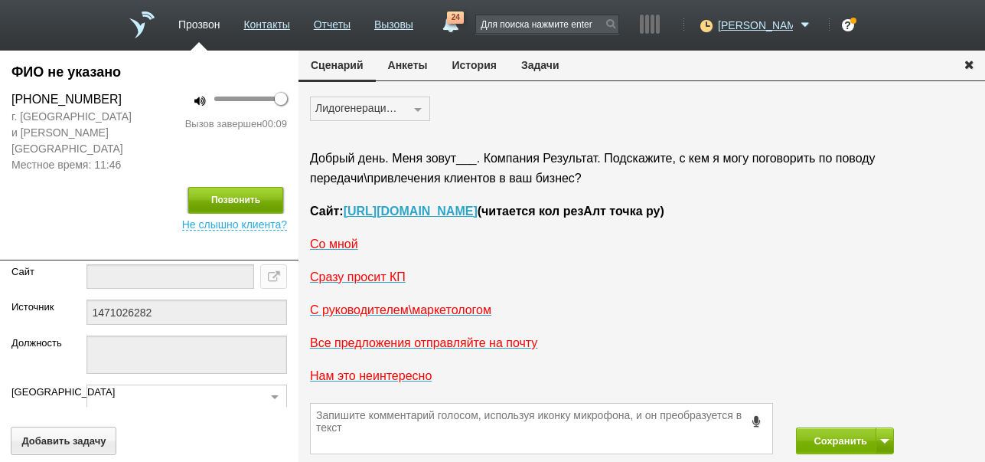
click at [243, 187] on button "Позвонить" at bounding box center [235, 200] width 95 height 27
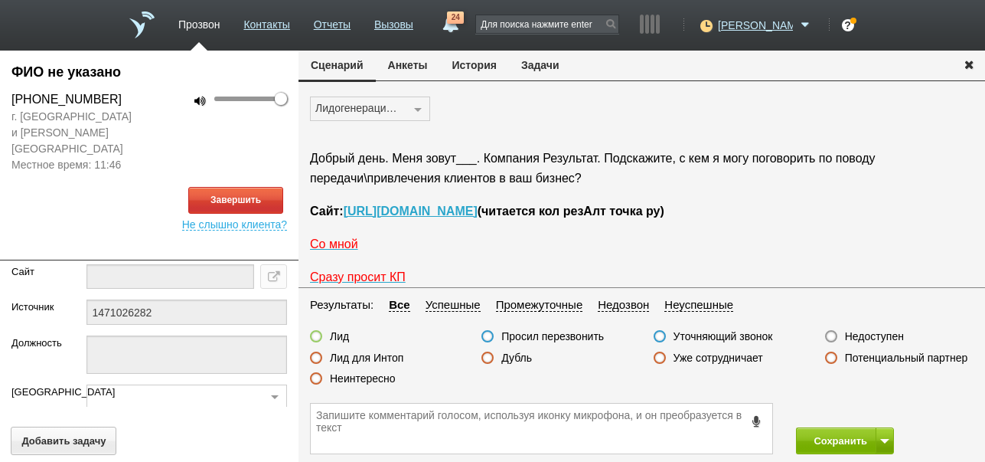
click at [476, 68] on button "История" at bounding box center [474, 65] width 69 height 29
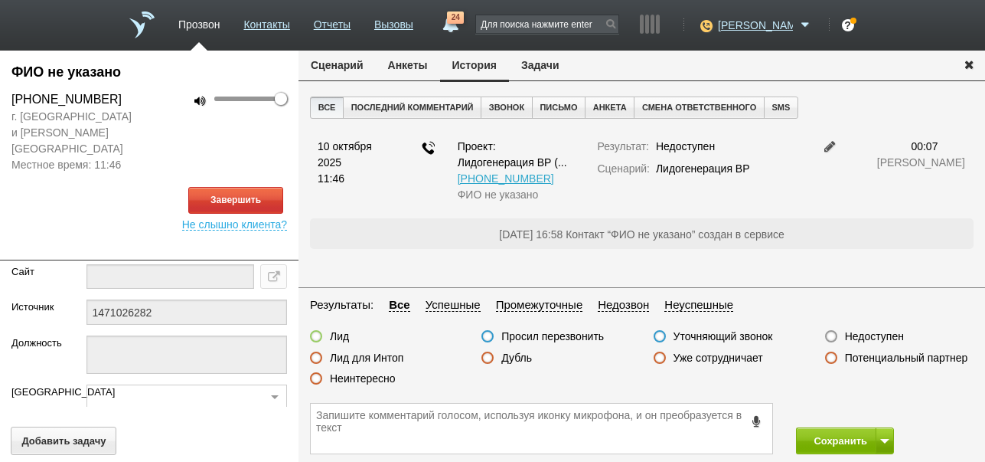
click at [317, 67] on button "Сценарий" at bounding box center [337, 65] width 77 height 29
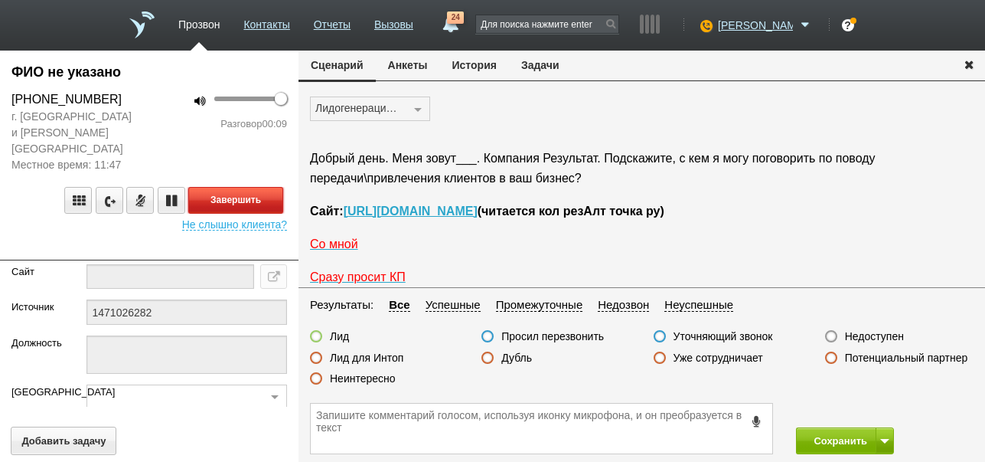
click at [254, 187] on button "Завершить" at bounding box center [235, 200] width 95 height 27
click at [885, 340] on label "Недоступен" at bounding box center [874, 336] width 59 height 14
click at [0, 0] on input "Недоступен" at bounding box center [0, 0] width 0 height 0
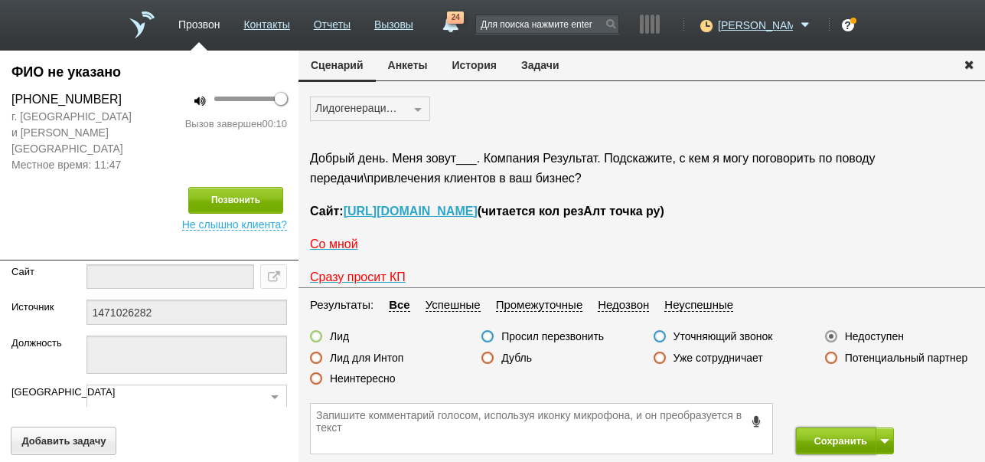
click at [856, 440] on button "Сохранить" at bounding box center [836, 440] width 80 height 27
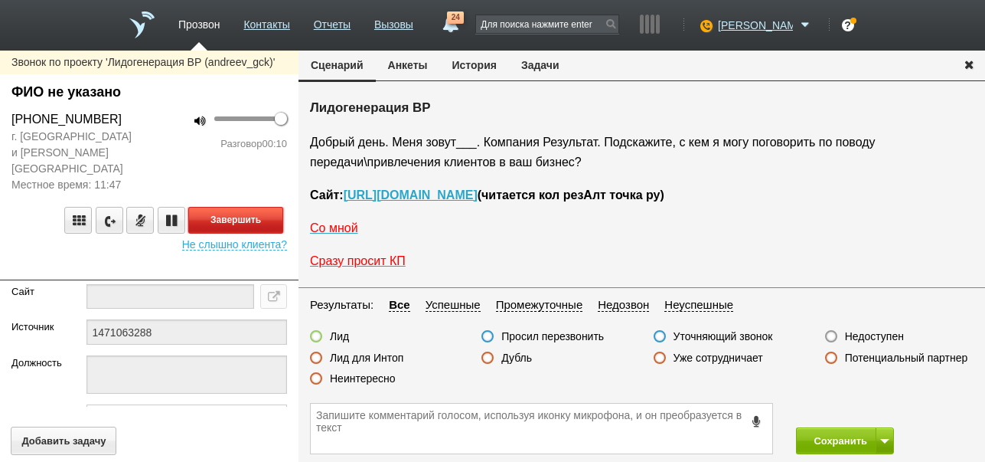
click at [273, 207] on button "Завершить" at bounding box center [235, 220] width 95 height 27
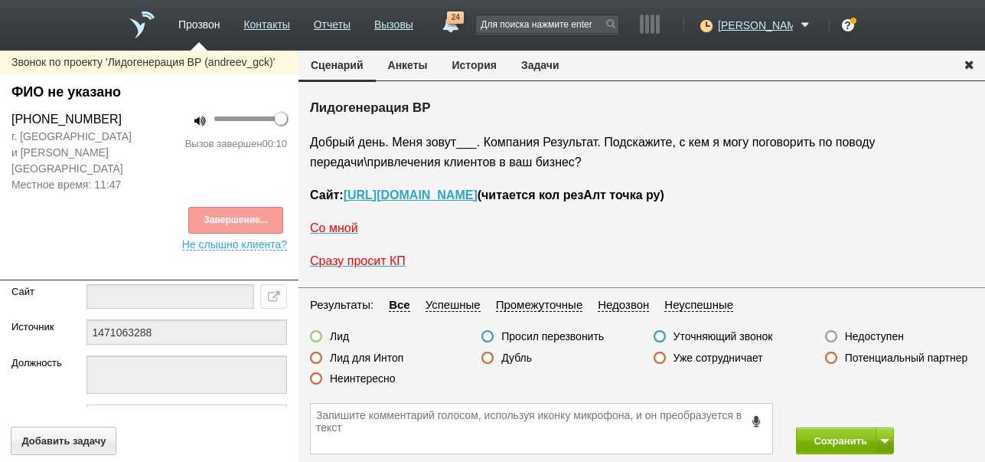
click at [896, 332] on label "Недоступен" at bounding box center [874, 336] width 59 height 14
click at [0, 0] on input "Недоступен" at bounding box center [0, 0] width 0 height 0
click at [880, 446] on button at bounding box center [885, 440] width 18 height 27
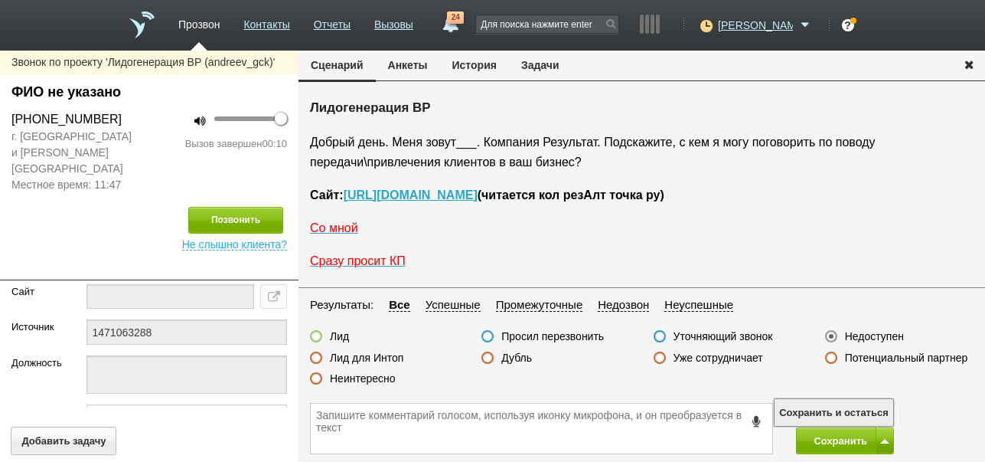
click at [855, 401] on button "Сохранить и остаться" at bounding box center [834, 412] width 119 height 27
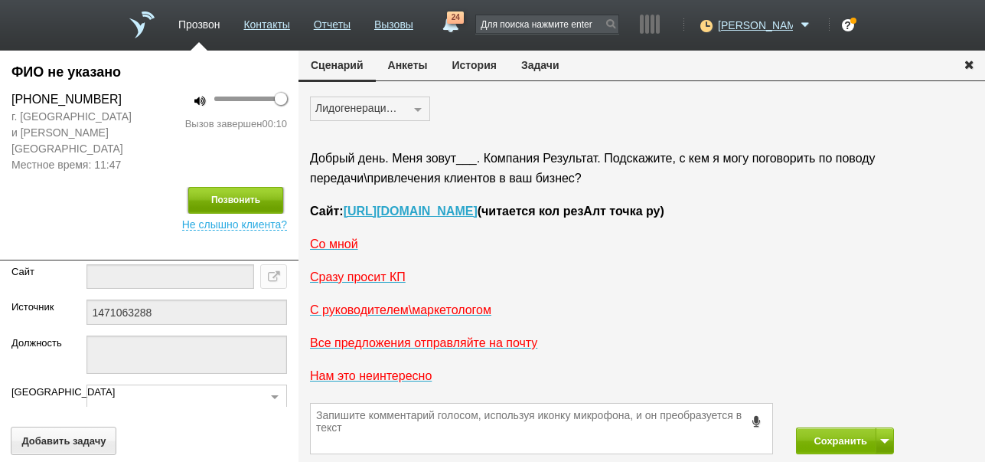
click at [260, 187] on button "Позвонить" at bounding box center [235, 200] width 95 height 27
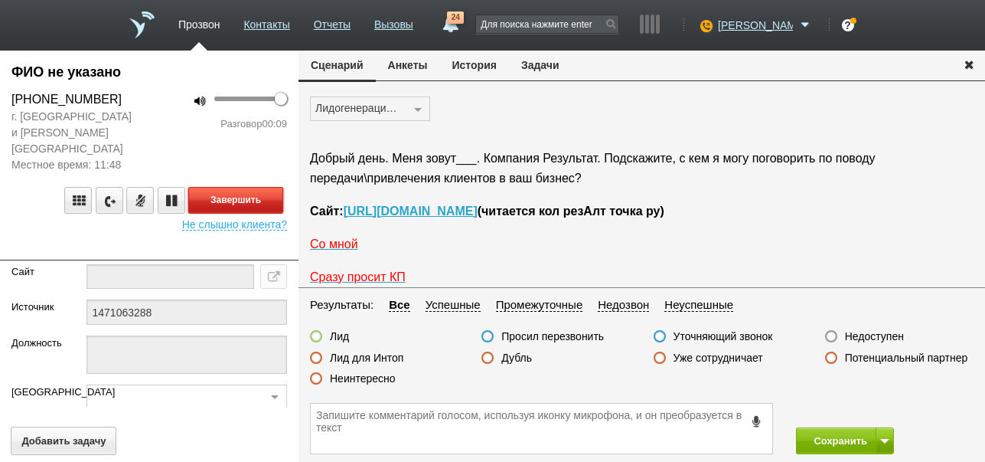
click at [272, 187] on button "Завершить" at bounding box center [235, 200] width 95 height 27
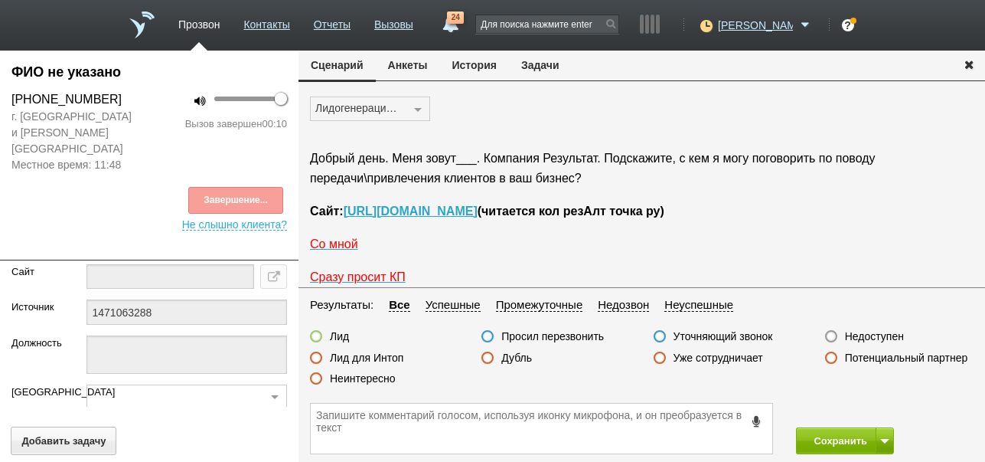
click at [862, 335] on label "Недоступен" at bounding box center [874, 336] width 59 height 14
click at [0, 0] on input "Недоступен" at bounding box center [0, 0] width 0 height 0
click at [838, 438] on button "Сохранить" at bounding box center [836, 440] width 80 height 27
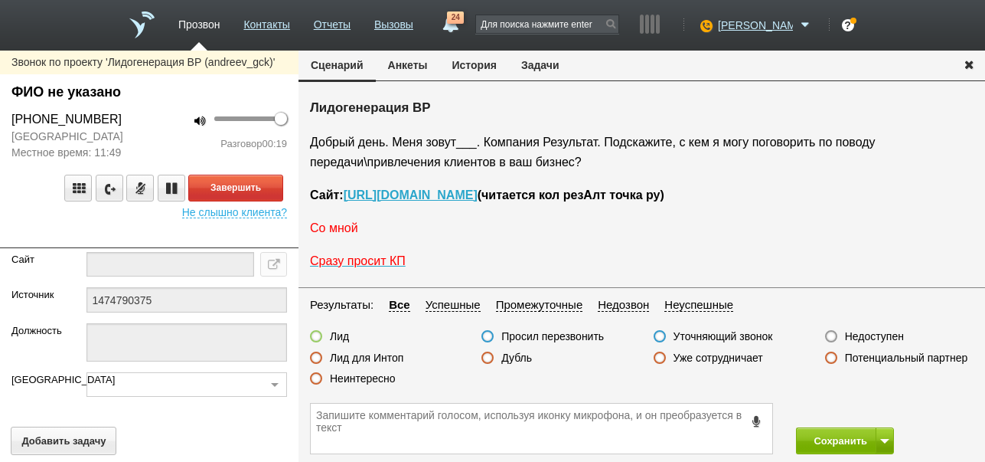
click at [344, 233] on span "Со мной" at bounding box center [334, 227] width 48 height 13
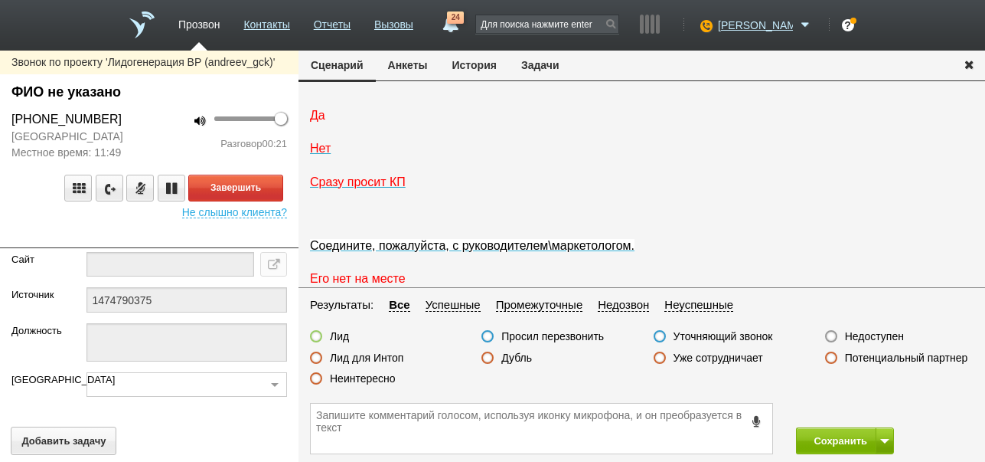
click at [312, 122] on span "Да" at bounding box center [317, 115] width 15 height 13
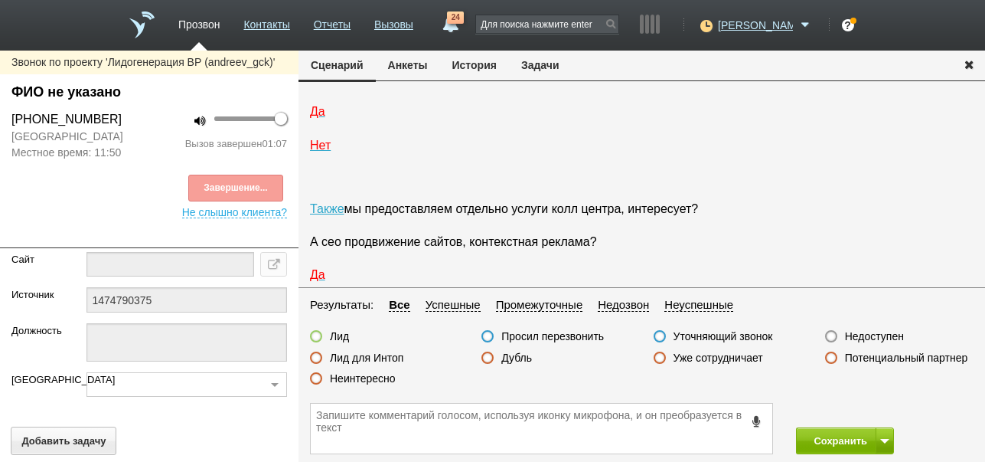
click at [269, 184] on div "Завершение..." at bounding box center [149, 188] width 276 height 27
click at [759, 420] on icon at bounding box center [757, 420] width 17 height 11
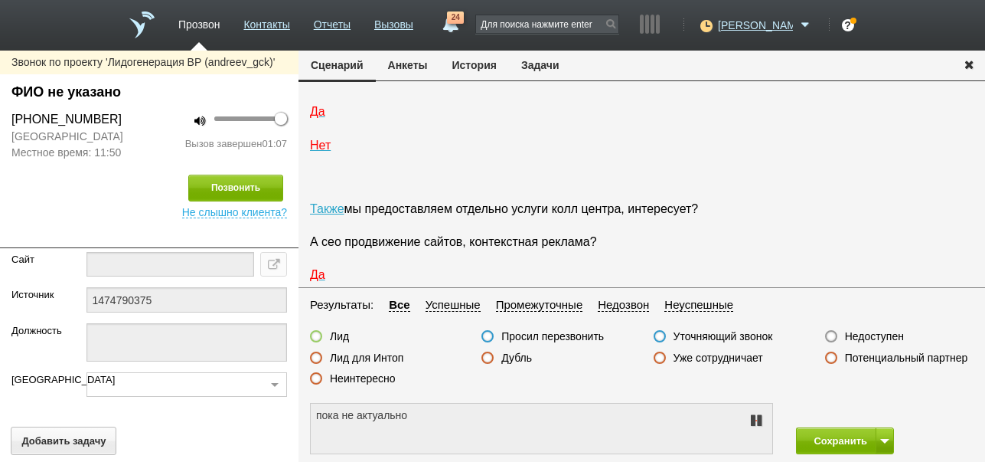
type textarea "пока неактуально"
click at [759, 420] on icon at bounding box center [756, 420] width 18 height 12
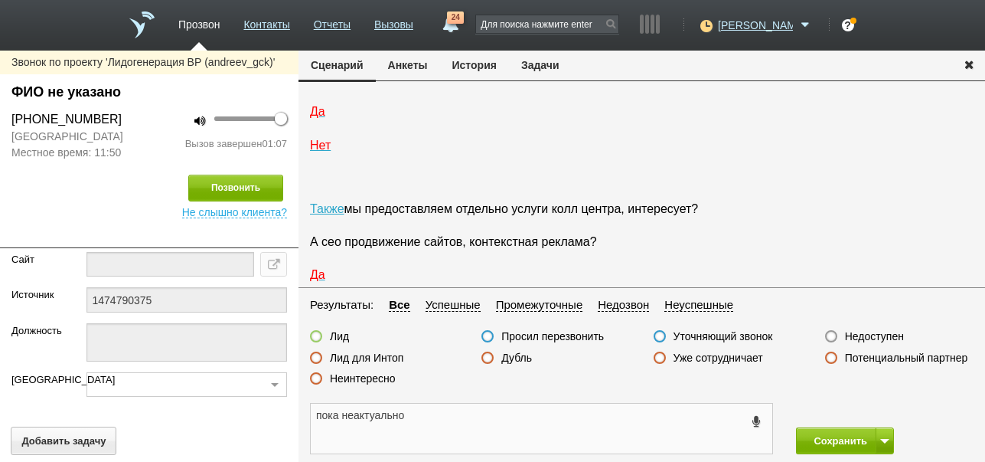
drag, startPoint x: 315, startPoint y: 415, endPoint x: 408, endPoint y: 411, distance: 92.7
click at [408, 411] on textarea "пока неактуально" at bounding box center [542, 428] width 462 height 50
click at [545, 68] on button "Задачи" at bounding box center [540, 65] width 63 height 29
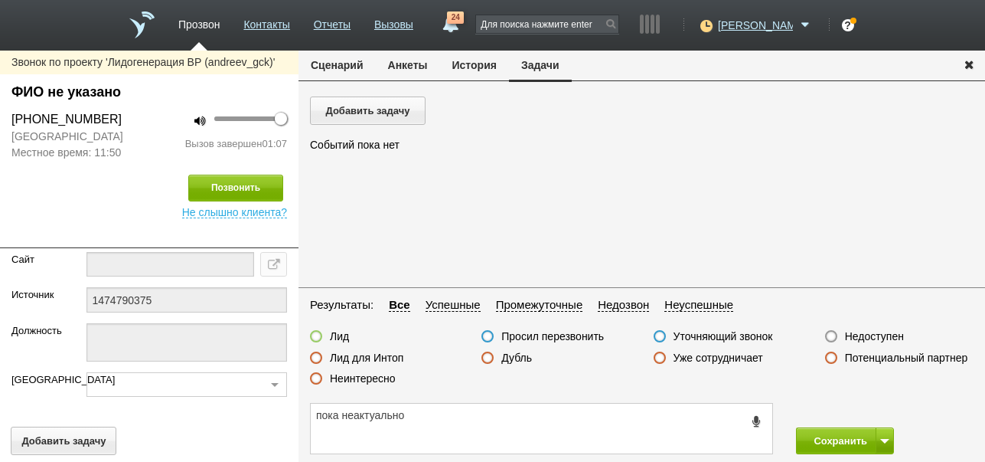
scroll to position [0, 0]
click at [382, 109] on button "Добавить задачу" at bounding box center [368, 110] width 116 height 28
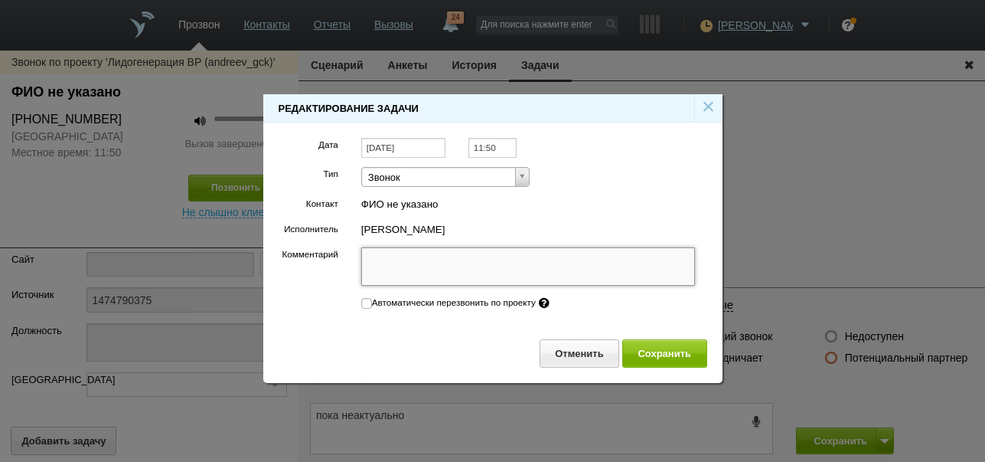
click at [471, 263] on textarea "Комментарий" at bounding box center [528, 266] width 335 height 38
paste textarea "пока неактуально"
type textarea "пока неактуально"
click at [416, 147] on input "[DATE]" at bounding box center [403, 148] width 84 height 21
type textarea "пока неактуально"
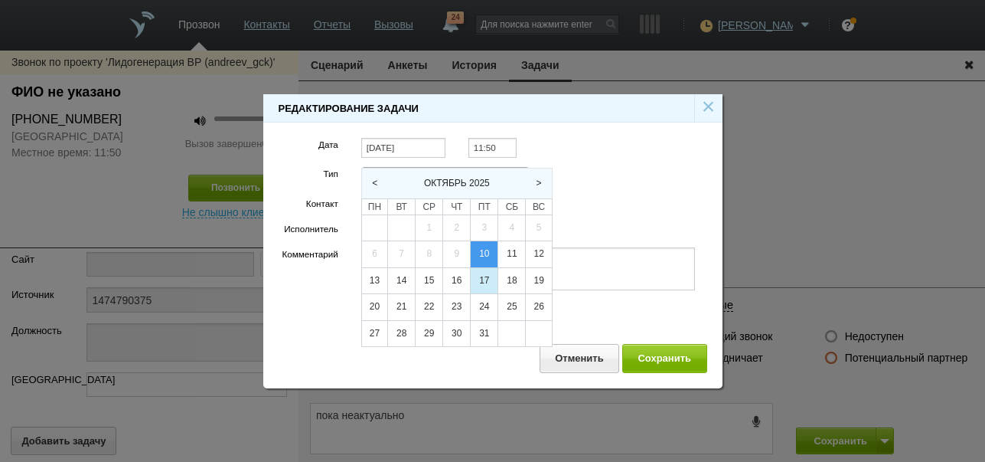
click at [485, 280] on div "17" at bounding box center [484, 281] width 27 height 26
type input "[DATE]"
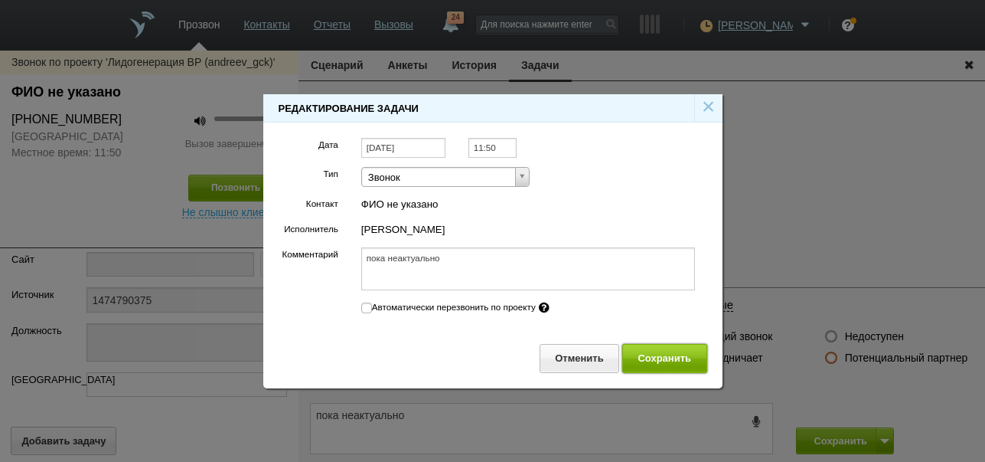
click at [682, 358] on button "Сохранить" at bounding box center [664, 358] width 85 height 28
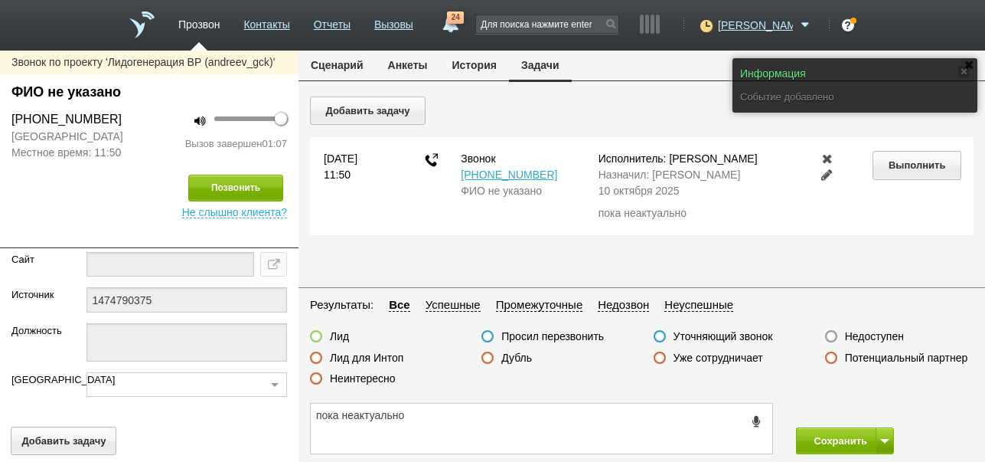
click at [354, 60] on button "Сценарий" at bounding box center [337, 65] width 77 height 29
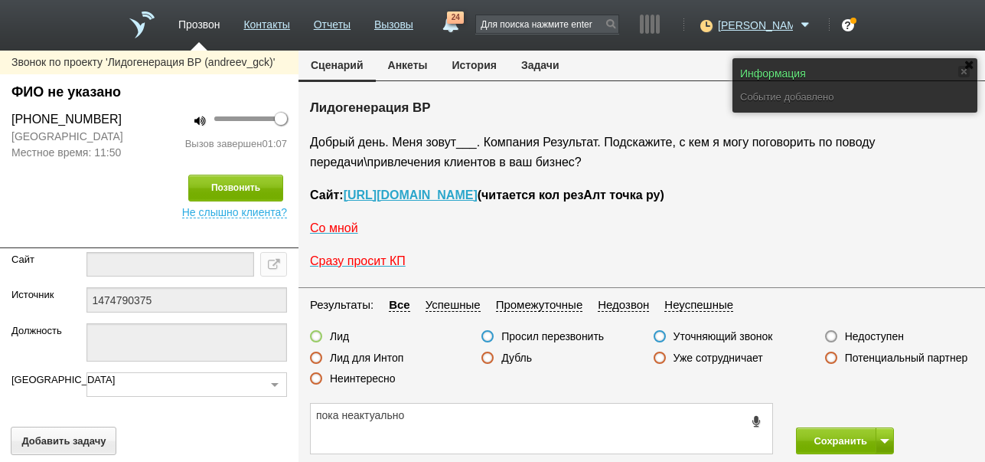
scroll to position [2591, 0]
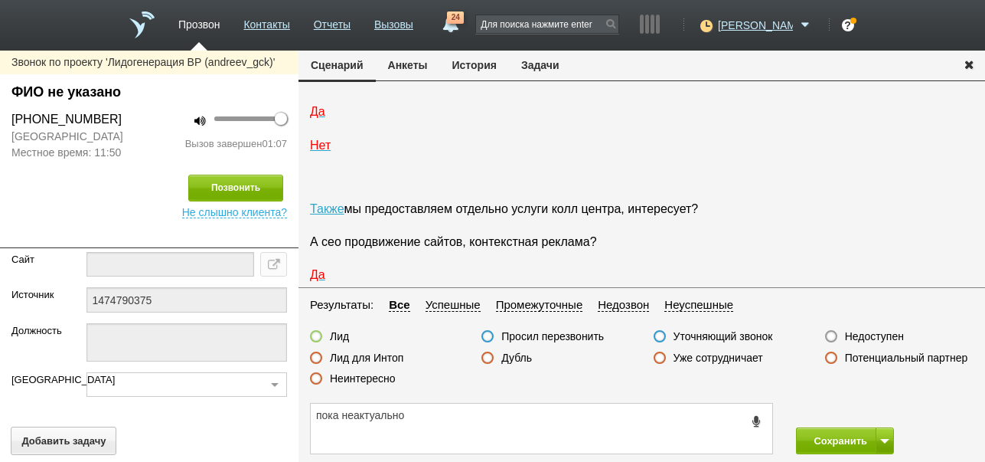
click at [575, 338] on label "Просил перезвонить" at bounding box center [552, 336] width 103 height 14
click at [0, 0] on input "Просил перезвонить" at bounding box center [0, 0] width 0 height 0
click at [833, 437] on button "Сохранить" at bounding box center [836, 440] width 80 height 27
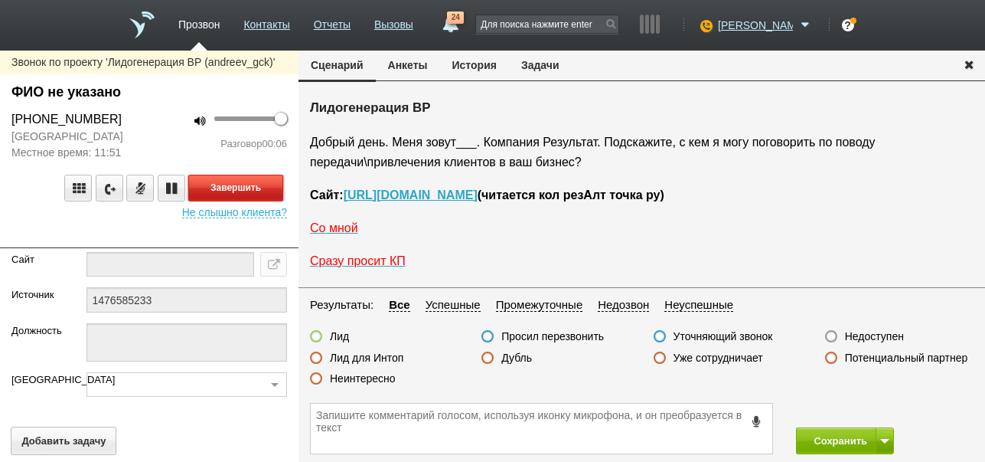
click at [237, 184] on button "Завершить" at bounding box center [235, 188] width 95 height 27
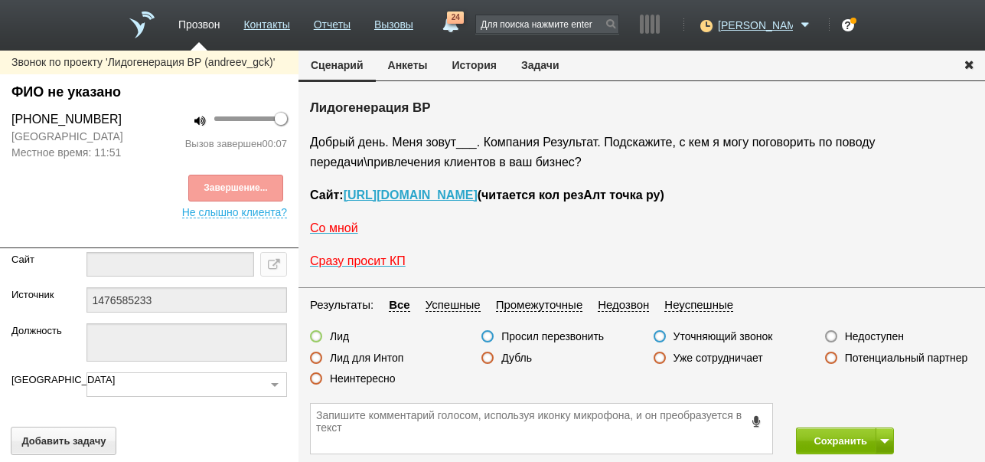
click at [867, 335] on label "Недоступен" at bounding box center [874, 336] width 59 height 14
click at [0, 0] on input "Недоступен" at bounding box center [0, 0] width 0 height 0
click at [888, 439] on span at bounding box center [884, 441] width 9 height 5
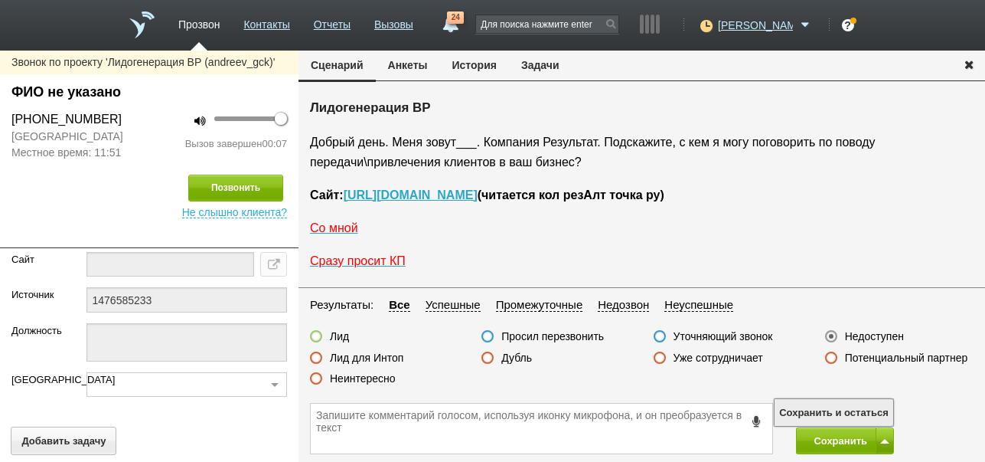
click at [885, 412] on button "Сохранить и остаться" at bounding box center [834, 412] width 119 height 27
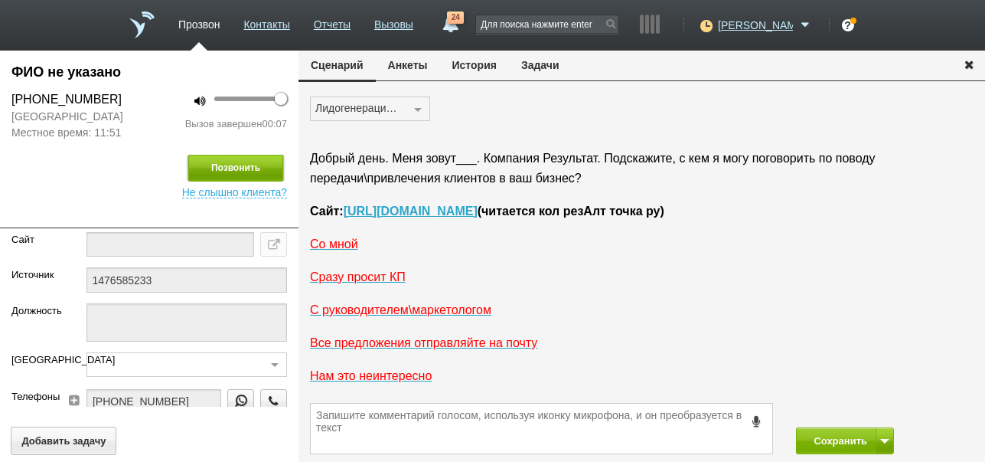
click at [254, 159] on button "Позвонить" at bounding box center [235, 168] width 95 height 27
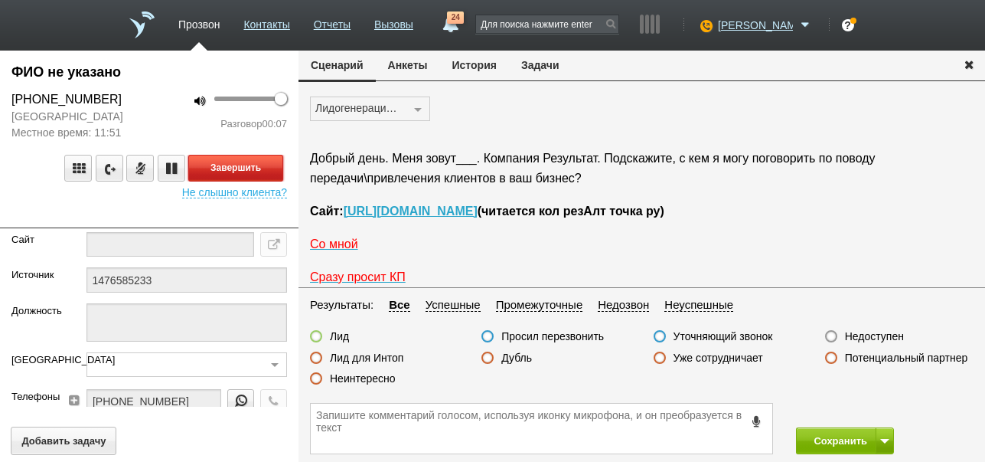
click at [255, 159] on button "Завершить" at bounding box center [235, 168] width 95 height 27
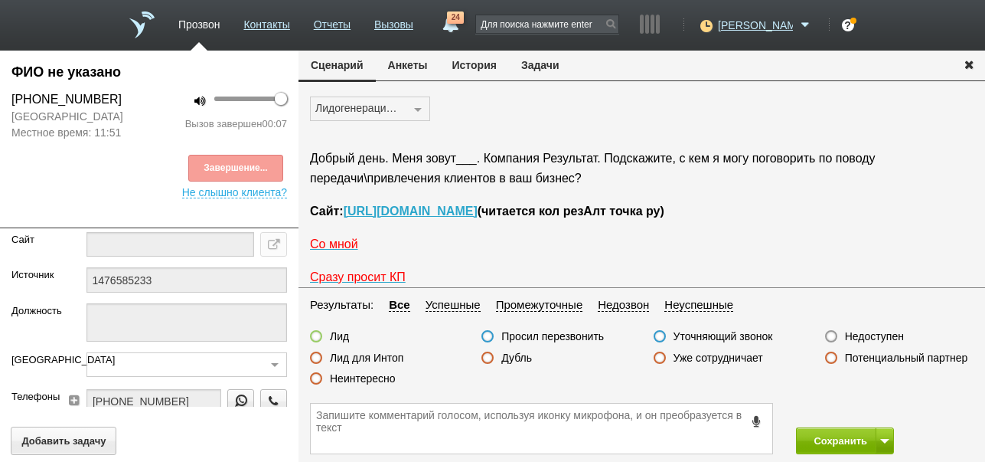
click at [881, 335] on label "Недоступен" at bounding box center [874, 336] width 59 height 14
click at [0, 0] on input "Недоступен" at bounding box center [0, 0] width 0 height 0
click at [839, 440] on button "Сохранить" at bounding box center [836, 440] width 80 height 27
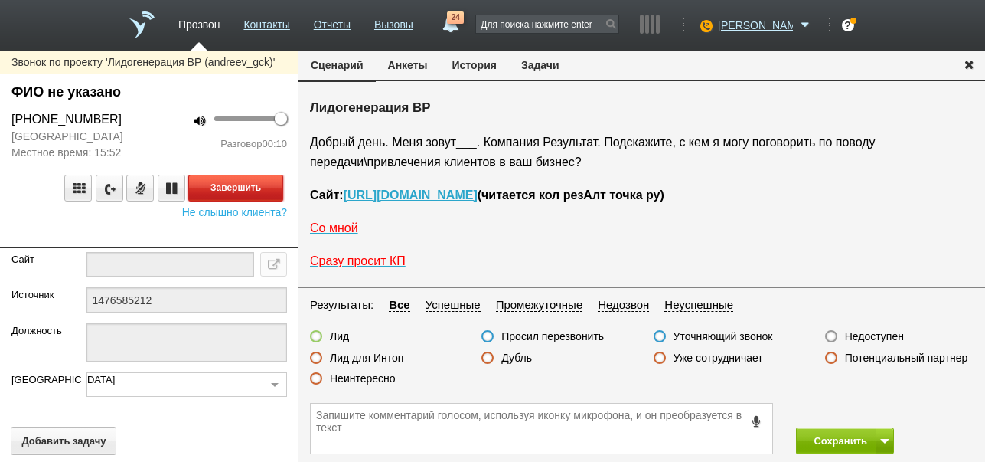
click at [275, 179] on button "Завершить" at bounding box center [235, 188] width 95 height 27
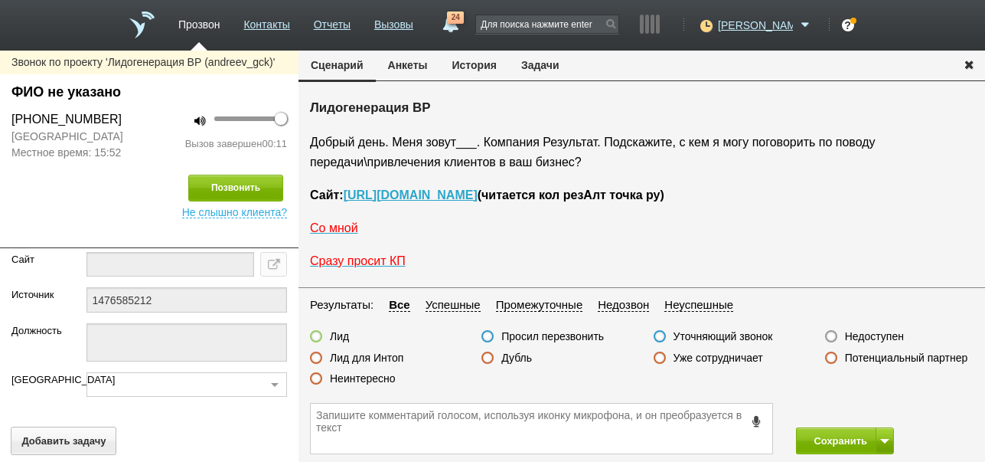
click at [876, 338] on label "Недоступен" at bounding box center [874, 336] width 59 height 14
click at [0, 0] on input "Недоступен" at bounding box center [0, 0] width 0 height 0
click at [847, 436] on button "Сохранить" at bounding box center [836, 440] width 80 height 27
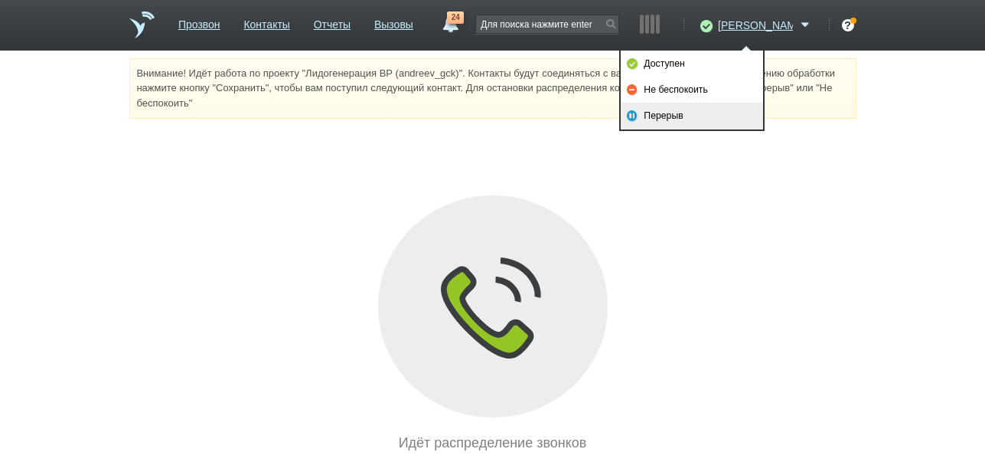
click at [692, 116] on link "Перерыв" at bounding box center [692, 116] width 142 height 26
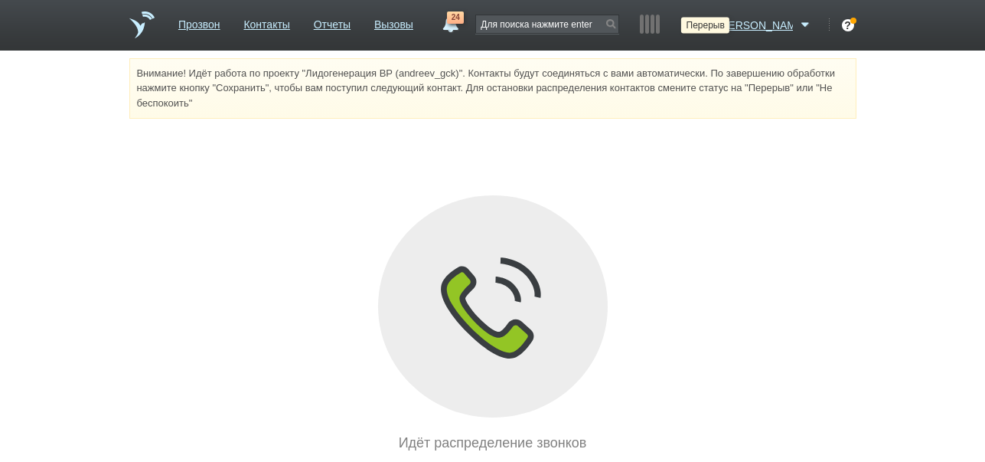
click at [715, 26] on icon at bounding box center [704, 25] width 21 height 15
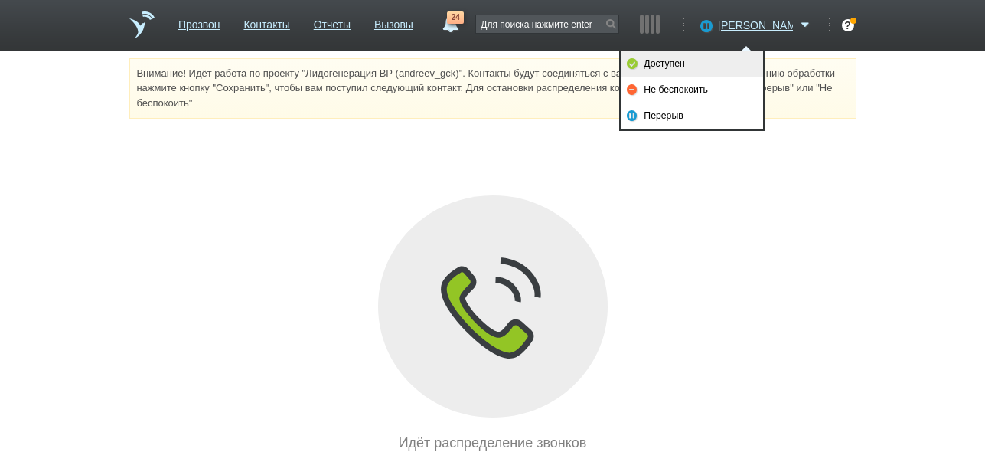
click at [697, 59] on link "Доступен" at bounding box center [692, 64] width 142 height 26
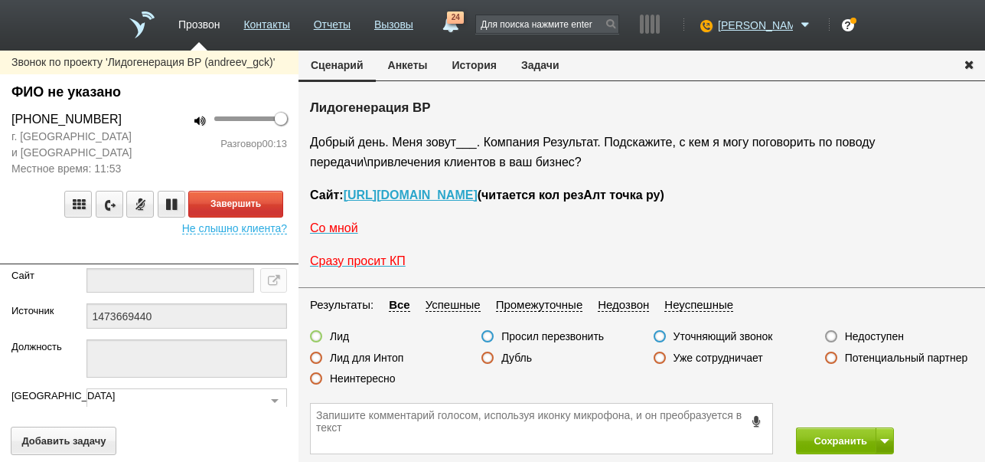
click at [373, 377] on label "Неинтересно" at bounding box center [363, 378] width 66 height 14
click at [0, 0] on input "Неинтересно" at bounding box center [0, 0] width 0 height 0
click at [276, 207] on div "Завершить" at bounding box center [149, 204] width 276 height 27
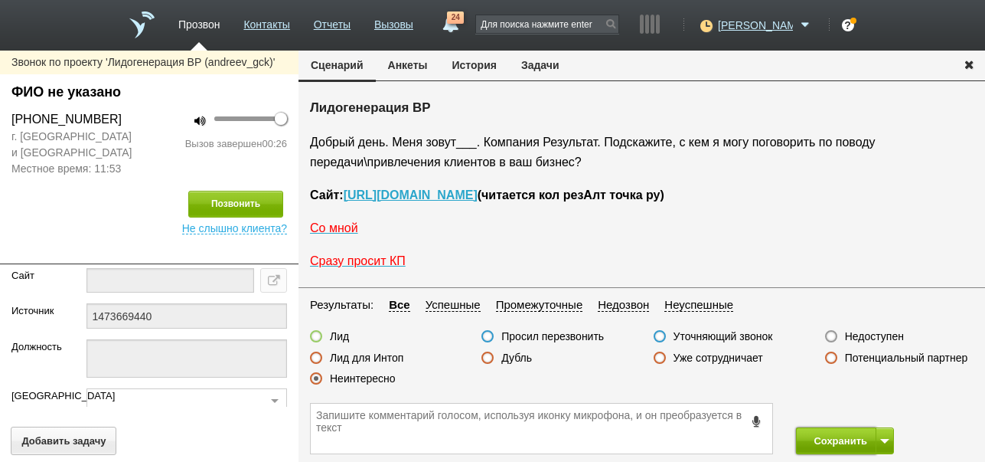
click at [811, 435] on button "Сохранить" at bounding box center [836, 440] width 80 height 27
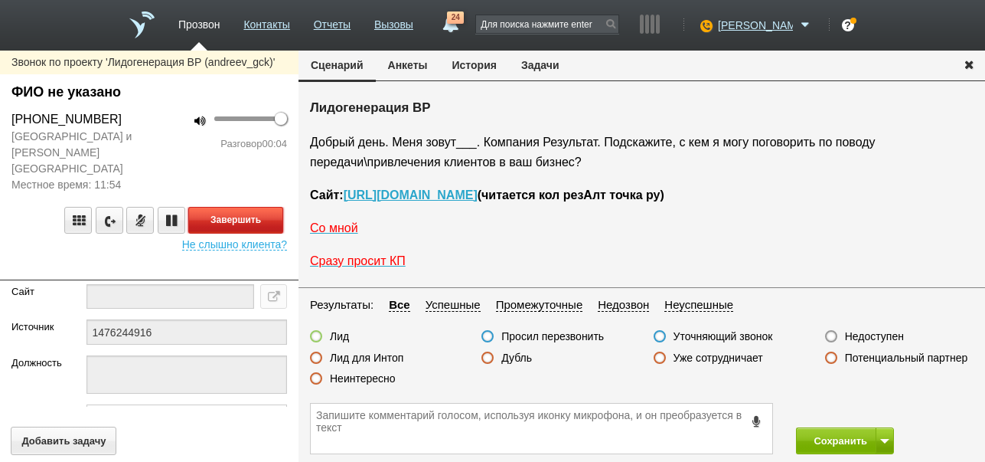
click at [269, 207] on button "Завершить" at bounding box center [235, 220] width 95 height 27
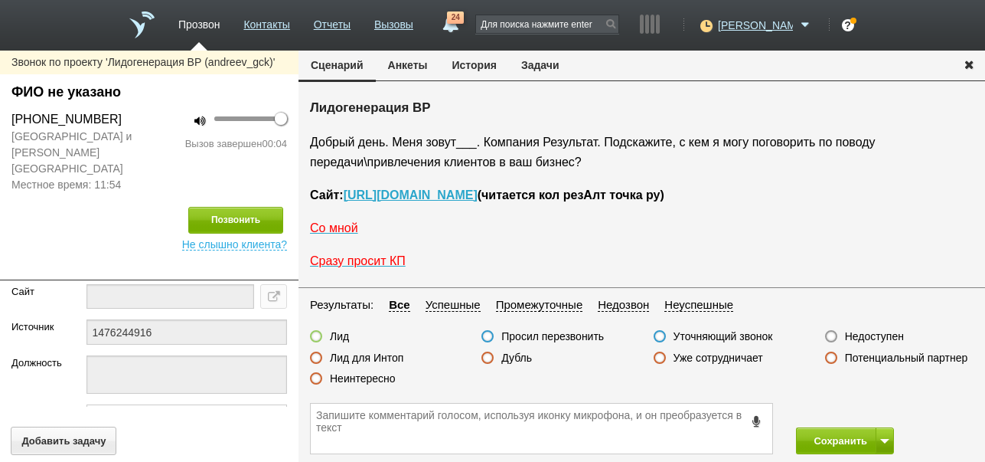
click at [871, 336] on label "Недоступен" at bounding box center [874, 336] width 59 height 14
click at [0, 0] on input "Недоступен" at bounding box center [0, 0] width 0 height 0
click at [891, 435] on button at bounding box center [885, 440] width 18 height 27
click at [880, 410] on button "Сохранить и остаться" at bounding box center [834, 412] width 119 height 27
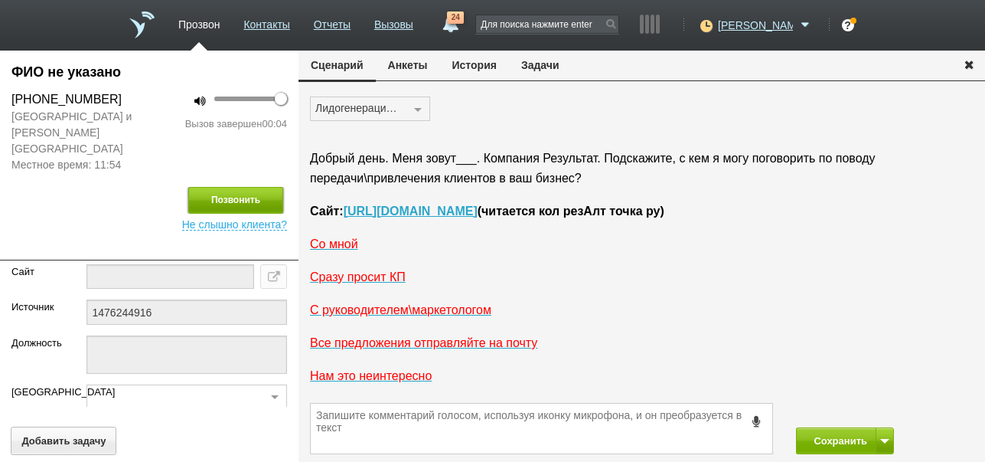
click at [253, 193] on button "Позвонить" at bounding box center [235, 200] width 95 height 27
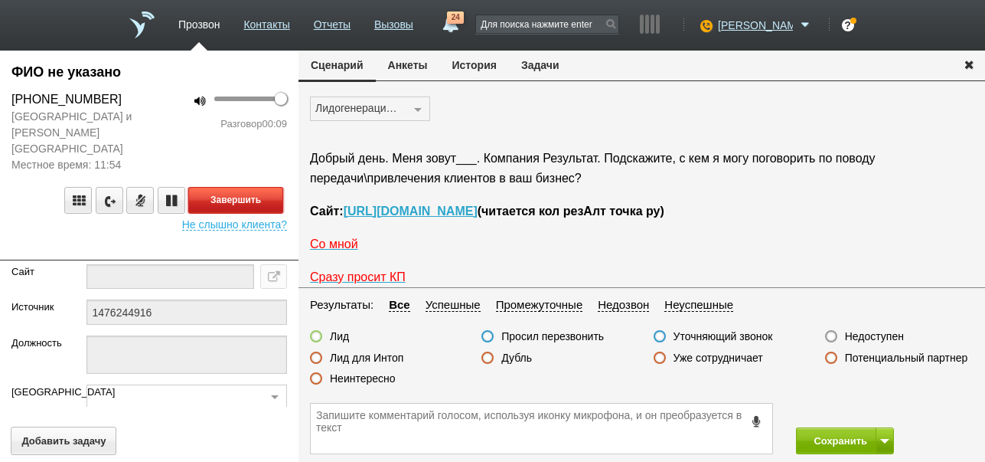
click at [263, 187] on button "Завершить" at bounding box center [235, 200] width 95 height 27
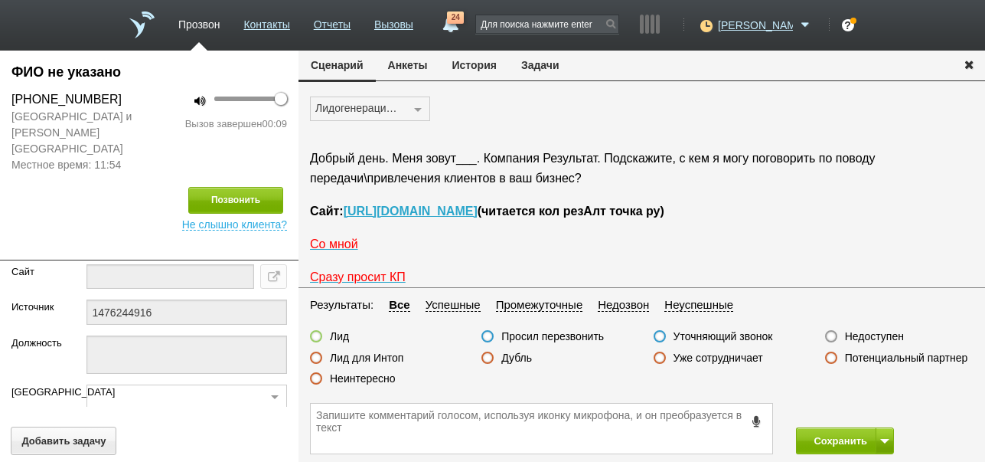
click at [869, 337] on label "Недоступен" at bounding box center [874, 336] width 59 height 14
click at [0, 0] on input "Недоступен" at bounding box center [0, 0] width 0 height 0
click at [828, 433] on button "Сохранить" at bounding box center [836, 440] width 80 height 27
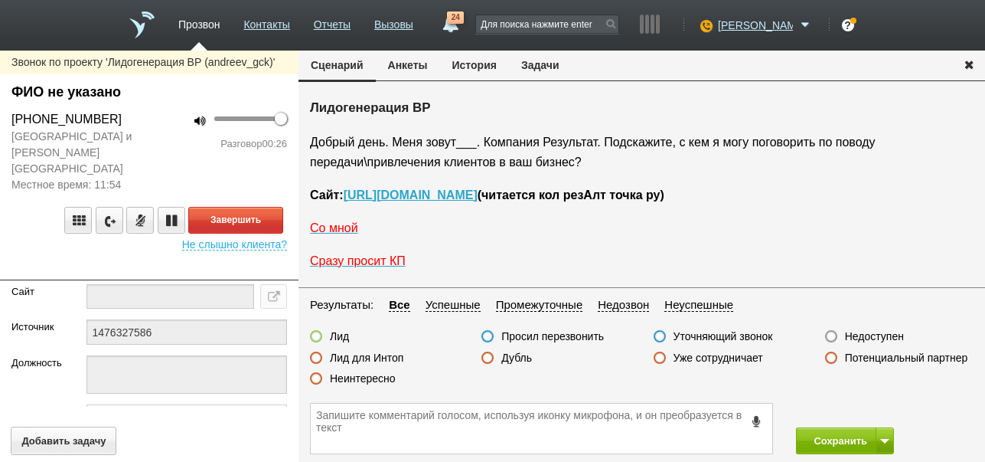
click at [374, 380] on label "Неинтересно" at bounding box center [363, 378] width 66 height 14
click at [0, 0] on input "Неинтересно" at bounding box center [0, 0] width 0 height 0
click at [279, 207] on button "Завершить" at bounding box center [235, 220] width 95 height 27
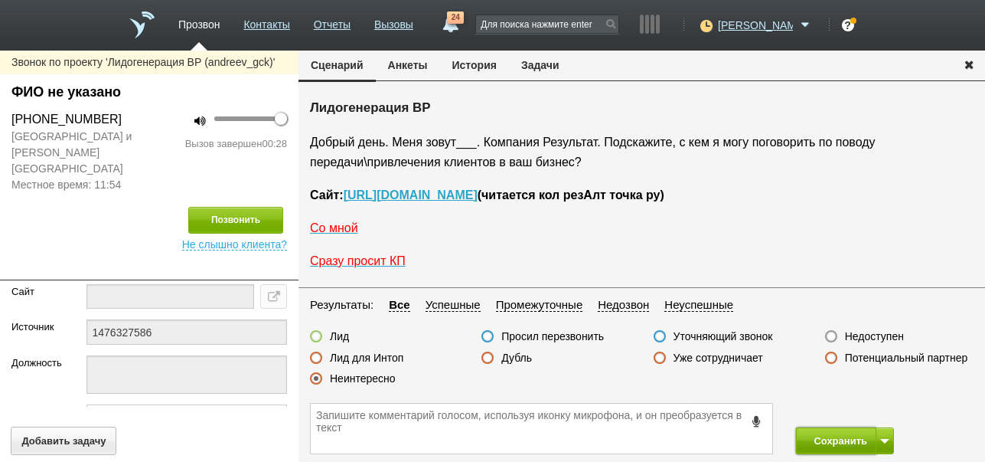
click at [836, 439] on button "Сохранить" at bounding box center [836, 440] width 80 height 27
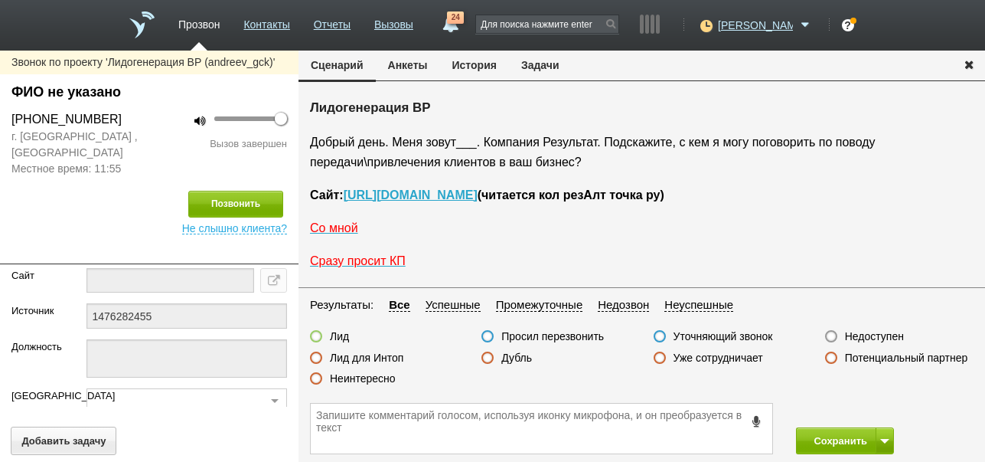
click at [878, 336] on label "Недоступен" at bounding box center [874, 336] width 59 height 14
click at [0, 0] on input "Недоступен" at bounding box center [0, 0] width 0 height 0
click at [885, 442] on span at bounding box center [884, 441] width 9 height 5
click at [876, 404] on button "Сохранить и остаться" at bounding box center [834, 412] width 119 height 27
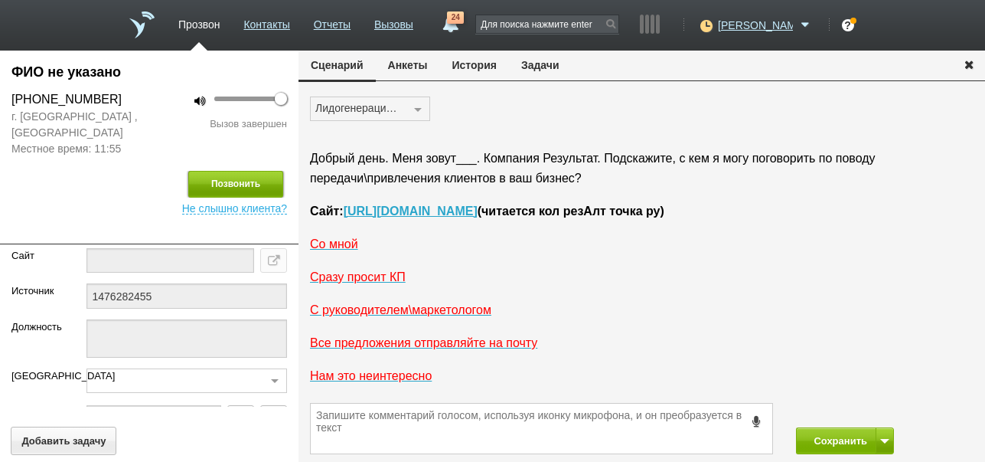
click at [213, 180] on button "Позвонить" at bounding box center [235, 184] width 95 height 27
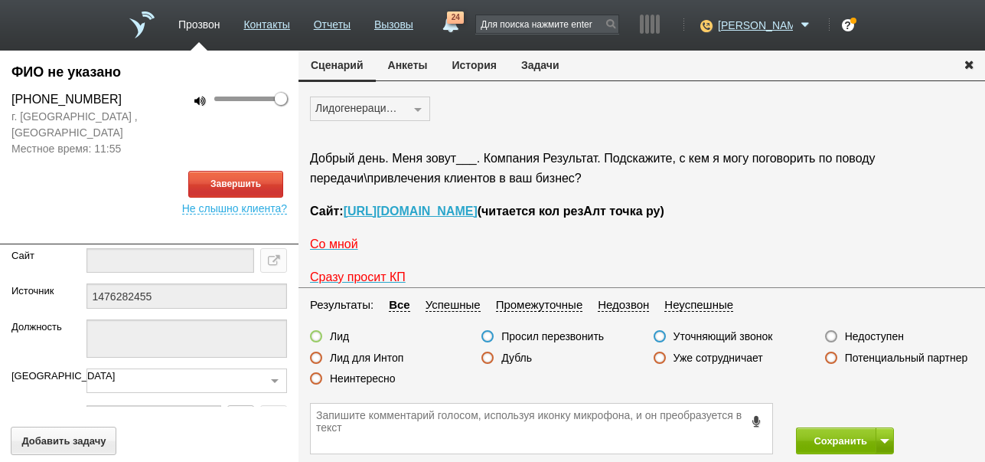
click at [475, 64] on button "История" at bounding box center [474, 65] width 69 height 29
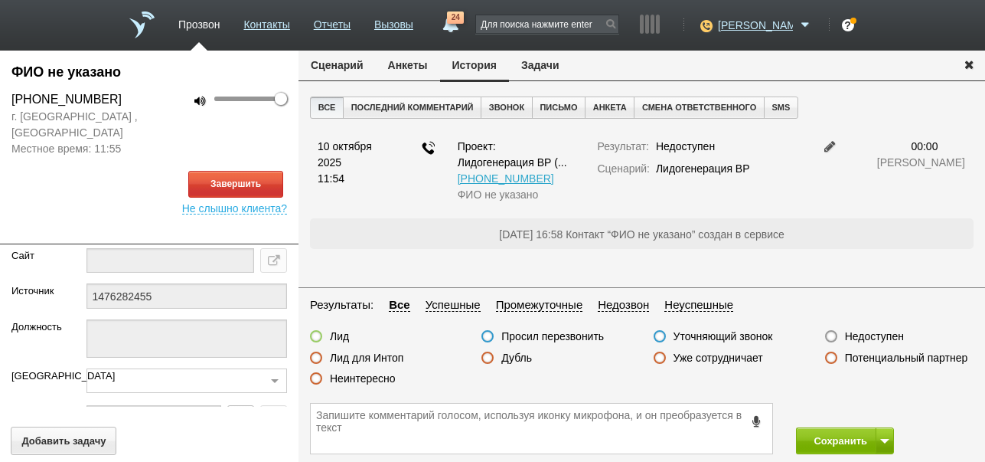
click at [326, 64] on button "Сценарий" at bounding box center [337, 65] width 77 height 29
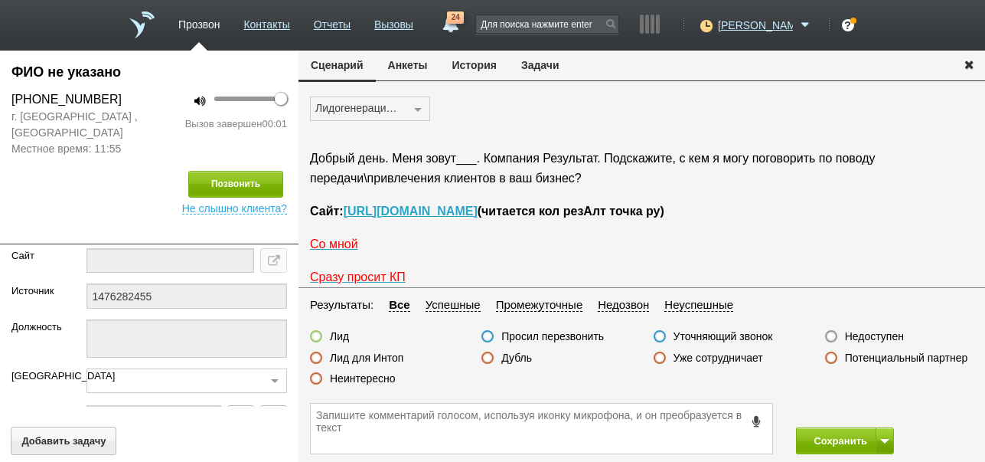
click at [865, 331] on label "Недоступен" at bounding box center [874, 336] width 59 height 14
click at [0, 0] on input "Недоступен" at bounding box center [0, 0] width 0 height 0
click at [833, 432] on button "Сохранить" at bounding box center [836, 440] width 80 height 27
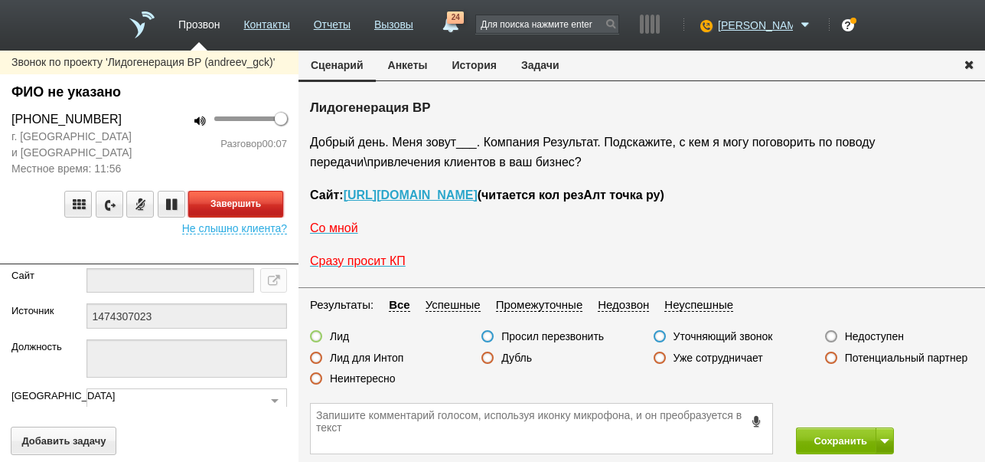
click at [258, 199] on button "Завершить" at bounding box center [235, 204] width 95 height 27
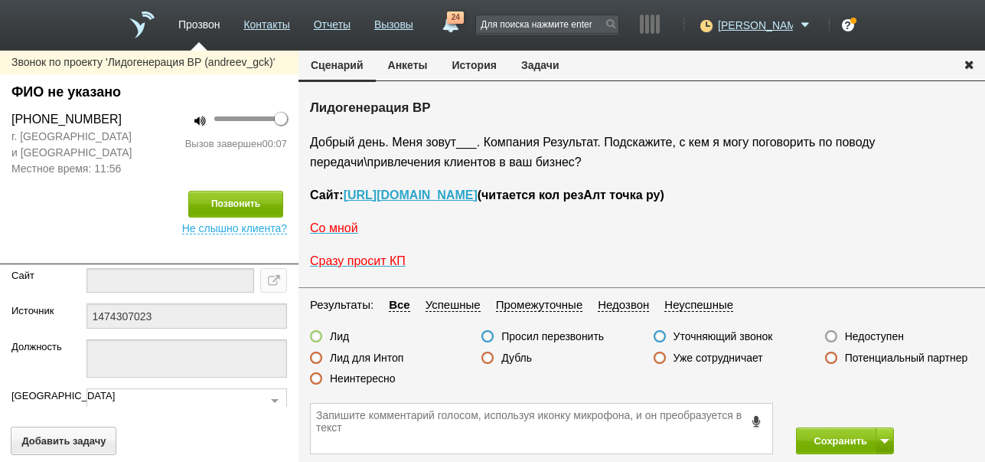
click at [881, 338] on label "Недоступен" at bounding box center [874, 336] width 59 height 14
click at [0, 0] on input "Недоступен" at bounding box center [0, 0] width 0 height 0
click at [880, 439] on span at bounding box center [884, 441] width 9 height 5
click at [861, 410] on button "Сохранить и остаться" at bounding box center [834, 412] width 119 height 27
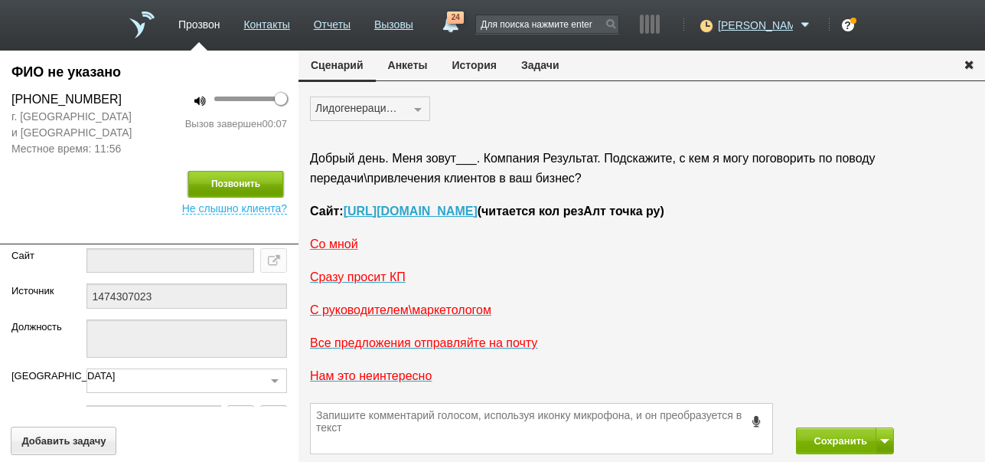
click at [209, 178] on button "Позвонить" at bounding box center [235, 184] width 95 height 27
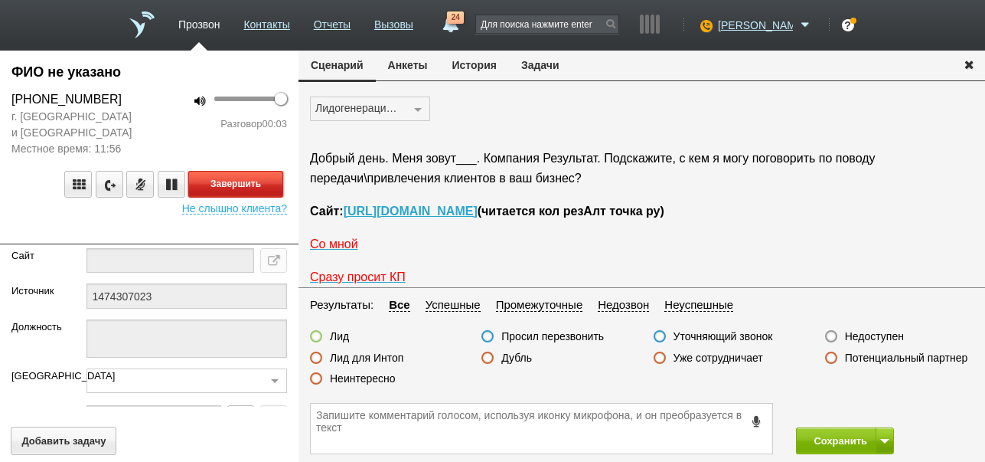
click at [254, 181] on button "Завершить" at bounding box center [235, 184] width 95 height 27
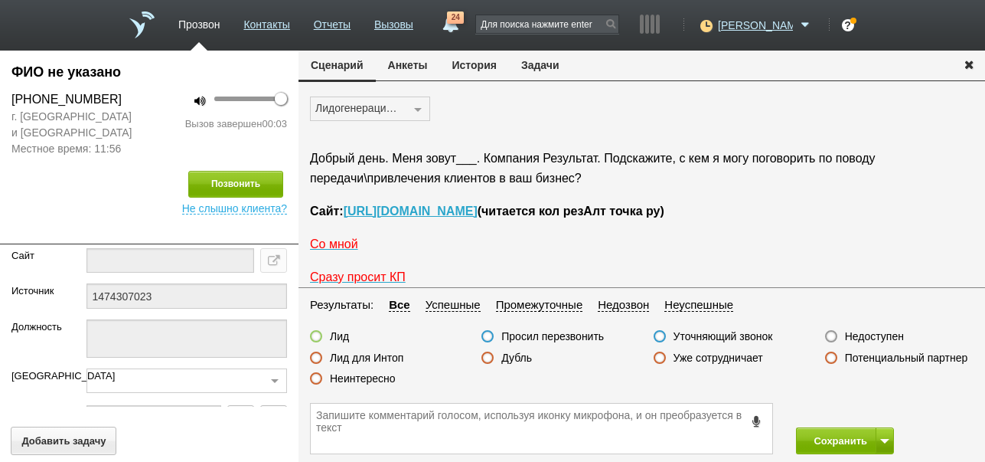
click at [851, 339] on label "Недоступен" at bounding box center [874, 336] width 59 height 14
click at [0, 0] on input "Недоступен" at bounding box center [0, 0] width 0 height 0
click at [831, 443] on button "Сохранить" at bounding box center [836, 440] width 80 height 27
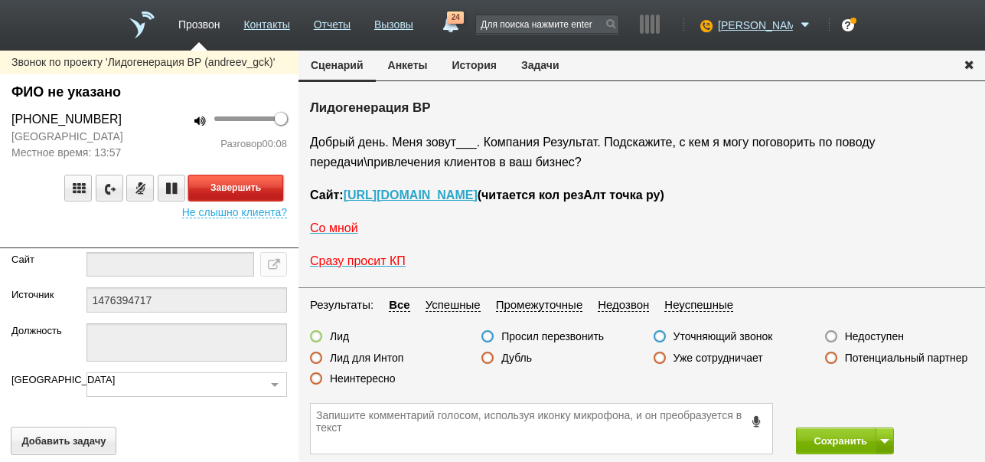
click at [264, 201] on button "Завершить" at bounding box center [235, 188] width 95 height 27
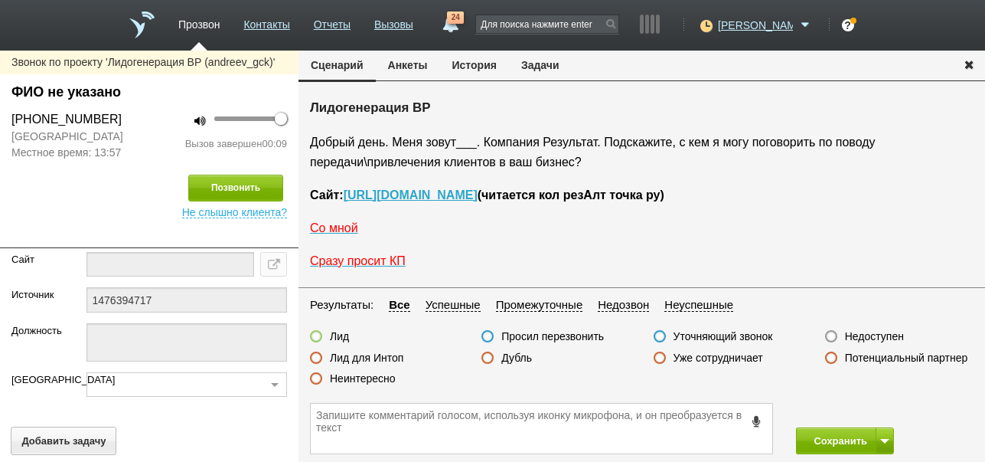
click at [874, 338] on label "Недоступен" at bounding box center [874, 336] width 59 height 14
click at [0, 0] on input "Недоступен" at bounding box center [0, 0] width 0 height 0
click at [882, 434] on button at bounding box center [885, 440] width 18 height 27
click at [867, 406] on button "Сохранить и остаться" at bounding box center [834, 412] width 119 height 27
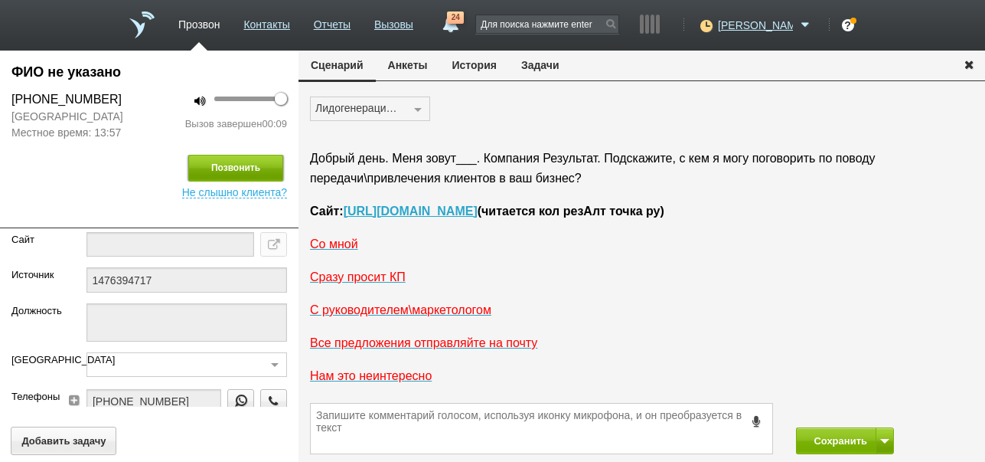
click at [206, 177] on button "Позвонить" at bounding box center [235, 168] width 95 height 27
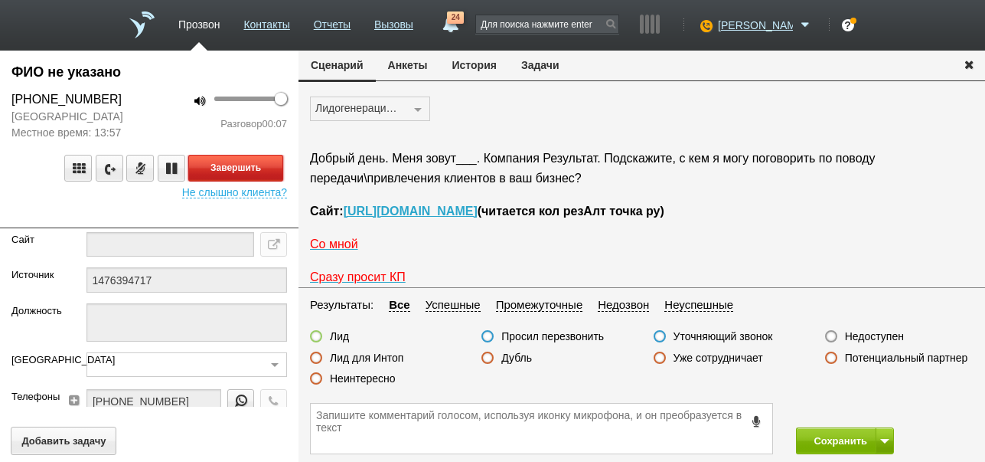
click at [263, 181] on button "Завершить" at bounding box center [235, 168] width 95 height 27
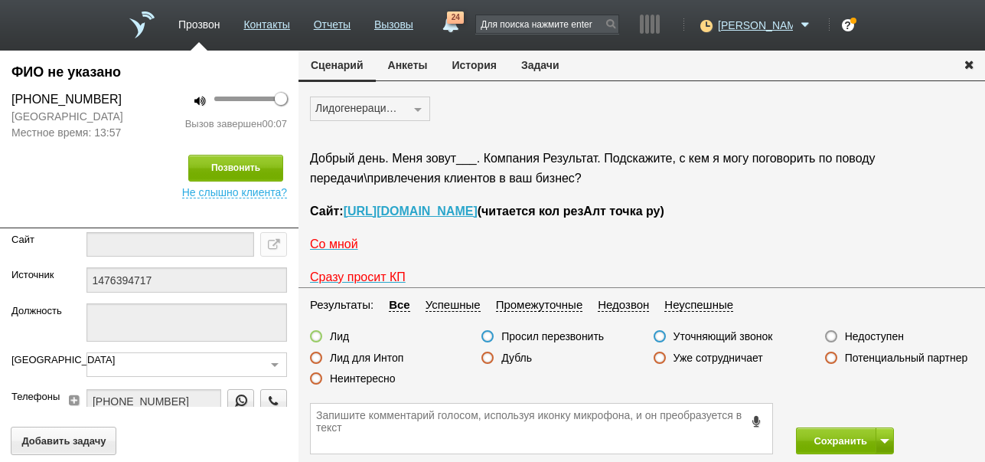
click at [889, 333] on label "Недоступен" at bounding box center [874, 336] width 59 height 14
click at [0, 0] on input "Недоступен" at bounding box center [0, 0] width 0 height 0
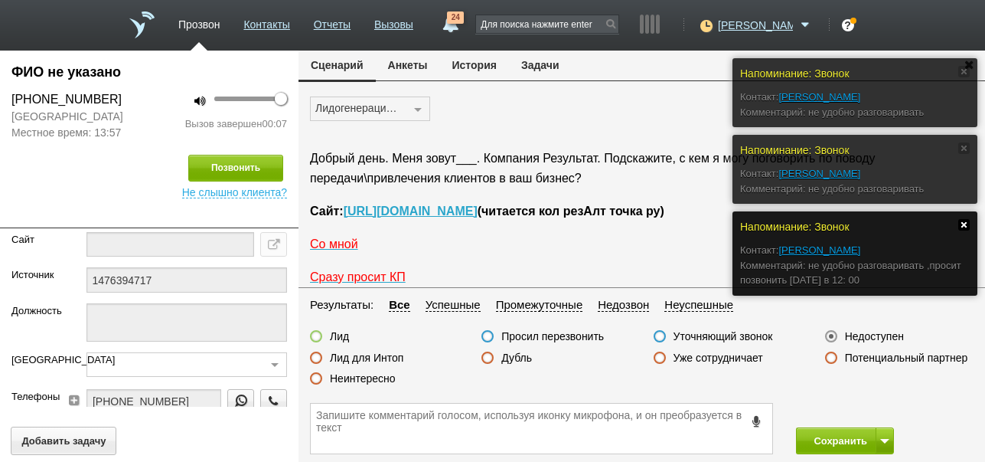
click at [966, 224] on link at bounding box center [963, 224] width 11 height 11
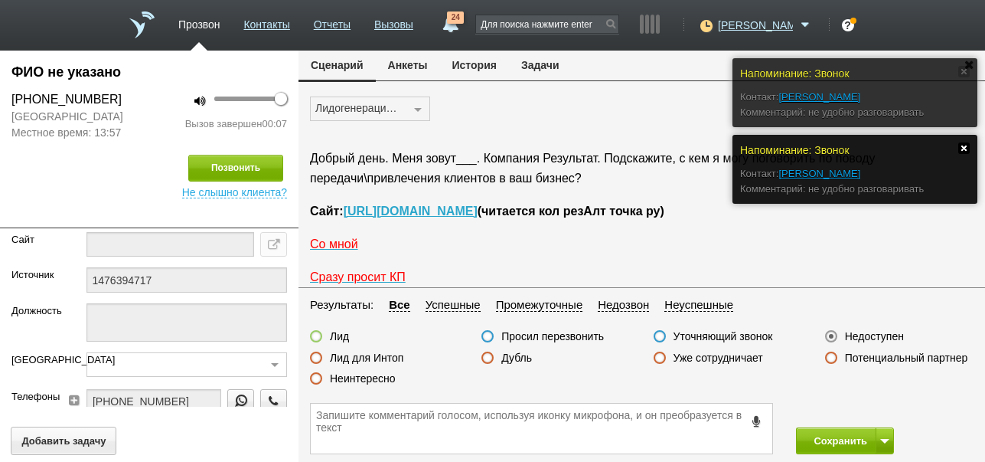
click at [960, 146] on link at bounding box center [963, 147] width 11 height 11
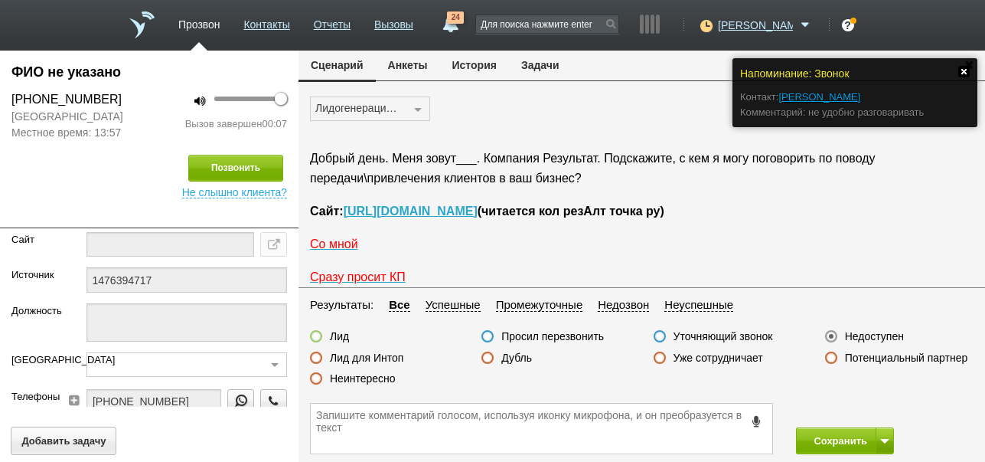
click at [962, 70] on link at bounding box center [963, 71] width 11 height 11
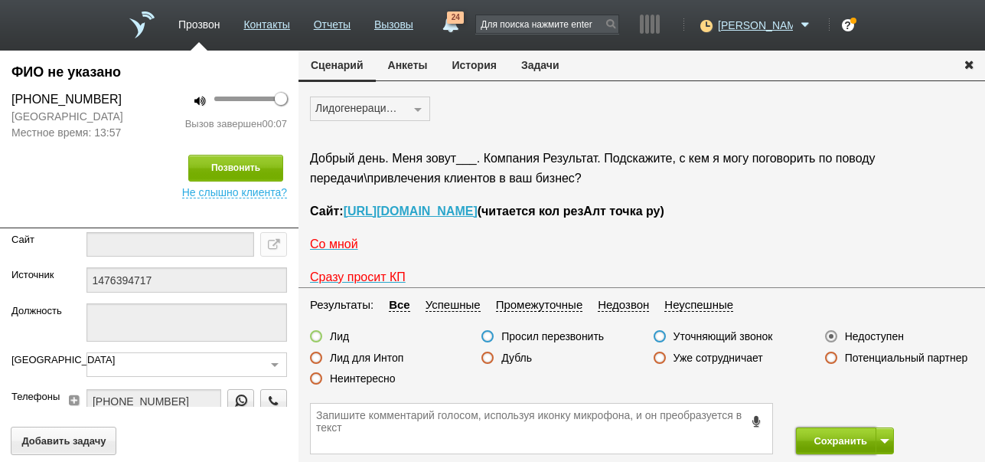
click at [849, 442] on button "Сохранить" at bounding box center [836, 440] width 80 height 27
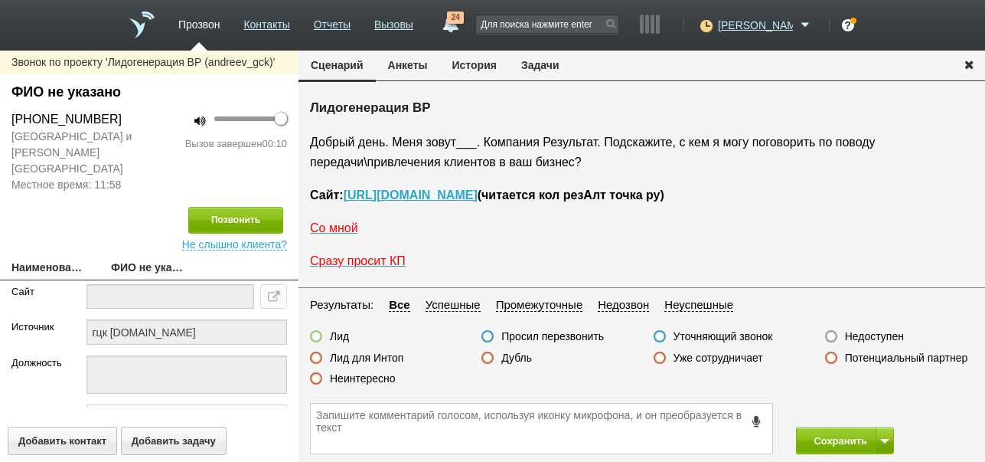
click at [371, 375] on label "Неинтересно" at bounding box center [363, 378] width 66 height 14
click at [0, 0] on input "Неинтересно" at bounding box center [0, 0] width 0 height 0
click at [815, 435] on button "Сохранить" at bounding box center [836, 440] width 80 height 27
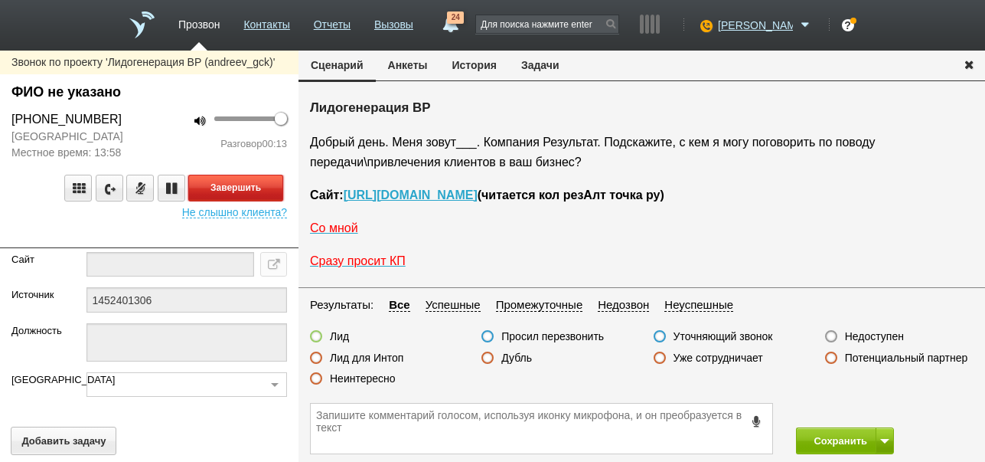
click at [194, 189] on button "Завершить" at bounding box center [235, 188] width 95 height 27
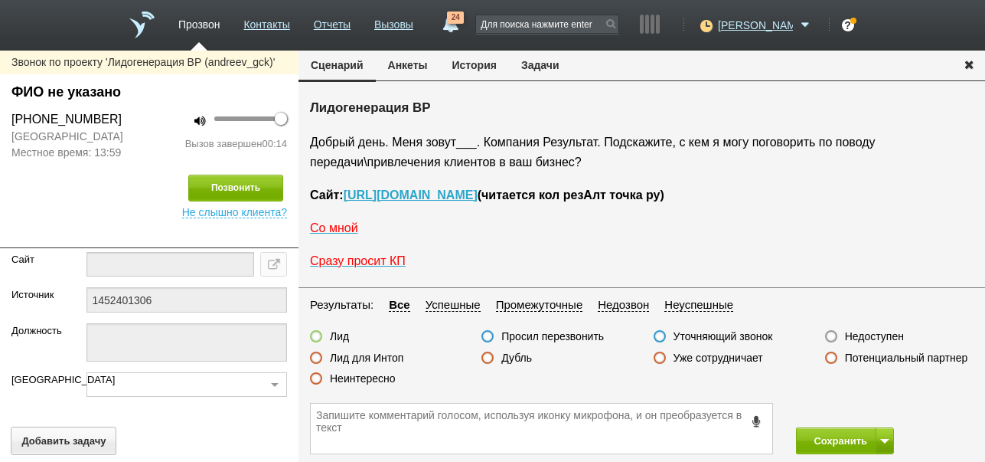
click at [899, 335] on label "Недоступен" at bounding box center [874, 336] width 59 height 14
click at [0, 0] on input "Недоступен" at bounding box center [0, 0] width 0 height 0
click at [886, 436] on button at bounding box center [885, 440] width 18 height 27
click at [877, 407] on button "Сохранить и остаться" at bounding box center [834, 412] width 119 height 27
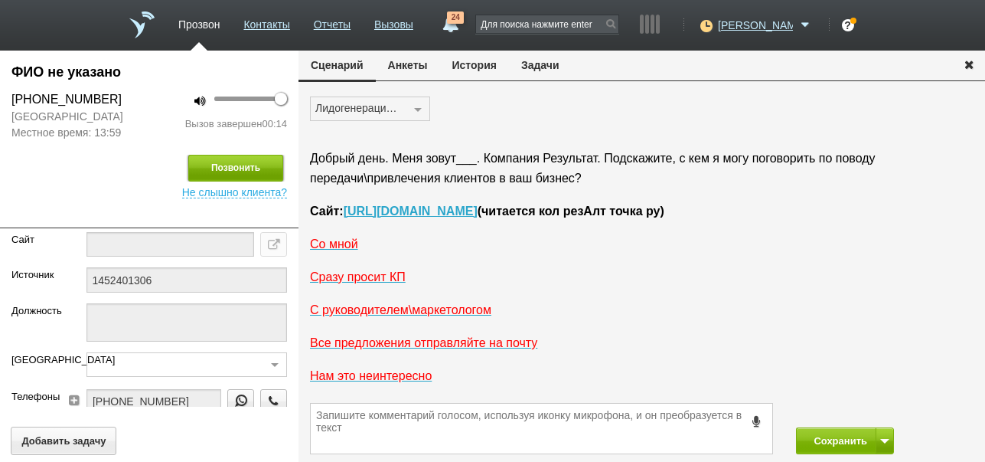
click at [260, 167] on button "Позвонить" at bounding box center [235, 168] width 95 height 27
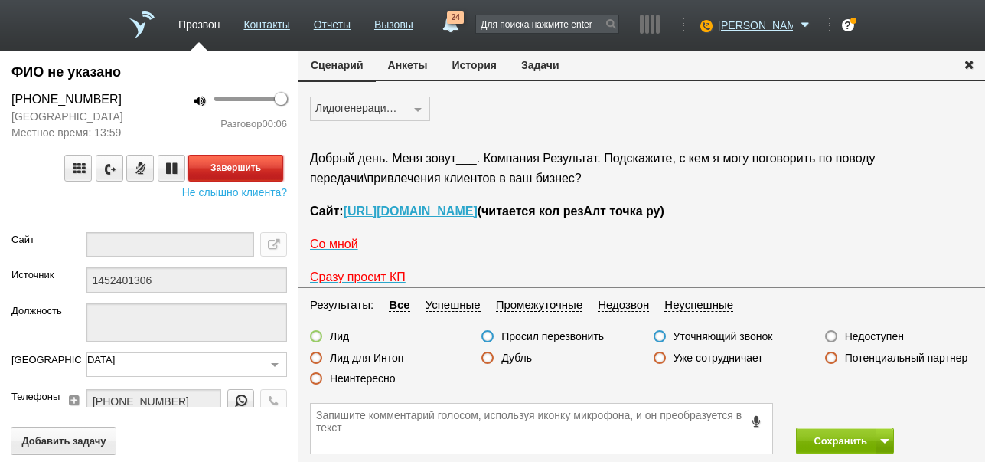
click at [235, 165] on button "Завершить" at bounding box center [235, 168] width 95 height 27
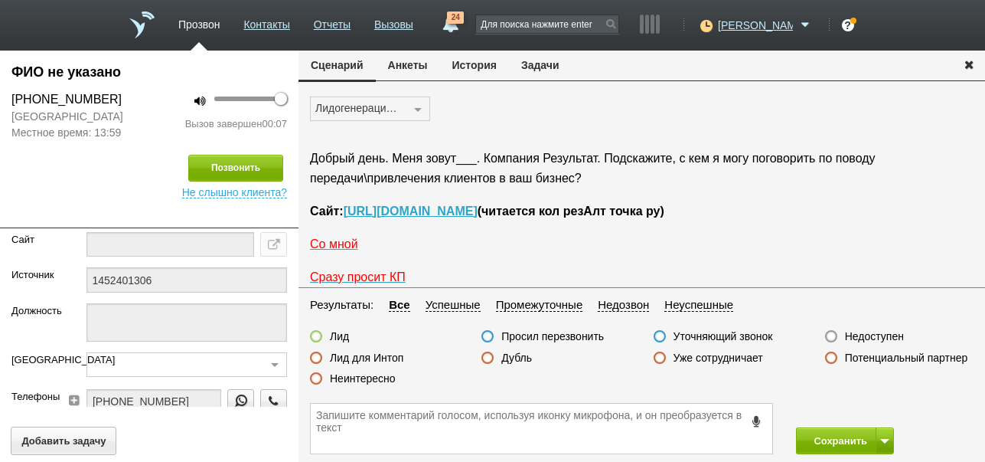
click at [865, 337] on label "Недоступен" at bounding box center [874, 336] width 59 height 14
click at [0, 0] on input "Недоступен" at bounding box center [0, 0] width 0 height 0
click at [828, 438] on button "Сохранить" at bounding box center [836, 440] width 80 height 27
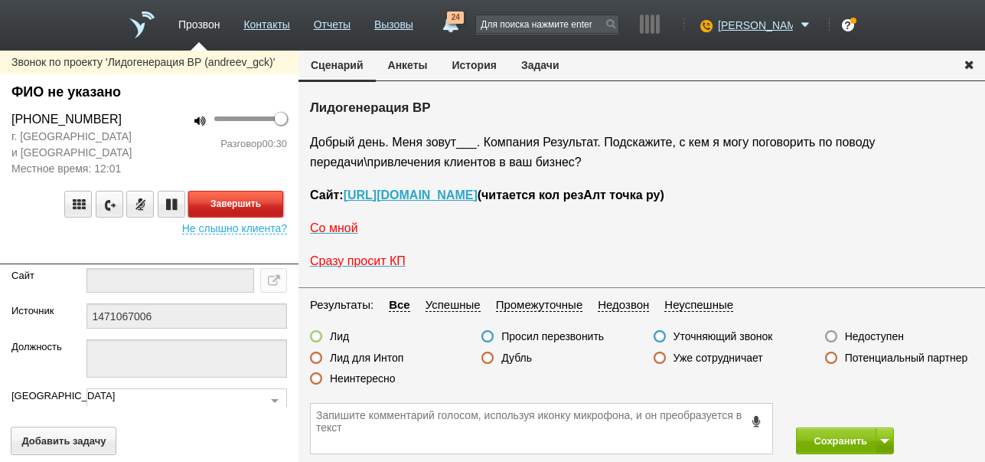
click at [252, 200] on button "Завершить" at bounding box center [235, 204] width 95 height 27
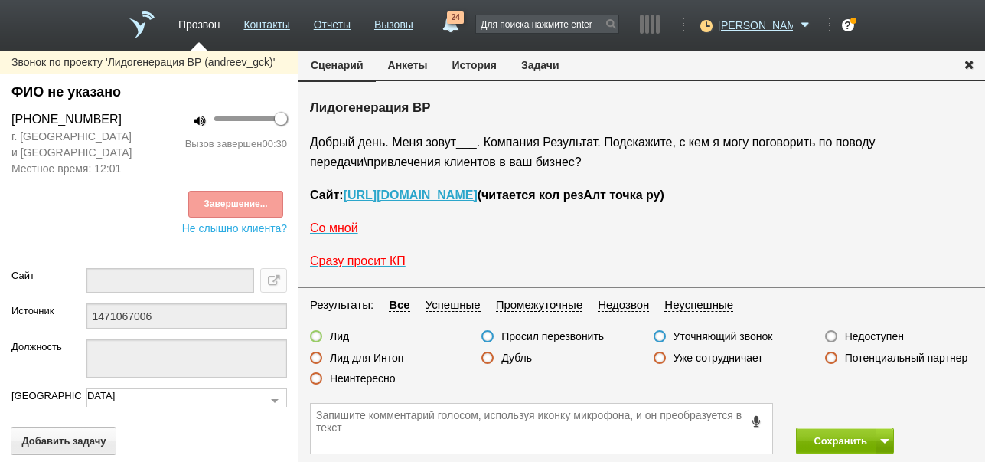
click at [897, 335] on label "Недоступен" at bounding box center [874, 336] width 59 height 14
click at [0, 0] on input "Недоступен" at bounding box center [0, 0] width 0 height 0
click at [885, 437] on button at bounding box center [885, 440] width 18 height 27
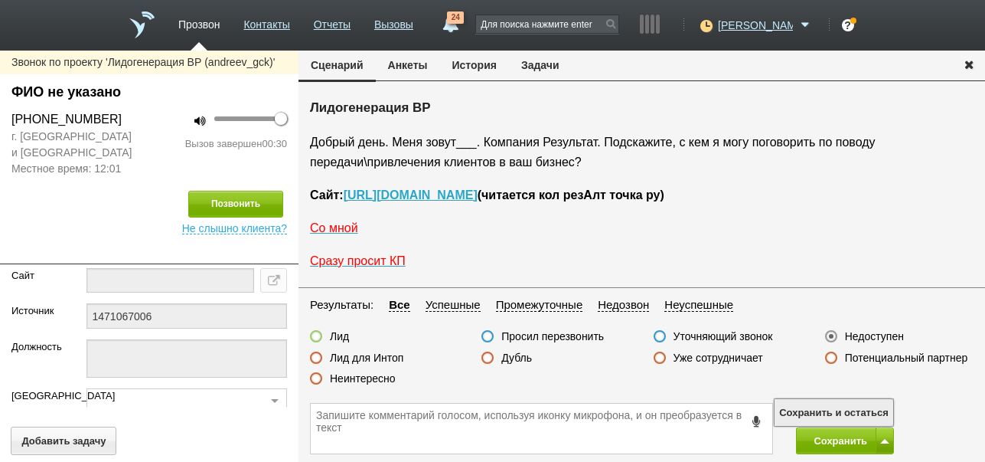
click at [872, 407] on button "Сохранить и остаться" at bounding box center [834, 412] width 119 height 27
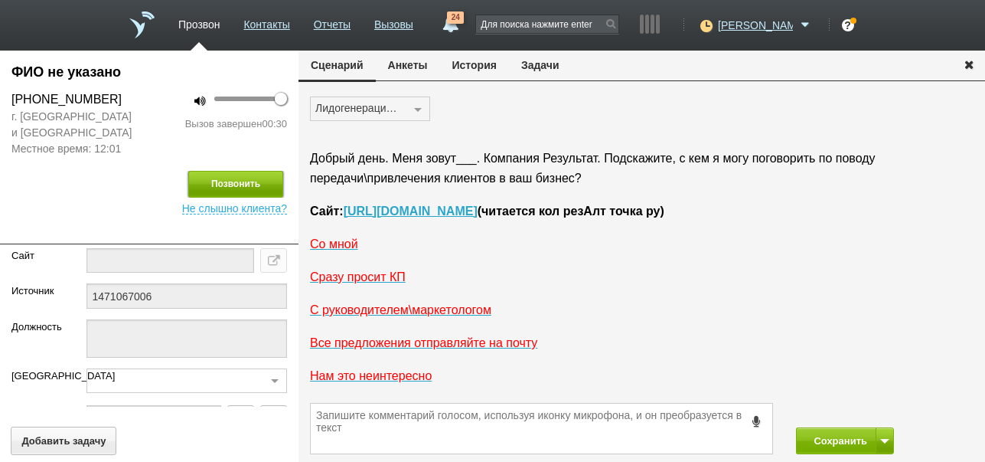
click at [240, 180] on button "Позвонить" at bounding box center [235, 184] width 95 height 27
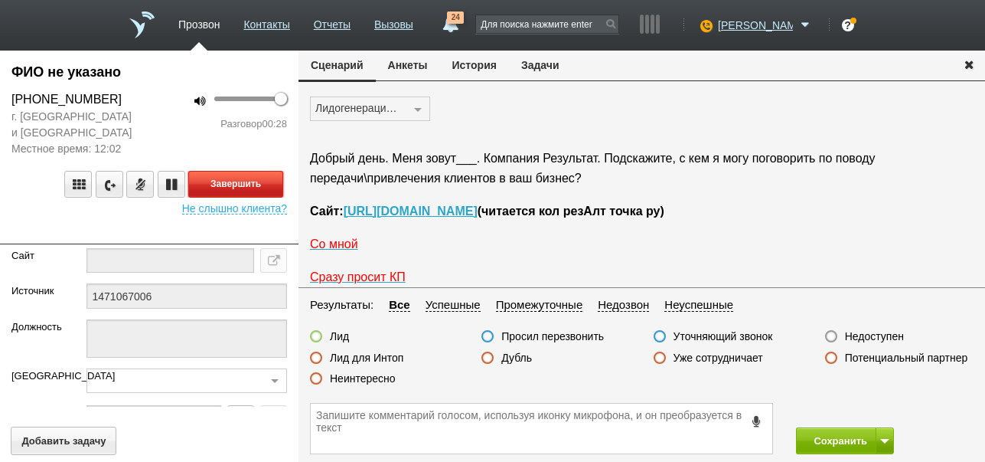
click at [243, 176] on button "Завершить" at bounding box center [235, 184] width 95 height 27
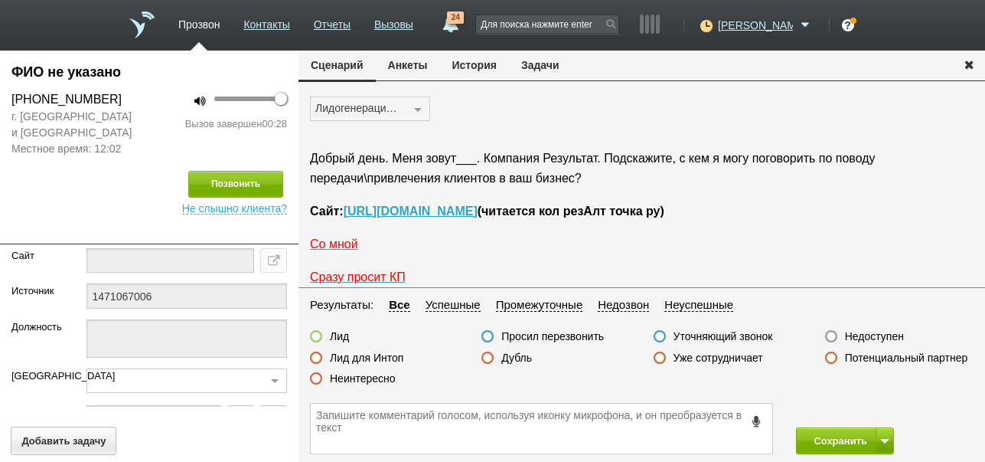
click at [890, 331] on label "Недоступен" at bounding box center [874, 336] width 59 height 14
click at [0, 0] on input "Недоступен" at bounding box center [0, 0] width 0 height 0
drag, startPoint x: 834, startPoint y: 434, endPoint x: 809, endPoint y: 315, distance: 121.2
click at [834, 435] on button "Сохранить" at bounding box center [836, 440] width 80 height 27
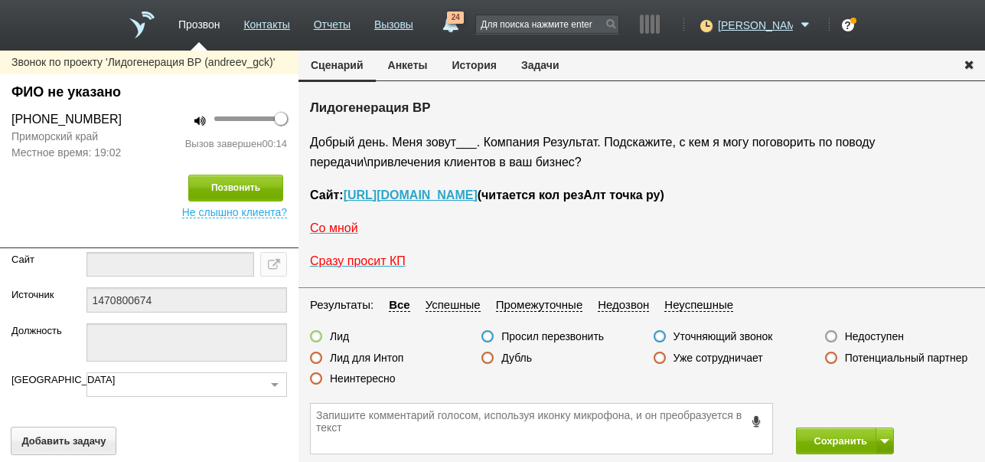
click at [390, 377] on label "Неинтересно" at bounding box center [363, 378] width 66 height 14
click at [0, 0] on input "Неинтересно" at bounding box center [0, 0] width 0 height 0
click at [833, 437] on button "Сохранить" at bounding box center [836, 440] width 80 height 27
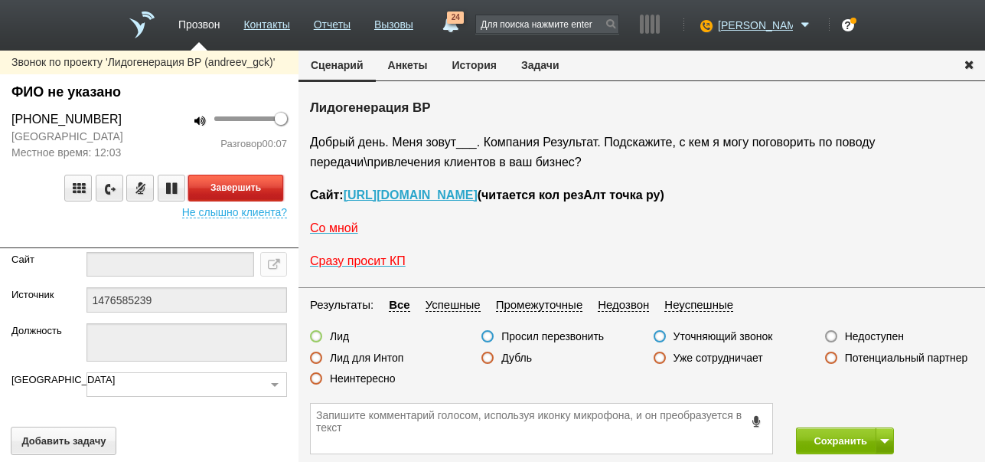
click at [251, 184] on button "Завершить" at bounding box center [235, 188] width 95 height 27
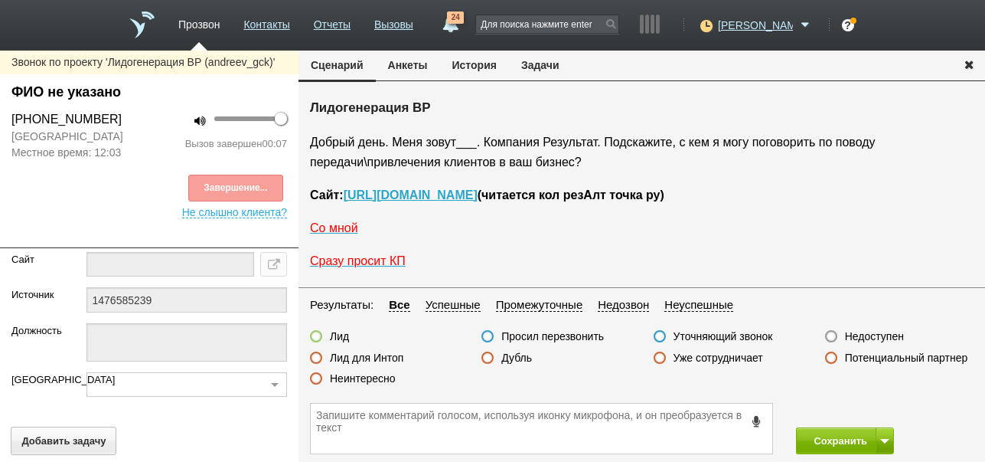
click at [890, 335] on label "Недоступен" at bounding box center [874, 336] width 59 height 14
click at [0, 0] on input "Недоступен" at bounding box center [0, 0] width 0 height 0
click at [890, 441] on button at bounding box center [885, 440] width 18 height 27
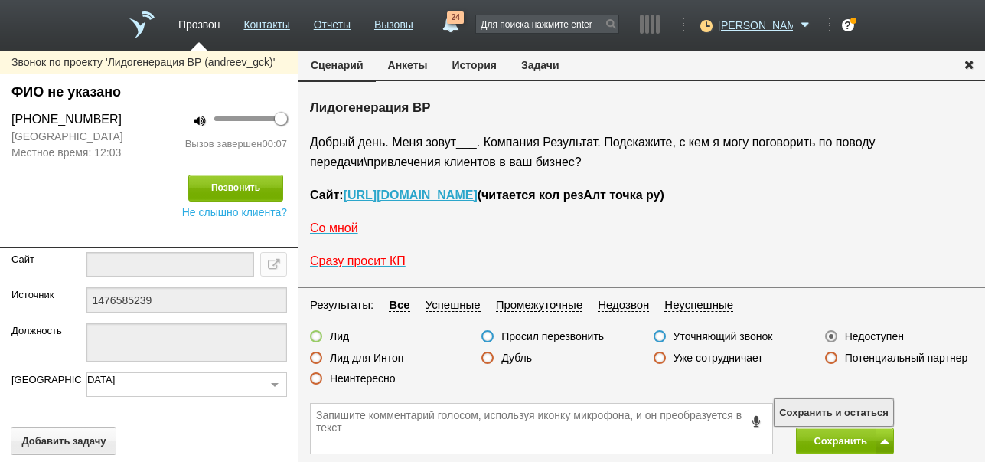
click at [872, 410] on button "Сохранить и остаться" at bounding box center [834, 412] width 119 height 27
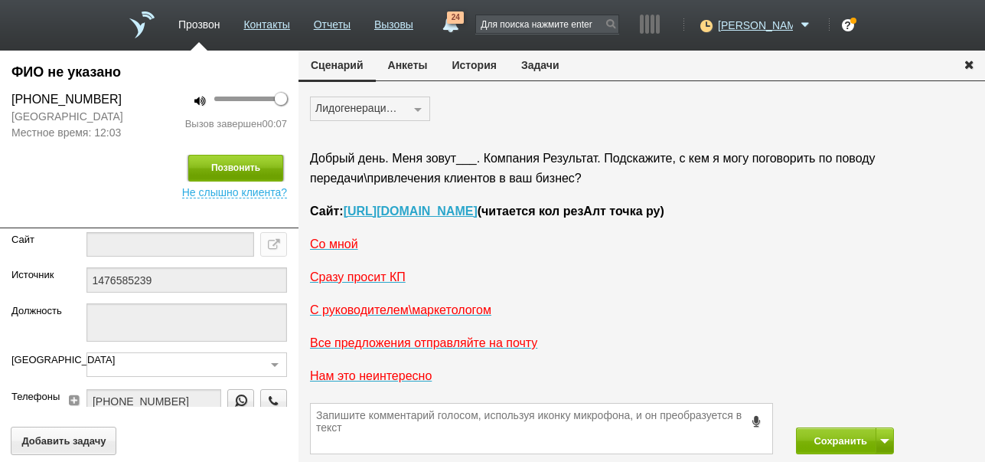
click at [263, 167] on button "Позвонить" at bounding box center [235, 168] width 95 height 27
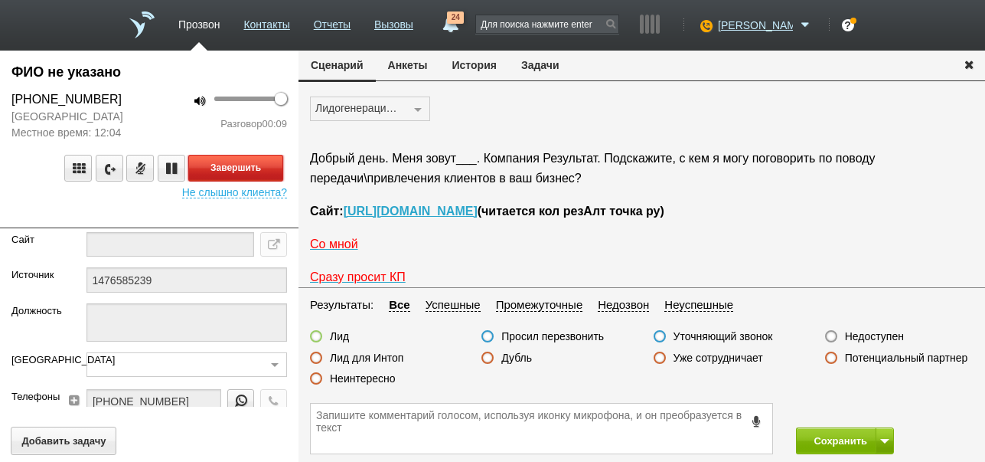
click at [242, 169] on button "Завершить" at bounding box center [235, 168] width 95 height 27
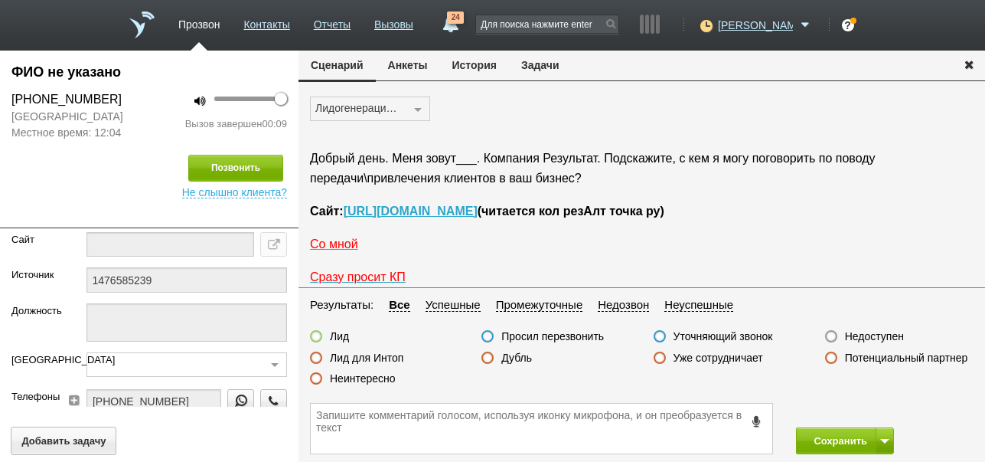
click at [868, 335] on label "Недоступен" at bounding box center [874, 336] width 59 height 14
click at [0, 0] on input "Недоступен" at bounding box center [0, 0] width 0 height 0
click at [830, 436] on button "Сохранить" at bounding box center [836, 440] width 80 height 27
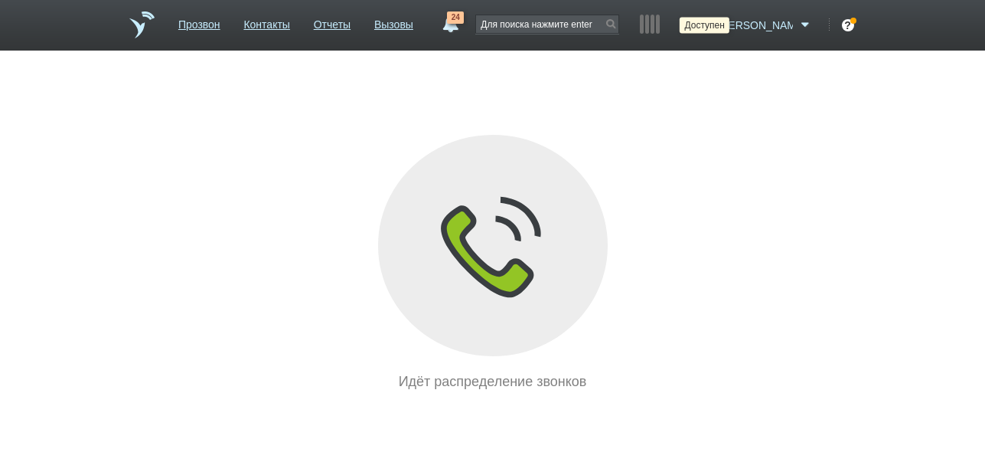
click at [715, 26] on icon at bounding box center [704, 25] width 21 height 15
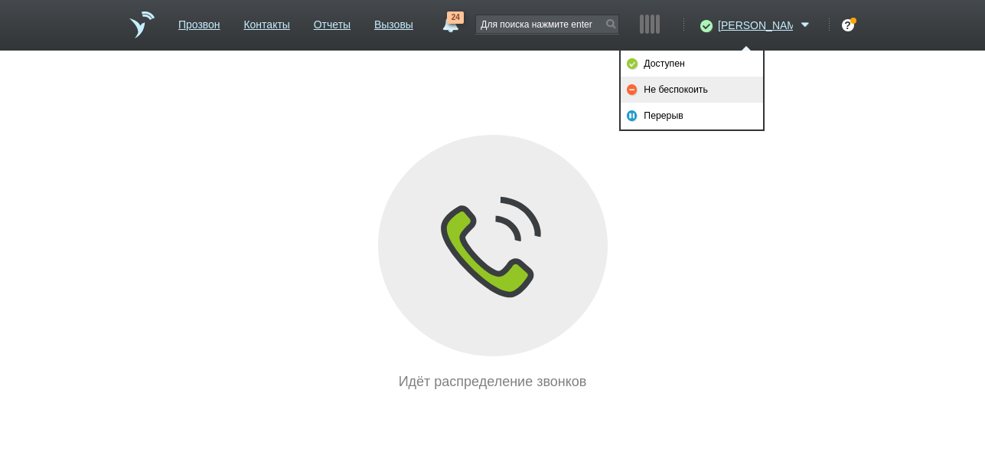
click at [717, 84] on link "Не беспокоить" at bounding box center [692, 90] width 142 height 26
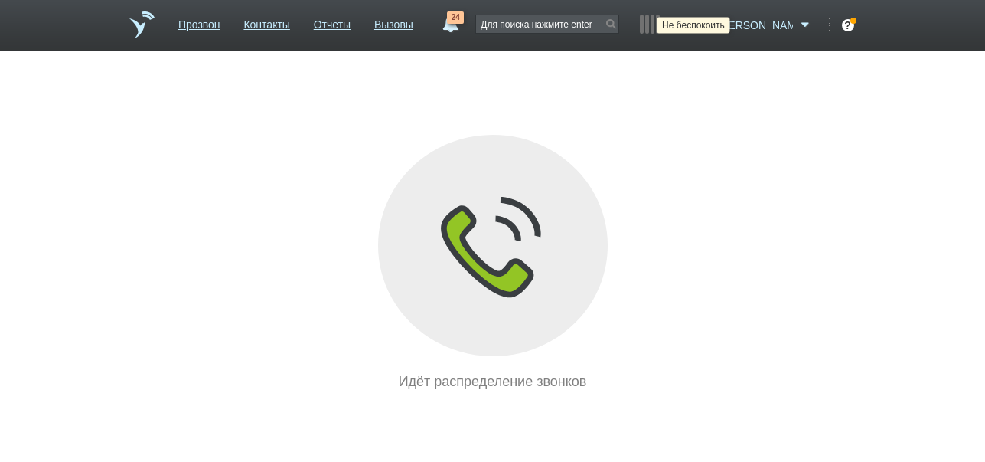
click at [715, 27] on icon at bounding box center [704, 25] width 21 height 15
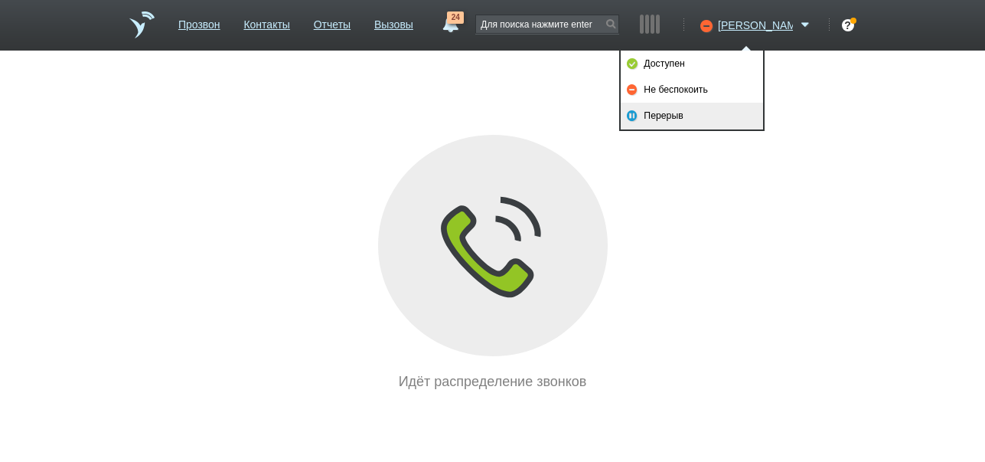
click at [670, 116] on link "Перерыв" at bounding box center [692, 116] width 142 height 26
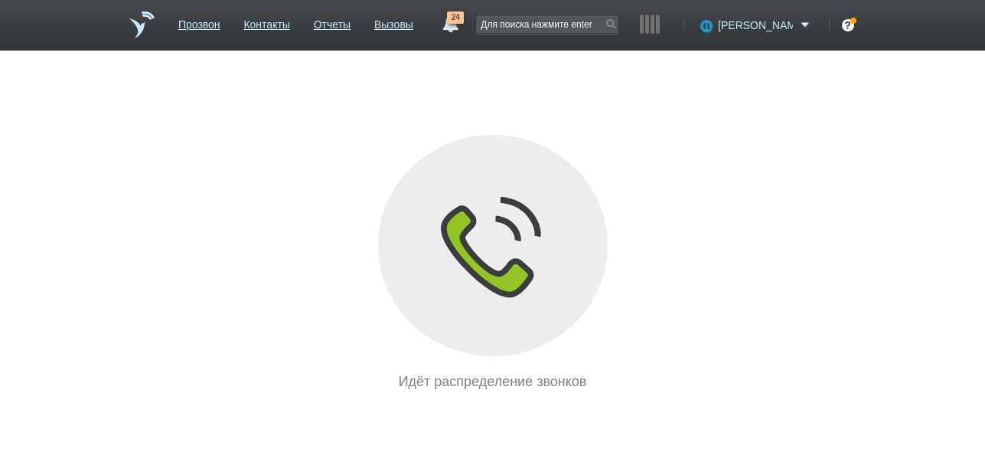
click at [779, 25] on span "[PERSON_NAME]" at bounding box center [755, 25] width 75 height 15
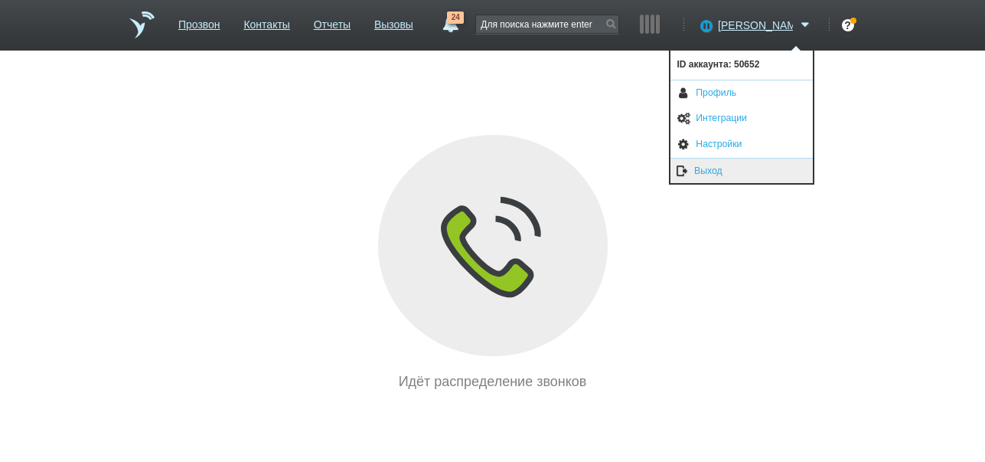
click at [713, 168] on link "Выход" at bounding box center [742, 170] width 142 height 25
